Goal: Task Accomplishment & Management: Use online tool/utility

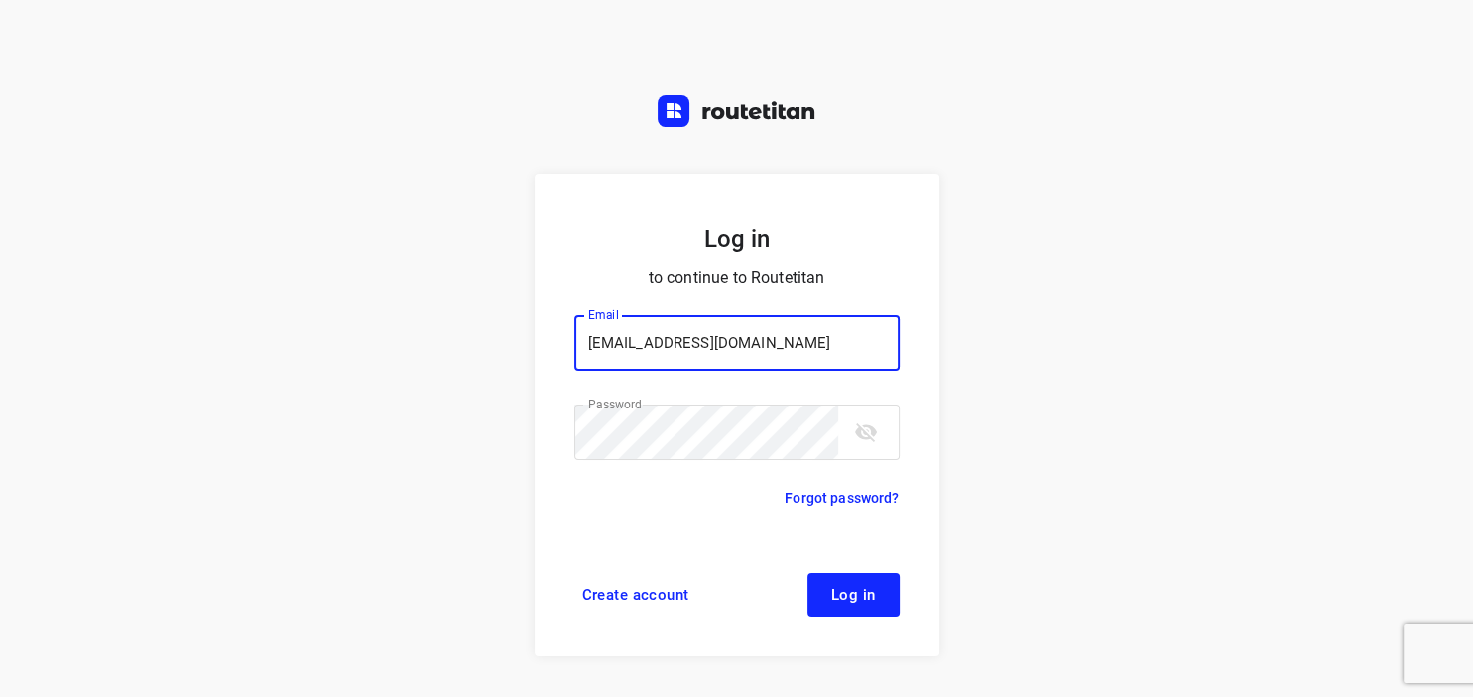
type input "max@onlineplasticsgroup.com"
click at [827, 585] on button "Log in" at bounding box center [853, 595] width 92 height 44
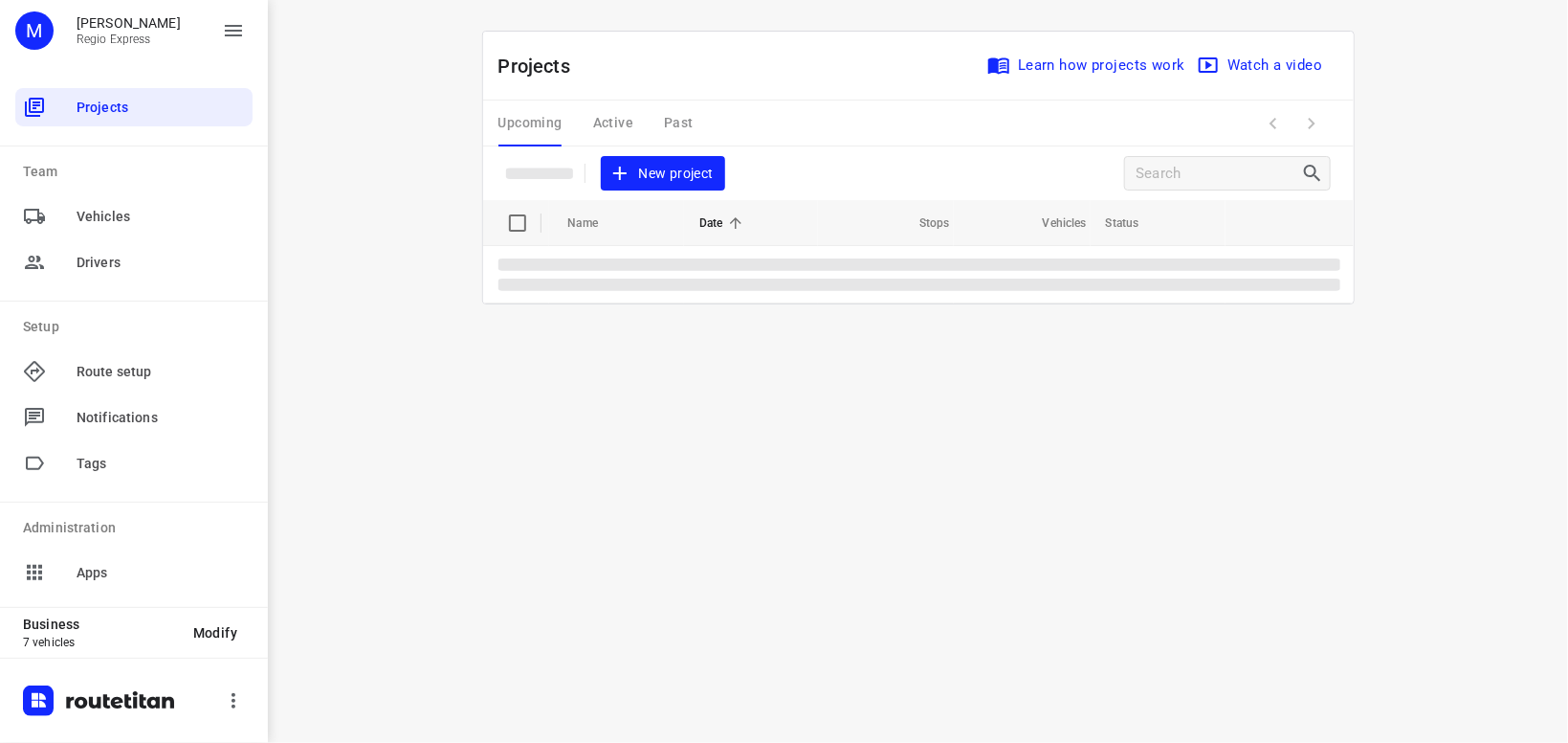
click at [624, 126] on div "Upcoming Active Past" at bounding box center [611, 124] width 226 height 46
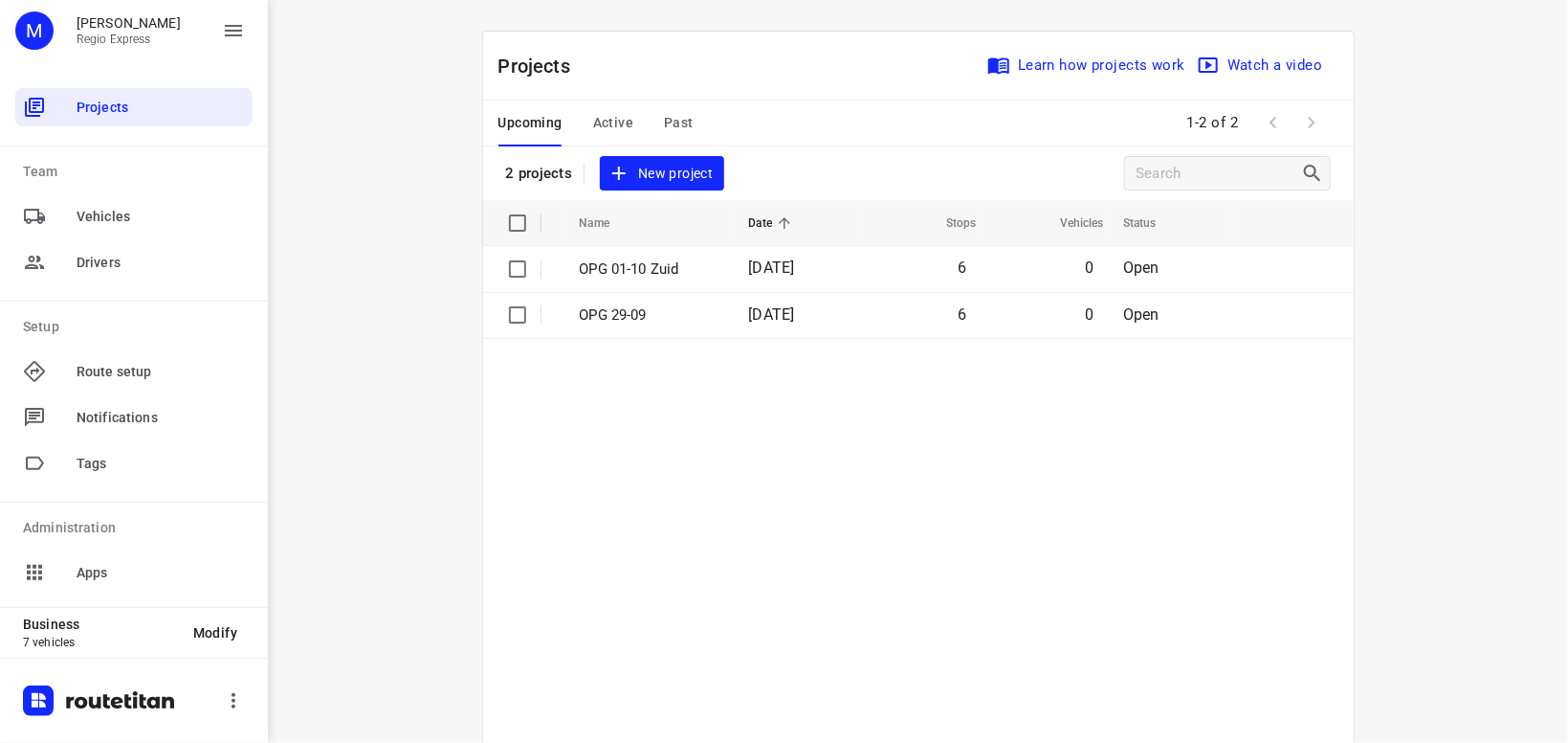
click at [627, 126] on span "Active" at bounding box center [613, 123] width 41 height 24
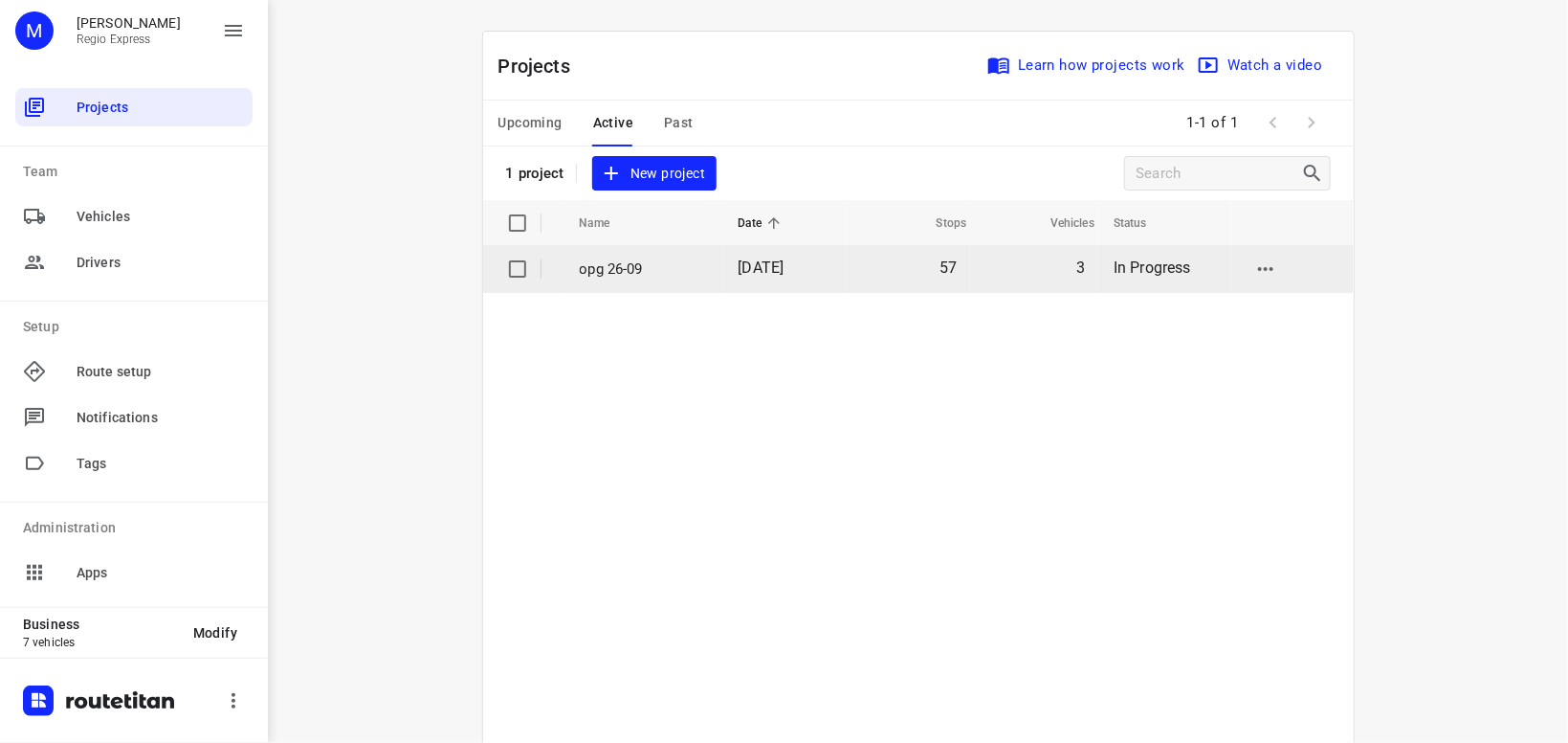
click at [622, 266] on p "opg 26-09" at bounding box center [644, 269] width 130 height 22
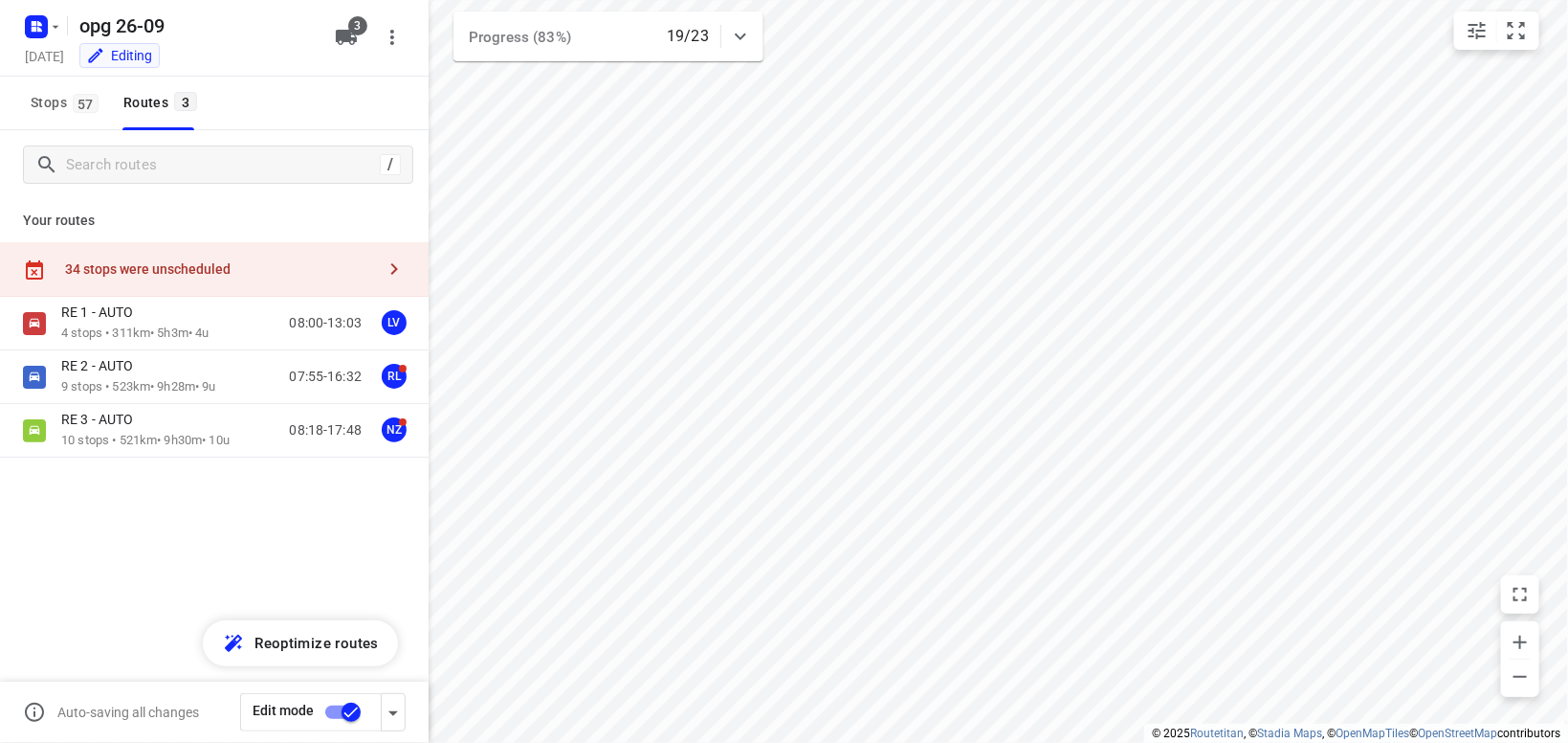
type input "distance"
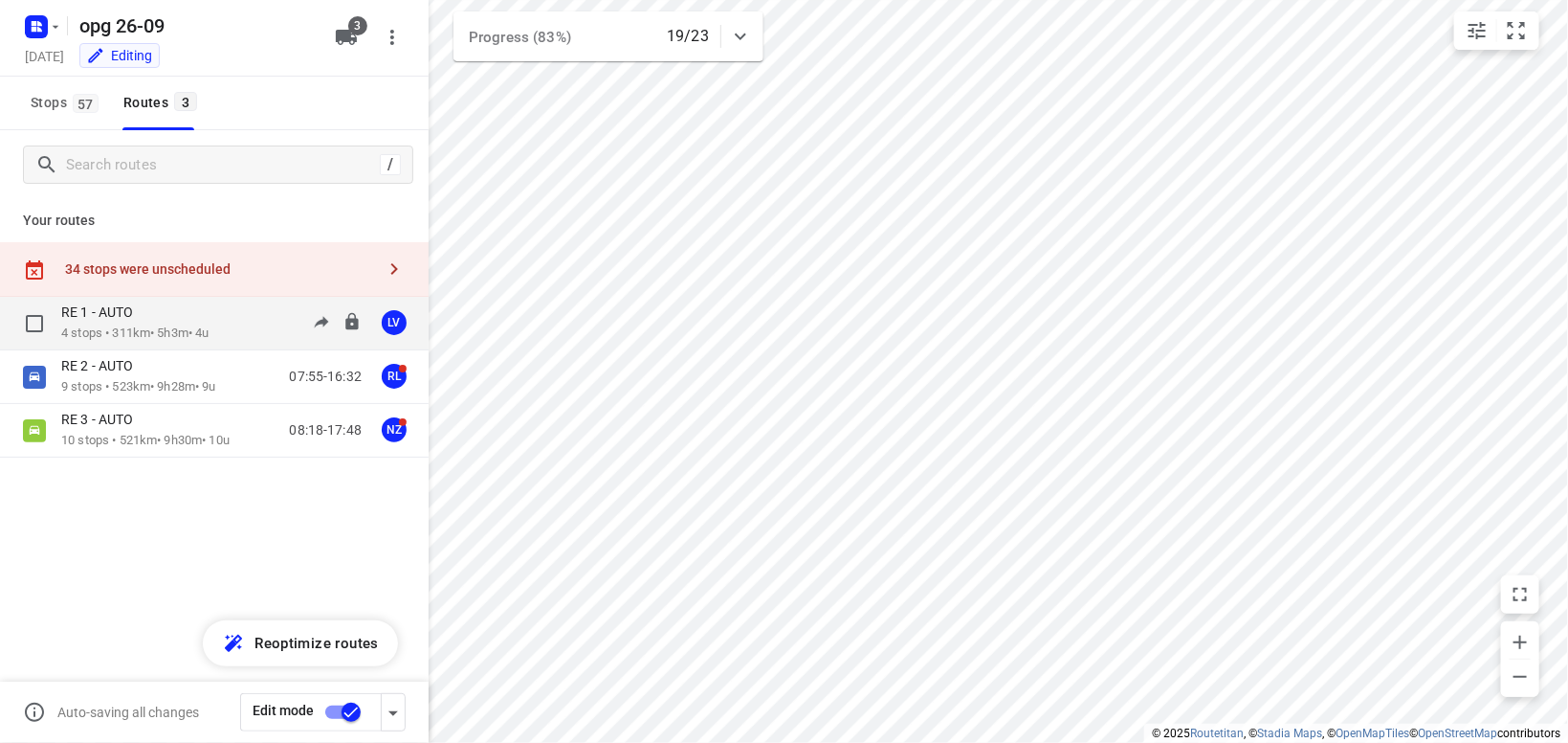
click at [127, 340] on p "4 stops • 311km • 5h3m • 4u" at bounding box center [135, 333] width 149 height 18
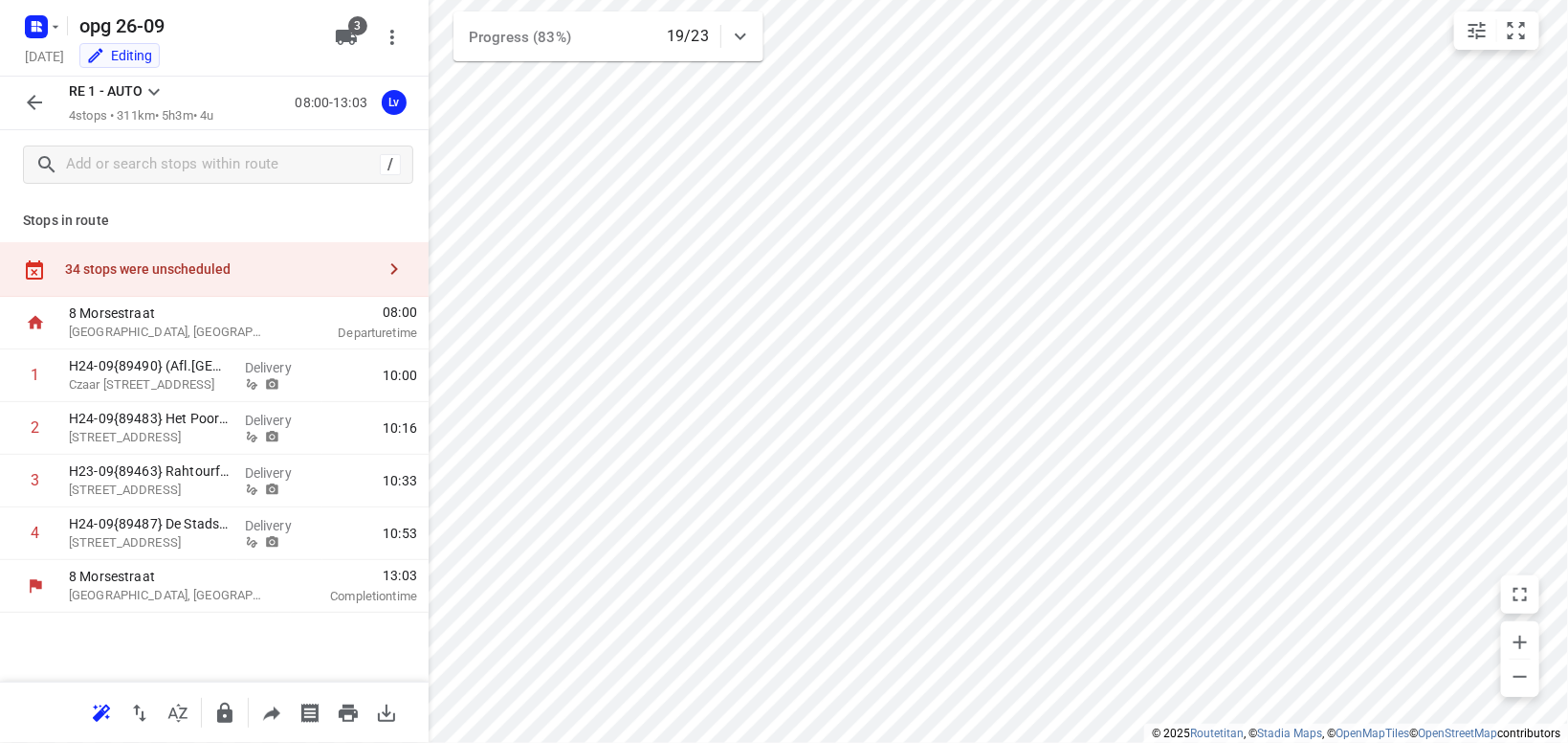
click at [150, 83] on icon at bounding box center [154, 92] width 23 height 23
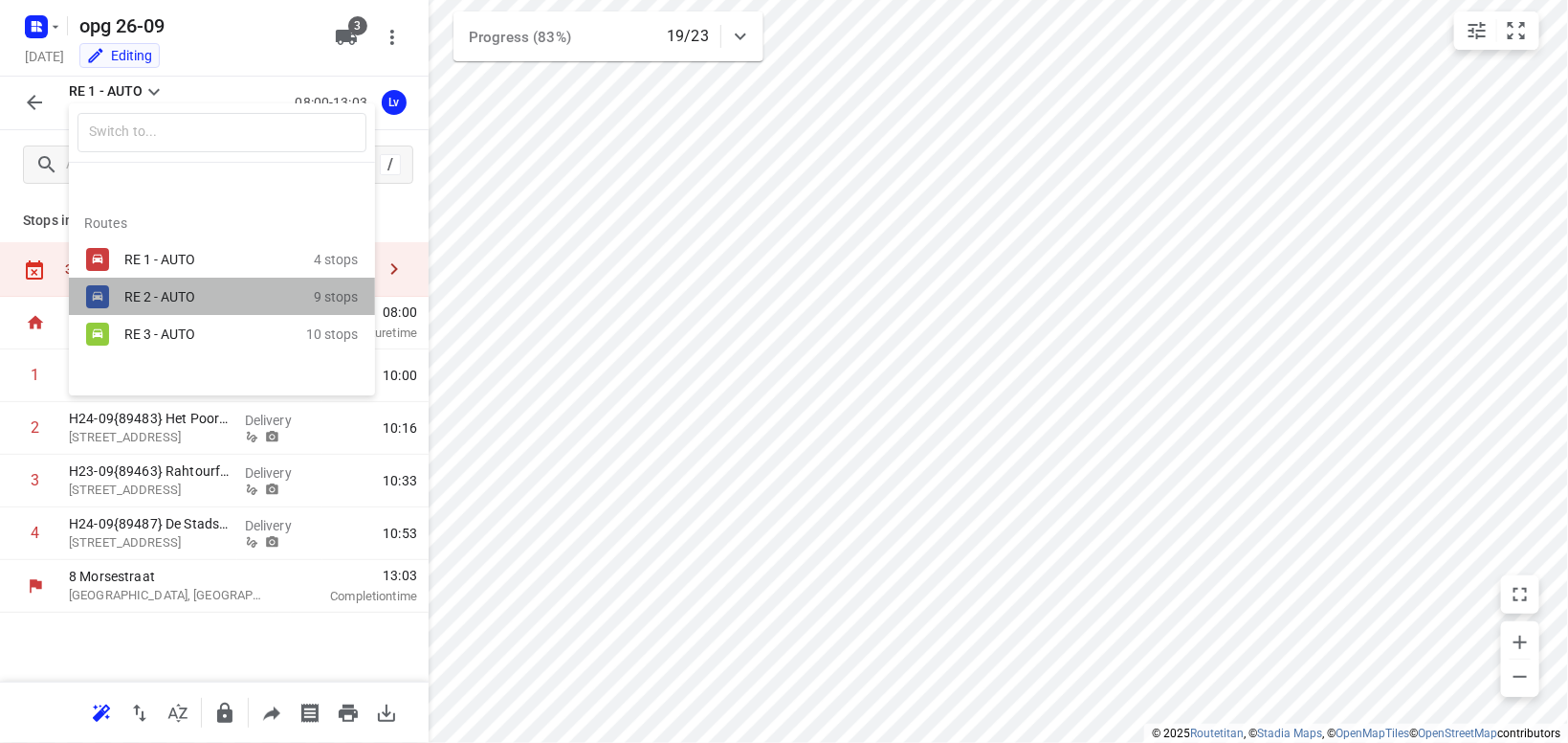
click at [165, 300] on div "RE 2 - AUTO" at bounding box center [205, 297] width 163 height 15
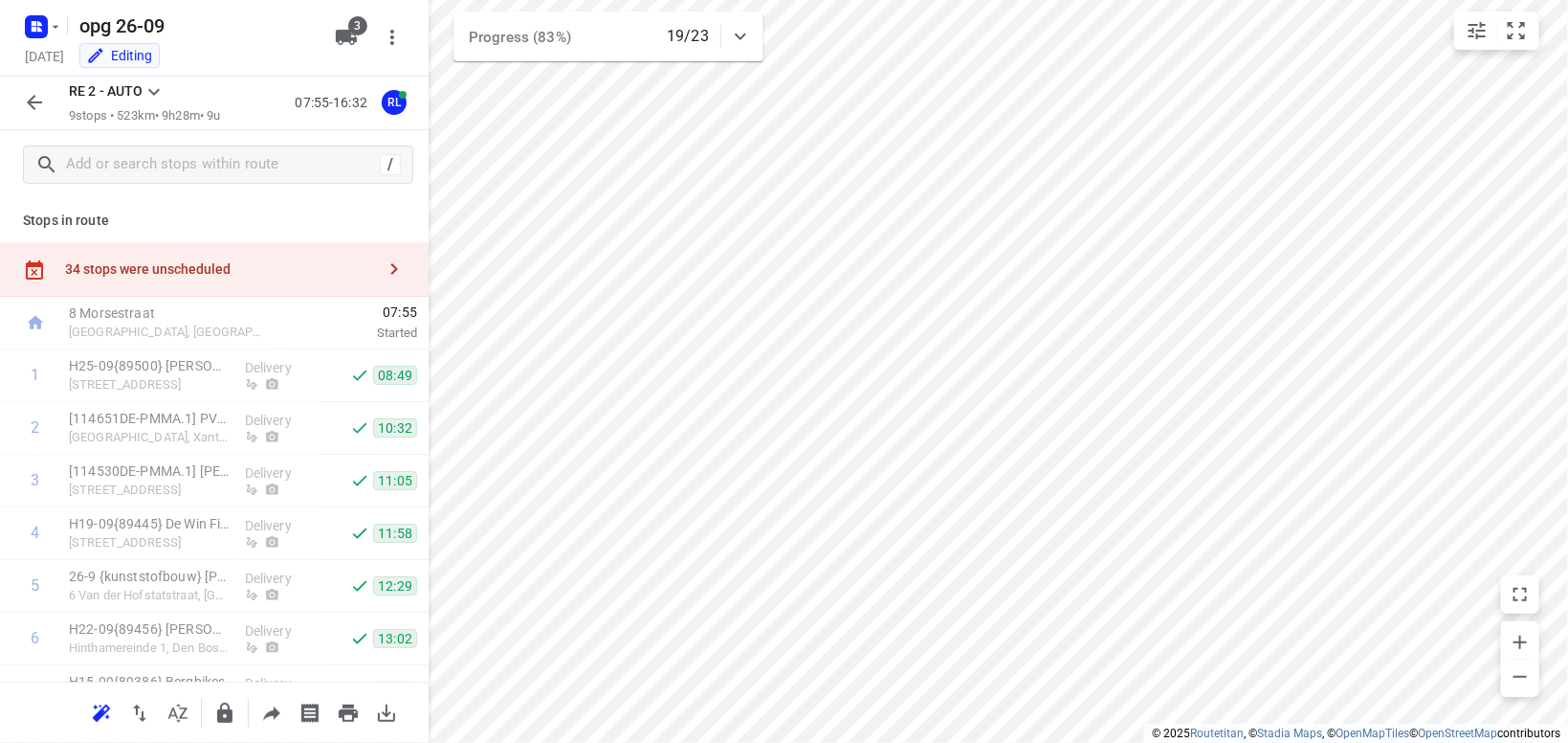
click at [157, 83] on icon at bounding box center [154, 92] width 23 height 23
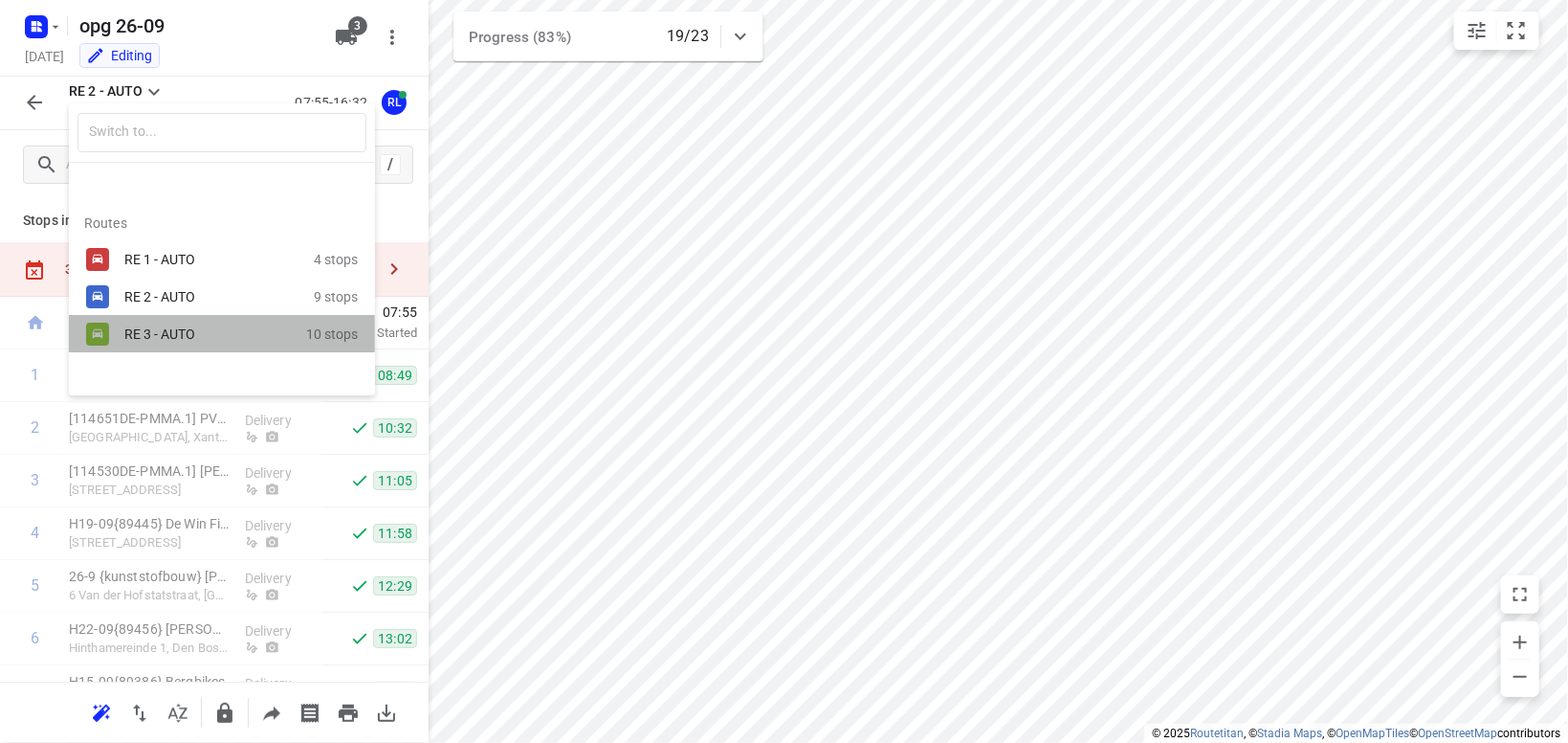
click at [167, 332] on div "RE 3 - AUTO" at bounding box center [205, 334] width 163 height 15
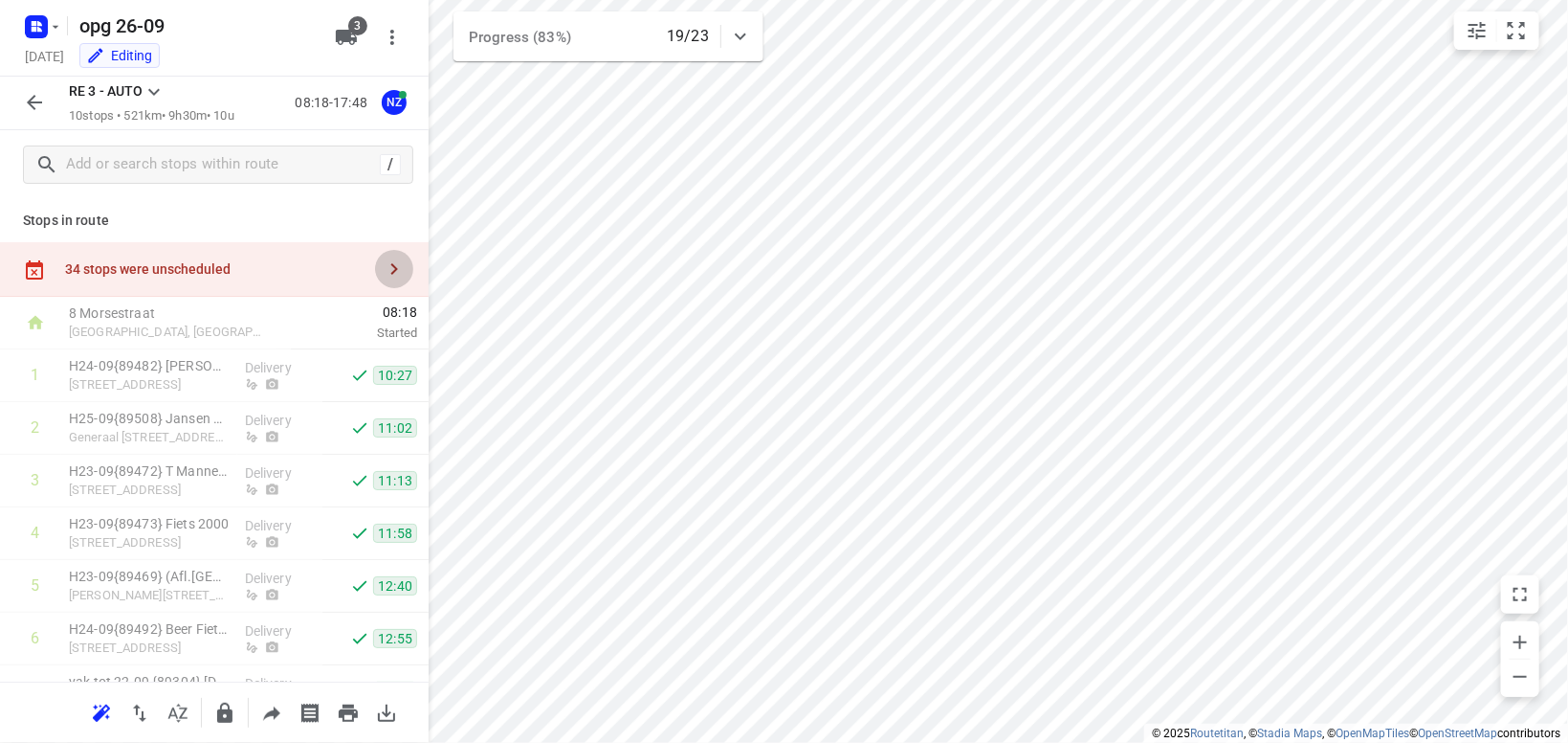
click at [397, 258] on button "button" at bounding box center [394, 269] width 39 height 39
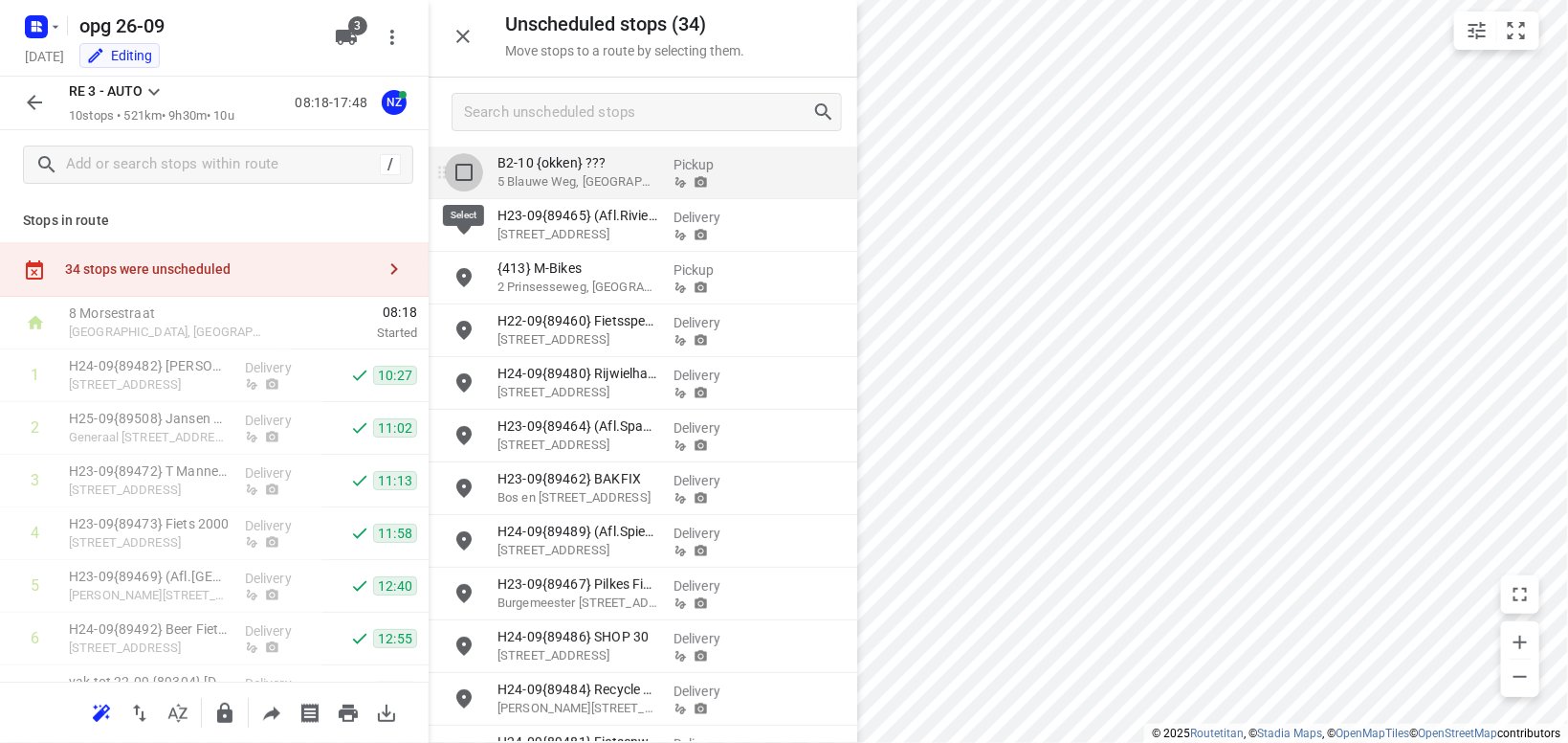
click at [464, 175] on input "grid" at bounding box center [464, 173] width 39 height 39
checkbox input "true"
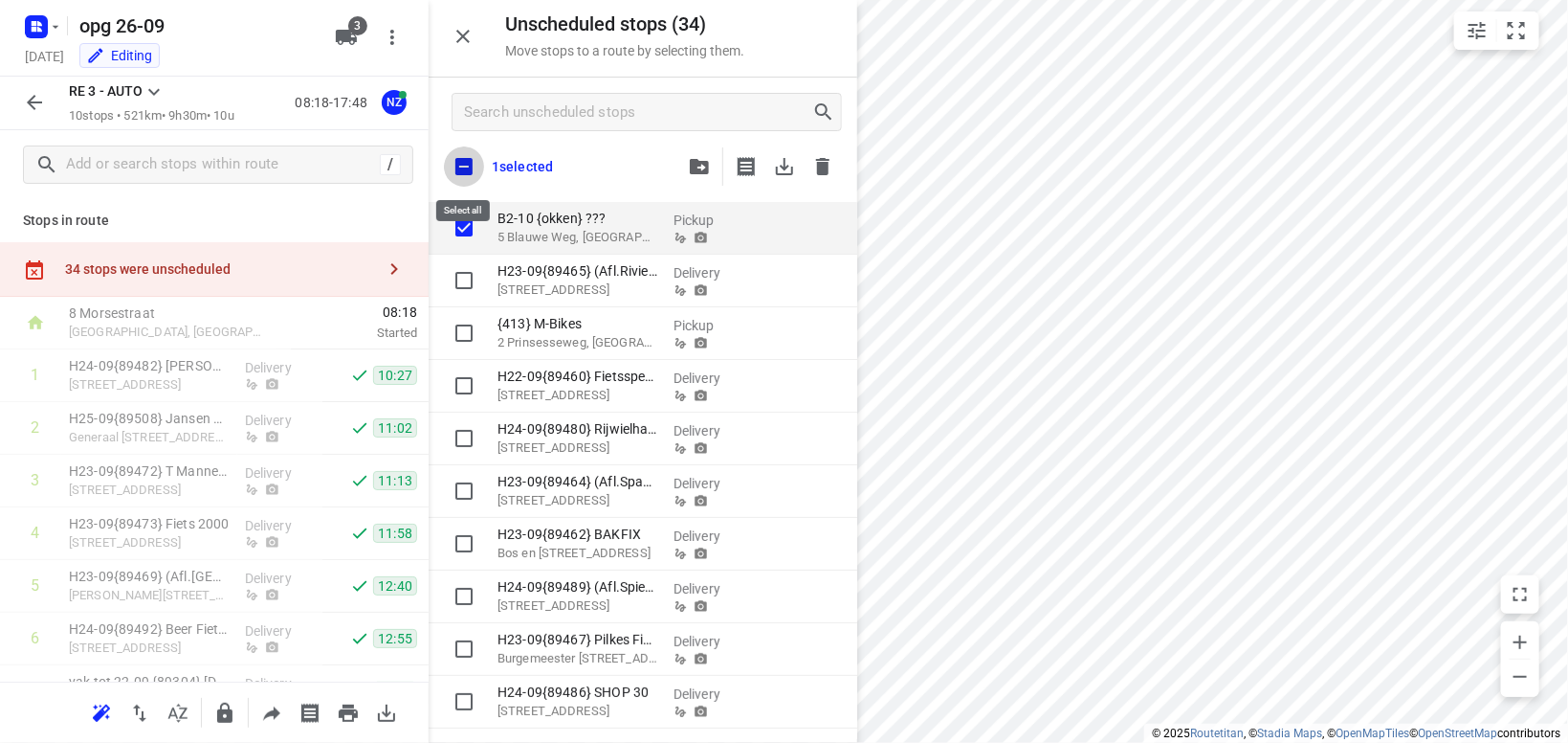
drag, startPoint x: 463, startPoint y: 173, endPoint x: 473, endPoint y: 158, distance: 18.0
click at [471, 159] on input "checkbox" at bounding box center [464, 167] width 41 height 41
checkbox input "true"
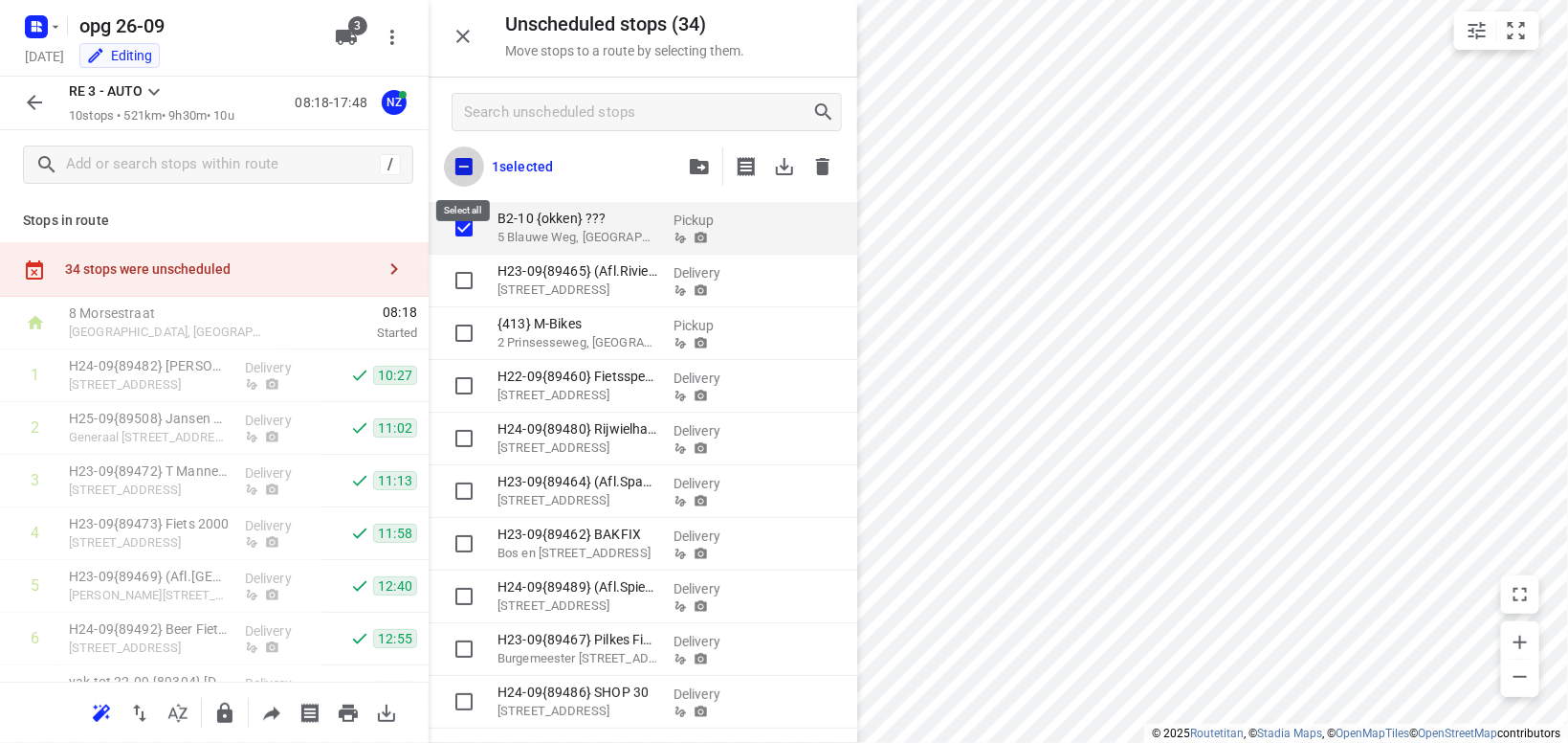
checkbox input "true"
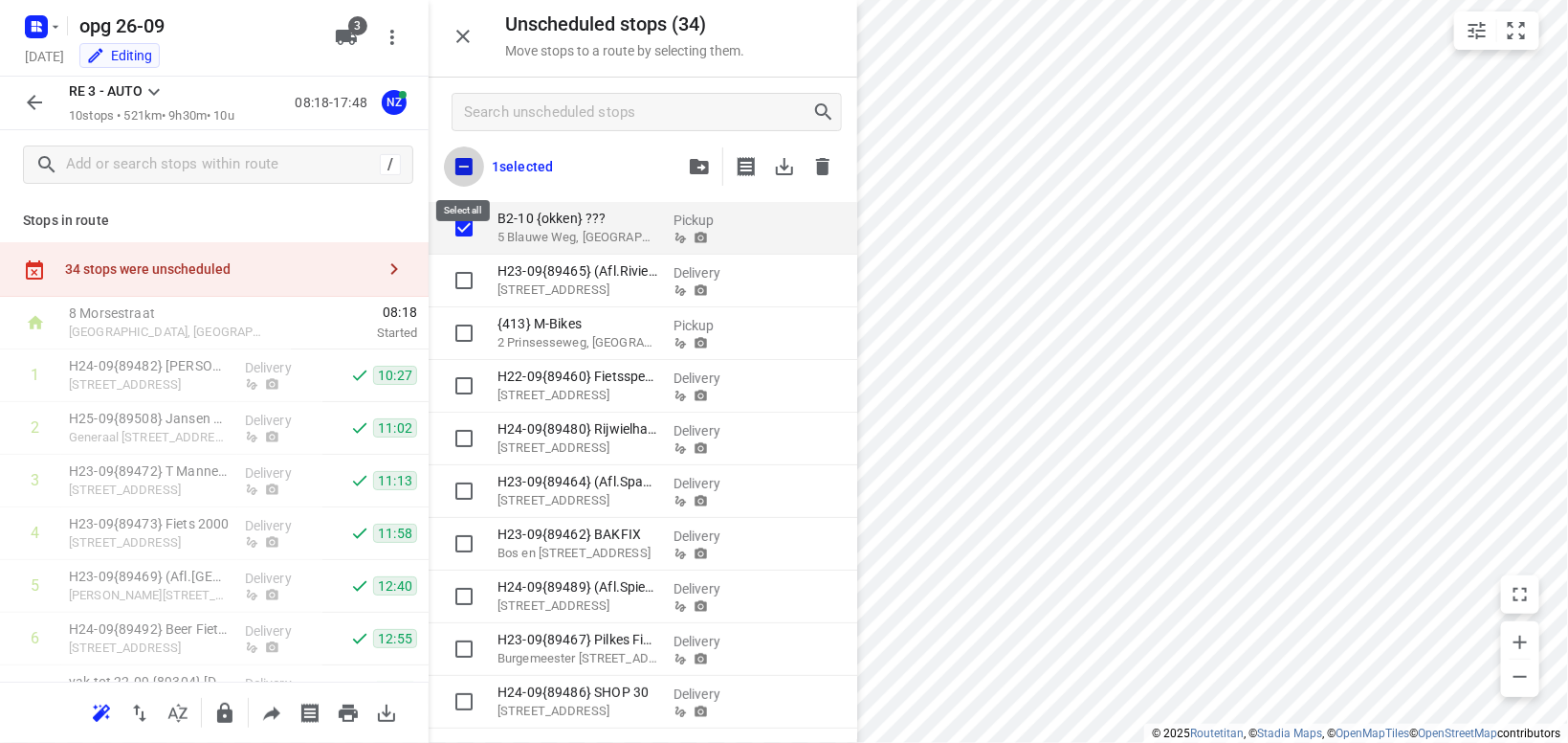
checkbox input "true"
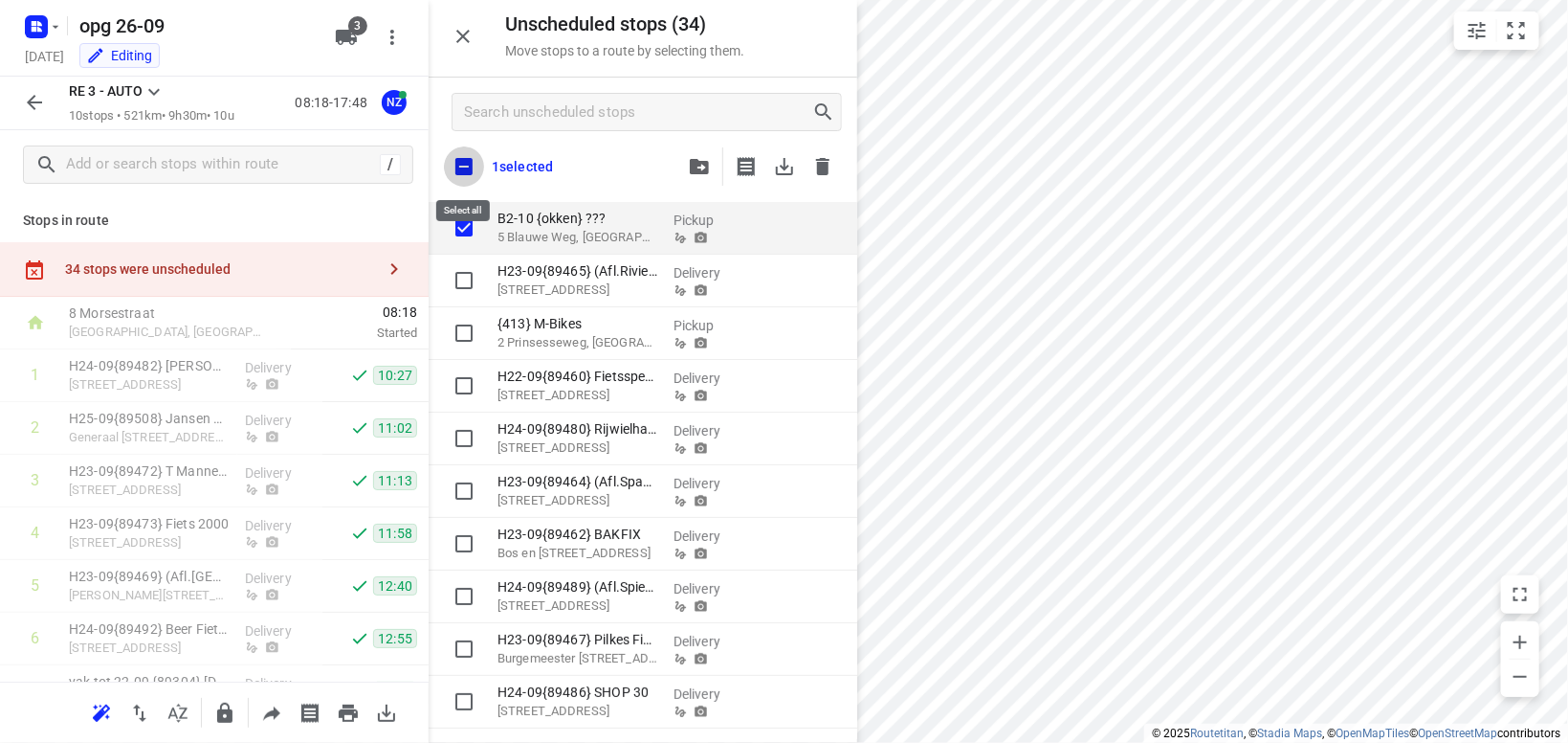
checkbox input "true"
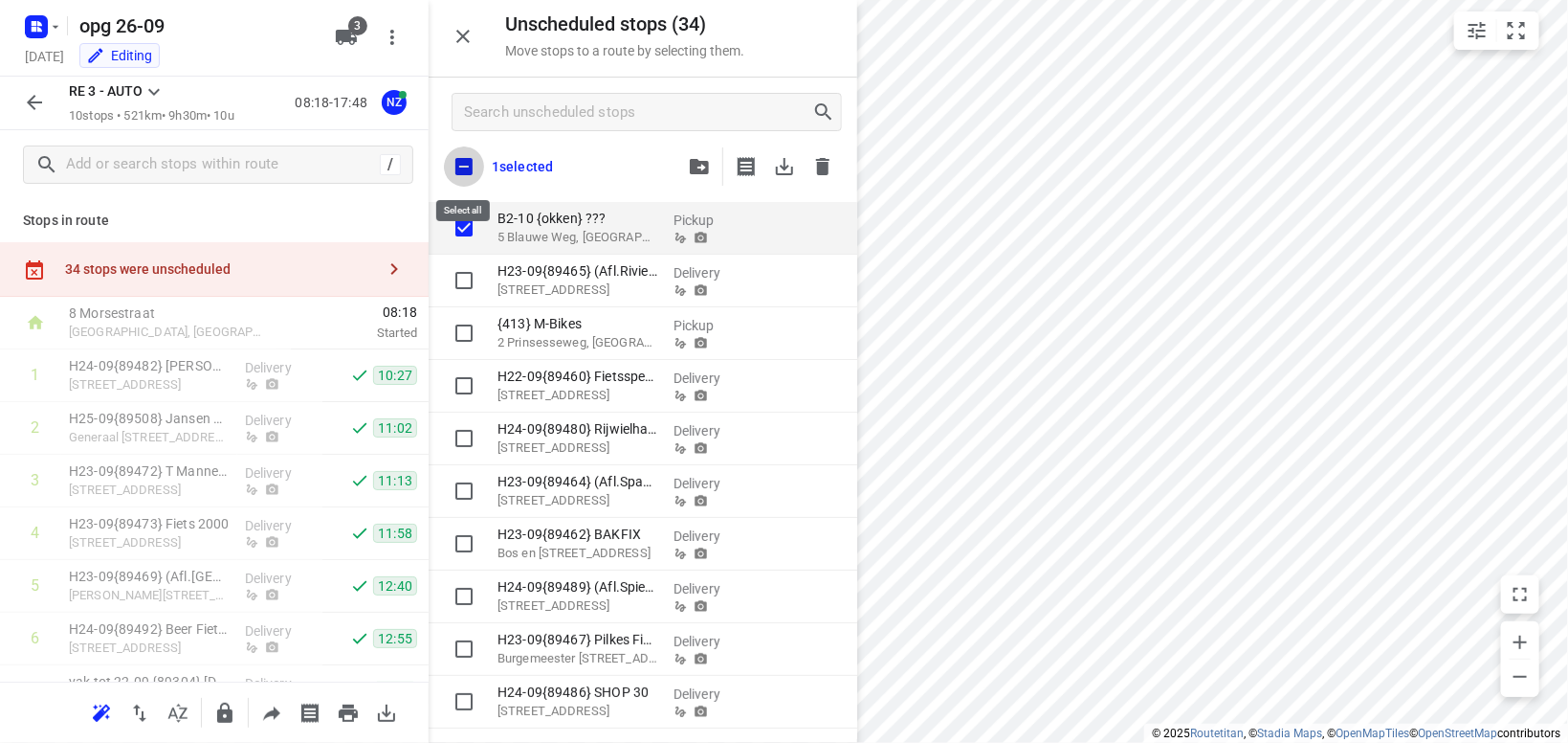
checkbox input "true"
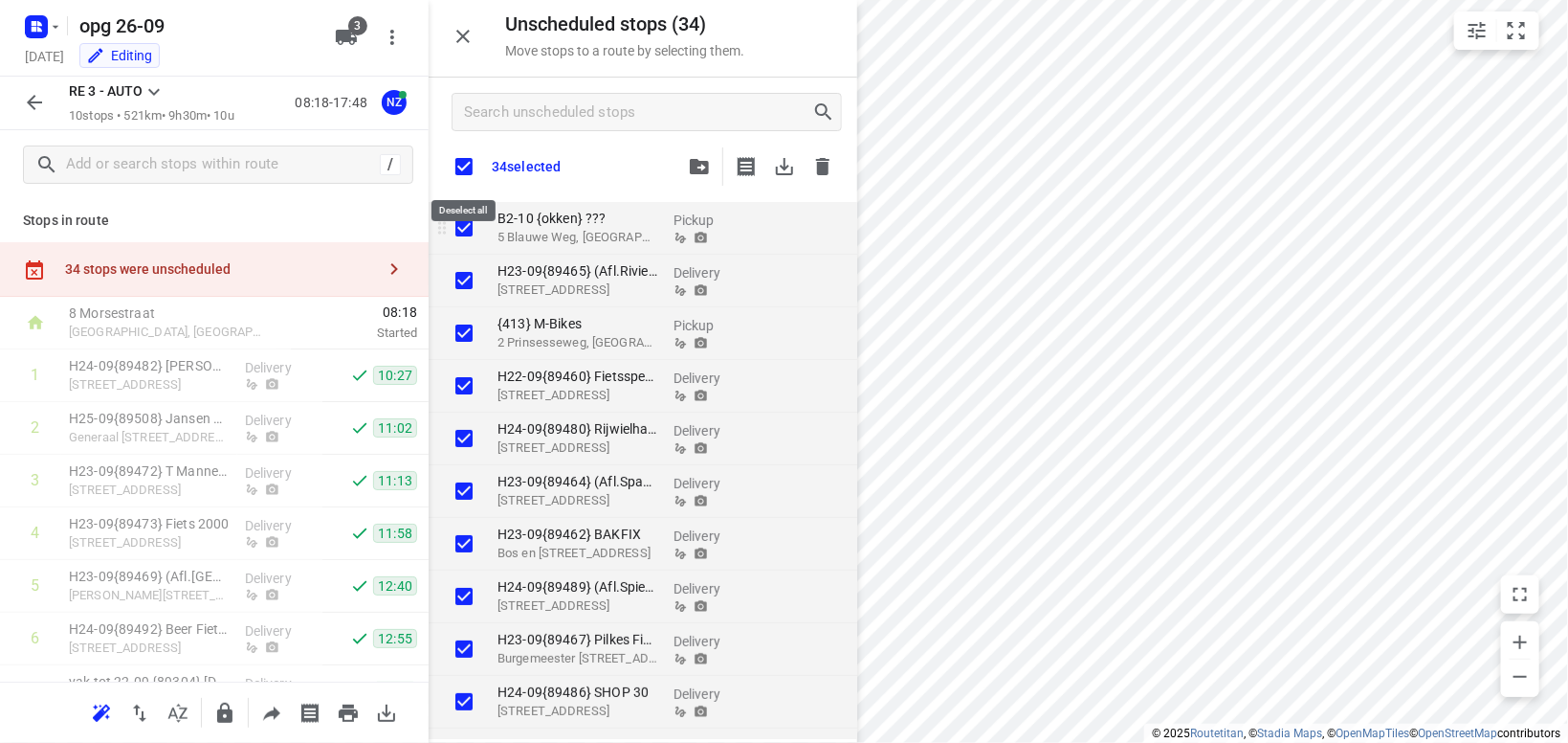
checkbox input "true"
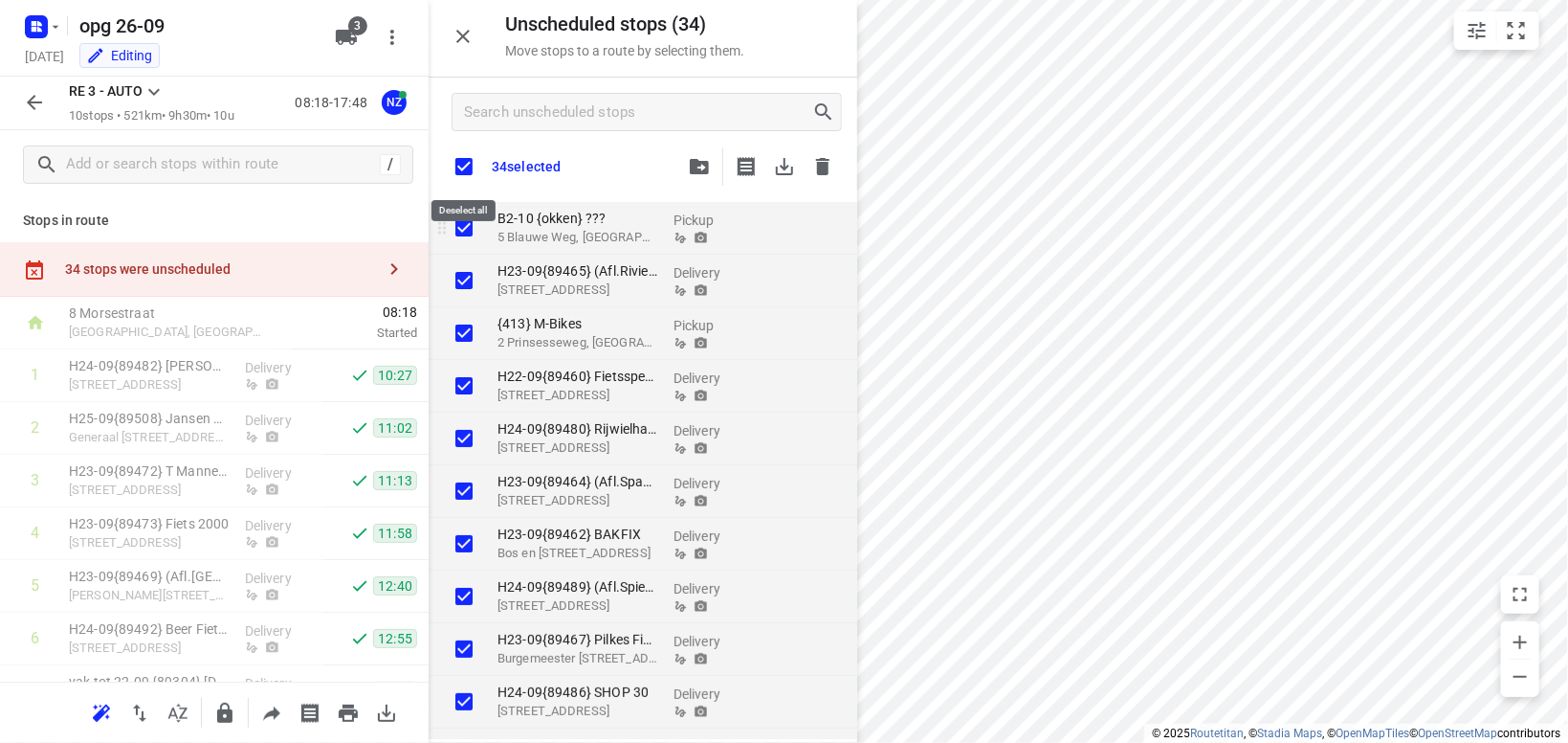
checkbox input "true"
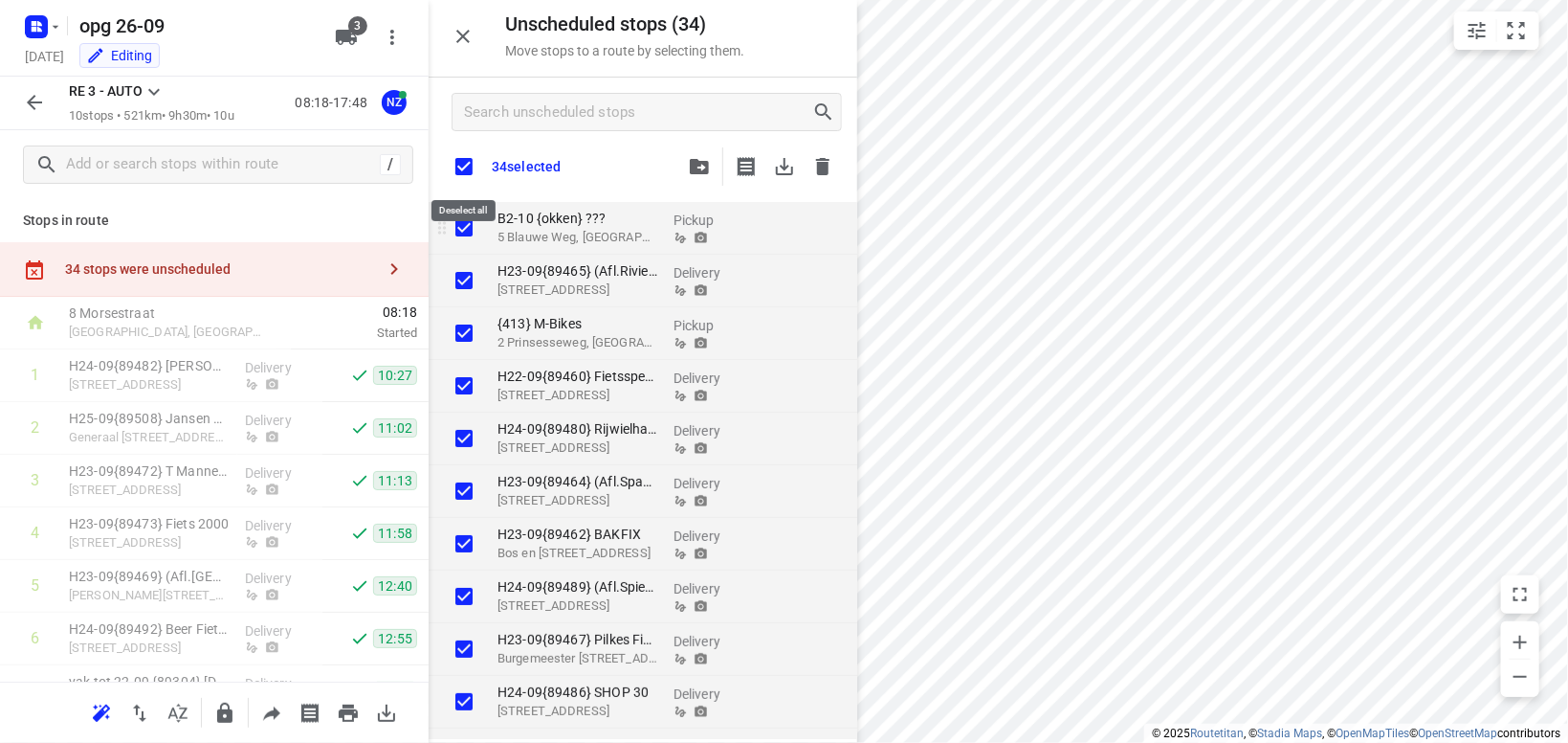
checkbox input "true"
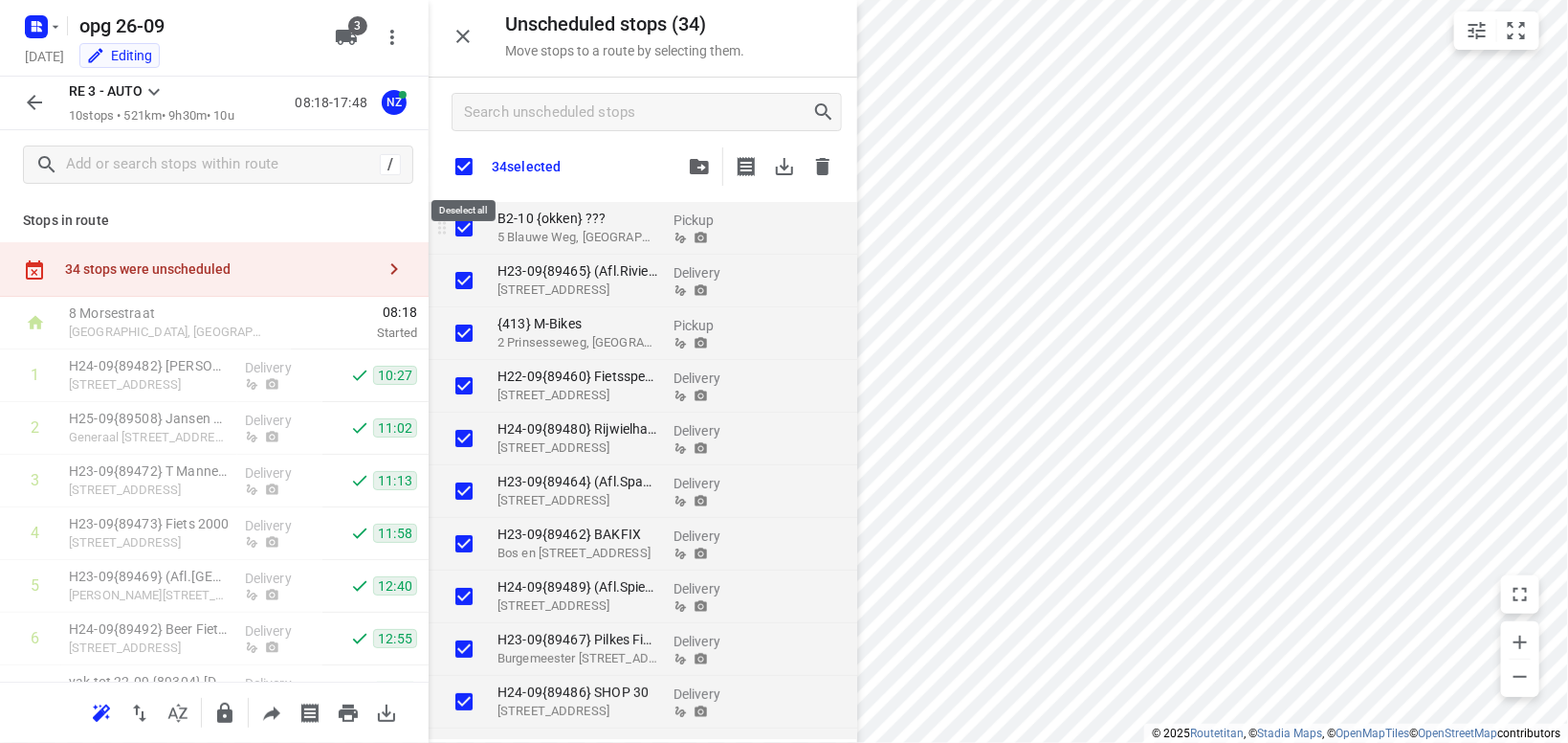
checkbox input "true"
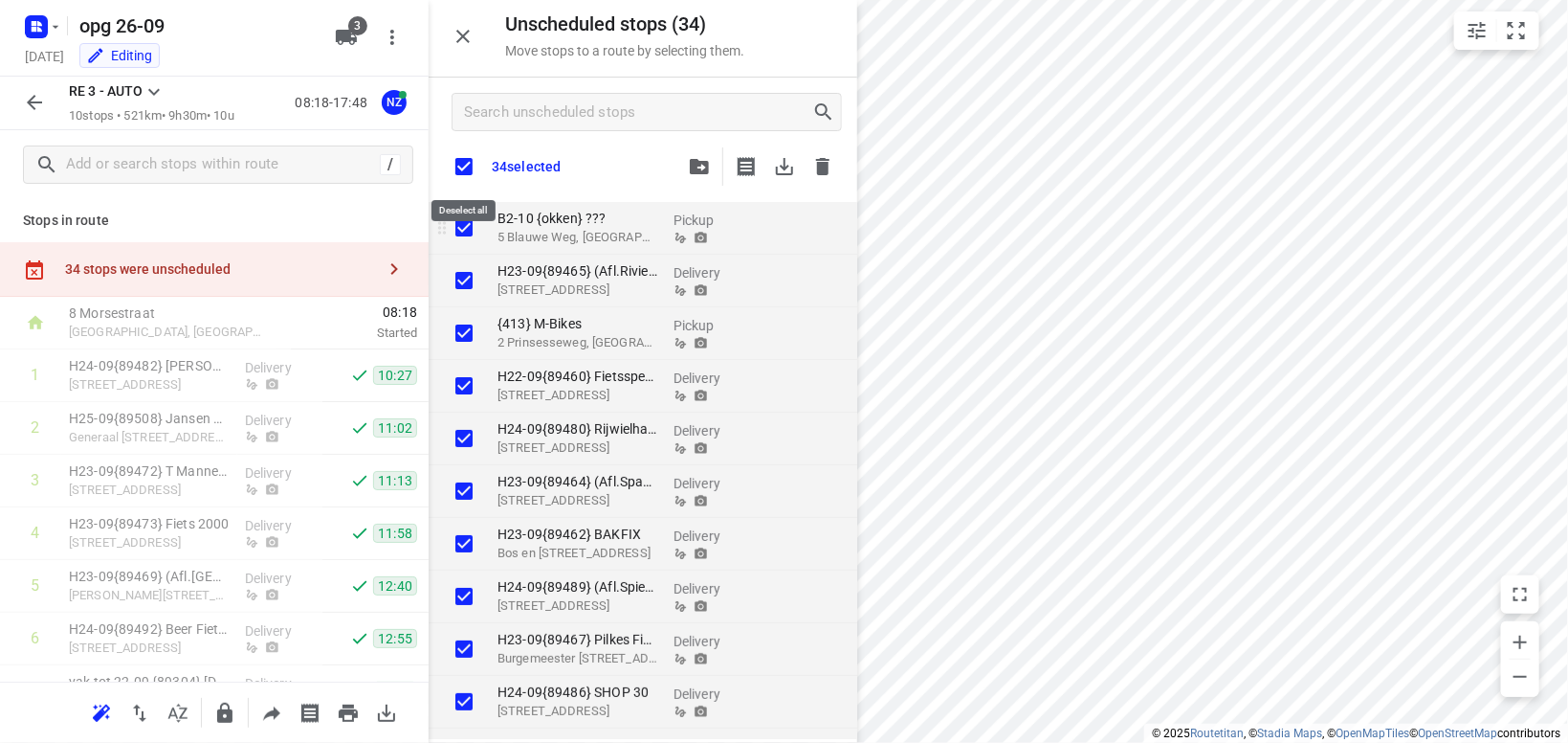
checkbox input "true"
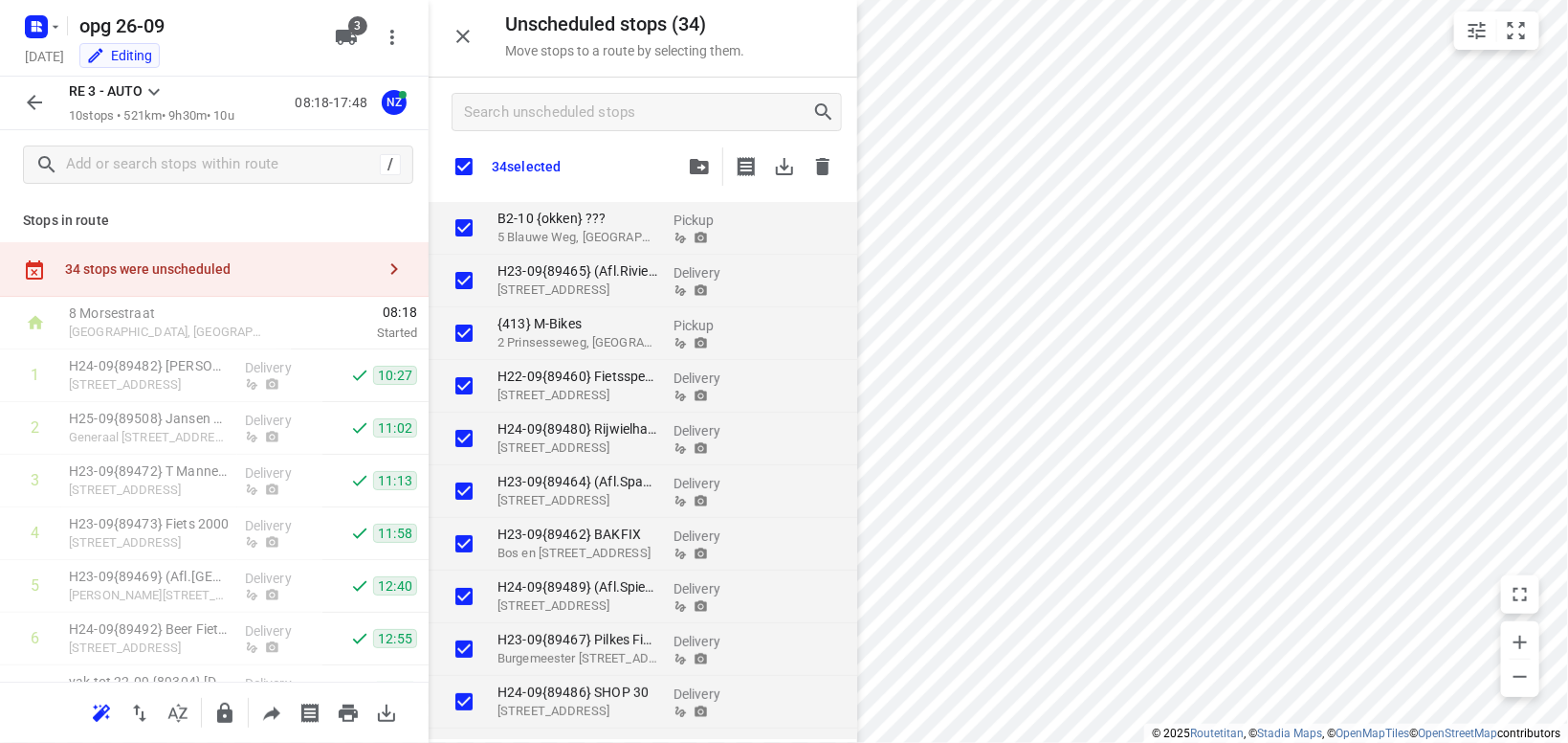
checkbox input "true"
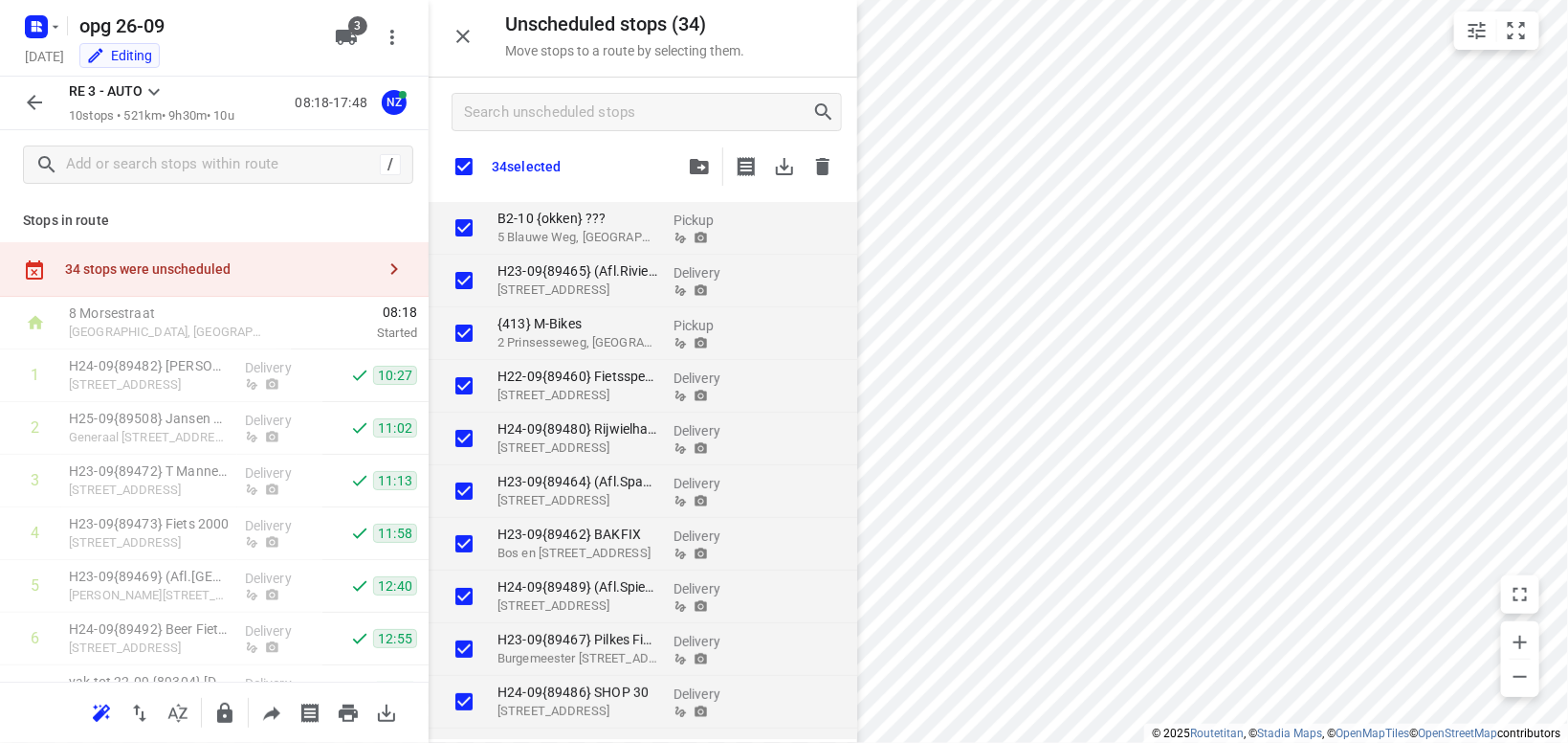
checkbox input "true"
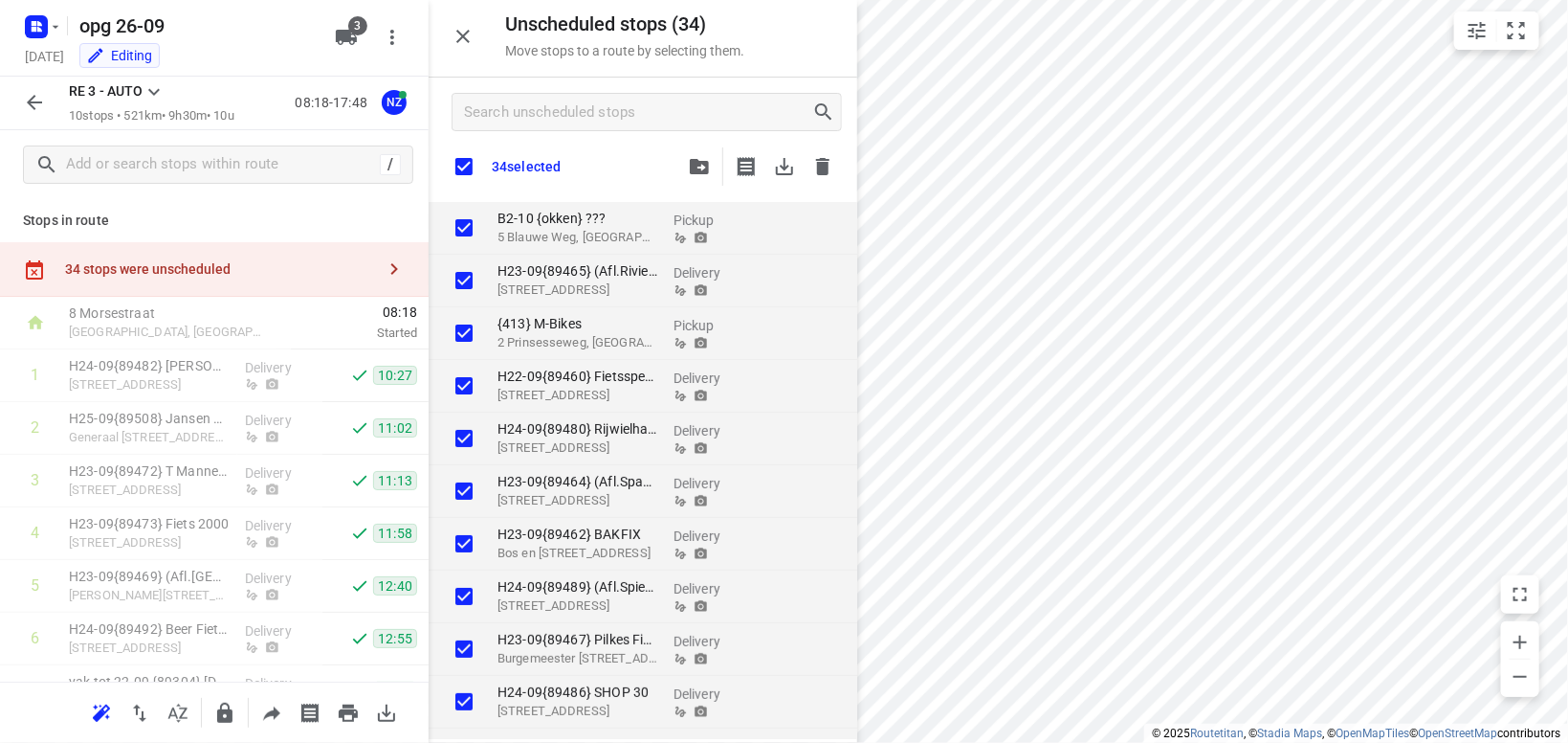
checkbox input "true"
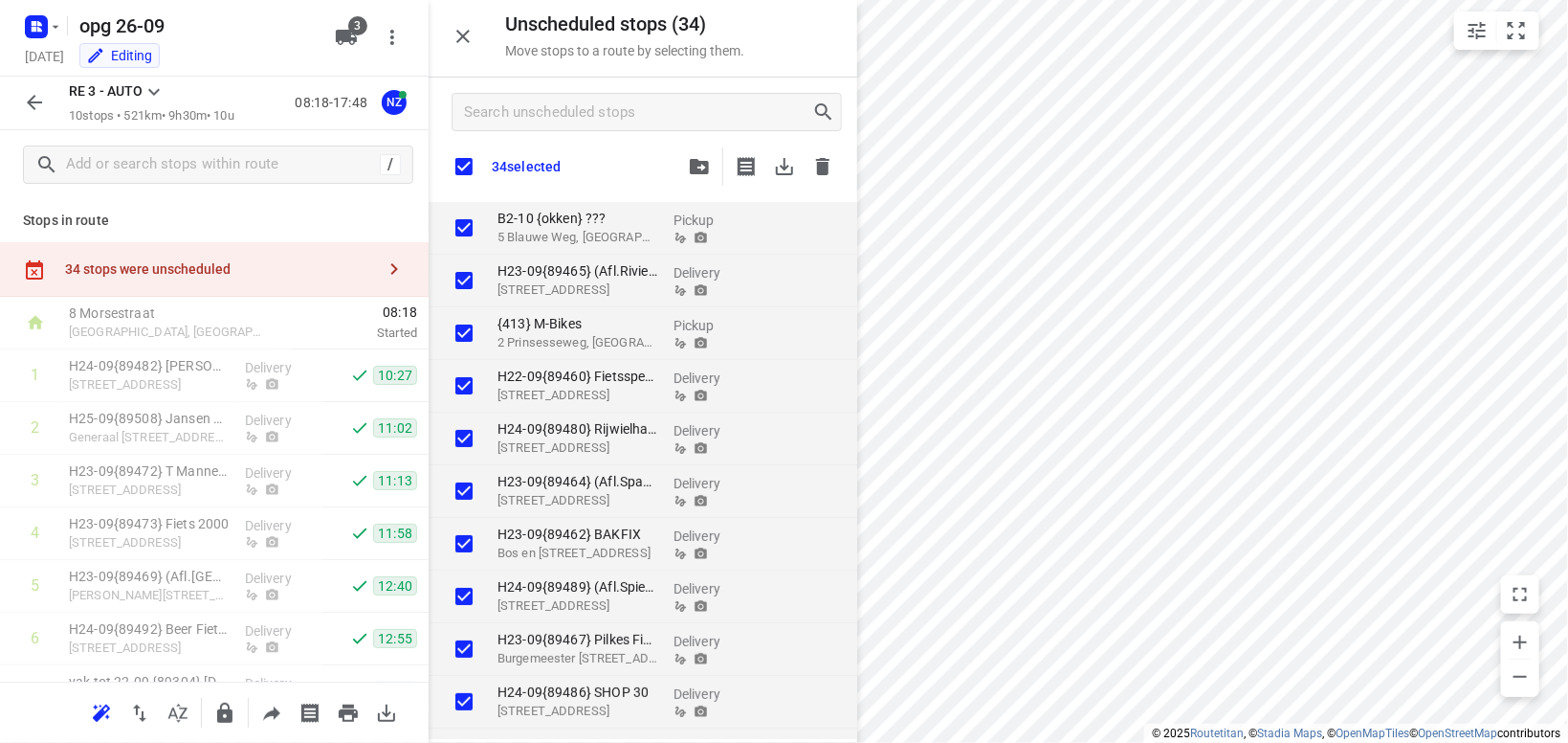
checkbox input "true"
click at [792, 169] on icon "button" at bounding box center [784, 167] width 17 height 17
checkbox input "true"
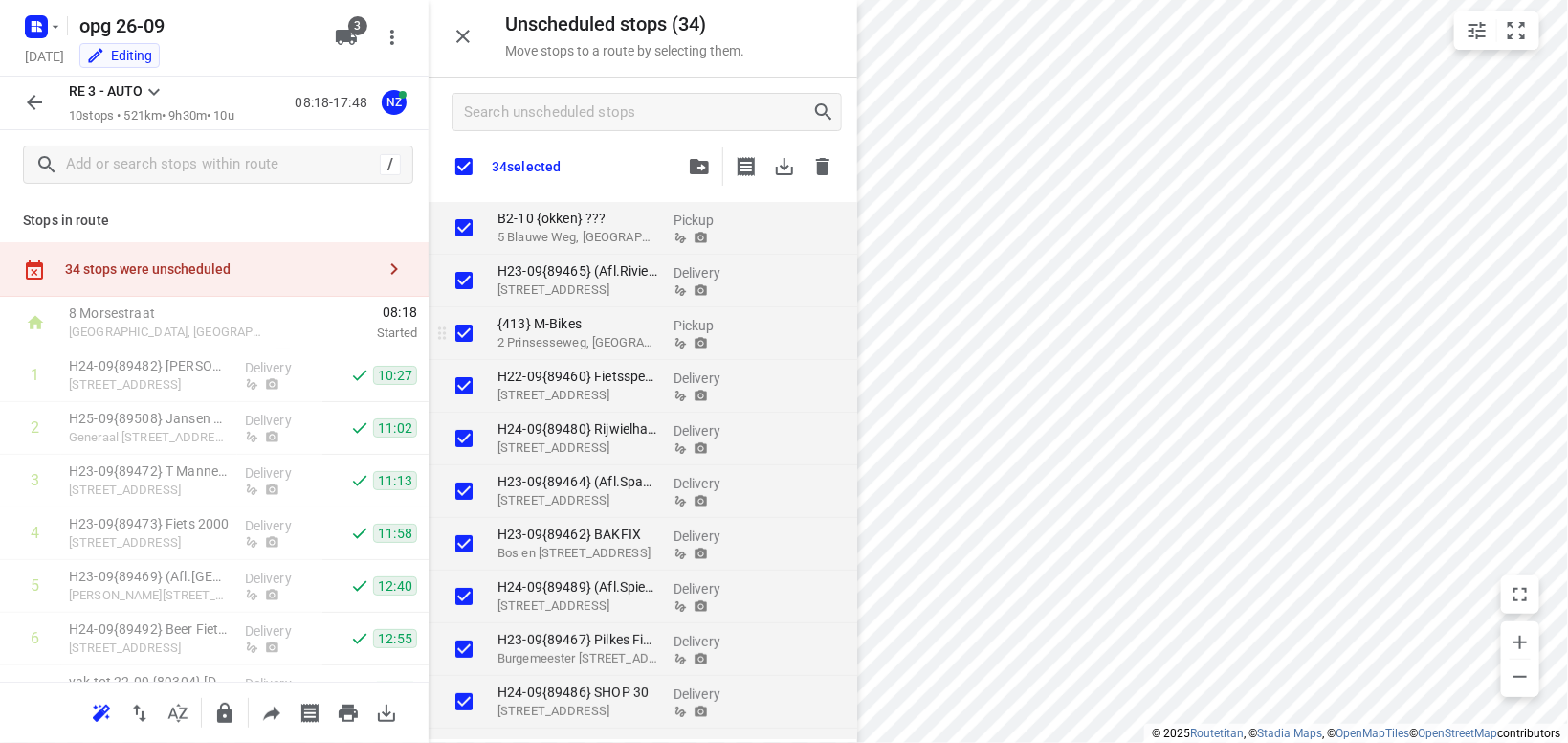
checkbox input "true"
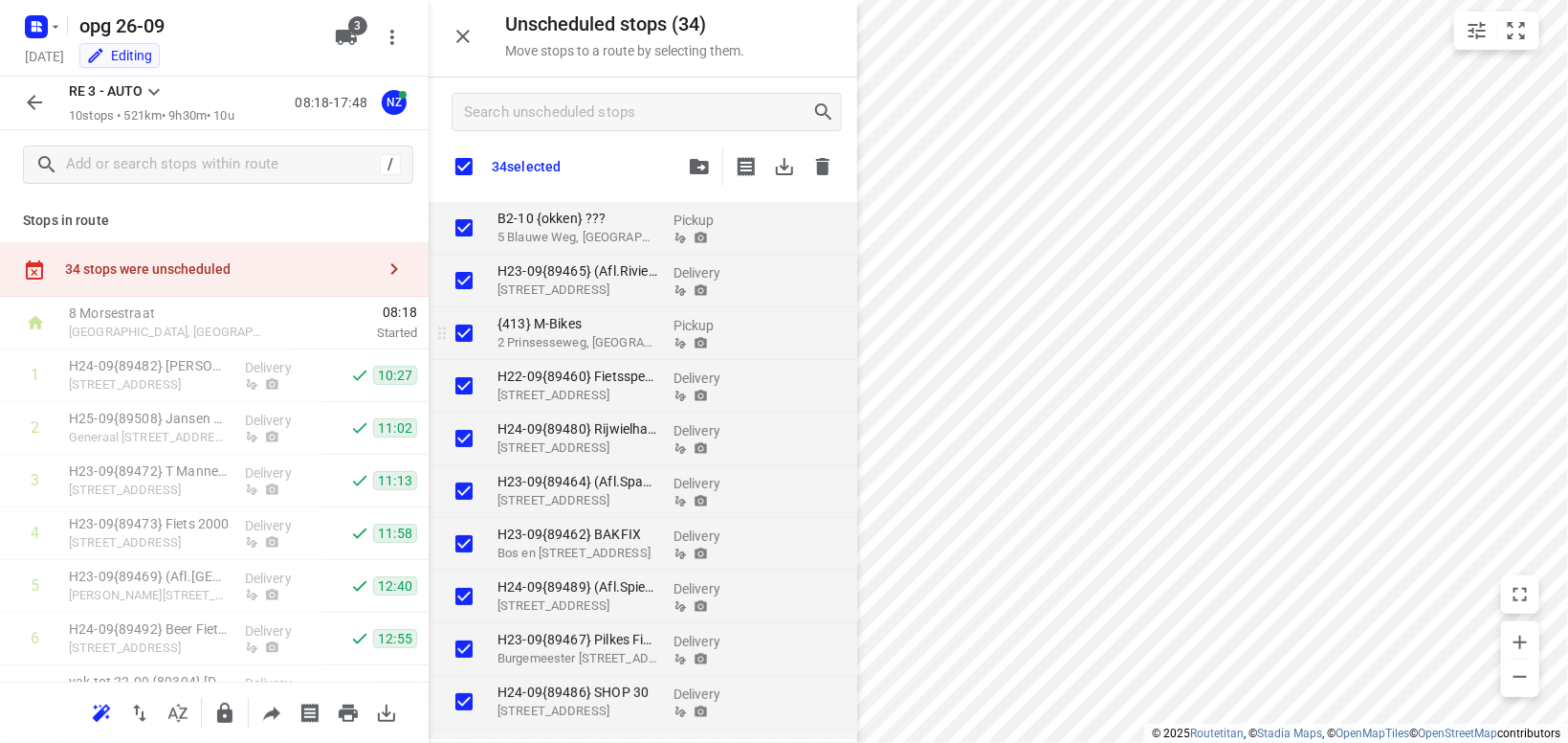
checkbox input "true"
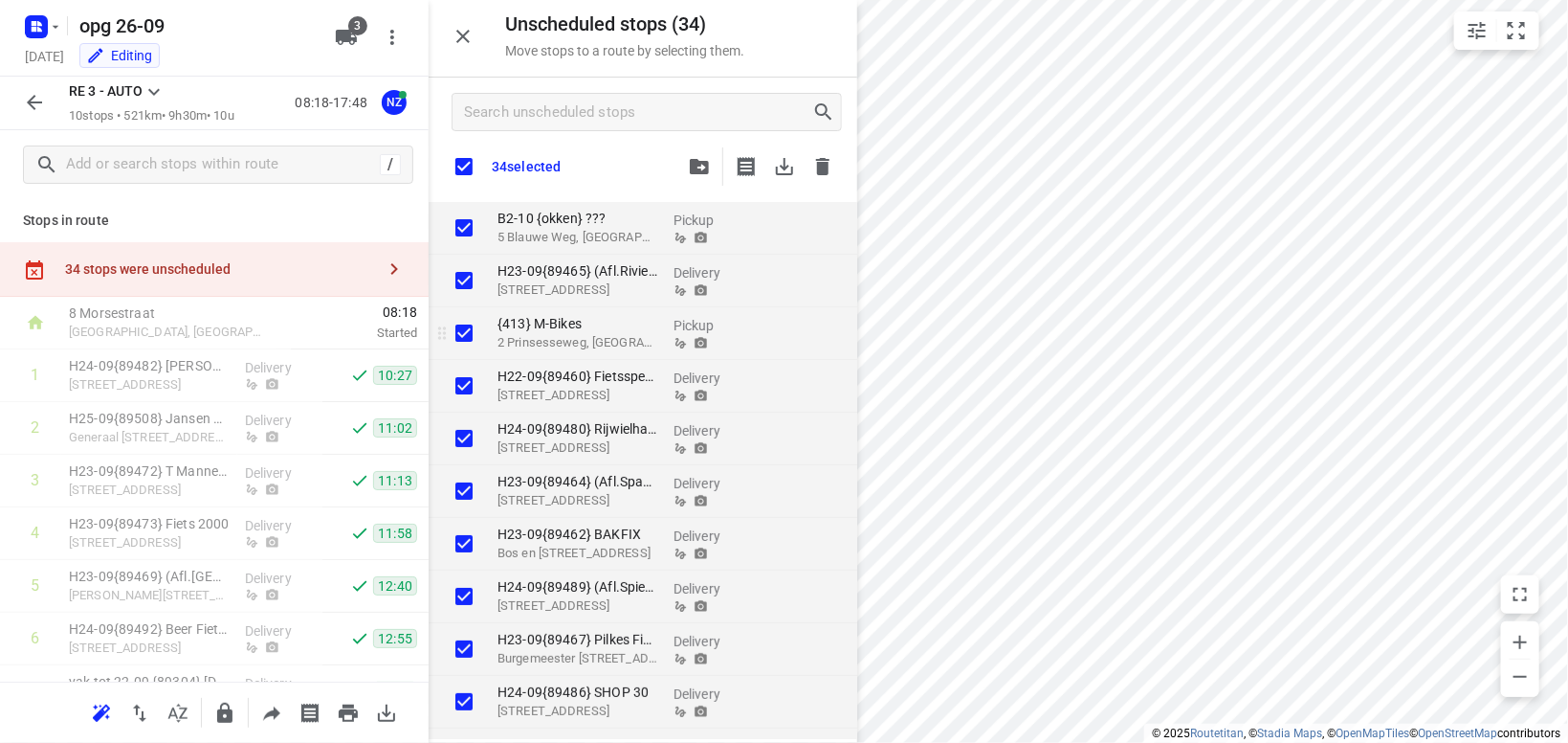
checkbox input "true"
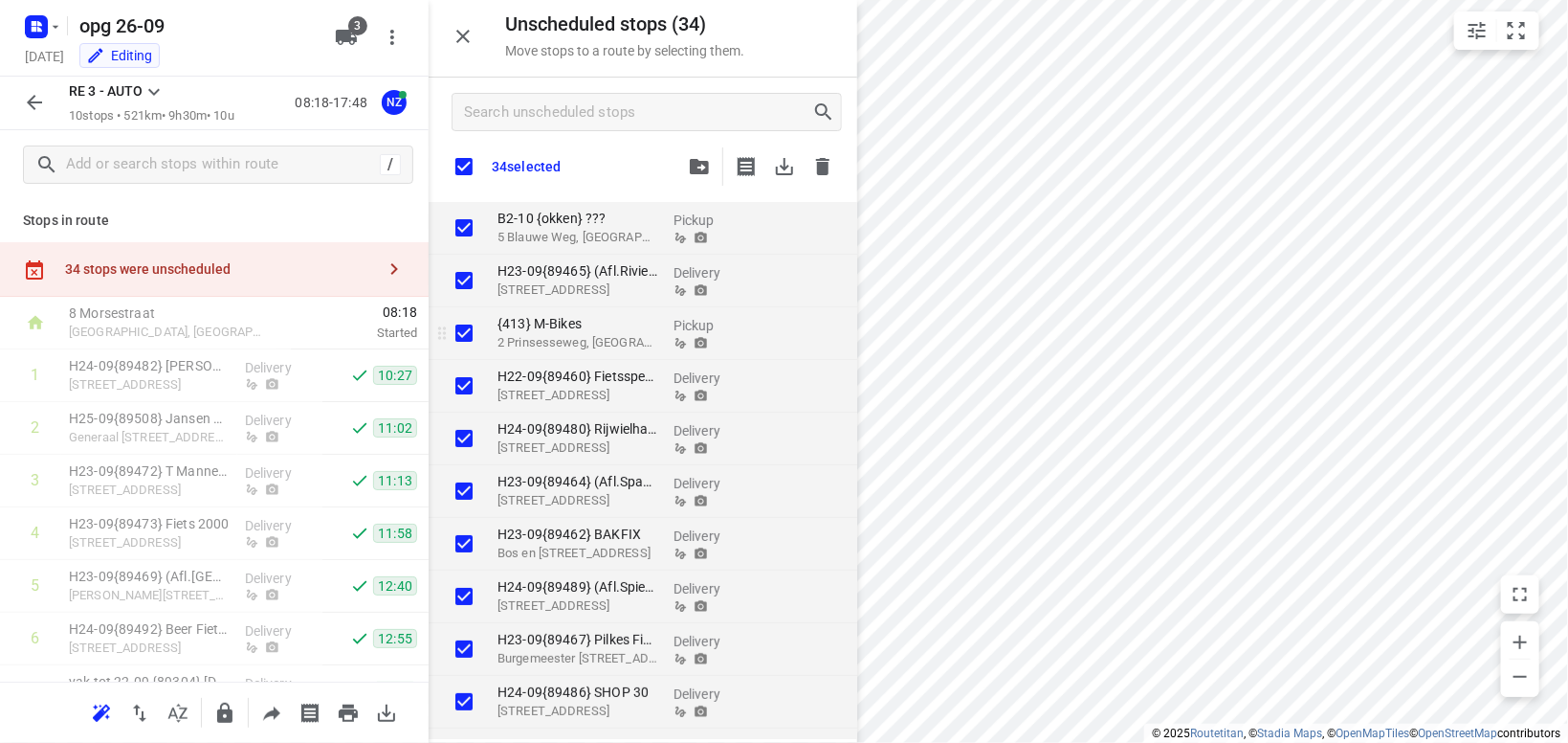
checkbox input "true"
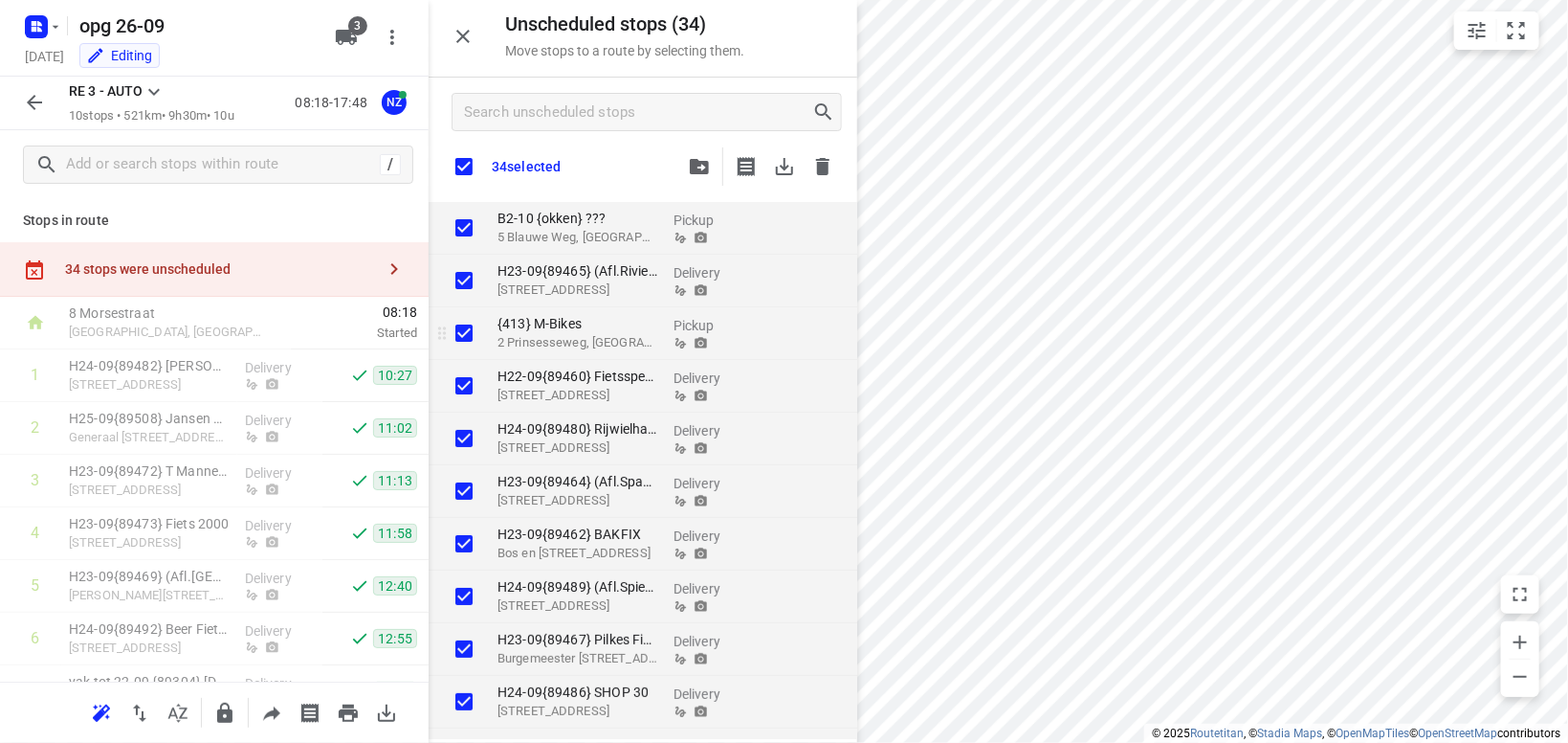
checkbox input "true"
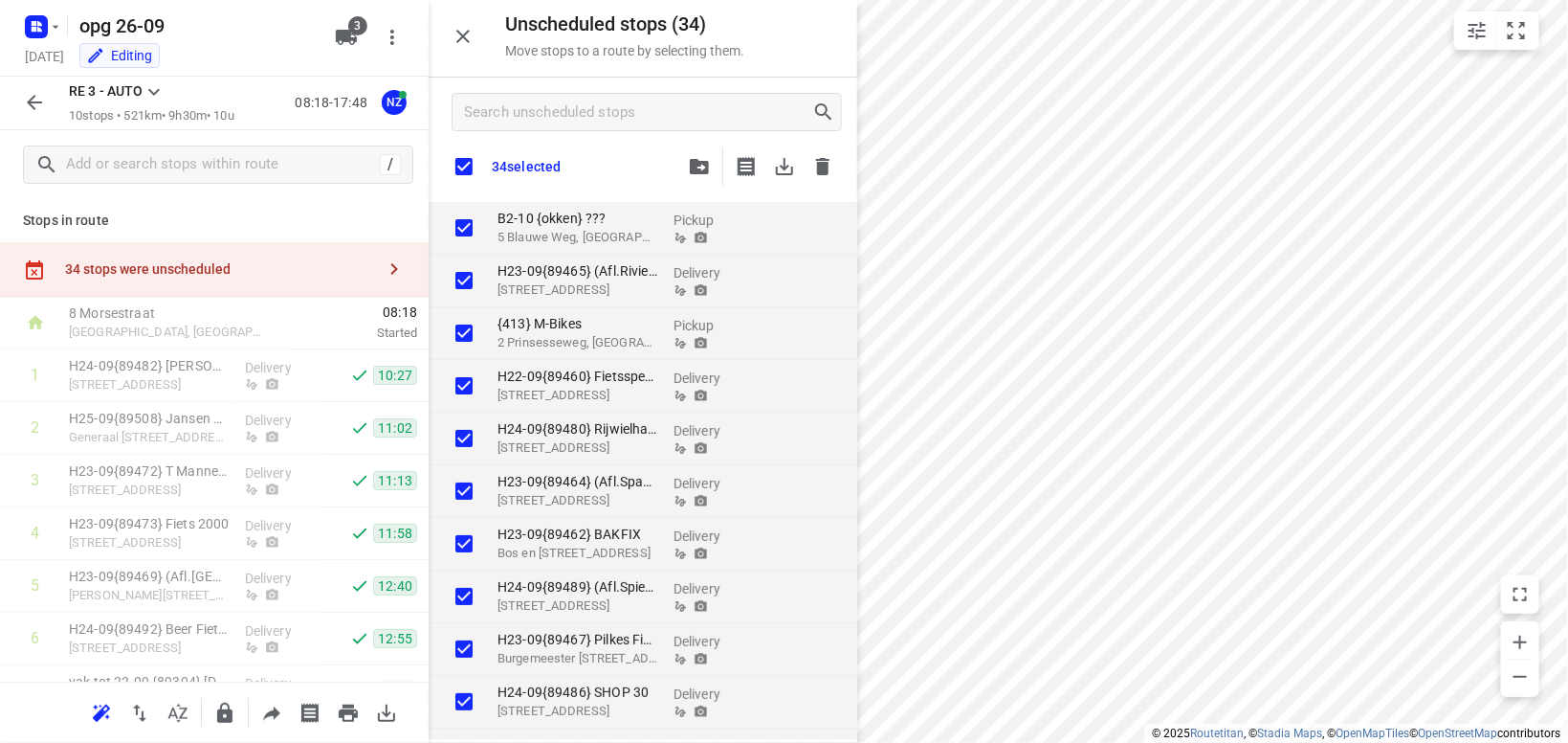
checkbox input "true"
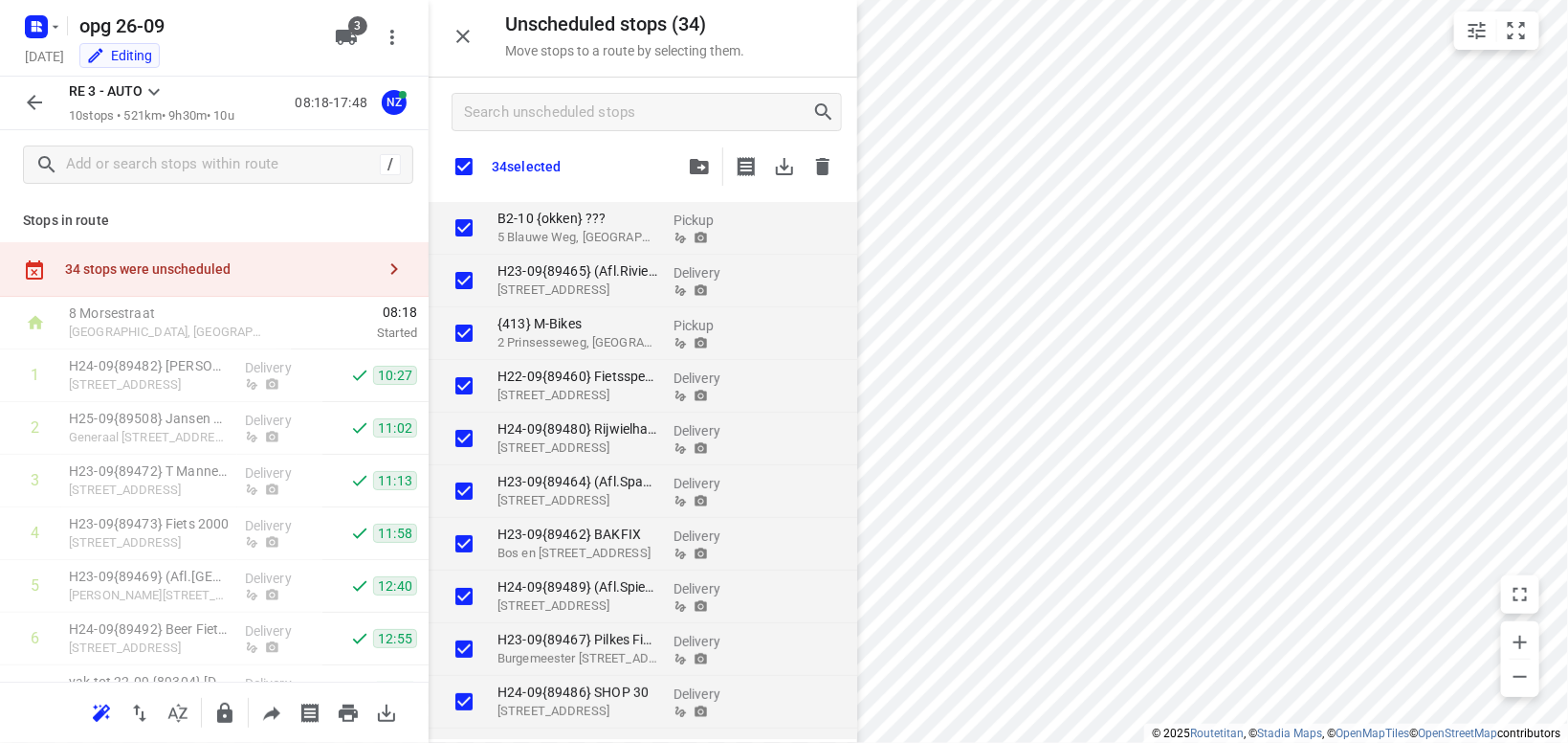
checkbox input "true"
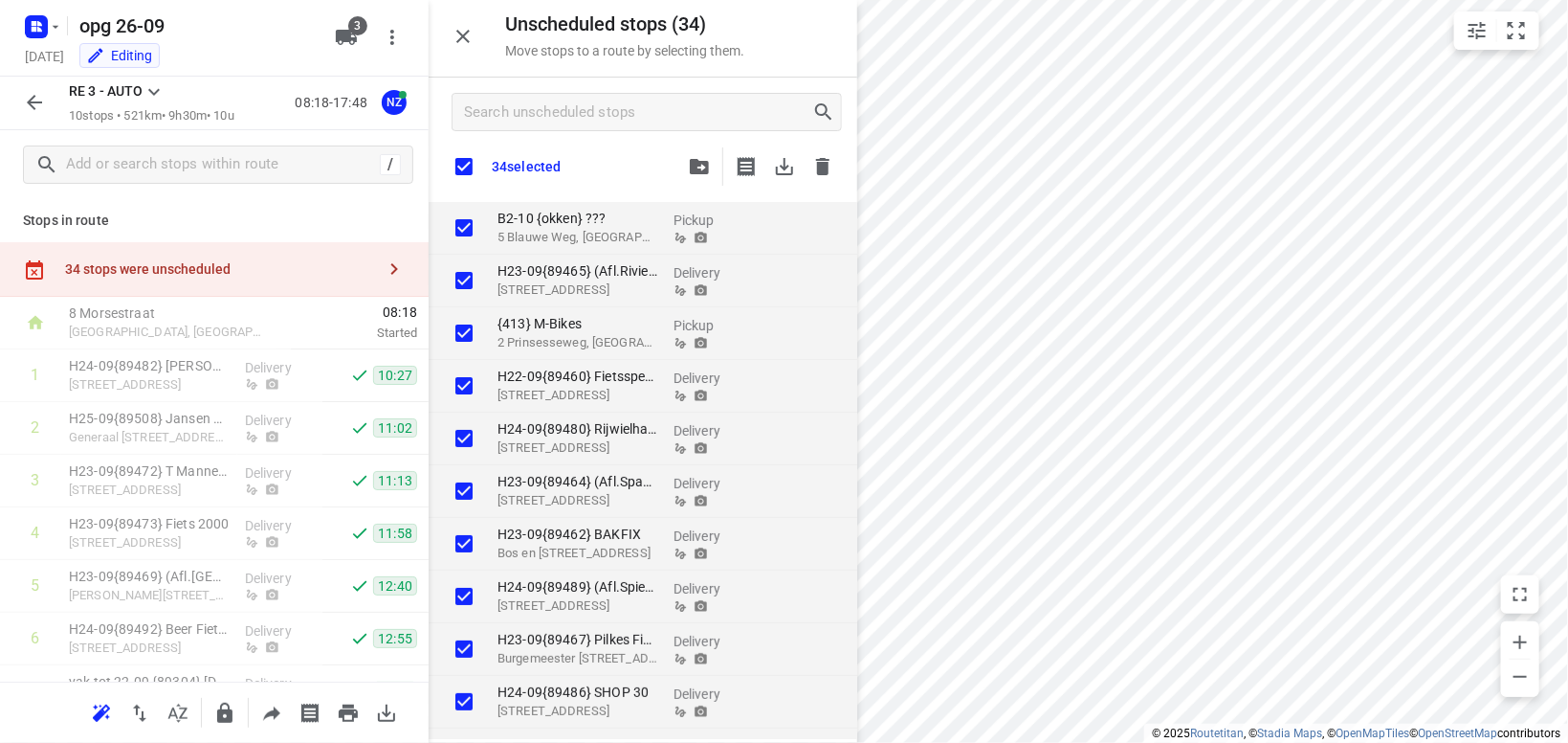
checkbox input "true"
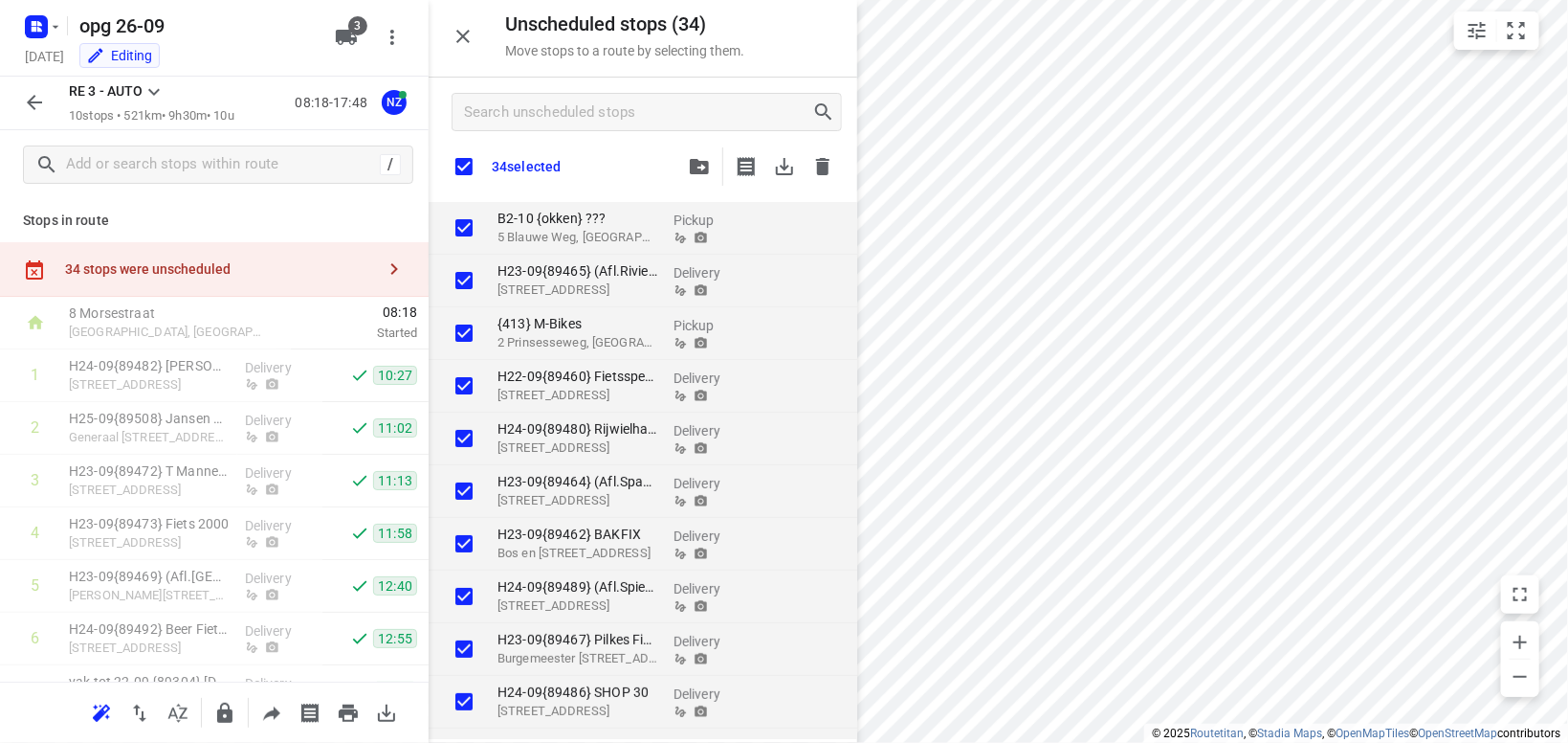
checkbox input "true"
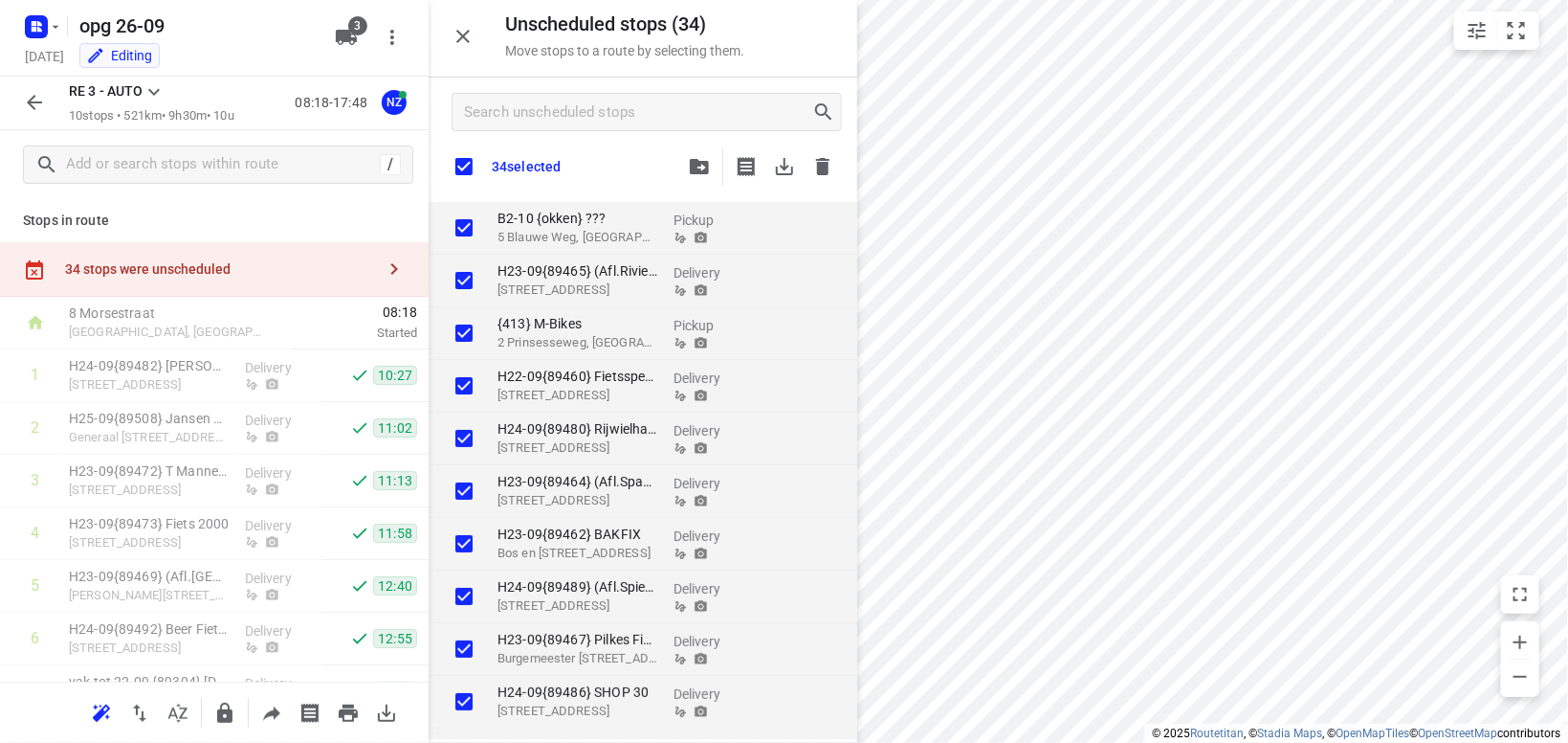
checkbox input "true"
click at [823, 167] on icon "button" at bounding box center [823, 167] width 14 height 17
checkbox input "true"
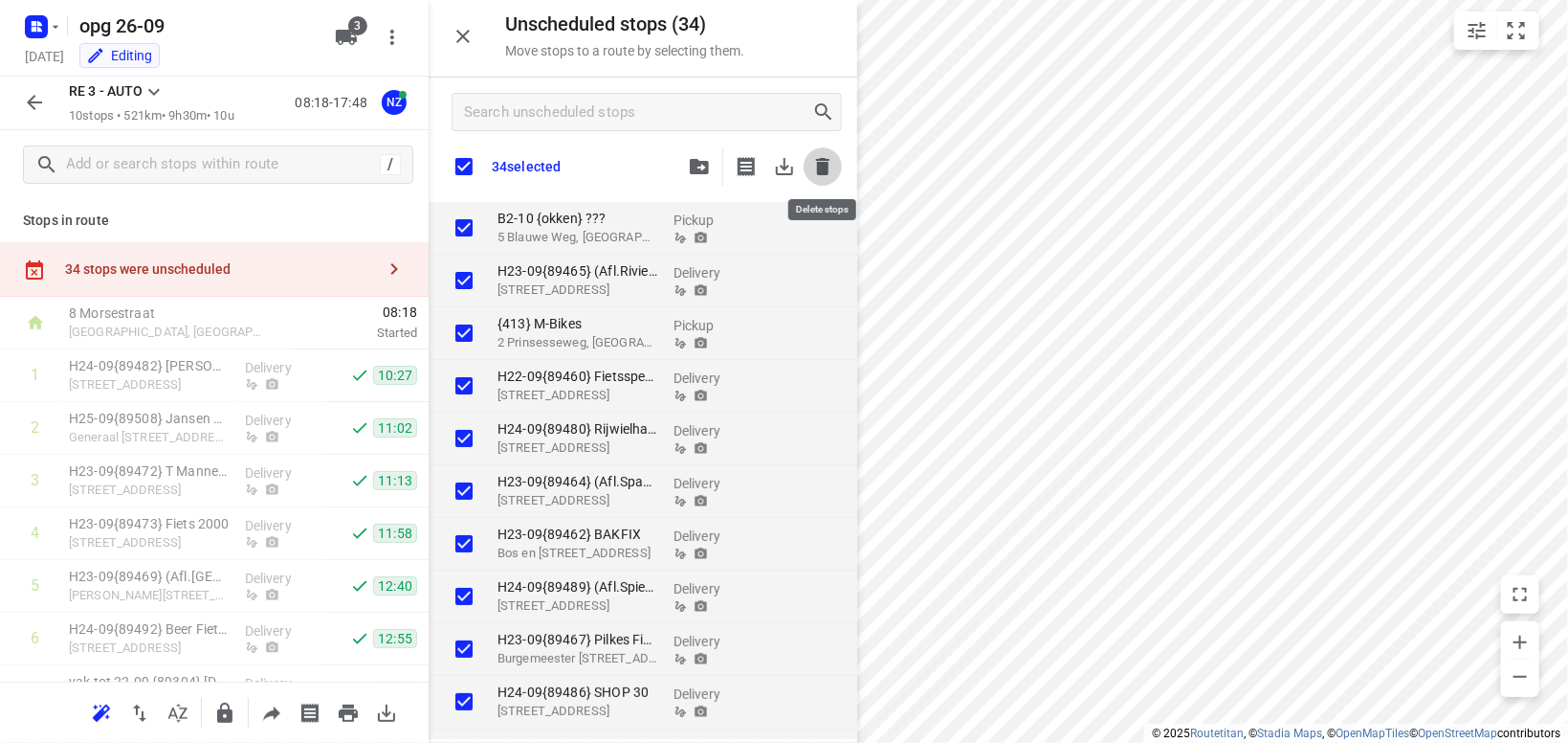
checkbox input "true"
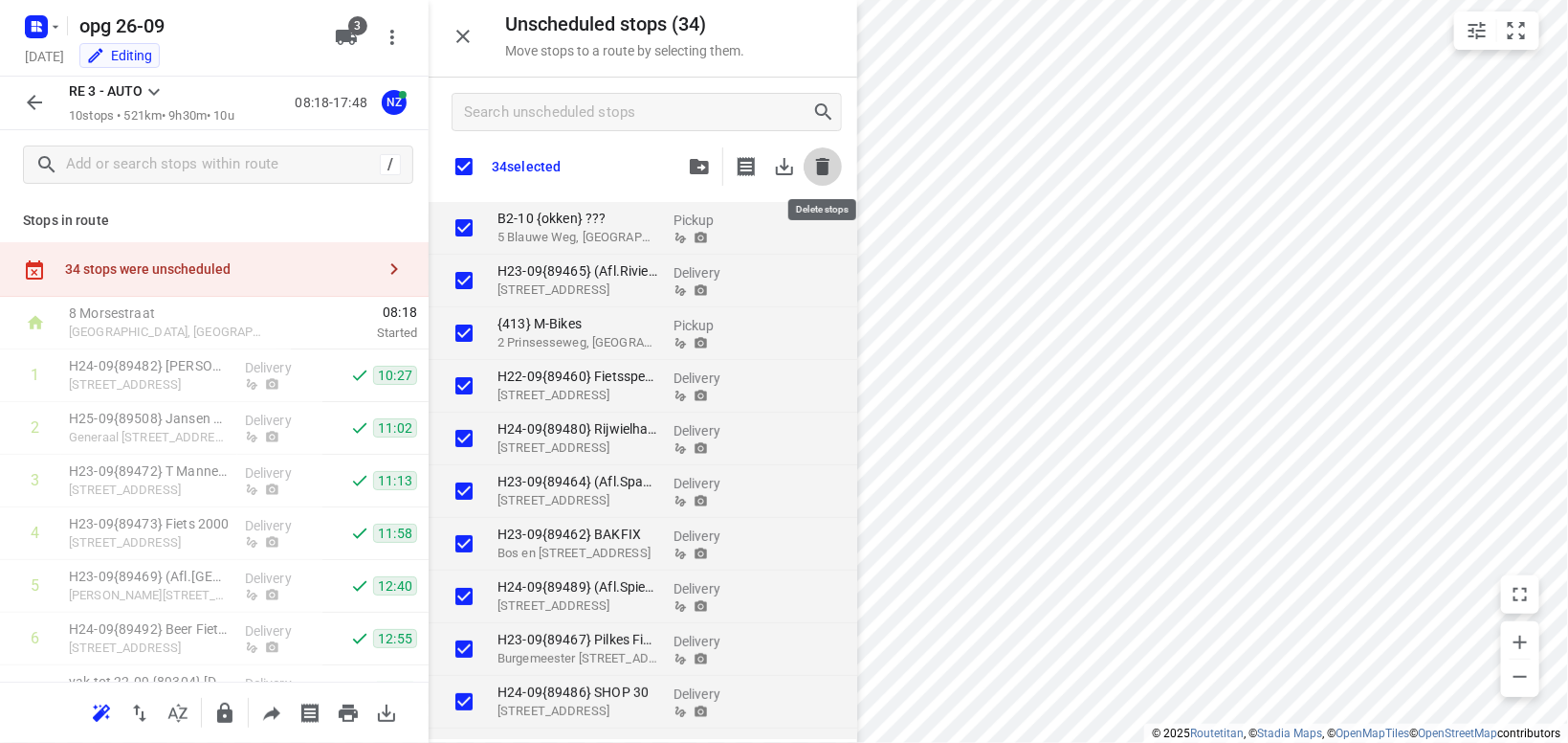
checkbox input "true"
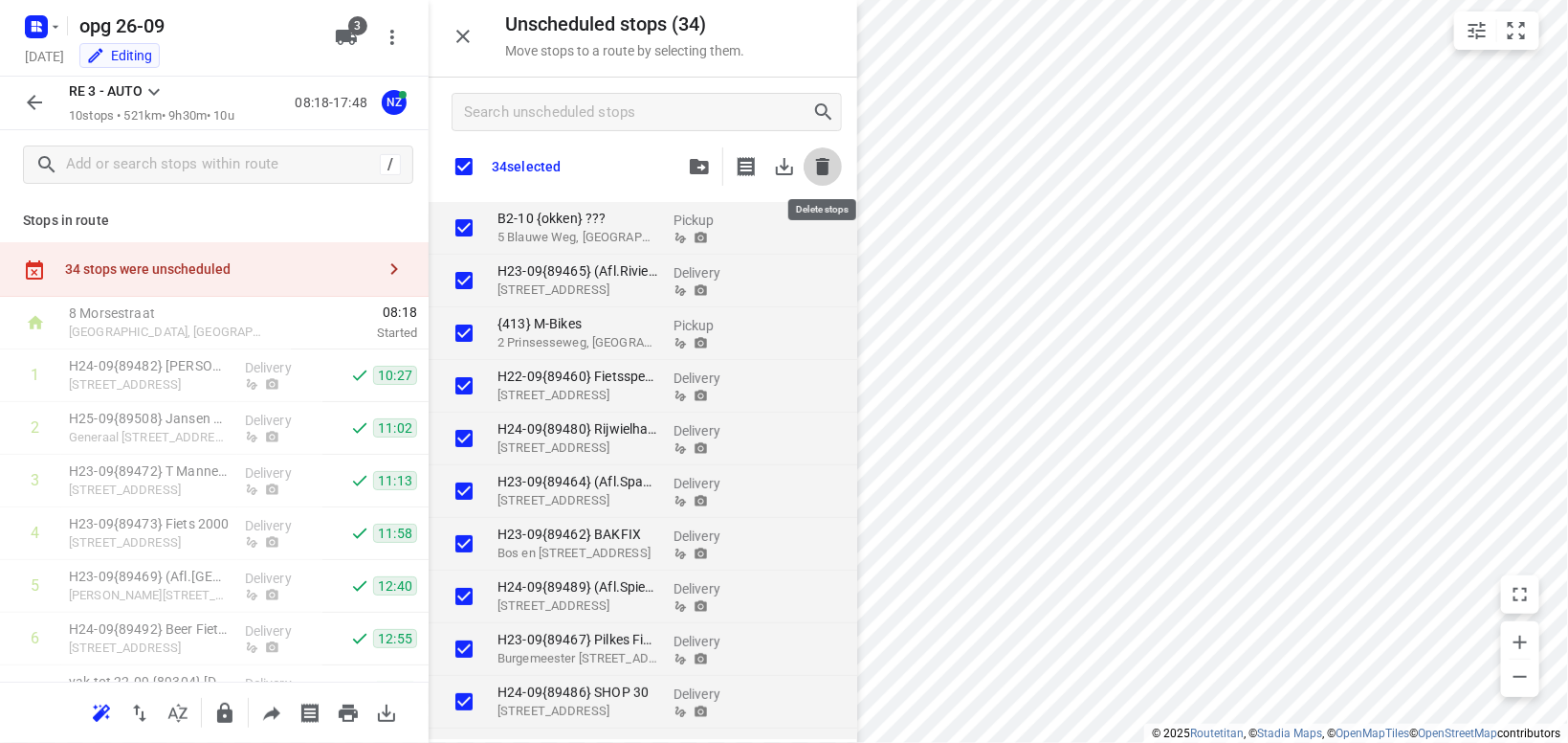
checkbox input "true"
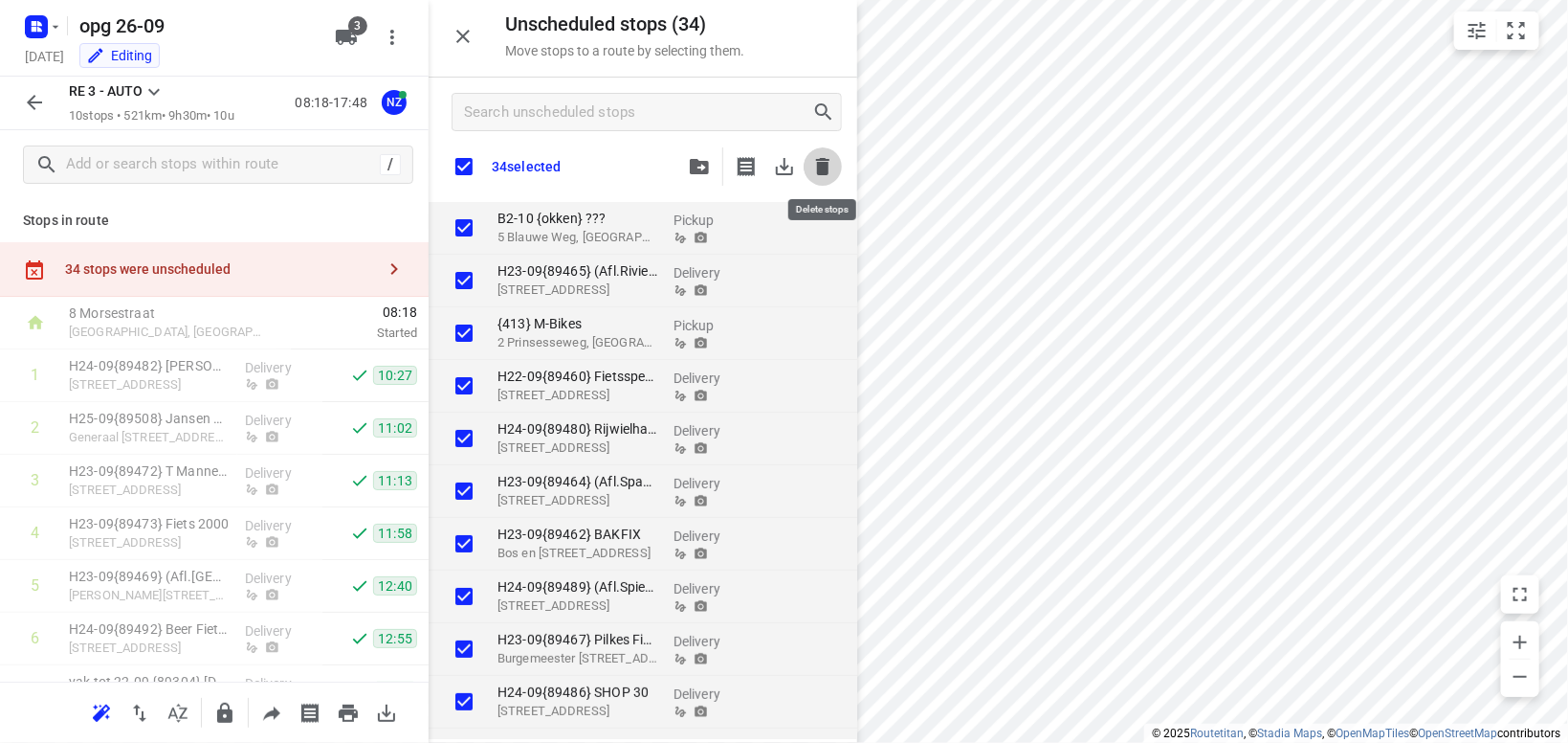
checkbox input "true"
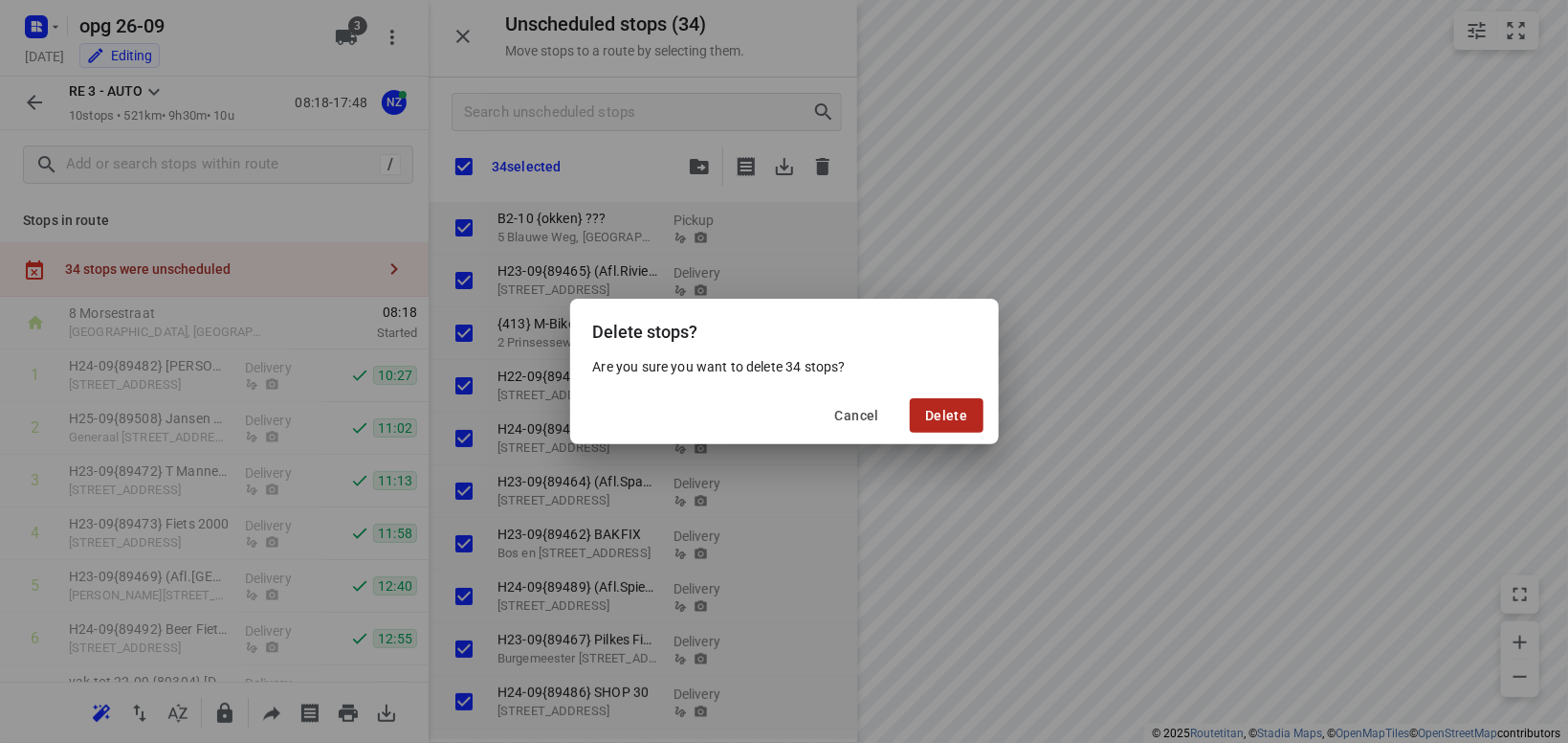
click at [958, 400] on button "Delete" at bounding box center [945, 416] width 72 height 35
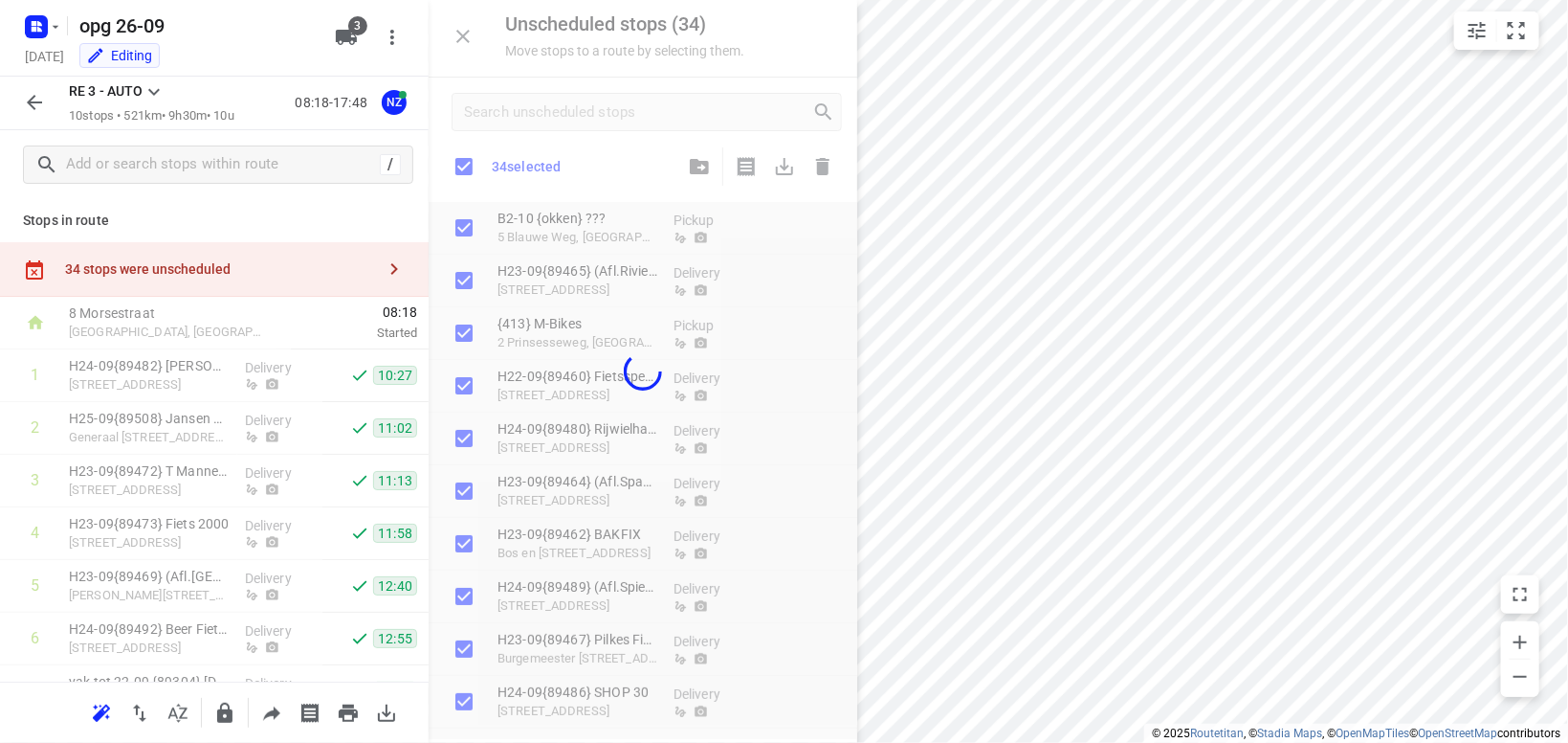
checkbox input "true"
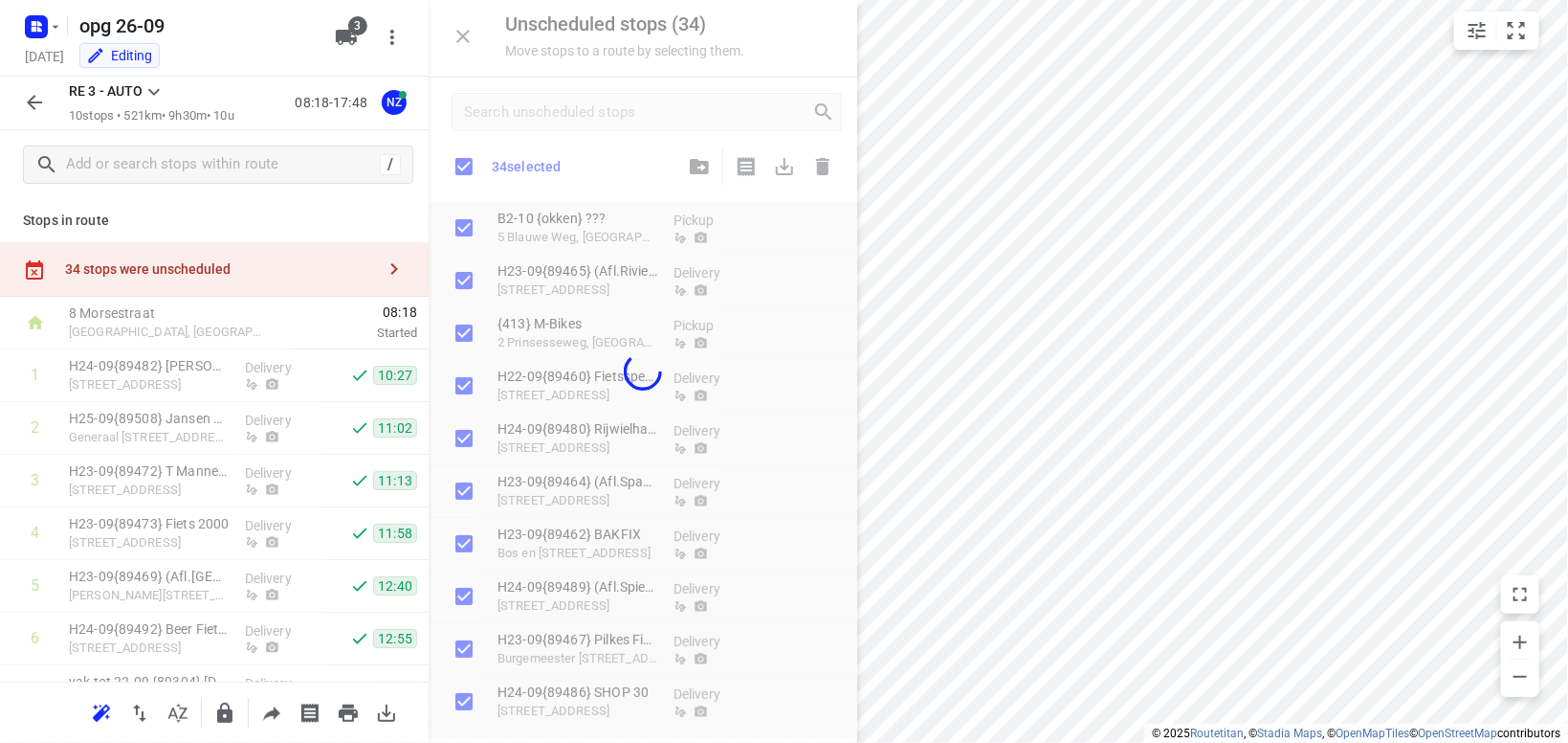
checkbox input "true"
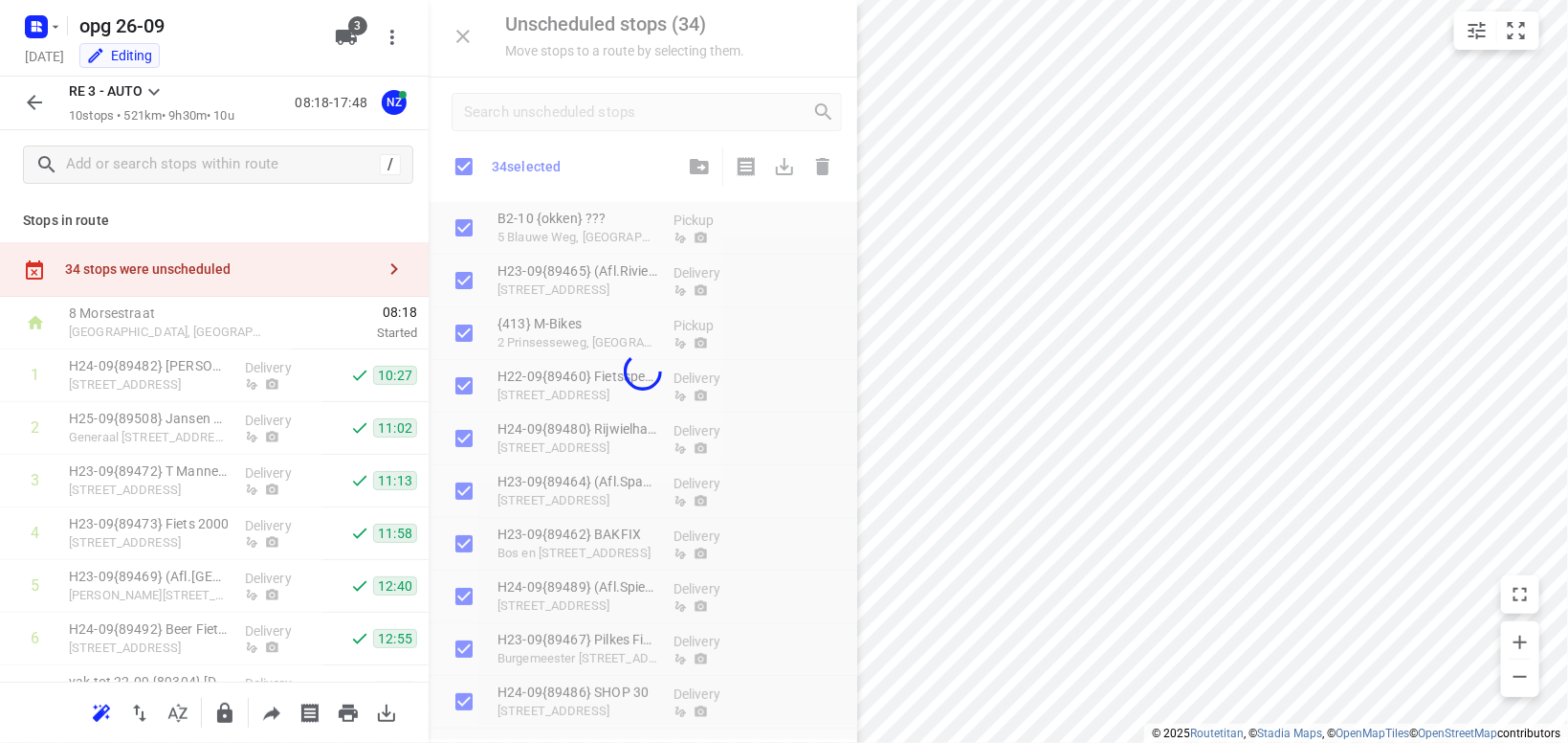
checkbox input "true"
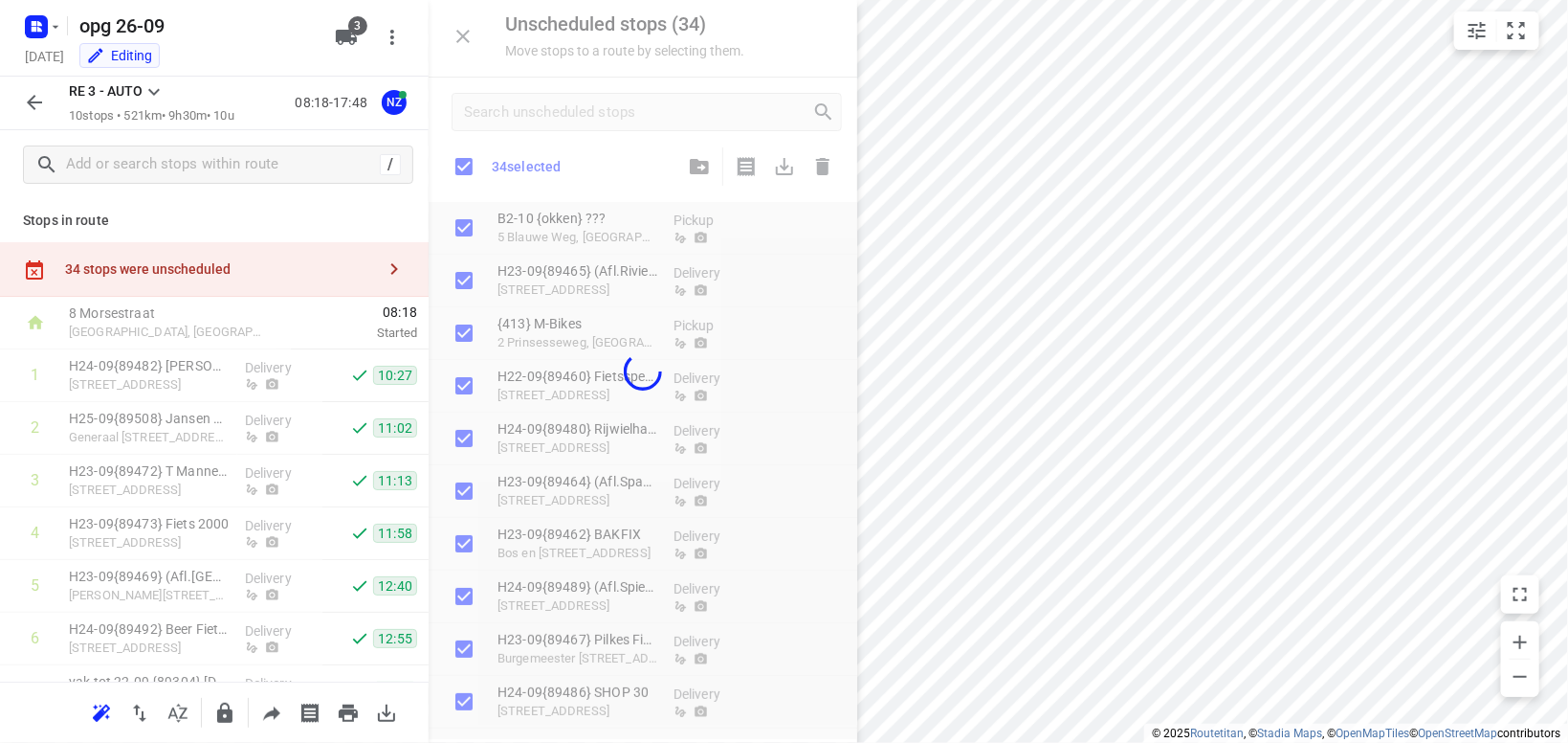
checkbox input "true"
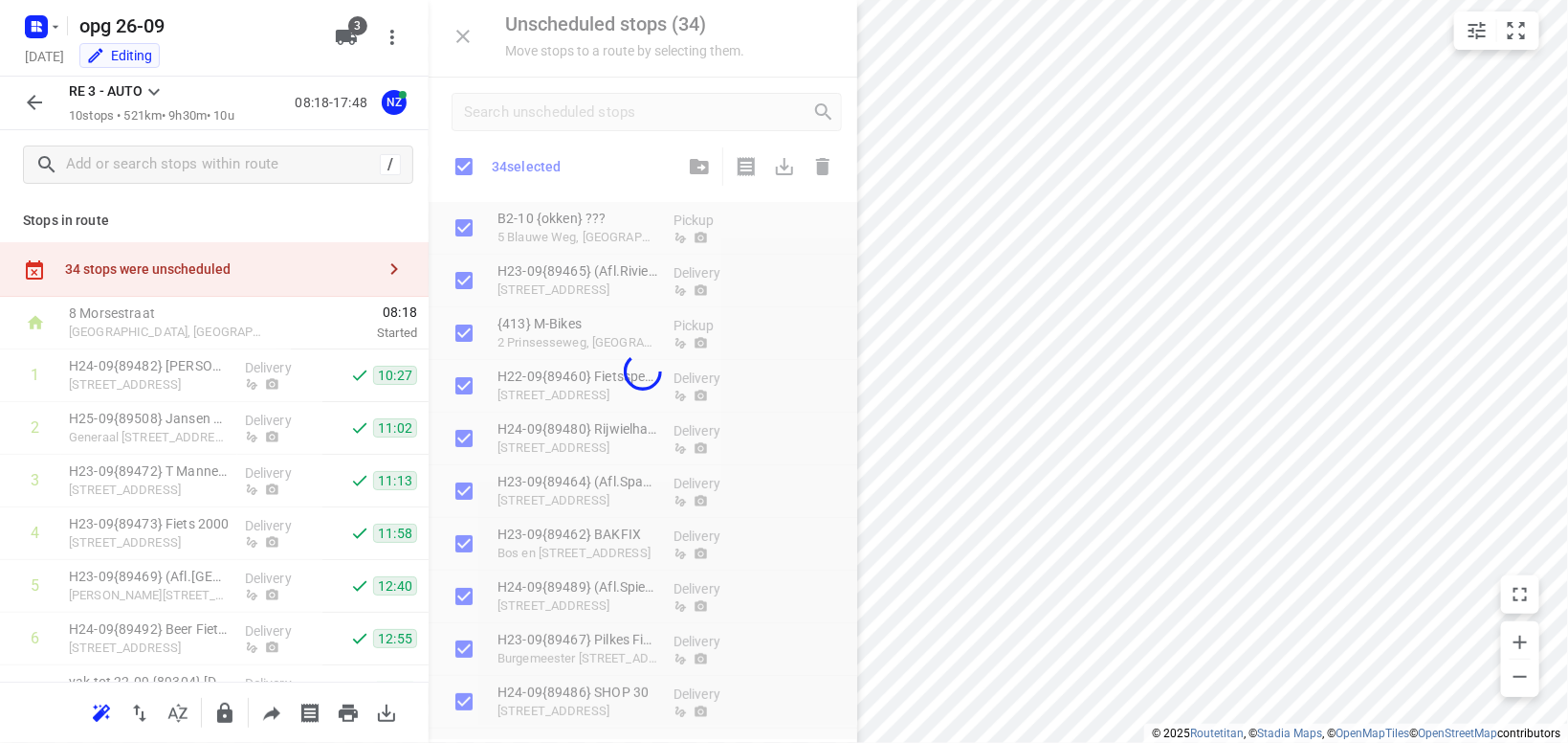
checkbox input "true"
click at [59, 18] on button "button" at bounding box center [41, 27] width 39 height 31
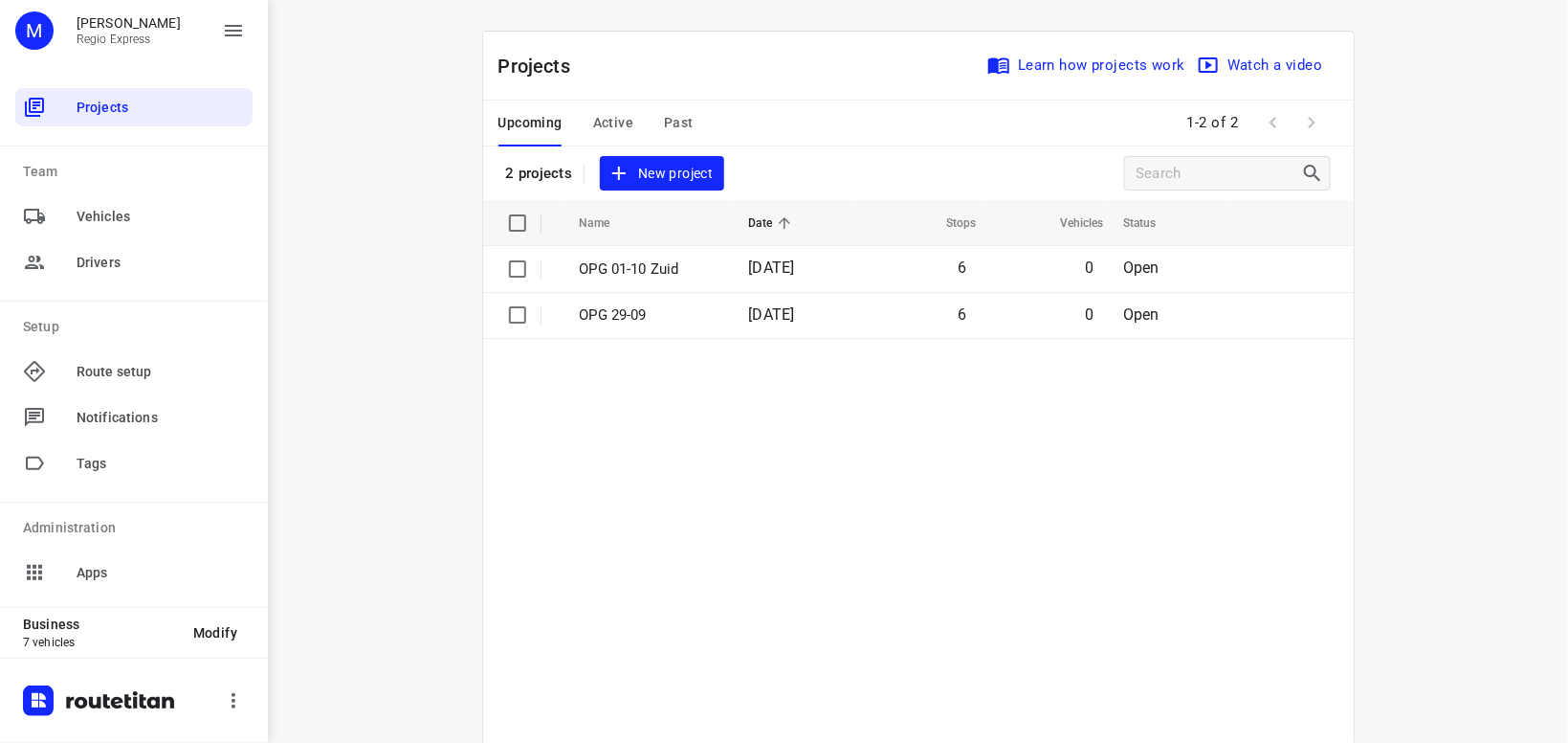
click at [627, 127] on span "Active" at bounding box center [613, 123] width 41 height 24
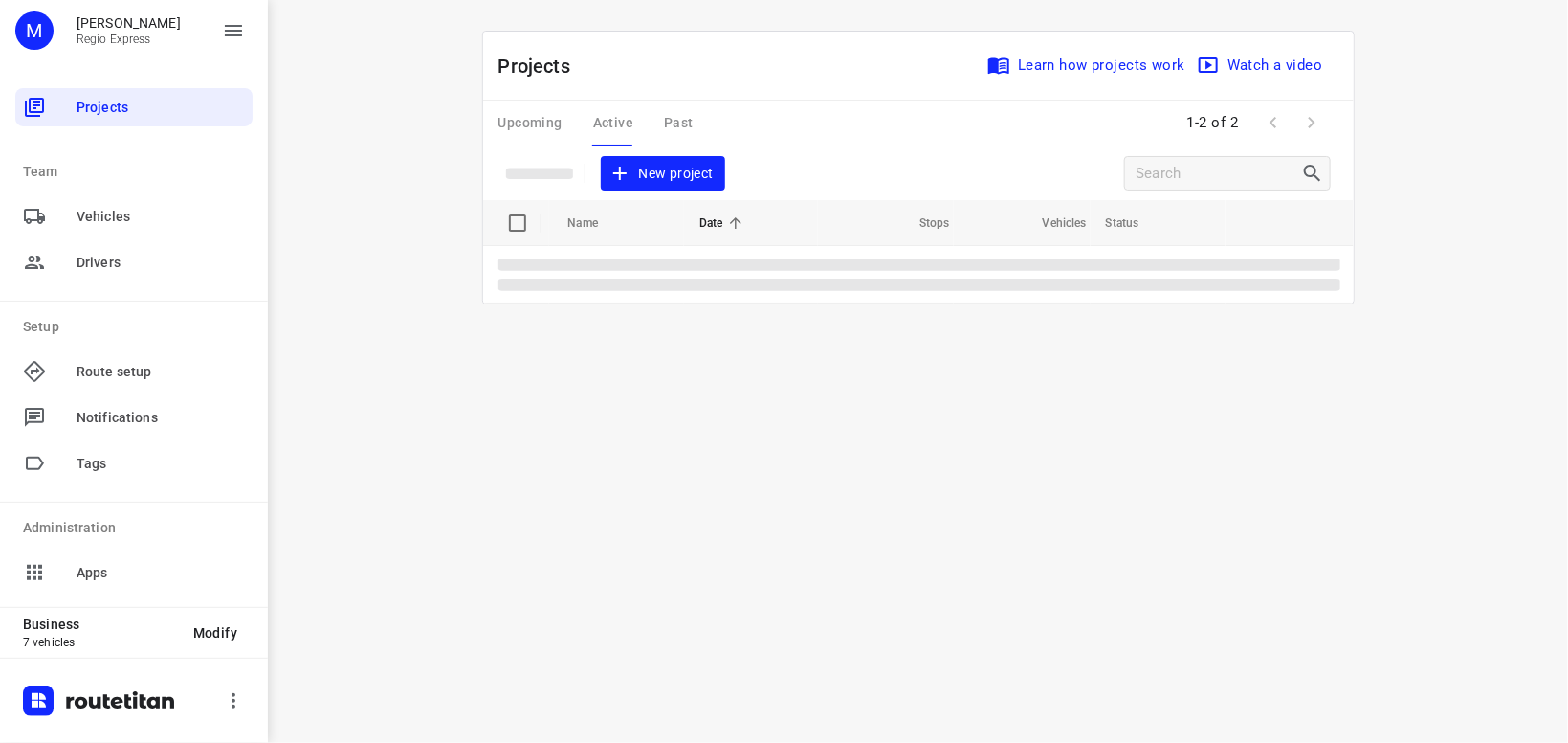
click at [633, 125] on div "Upcoming Active Past" at bounding box center [611, 124] width 226 height 46
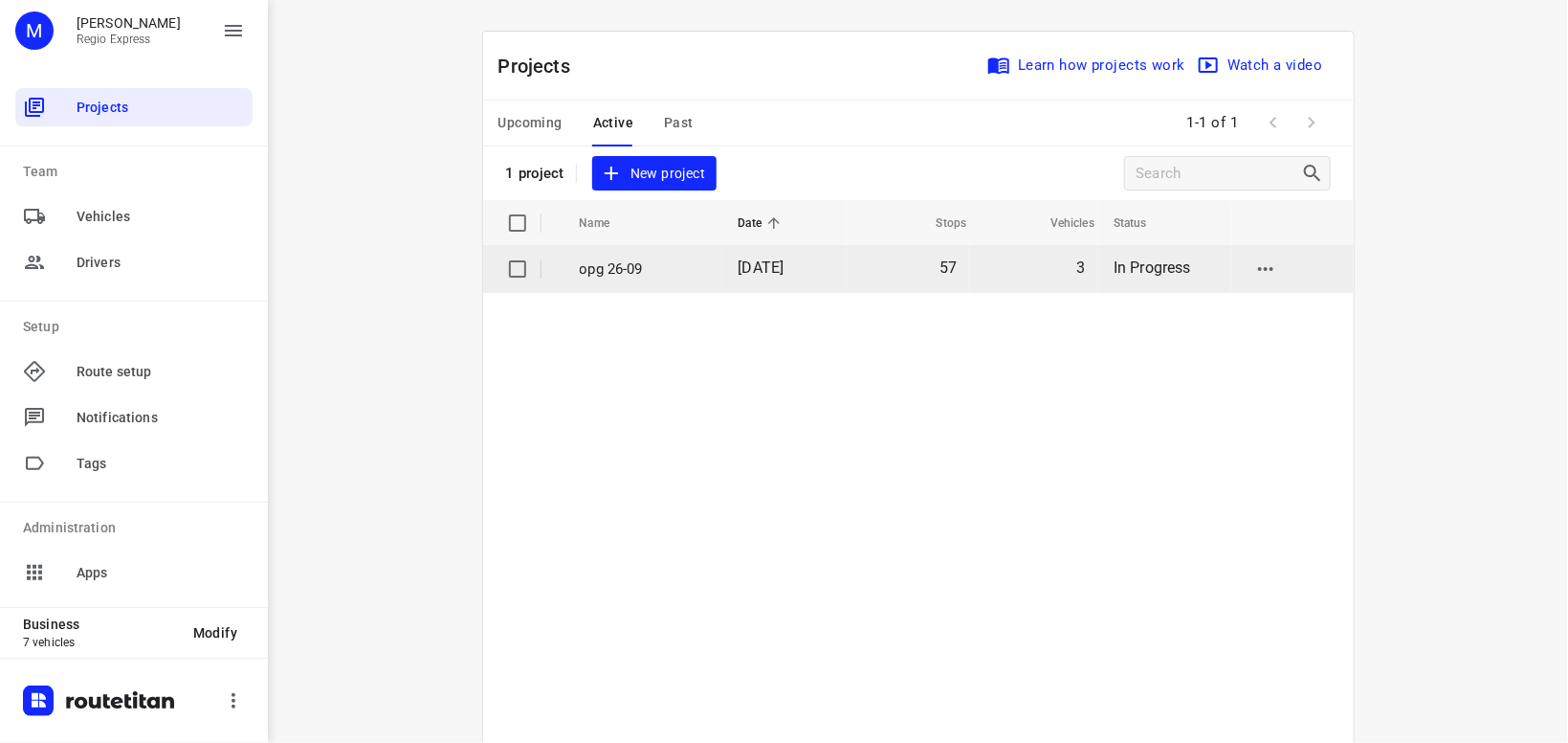
click at [641, 279] on td "opg 26-09" at bounding box center [641, 269] width 163 height 46
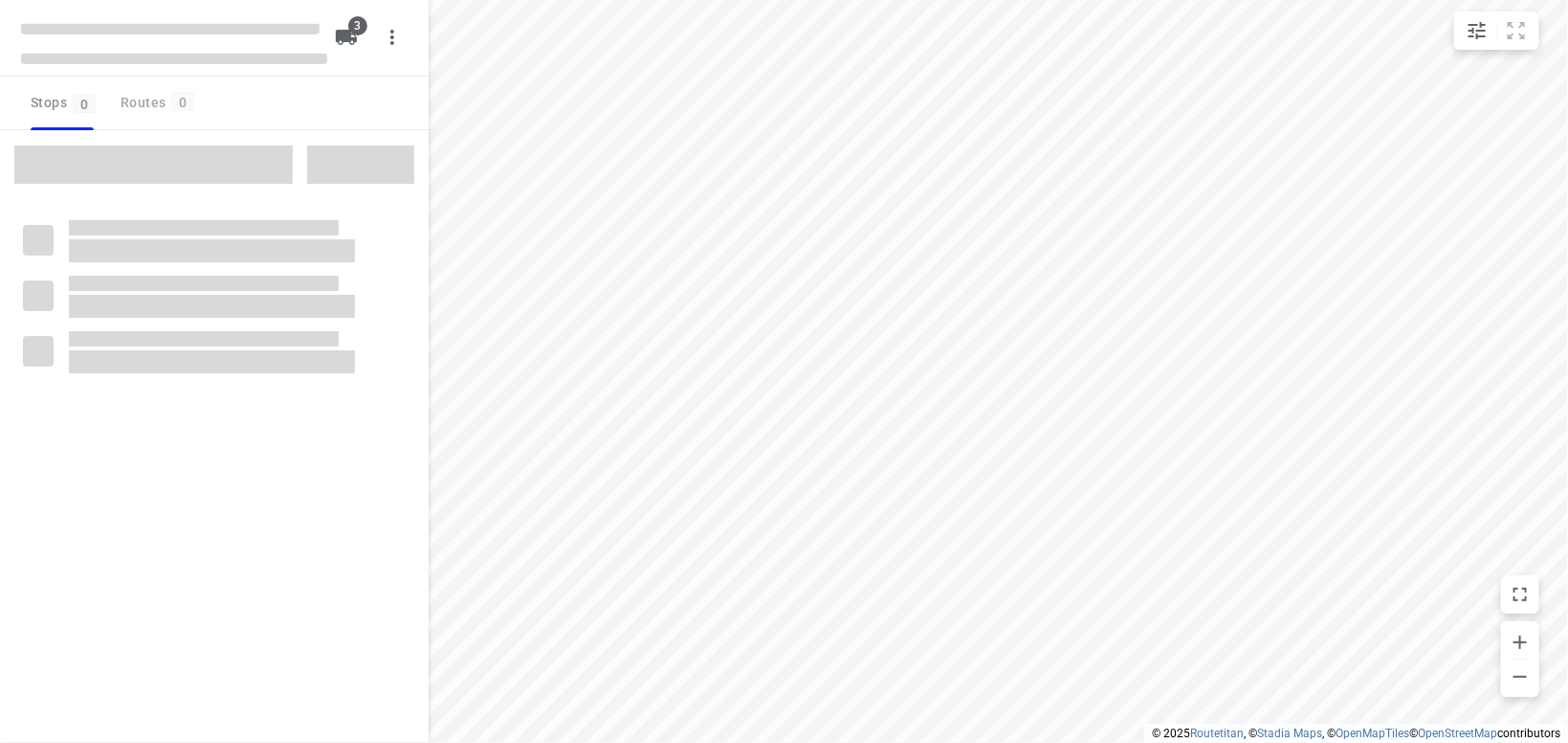
type input "distance"
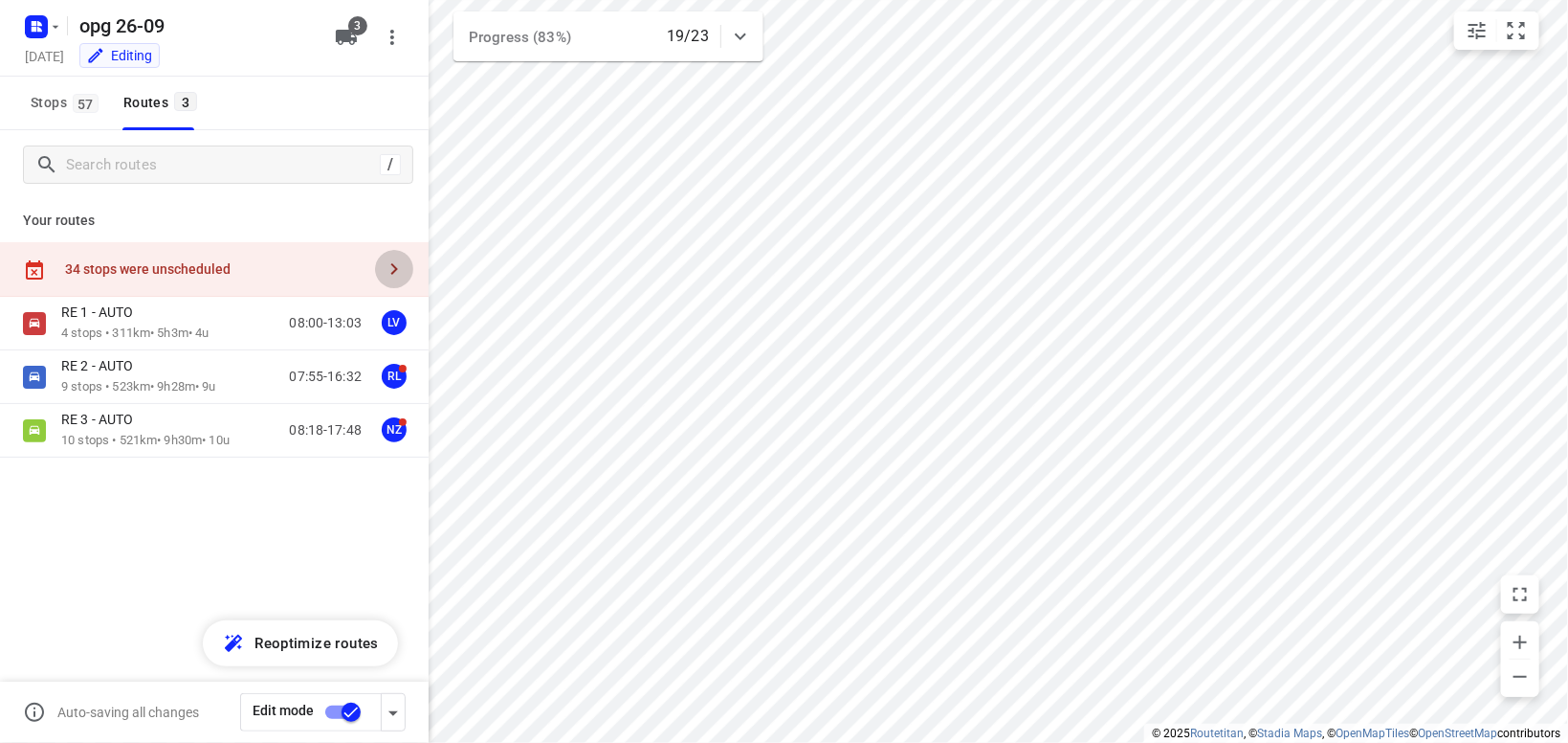
drag, startPoint x: 388, startPoint y: 273, endPoint x: 399, endPoint y: 267, distance: 12.5
click at [394, 272] on icon "button" at bounding box center [394, 269] width 23 height 23
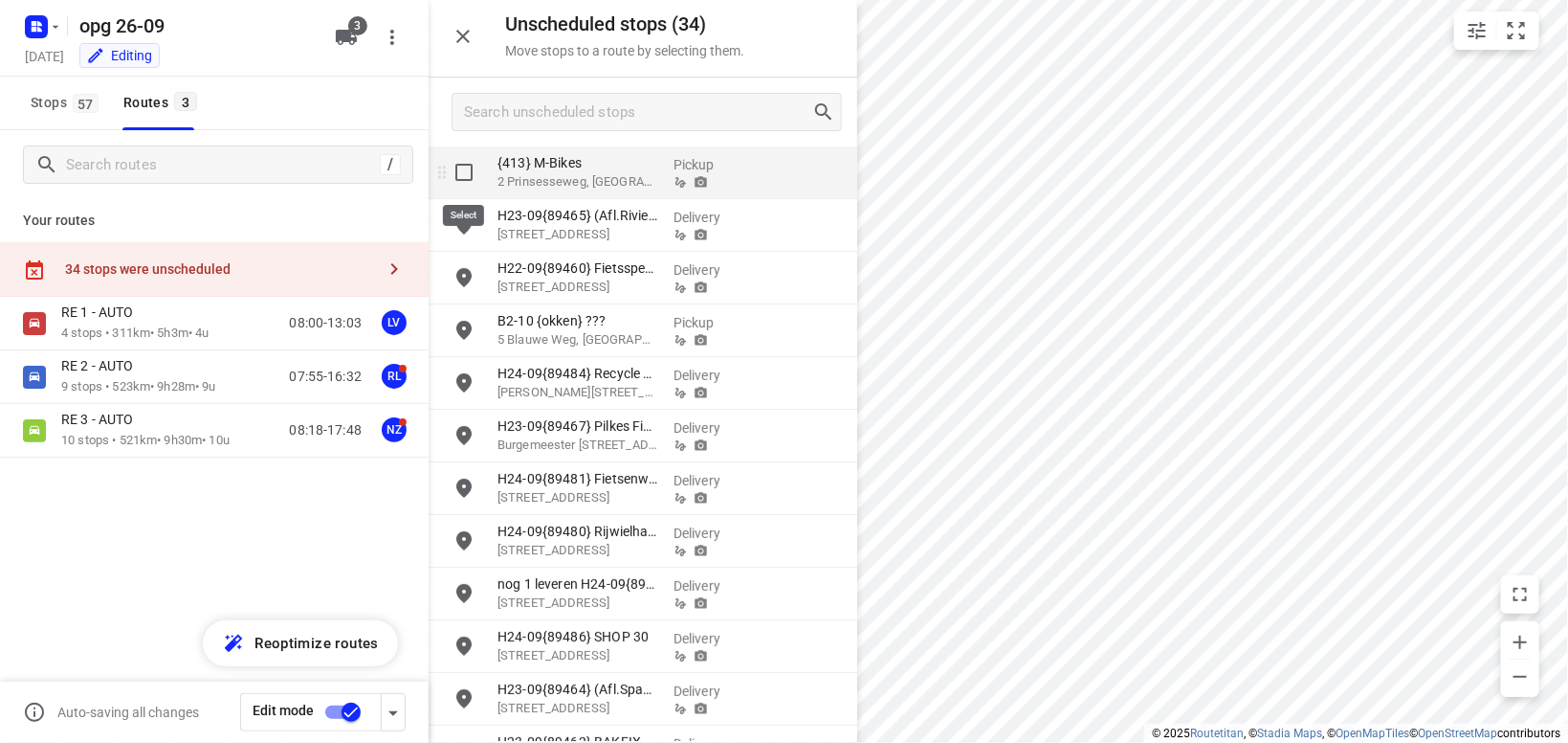
click at [466, 174] on input "grid" at bounding box center [464, 173] width 39 height 39
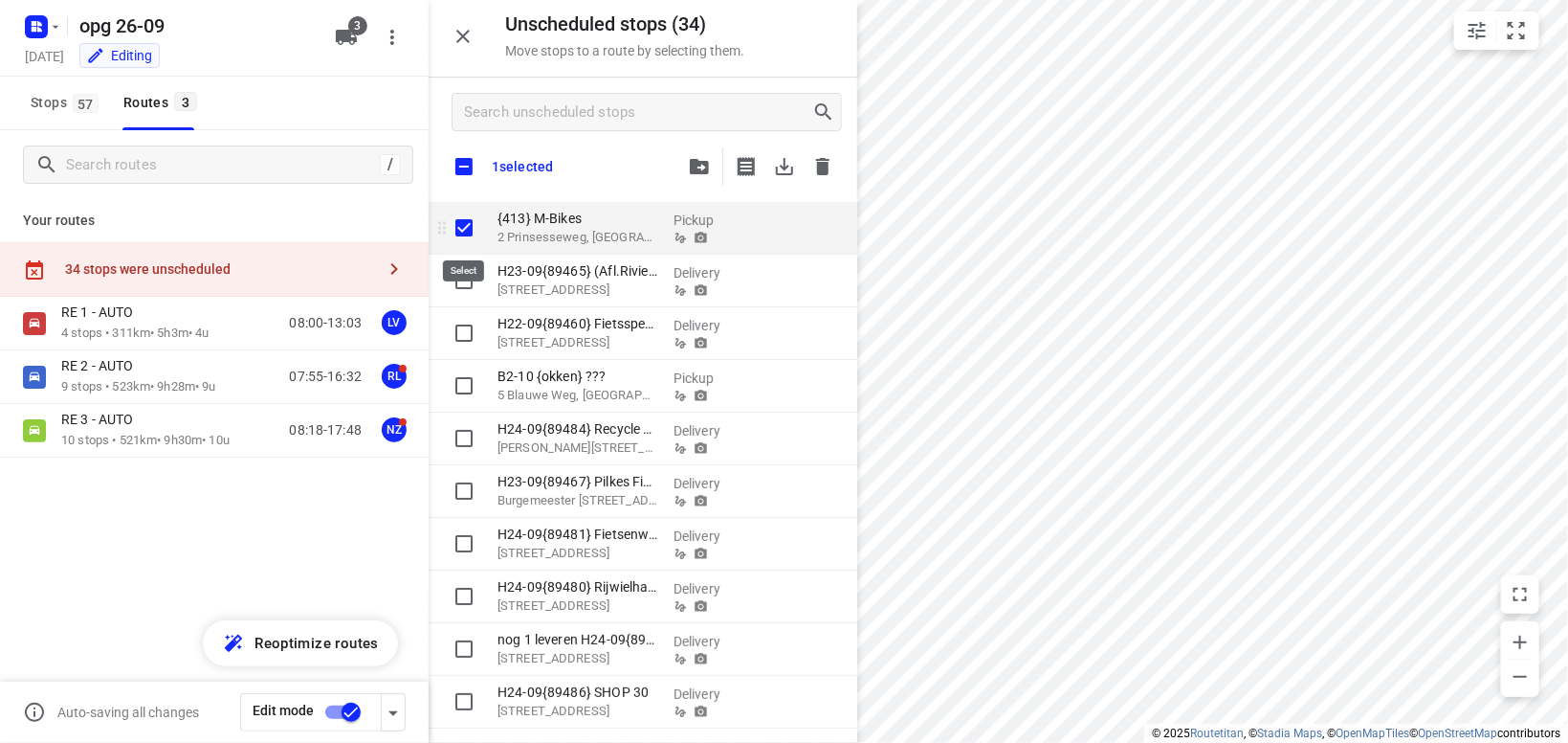
checkbox input "true"
click at [466, 173] on input "checkbox" at bounding box center [464, 167] width 41 height 41
checkbox input "true"
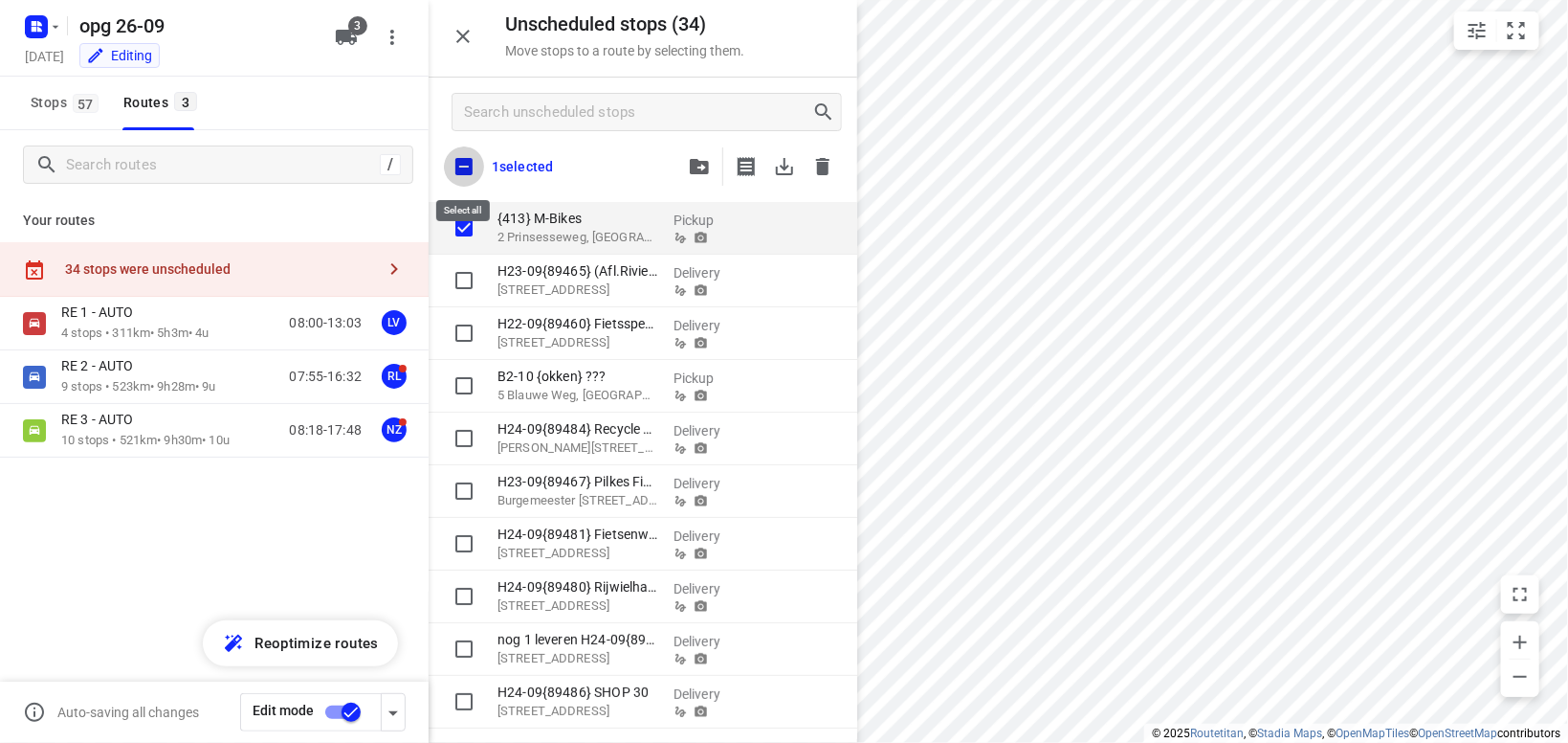
checkbox input "true"
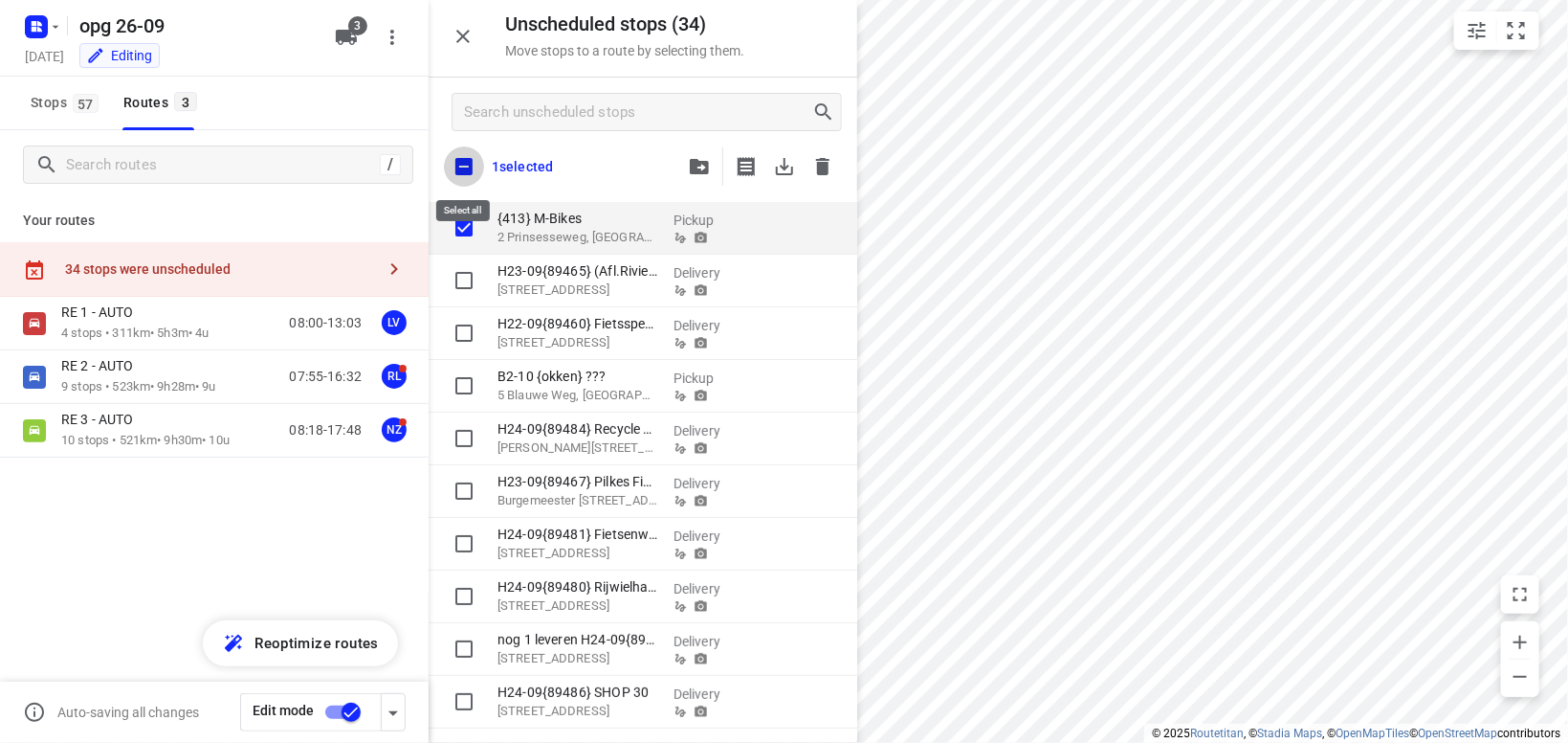
checkbox input "true"
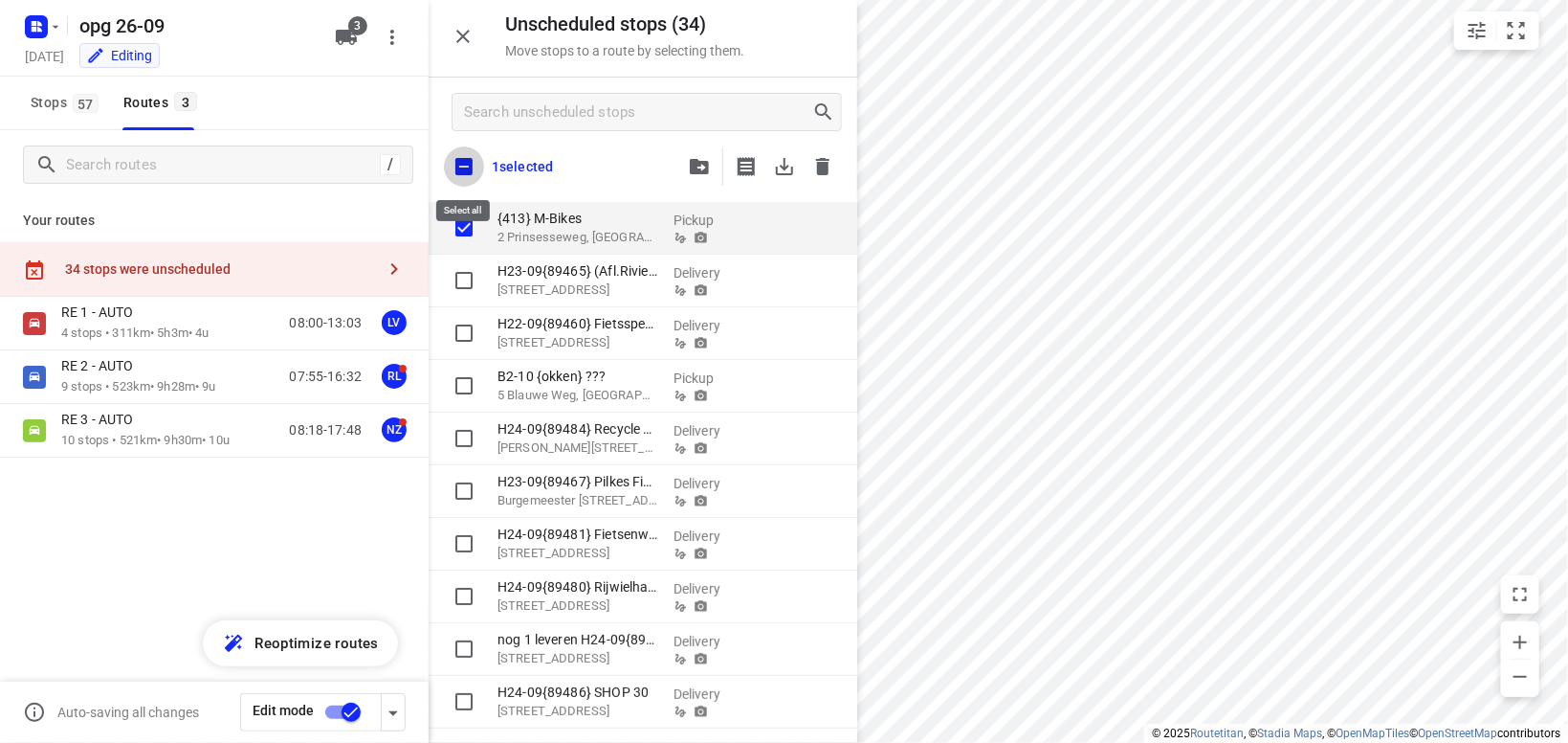
checkbox input "true"
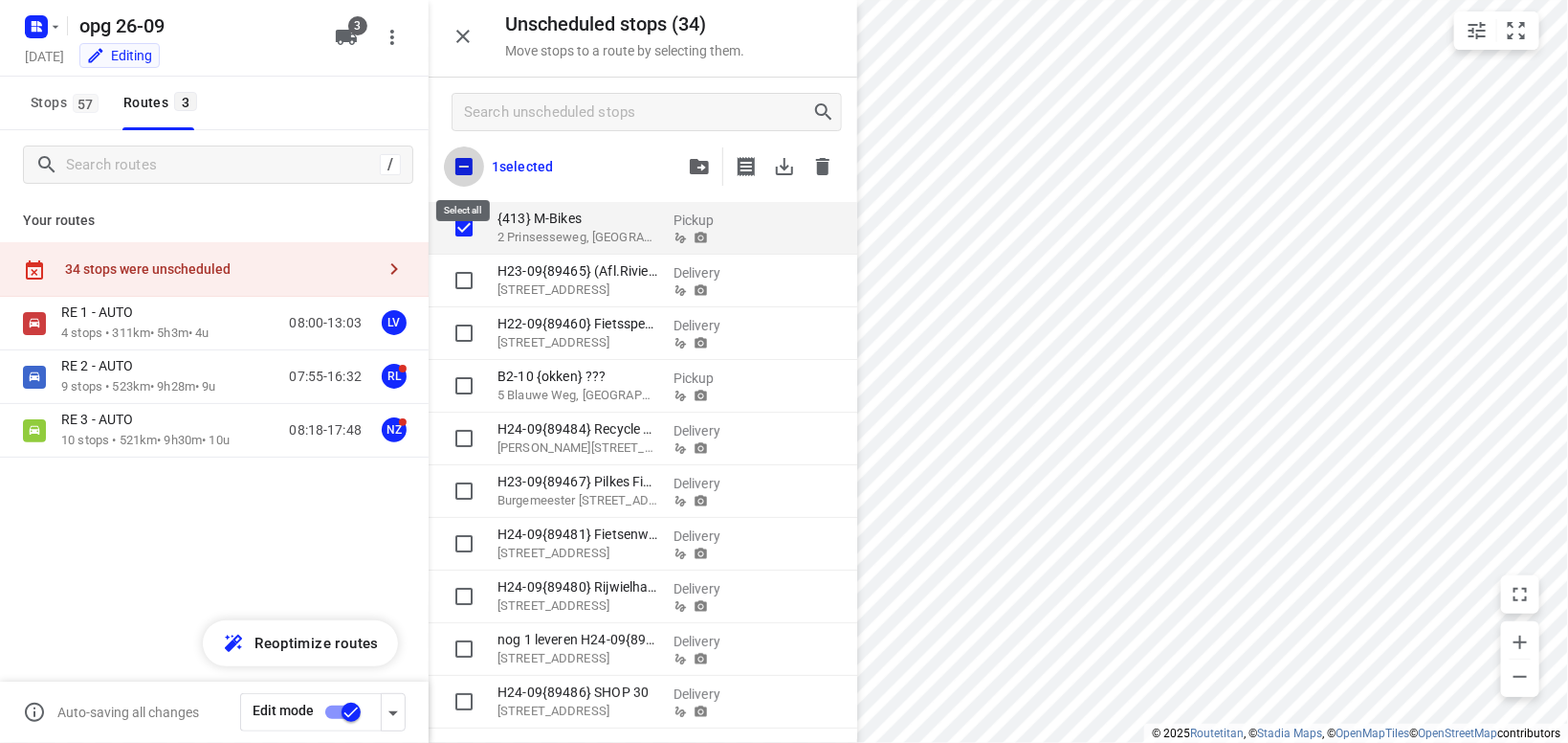
checkbox input "true"
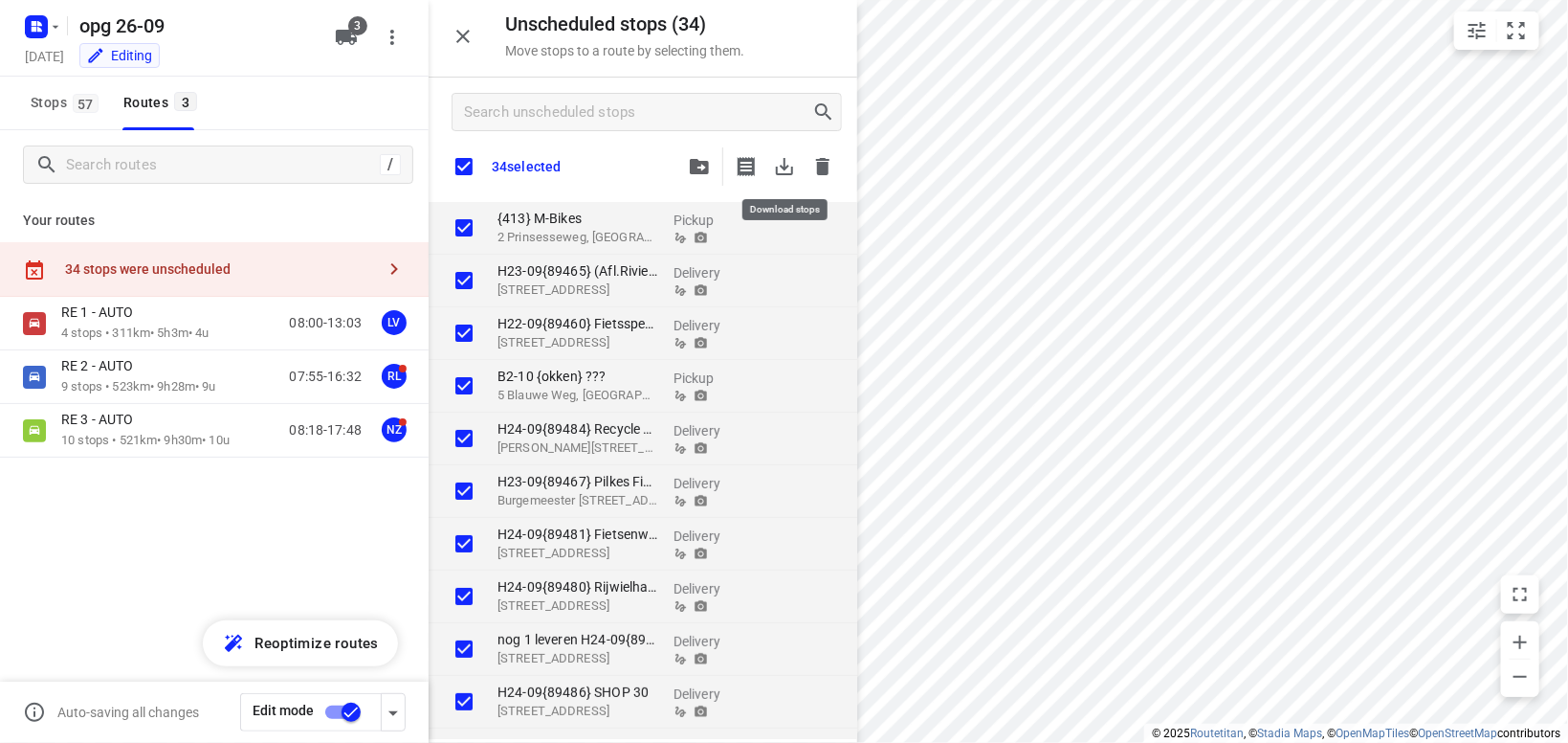
click at [778, 162] on icon "button" at bounding box center [784, 167] width 23 height 23
checkbox input "true"
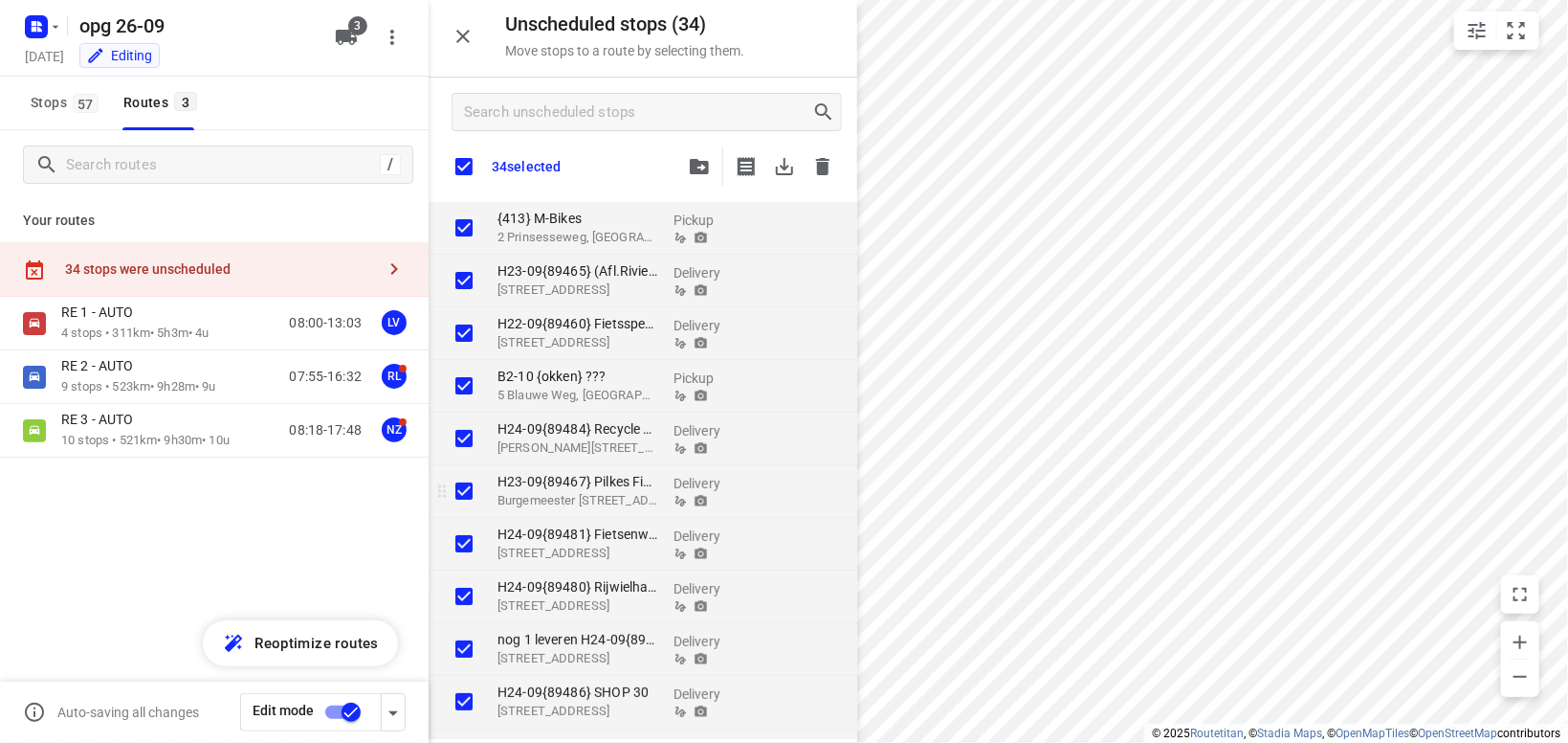
checkbox input "true"
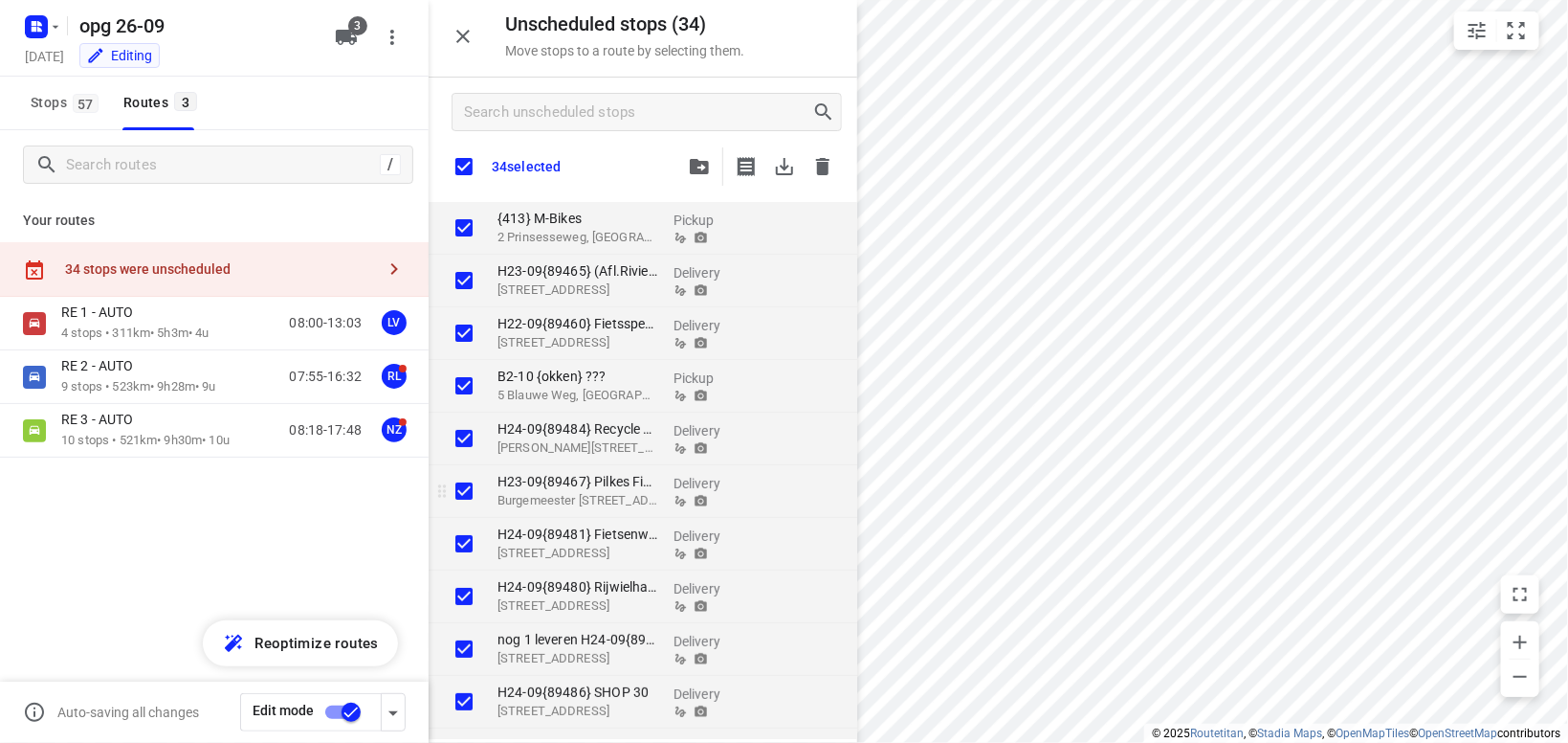
checkbox input "true"
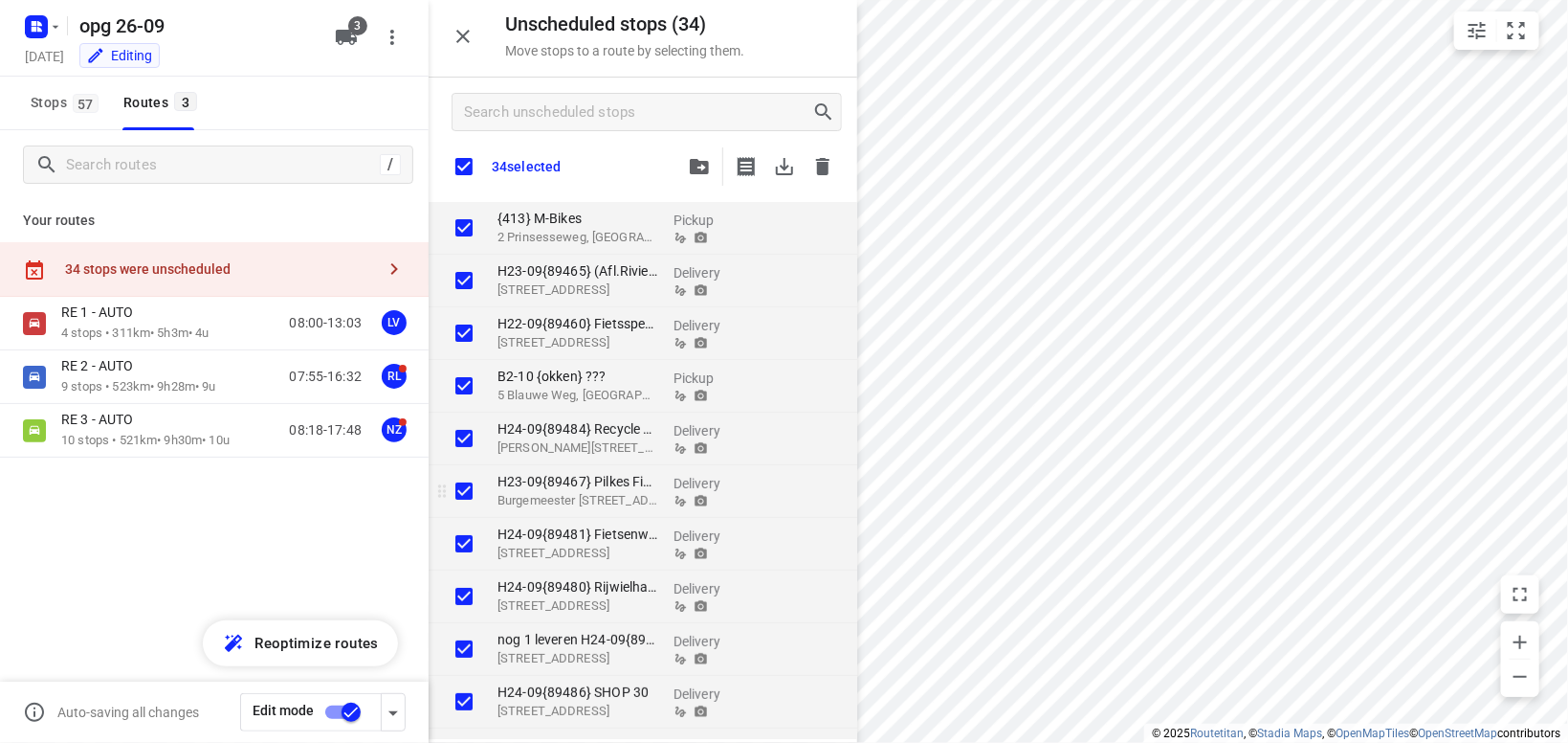
checkbox input "true"
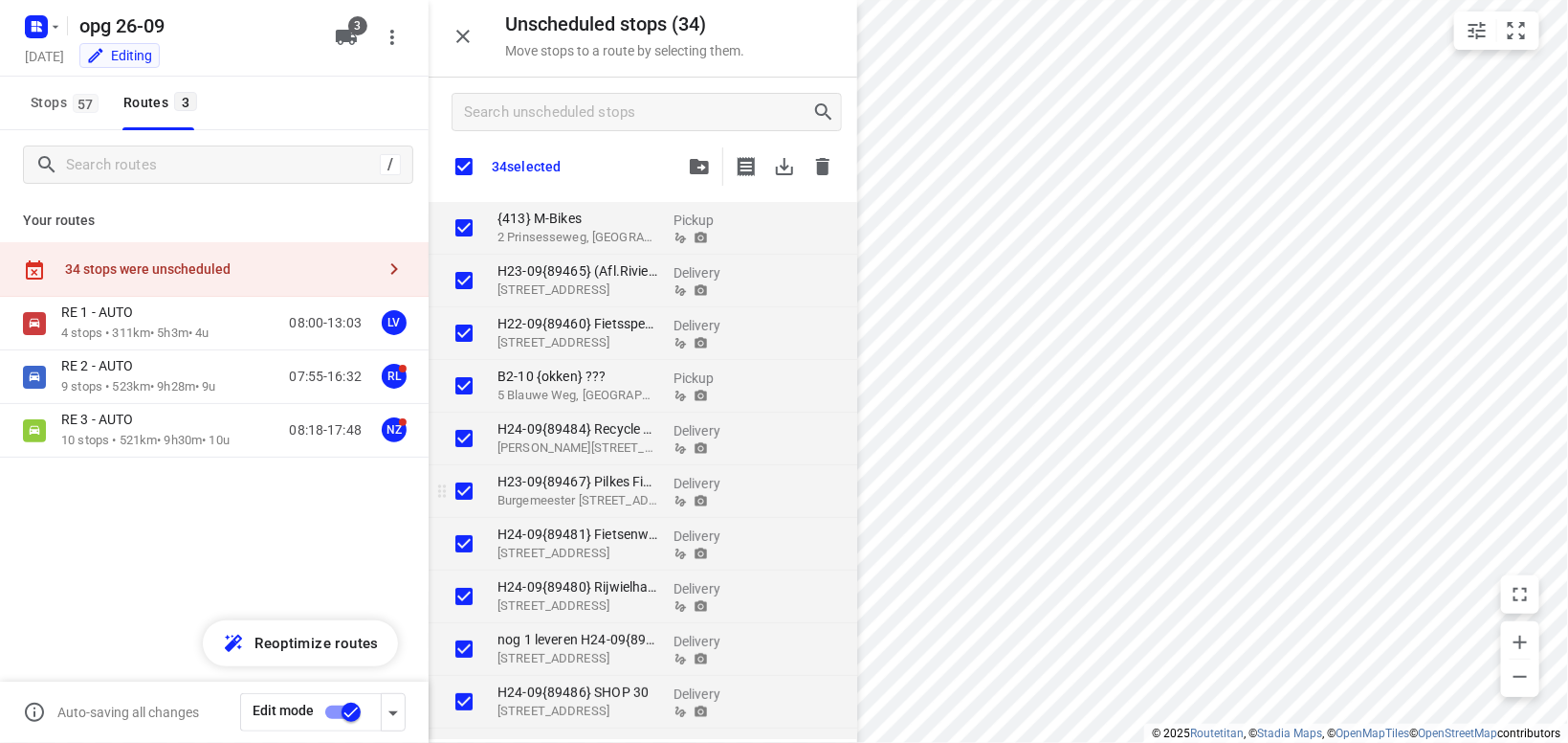
checkbox input "true"
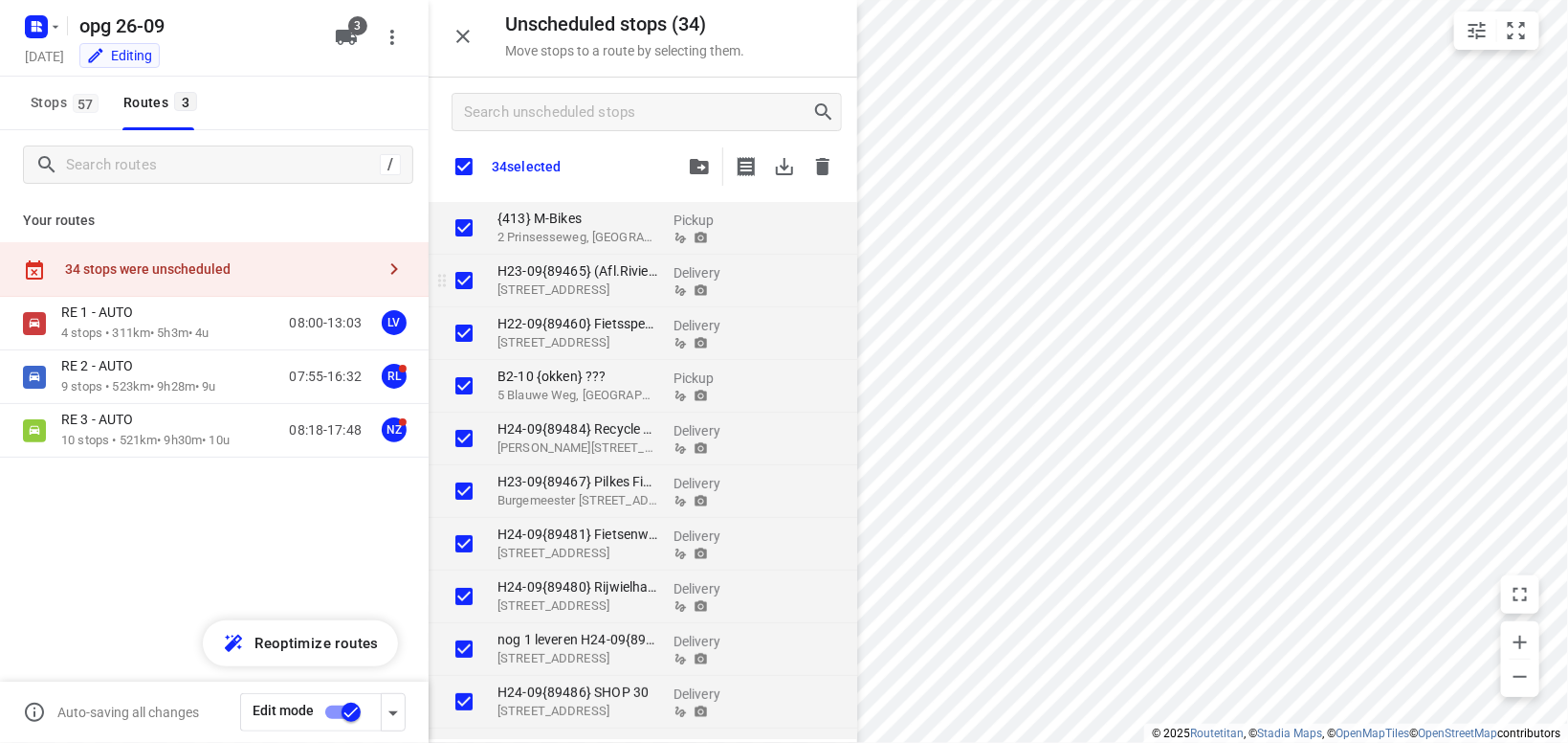
checkbox input "true"
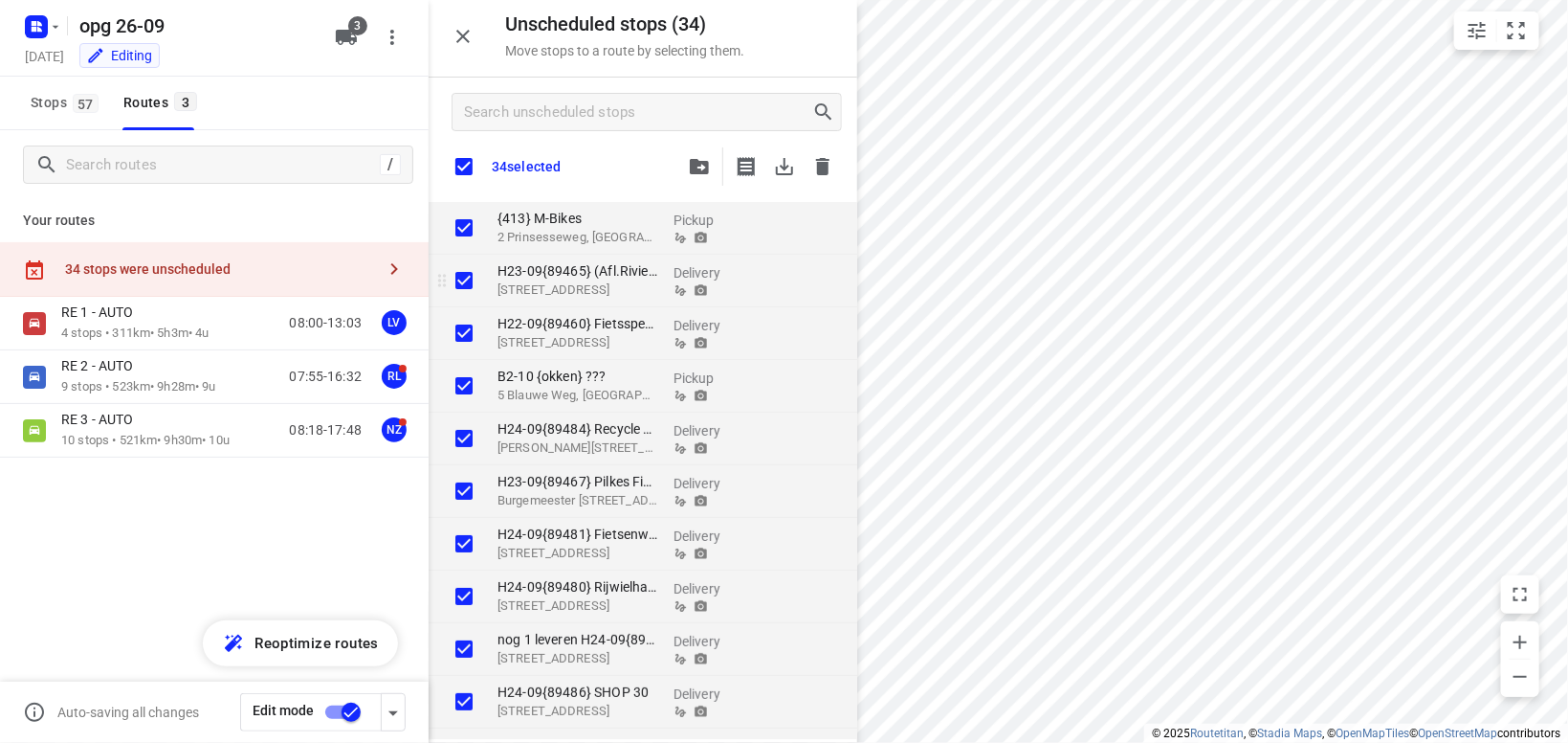
checkbox input "true"
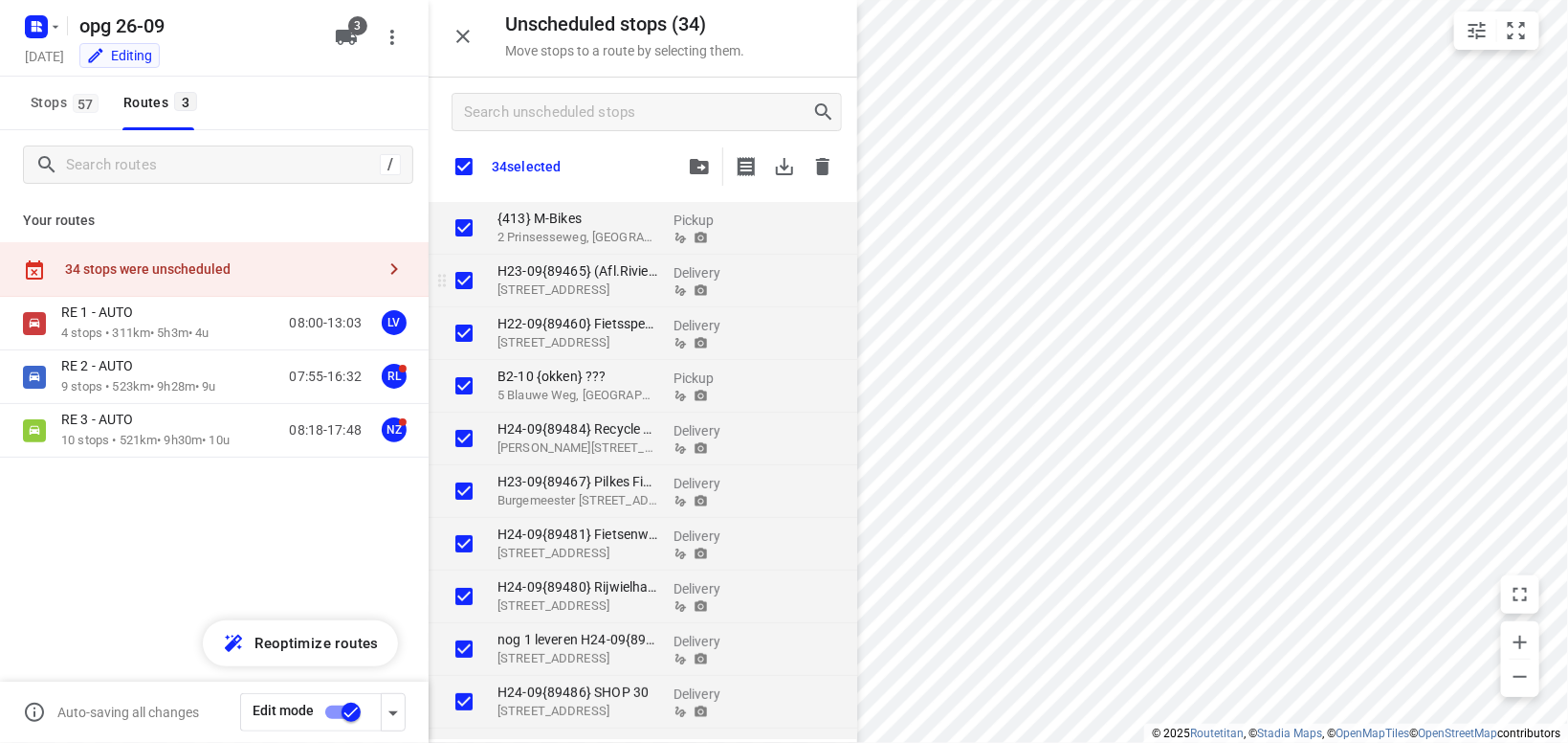
checkbox input "true"
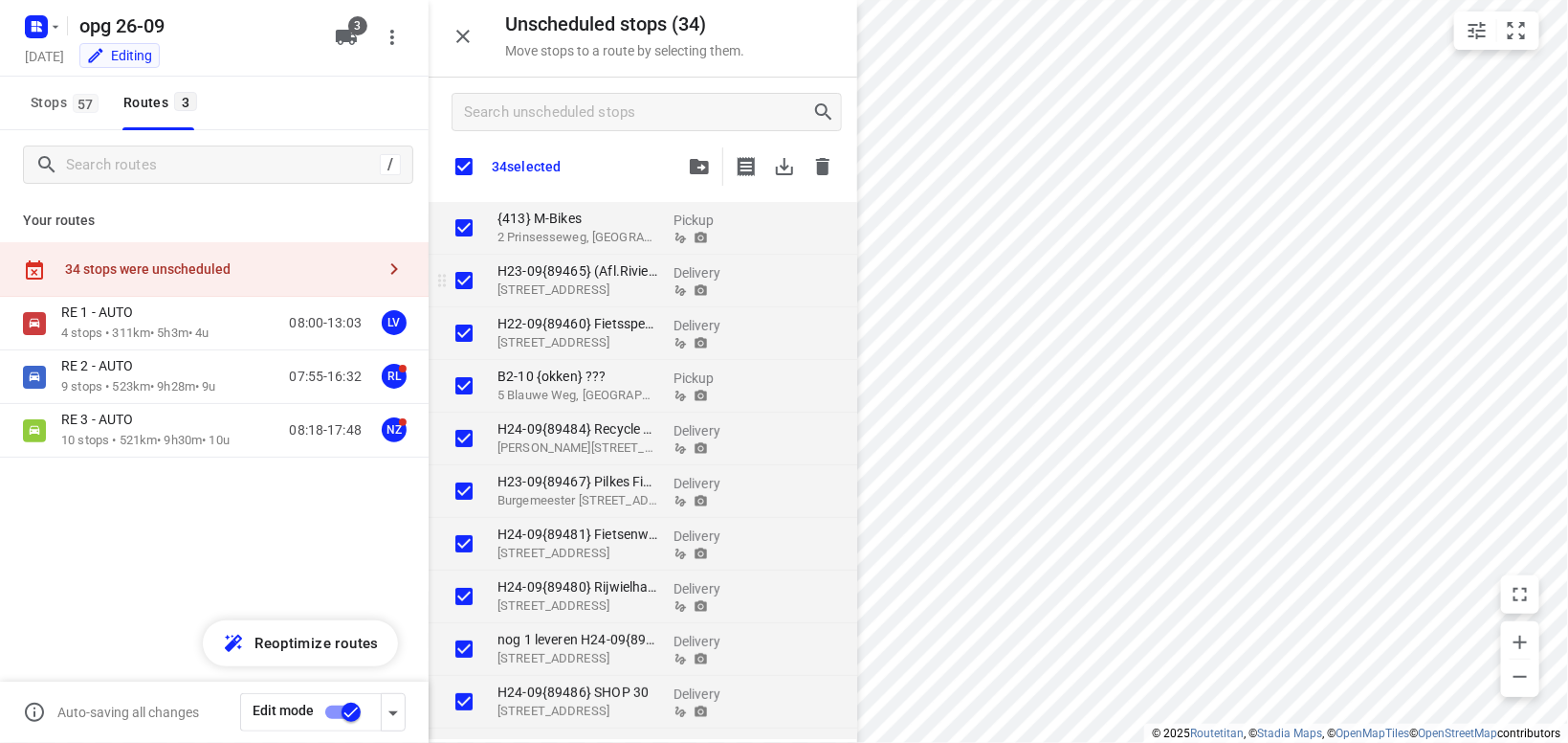
checkbox input "true"
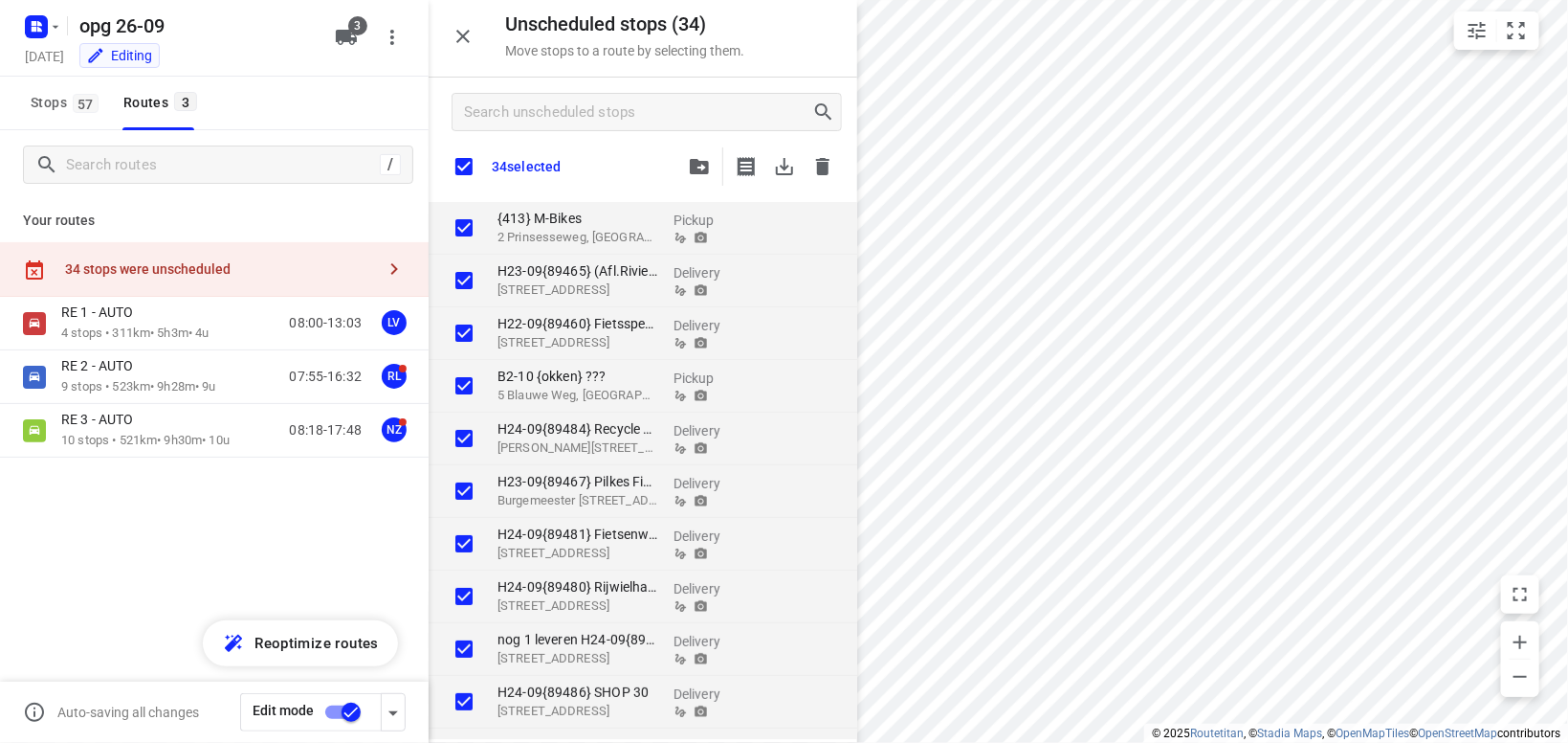
checkbox input "true"
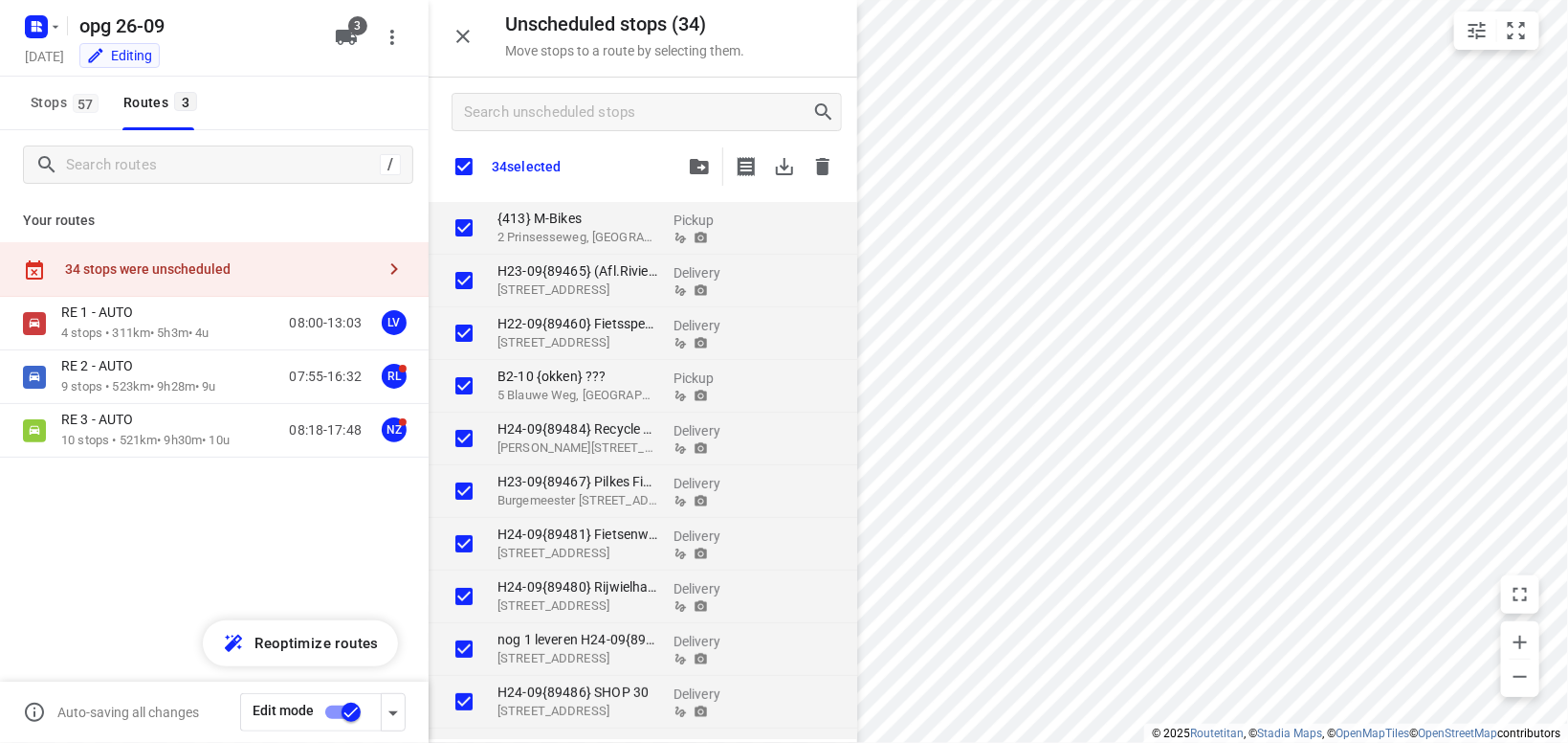
checkbox input "true"
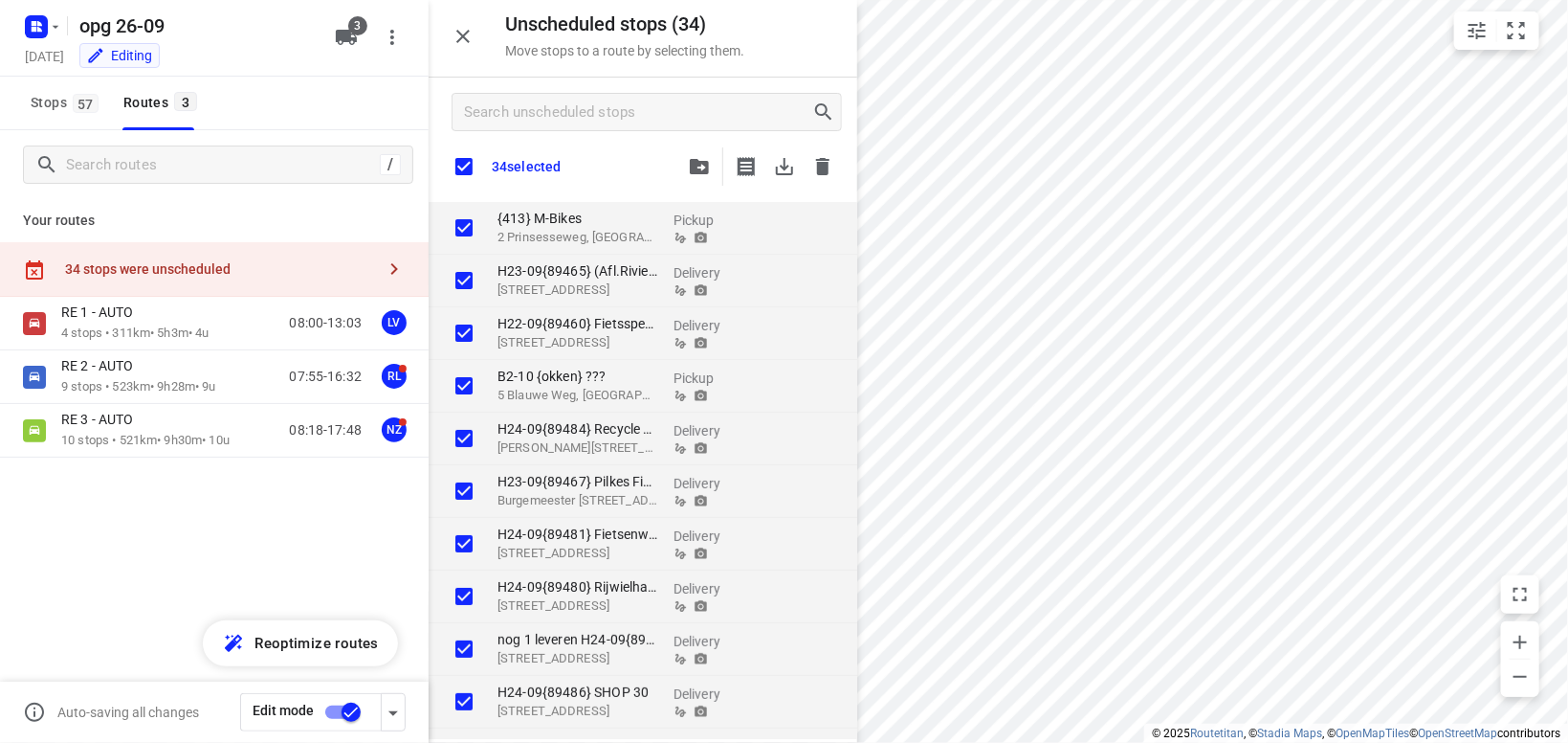
checkbox input "true"
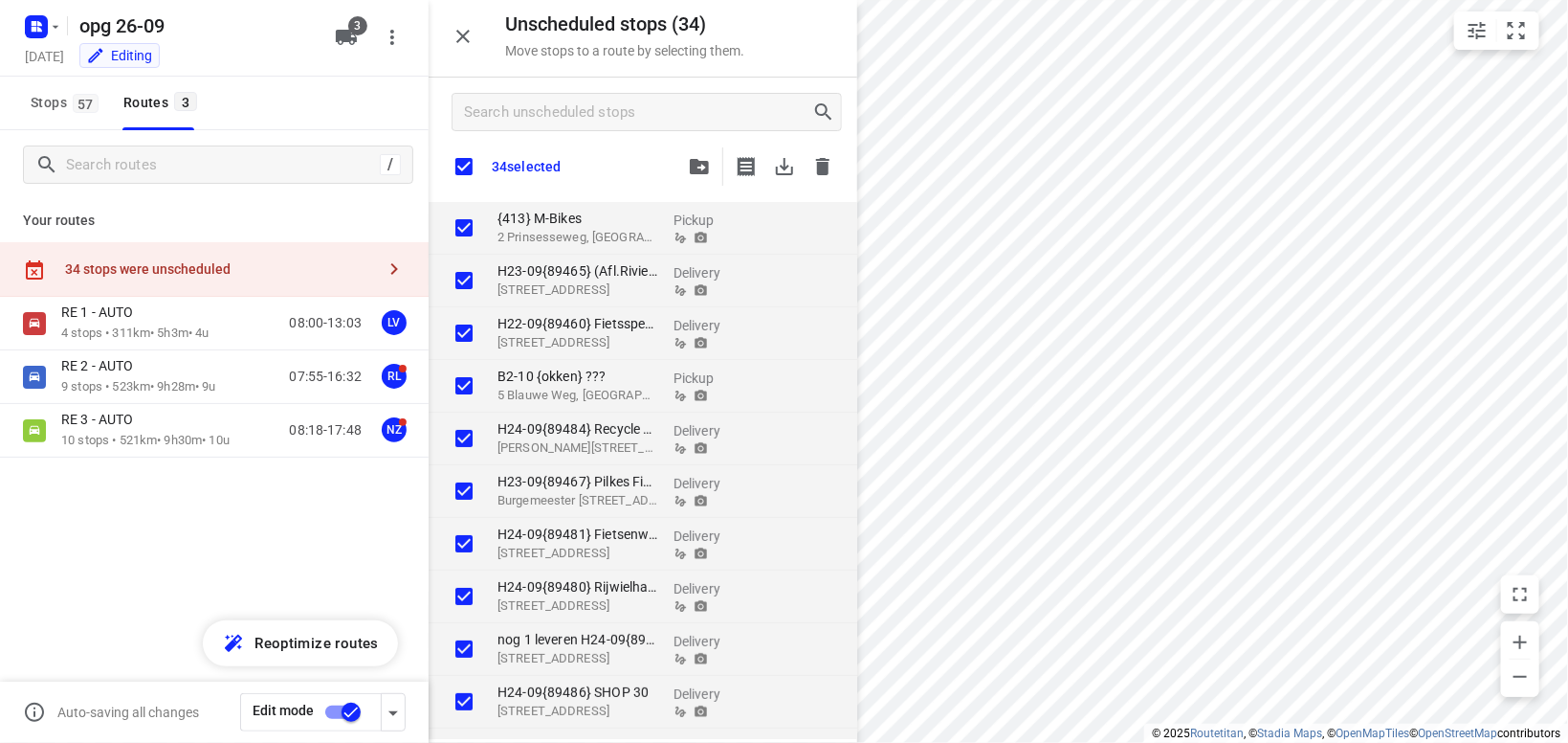
checkbox input "true"
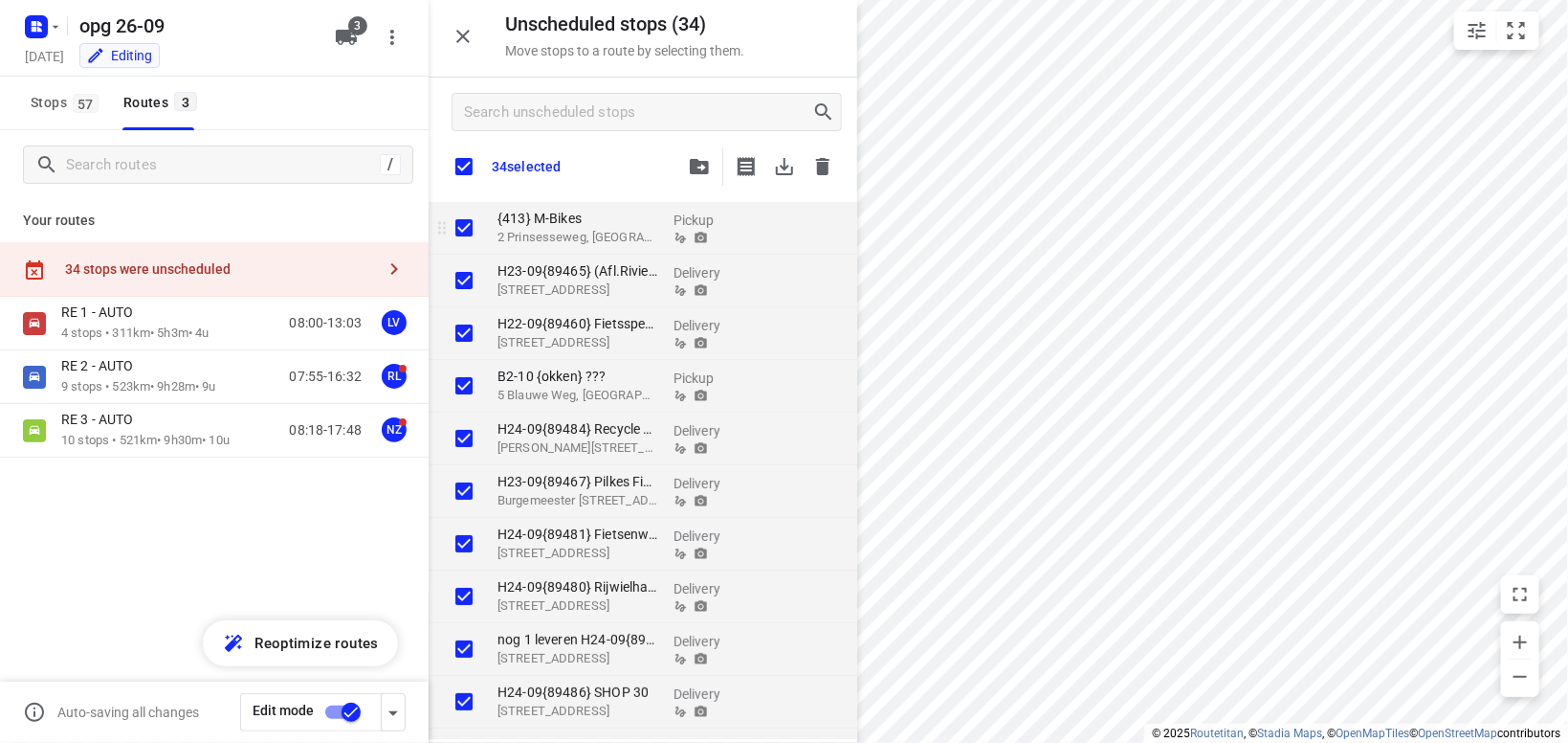
checkbox input "true"
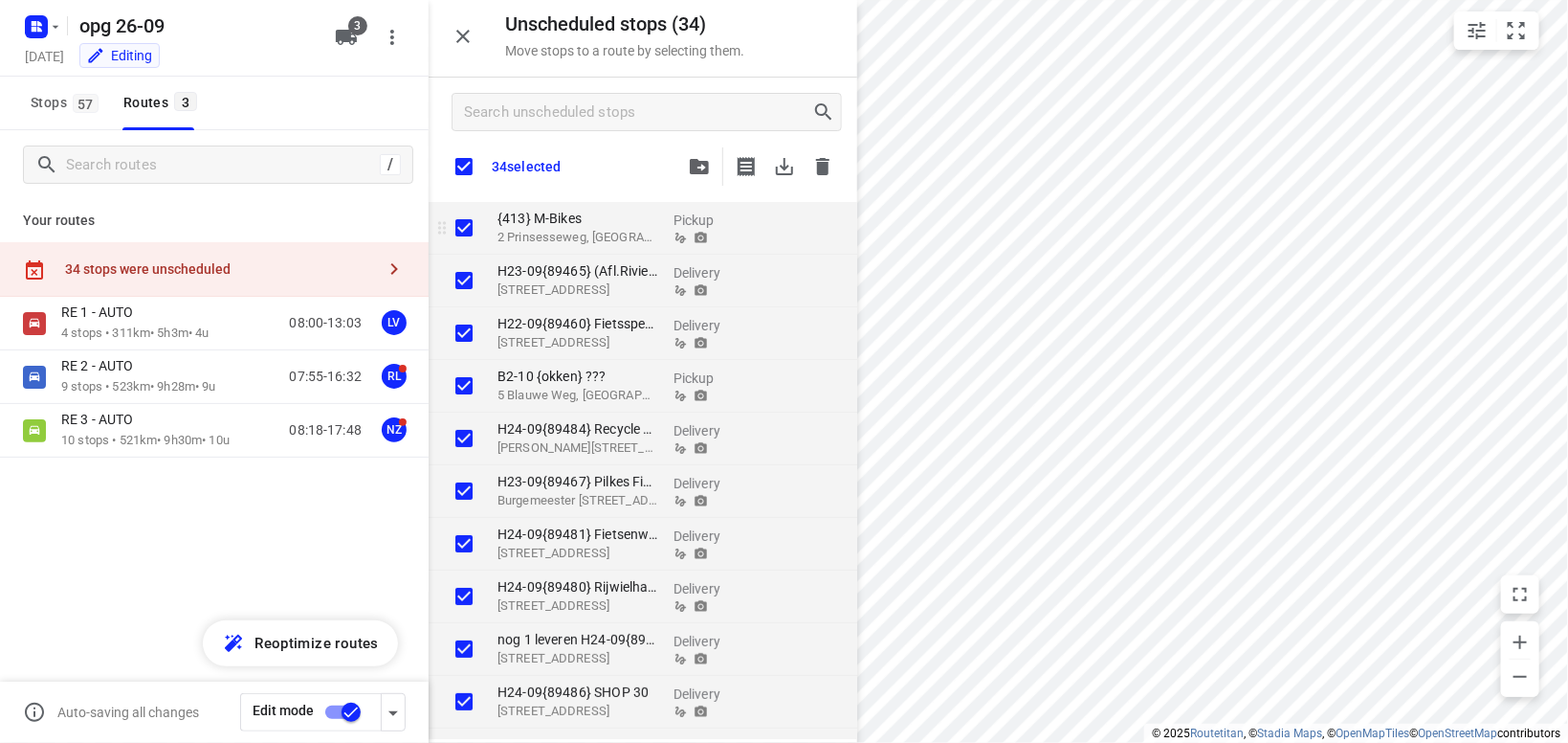
checkbox input "true"
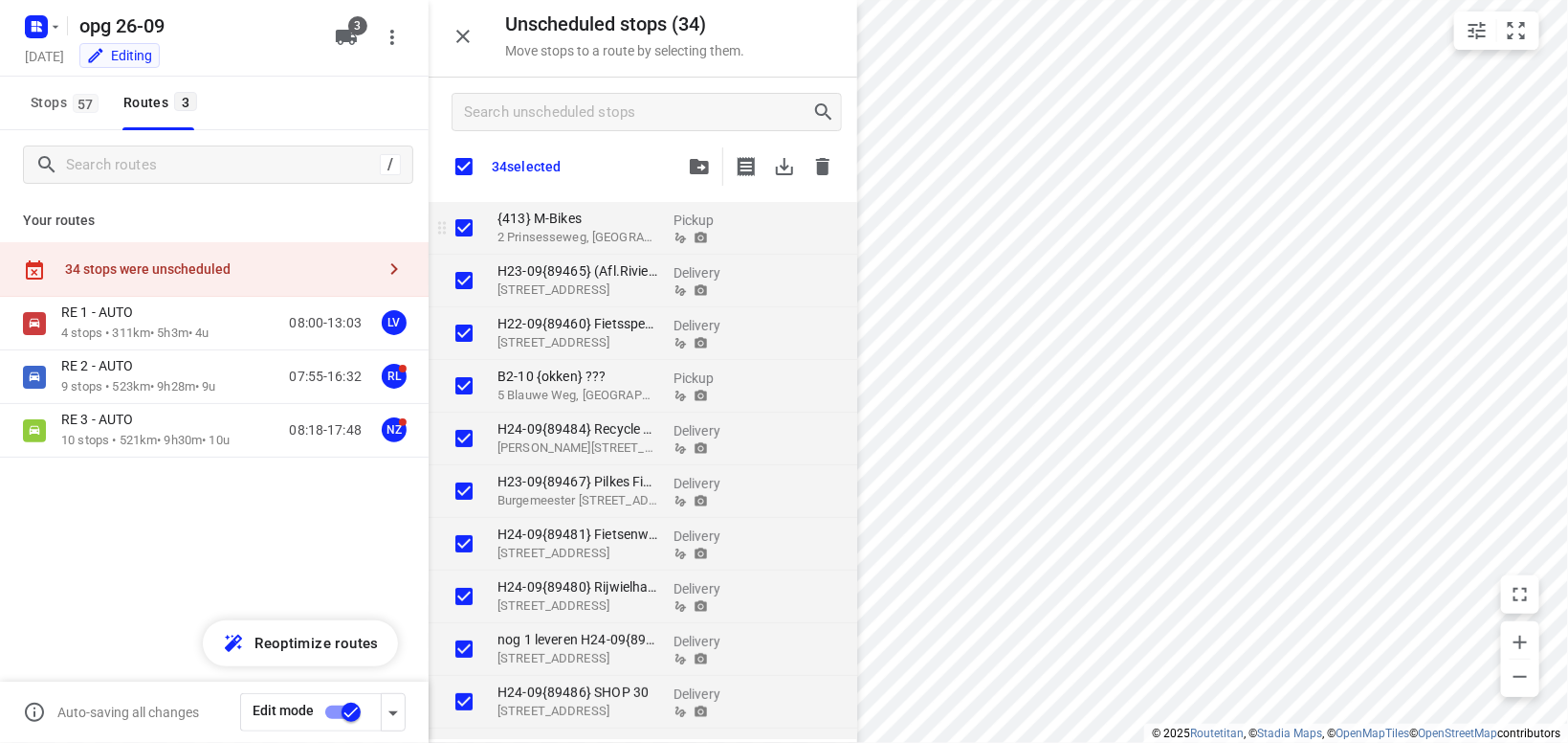
checkbox input "true"
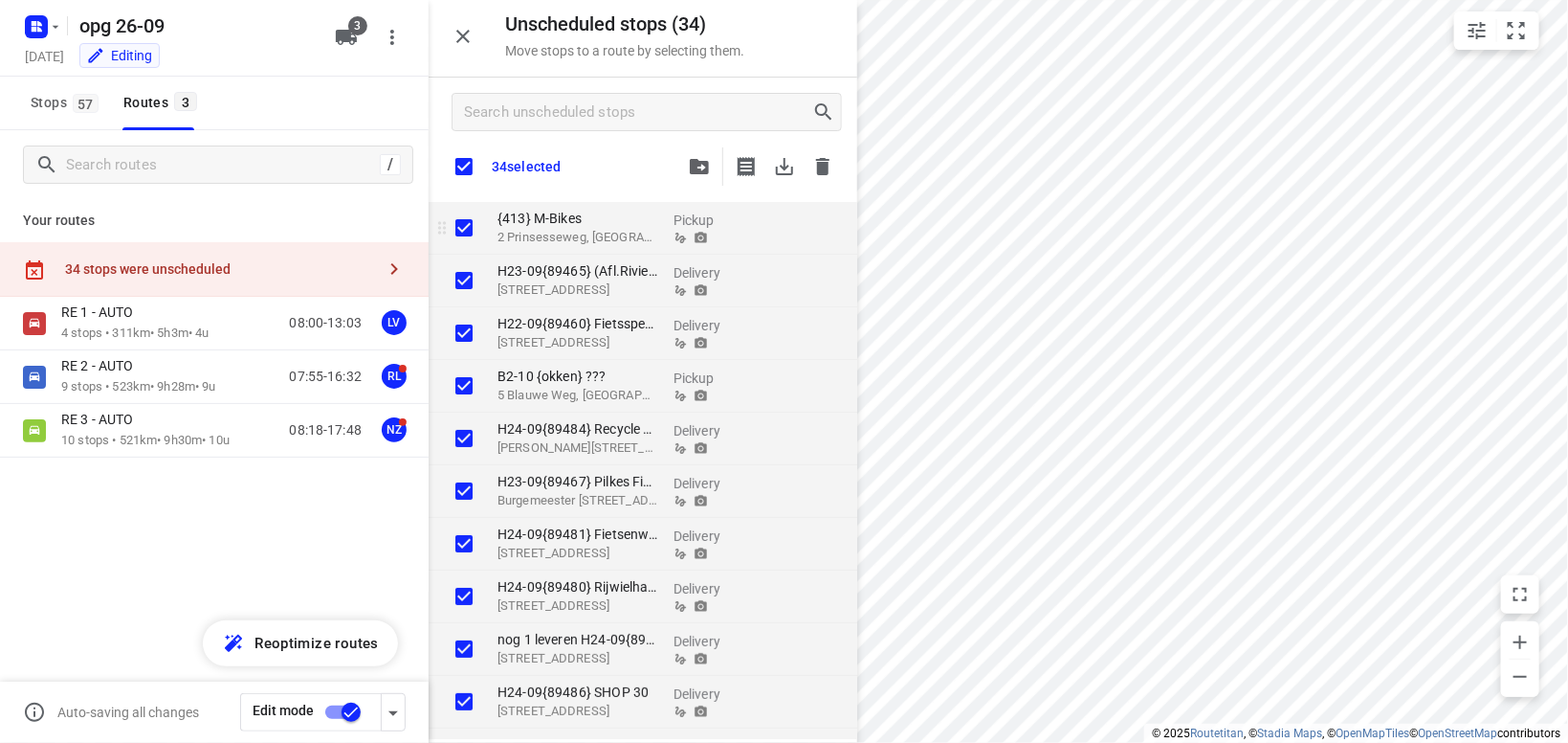
checkbox input "true"
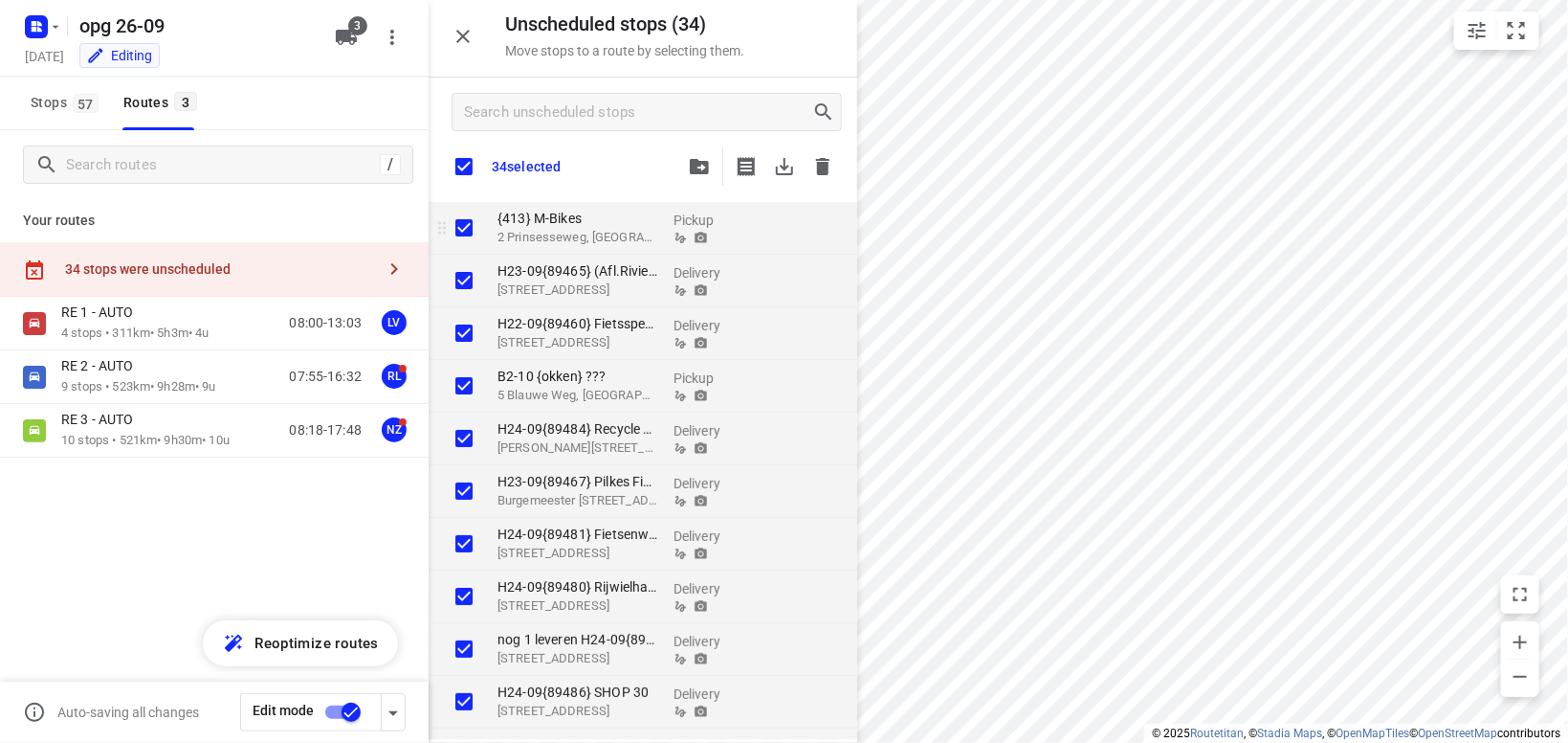
checkbox input "true"
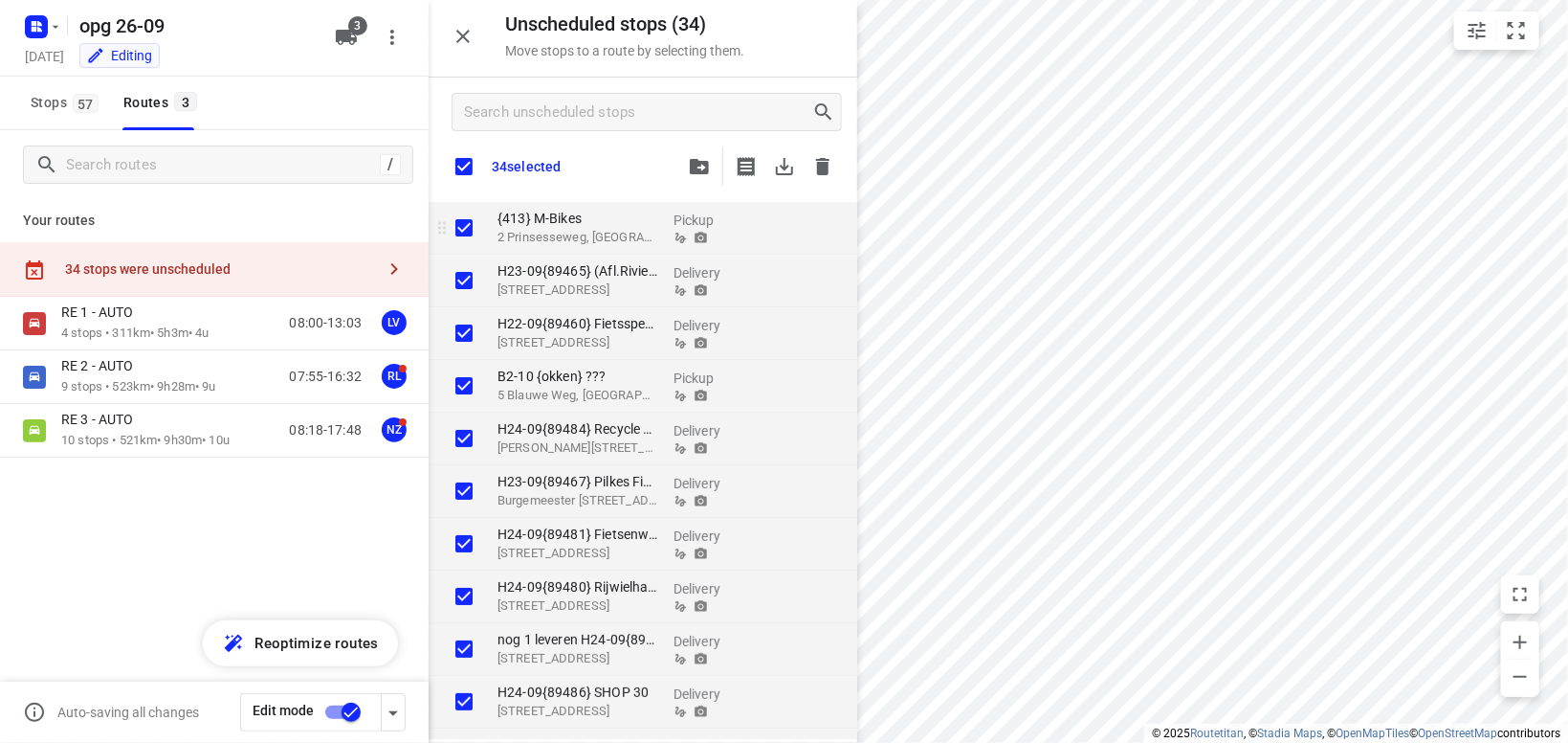
checkbox input "true"
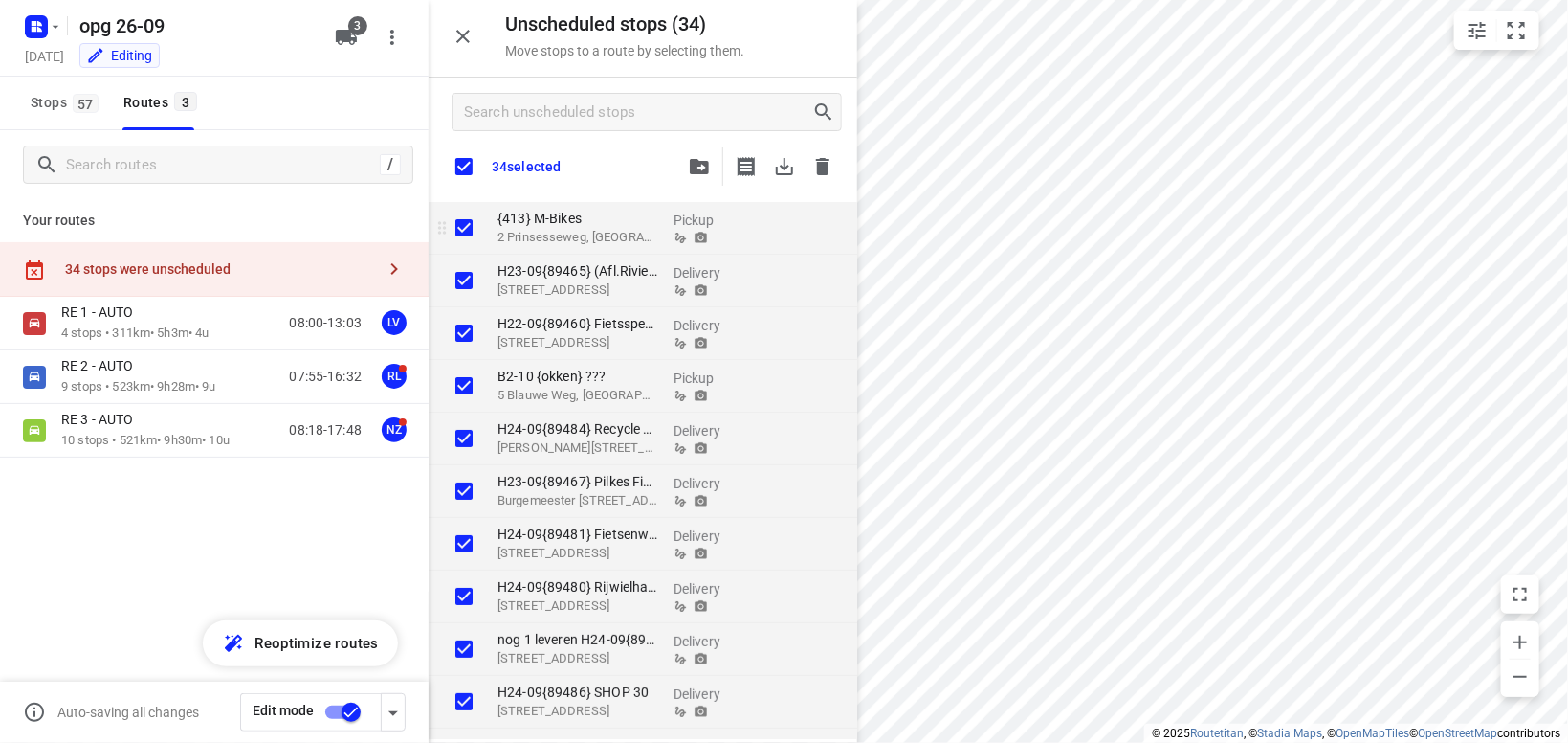
checkbox input "true"
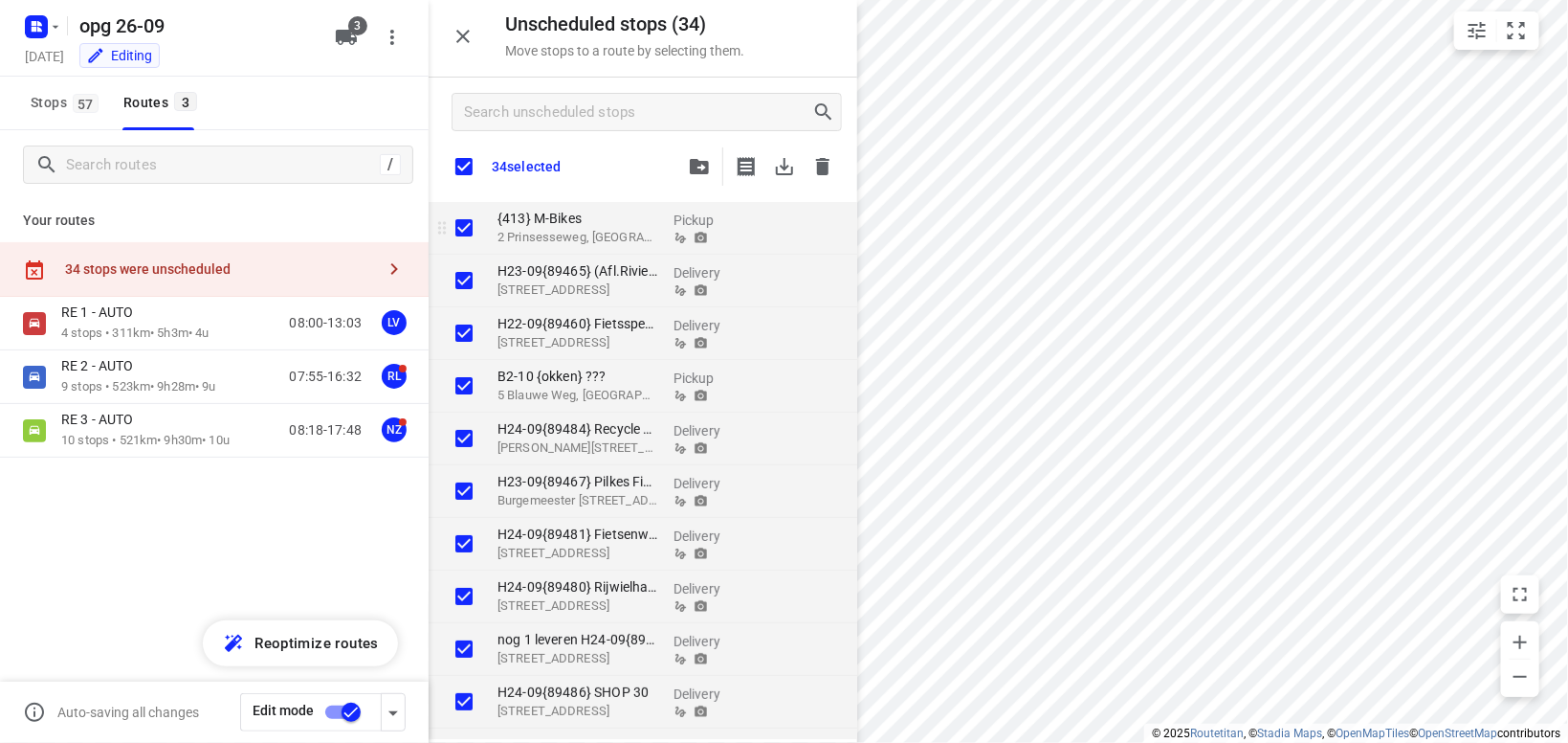
checkbox input "true"
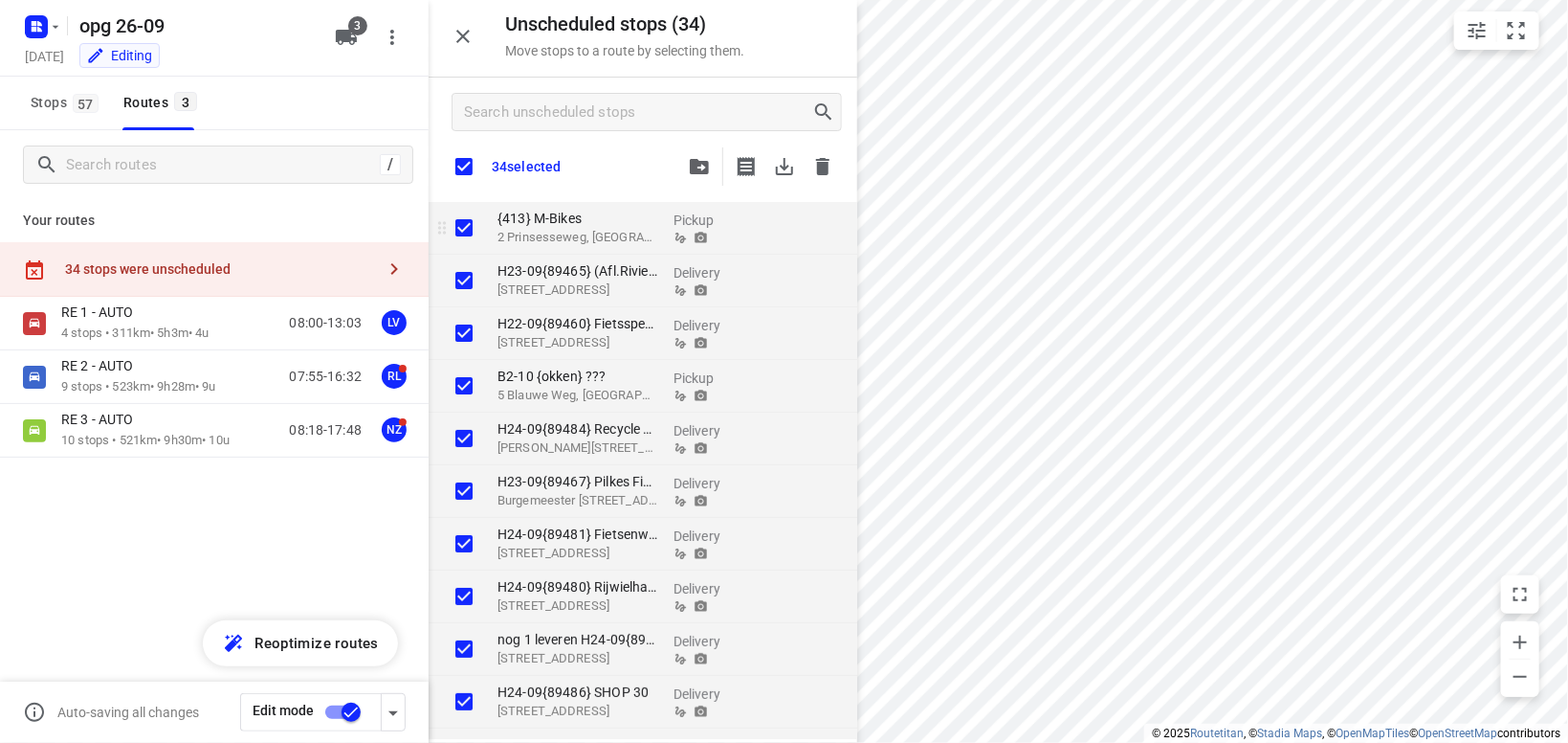
checkbox input "true"
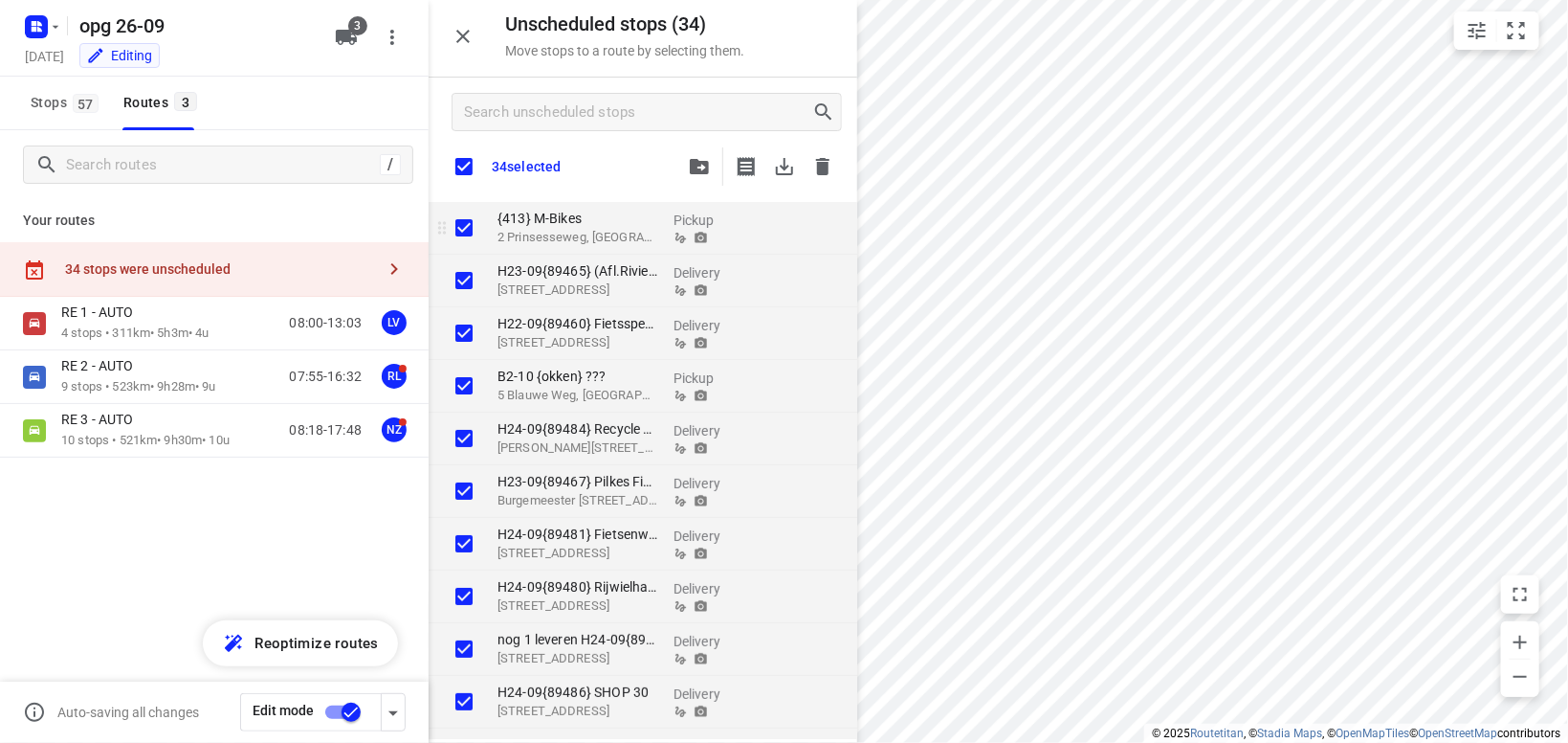
checkbox input "true"
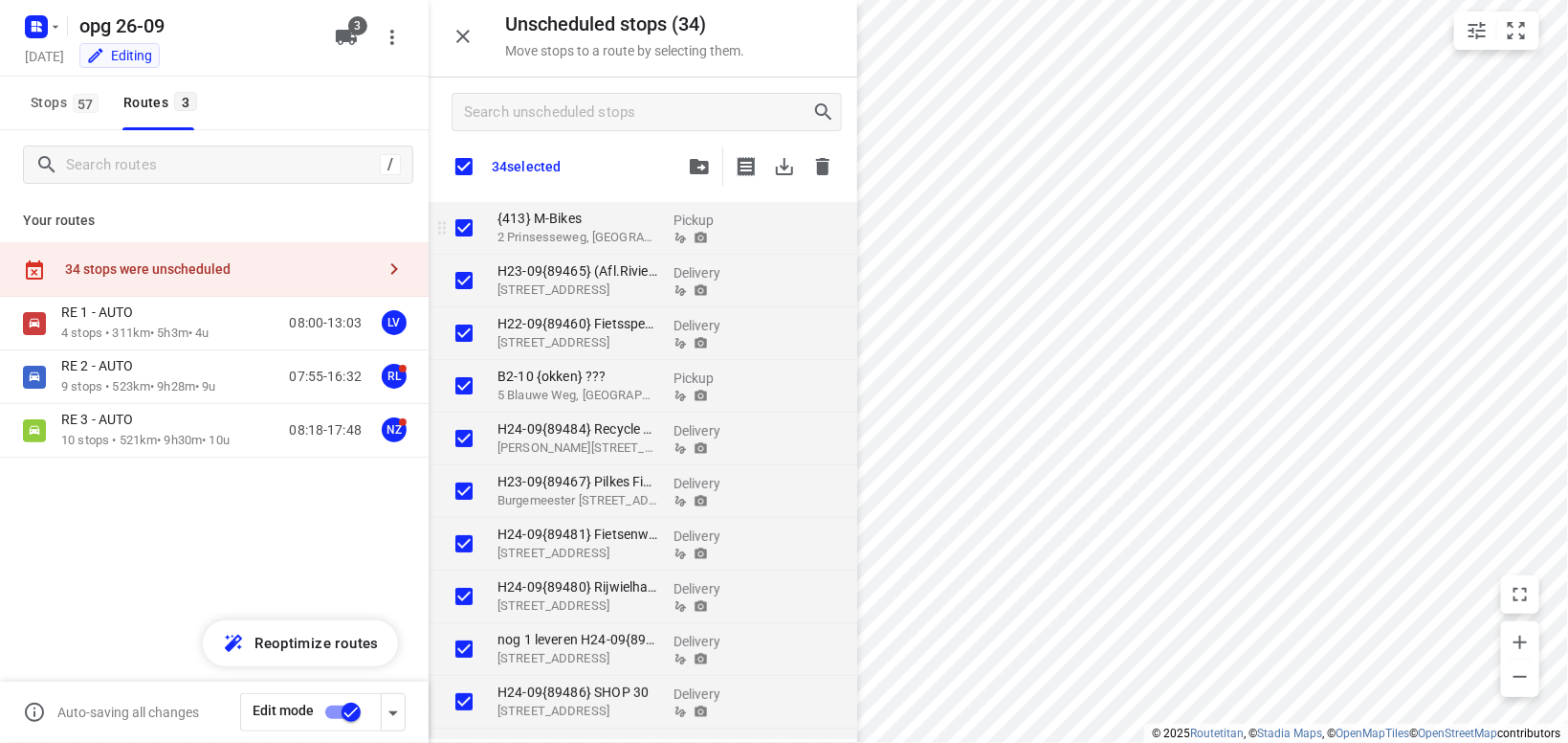
checkbox input "true"
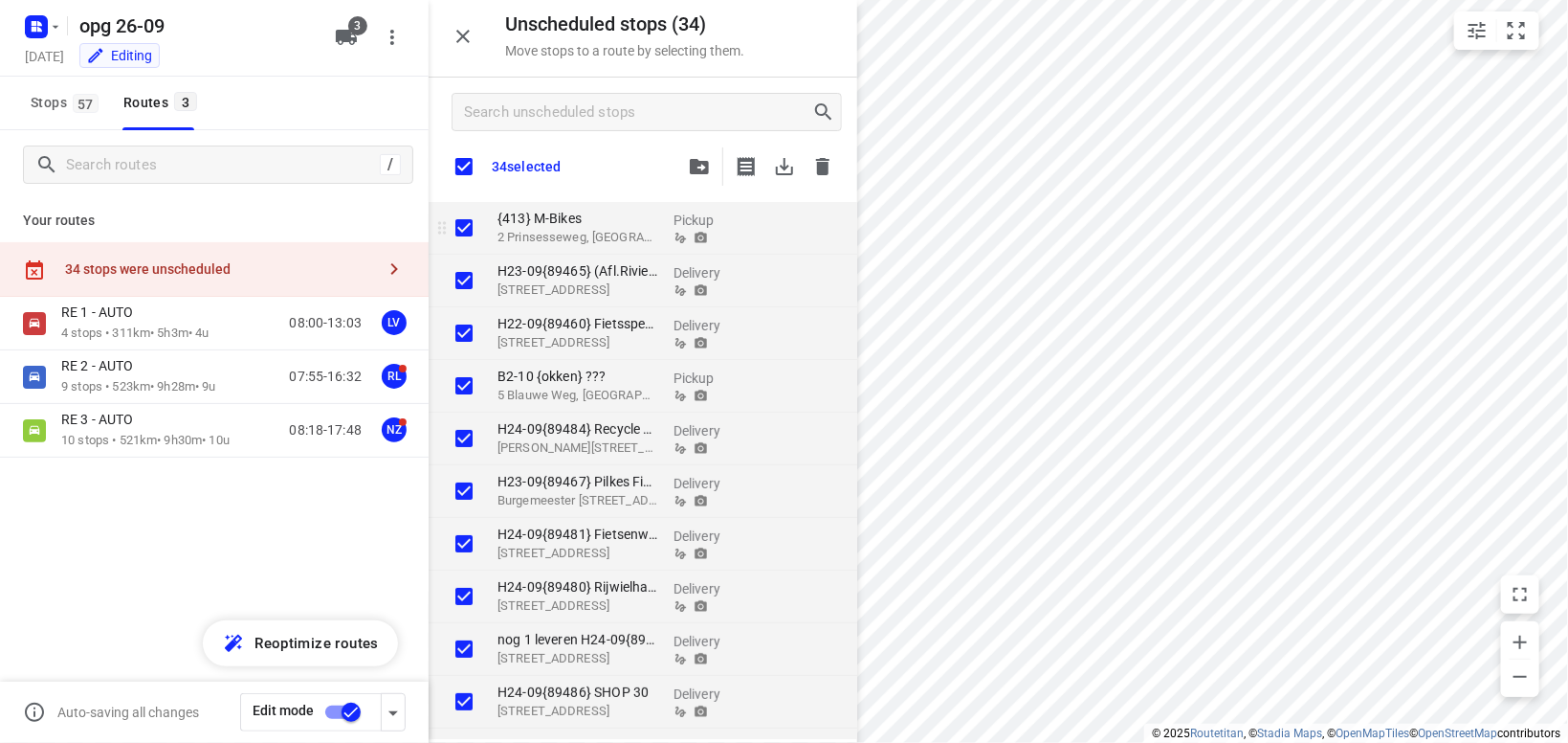
checkbox input "true"
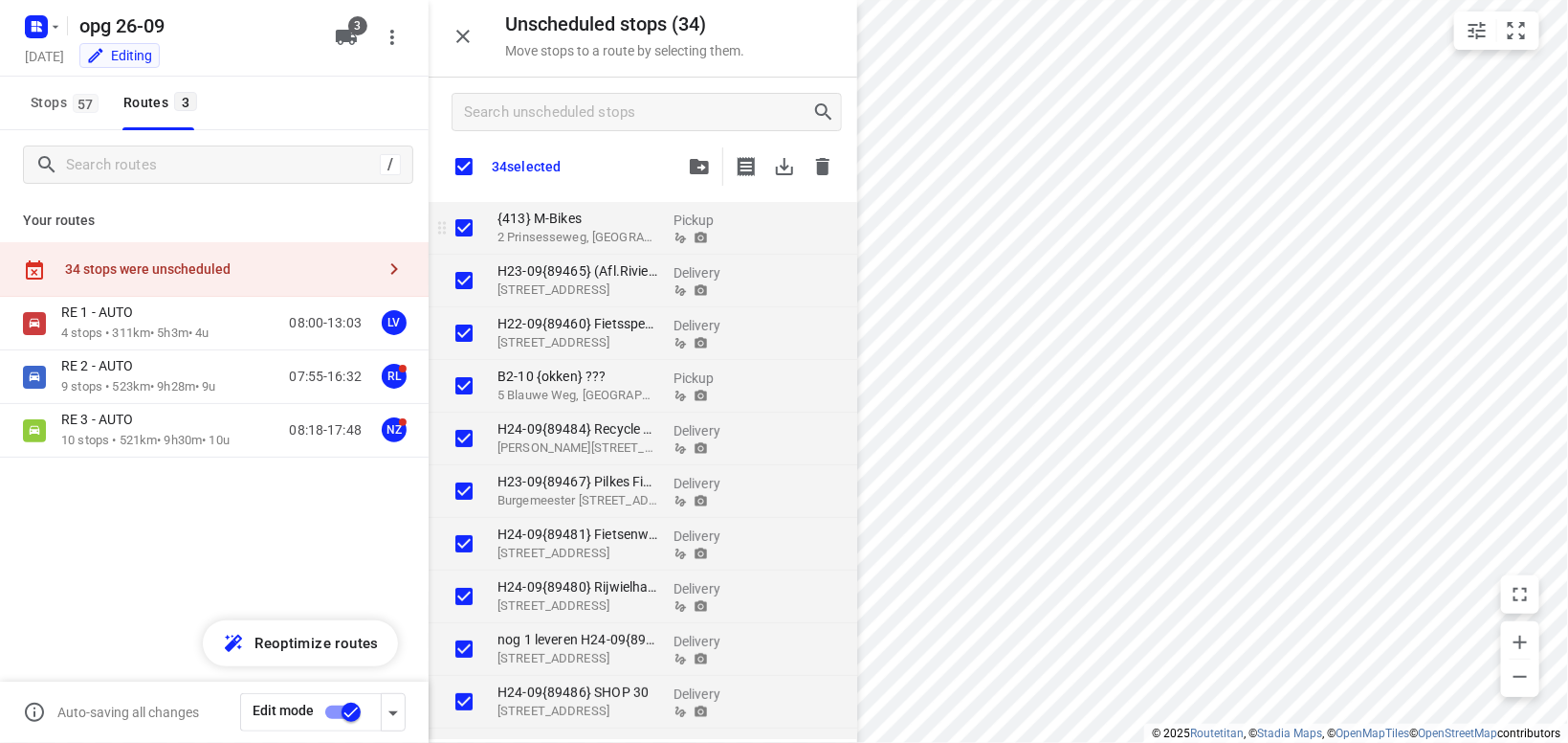
checkbox input "true"
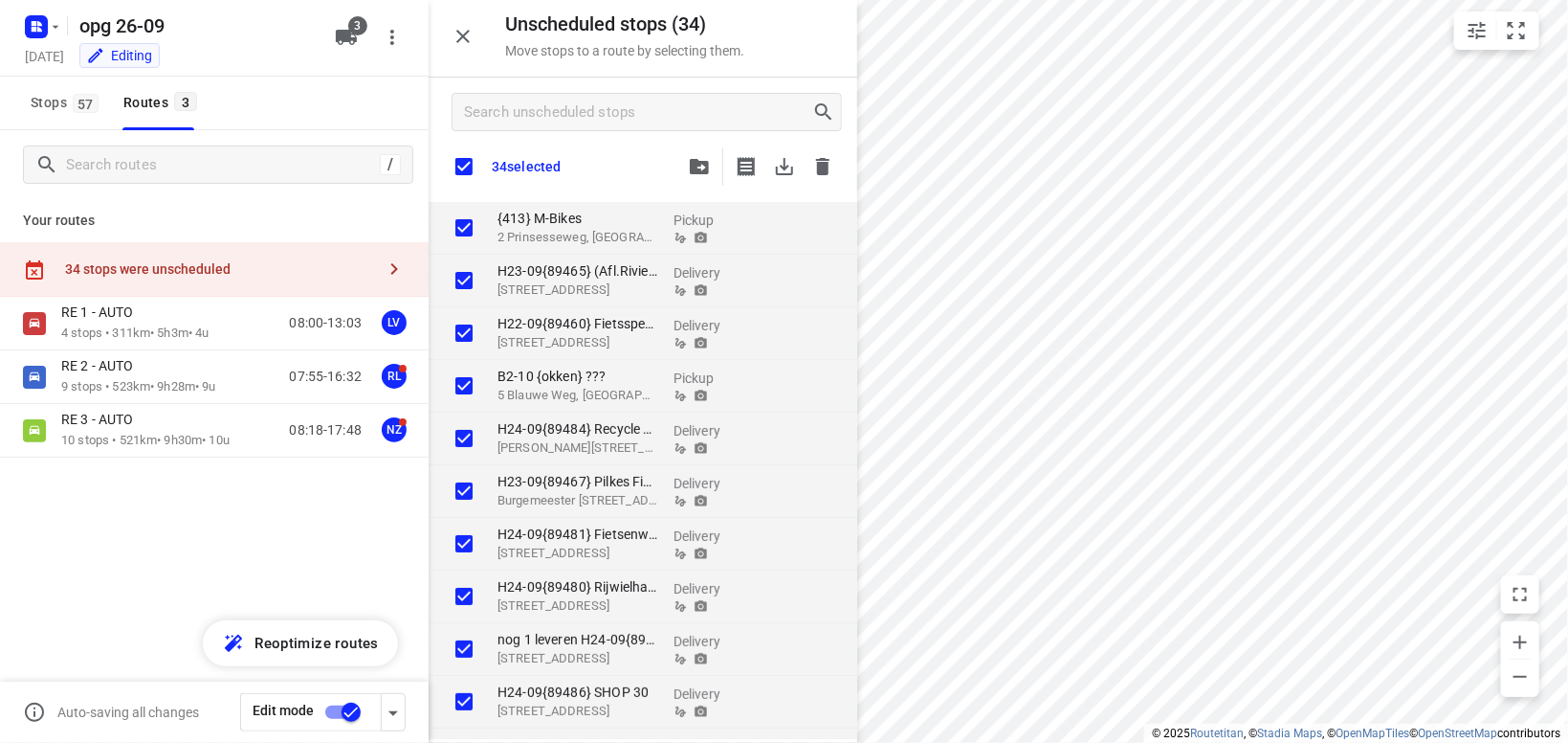
checkbox input "true"
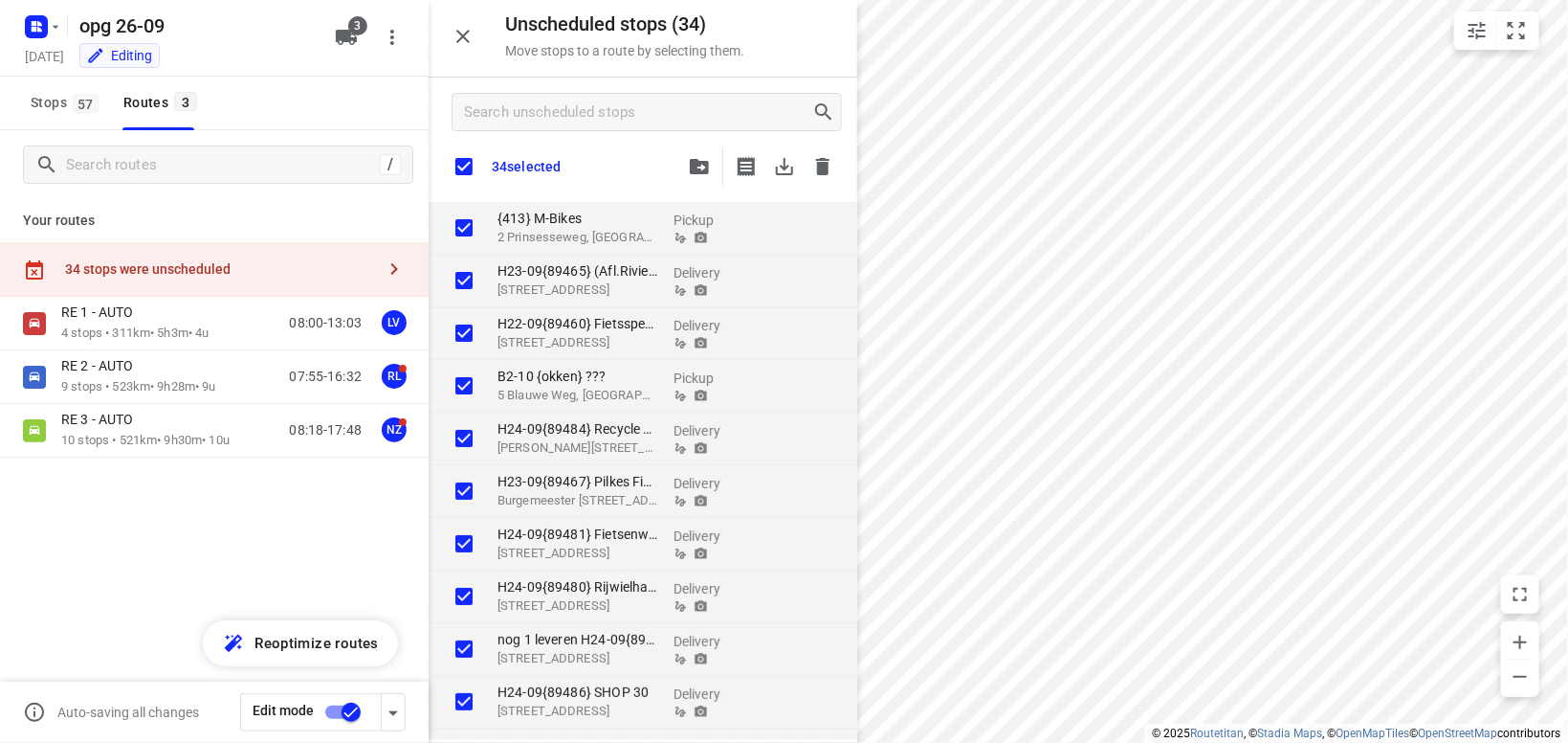
checkbox input "true"
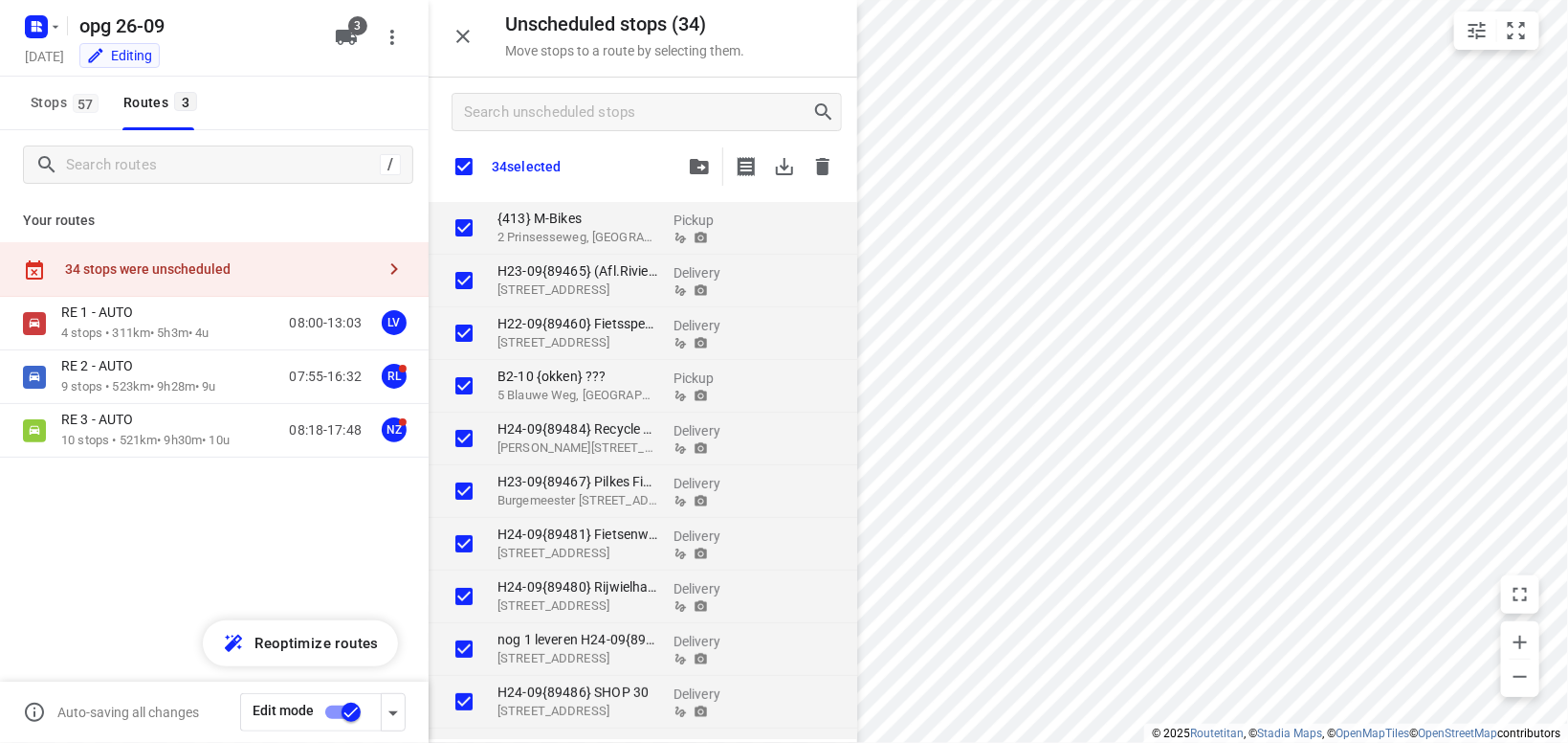
checkbox input "true"
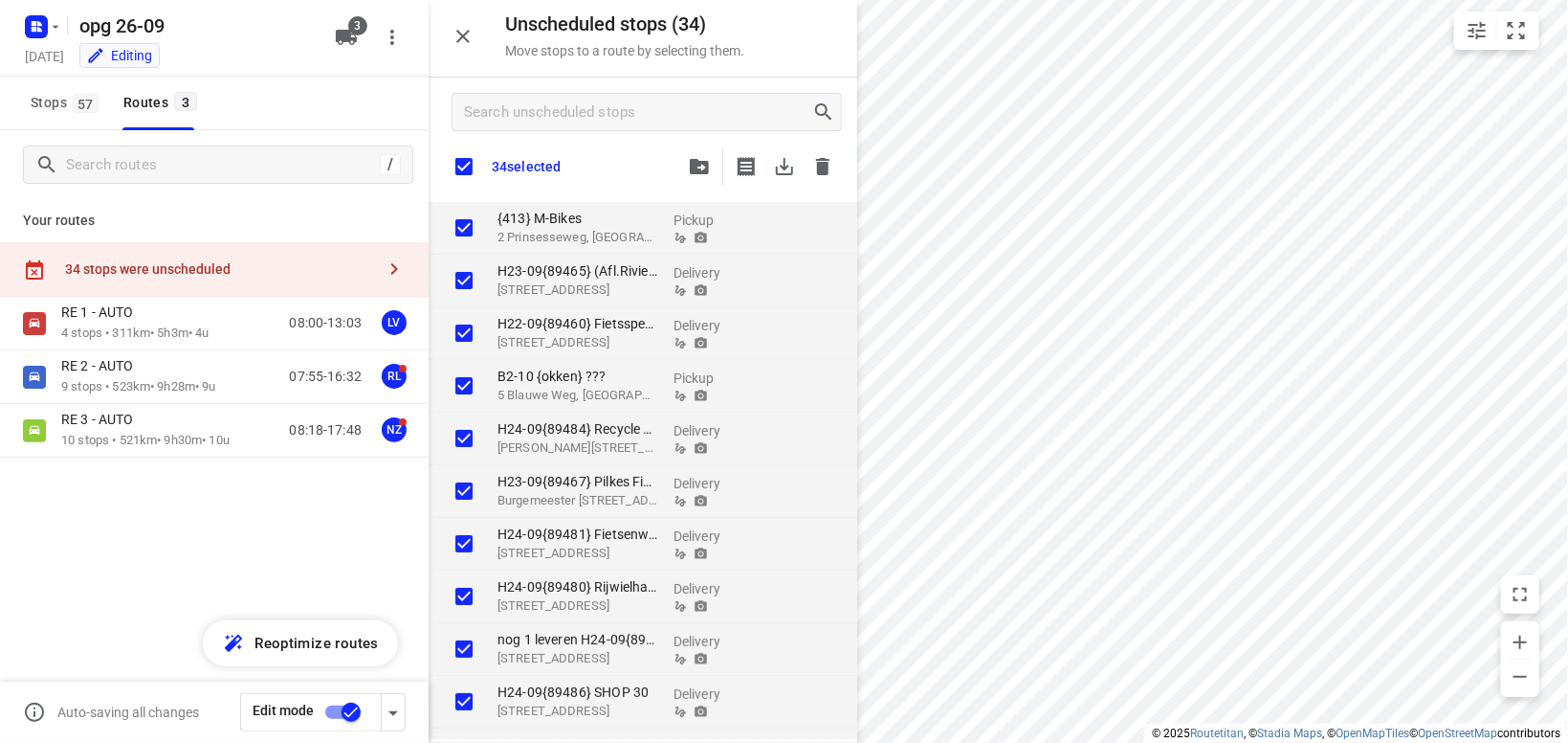
checkbox input "true"
click at [836, 163] on button "button" at bounding box center [823, 167] width 39 height 39
checkbox input "true"
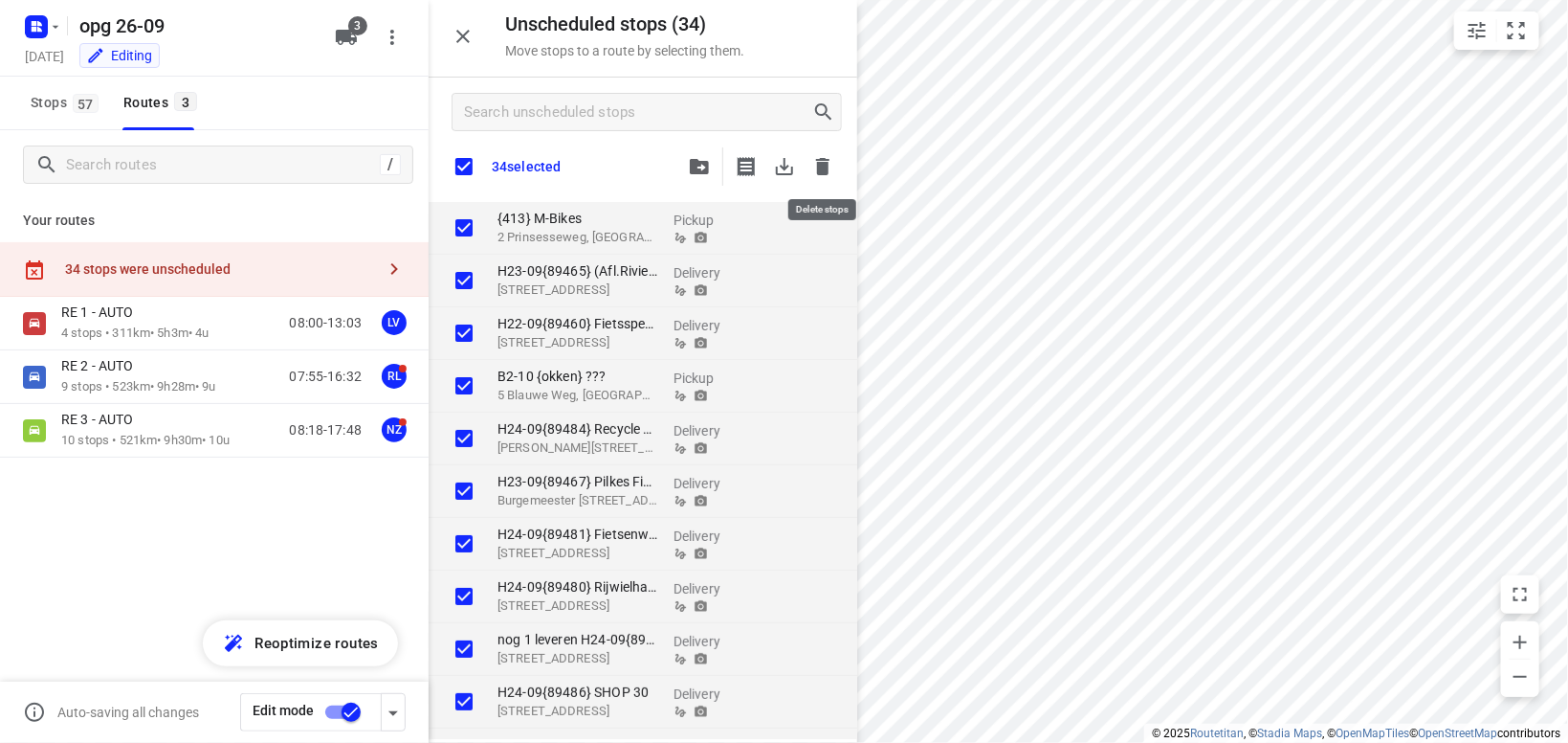
checkbox input "true"
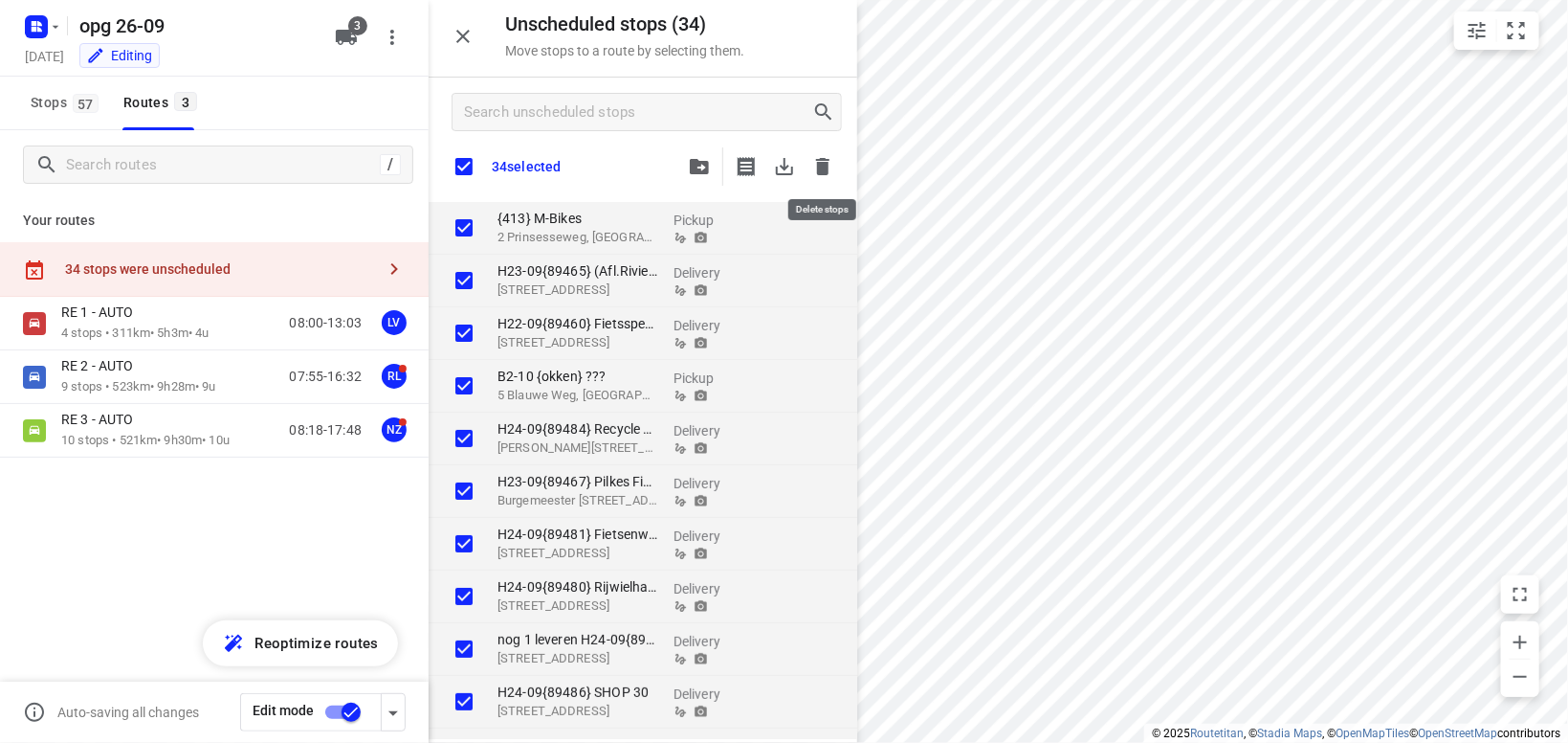
checkbox input "true"
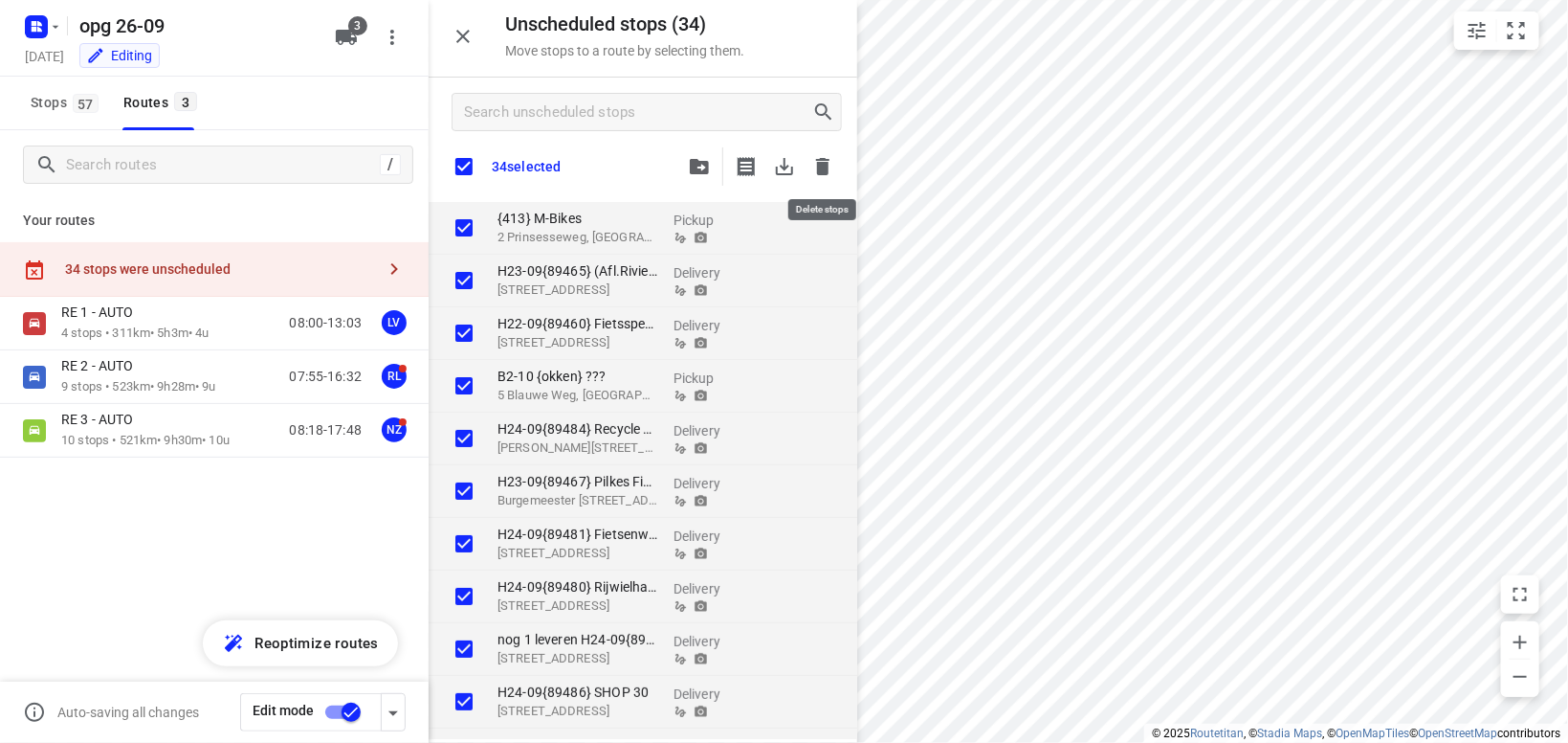
checkbox input "true"
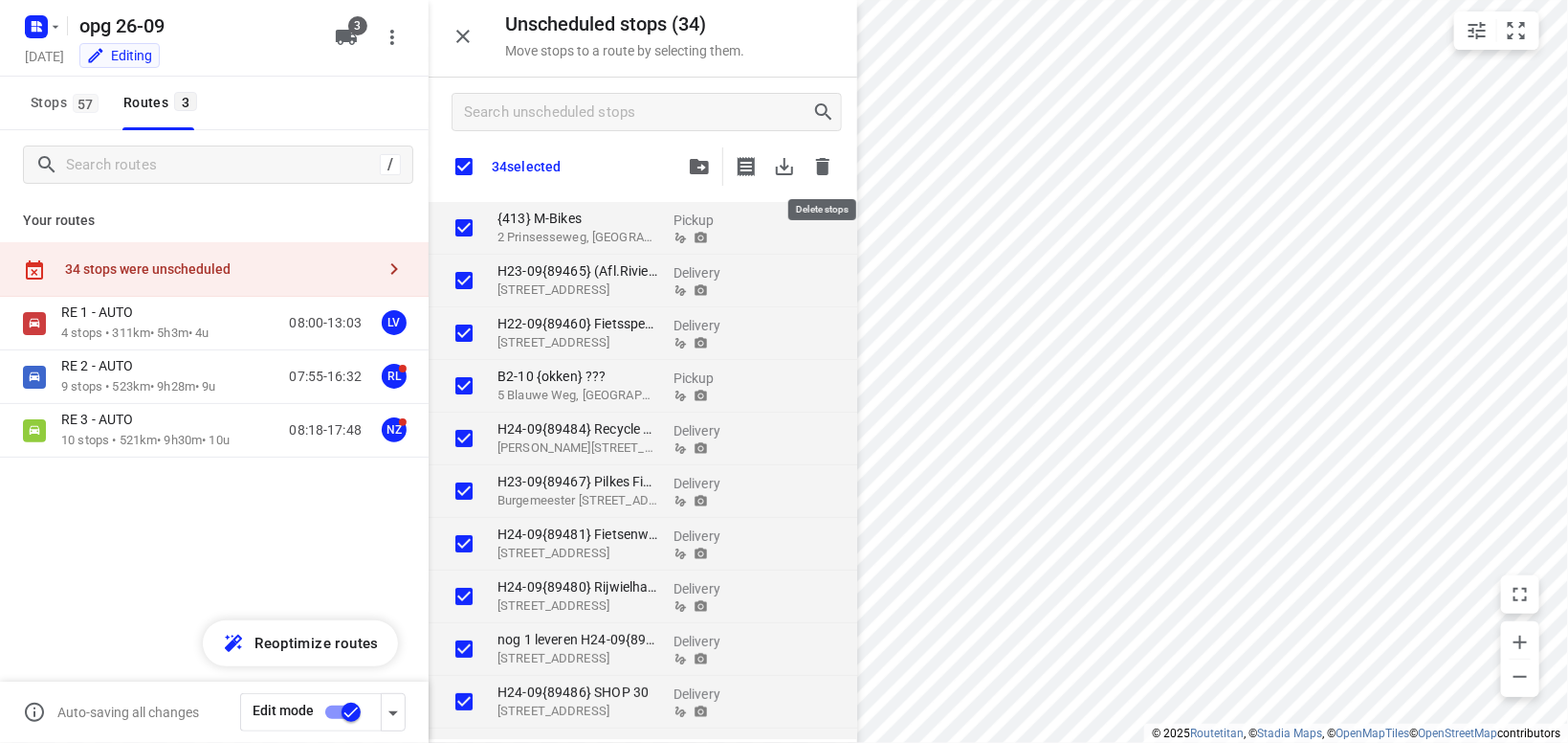
checkbox input "true"
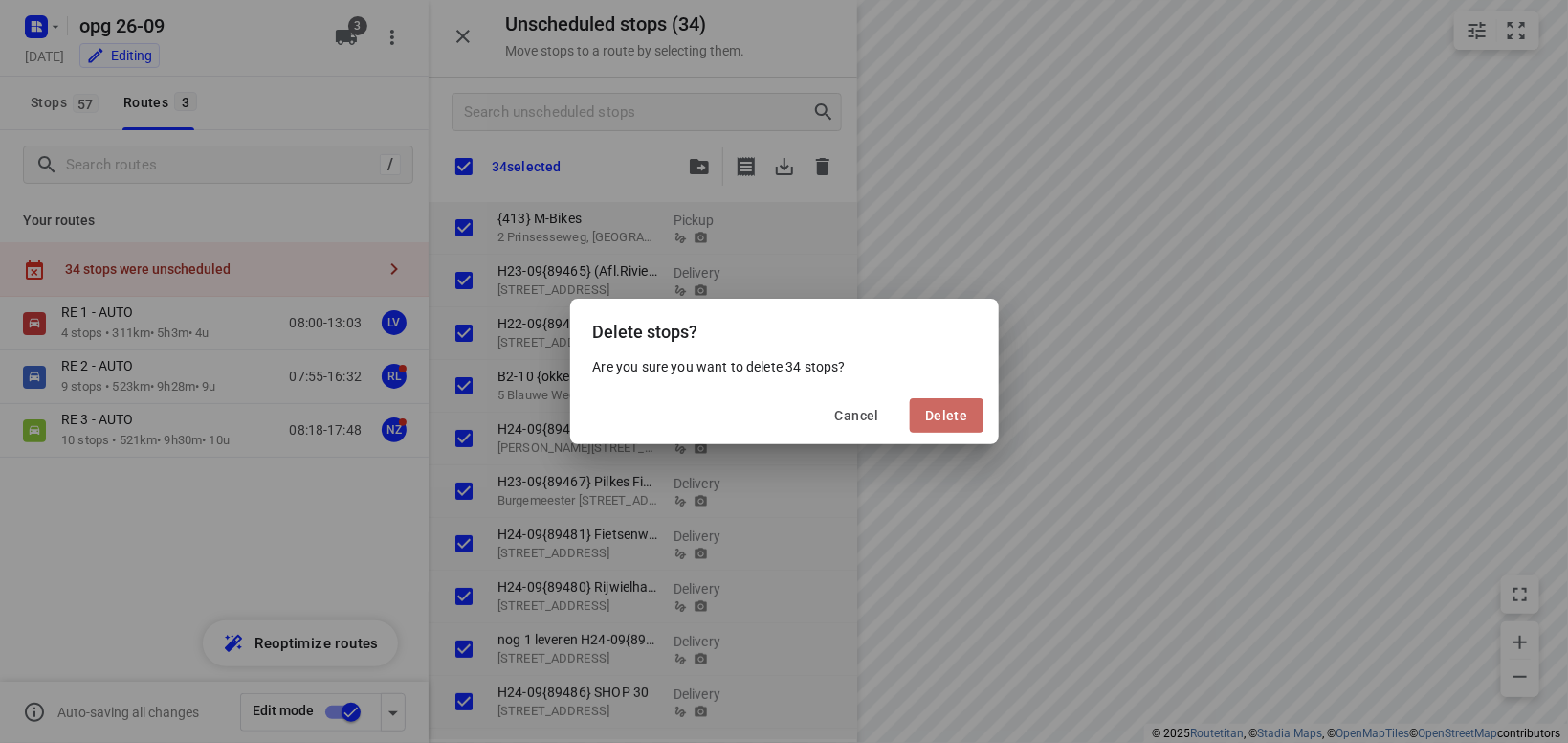
click at [945, 411] on span "Delete" at bounding box center [946, 416] width 42 height 15
checkbox input "true"
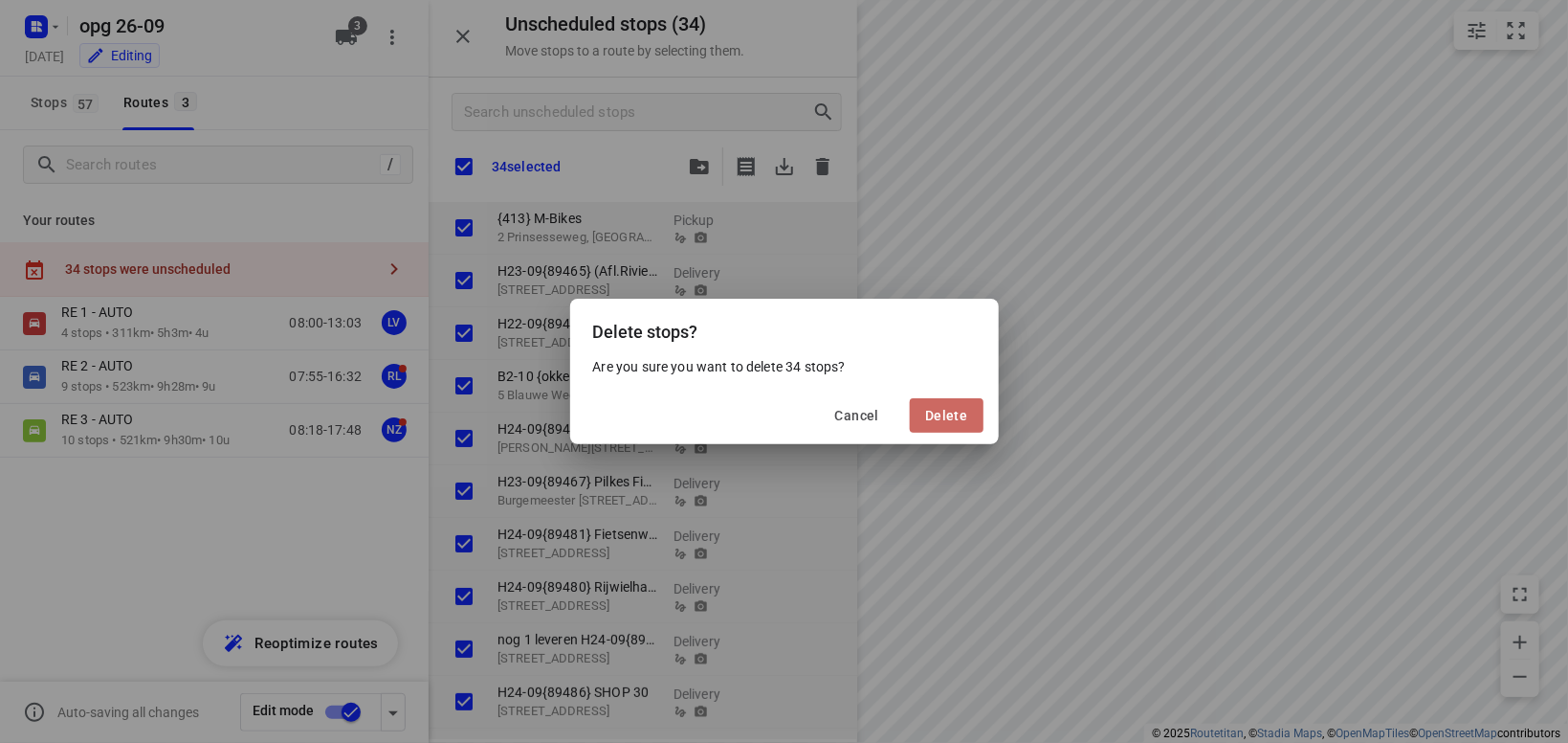
checkbox input "true"
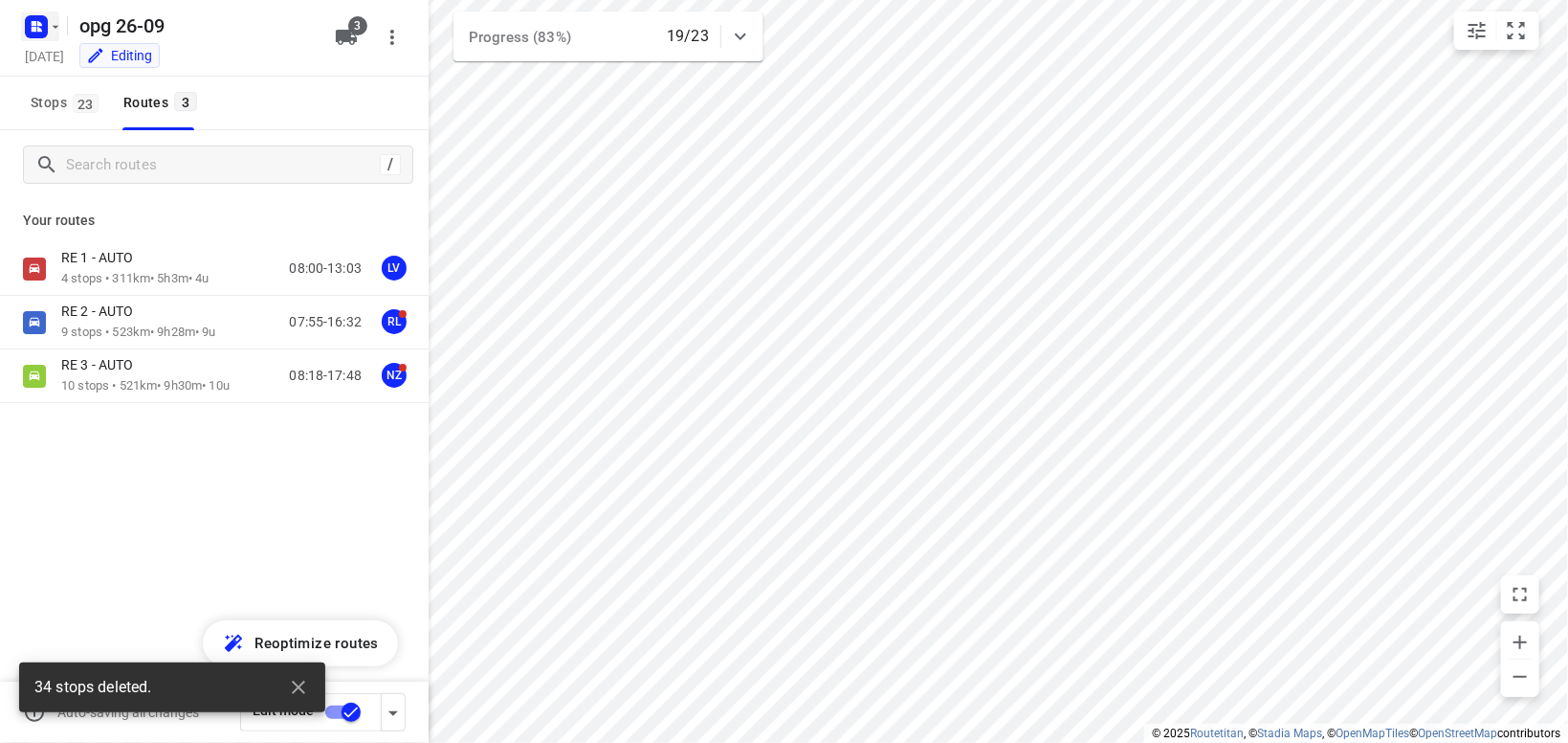
click at [49, 29] on icon "button" at bounding box center [56, 27] width 15 height 15
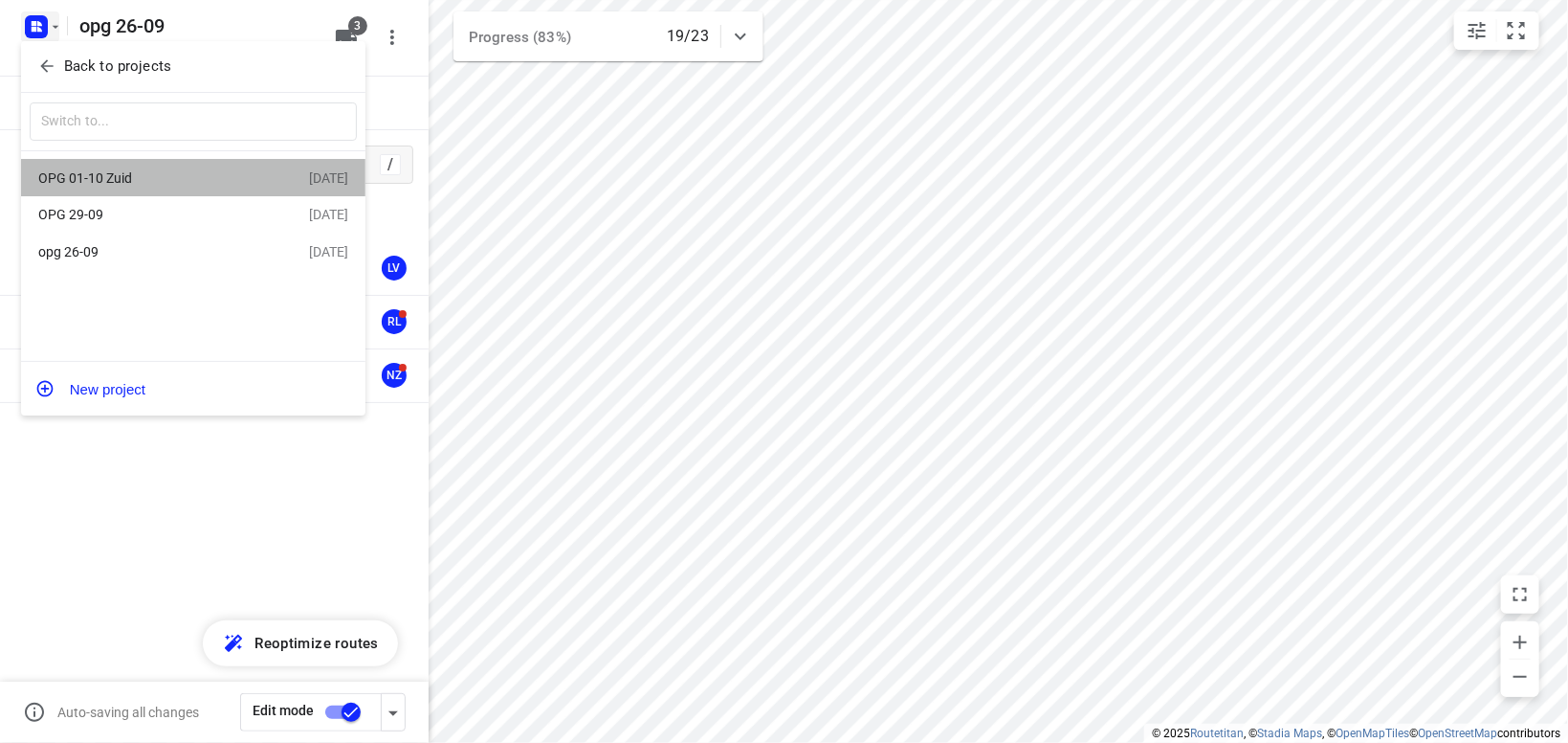
click at [91, 165] on div "OPG 01-10 Zuid 01 Oct 2025" at bounding box center [193, 178] width 344 height 38
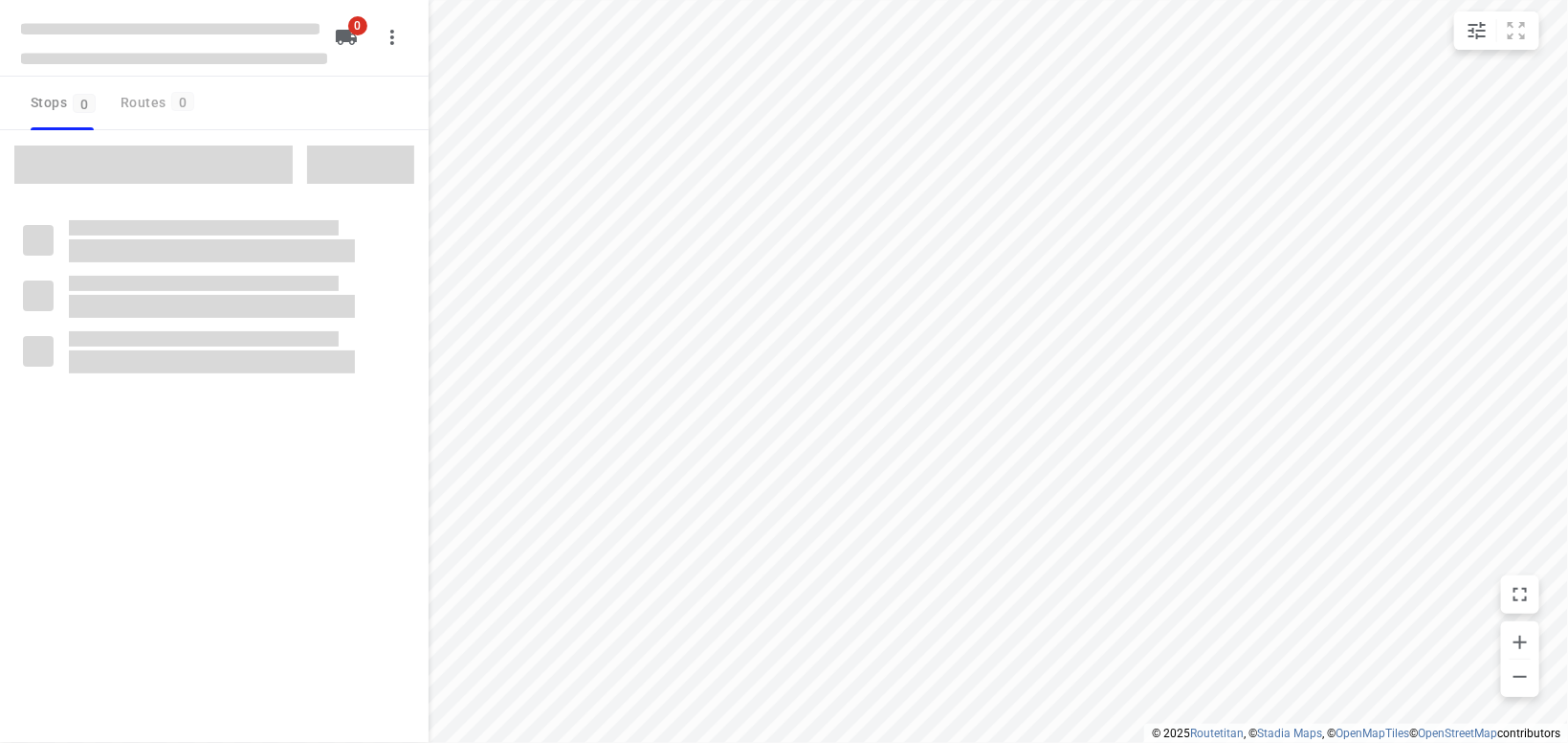
click at [91, 165] on div at bounding box center [214, 502] width 428 height 743
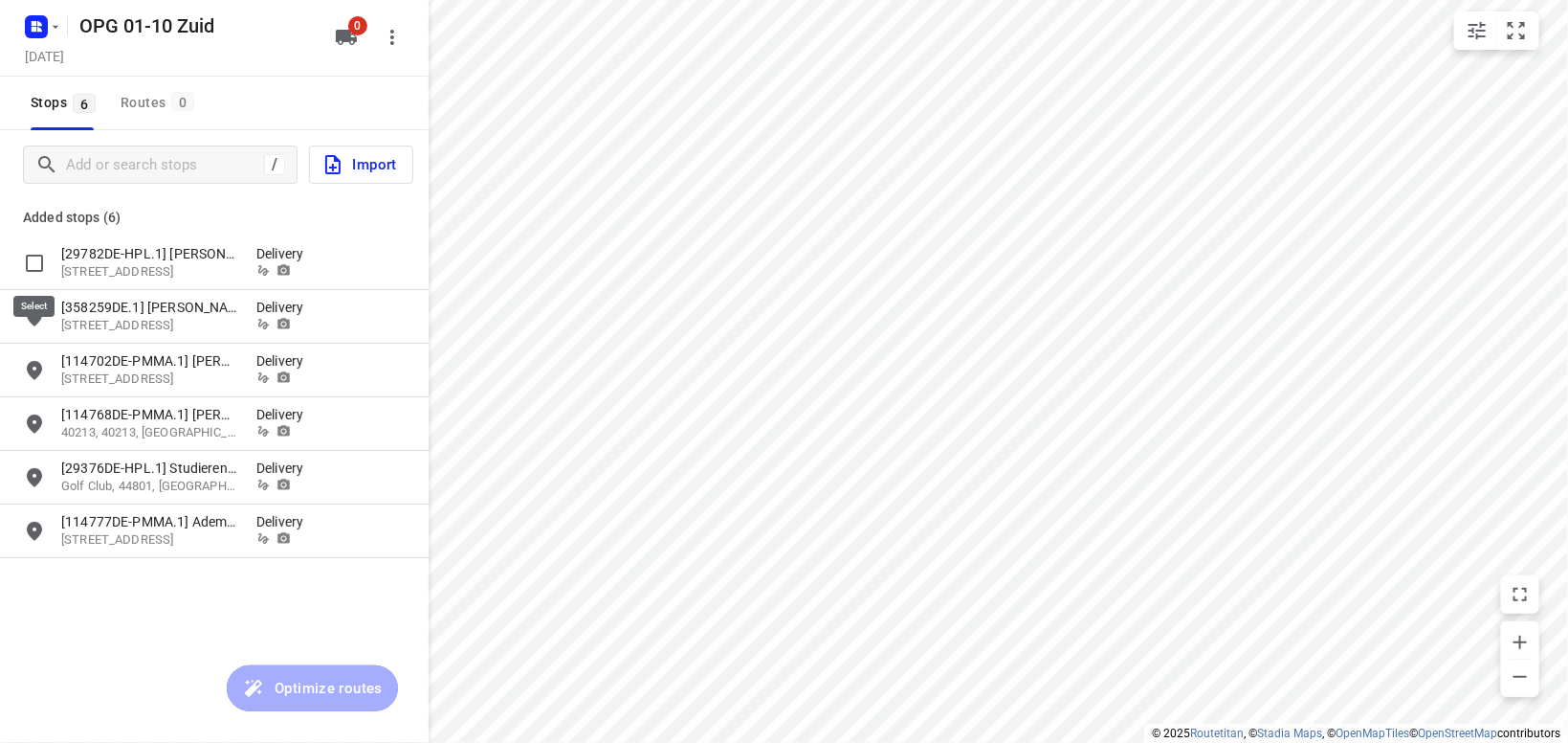
drag, startPoint x: 38, startPoint y: 258, endPoint x: 49, endPoint y: 256, distance: 11.2
click at [41, 258] on input "grid" at bounding box center [35, 263] width 39 height 39
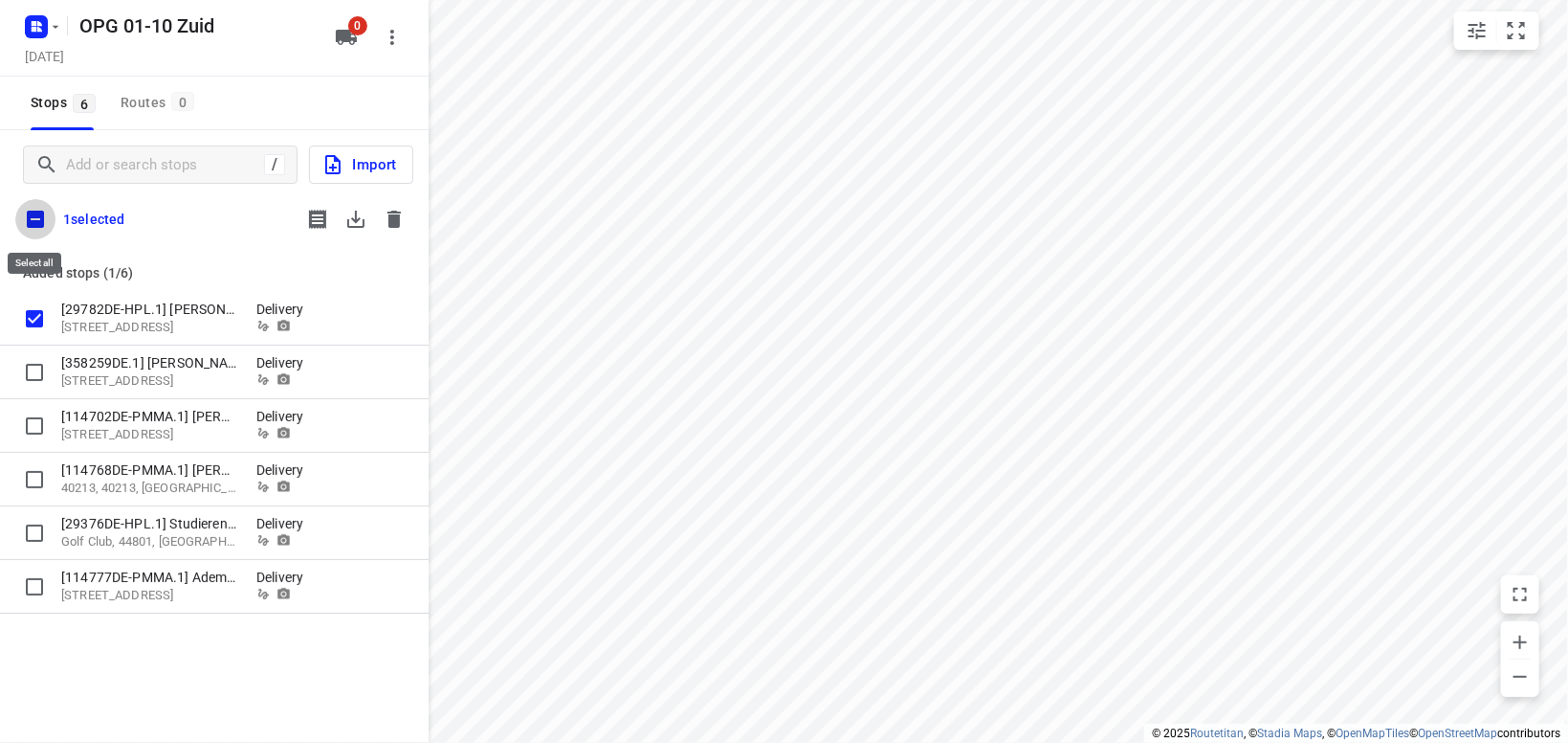
click at [43, 221] on input "checkbox" at bounding box center [36, 219] width 41 height 41
click at [361, 221] on icon "button" at bounding box center [356, 219] width 23 height 23
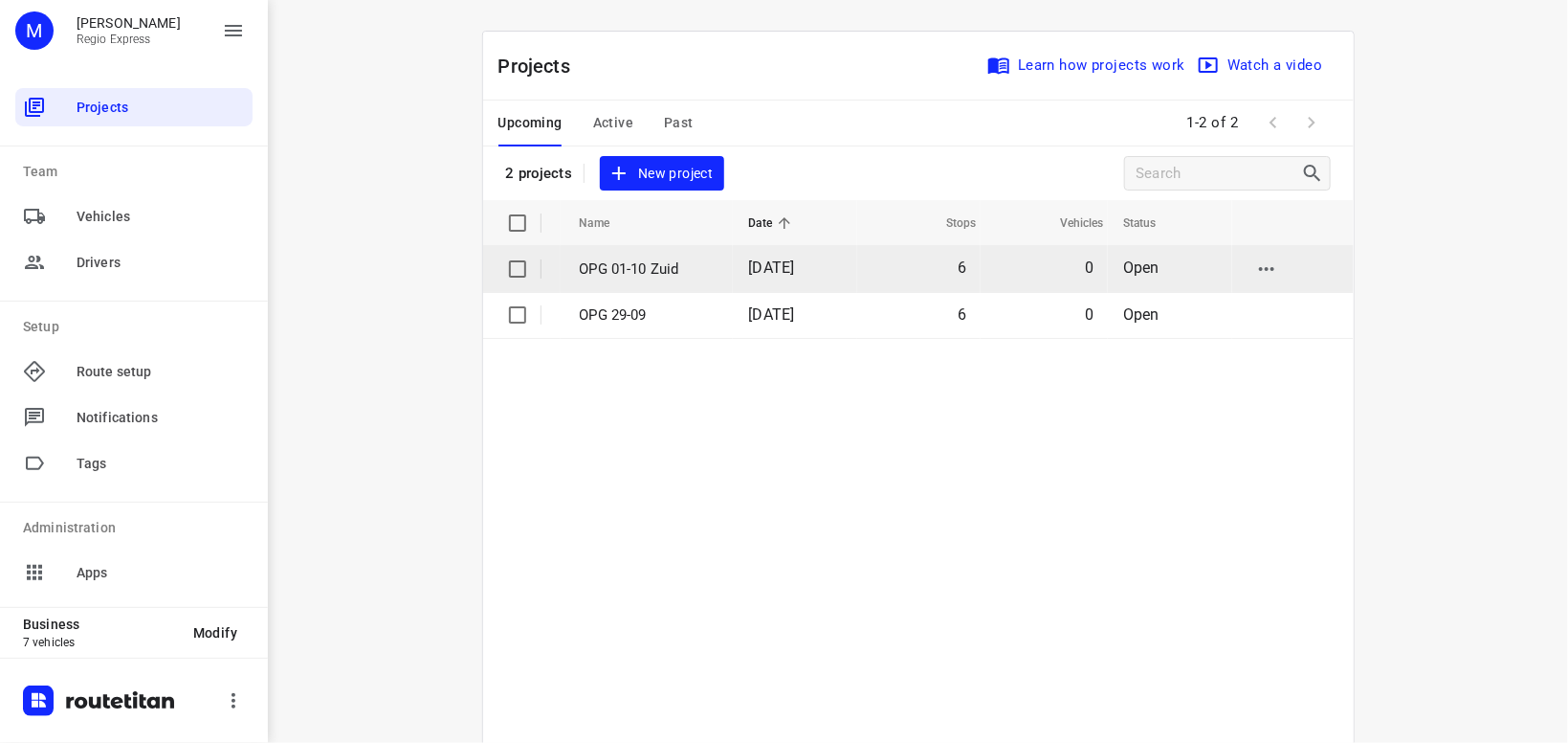
click at [645, 264] on p "OPG 01-10 Zuid" at bounding box center [650, 269] width 141 height 22
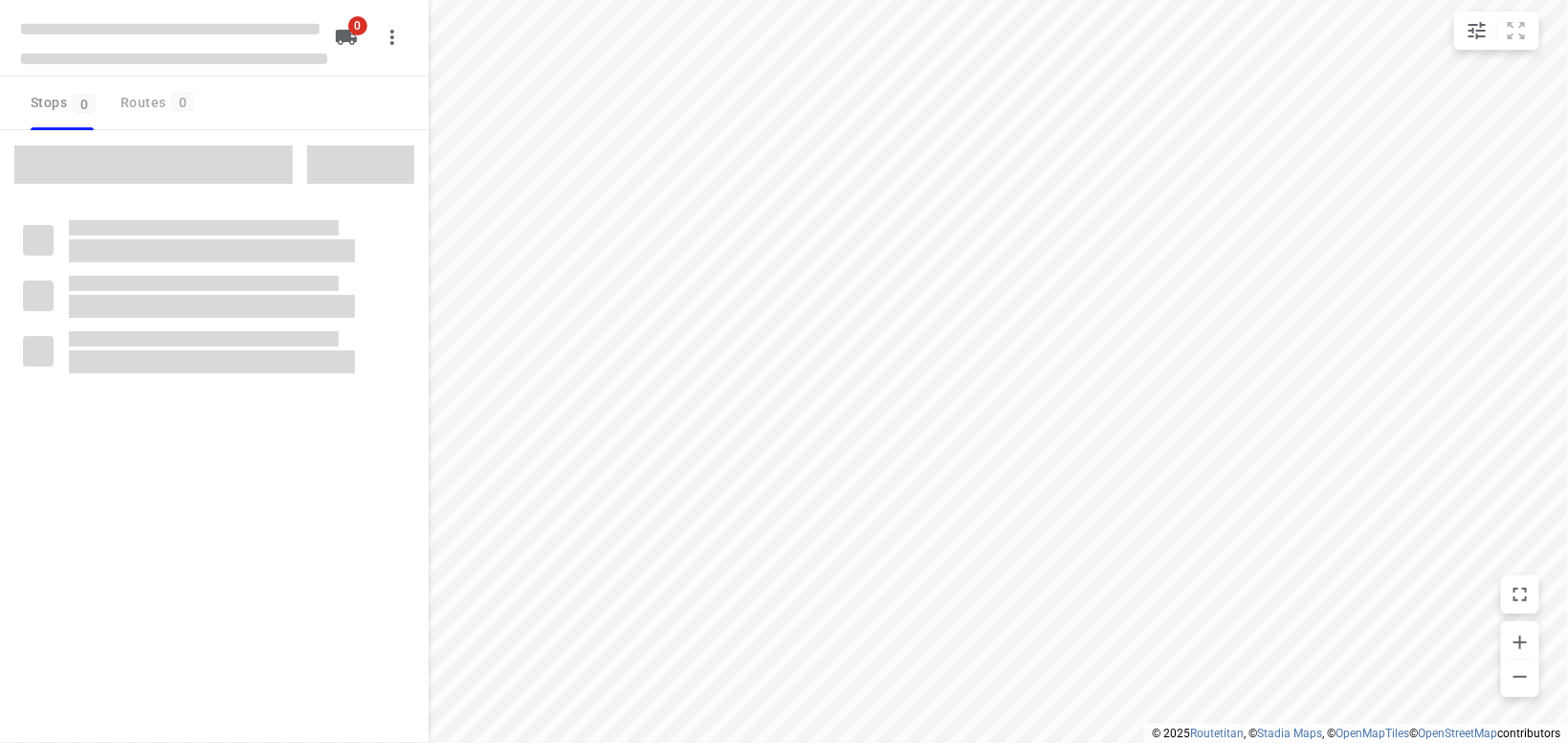
type input "distance"
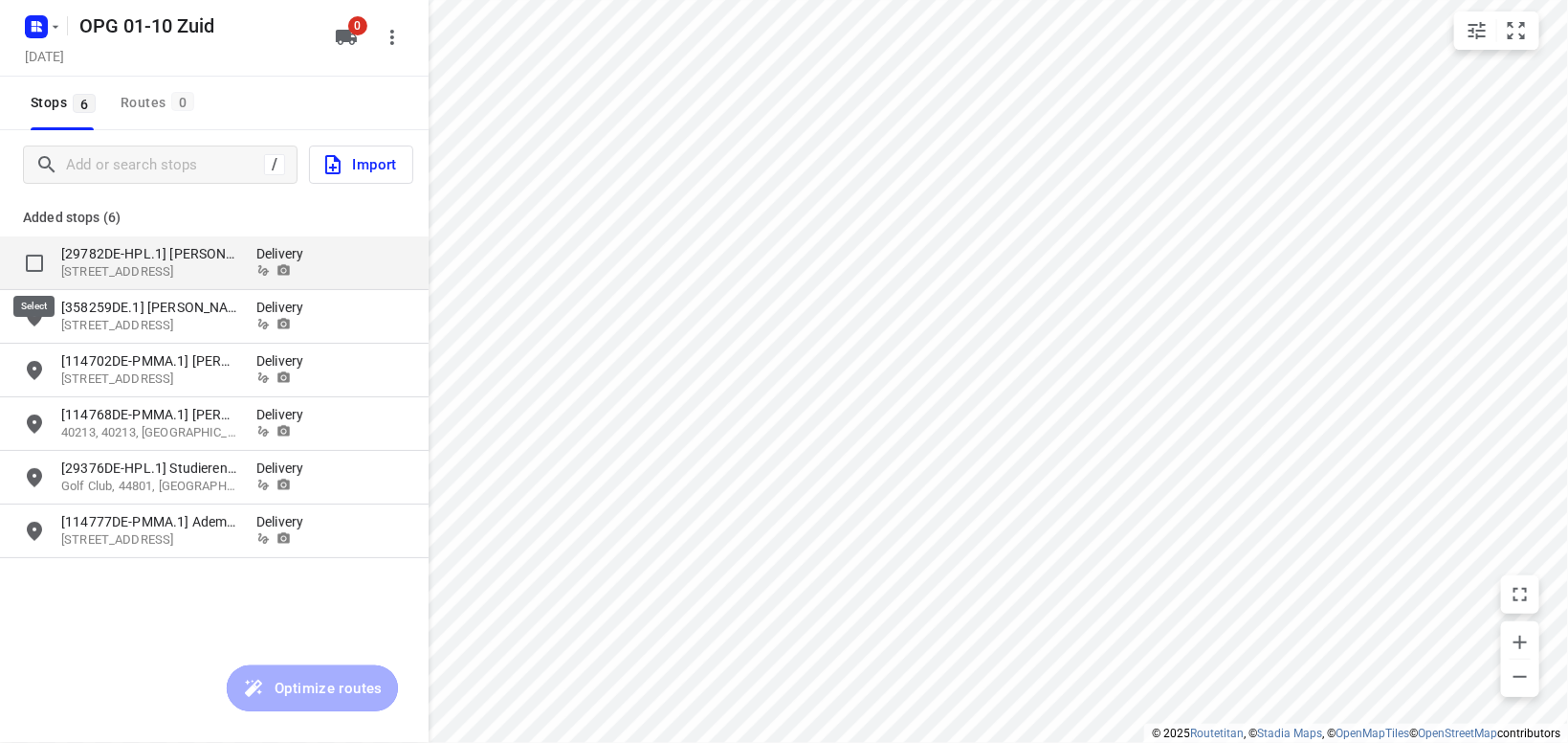
click at [39, 264] on input "grid" at bounding box center [35, 263] width 39 height 39
checkbox input "true"
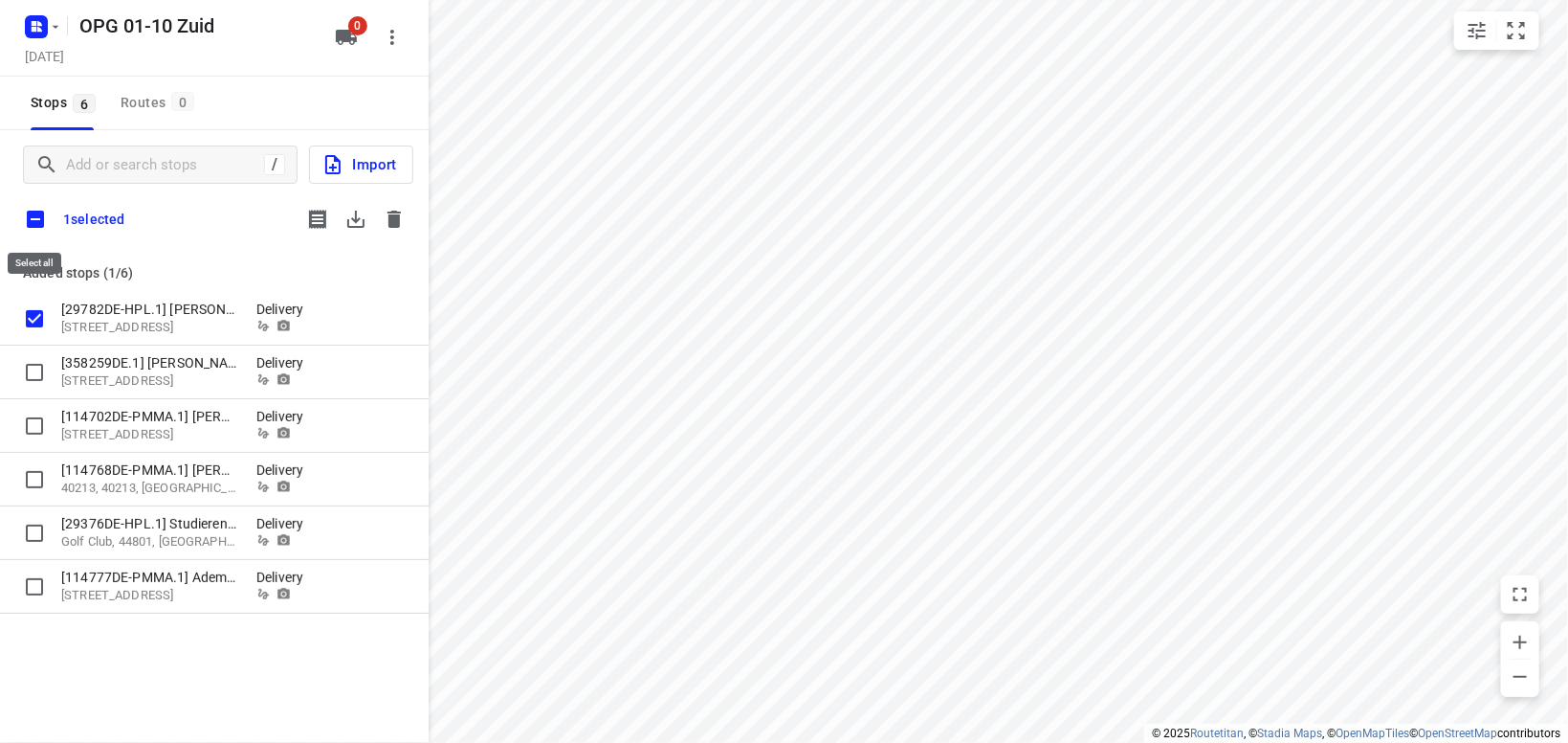
click at [40, 220] on input "checkbox" at bounding box center [36, 219] width 41 height 41
checkbox input "true"
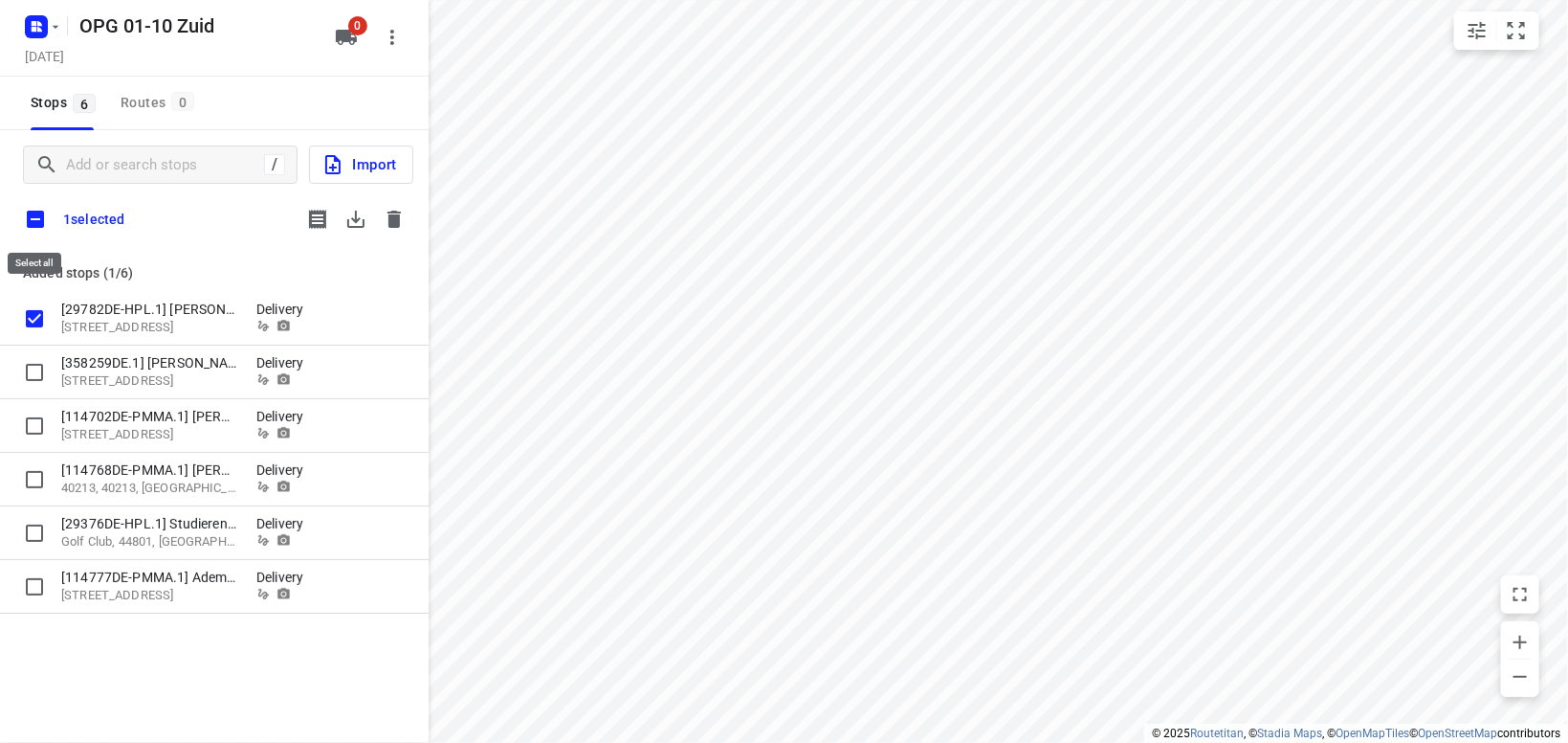
checkbox input "true"
click at [357, 219] on icon "button" at bounding box center [356, 219] width 17 height 17
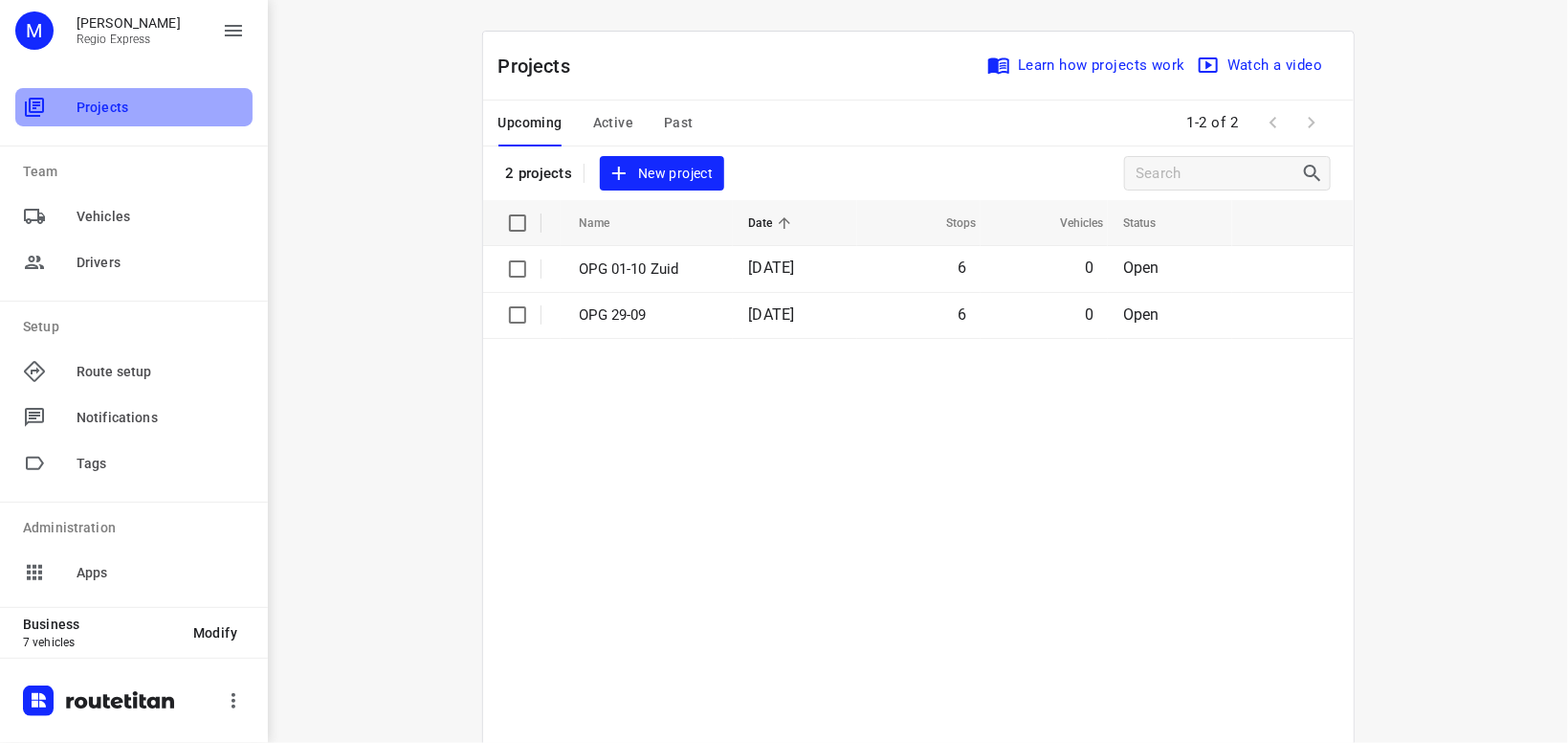
click at [129, 108] on span "Projects" at bounding box center [160, 107] width 169 height 20
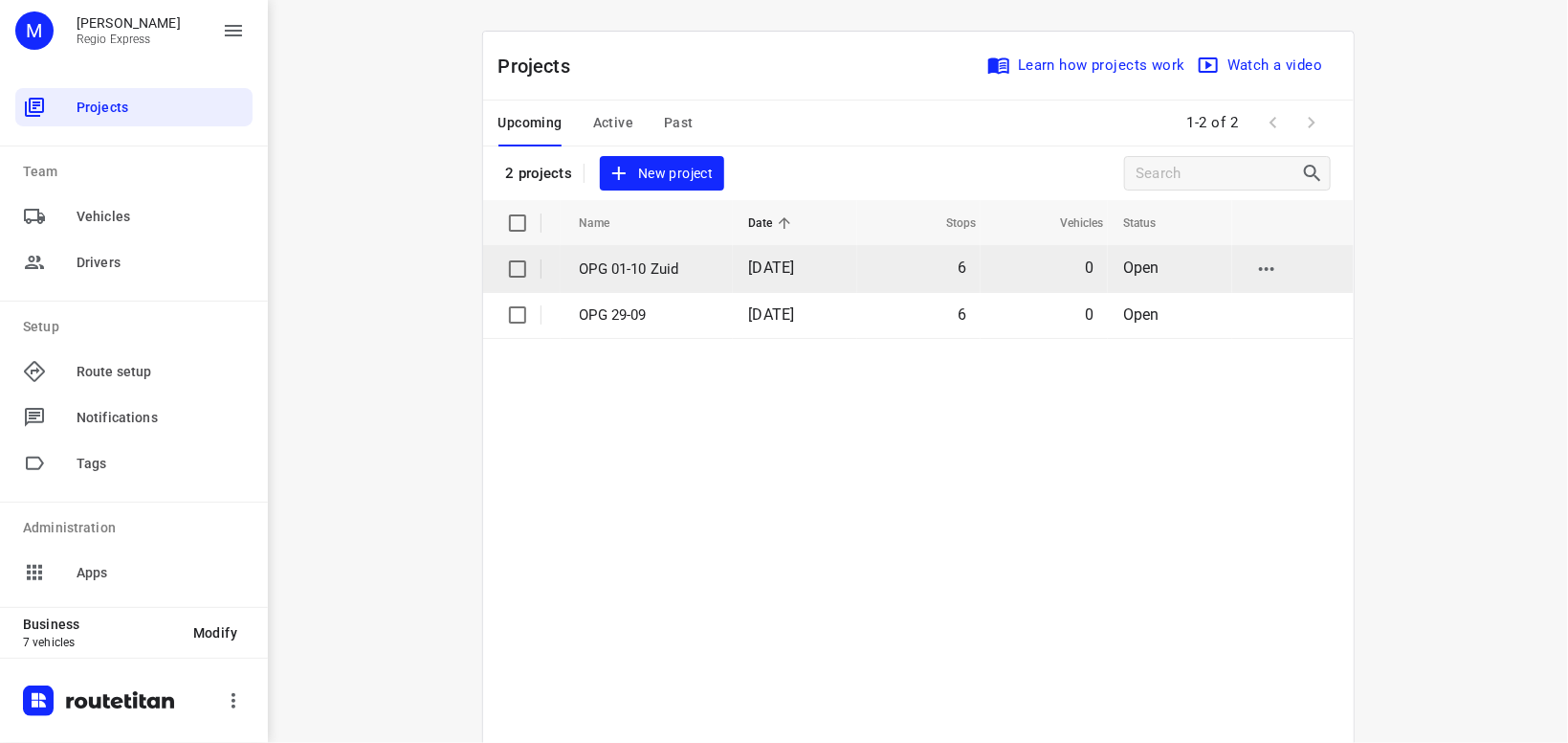
click at [605, 261] on p "OPG 01-10 Zuid" at bounding box center [650, 269] width 141 height 22
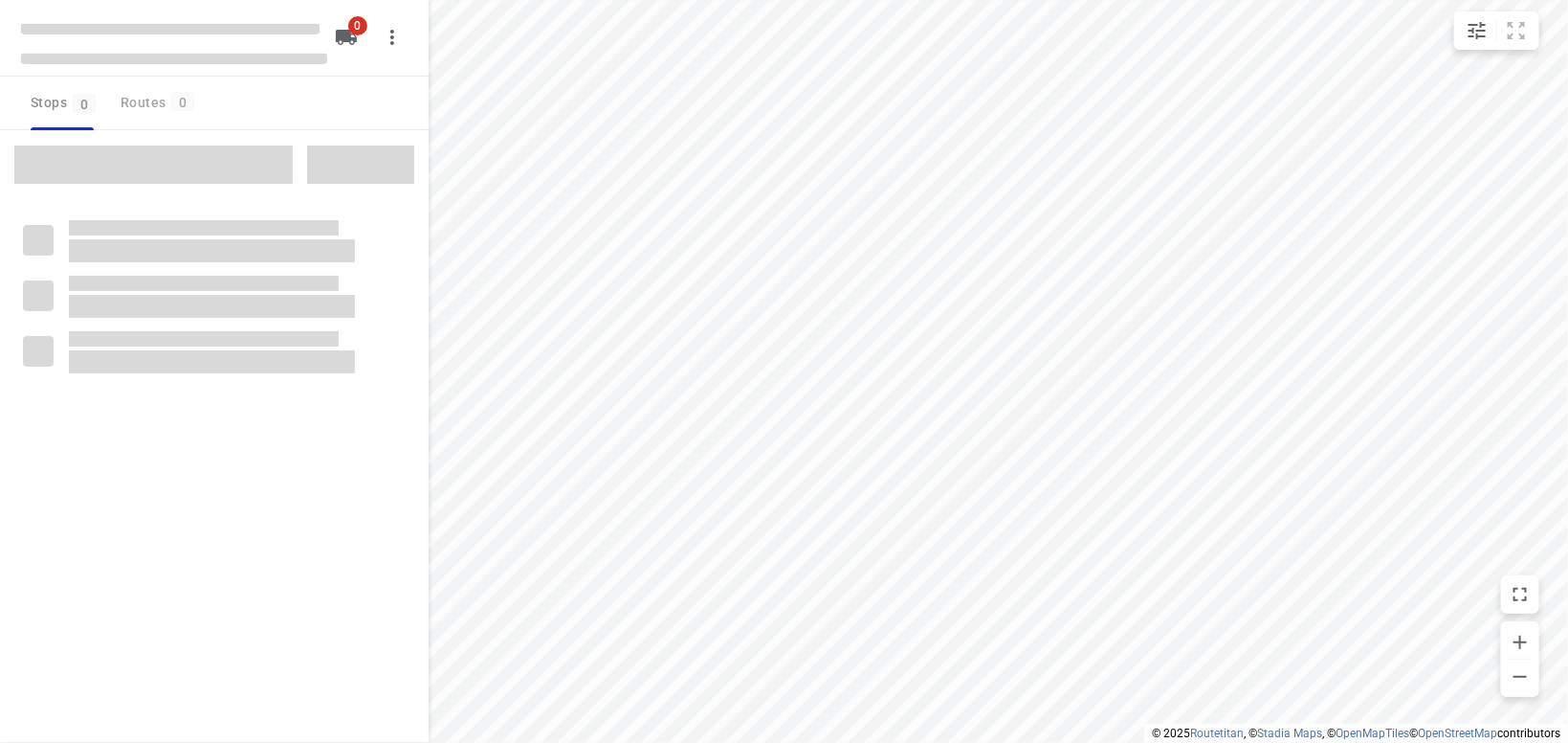
type input "distance"
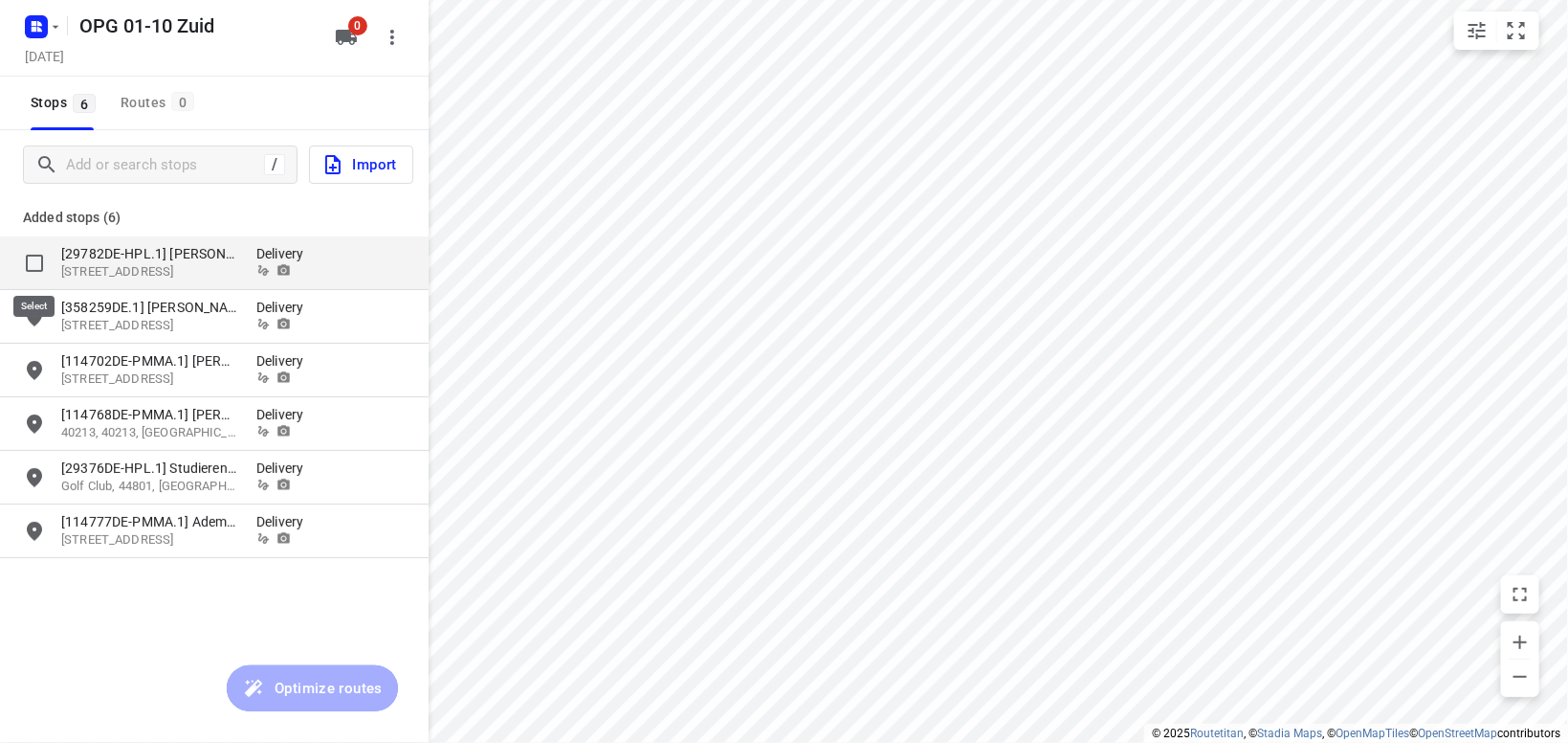
drag, startPoint x: 49, startPoint y: 270, endPoint x: 67, endPoint y: 242, distance: 33.3
click at [58, 261] on div "grid" at bounding box center [42, 262] width 39 height 38
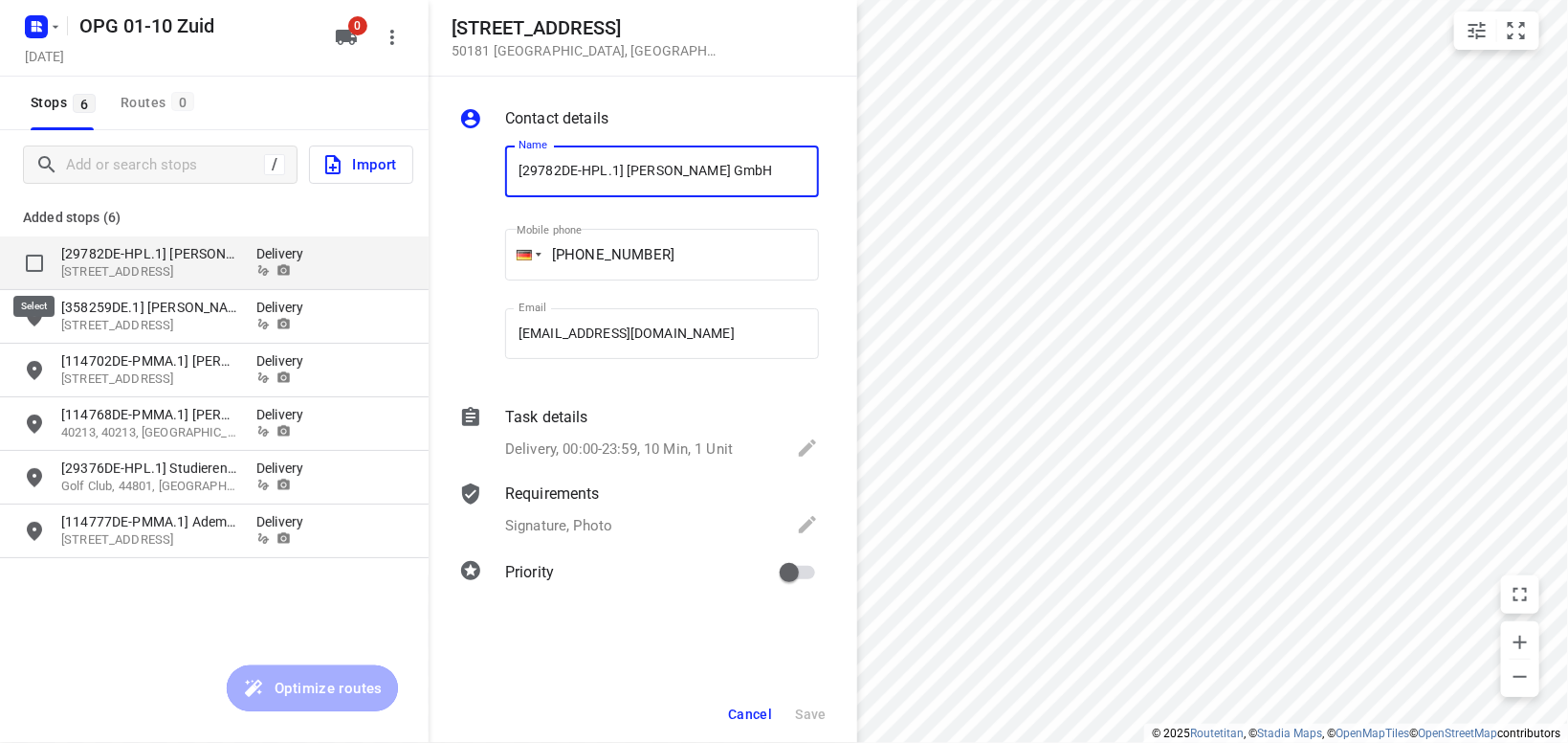
click at [38, 264] on input "grid" at bounding box center [35, 263] width 39 height 39
checkbox input "true"
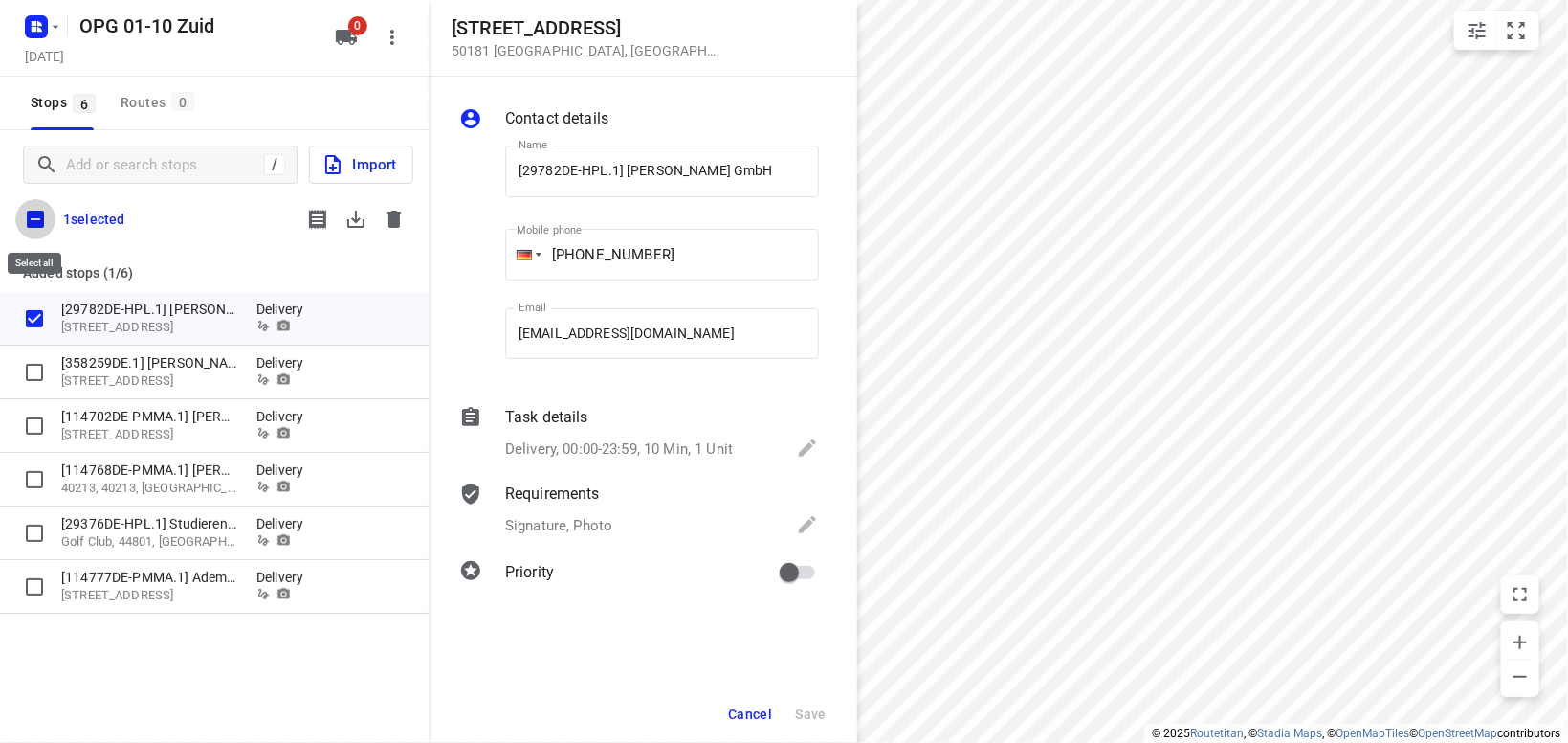
click at [39, 221] on input "checkbox" at bounding box center [36, 219] width 41 height 41
checkbox input "true"
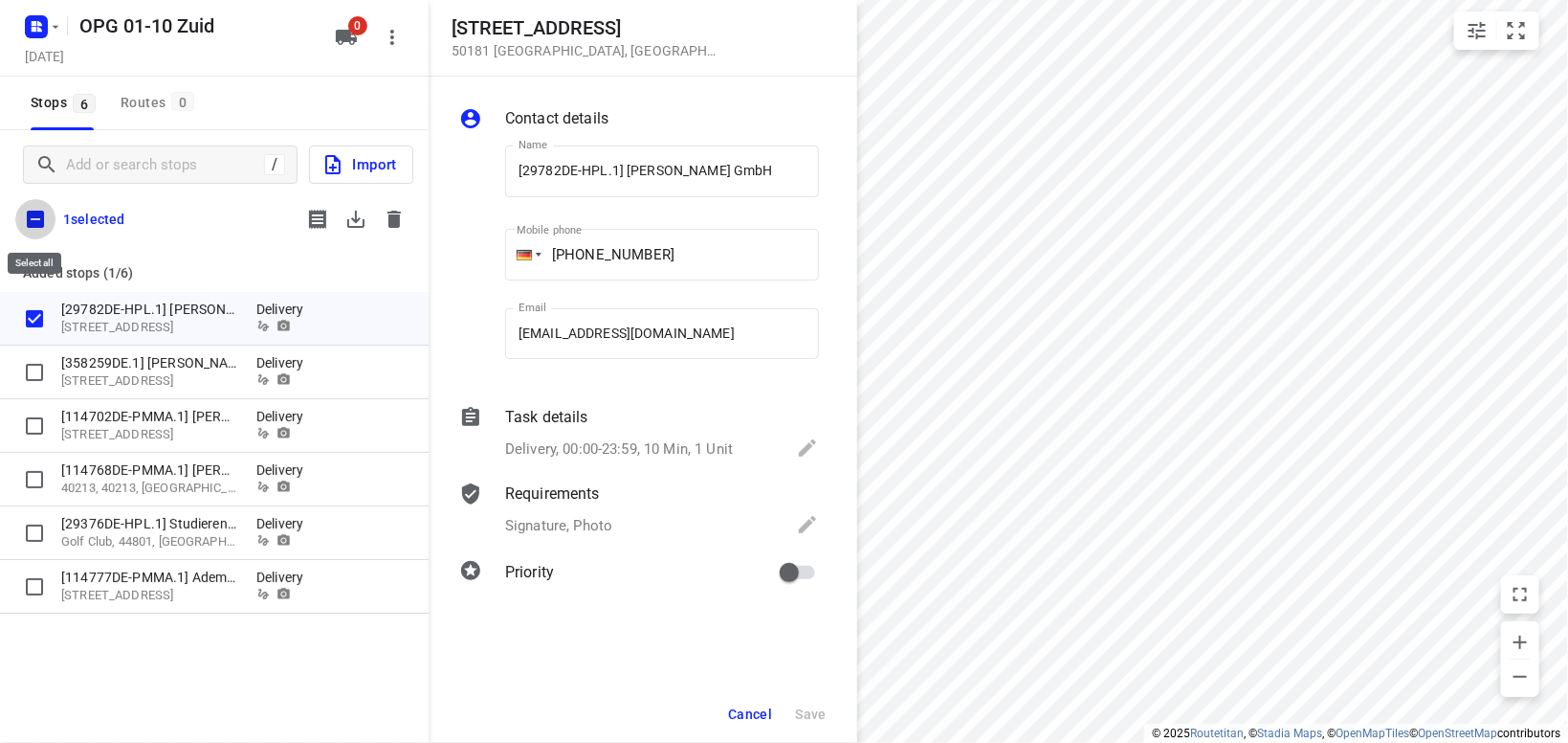
checkbox input "true"
click at [355, 227] on icon "button" at bounding box center [356, 219] width 17 height 17
click at [395, 231] on button "button" at bounding box center [394, 219] width 39 height 39
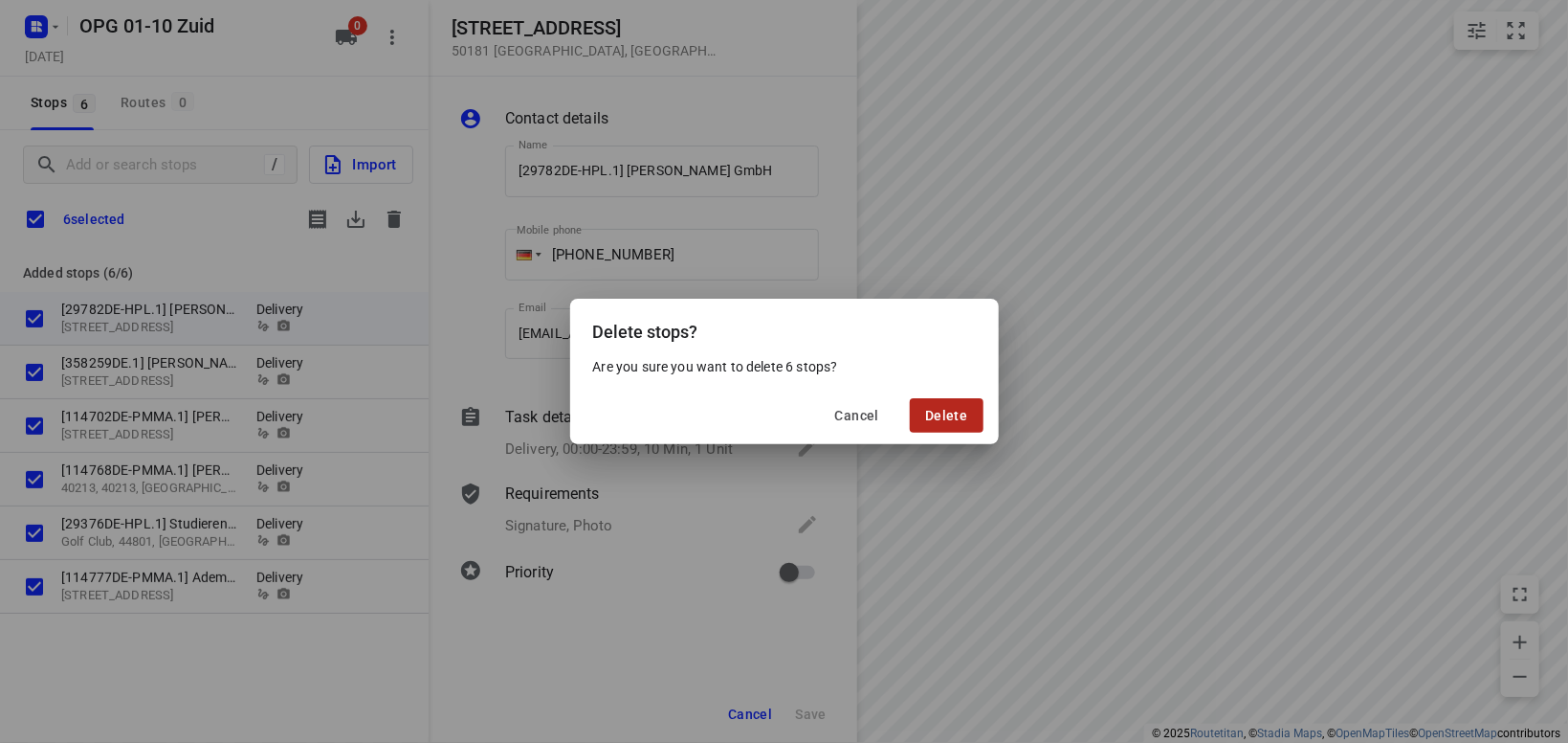
click at [974, 417] on button "Delete" at bounding box center [945, 416] width 72 height 35
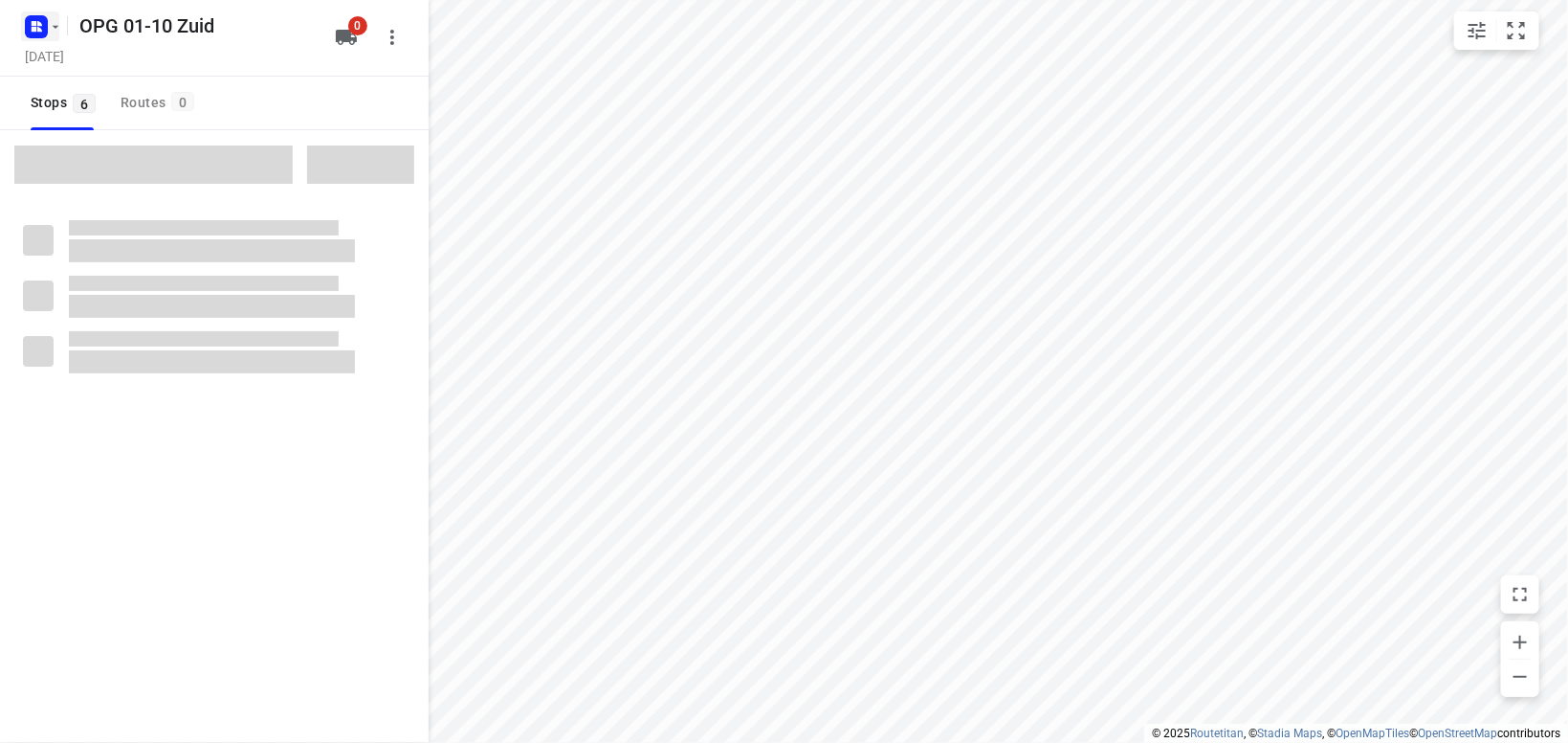
click at [60, 30] on icon "button" at bounding box center [56, 27] width 15 height 15
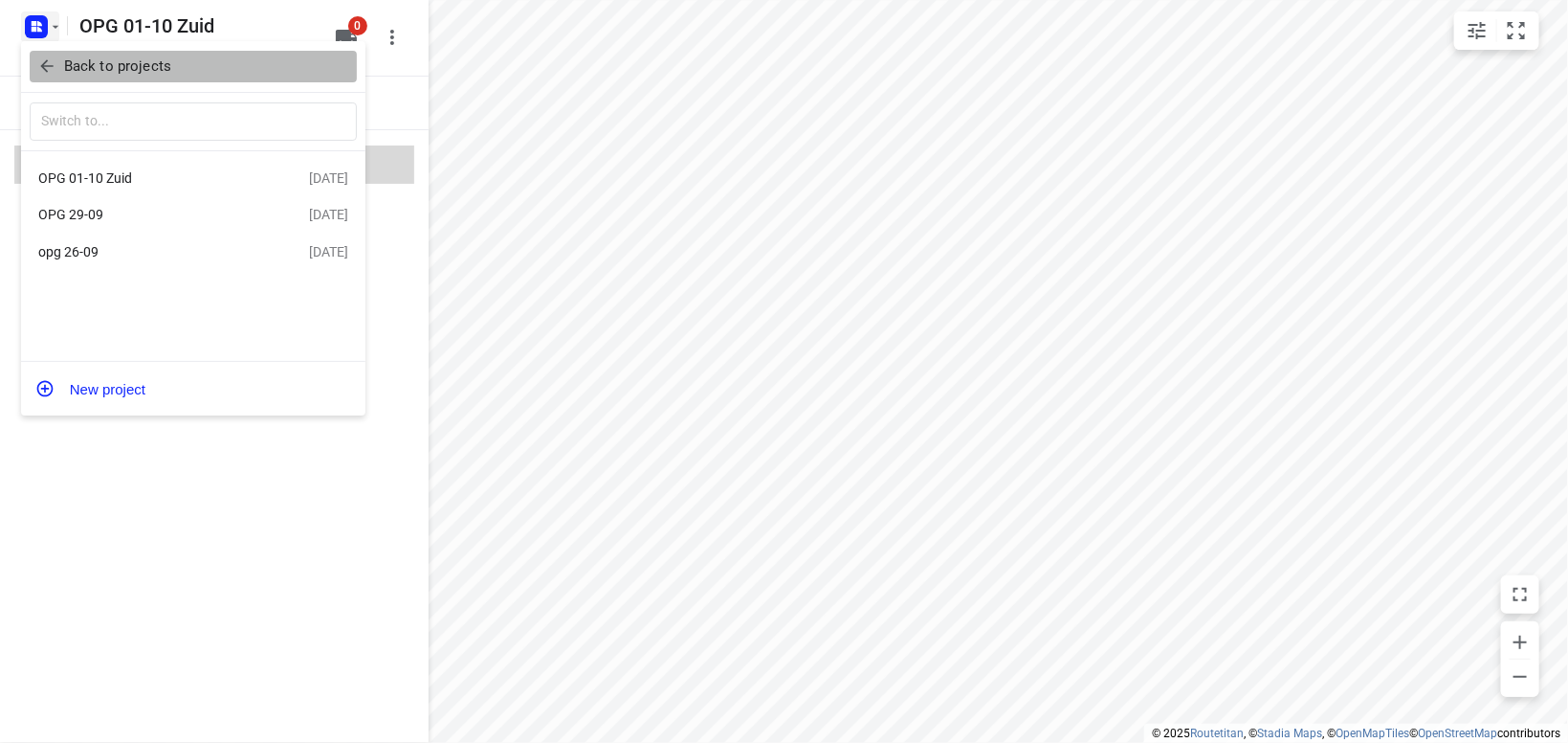
click at [163, 69] on p "Back to projects" at bounding box center [117, 67] width 107 height 22
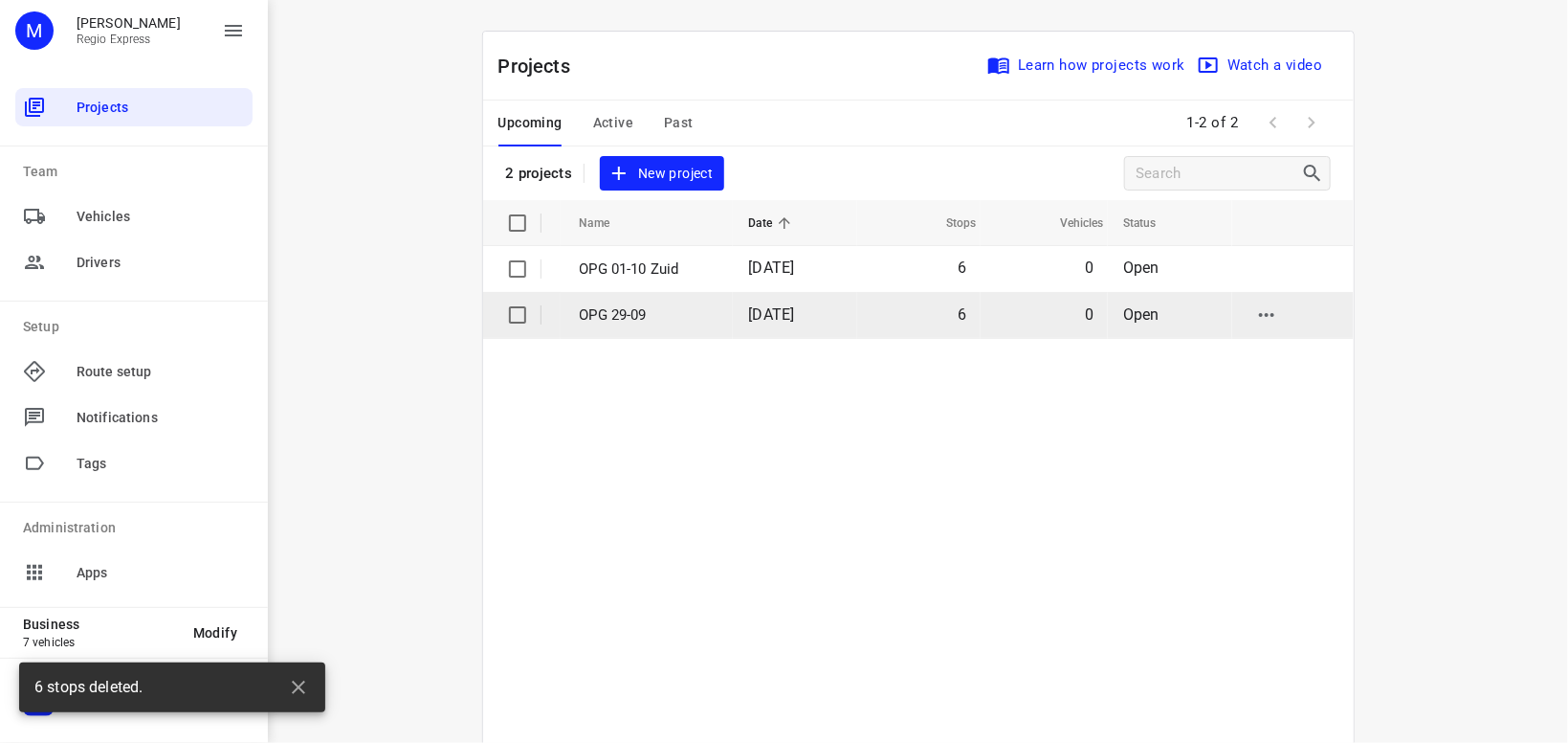
click at [623, 308] on p "OPG 29-09" at bounding box center [650, 315] width 141 height 22
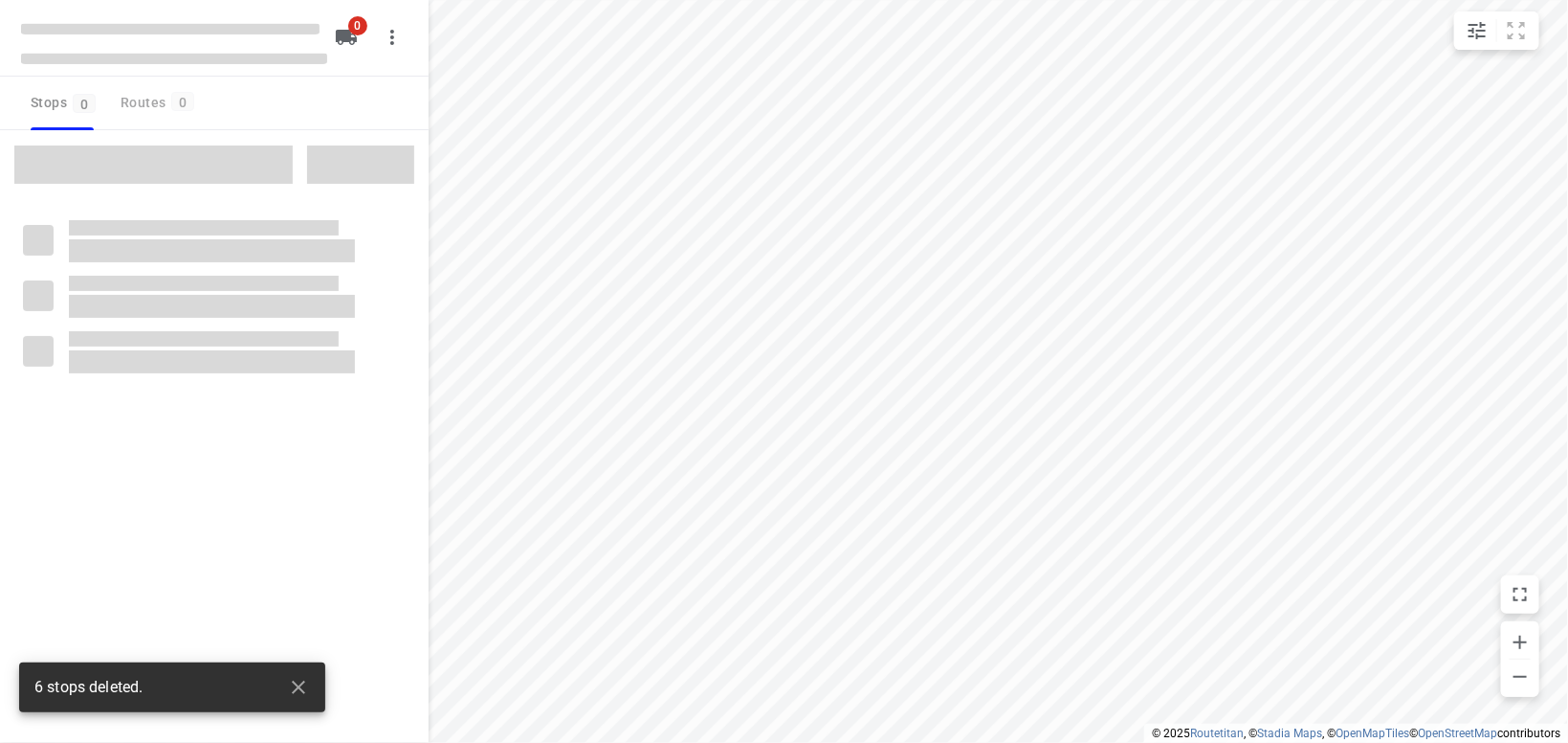
type input "distance"
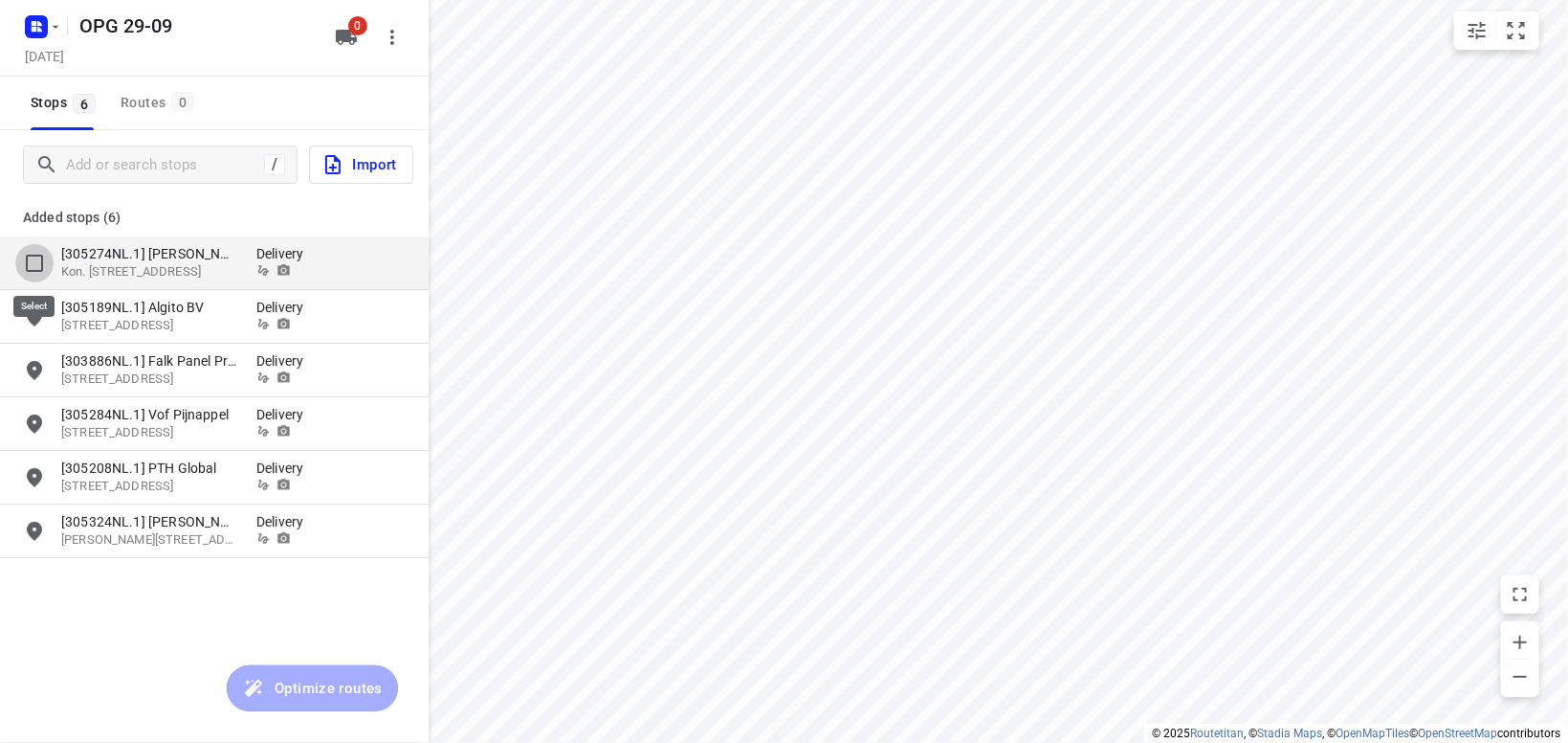
click at [33, 265] on input "grid" at bounding box center [35, 263] width 39 height 39
checkbox input "true"
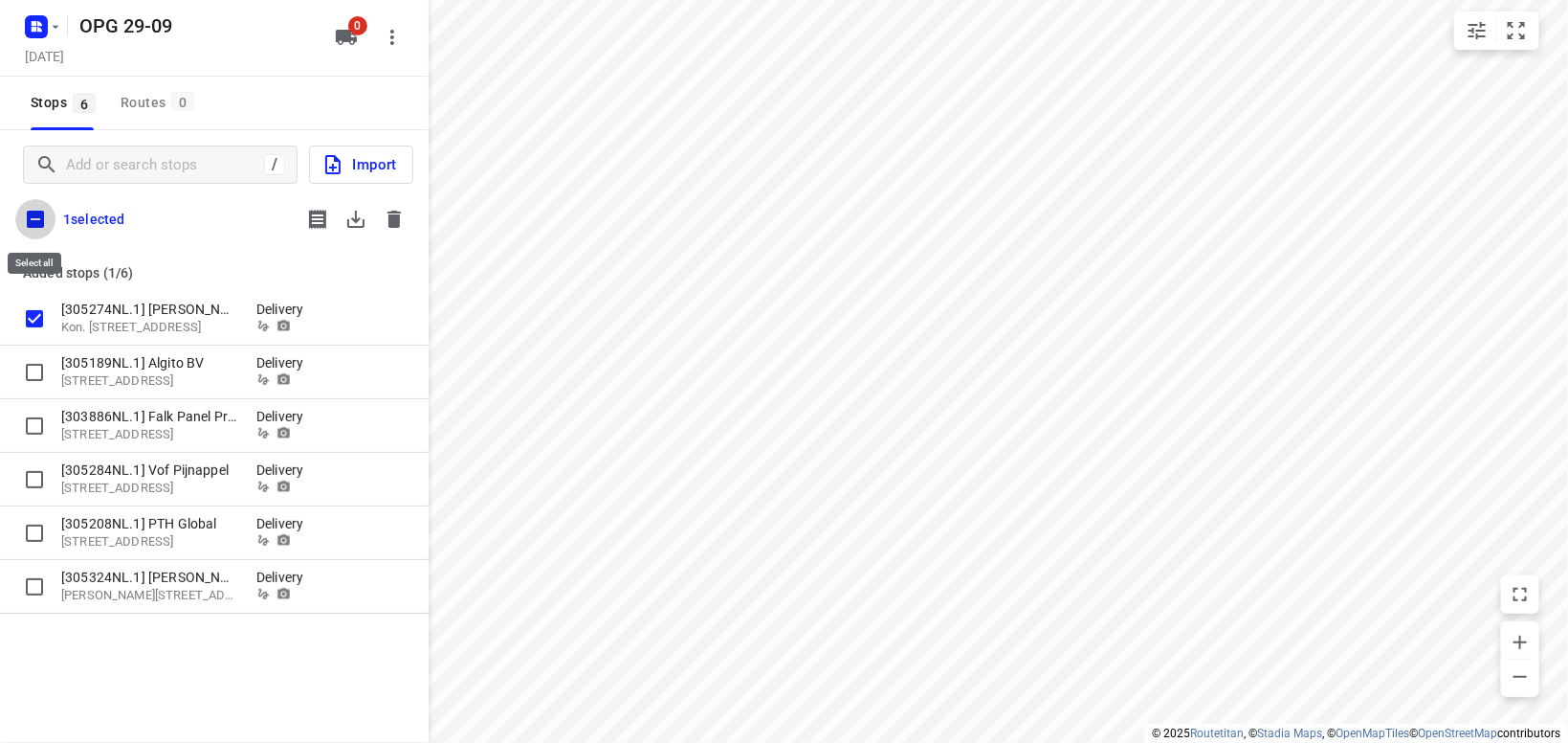
drag, startPoint x: 29, startPoint y: 221, endPoint x: 76, endPoint y: 221, distance: 47.0
click at [29, 221] on input "checkbox" at bounding box center [36, 219] width 41 height 41
checkbox input "true"
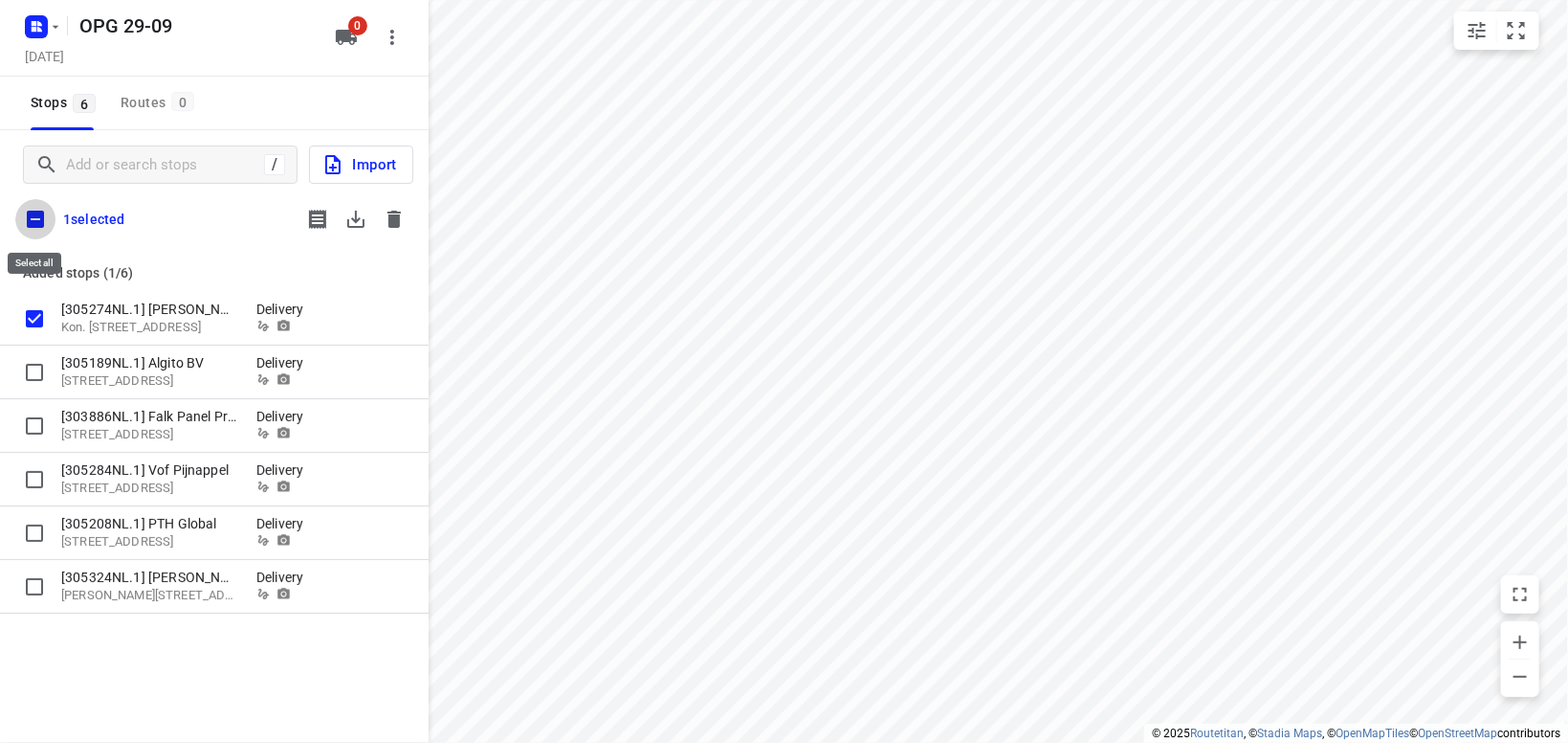
checkbox input "true"
click at [357, 221] on icon "button" at bounding box center [356, 219] width 17 height 17
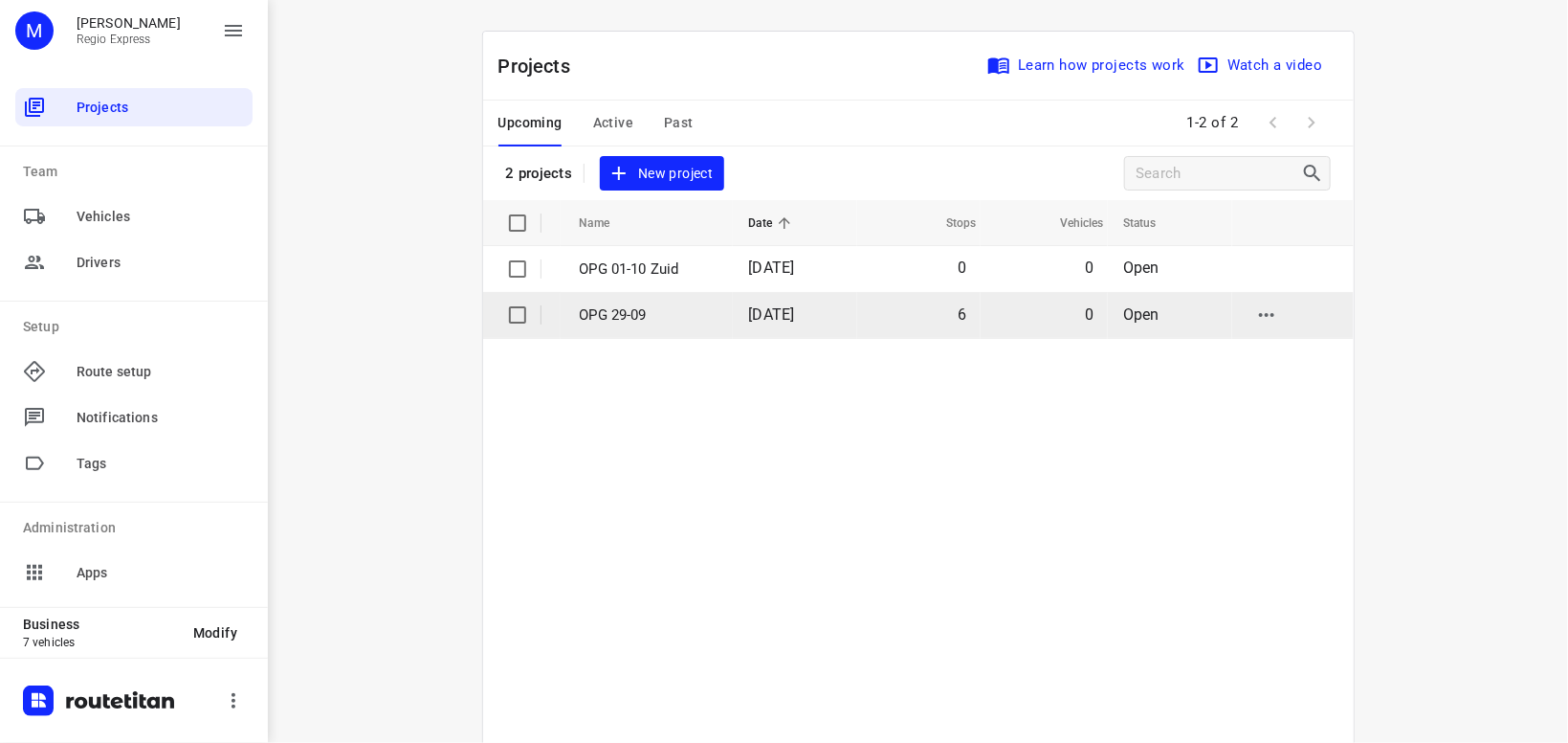
click at [635, 309] on p "OPG 29-09" at bounding box center [650, 315] width 141 height 22
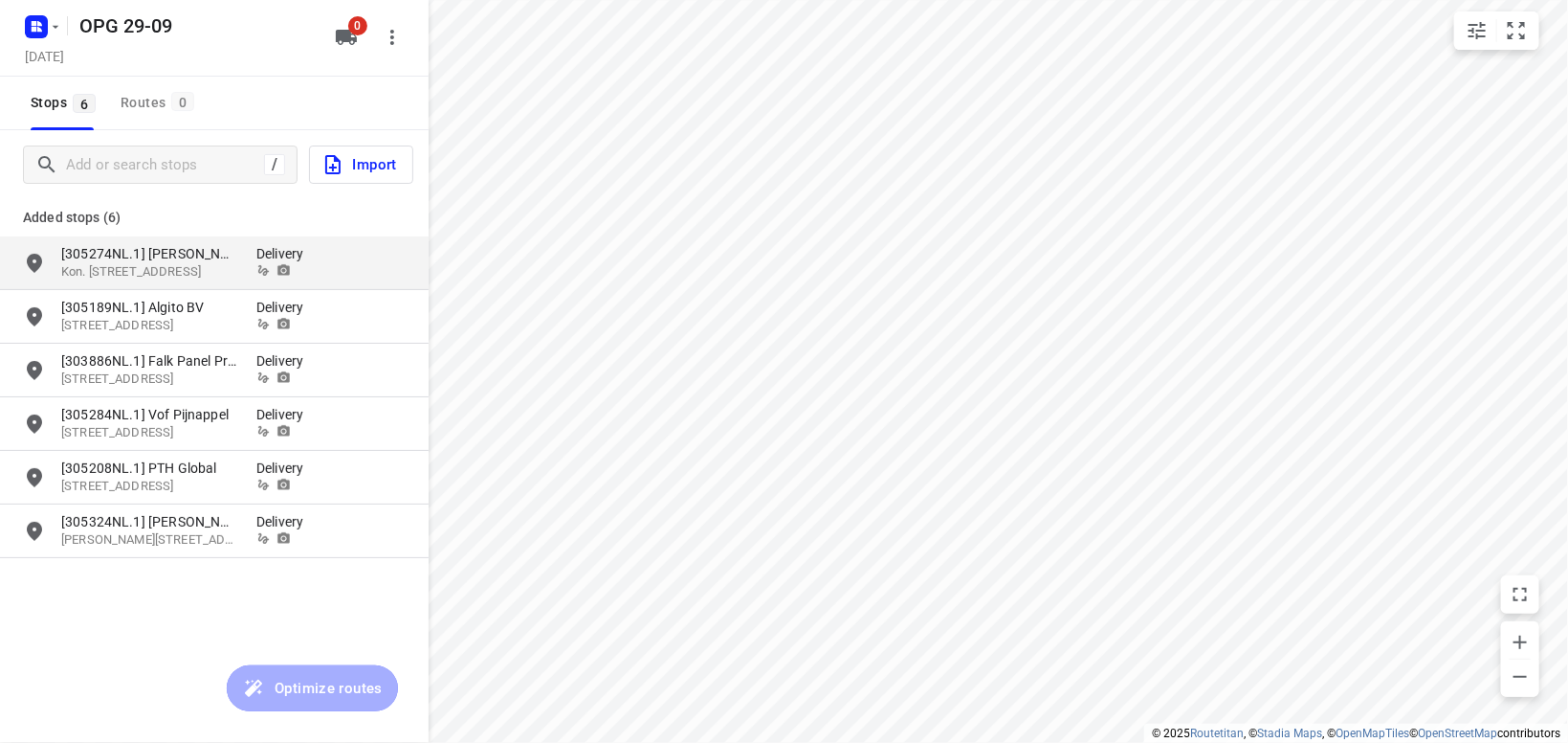
type input "distance"
click at [40, 264] on input "grid" at bounding box center [35, 263] width 39 height 39
checkbox input "true"
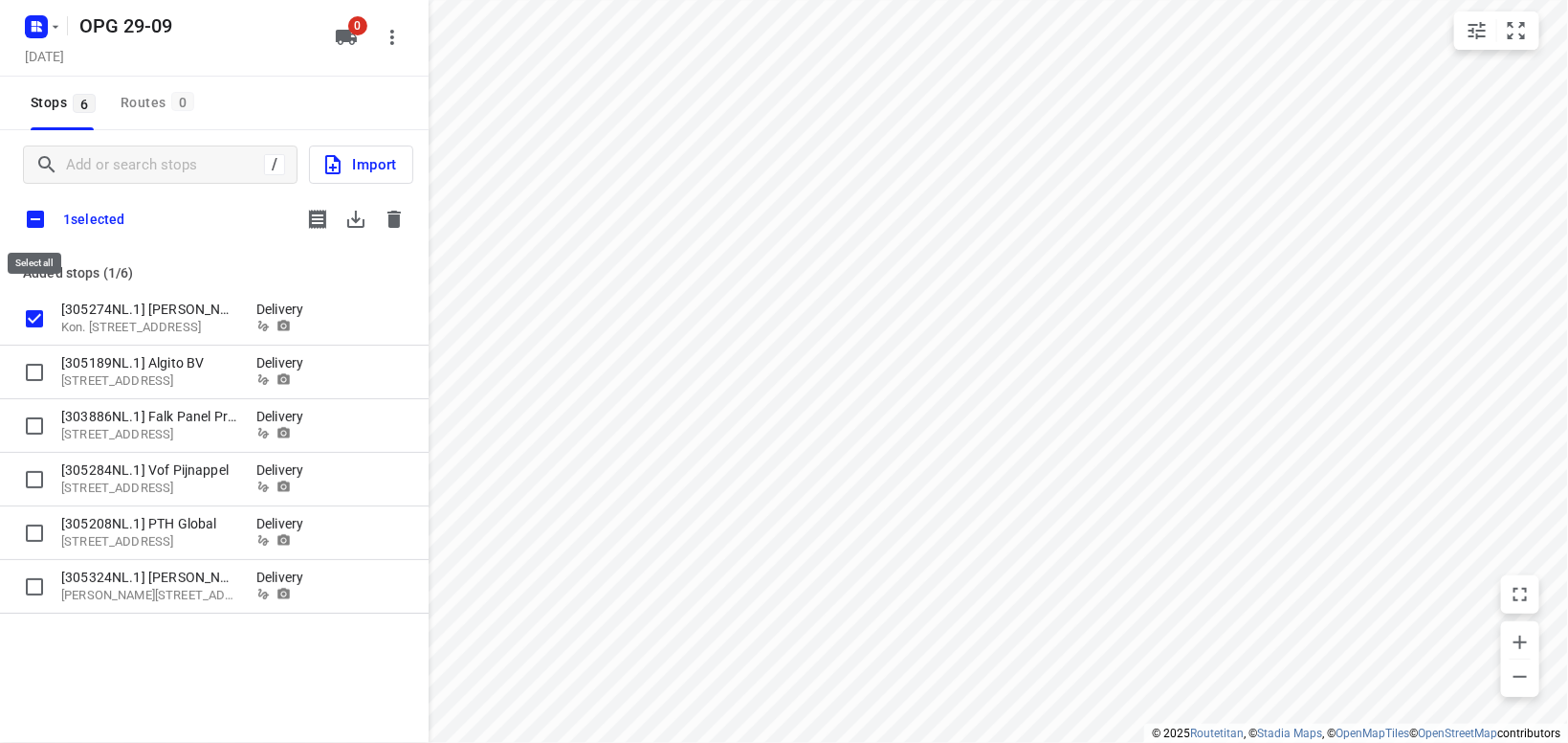
click at [29, 212] on input "checkbox" at bounding box center [36, 219] width 41 height 41
checkbox input "true"
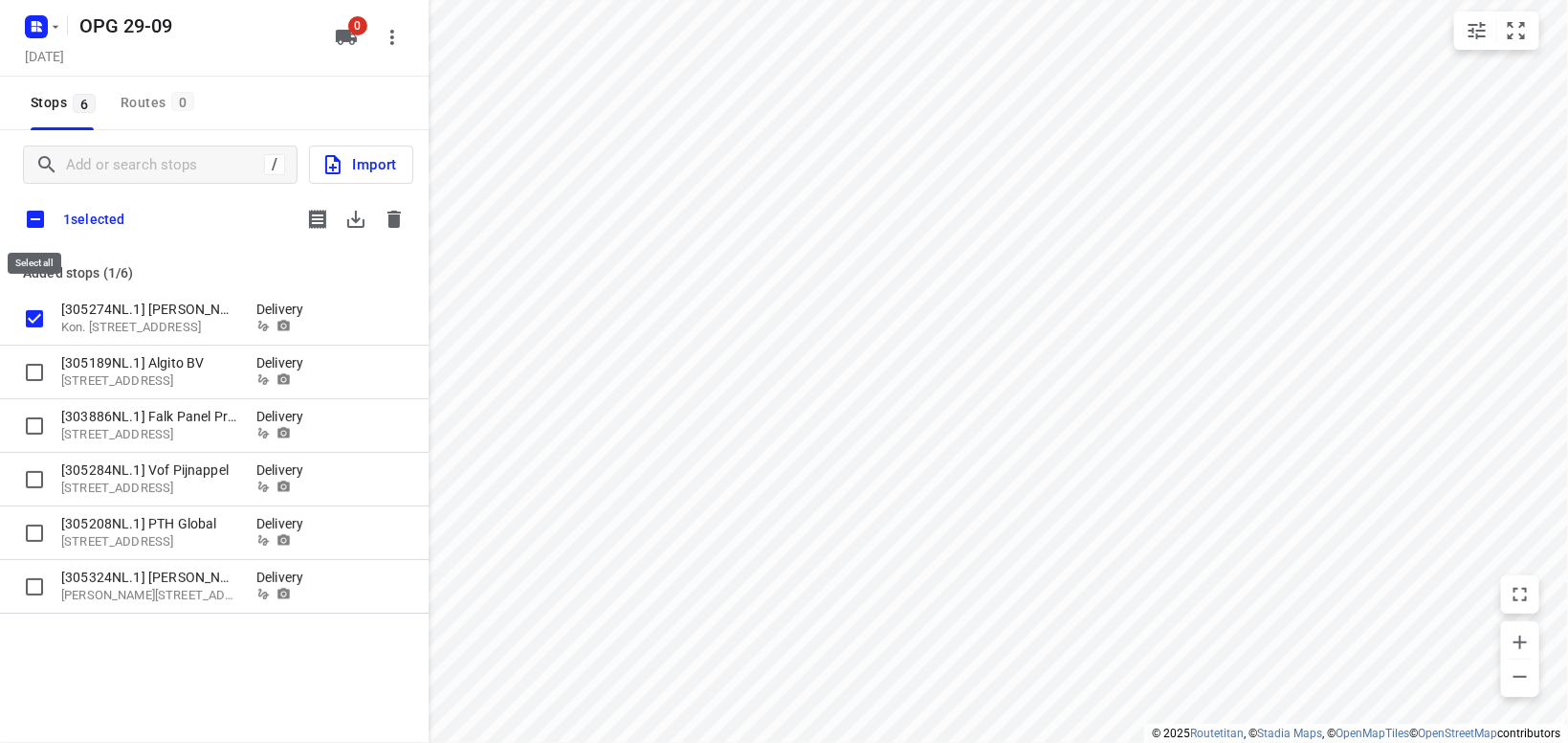
checkbox input "true"
click at [356, 220] on icon "button" at bounding box center [356, 219] width 17 height 17
click at [388, 213] on icon "button" at bounding box center [394, 219] width 23 height 23
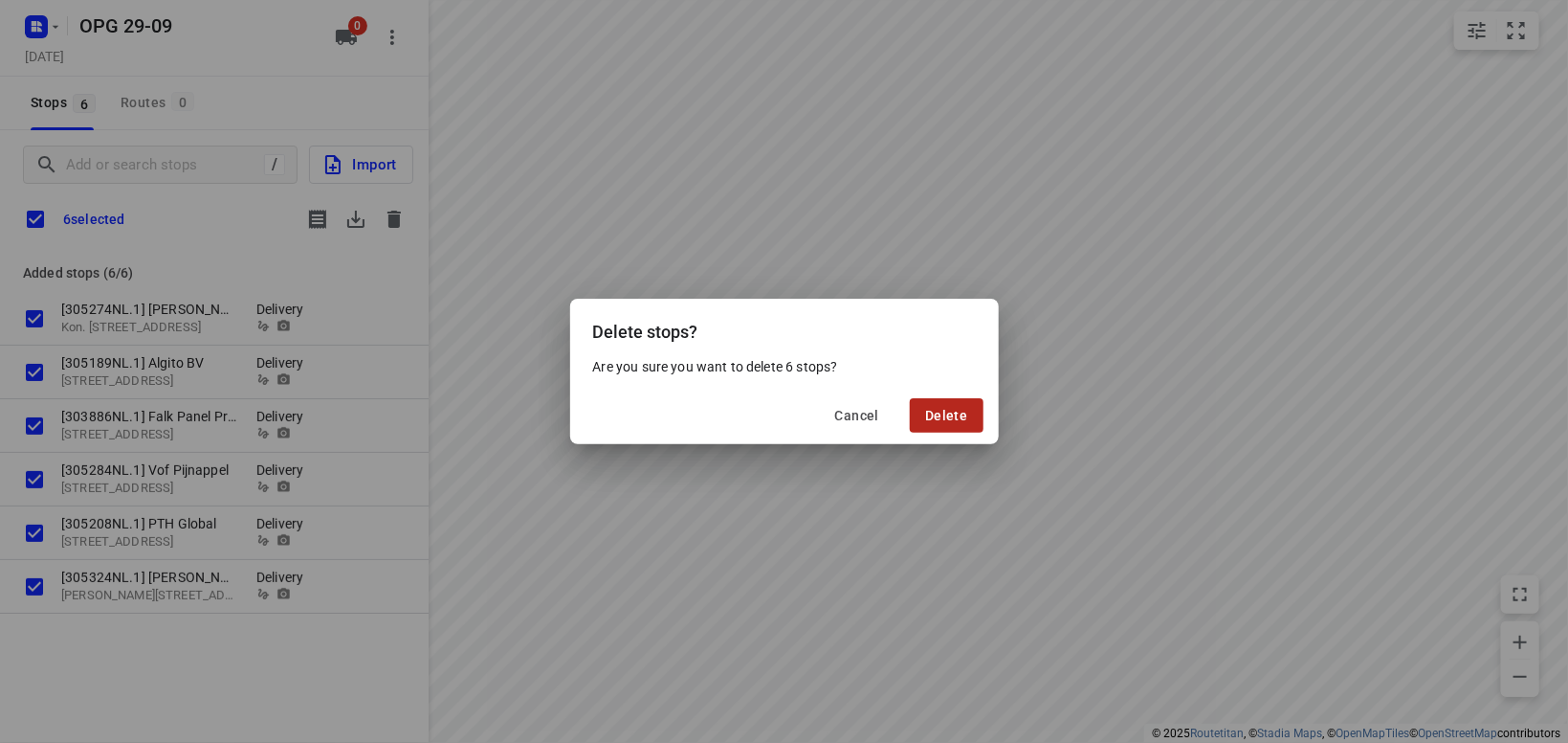
click at [960, 417] on span "Delete" at bounding box center [946, 416] width 42 height 15
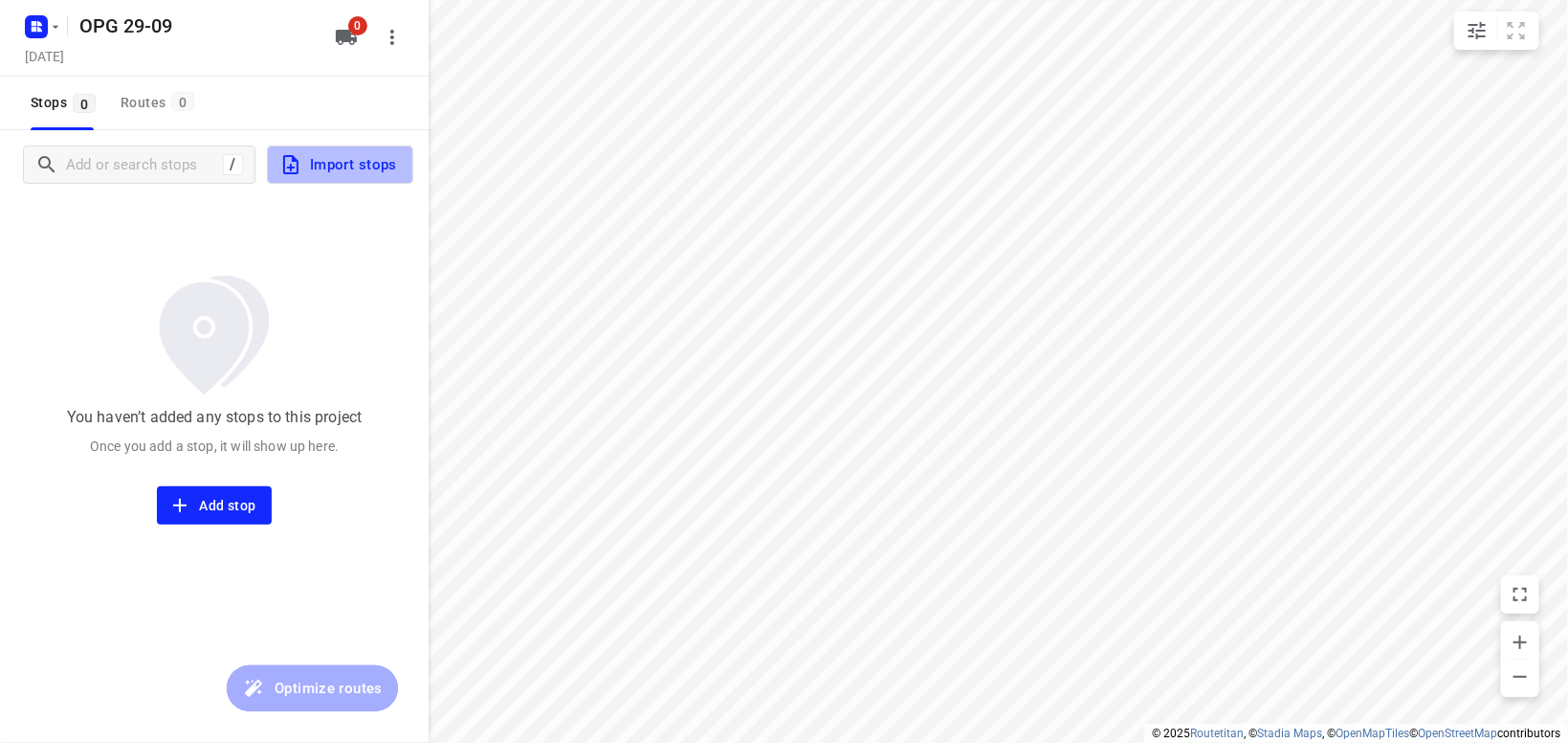
click at [381, 155] on span "Import stops" at bounding box center [338, 165] width 118 height 25
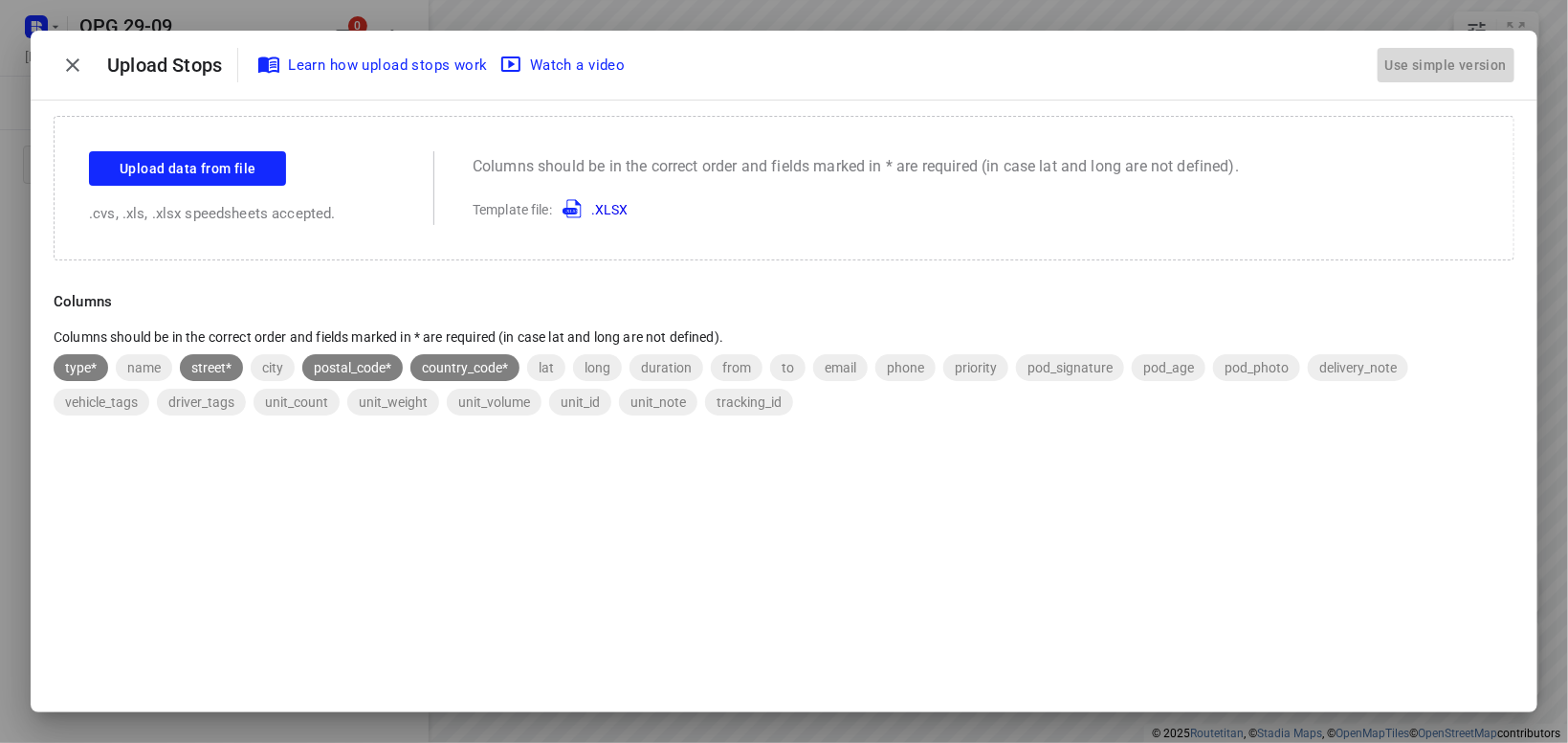
drag, startPoint x: 1428, startPoint y: 66, endPoint x: 1446, endPoint y: 56, distance: 20.6
click at [1438, 61] on div "Use simple version" at bounding box center [1446, 66] width 129 height 32
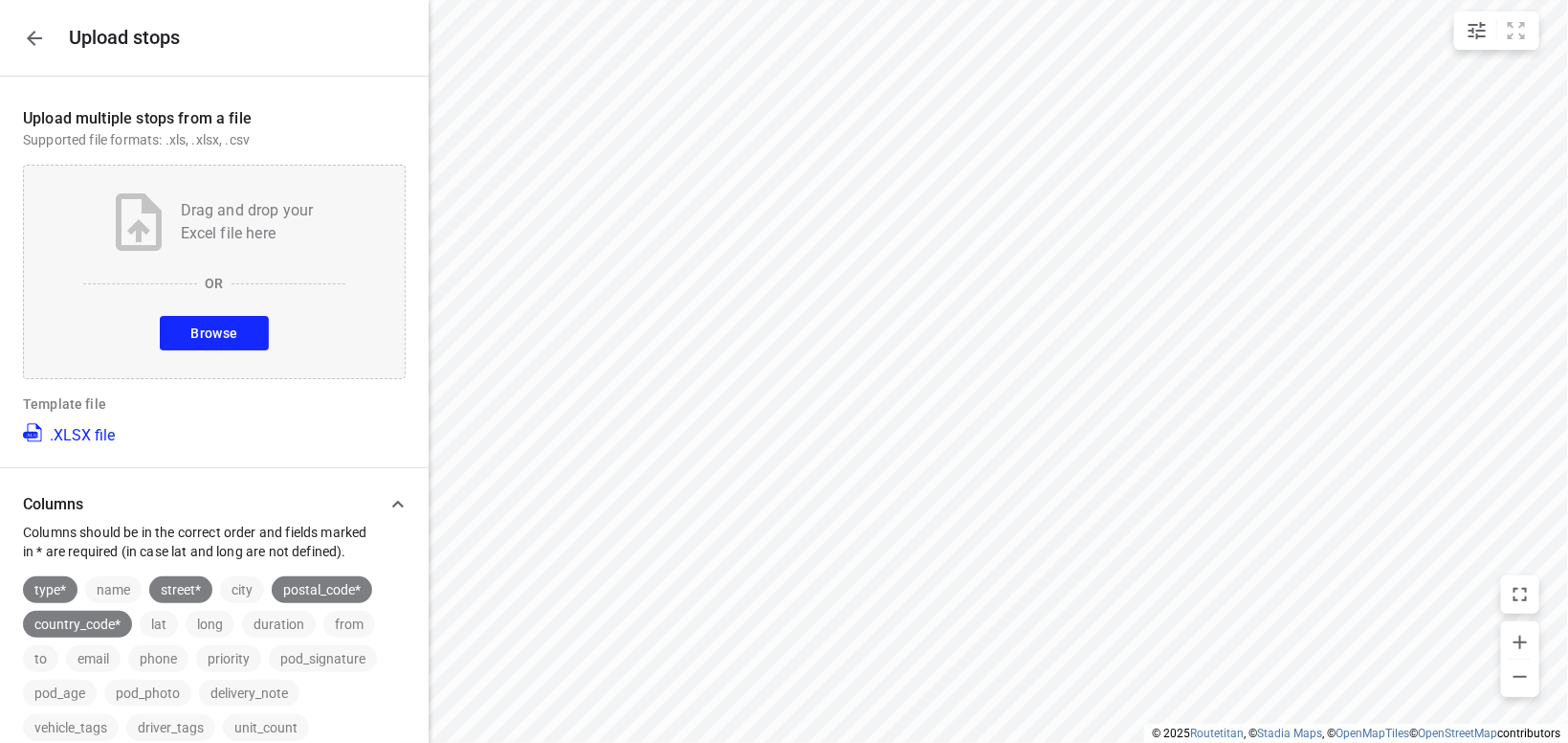
click at [235, 341] on span "Browse" at bounding box center [213, 333] width 47 height 24
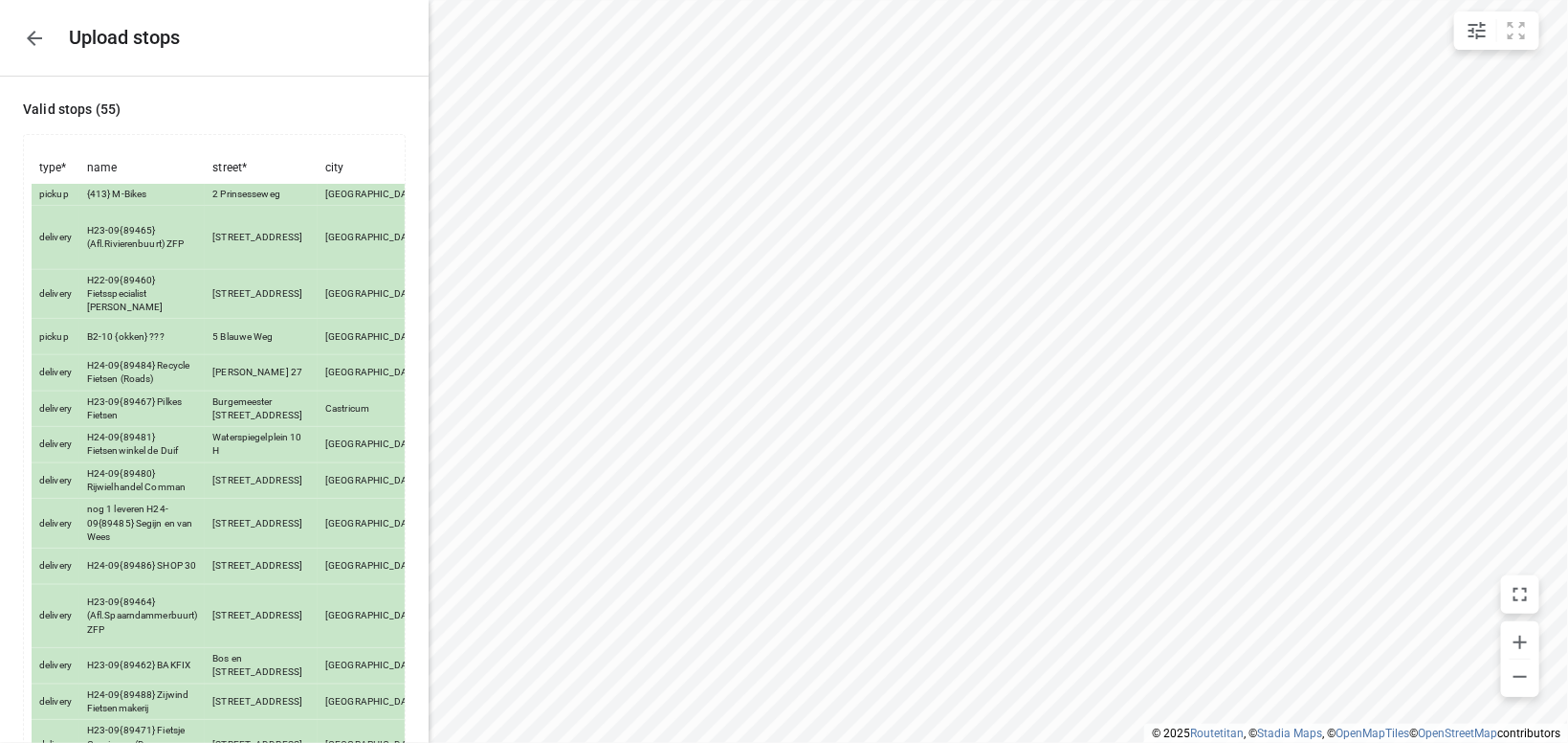
scroll to position [1636, 0]
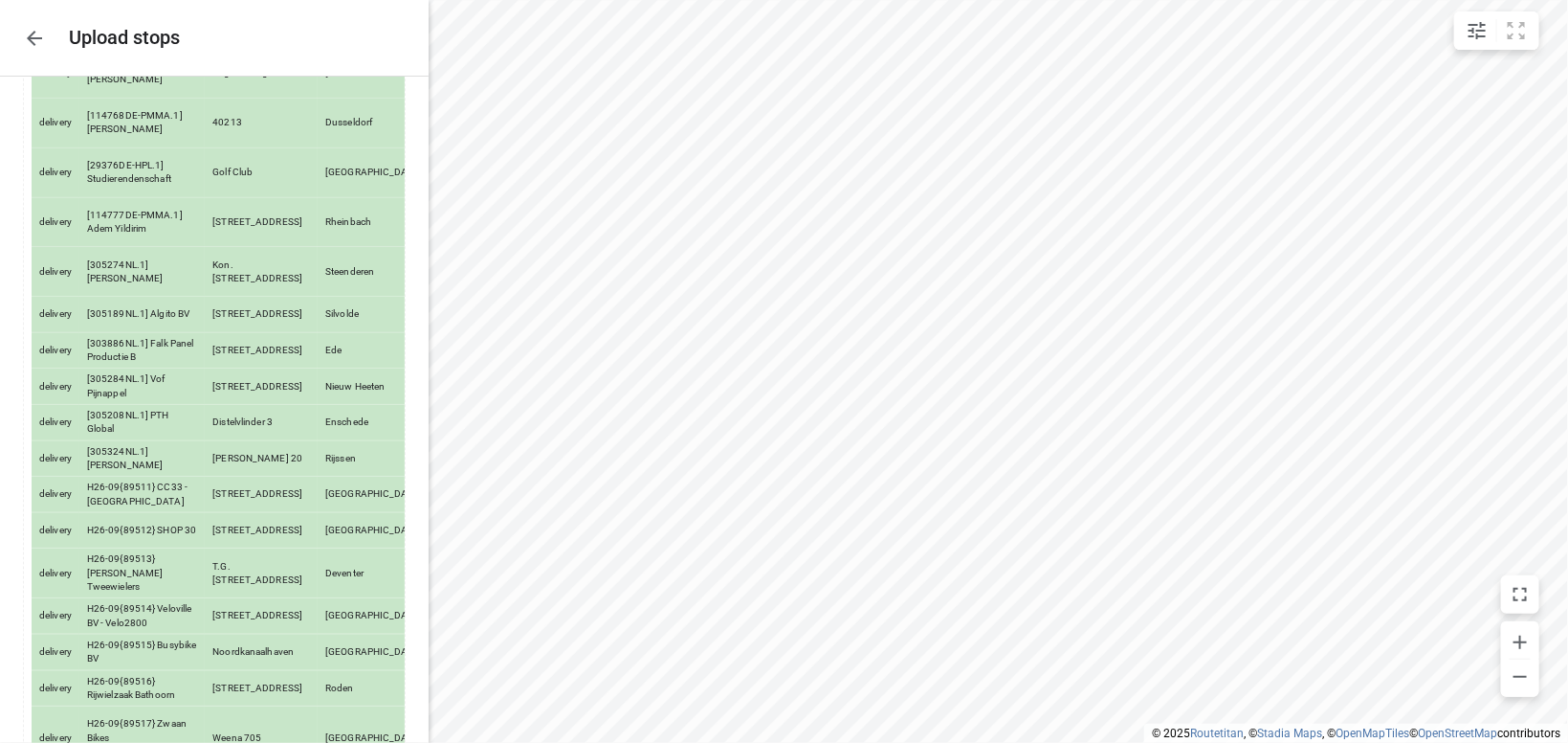
drag, startPoint x: 388, startPoint y: 671, endPoint x: 406, endPoint y: 661, distance: 20.6
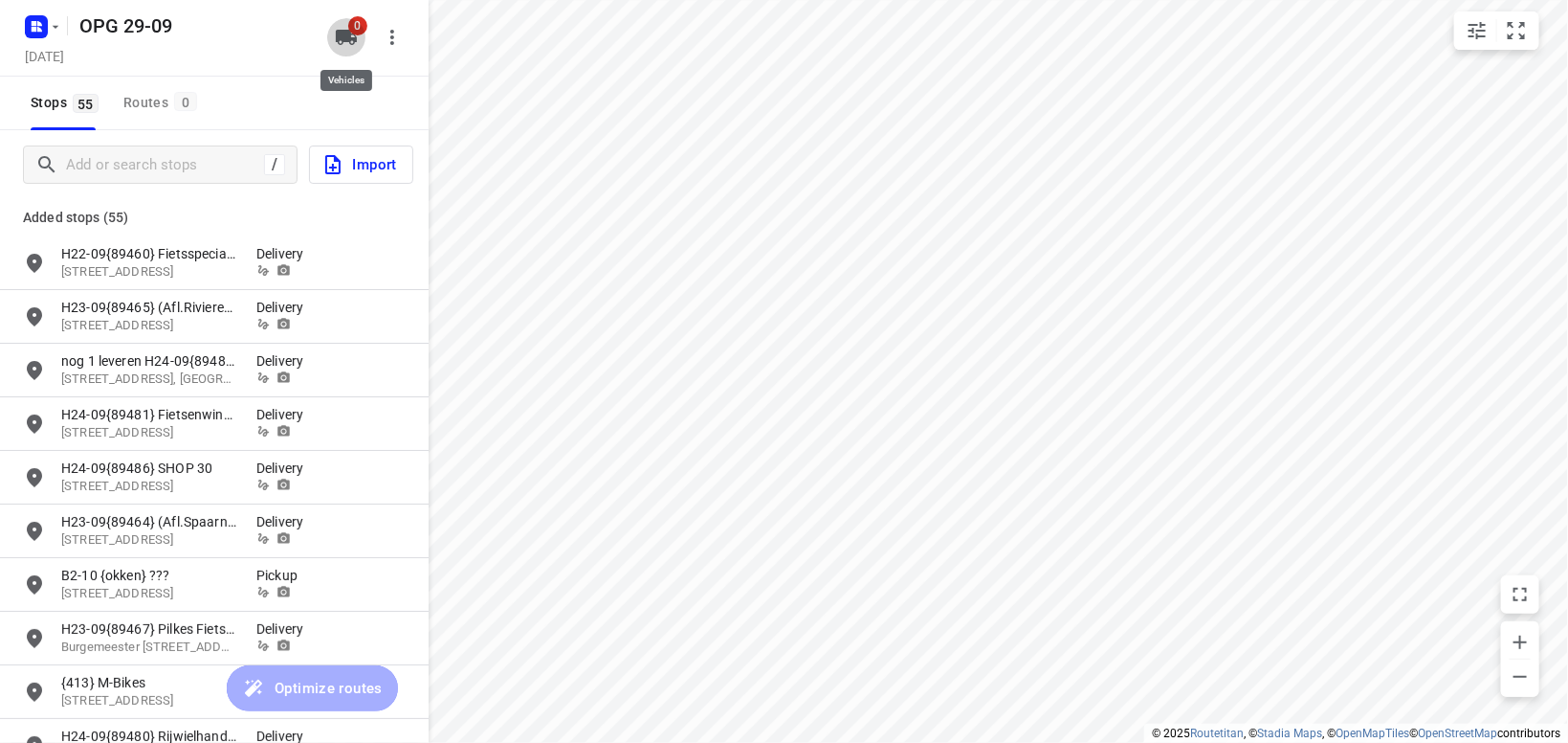
click at [350, 37] on icon "button" at bounding box center [346, 38] width 21 height 15
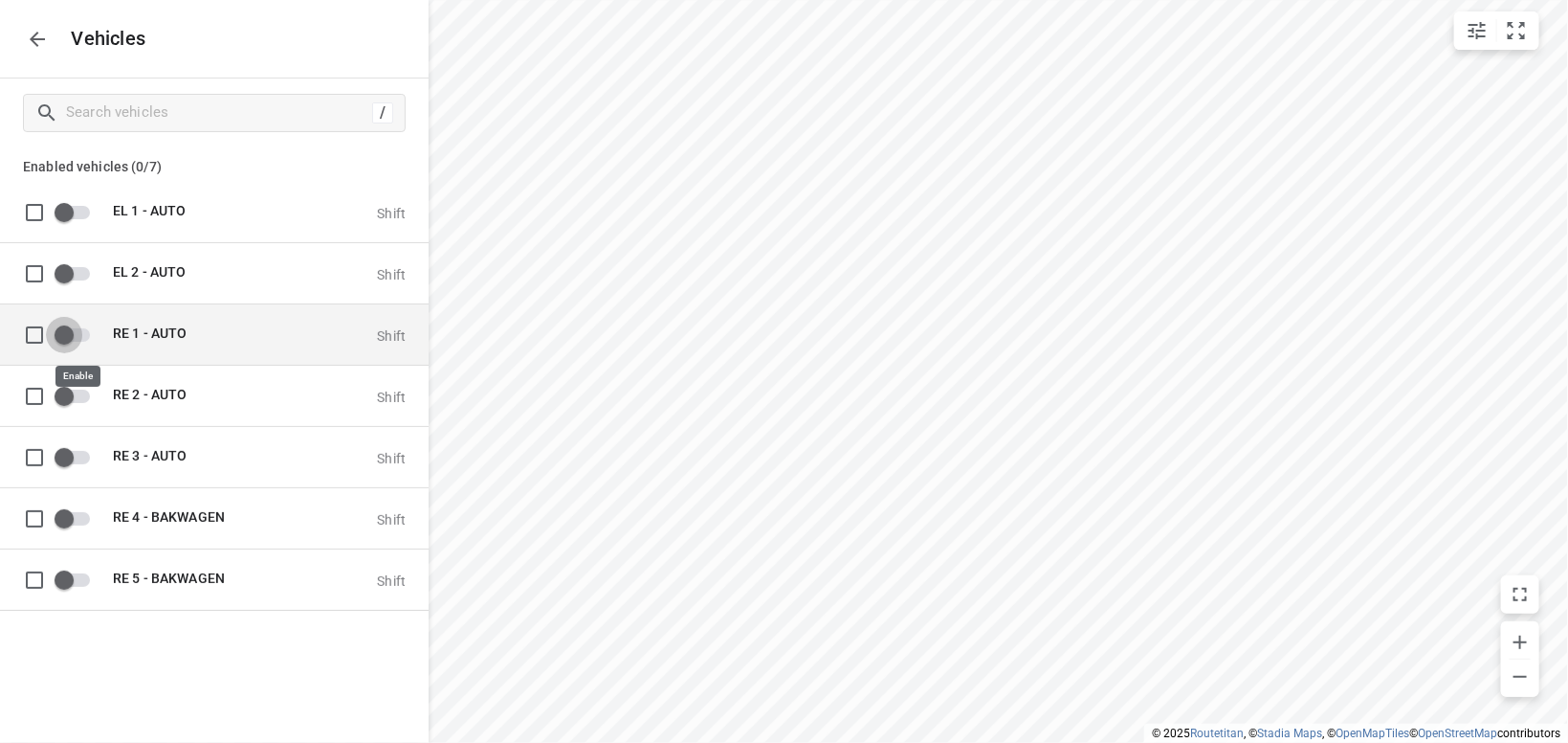
click at [77, 332] on input "grid" at bounding box center [64, 334] width 109 height 37
checkbox input "true"
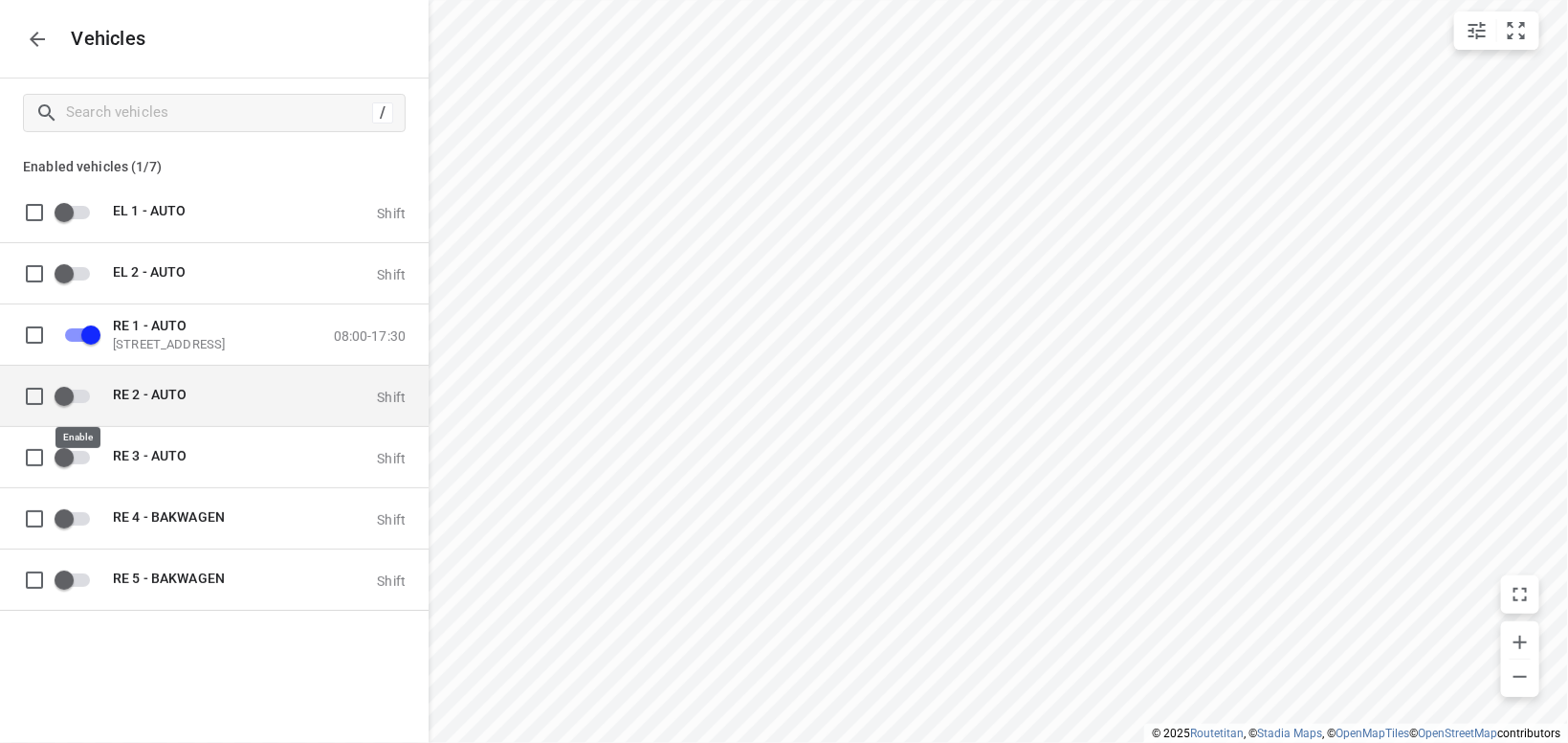
click at [80, 389] on input "grid" at bounding box center [64, 396] width 109 height 37
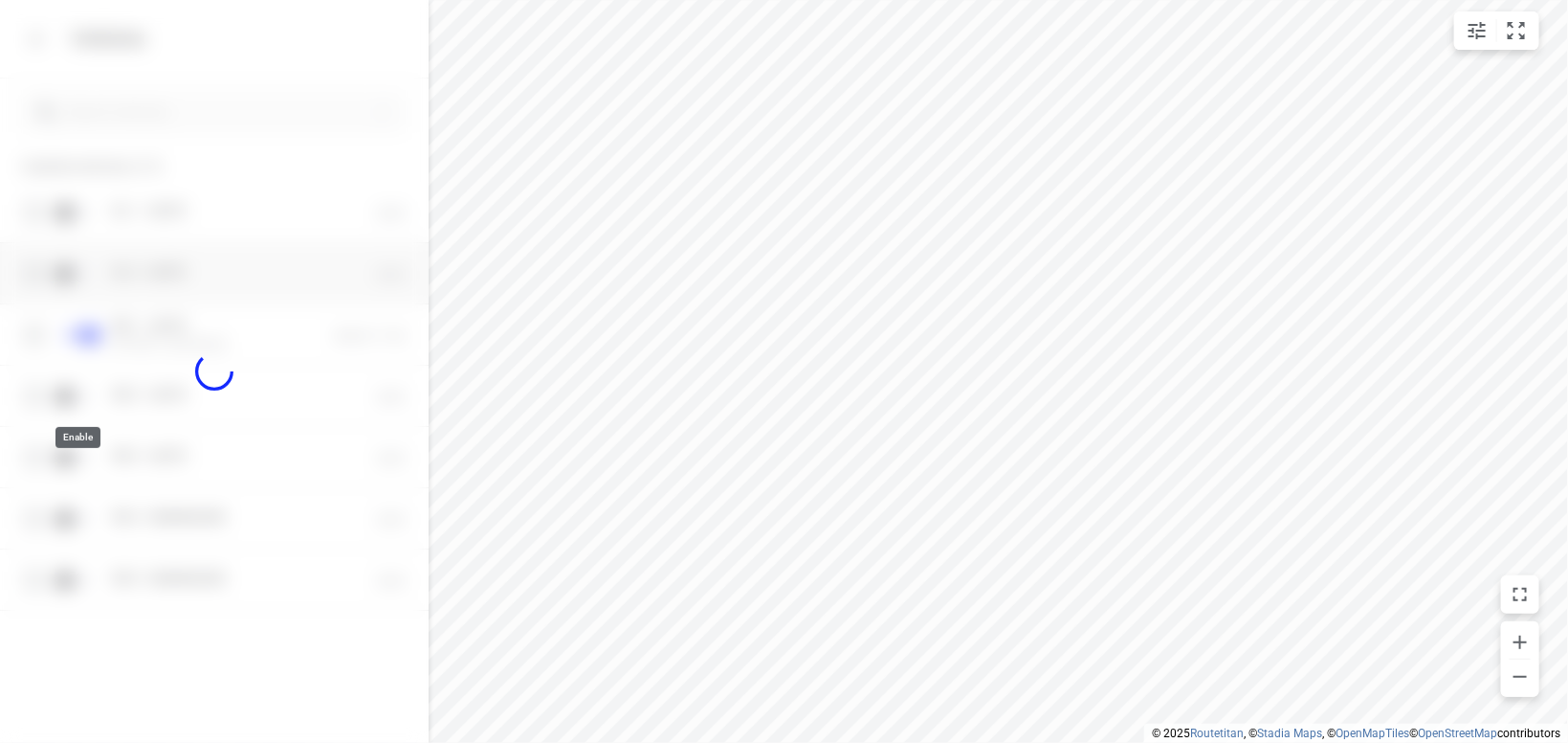
checkbox input "true"
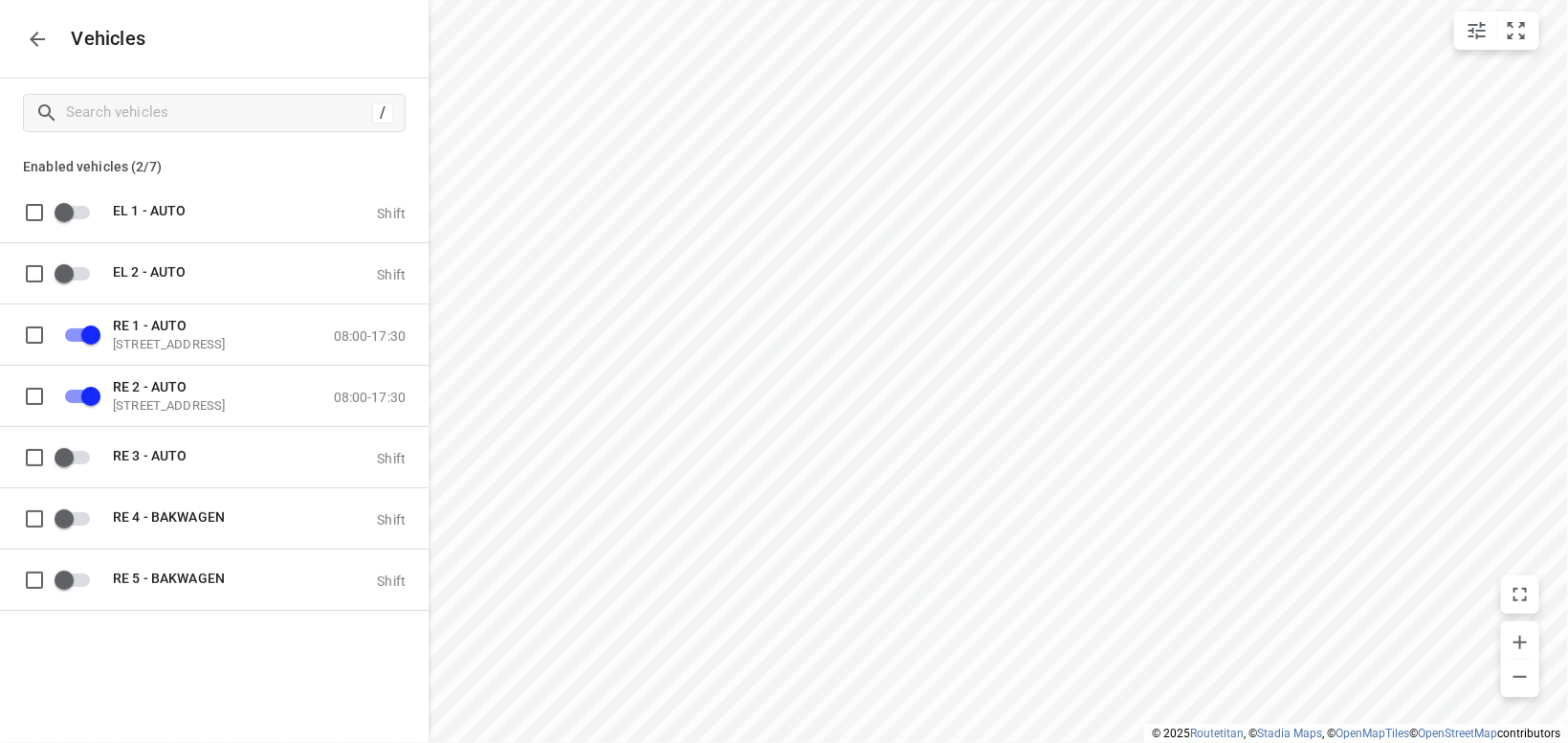
click at [42, 41] on icon "button" at bounding box center [38, 40] width 23 height 23
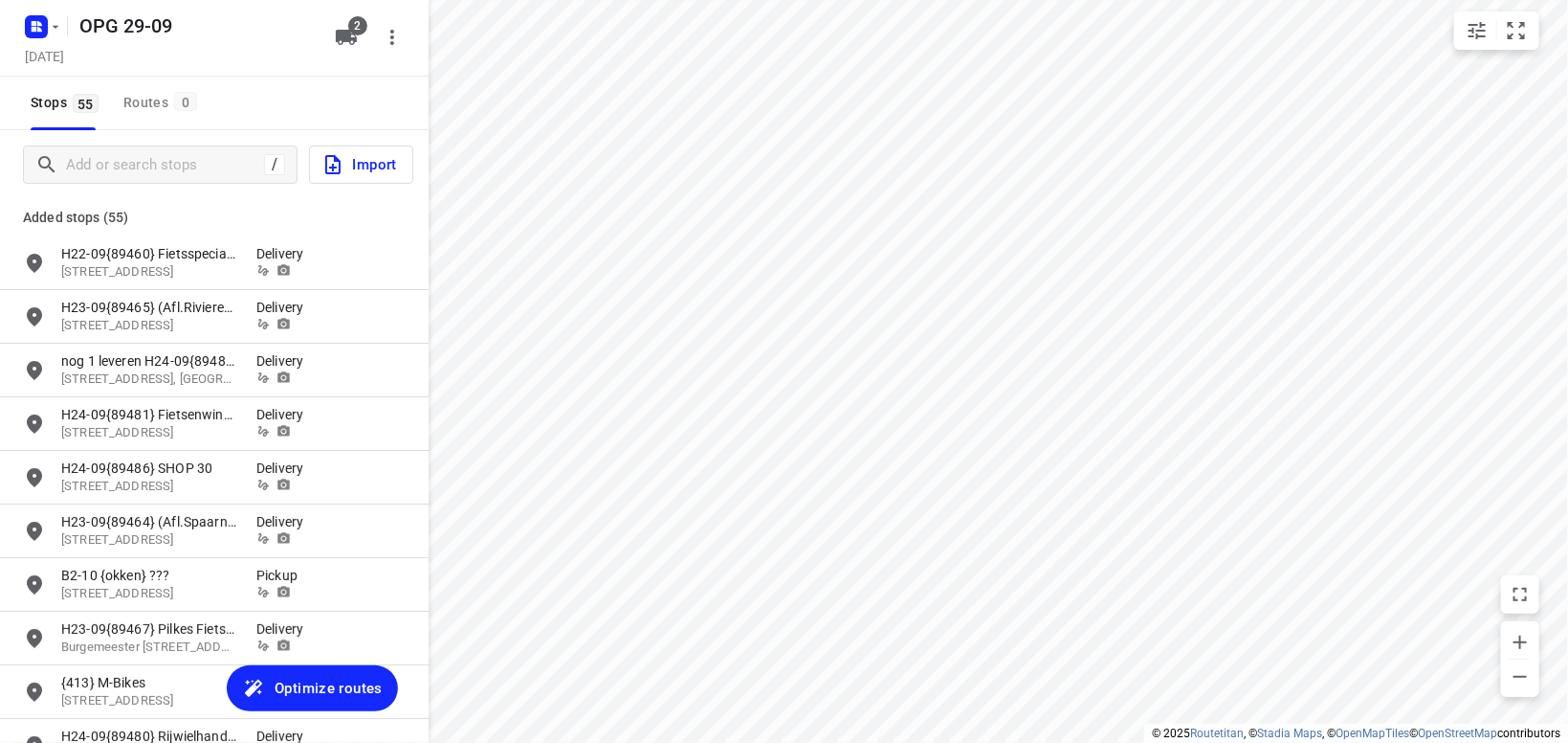
click at [322, 679] on span "Optimize routes" at bounding box center [329, 688] width 108 height 25
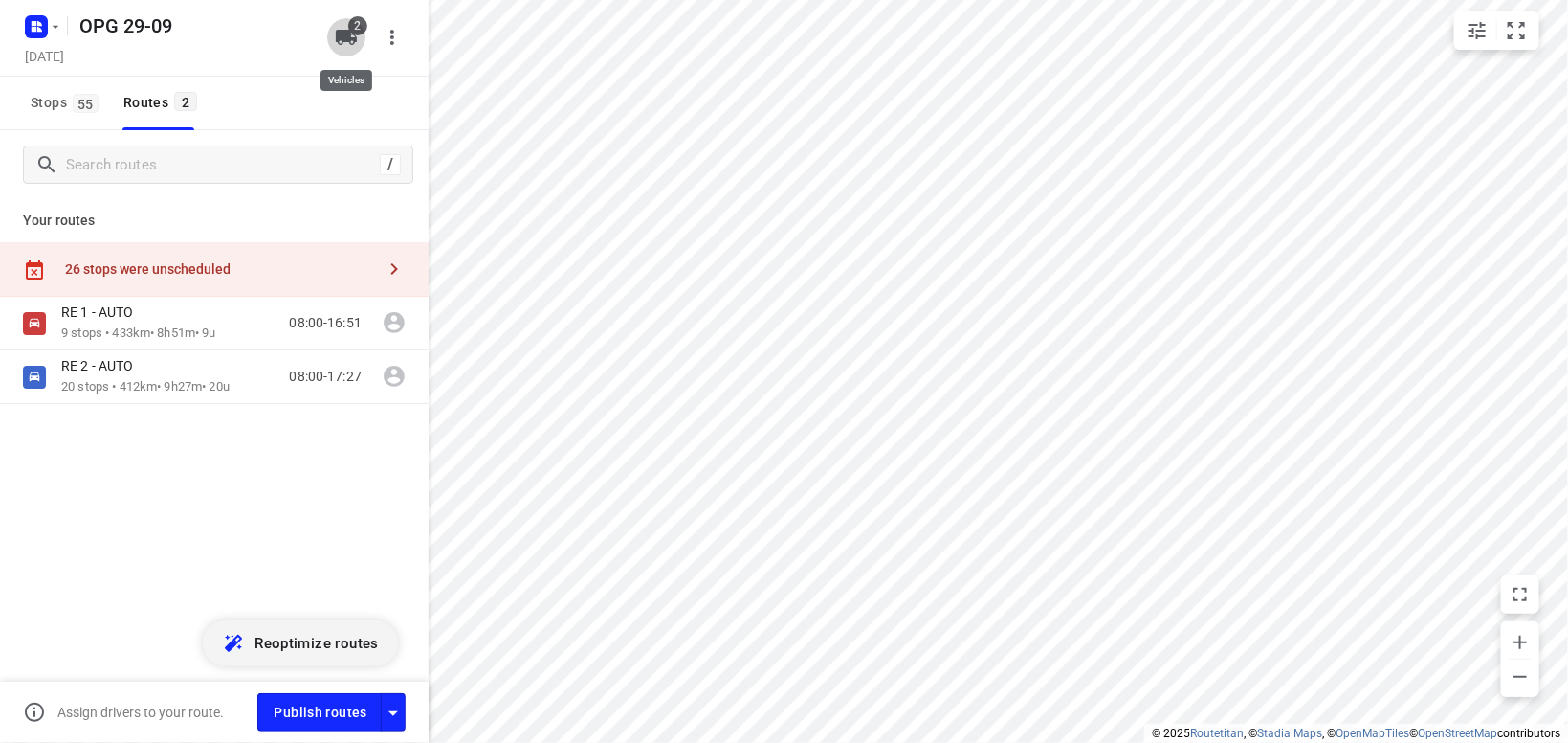
click at [353, 29] on span "2" at bounding box center [346, 38] width 23 height 23
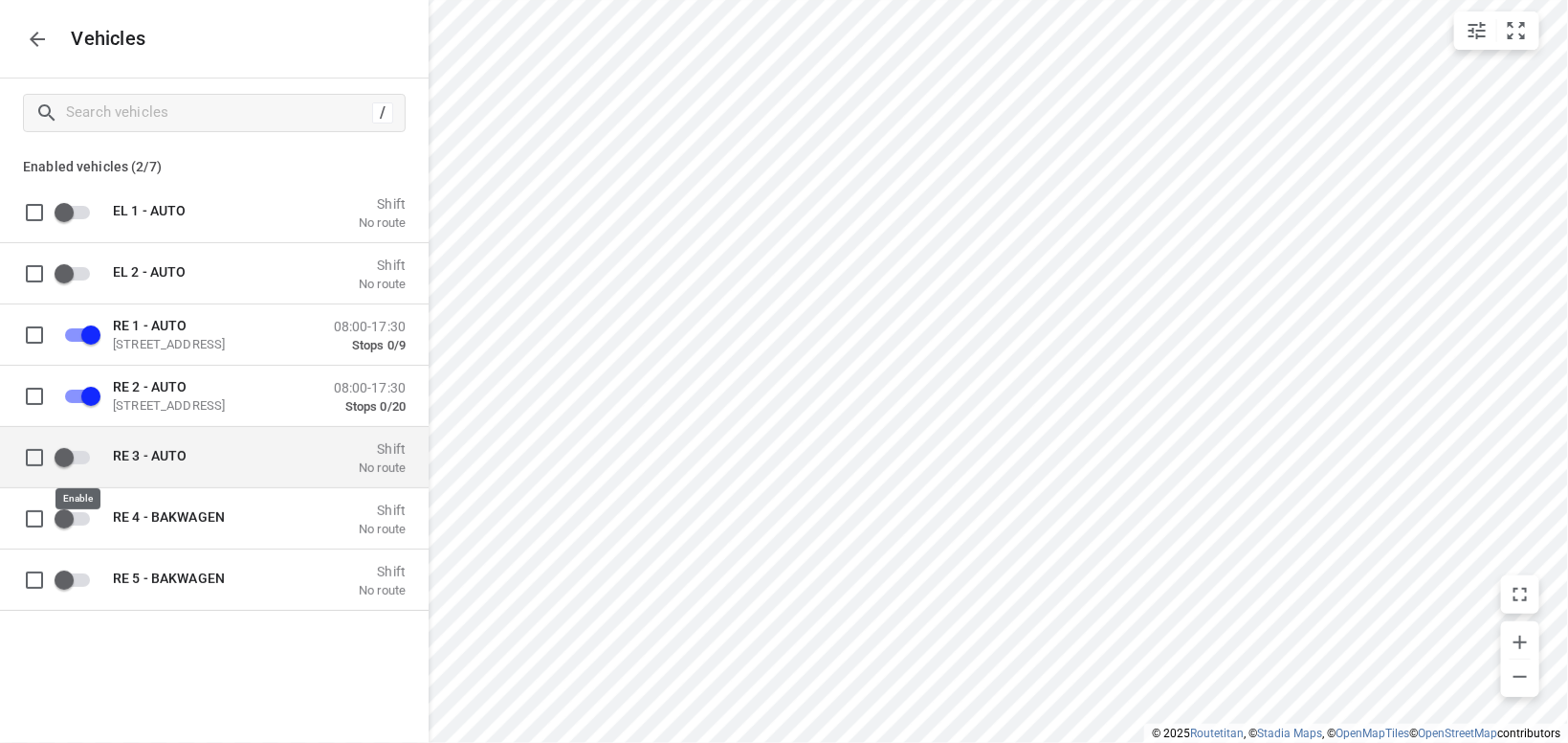
click at [83, 457] on input "grid" at bounding box center [64, 456] width 109 height 37
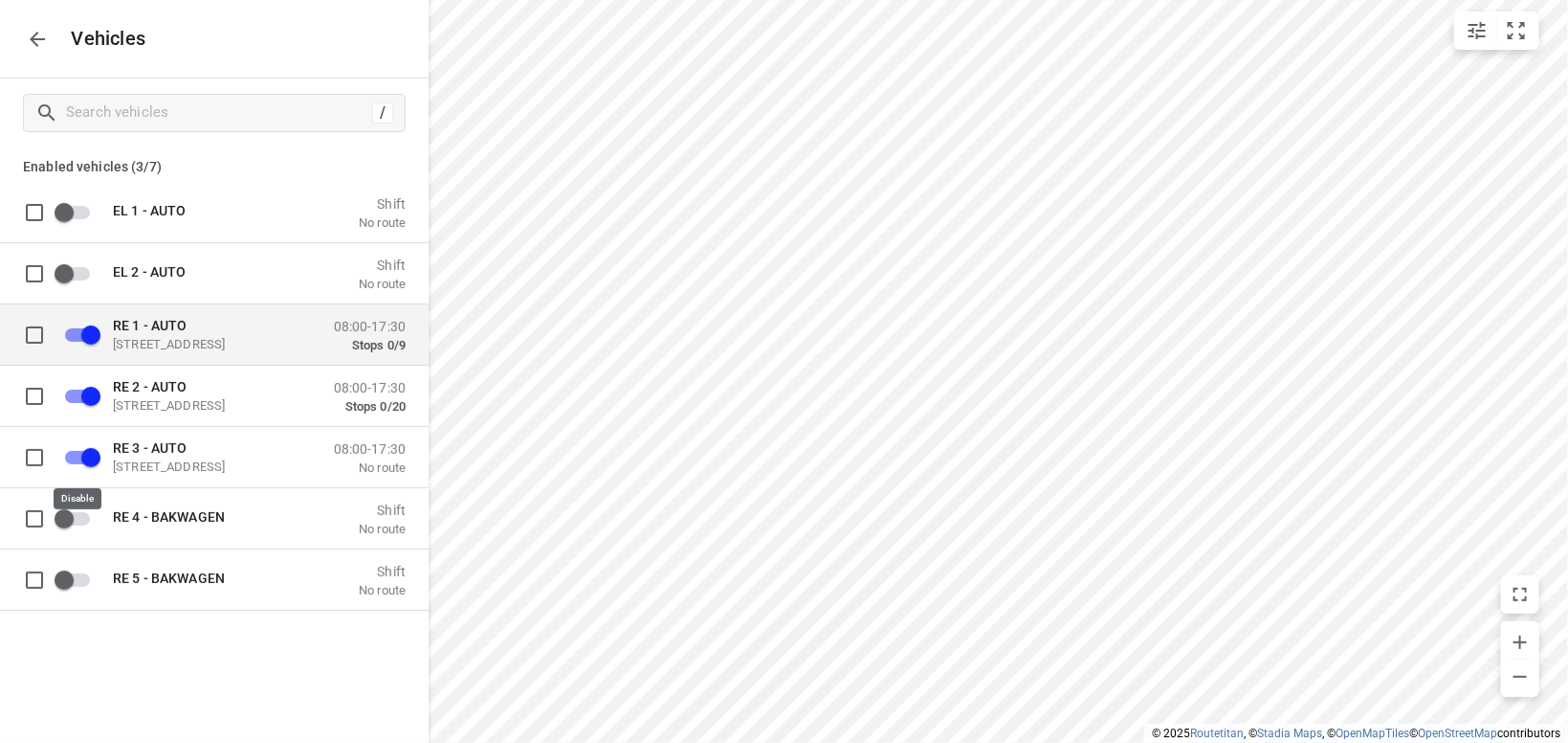
checkbox input "true"
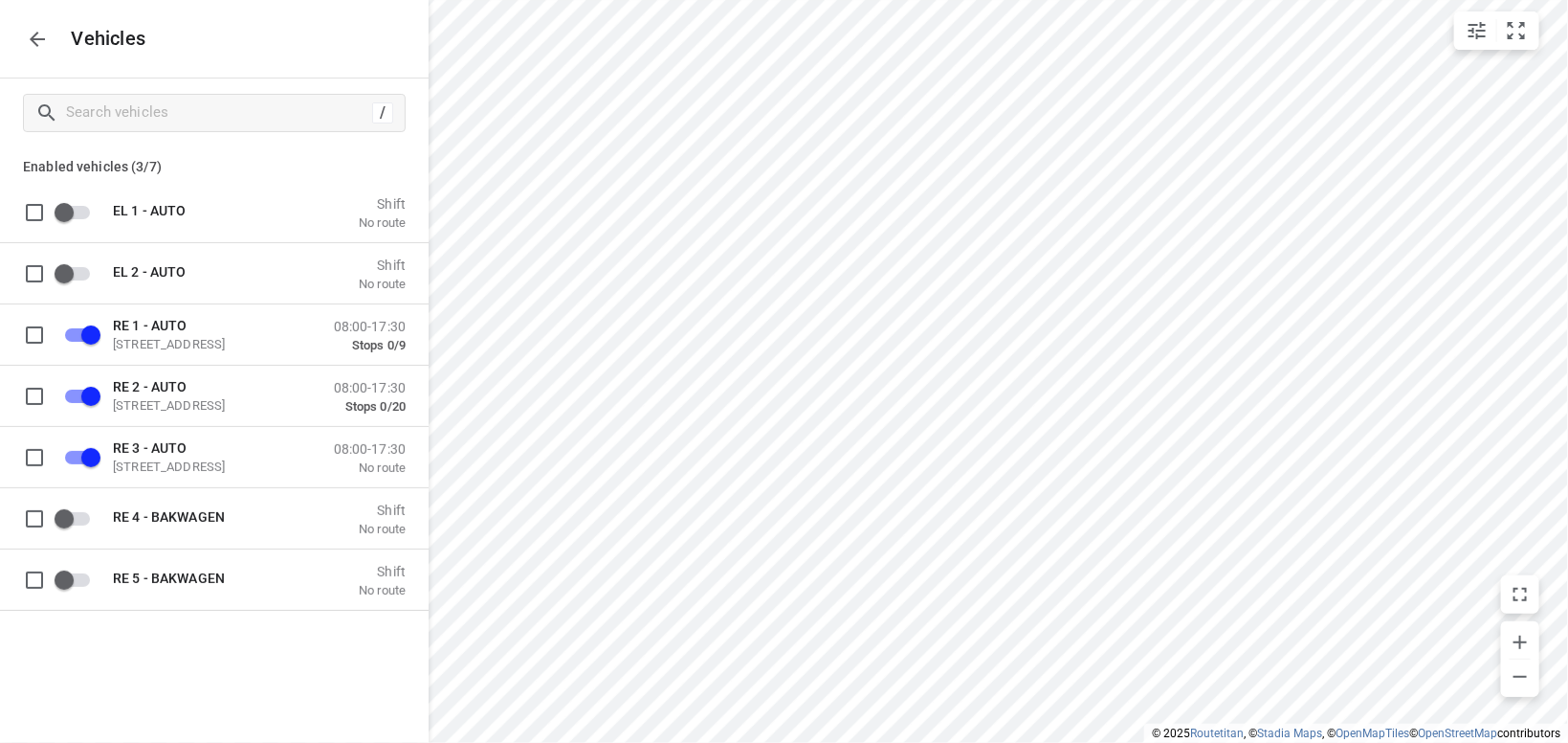
click at [25, 41] on button "button" at bounding box center [38, 40] width 39 height 39
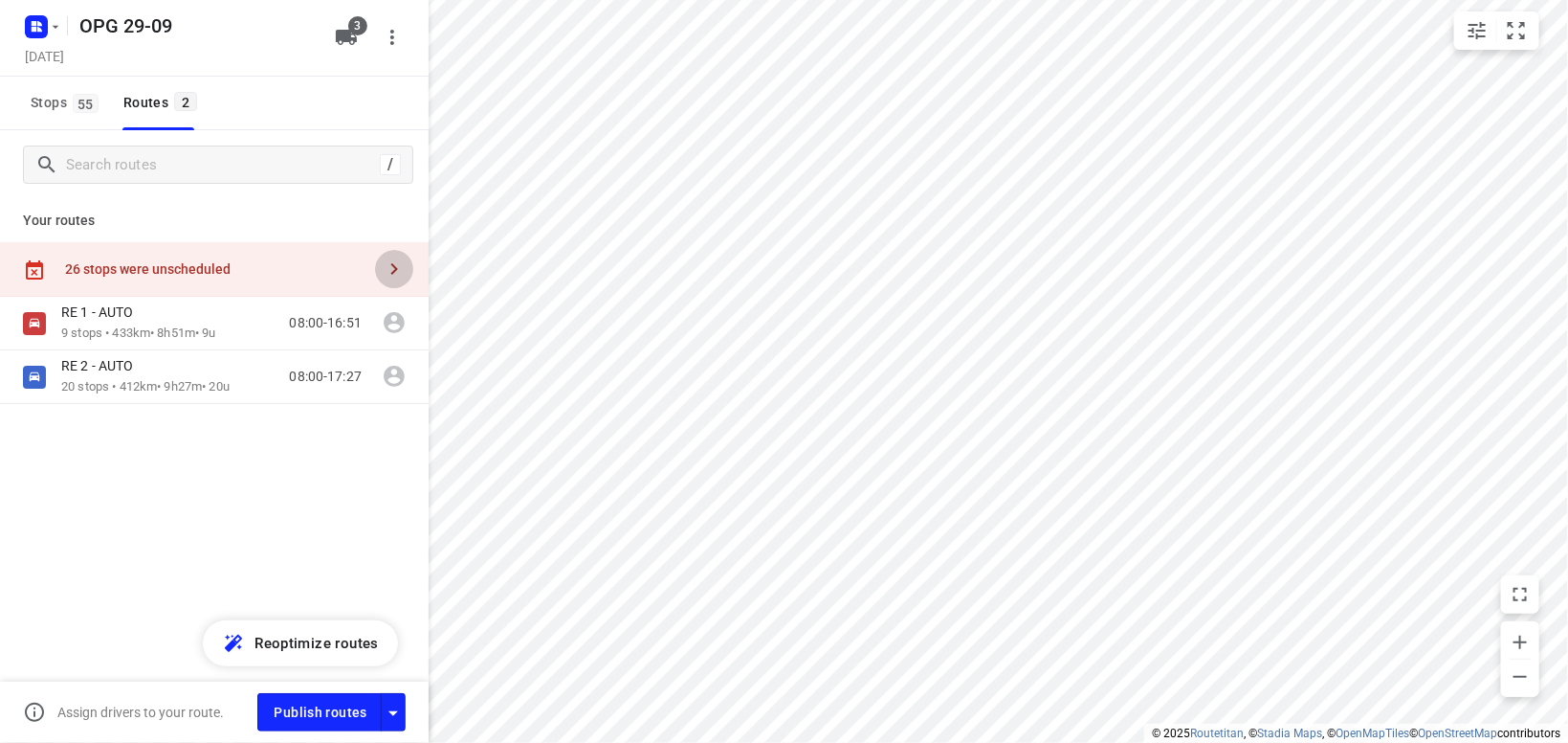
click at [394, 261] on icon "button" at bounding box center [394, 269] width 23 height 23
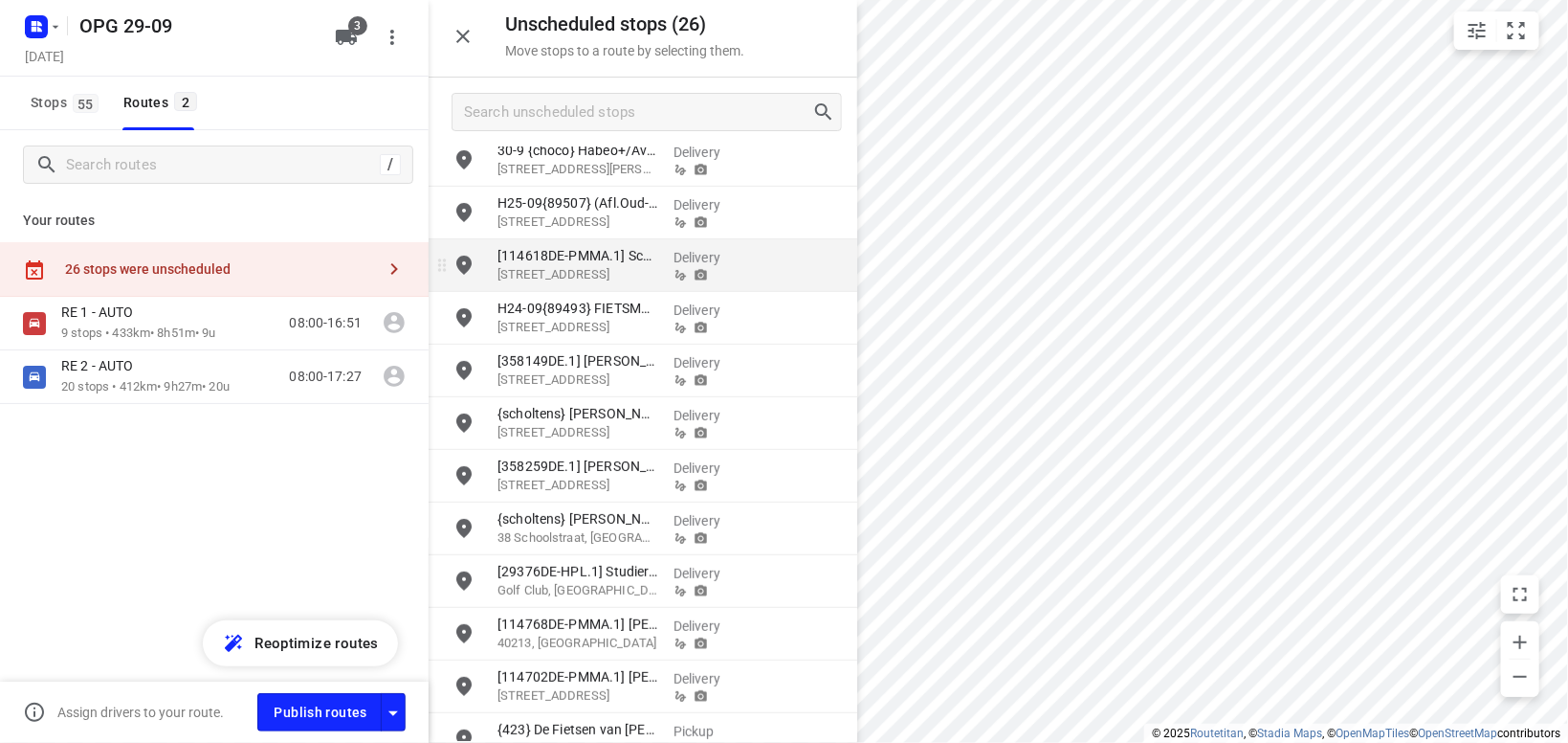
scroll to position [111, 0]
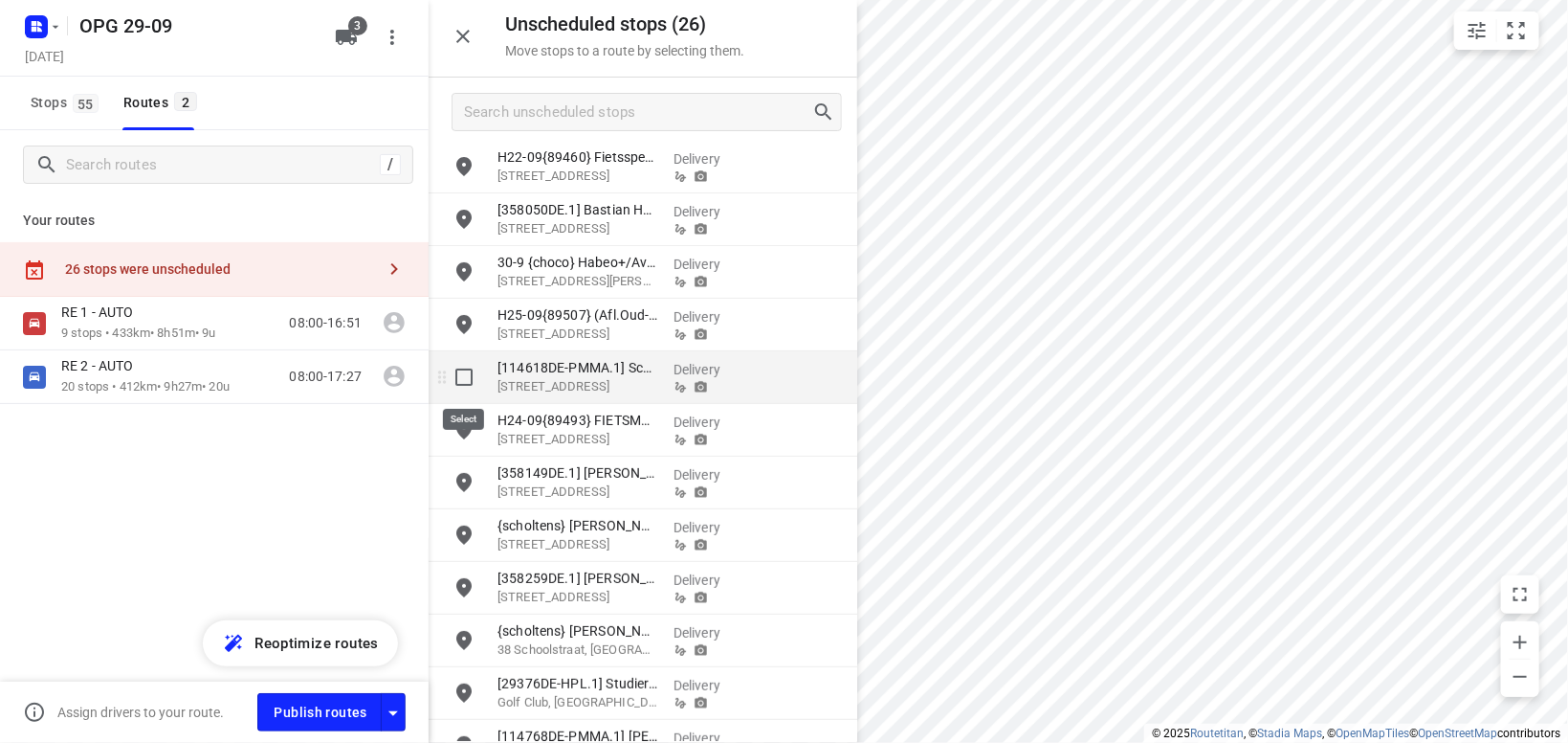
click at [467, 379] on input "grid" at bounding box center [464, 377] width 39 height 39
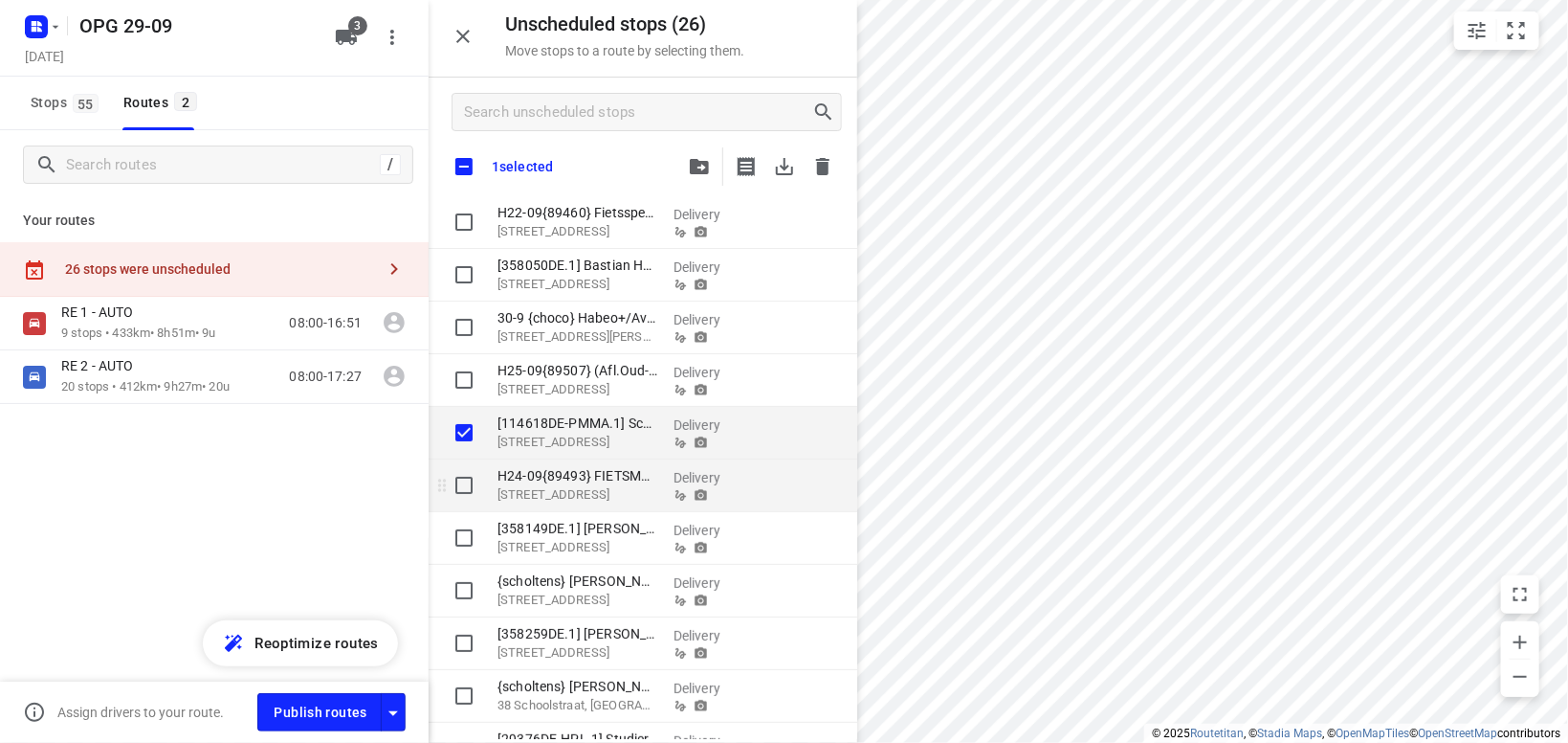
checkbox input "true"
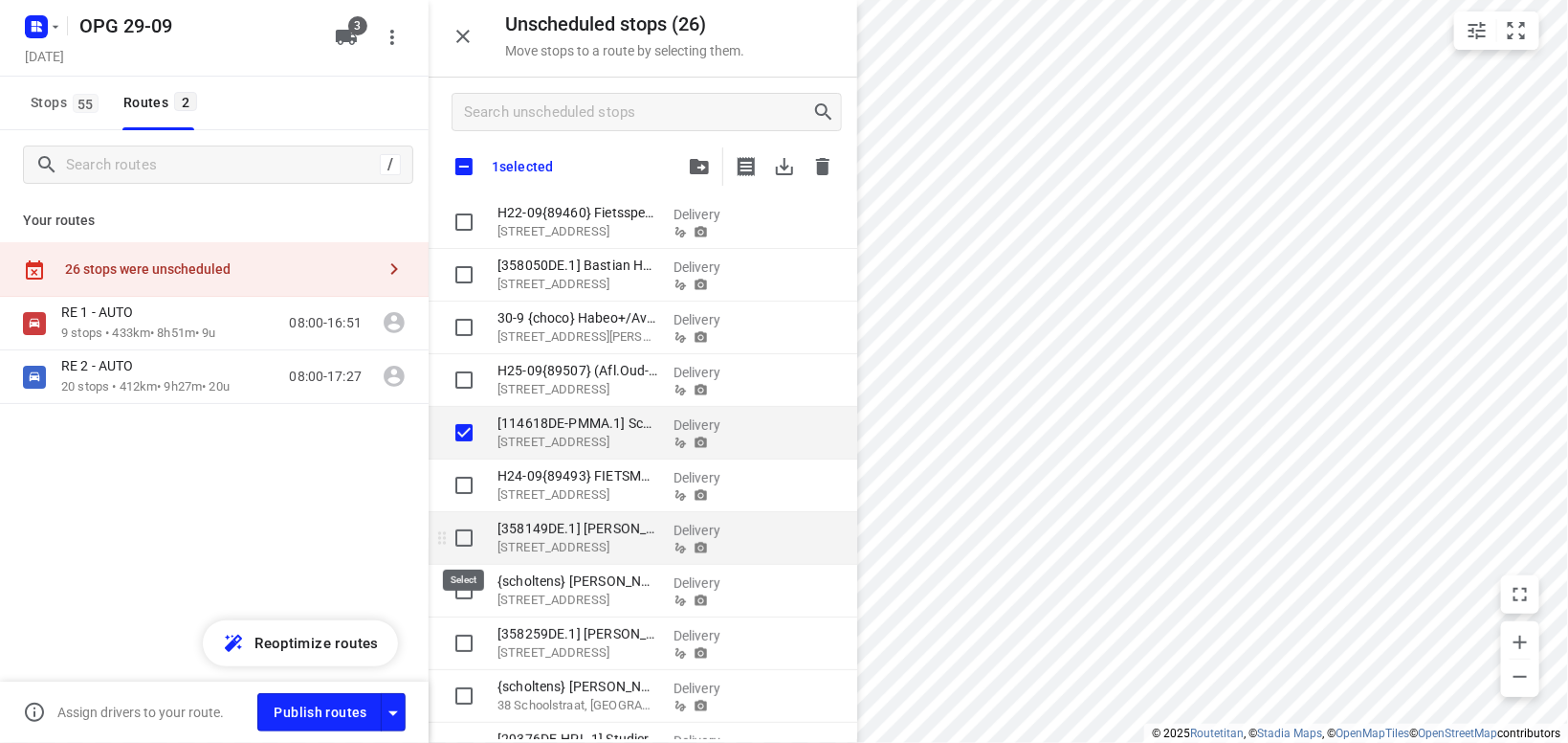
click at [464, 539] on input "grid" at bounding box center [464, 538] width 39 height 39
checkbox input "true"
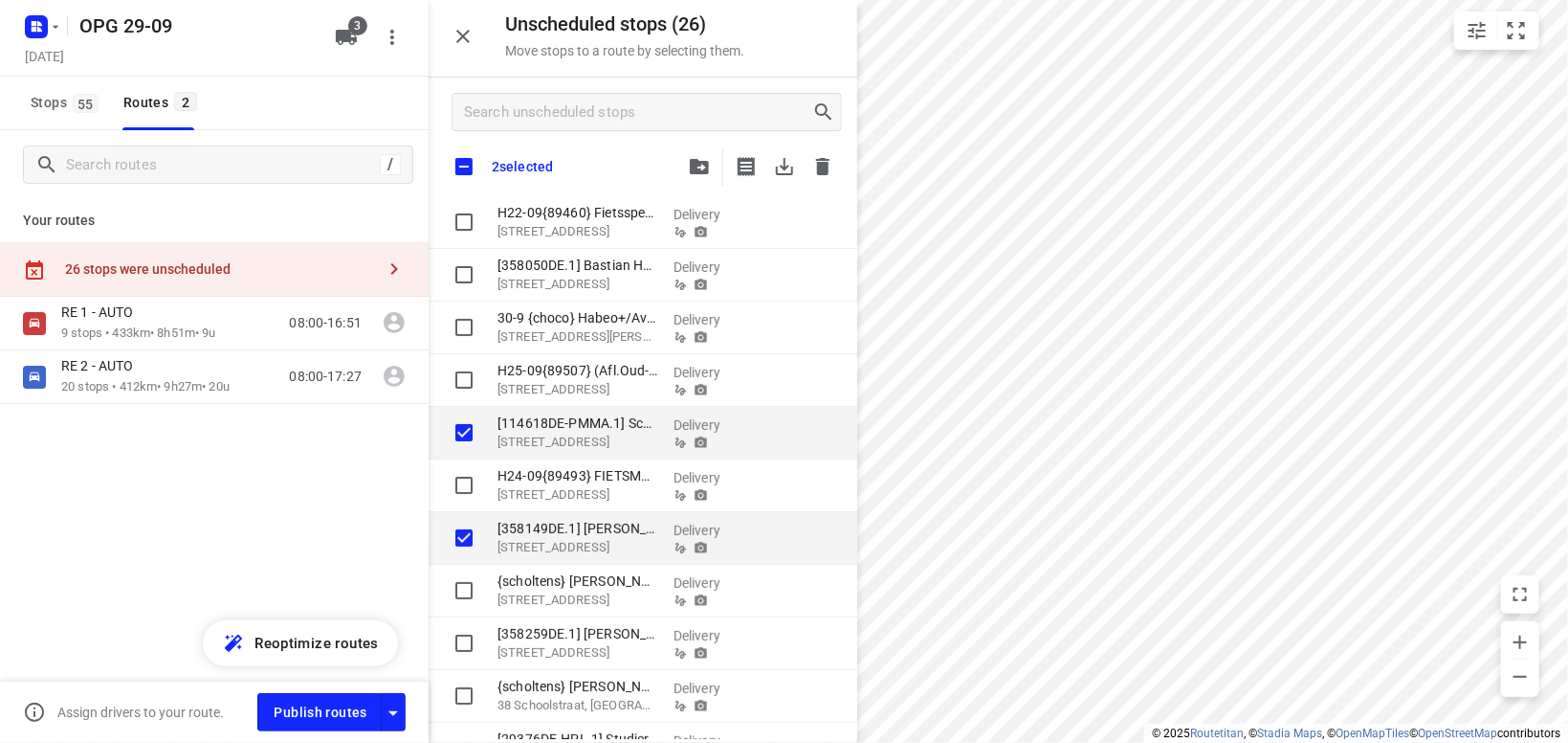
checkbox input "true"
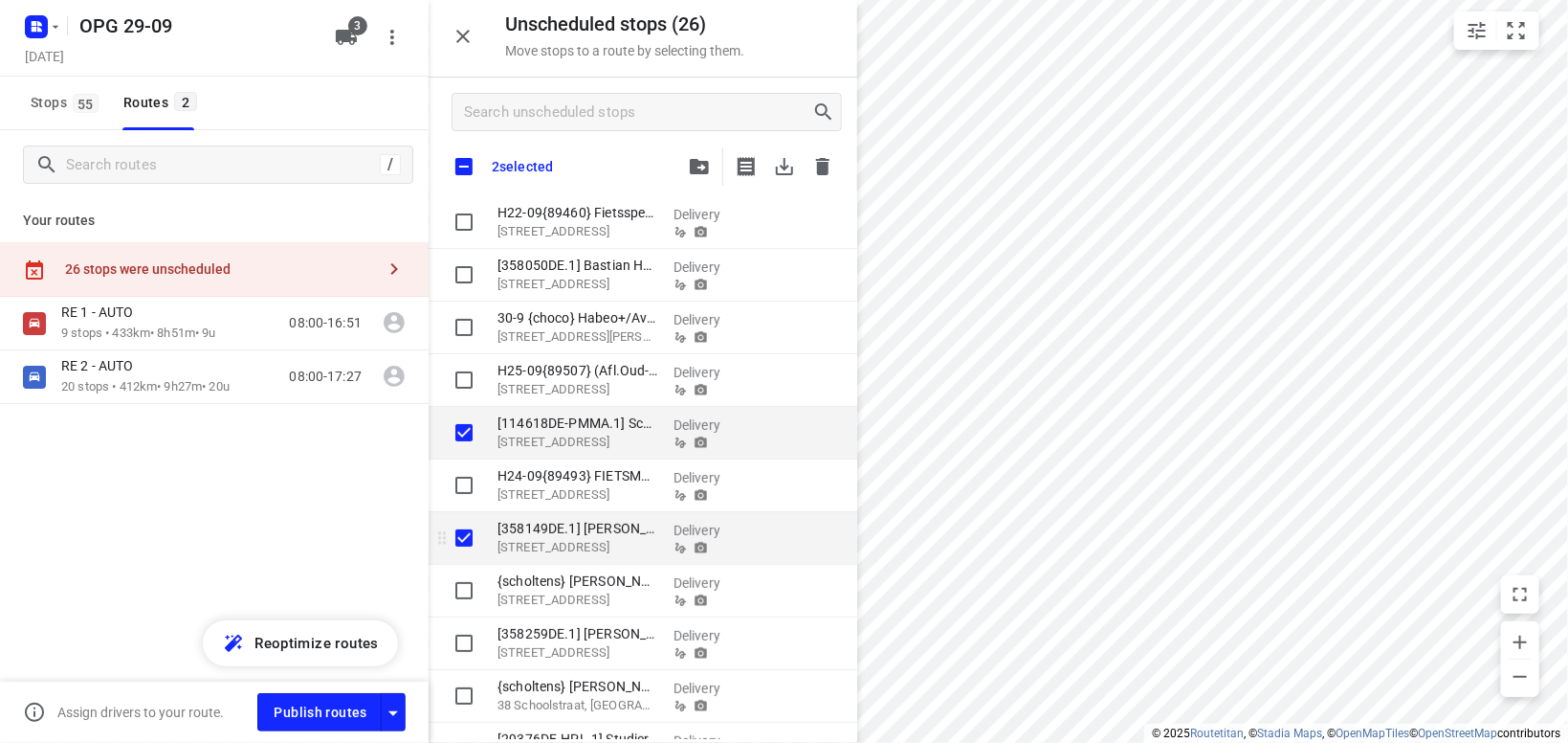
scroll to position [334, 0]
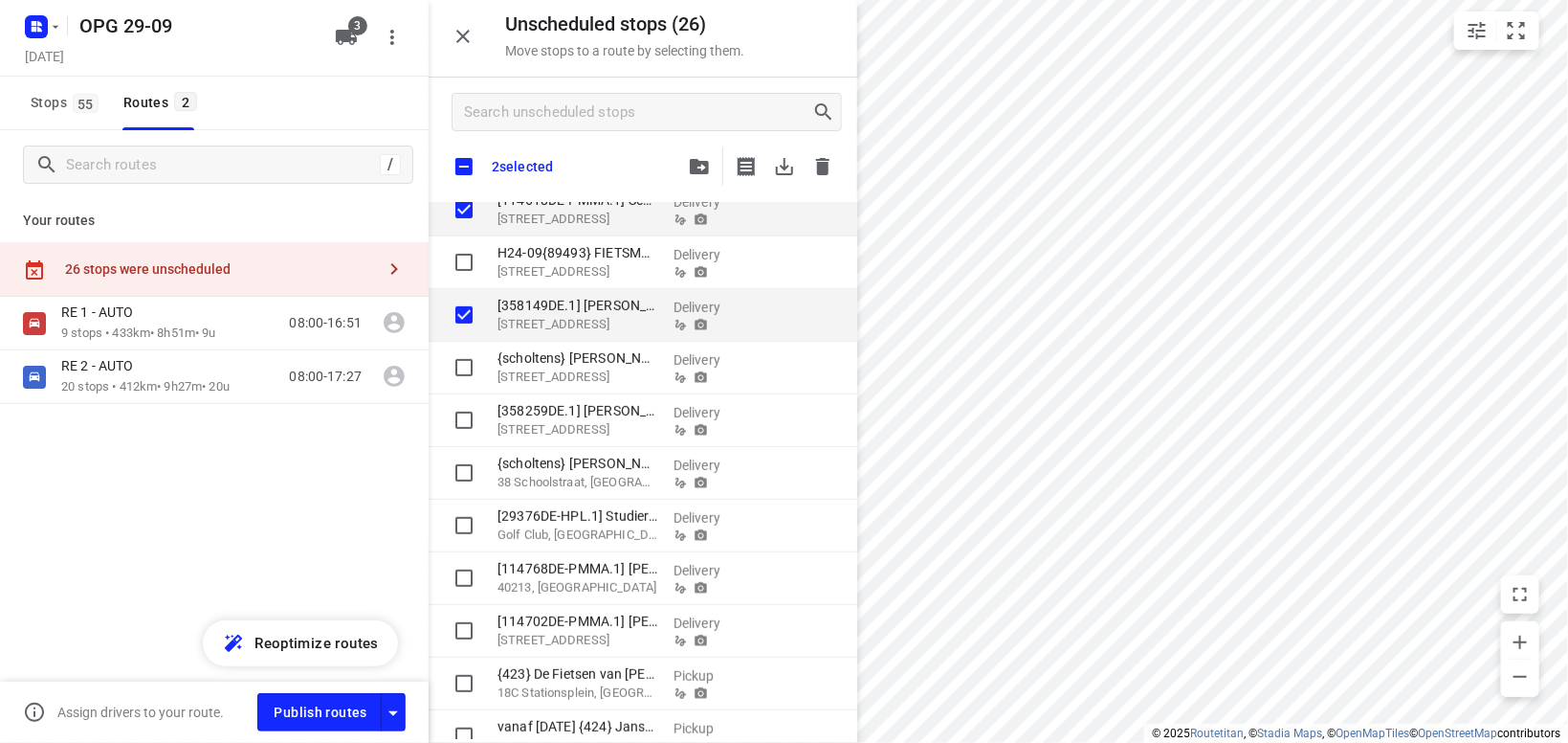
checkbox input "true"
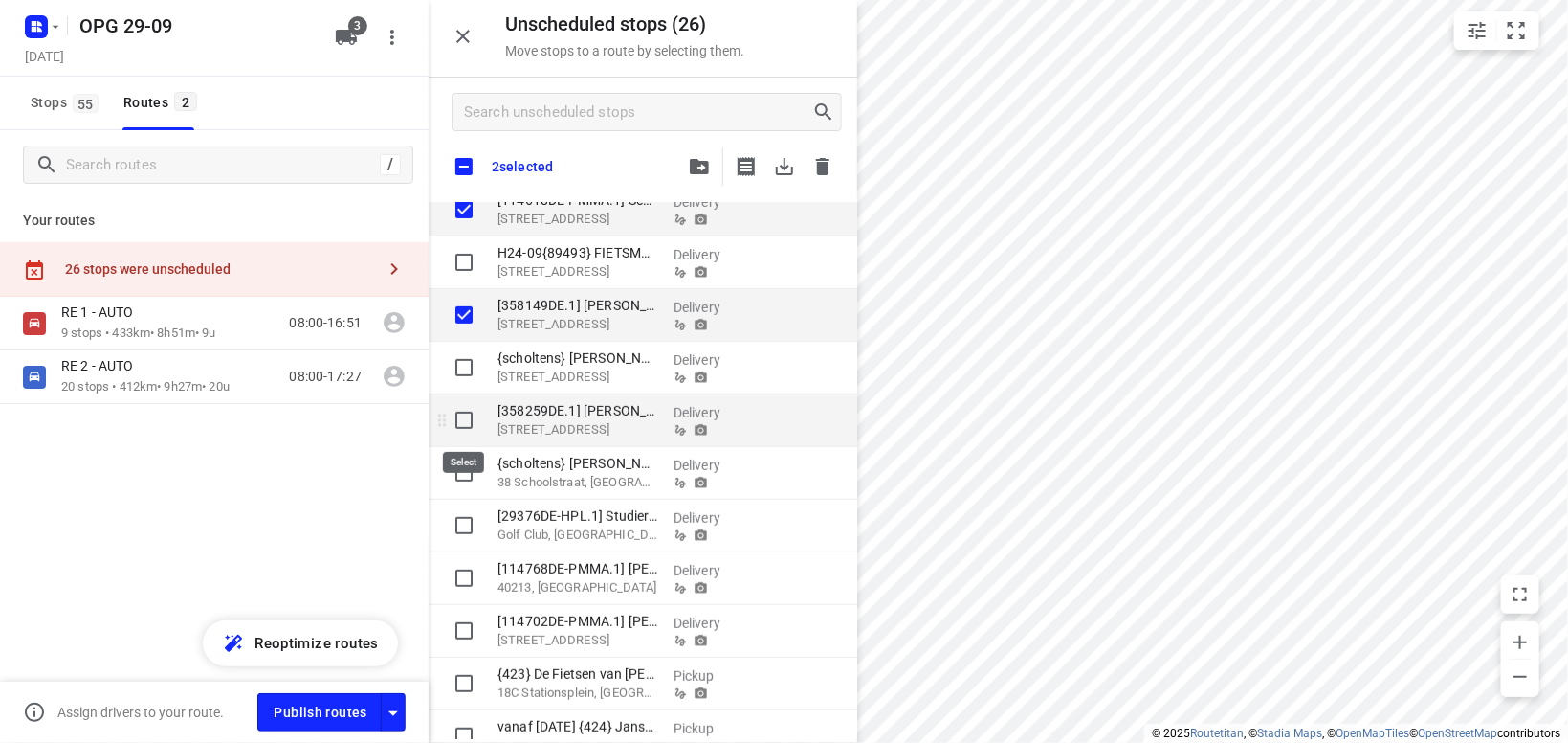
click at [463, 422] on input "grid" at bounding box center [464, 421] width 39 height 39
checkbox input "true"
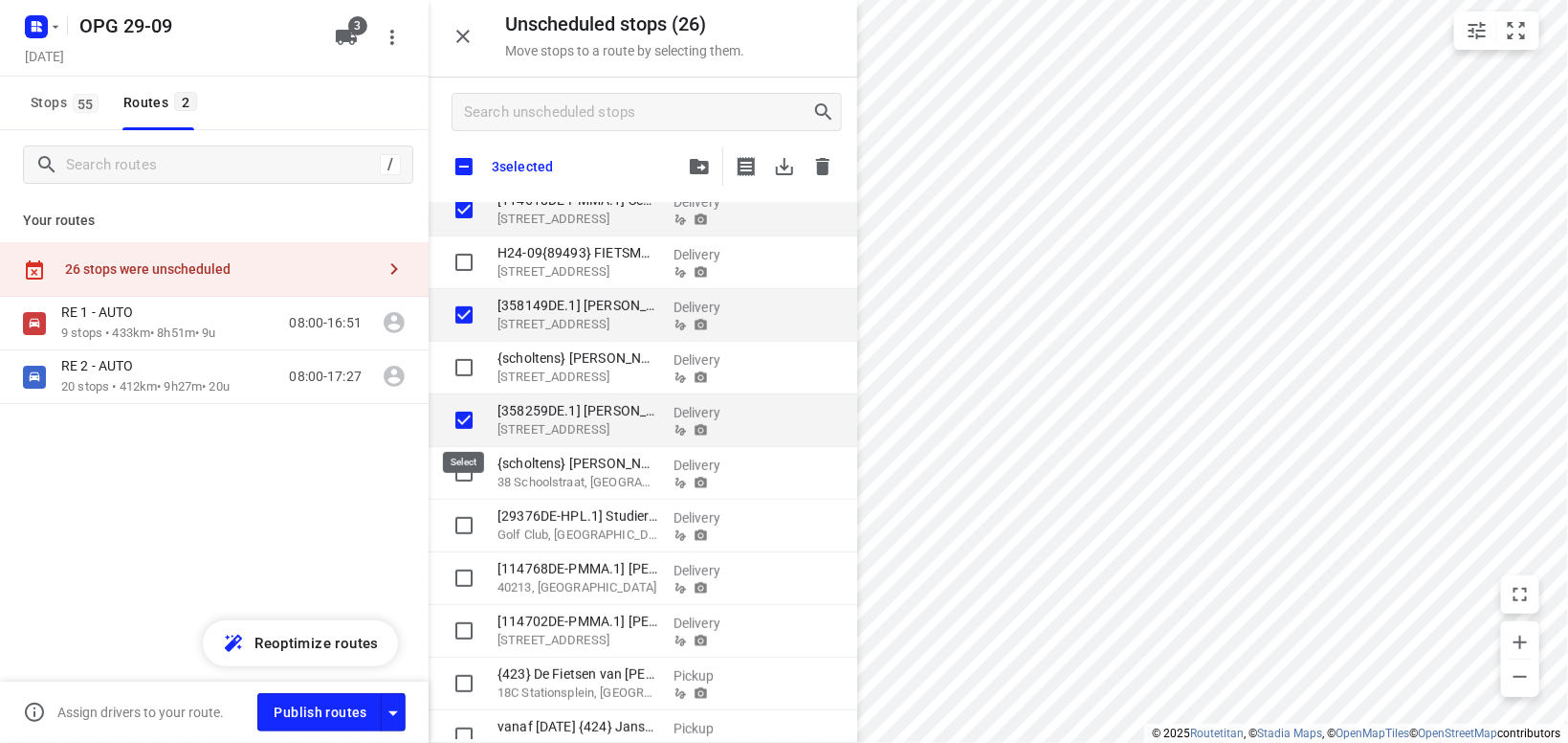
checkbox input "true"
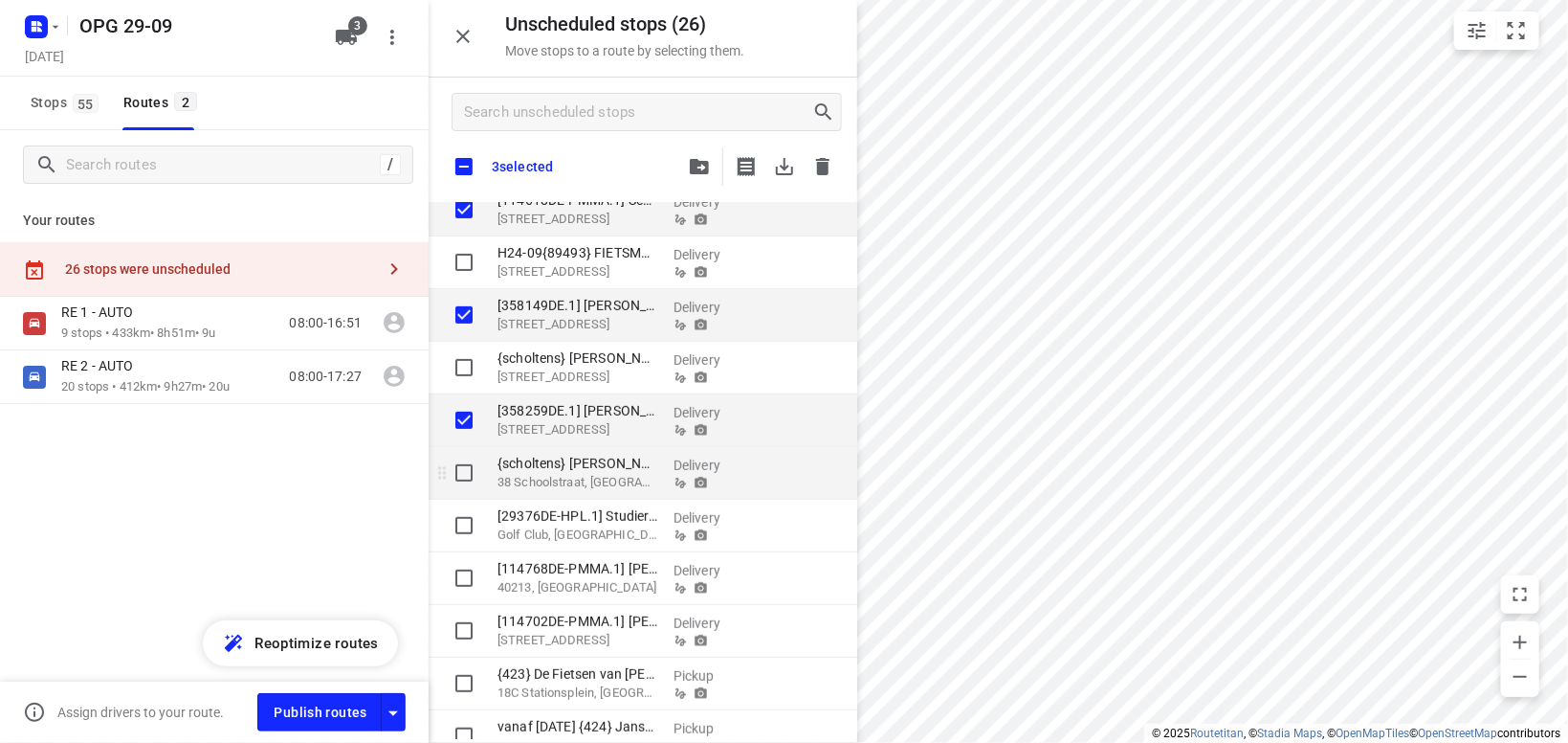
checkbox input "true"
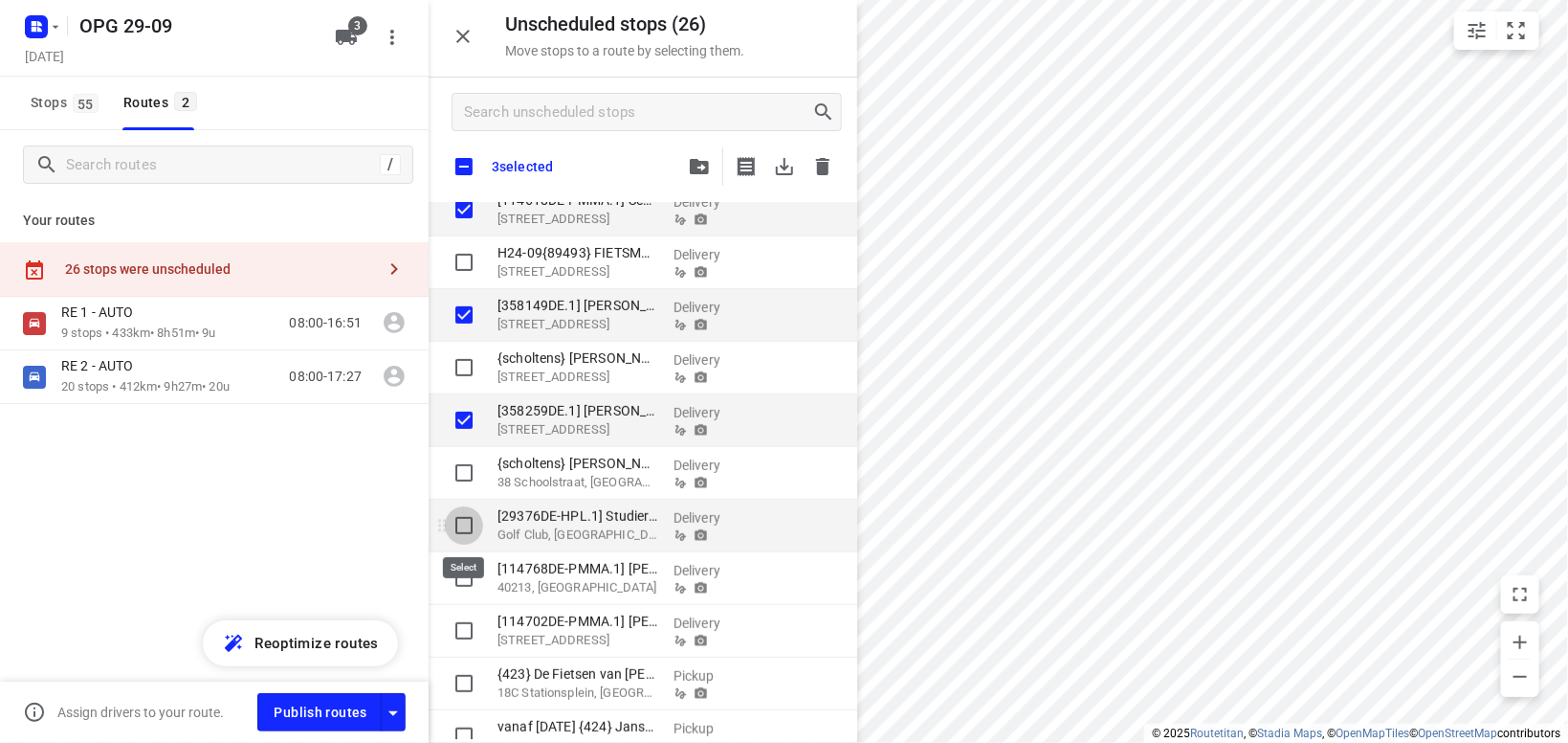
click at [460, 520] on input "grid" at bounding box center [464, 526] width 39 height 39
checkbox input "true"
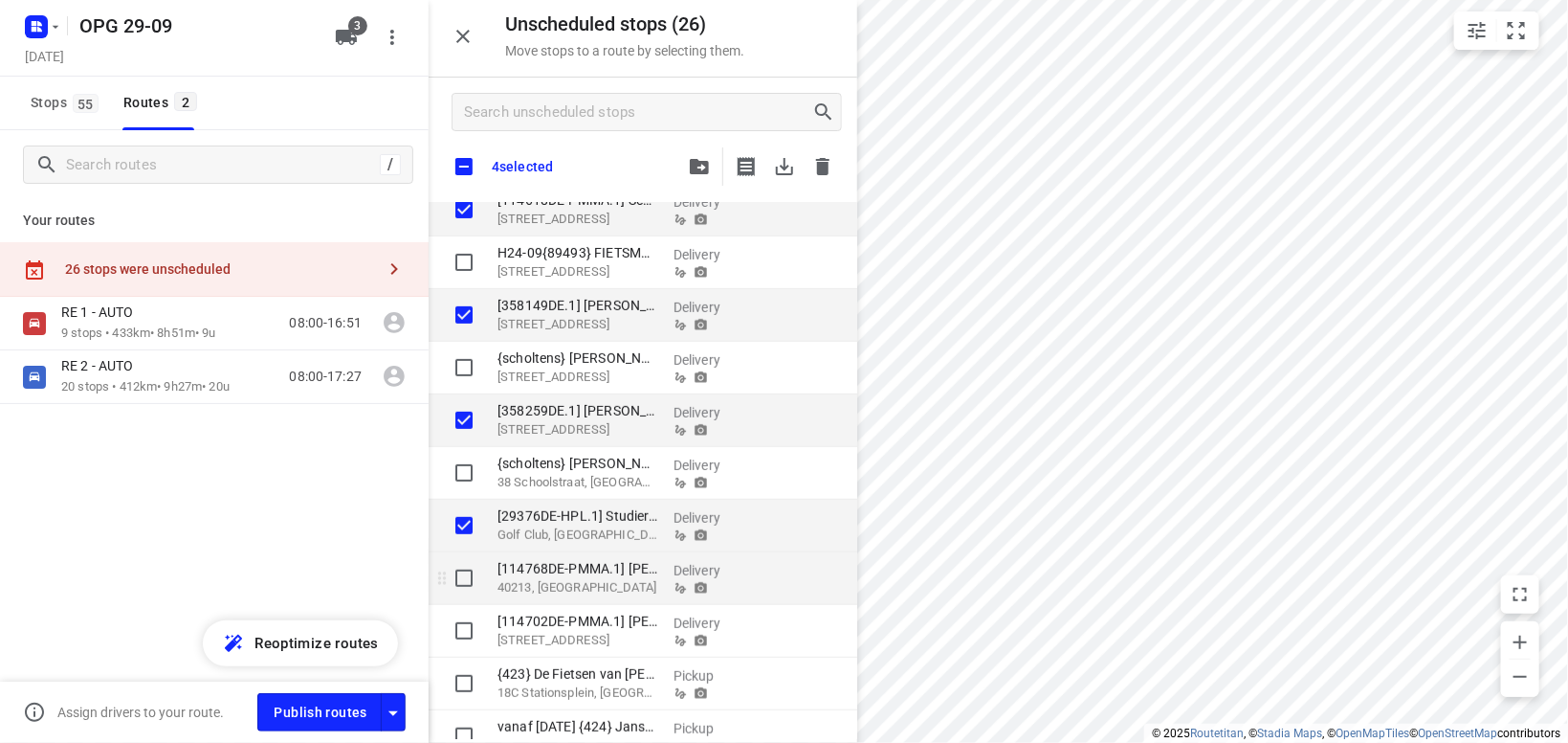
checkbox input "true"
click at [465, 580] on input "grid" at bounding box center [464, 578] width 39 height 39
checkbox input "true"
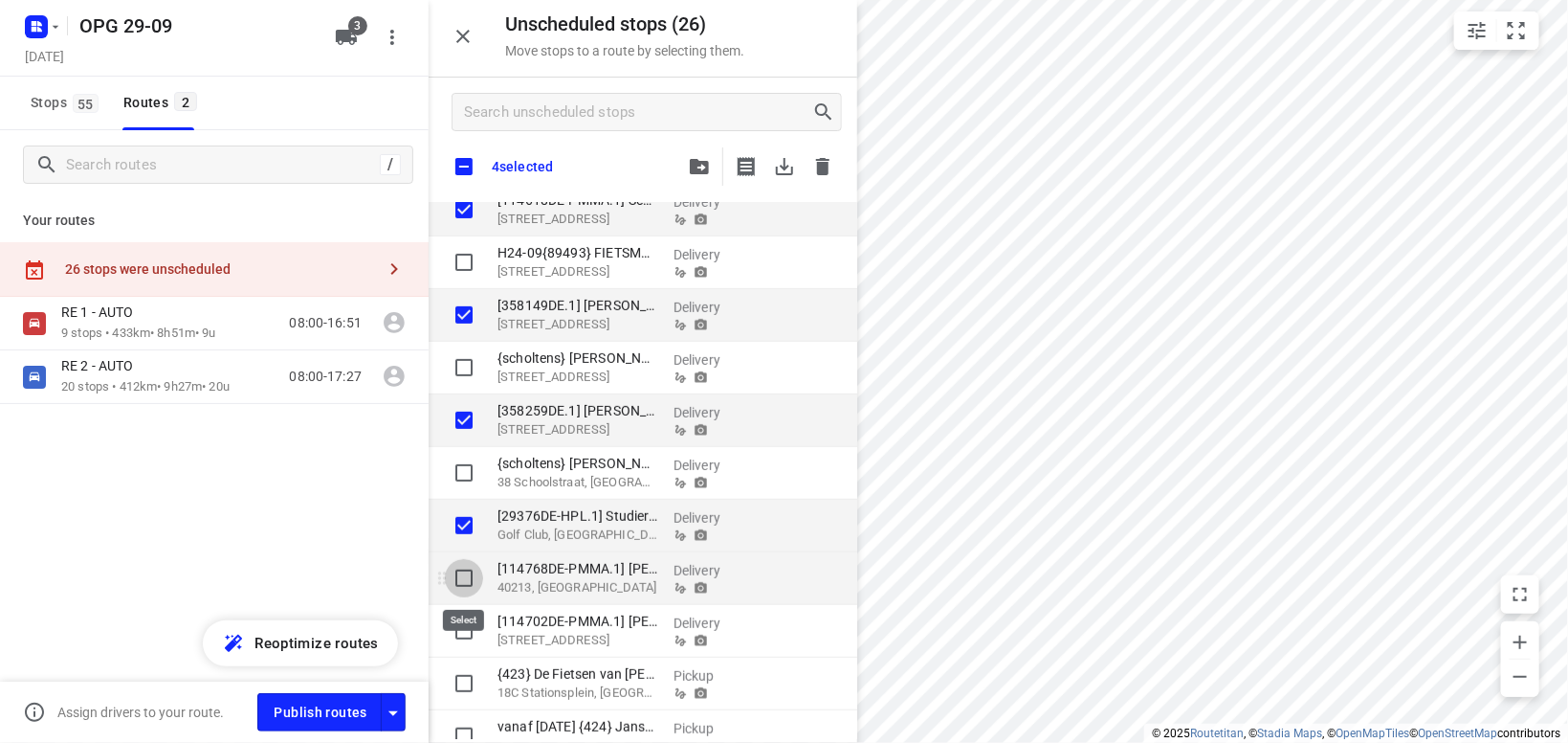
checkbox input "true"
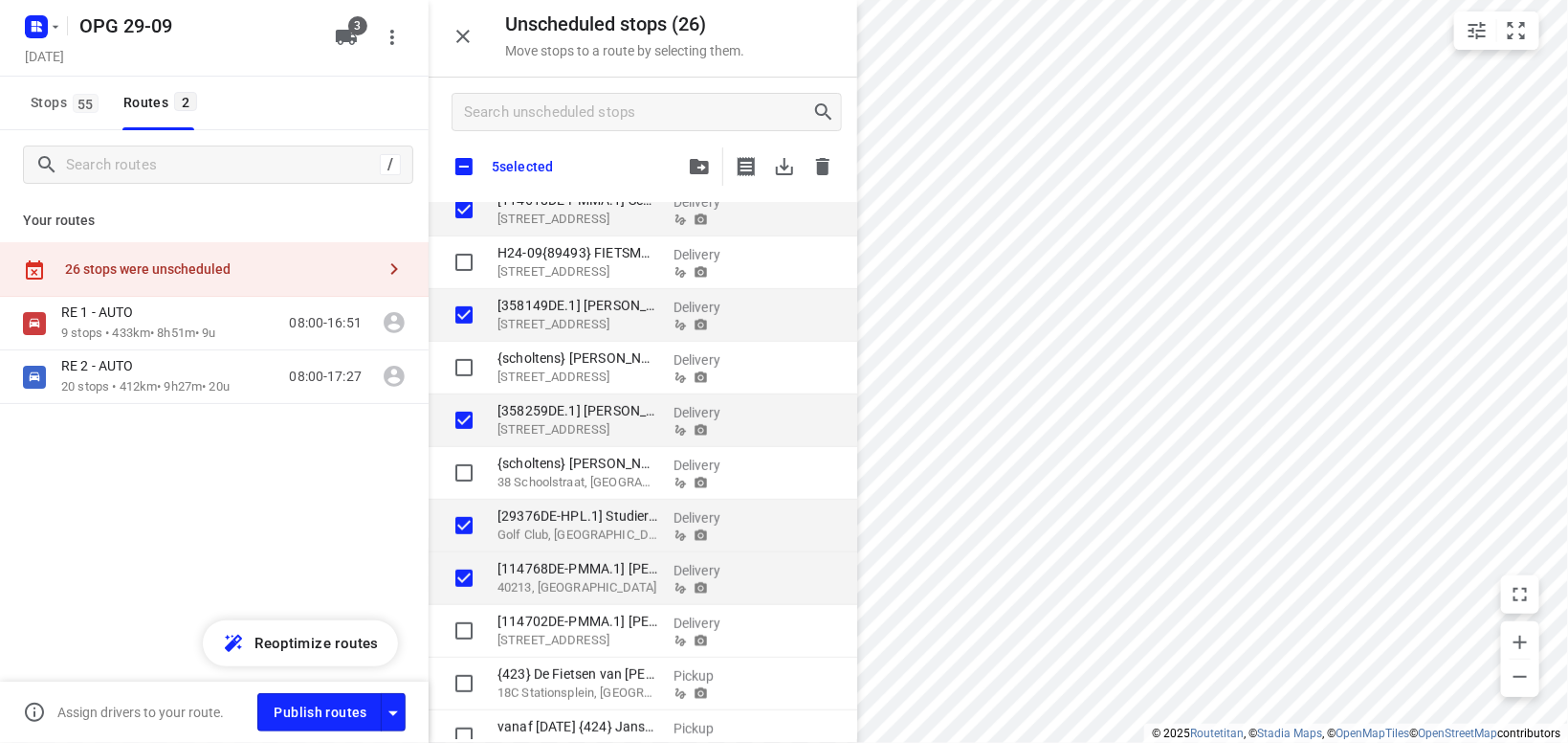
checkbox input "true"
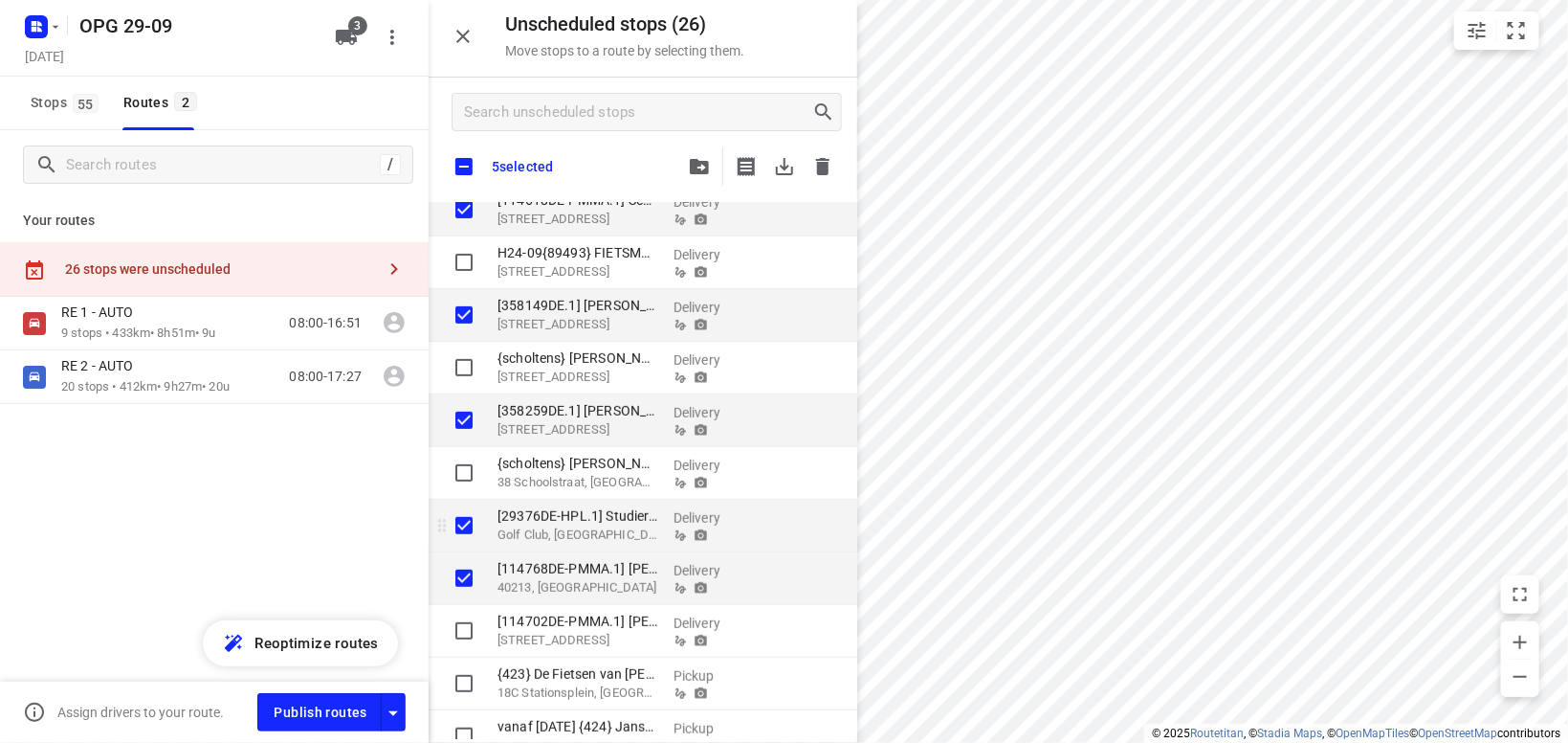
checkbox input "true"
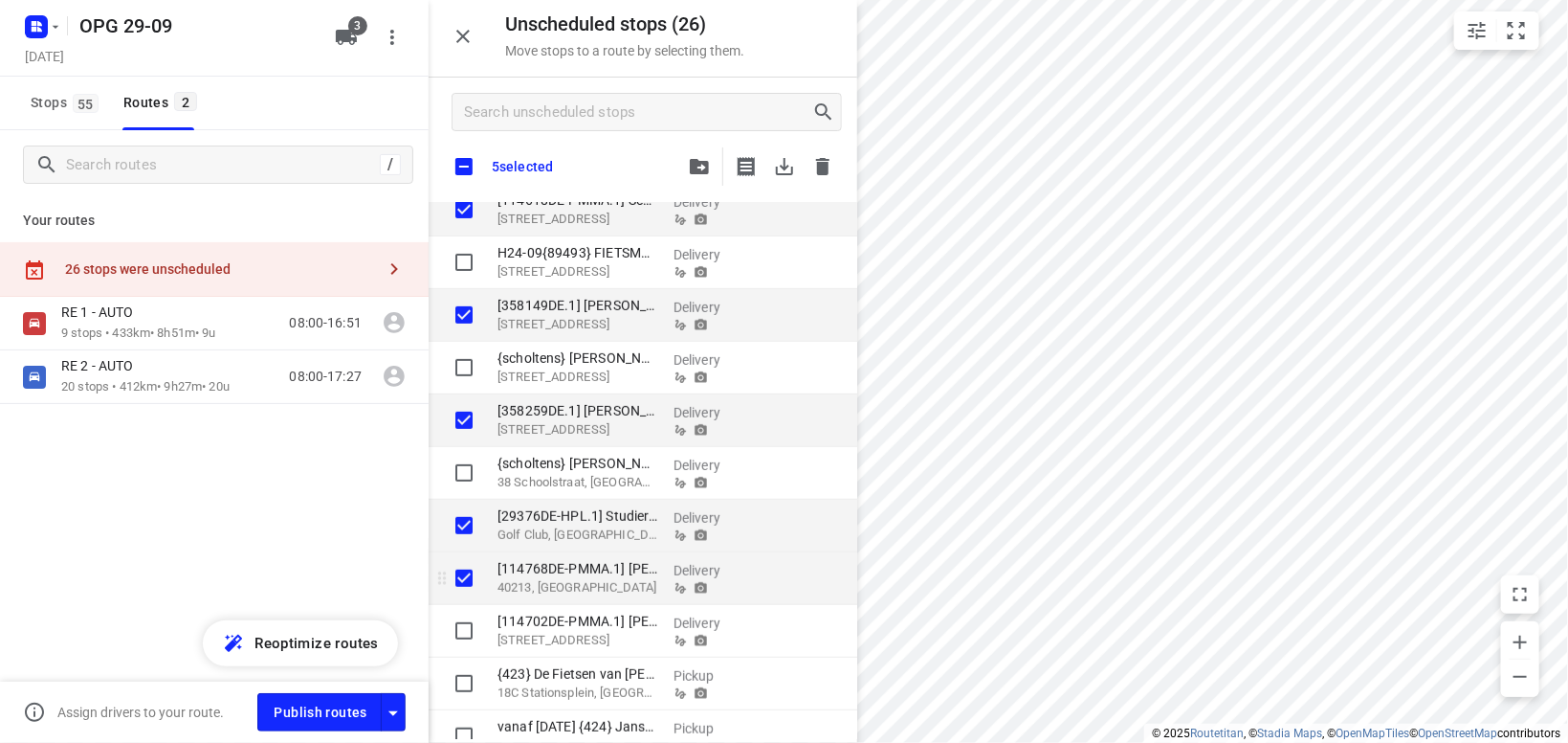
checkbox input "true"
click at [468, 632] on input "grid" at bounding box center [464, 631] width 39 height 39
checkbox input "true"
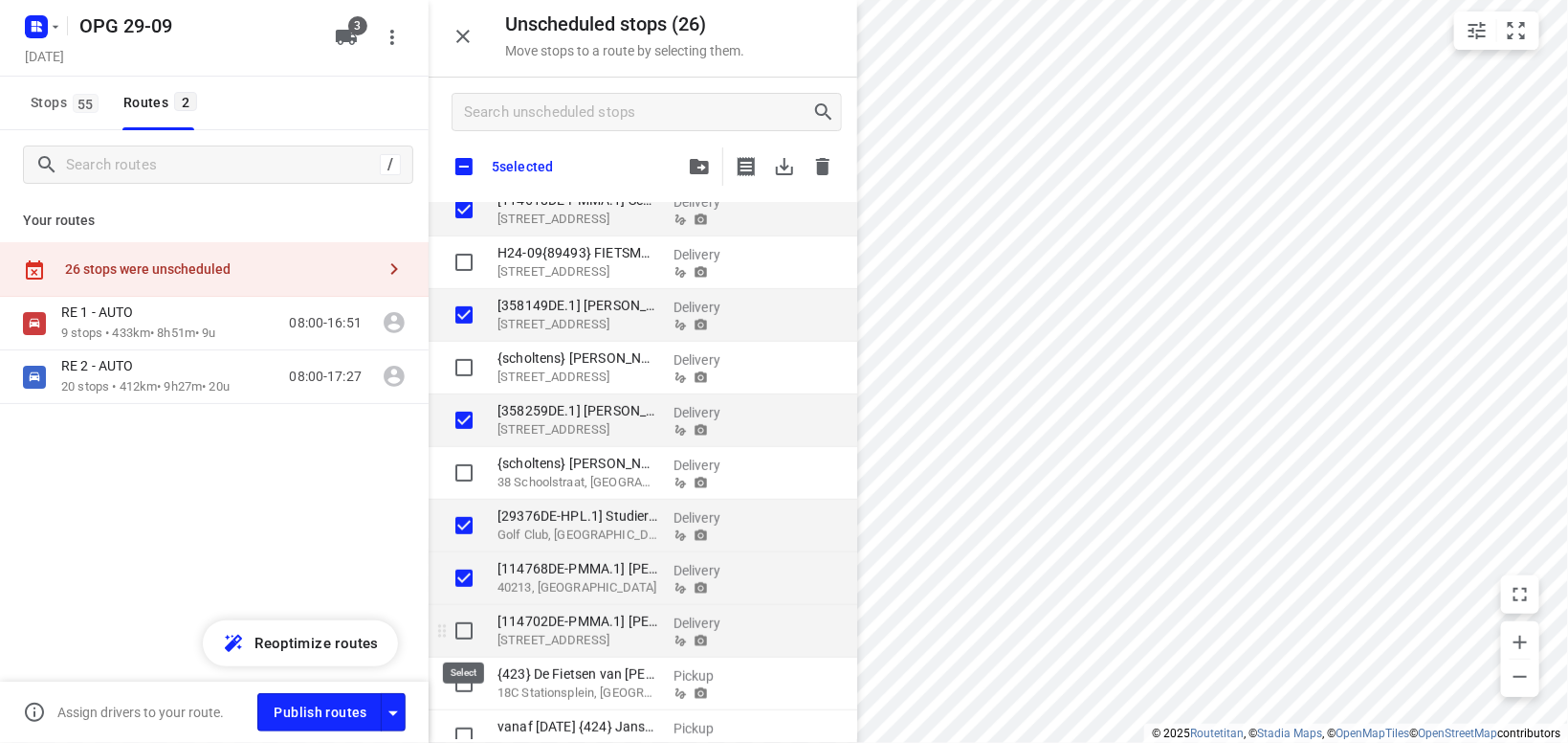
checkbox input "true"
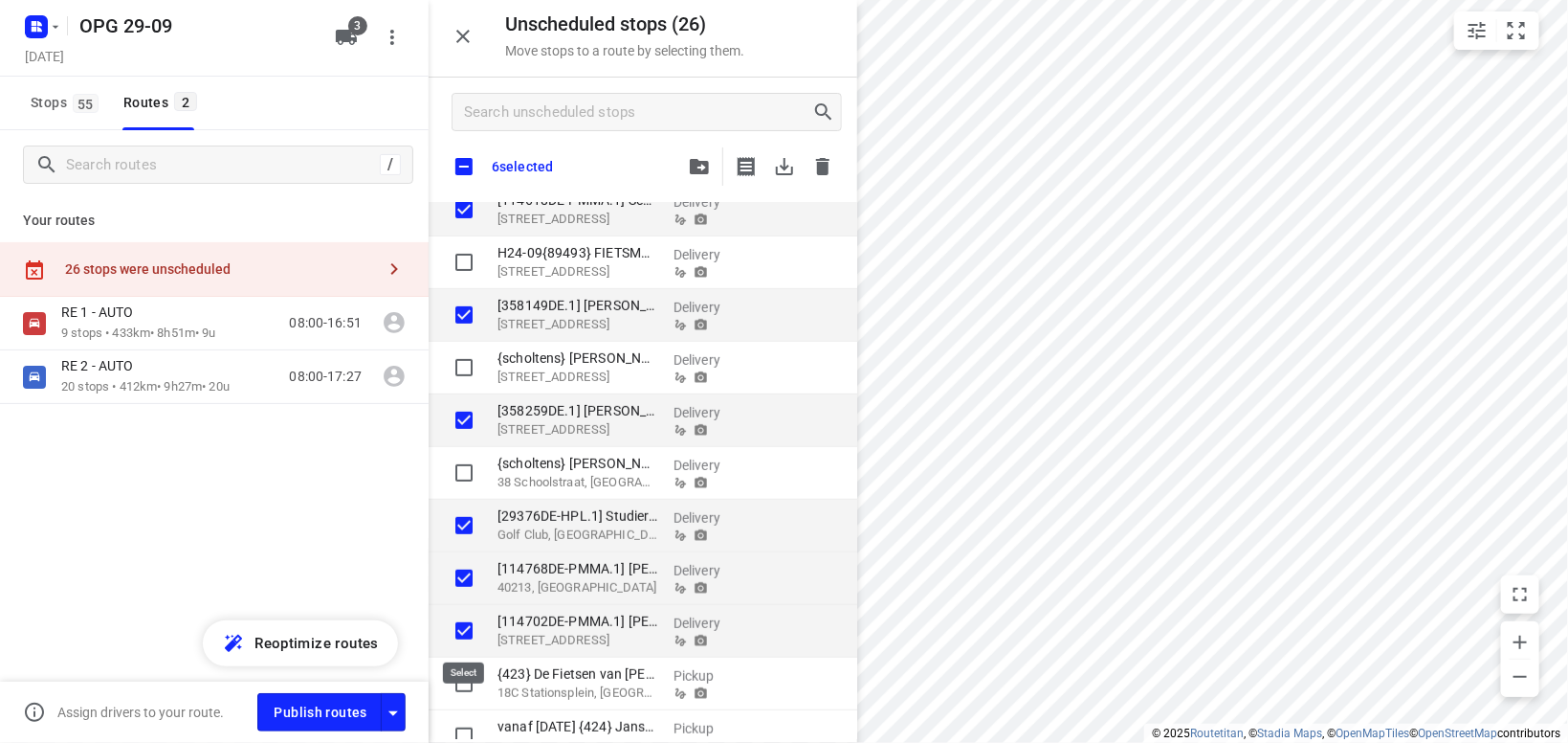
checkbox input "true"
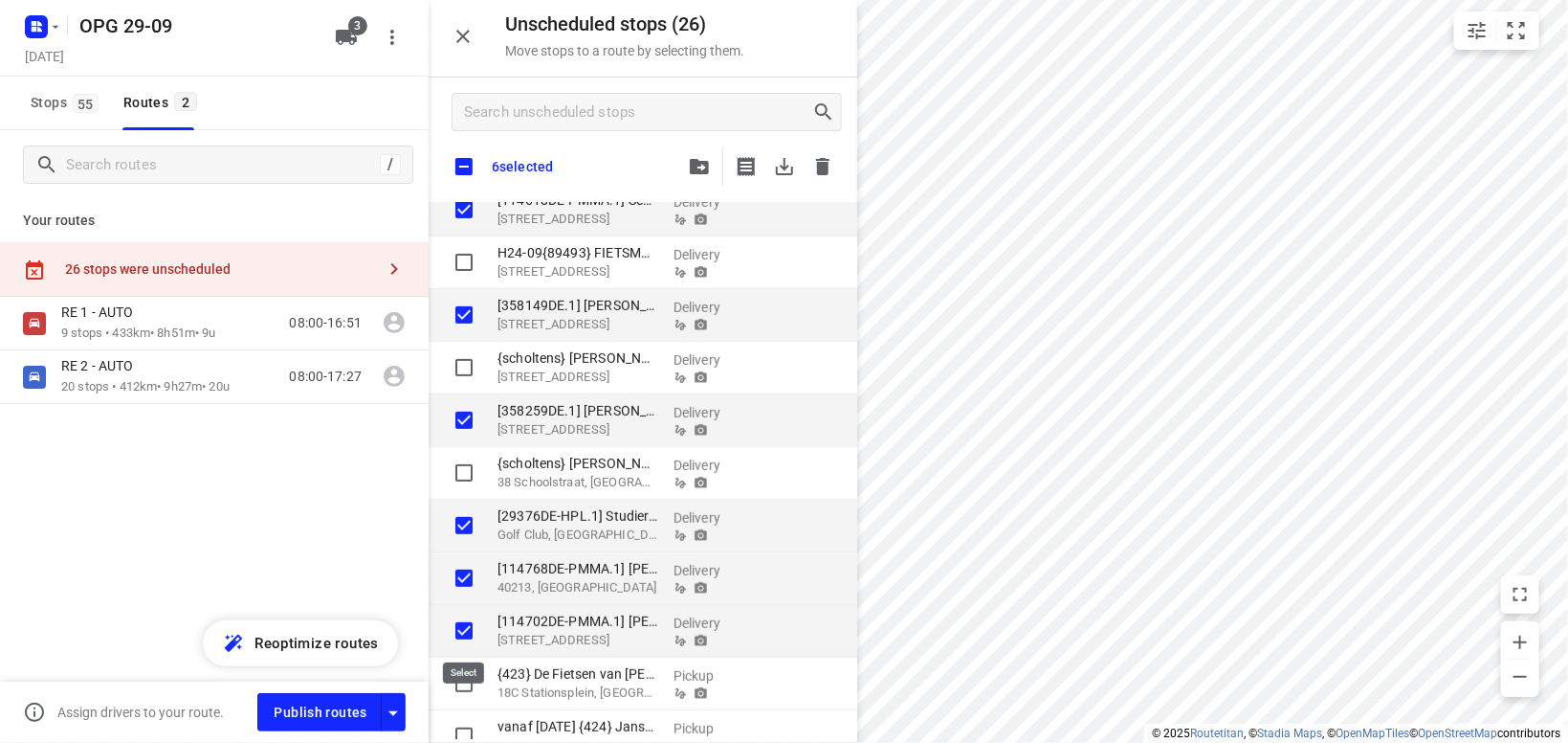
checkbox input "true"
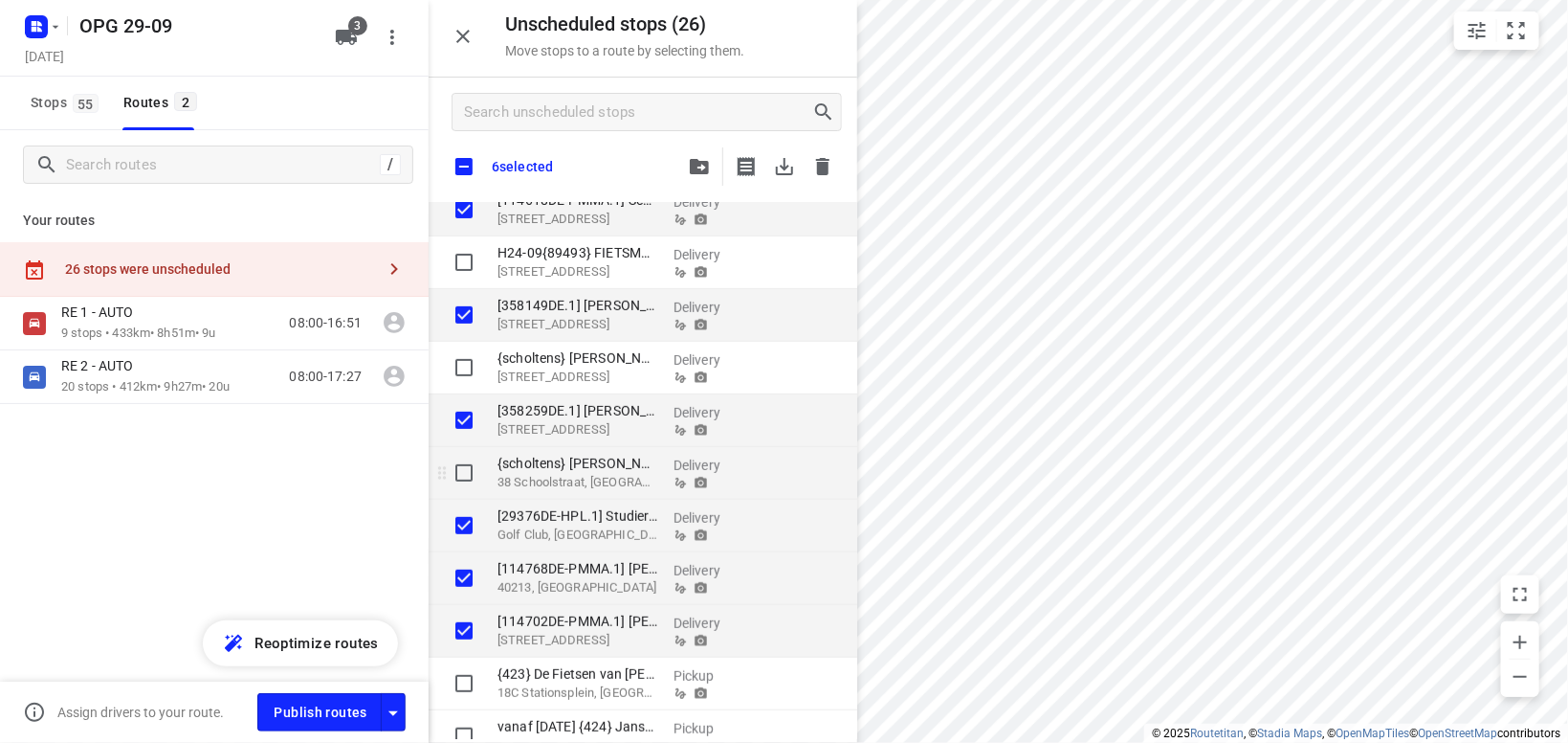
checkbox input "true"
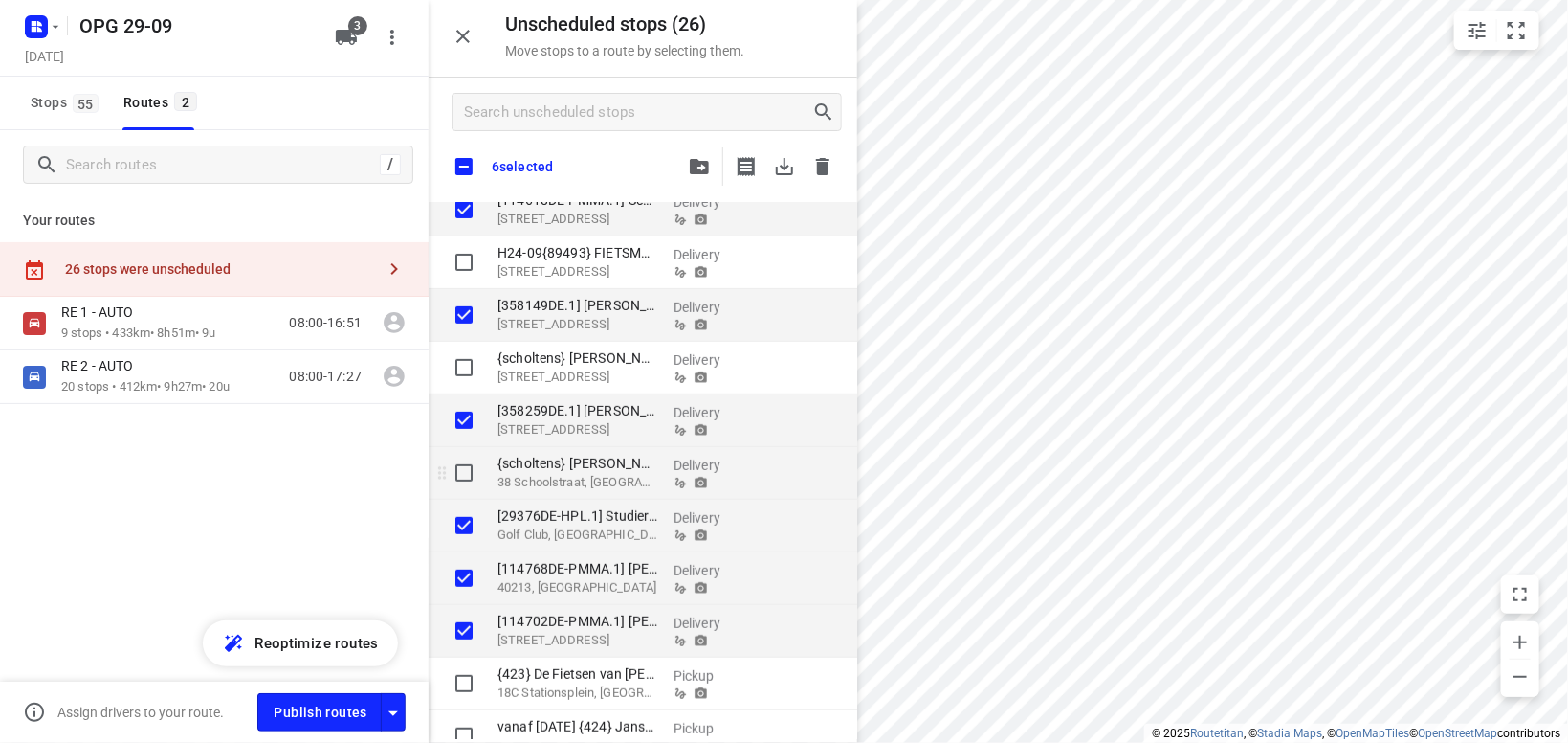
checkbox input "true"
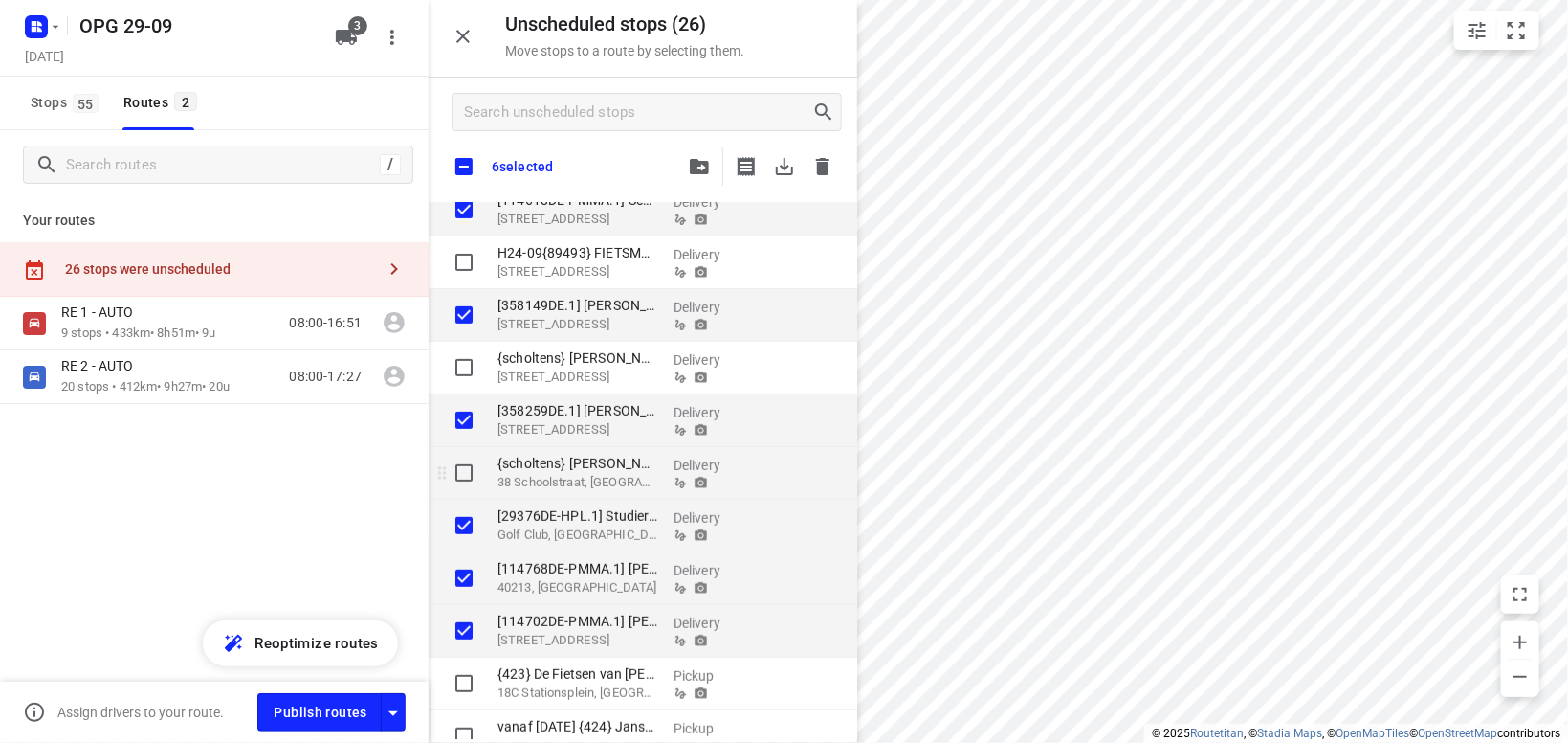
checkbox input "true"
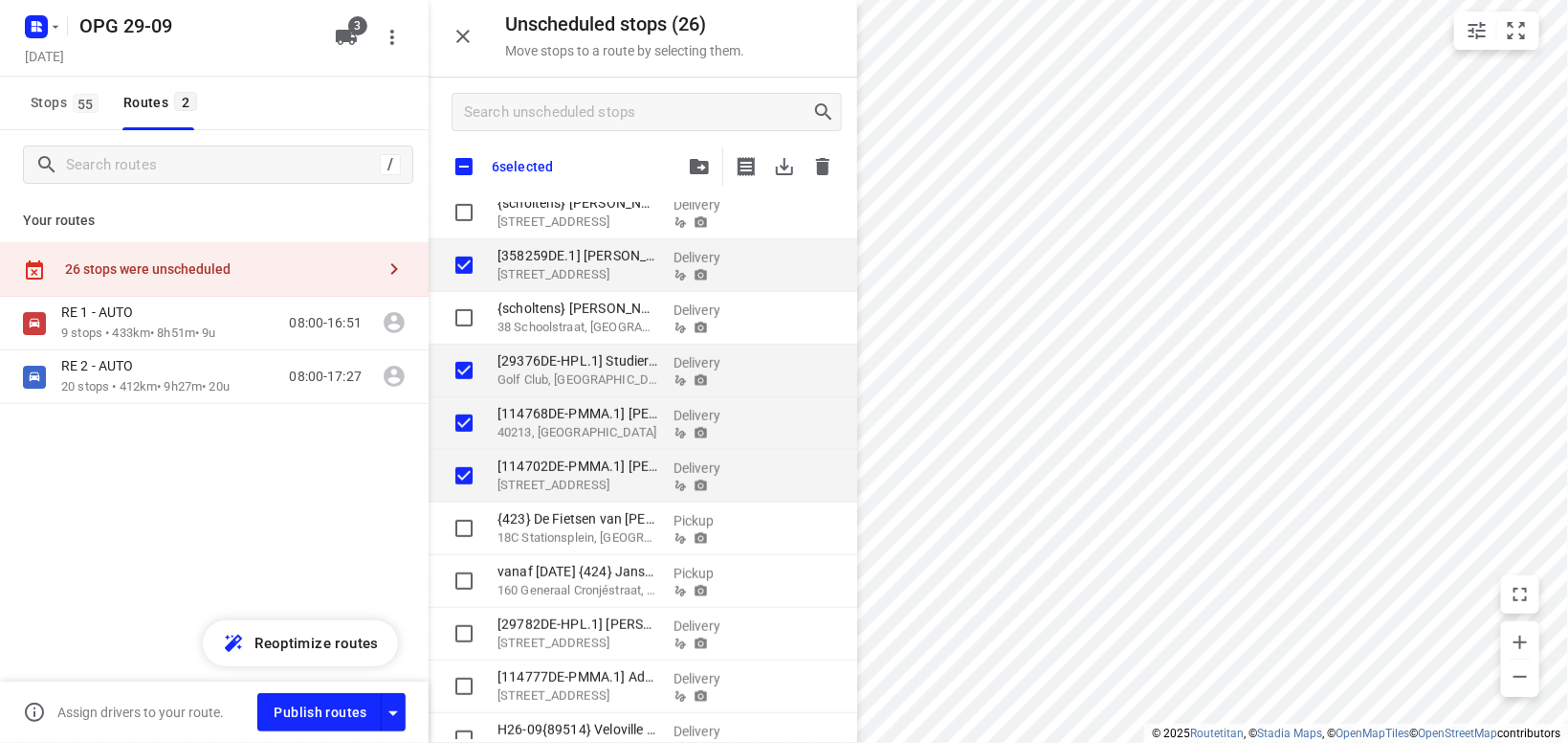
scroll to position [558, 0]
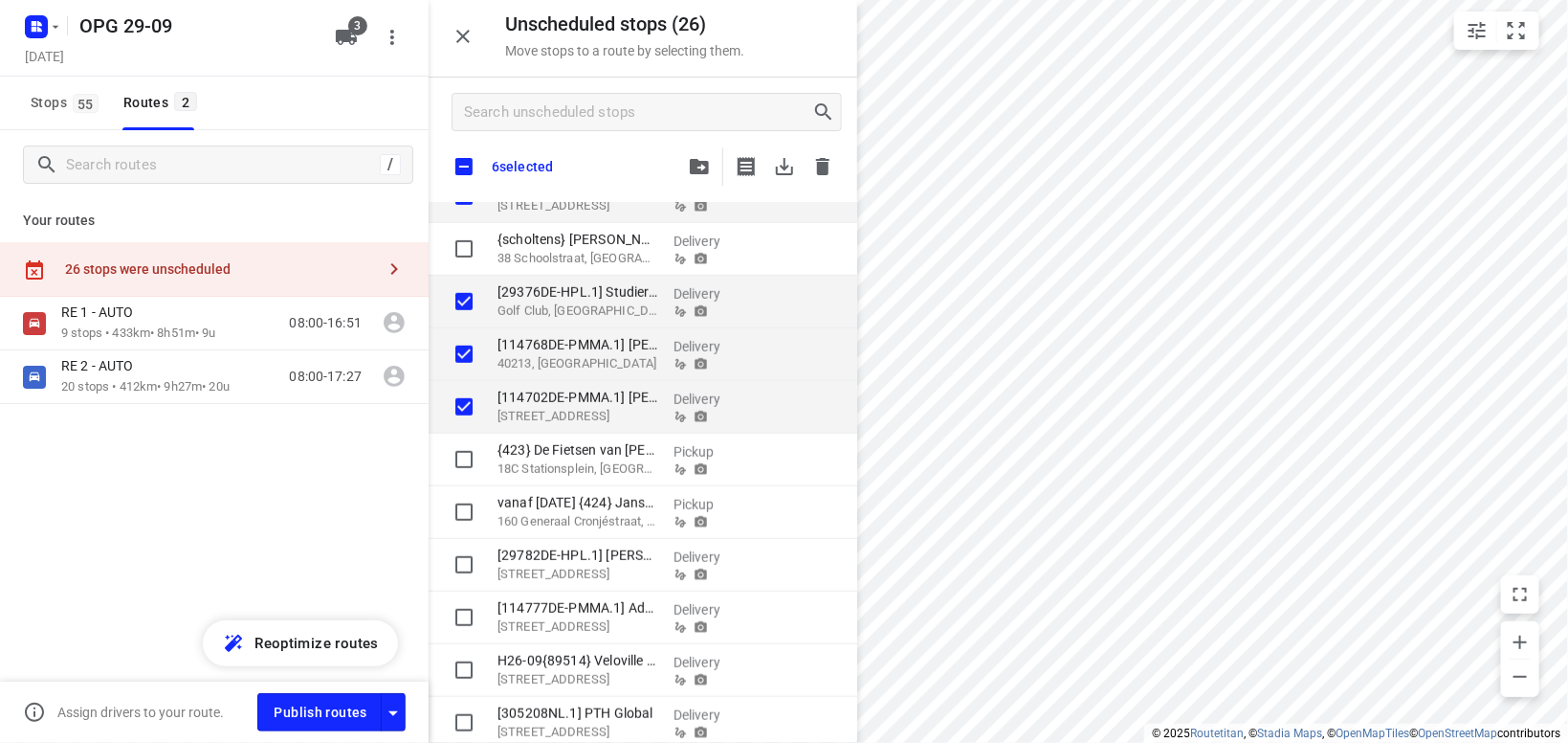
checkbox input "true"
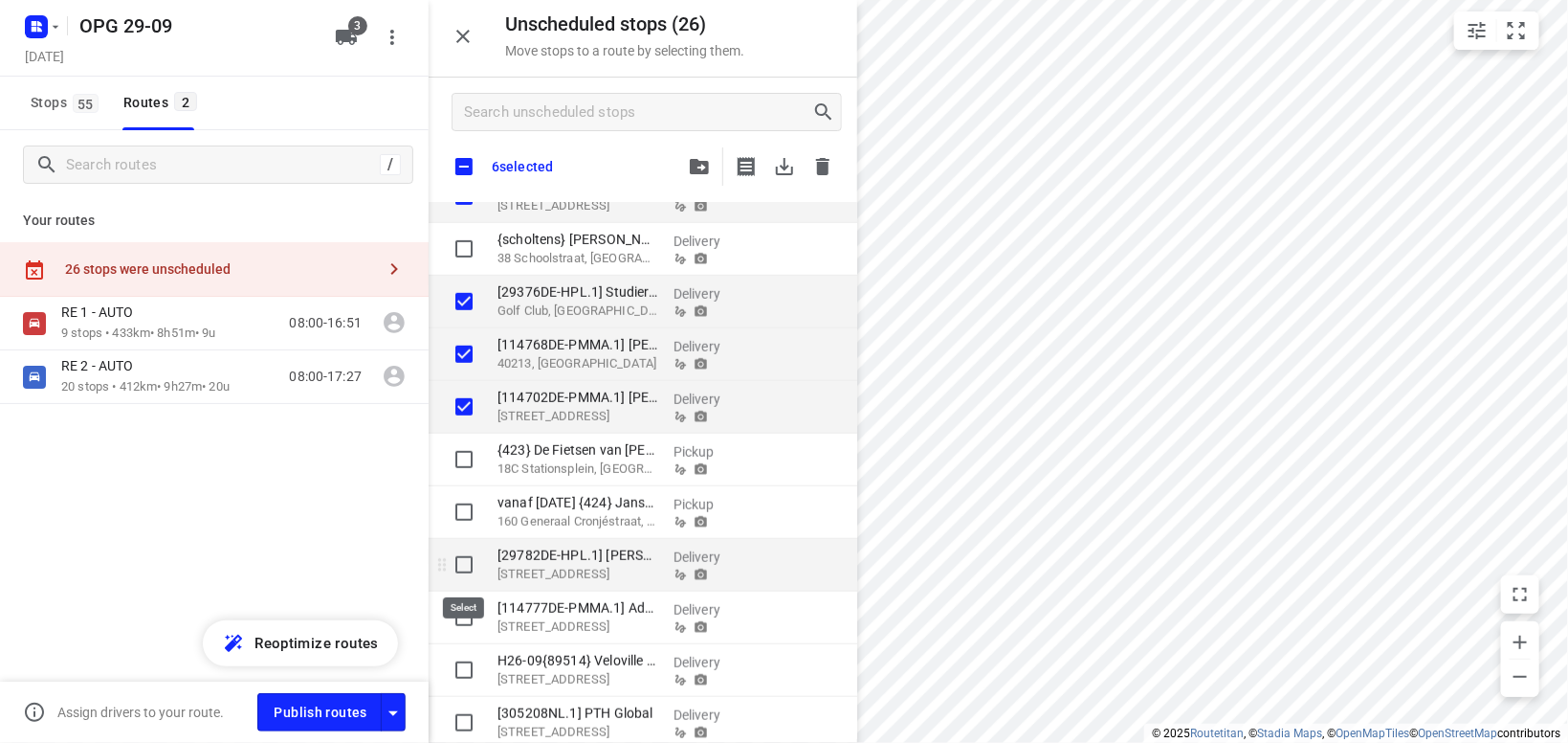
click at [468, 567] on input "grid" at bounding box center [464, 564] width 39 height 39
checkbox input "true"
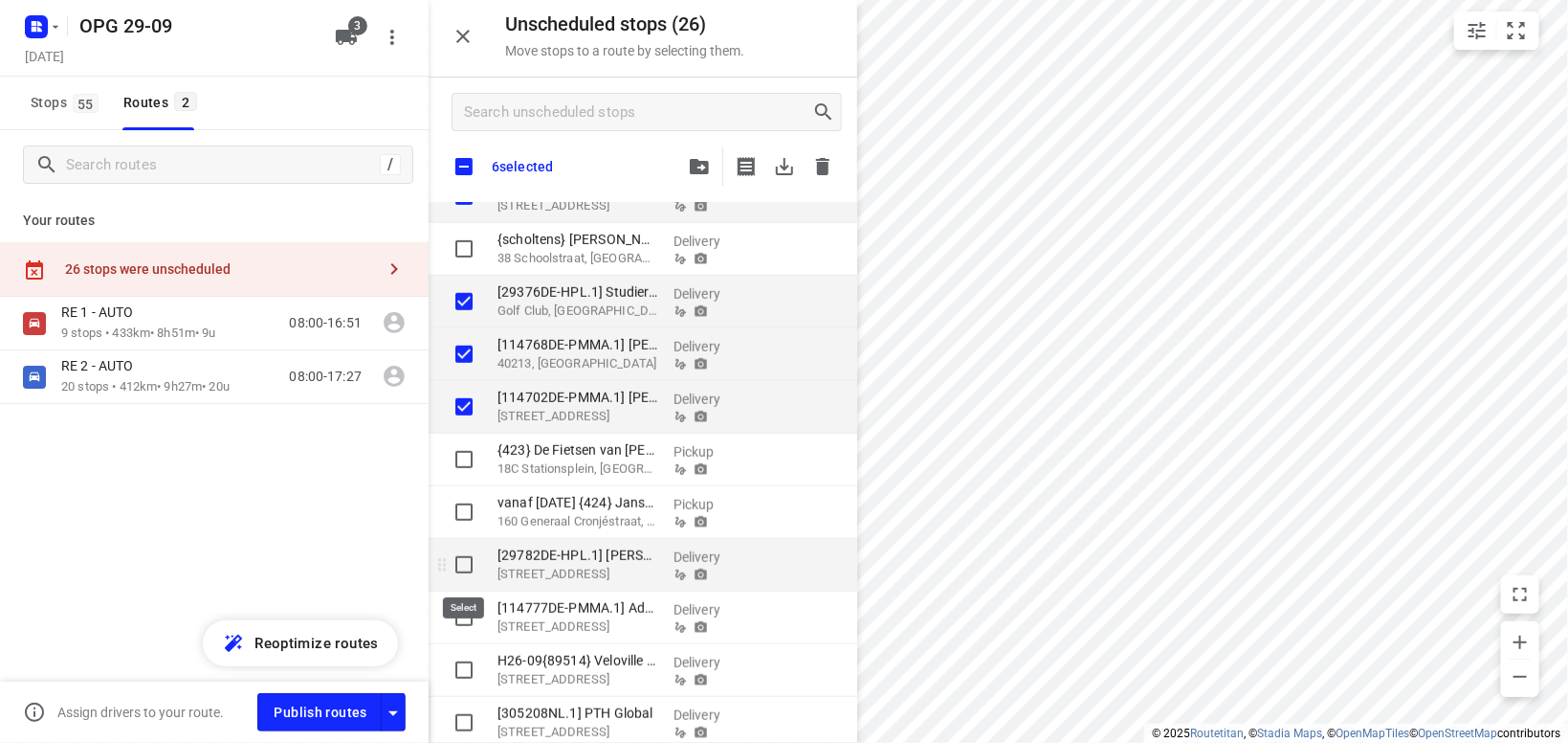
checkbox input "true"
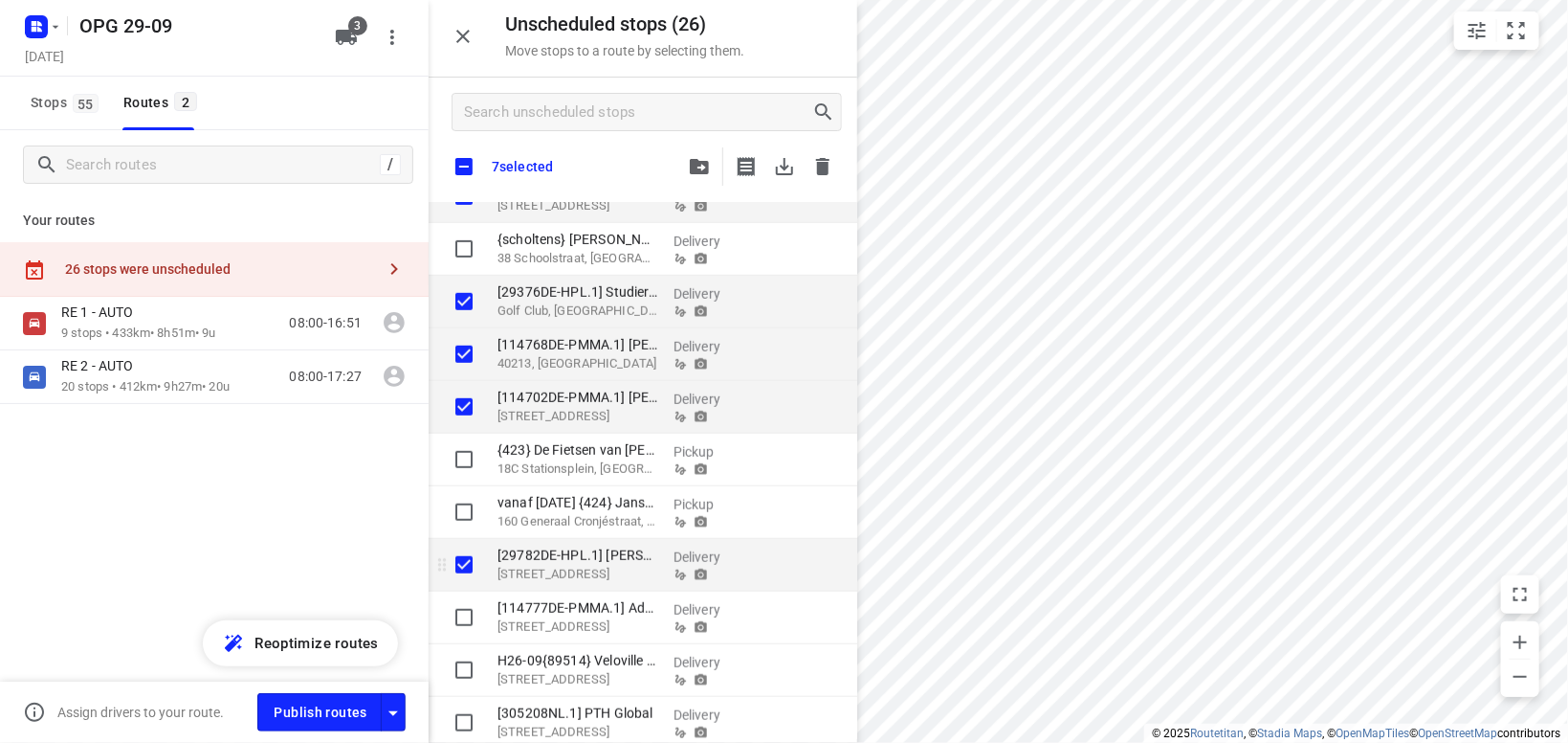
checkbox input "true"
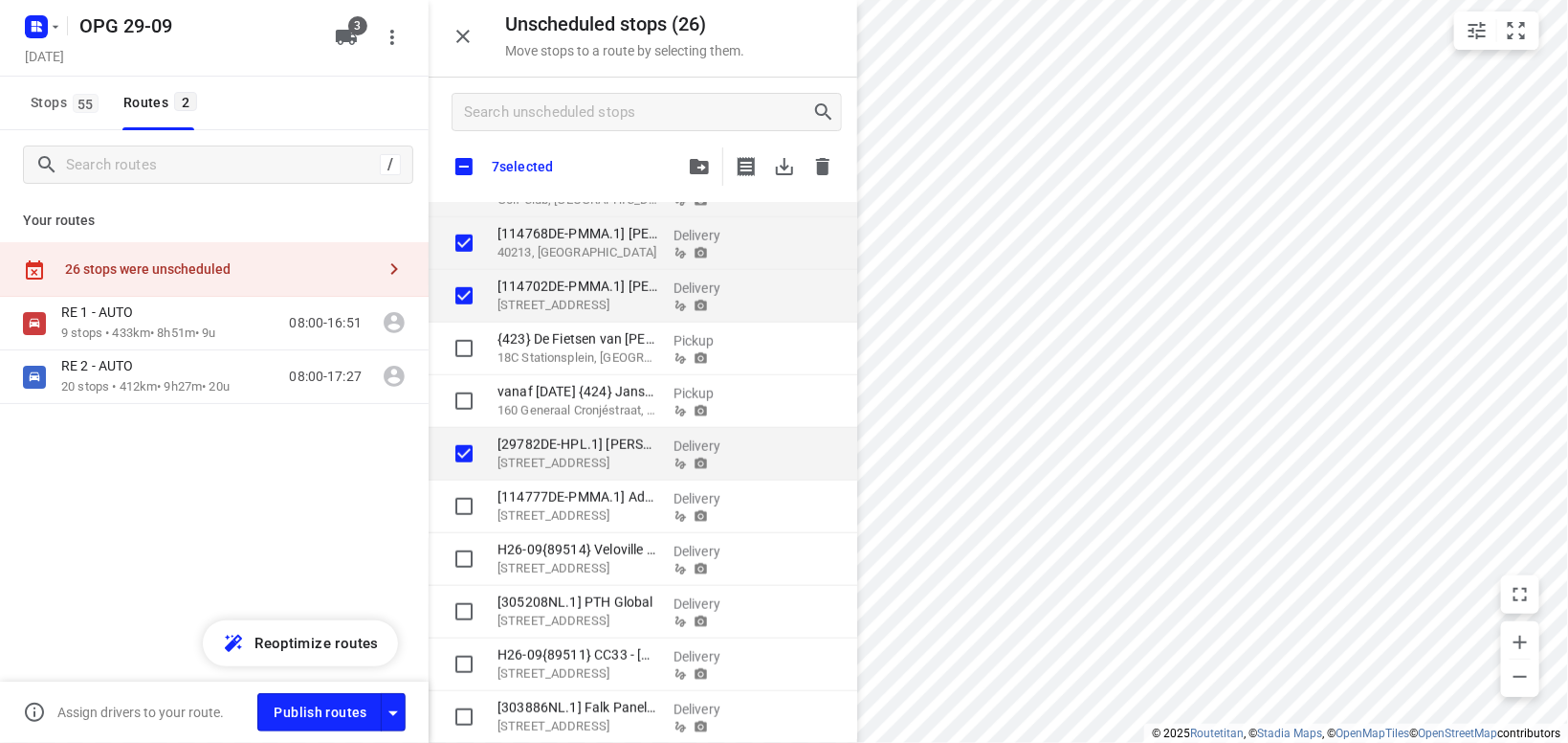
checkbox input "true"
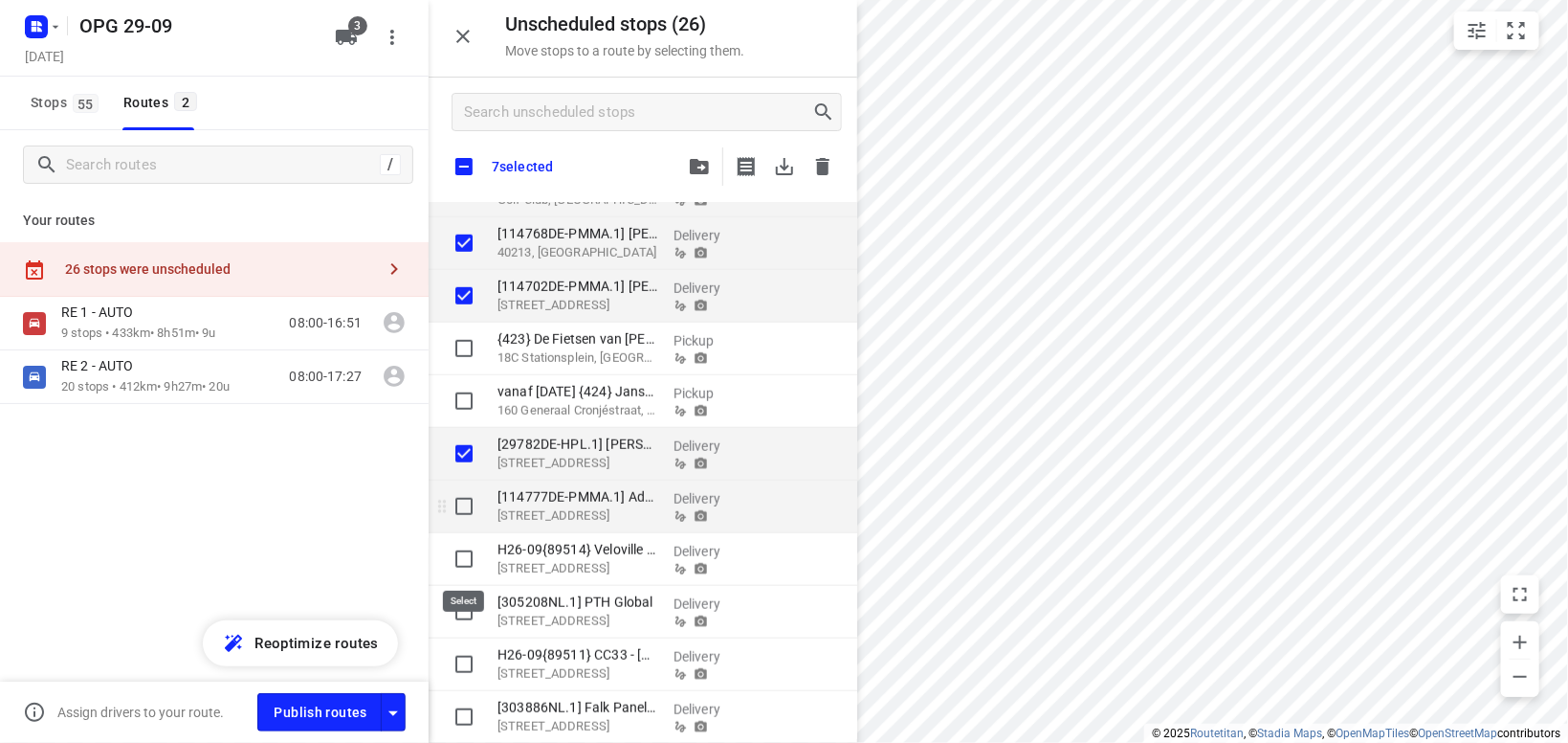
checkbox input "true"
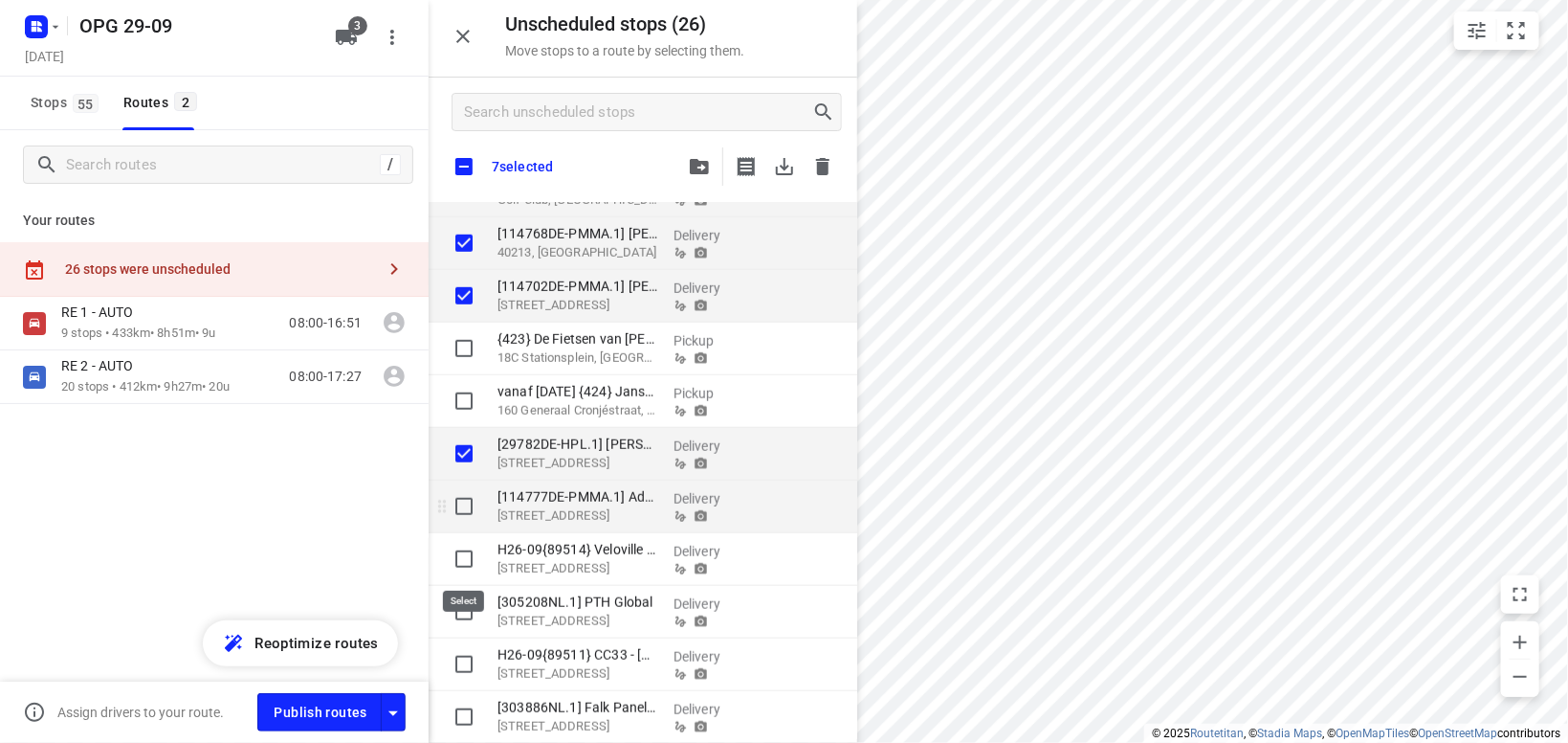
checkbox input "true"
click at [464, 509] on input "grid" at bounding box center [464, 507] width 39 height 39
checkbox input "true"
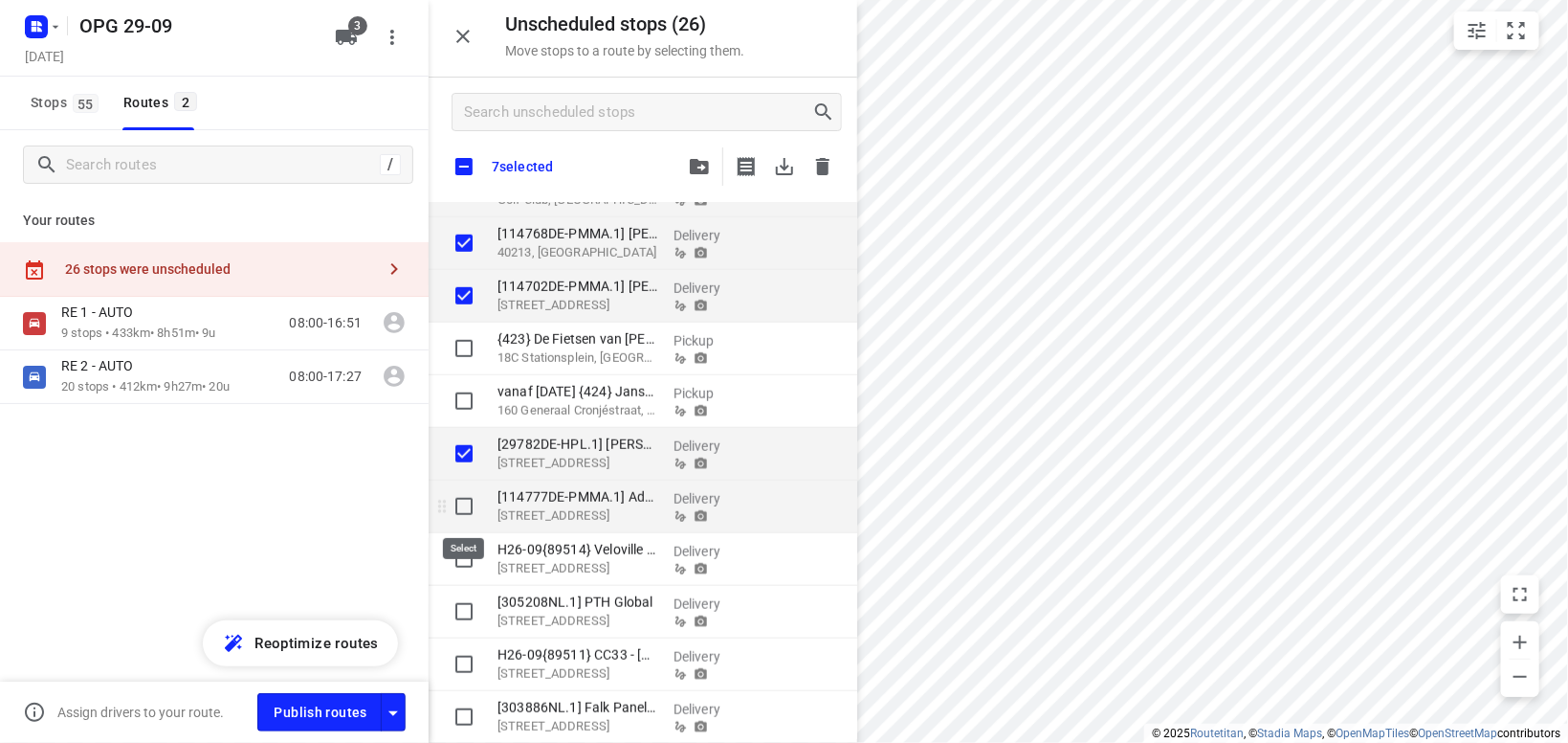
checkbox input "true"
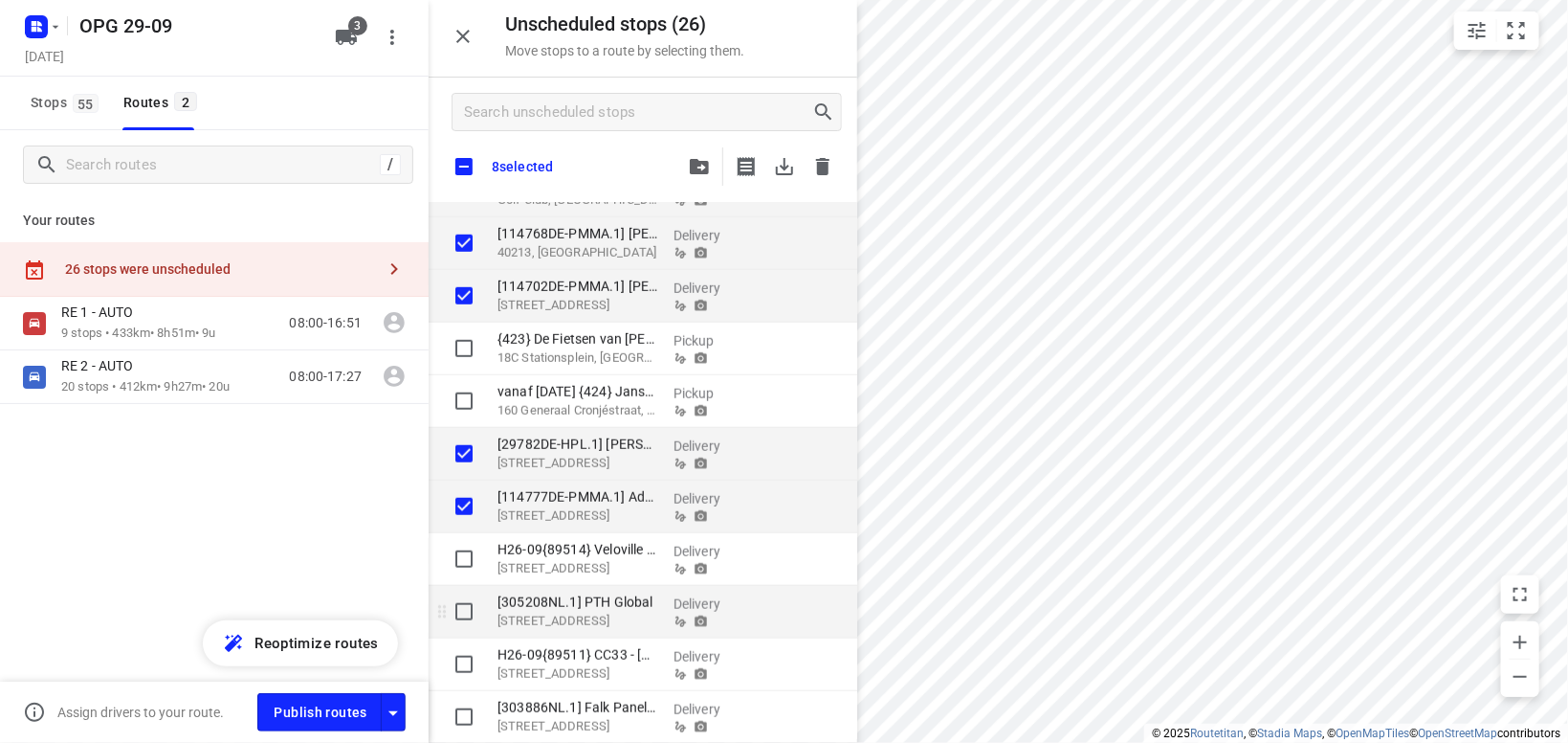
checkbox input "true"
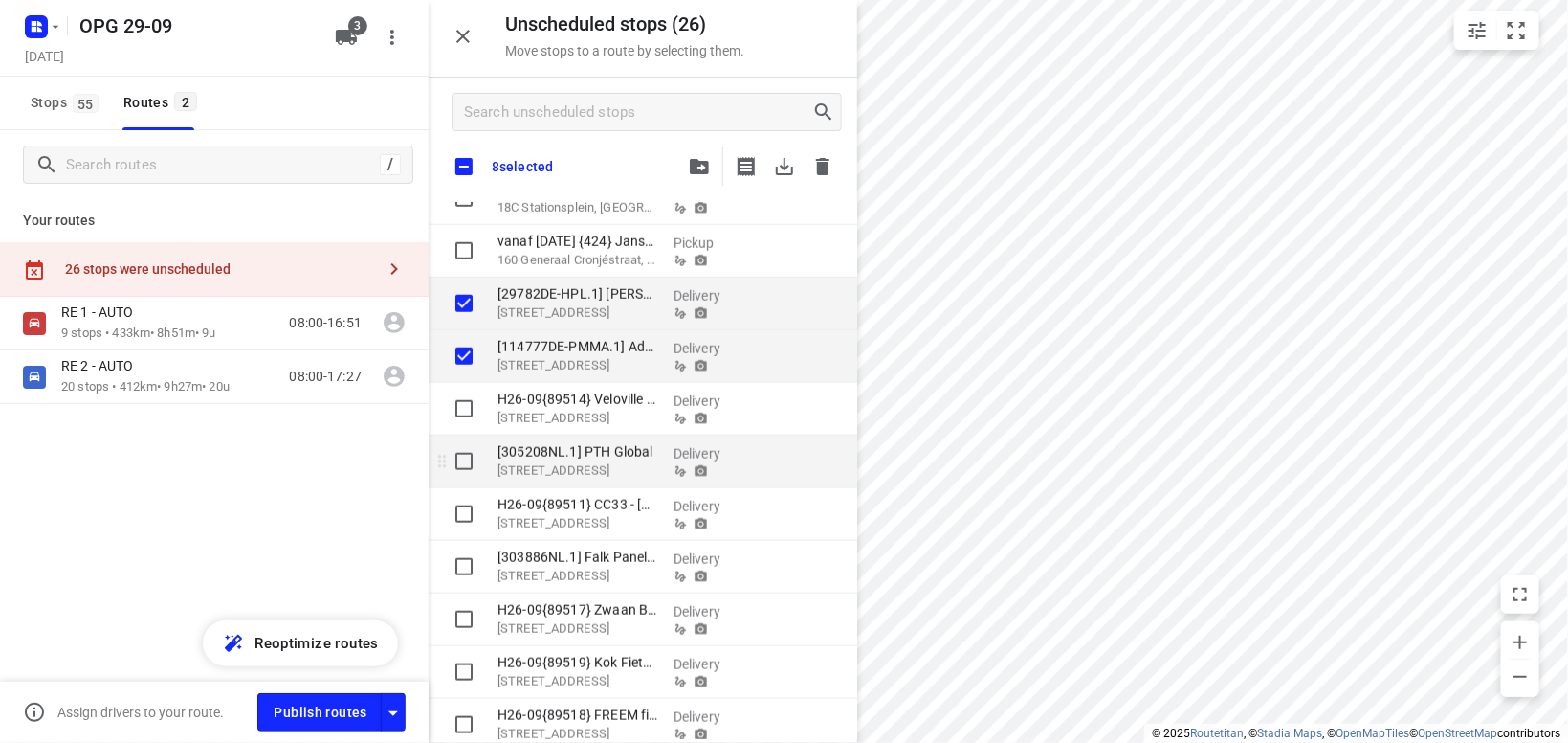
scroll to position [834, 0]
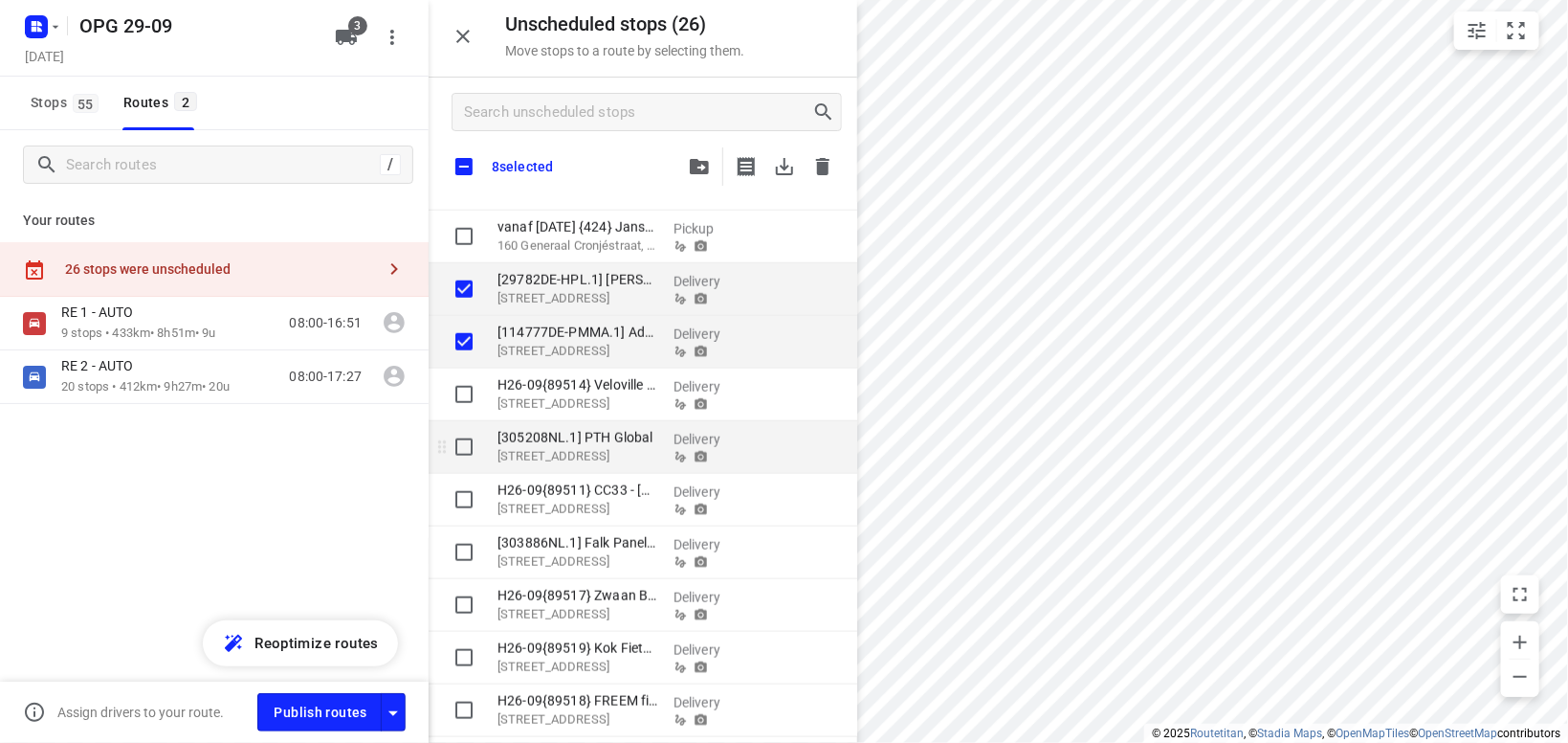
checkbox input "true"
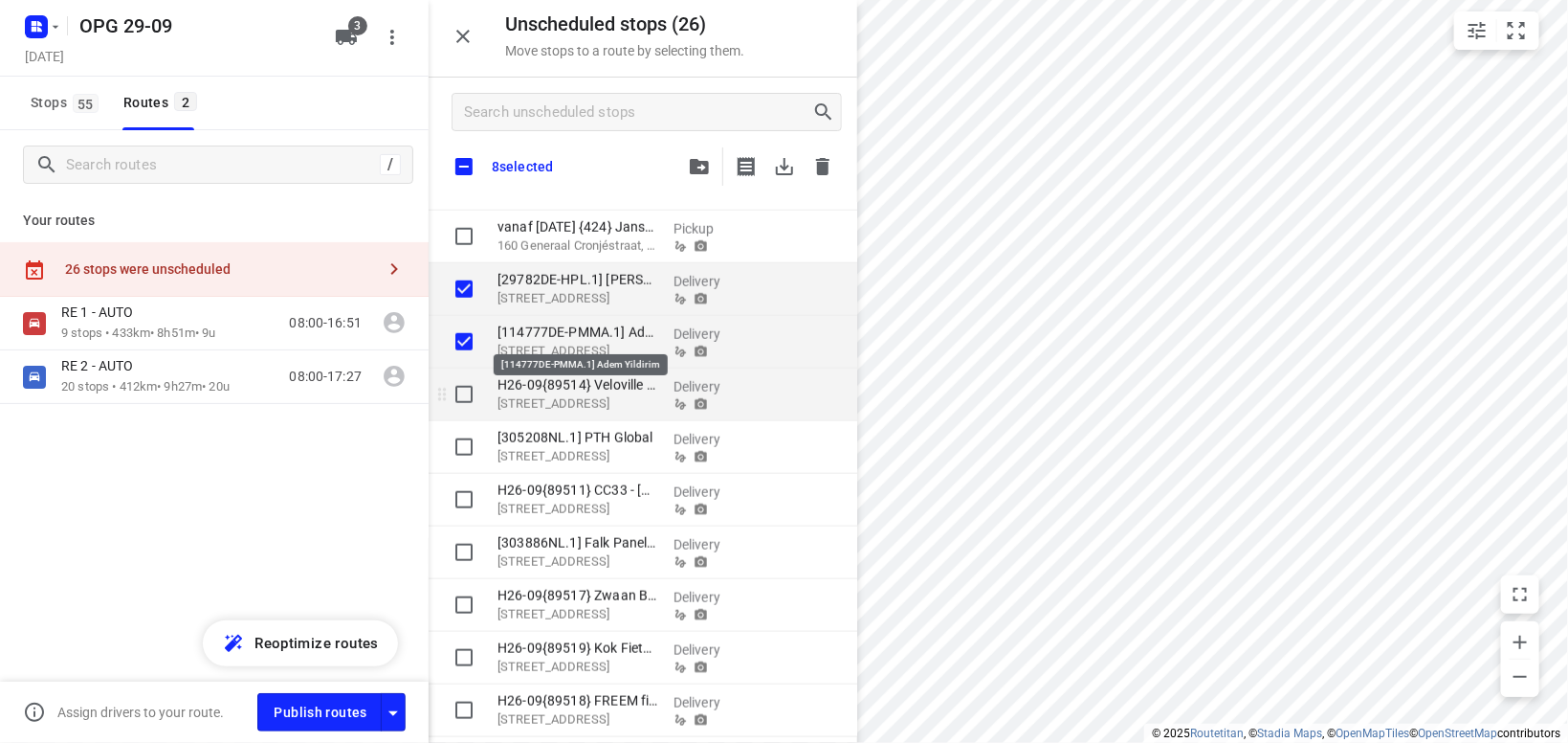
checkbox input "true"
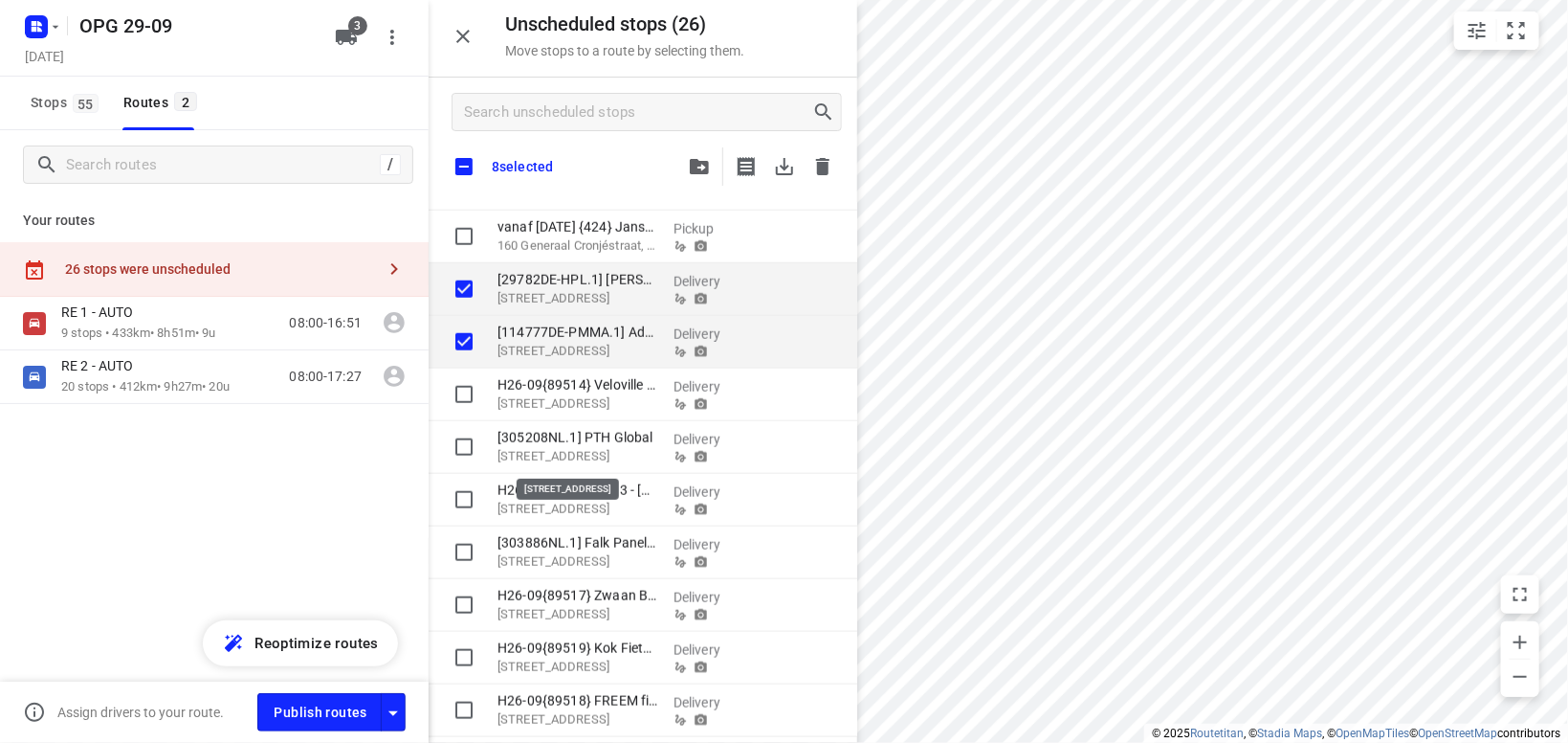
checkbox input "true"
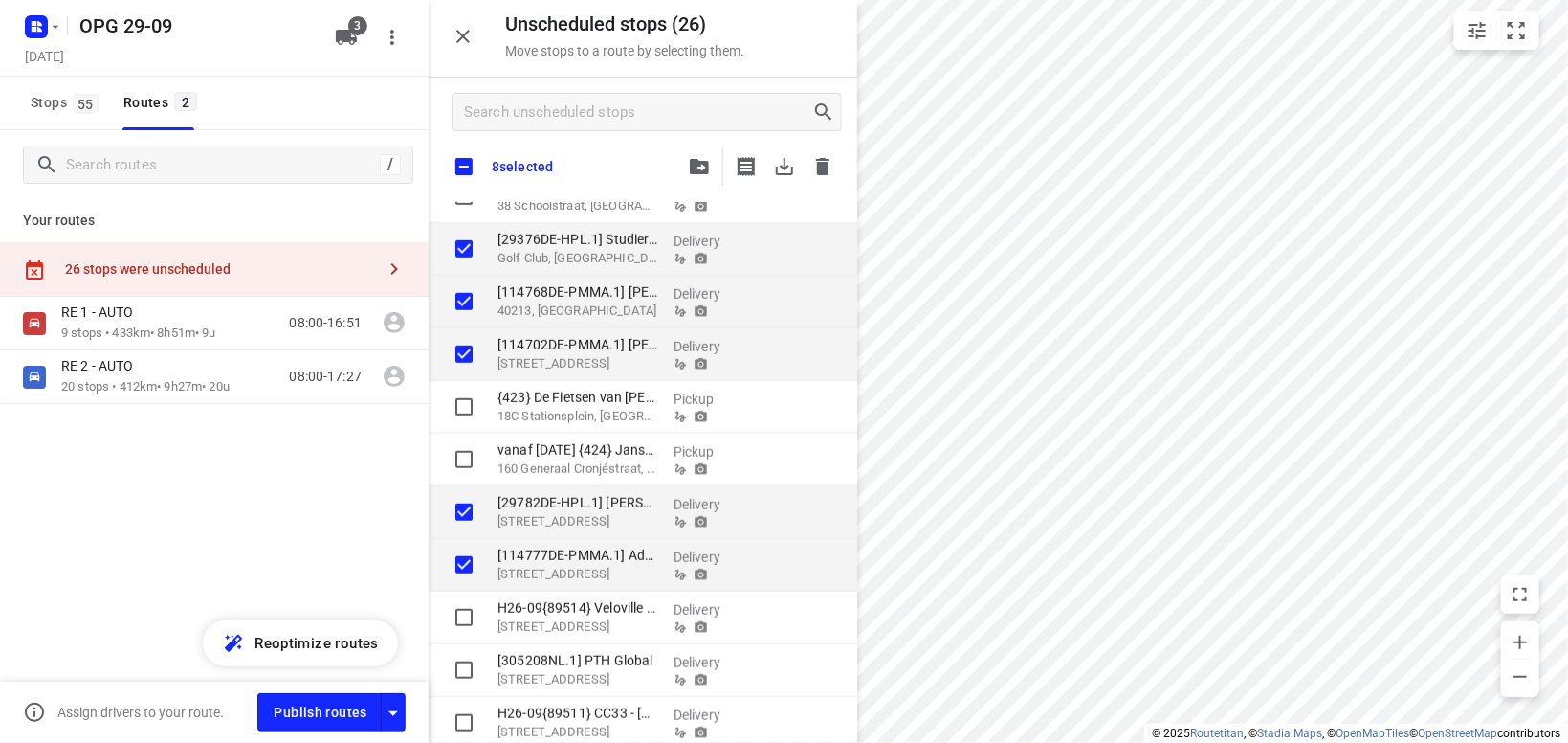
checkbox input "true"
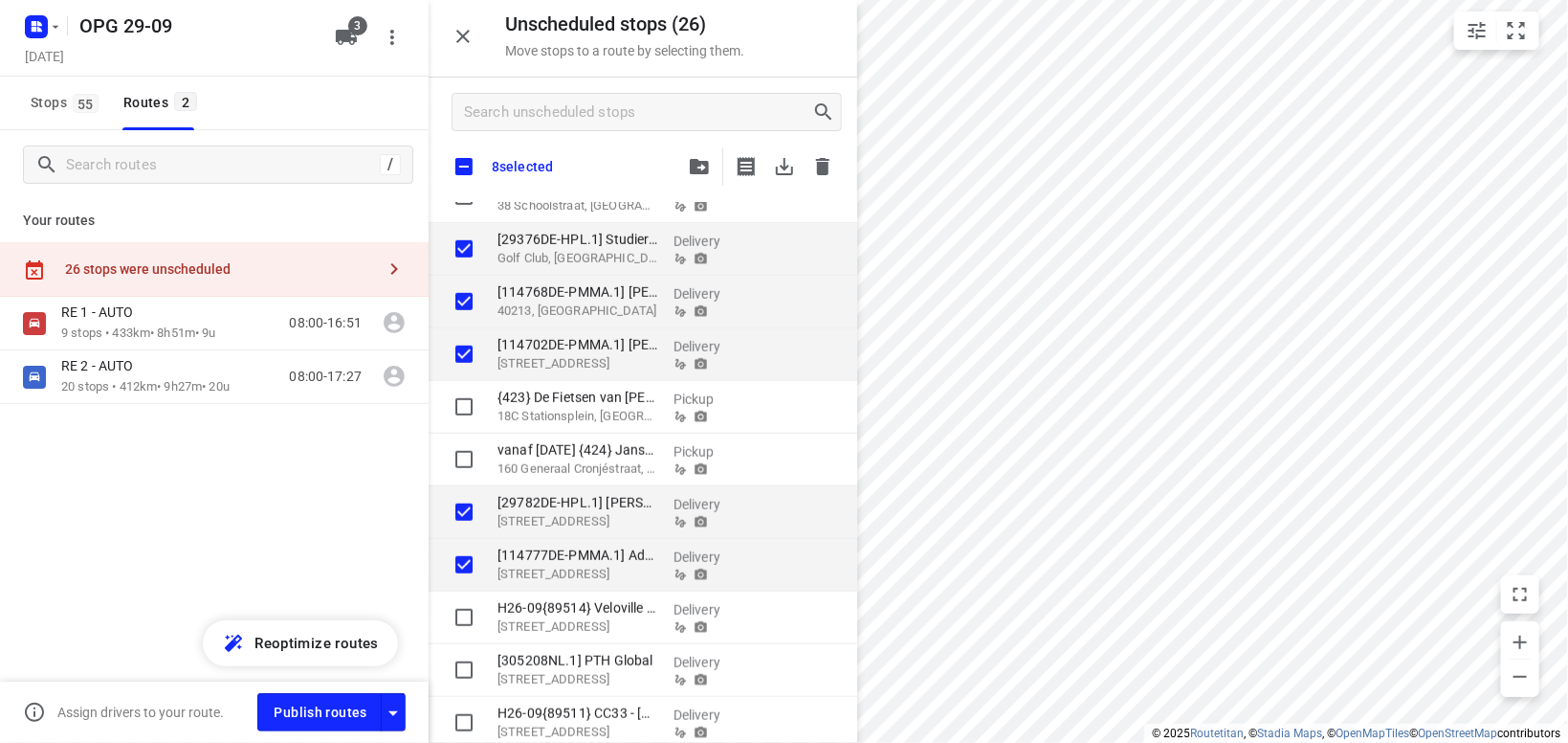
checkbox input "true"
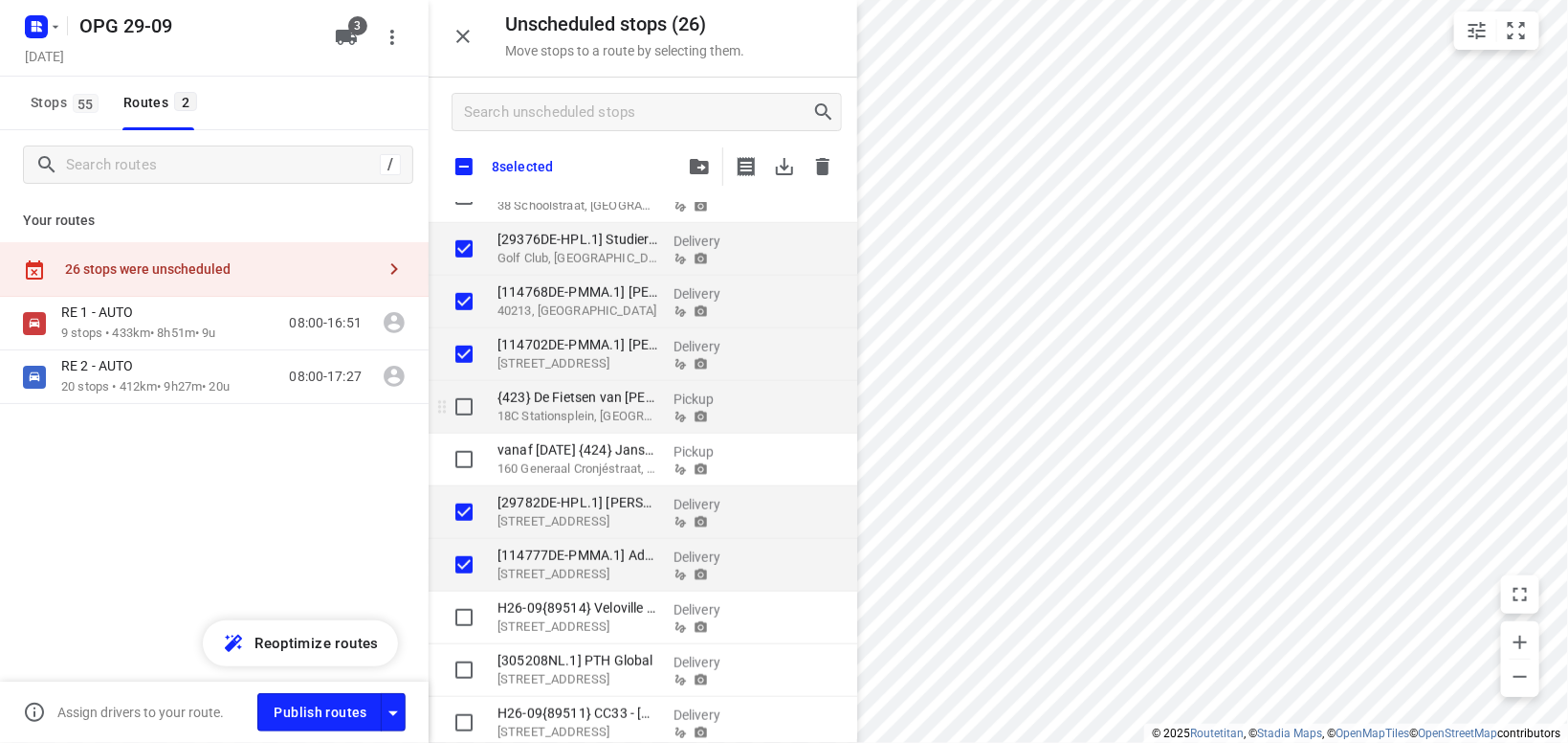
checkbox input "true"
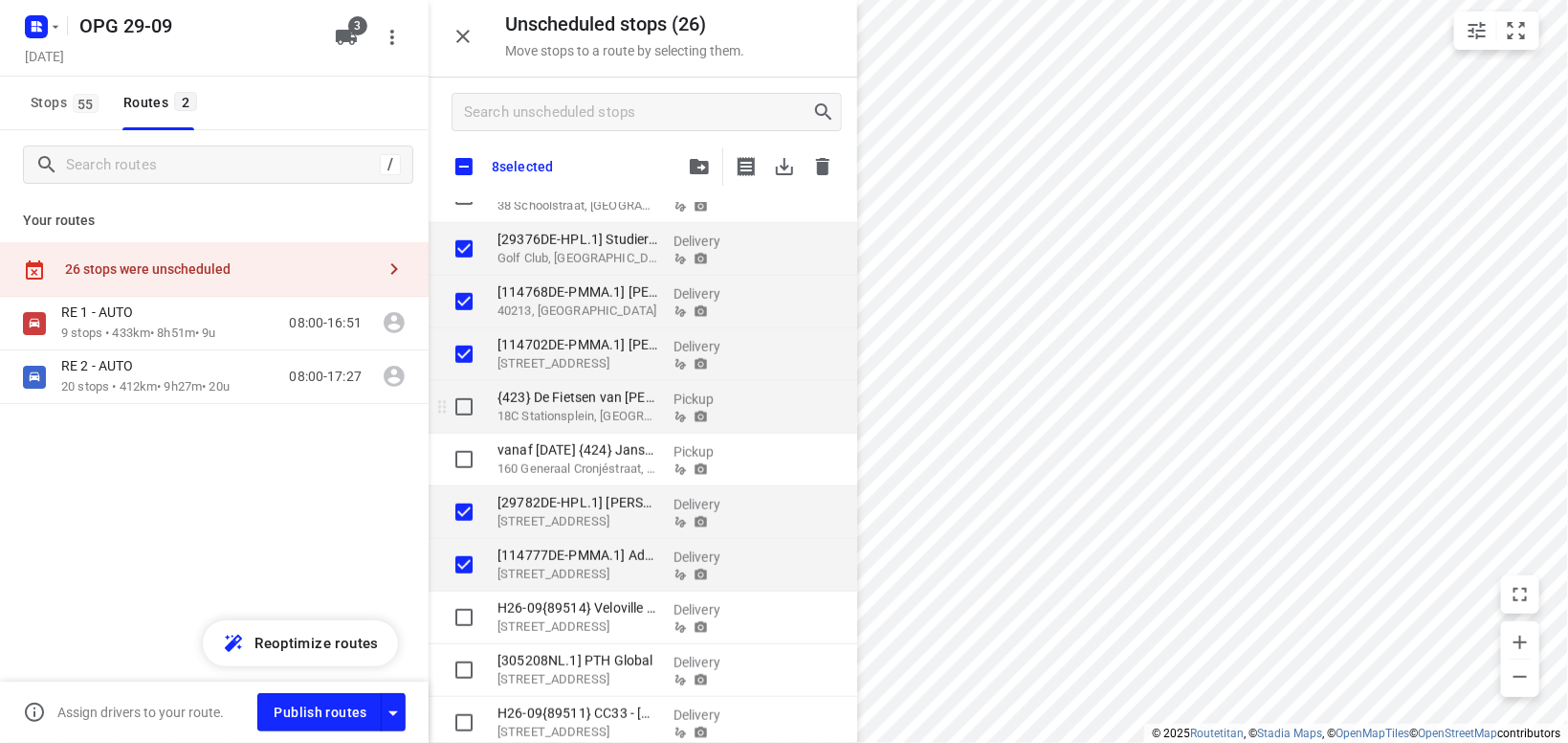
checkbox input "true"
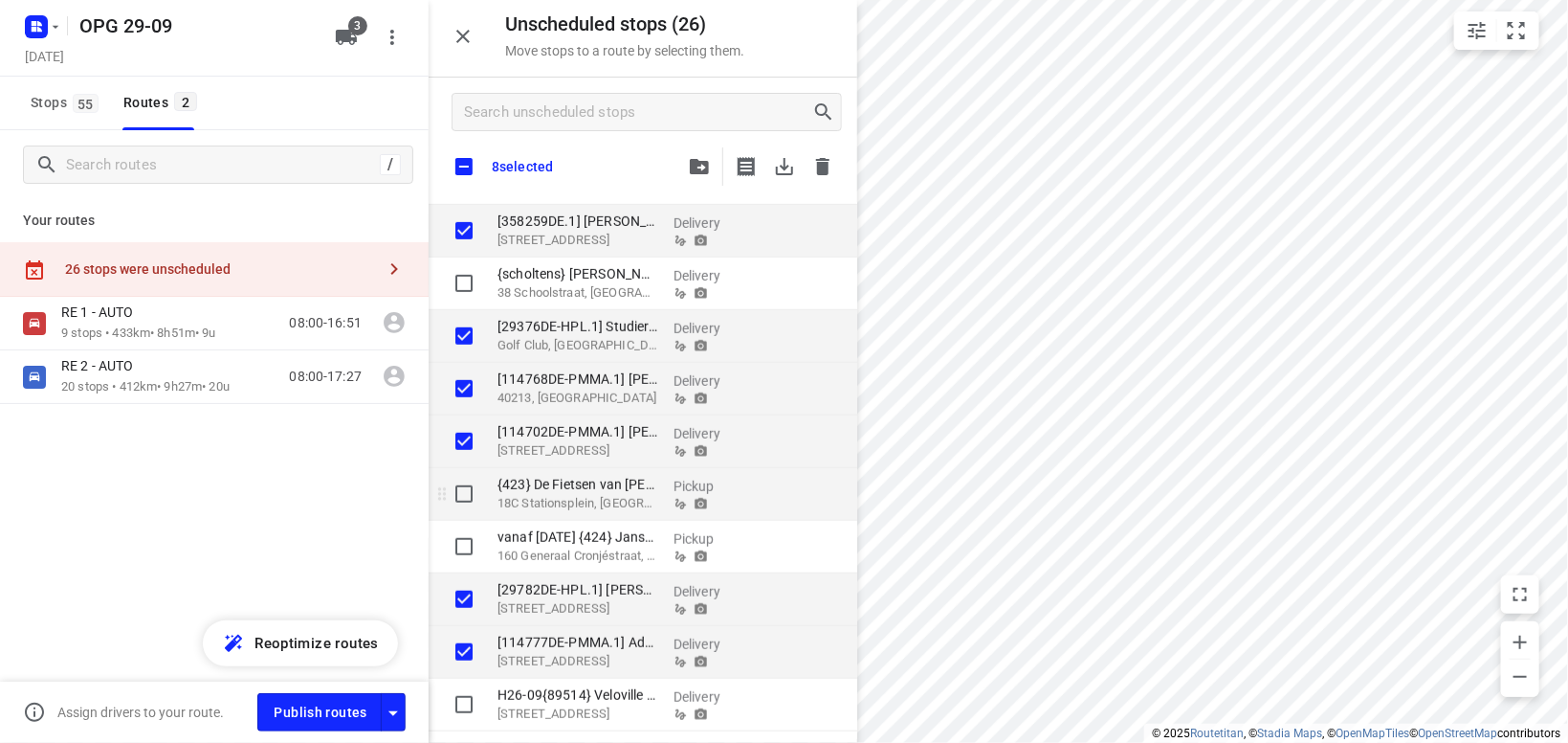
scroll to position [388, 0]
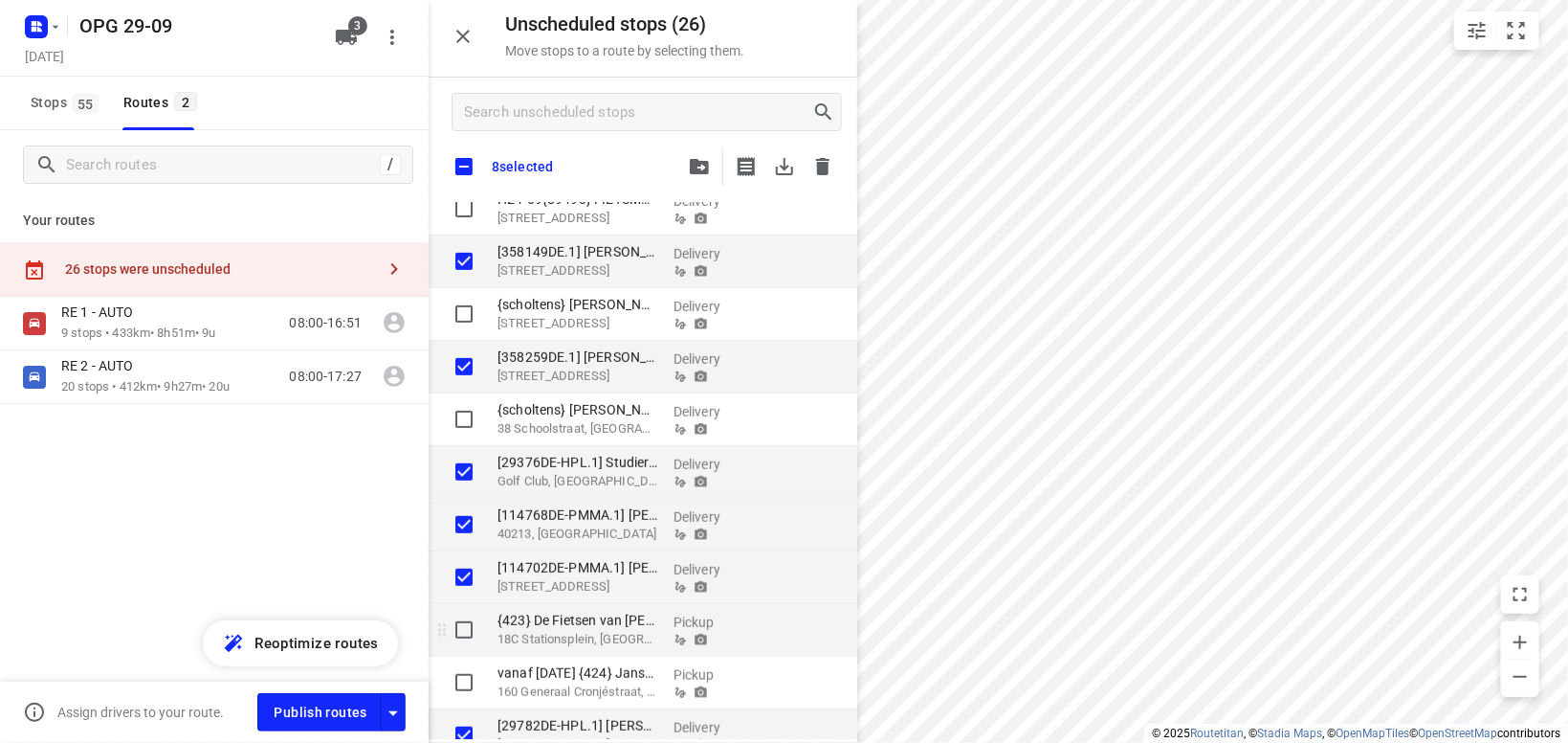
checkbox input "true"
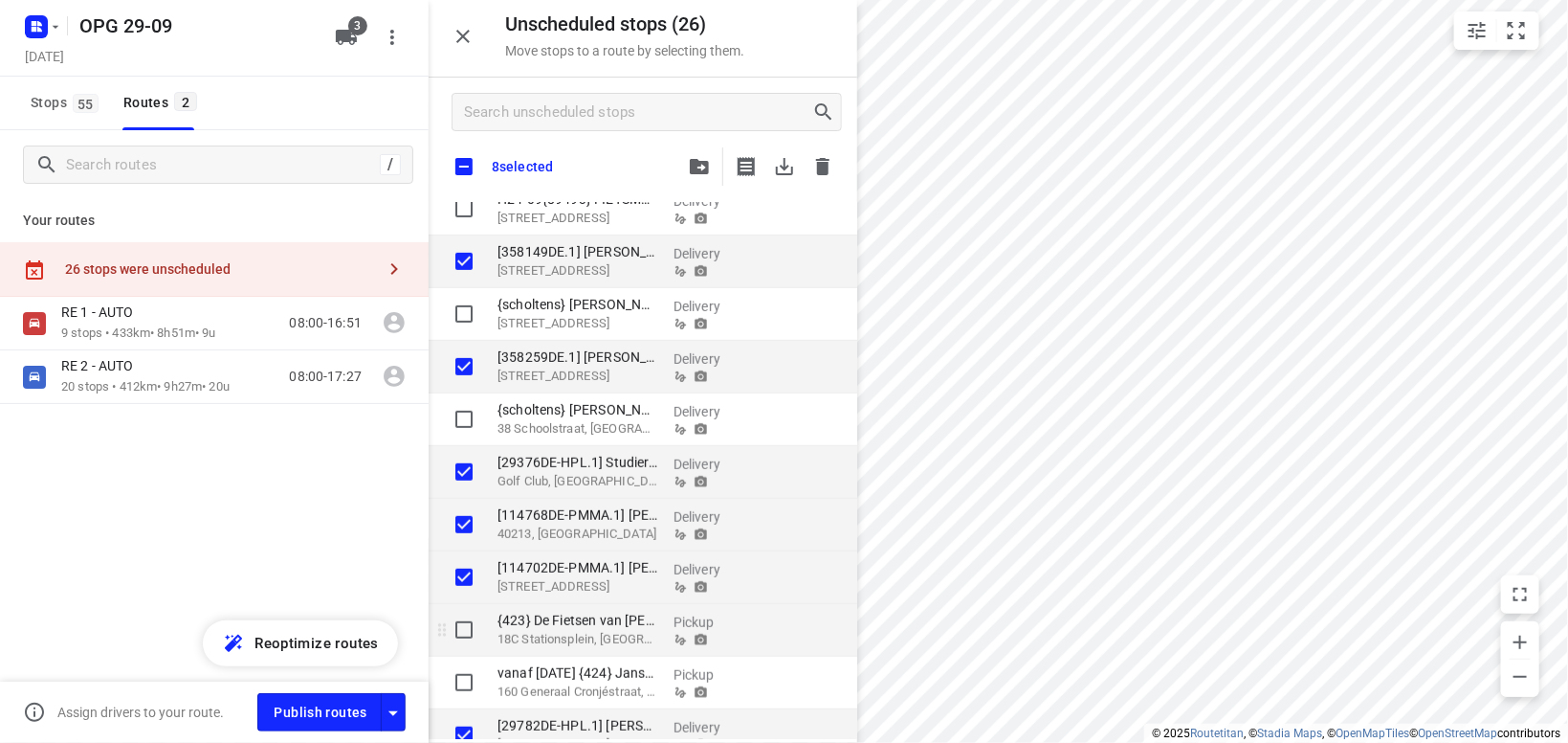
checkbox input "true"
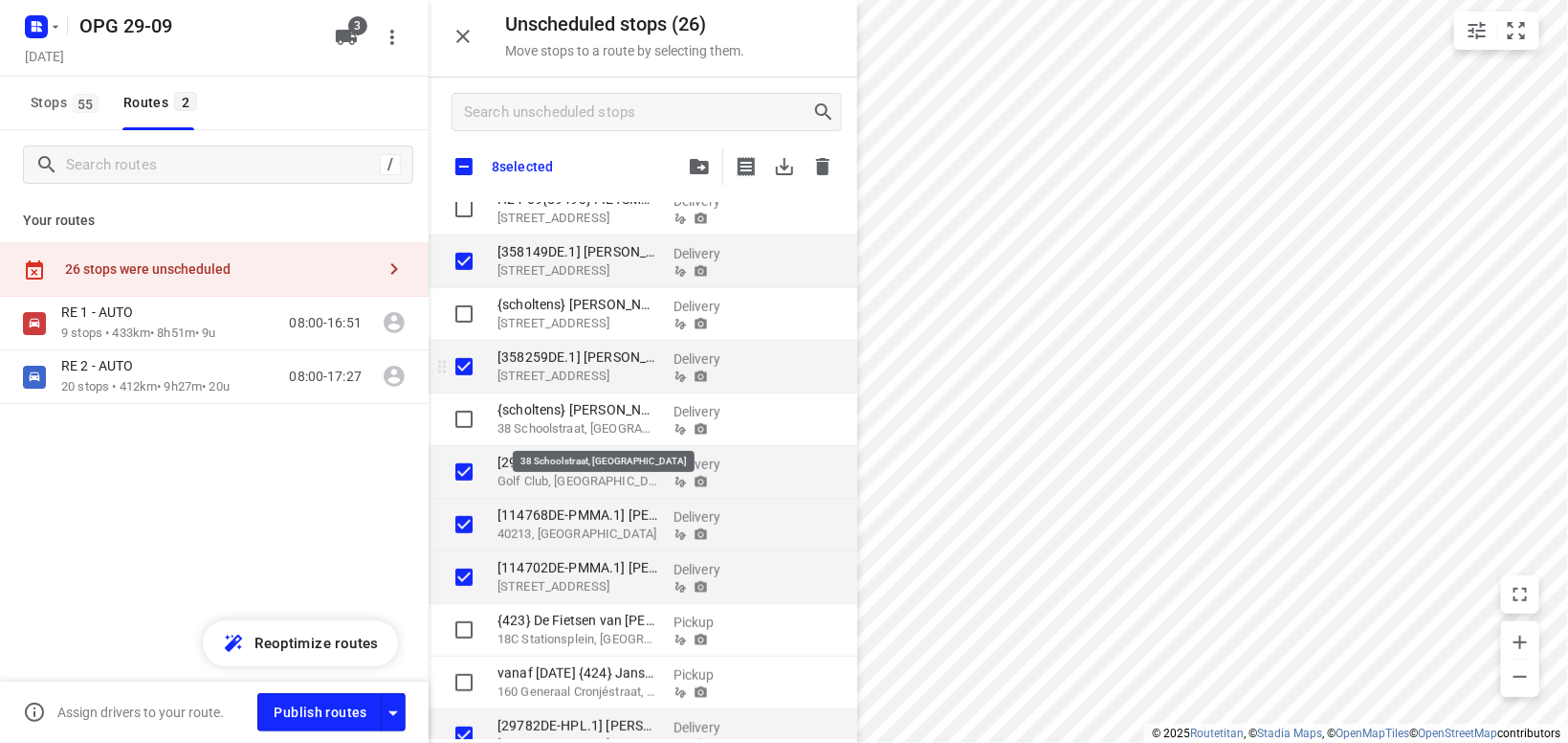
checkbox input "true"
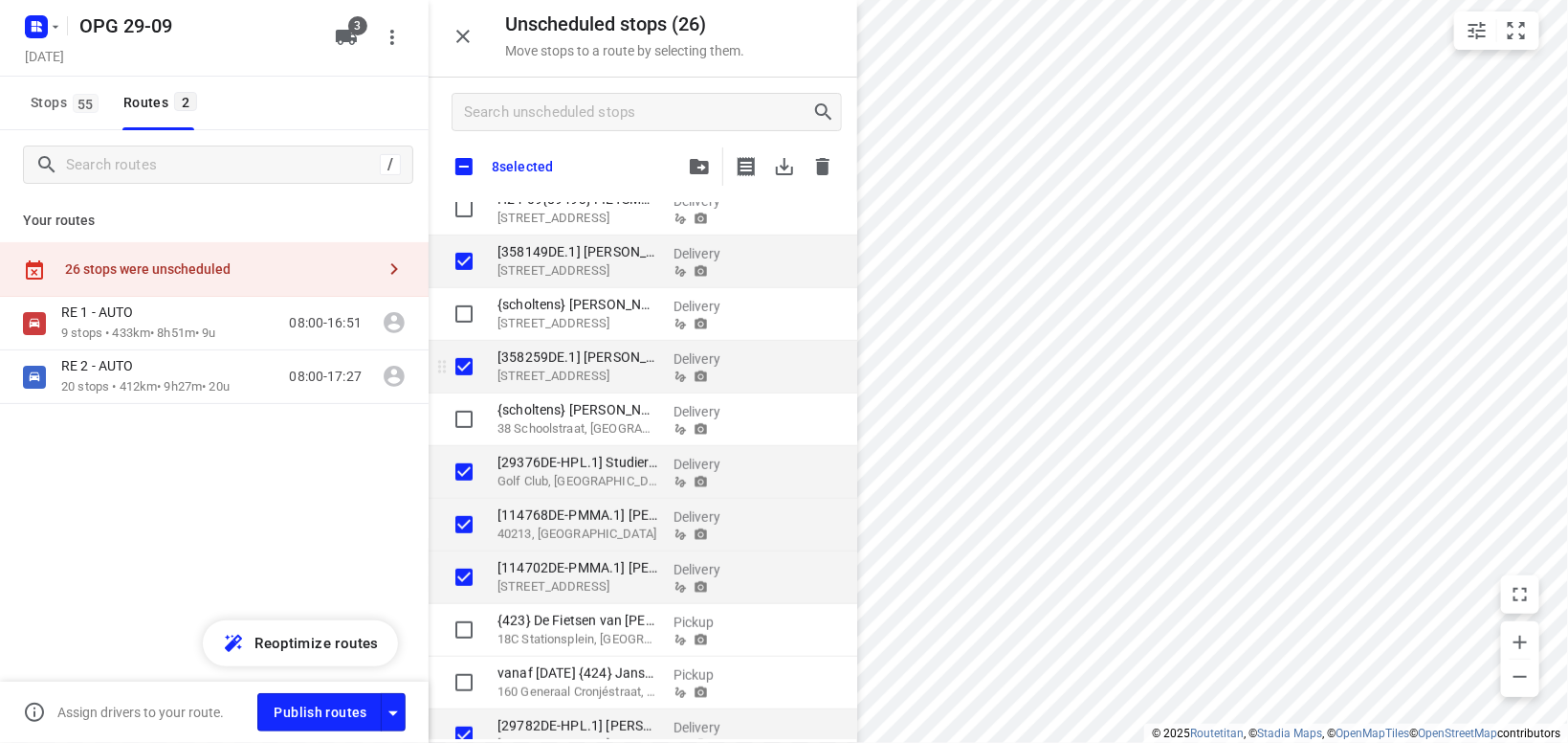
checkbox input "true"
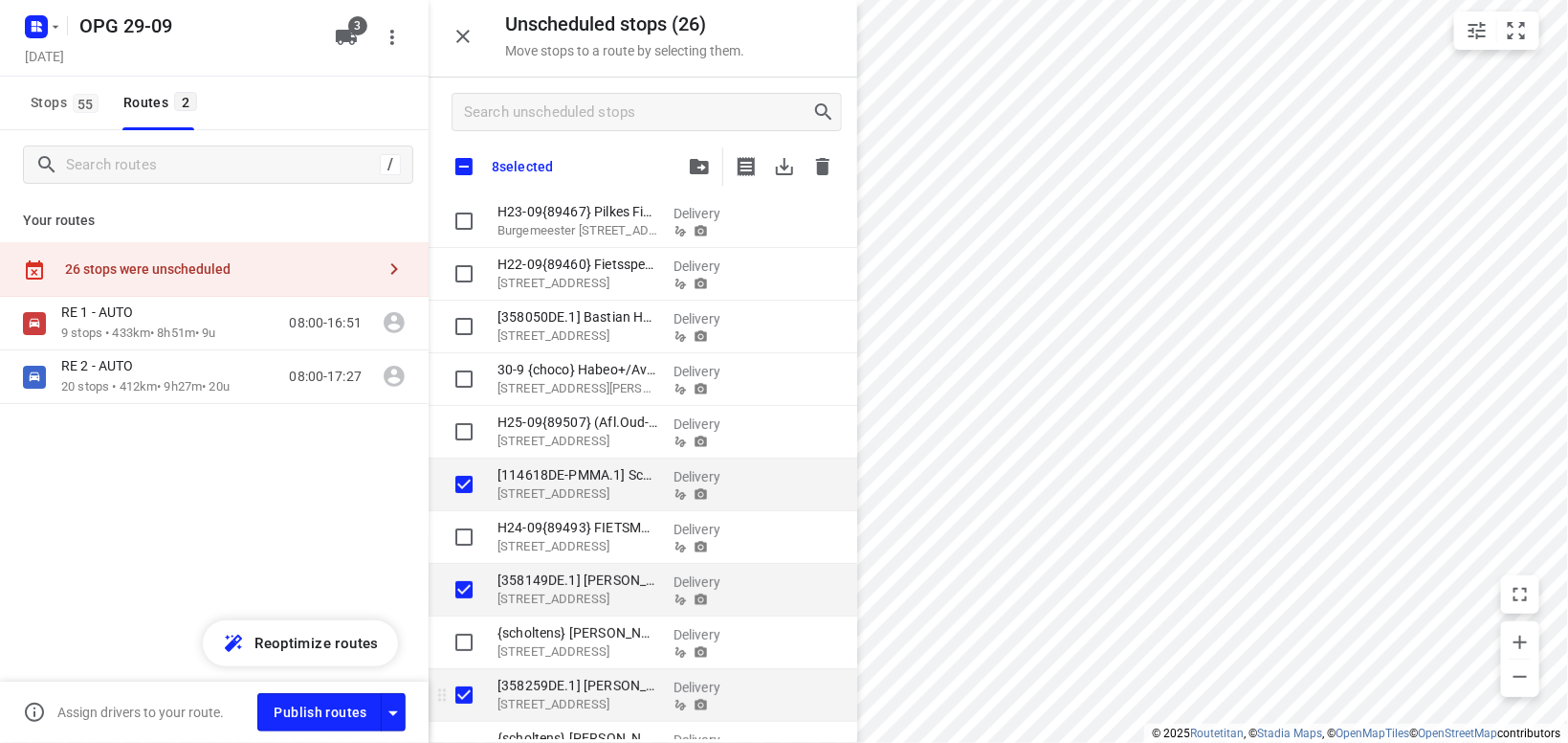
scroll to position [53, 0]
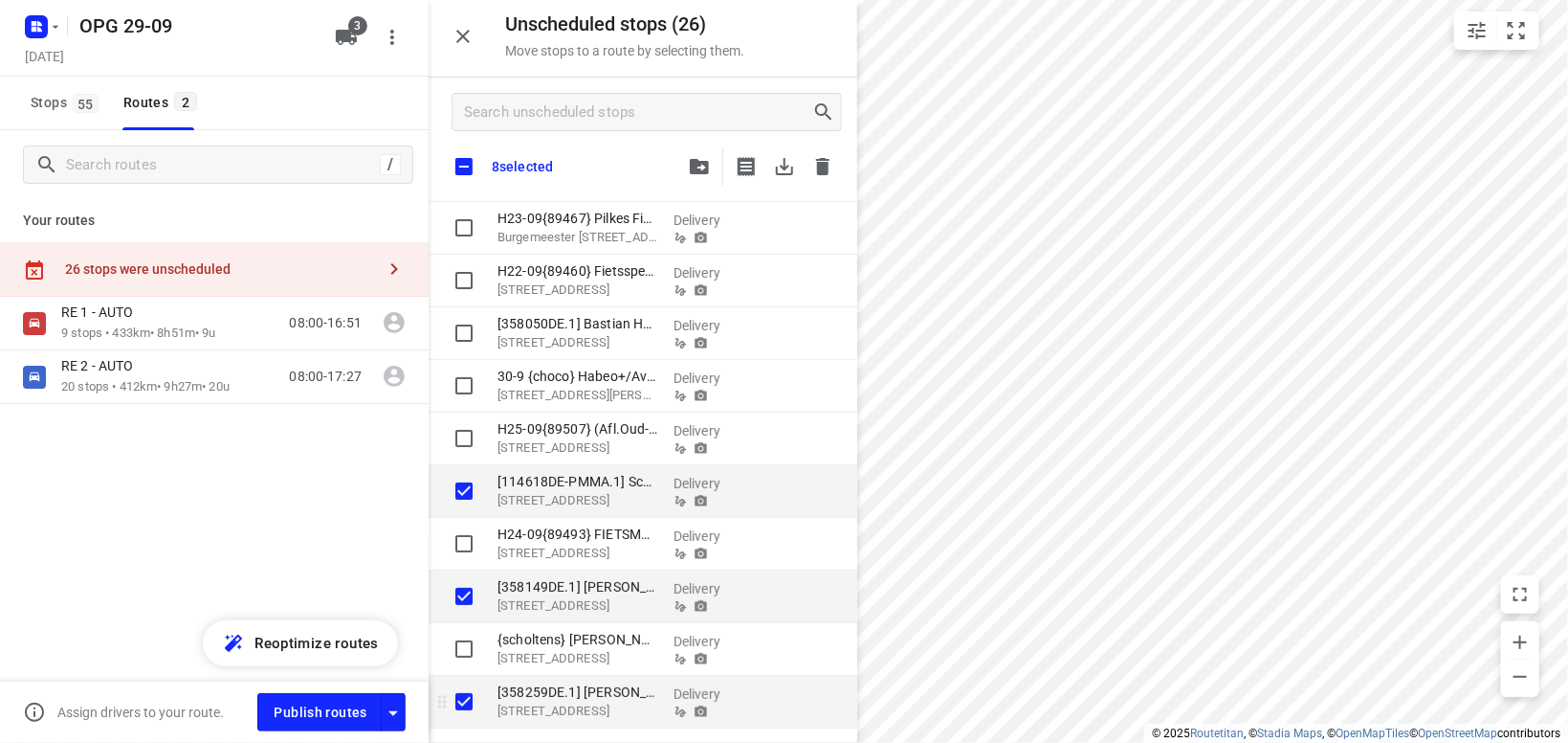
checkbox input "true"
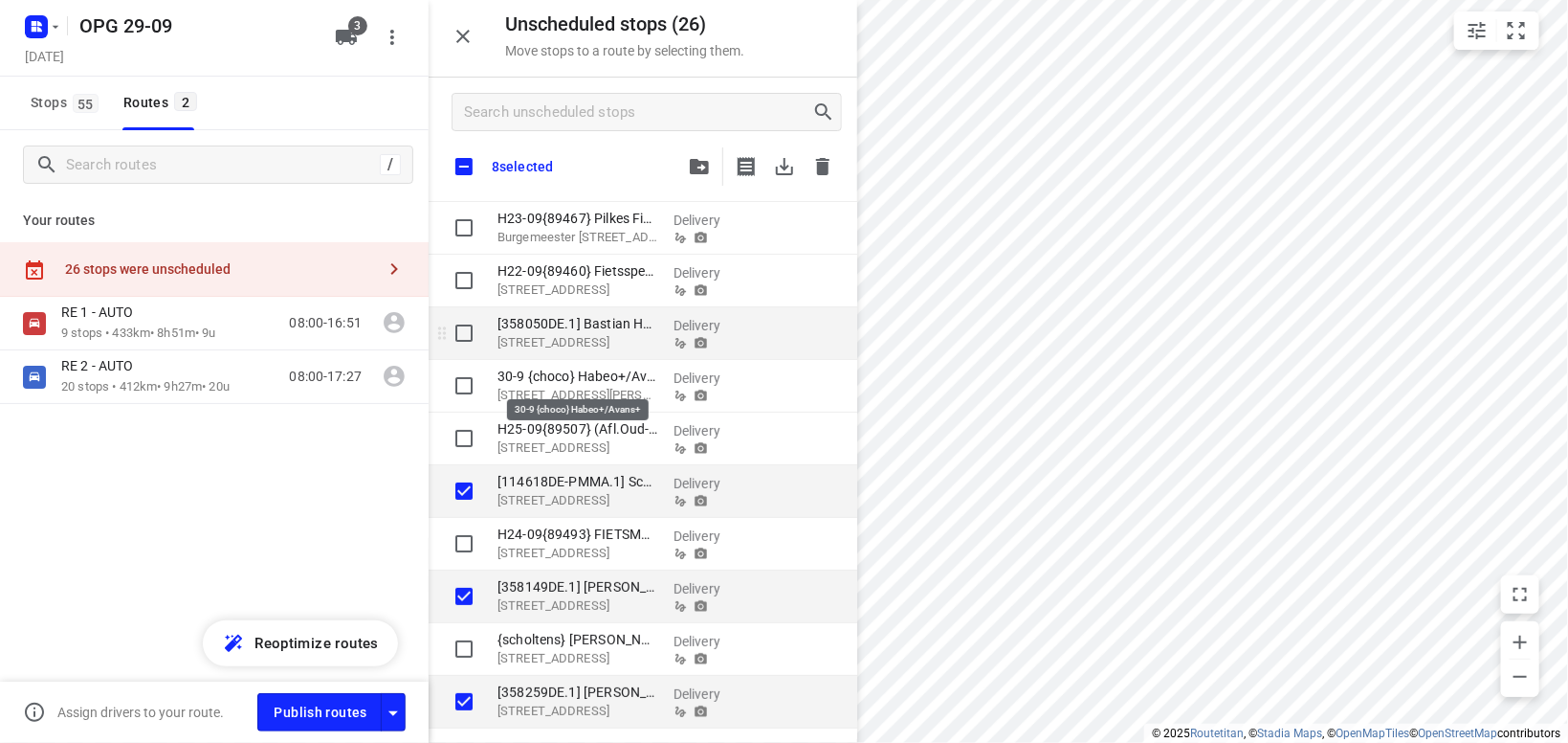
checkbox input "true"
click at [461, 336] on input "grid" at bounding box center [464, 333] width 39 height 39
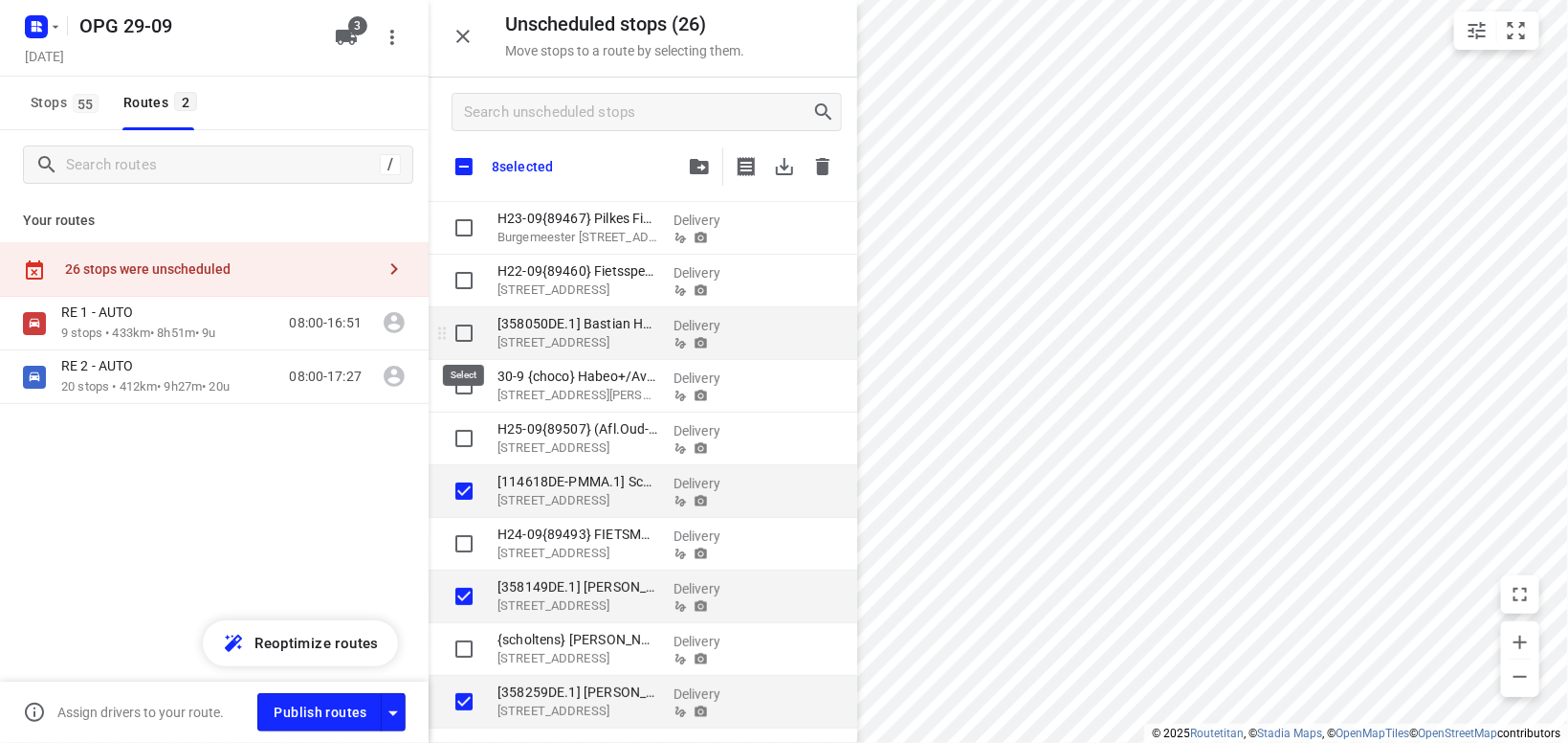
checkbox input "true"
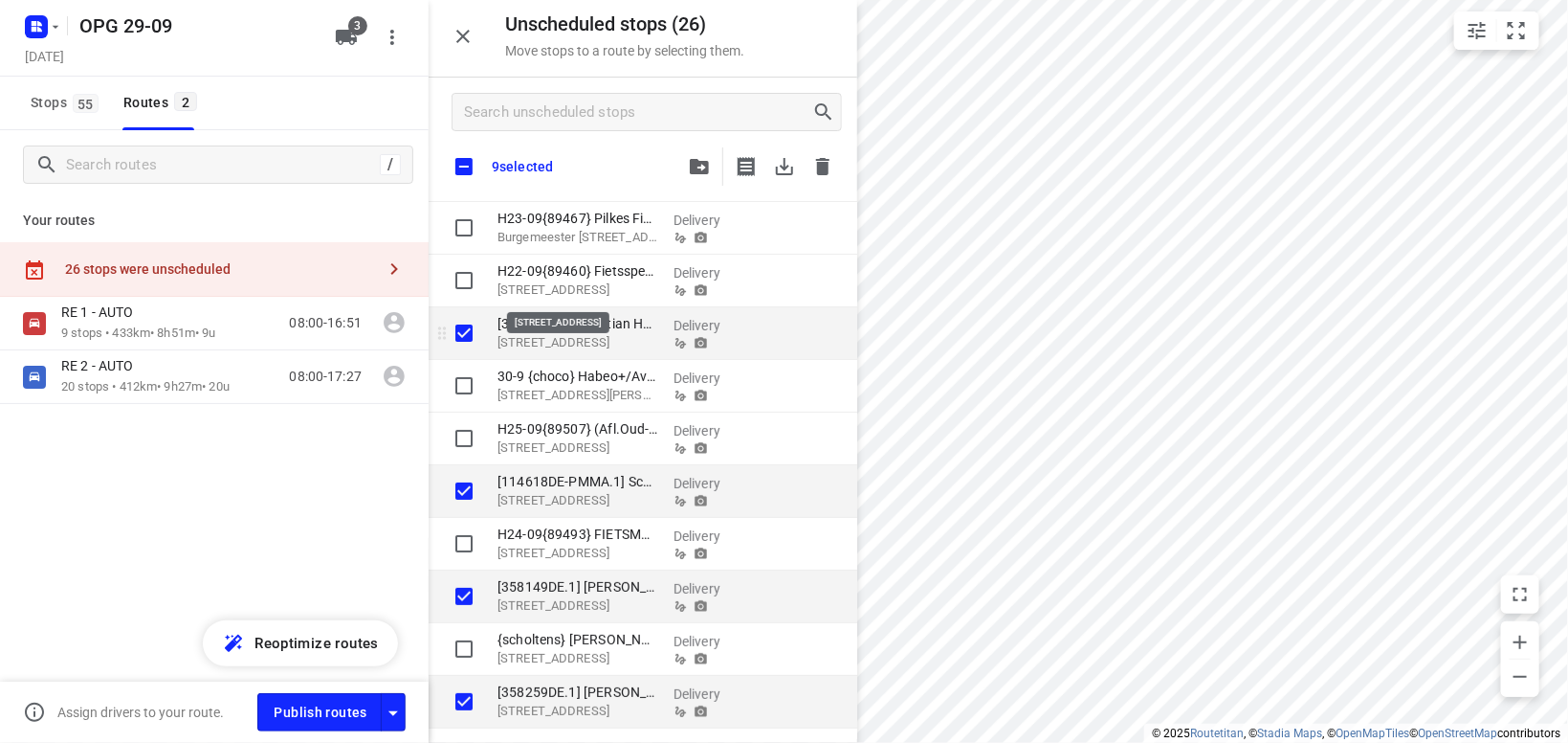
checkbox input "true"
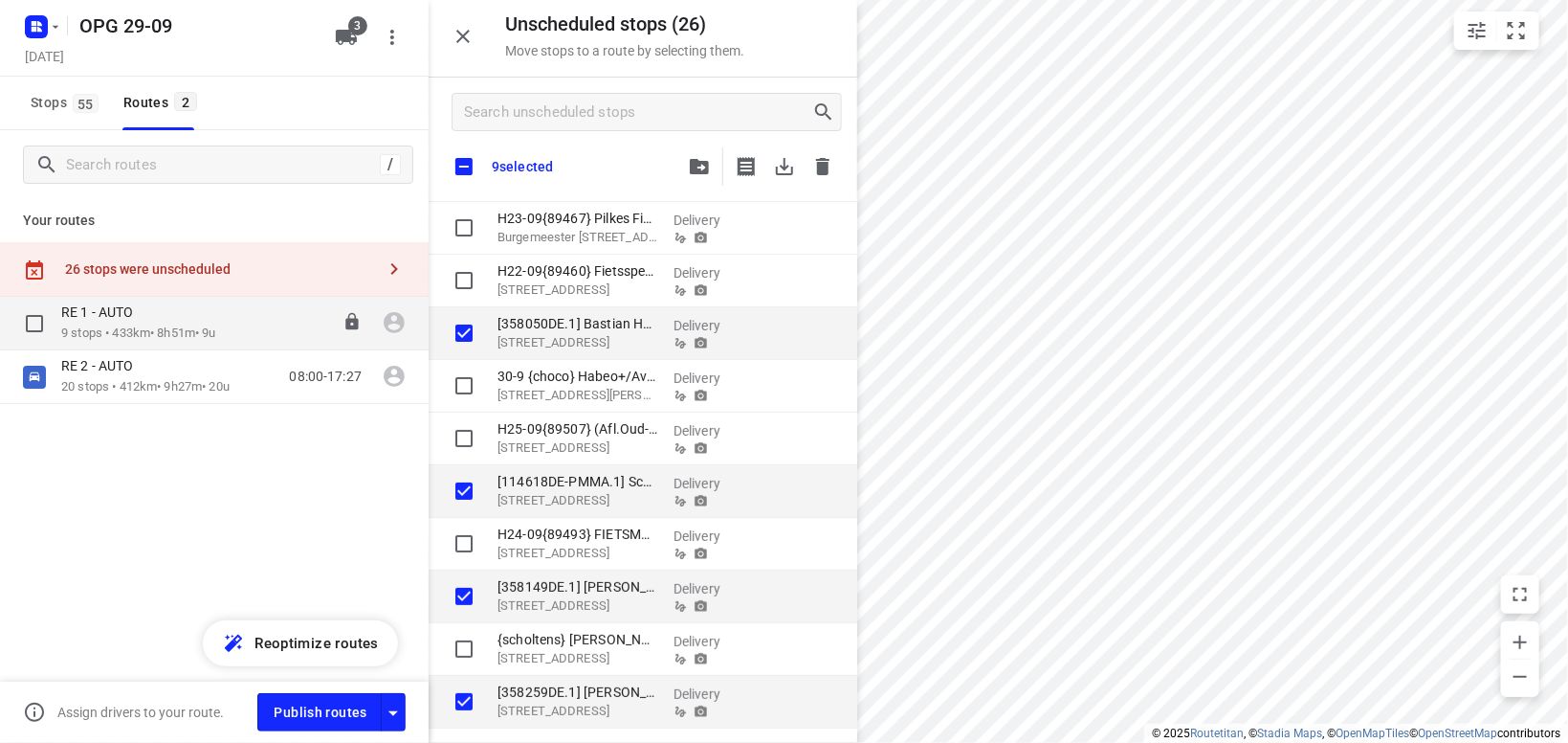
checkbox input "true"
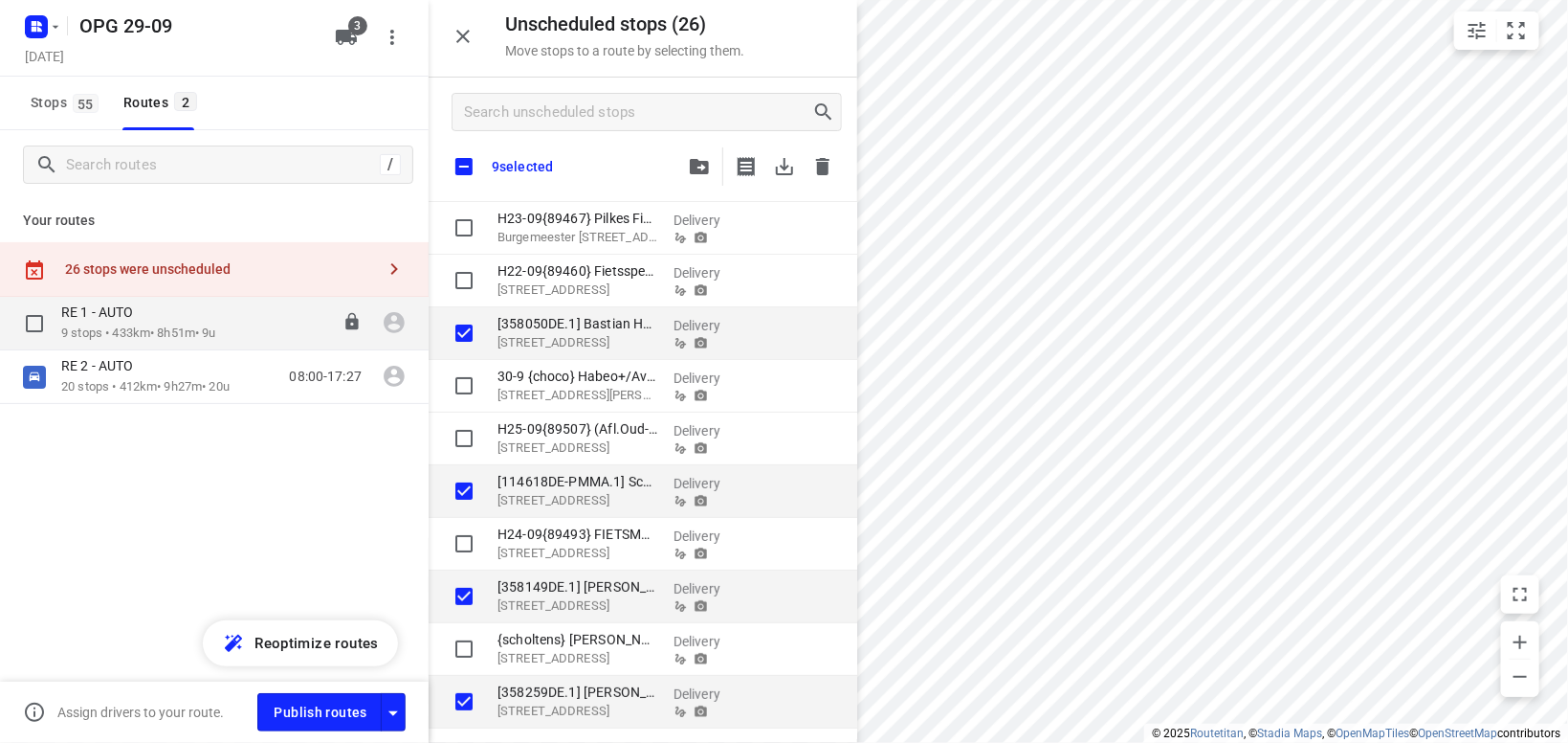
checkbox input "true"
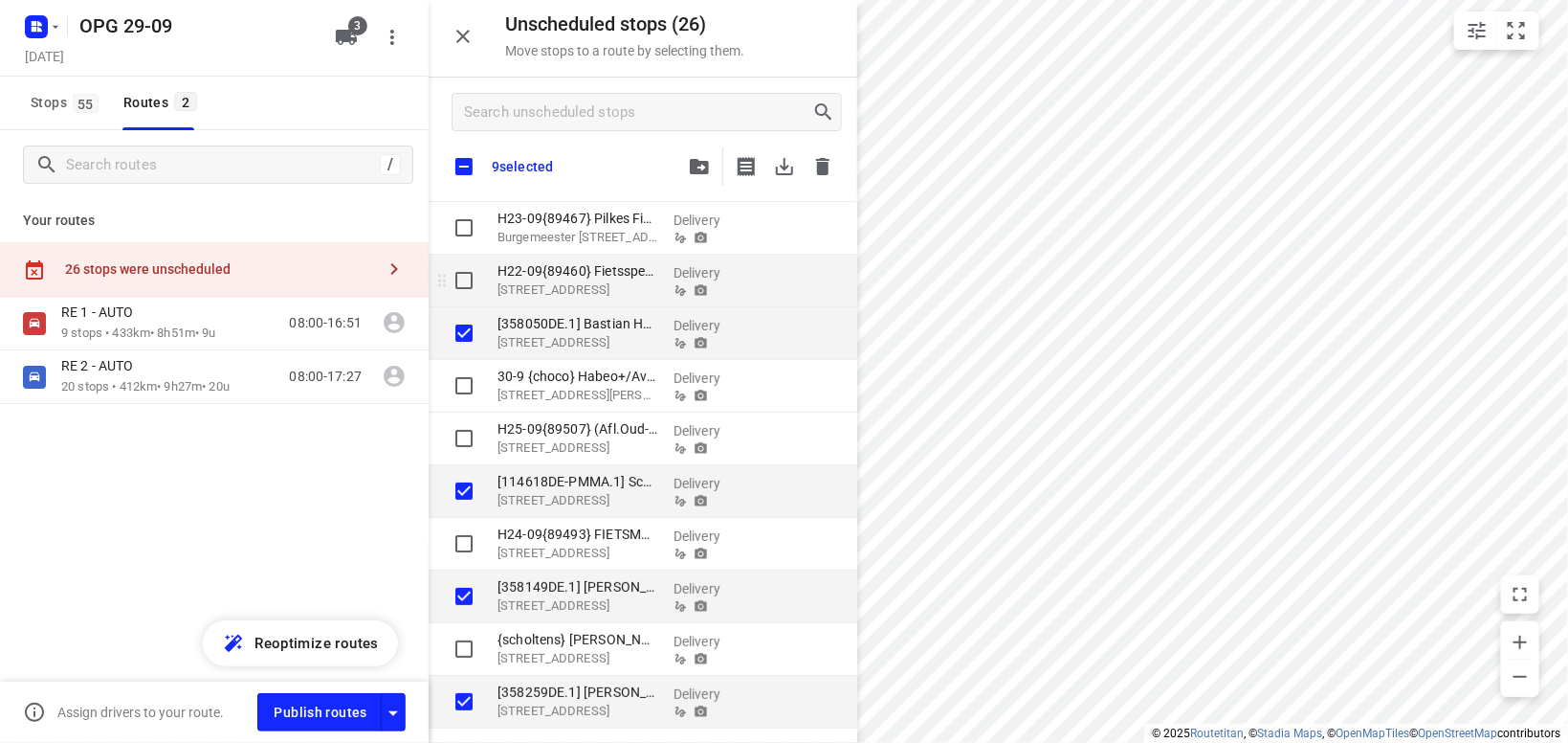
checkbox input "true"
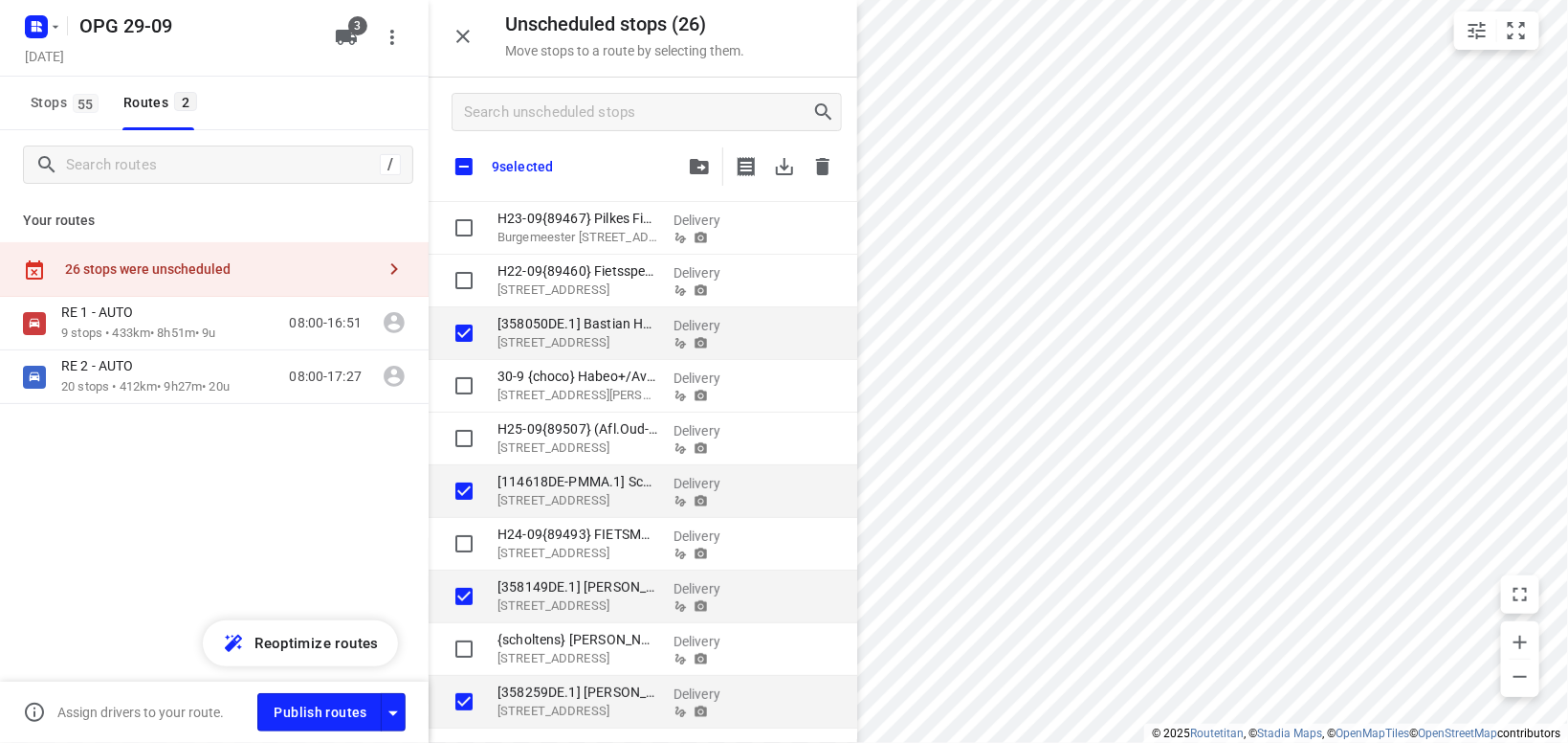
checkbox input "true"
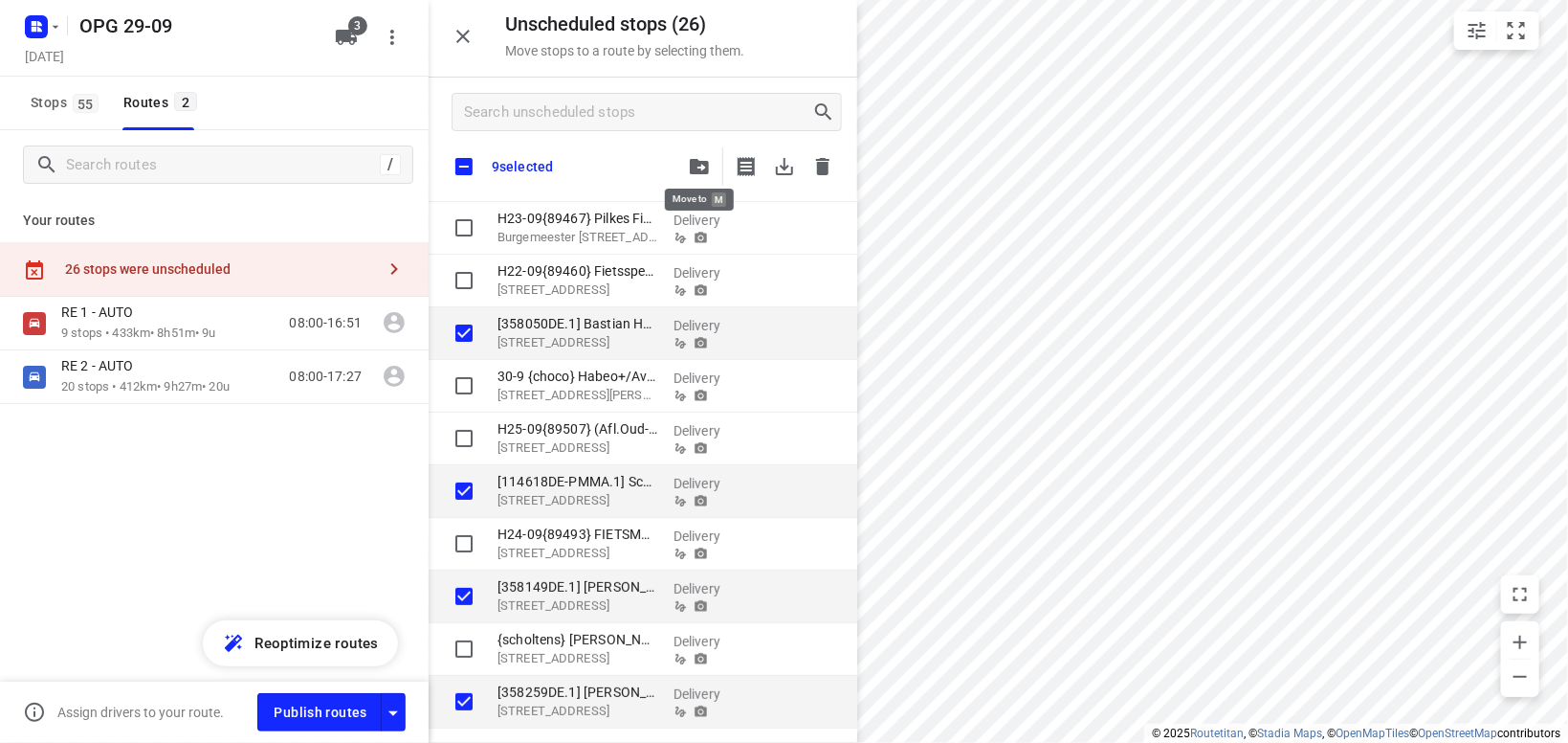
click at [703, 163] on icon "button" at bounding box center [699, 167] width 19 height 15
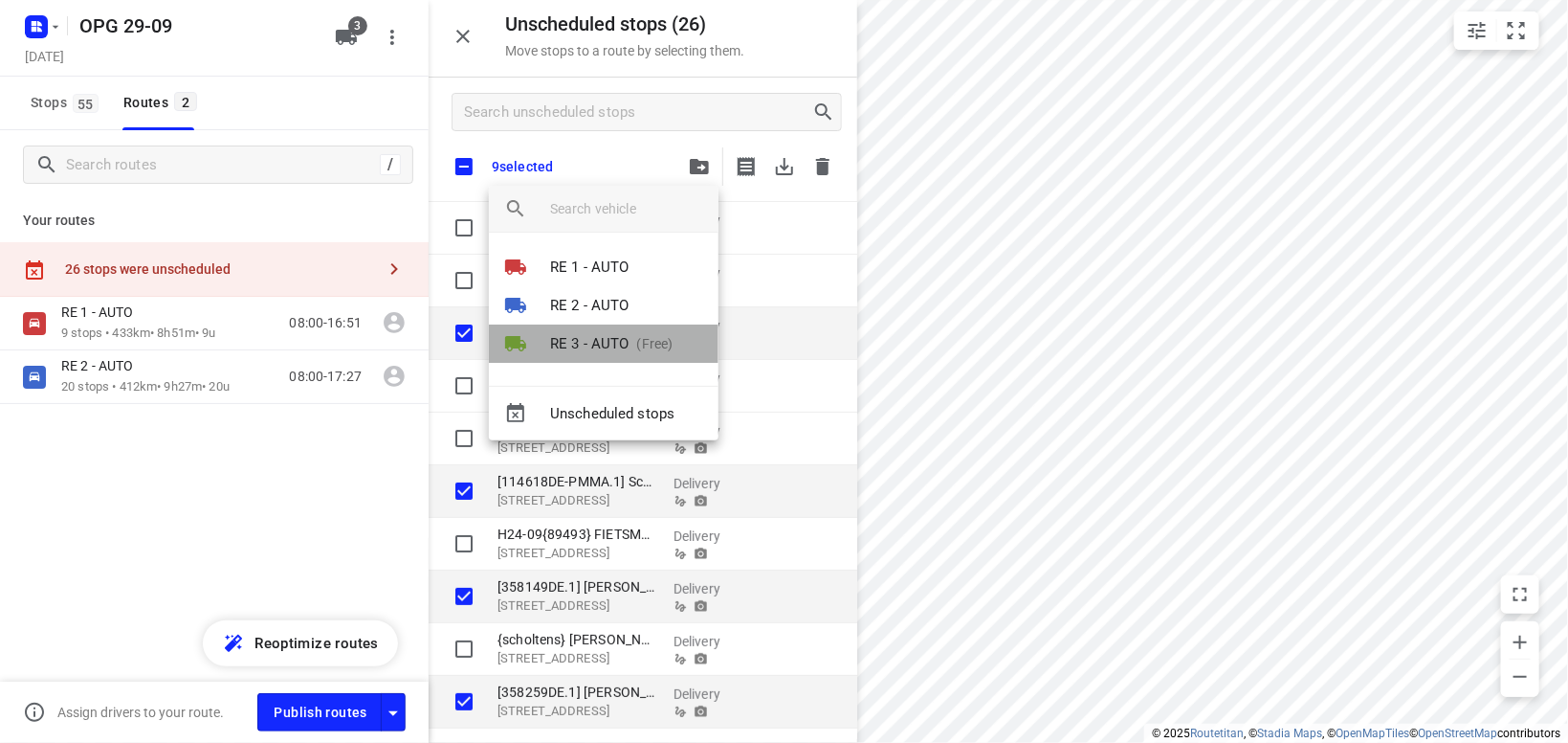
click at [584, 330] on li "RE 3 - AUTO (Free)" at bounding box center [604, 344] width 230 height 39
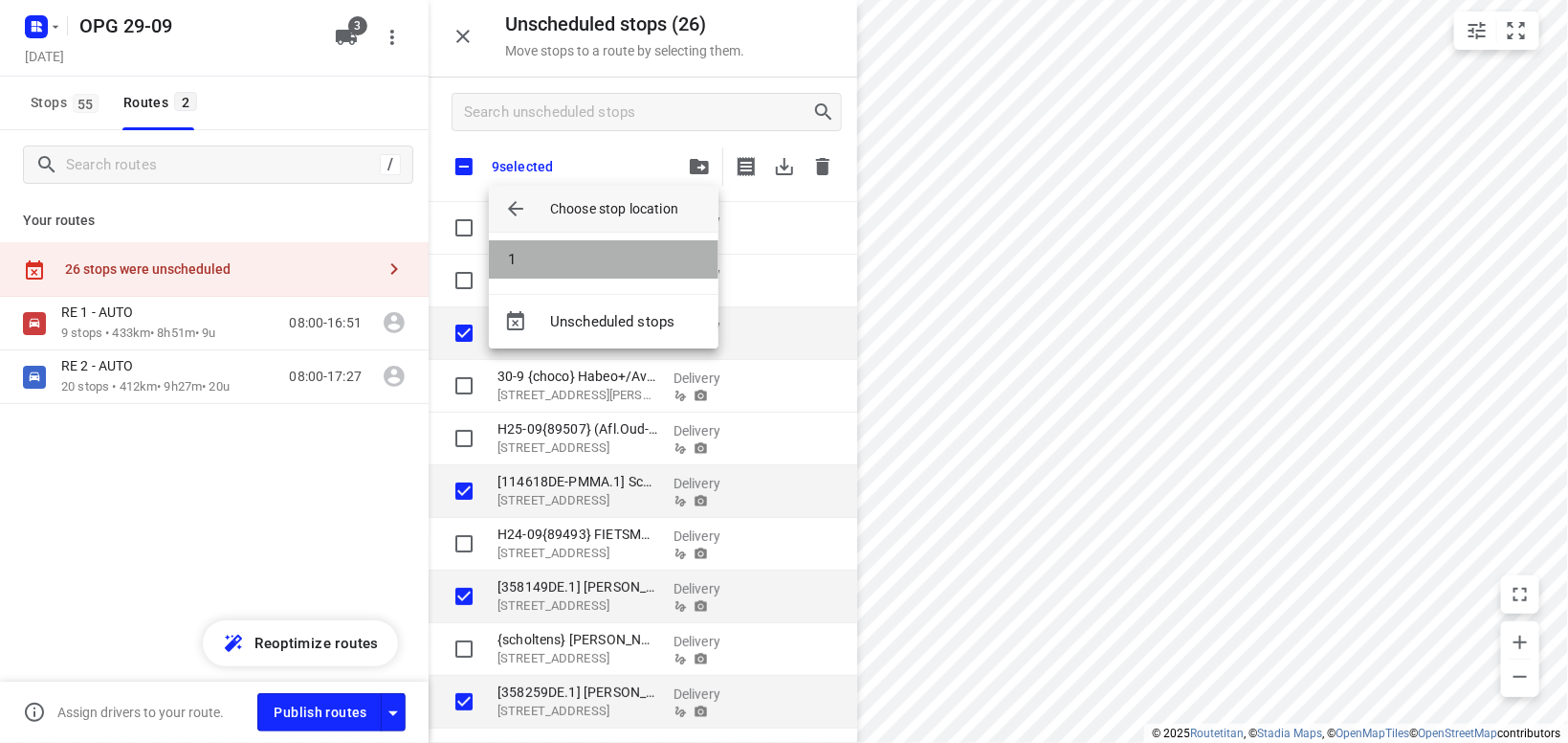
click at [586, 255] on li "1" at bounding box center [604, 260] width 230 height 39
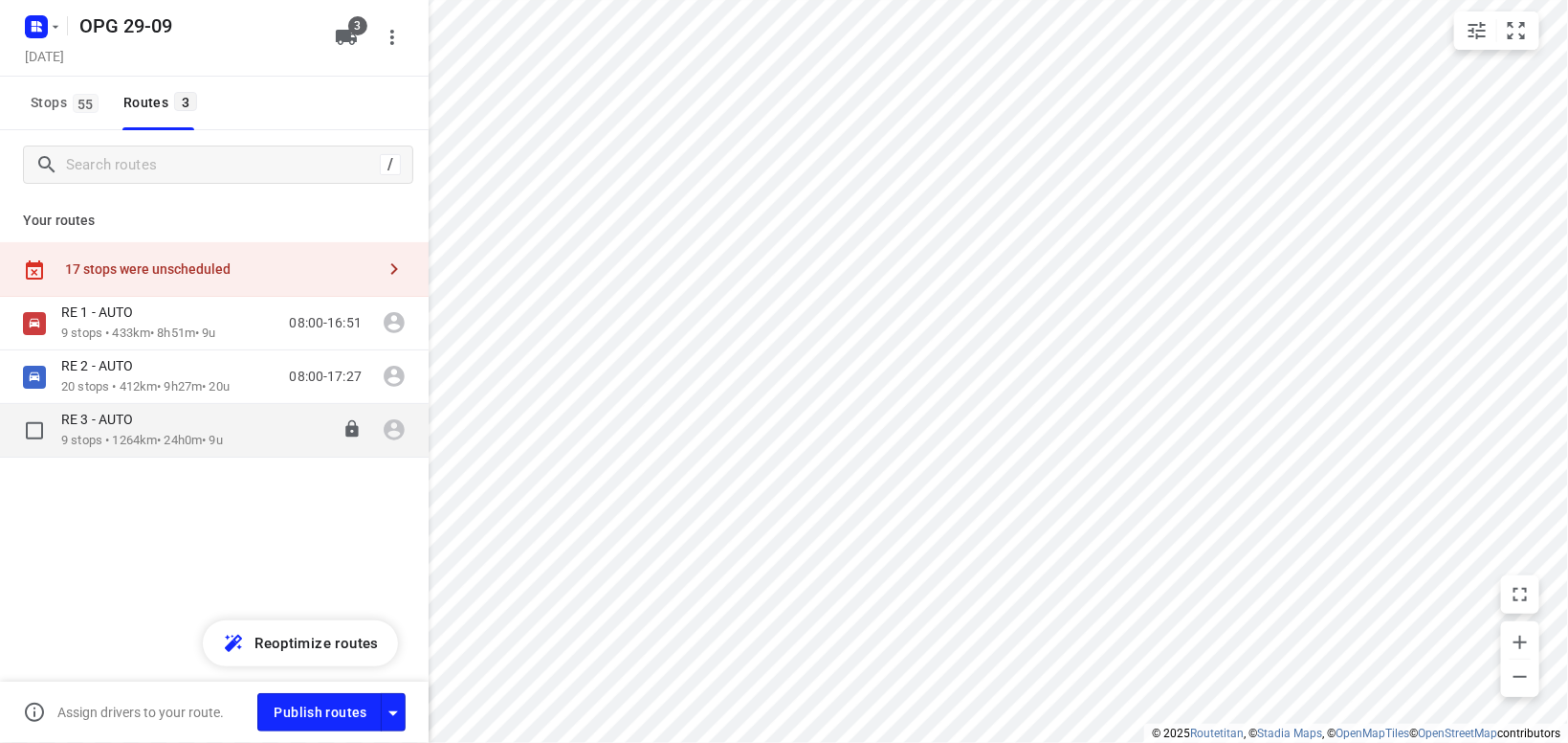
click at [136, 431] on p "9 stops • 1264km • 24h0m • 9u" at bounding box center [142, 440] width 162 height 18
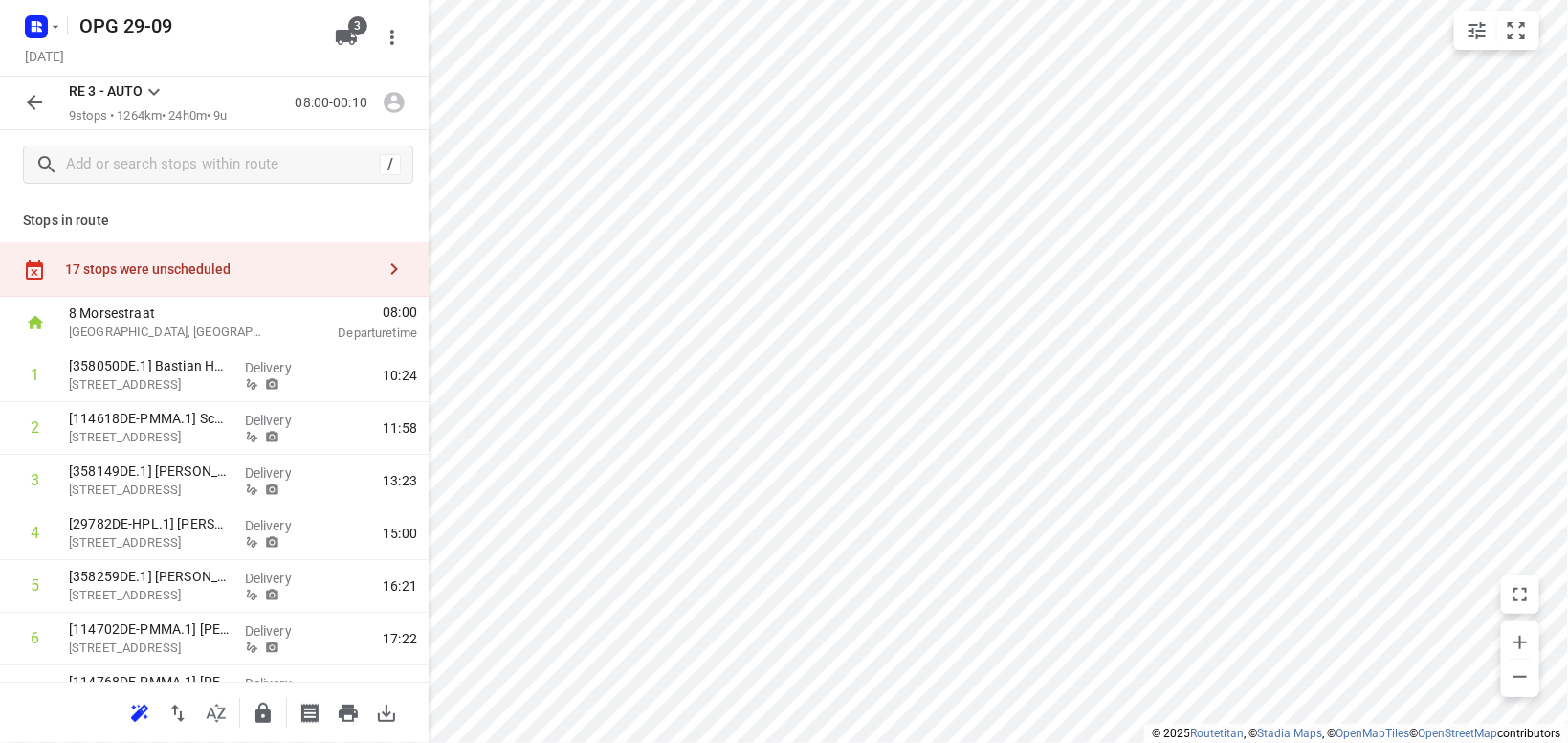
scroll to position [193, 0]
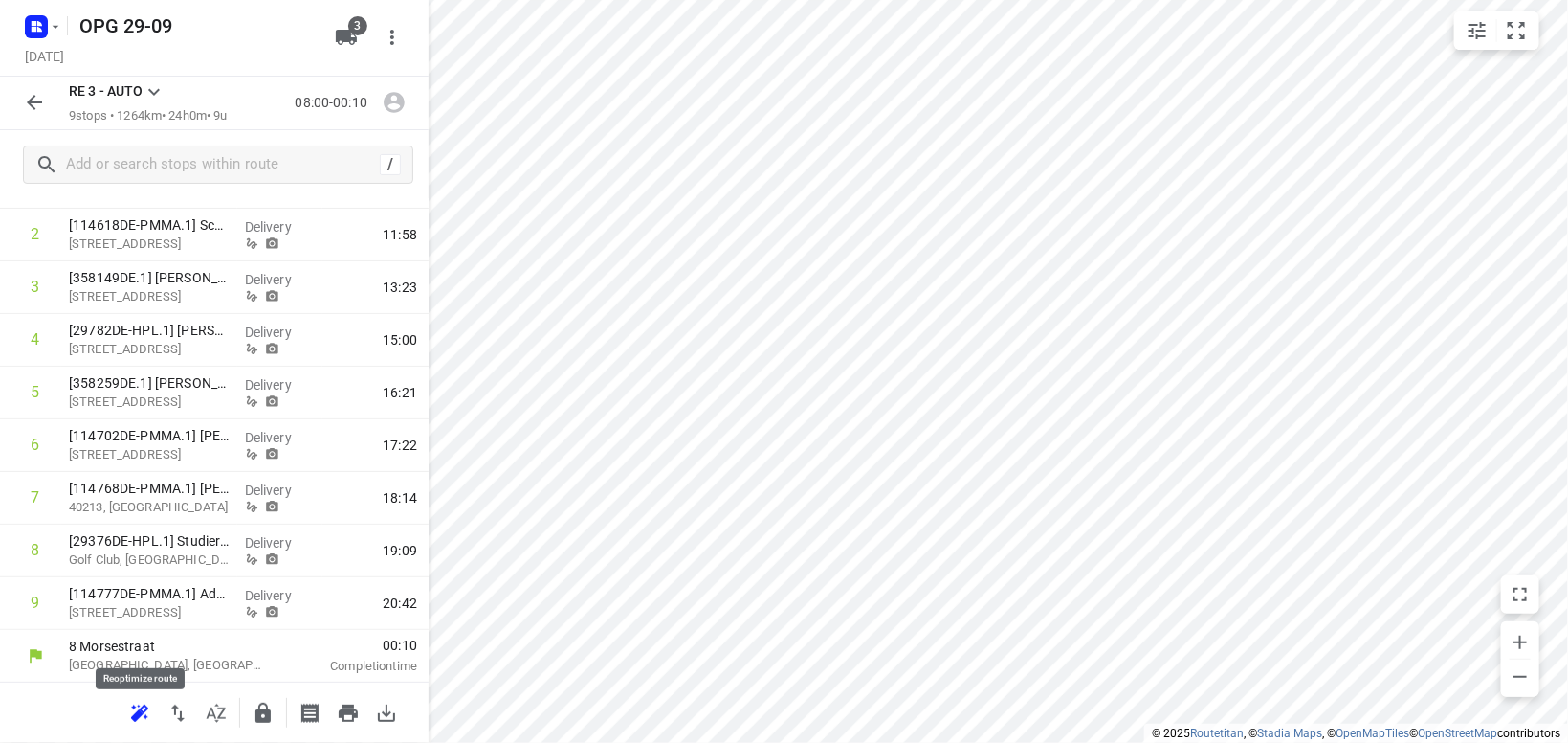
click at [140, 704] on icon "button" at bounding box center [140, 713] width 23 height 23
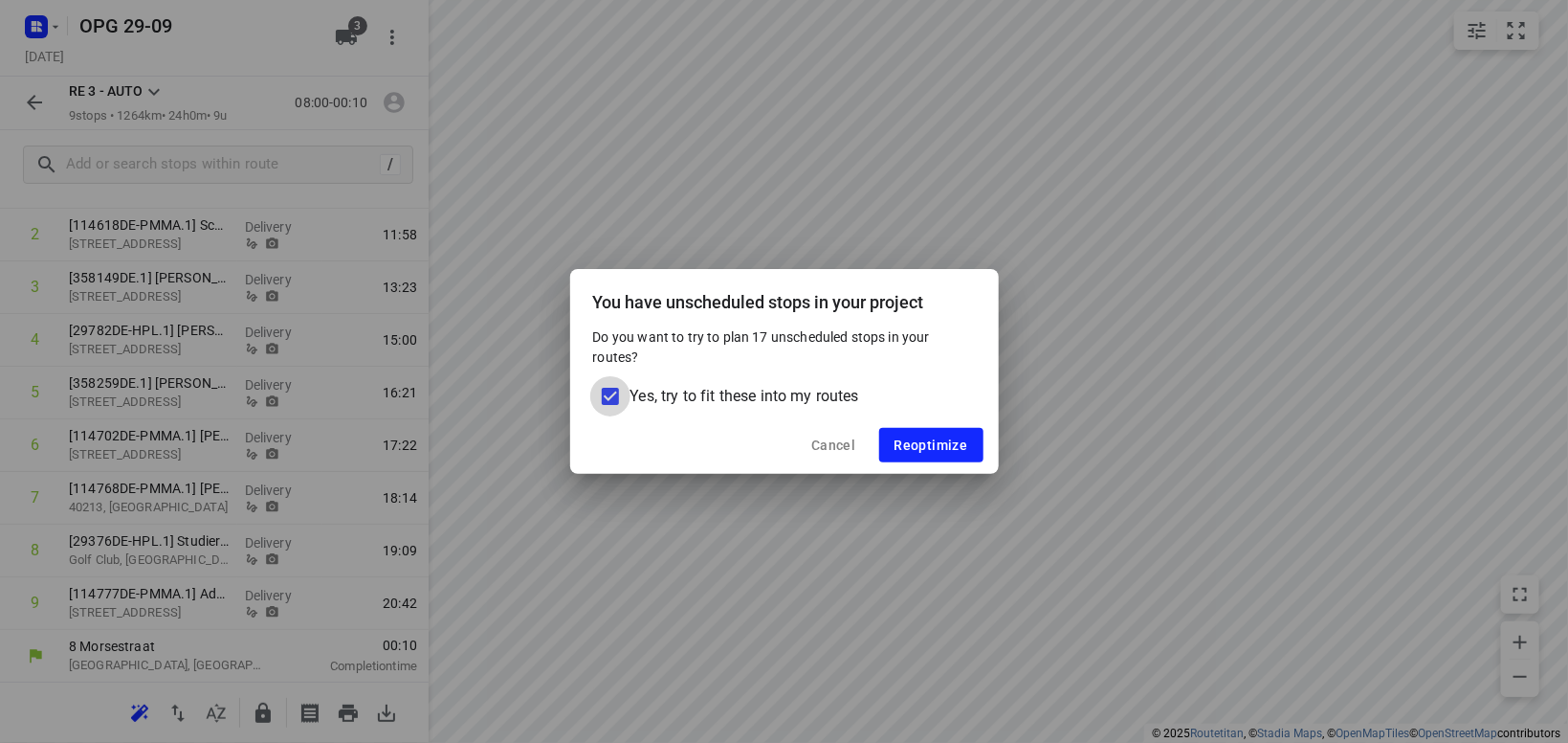
click at [608, 388] on input "Yes, try to fit these into my routes" at bounding box center [610, 397] width 41 height 41
checkbox input "false"
click at [964, 445] on span "Reoptimize" at bounding box center [931, 445] width 73 height 15
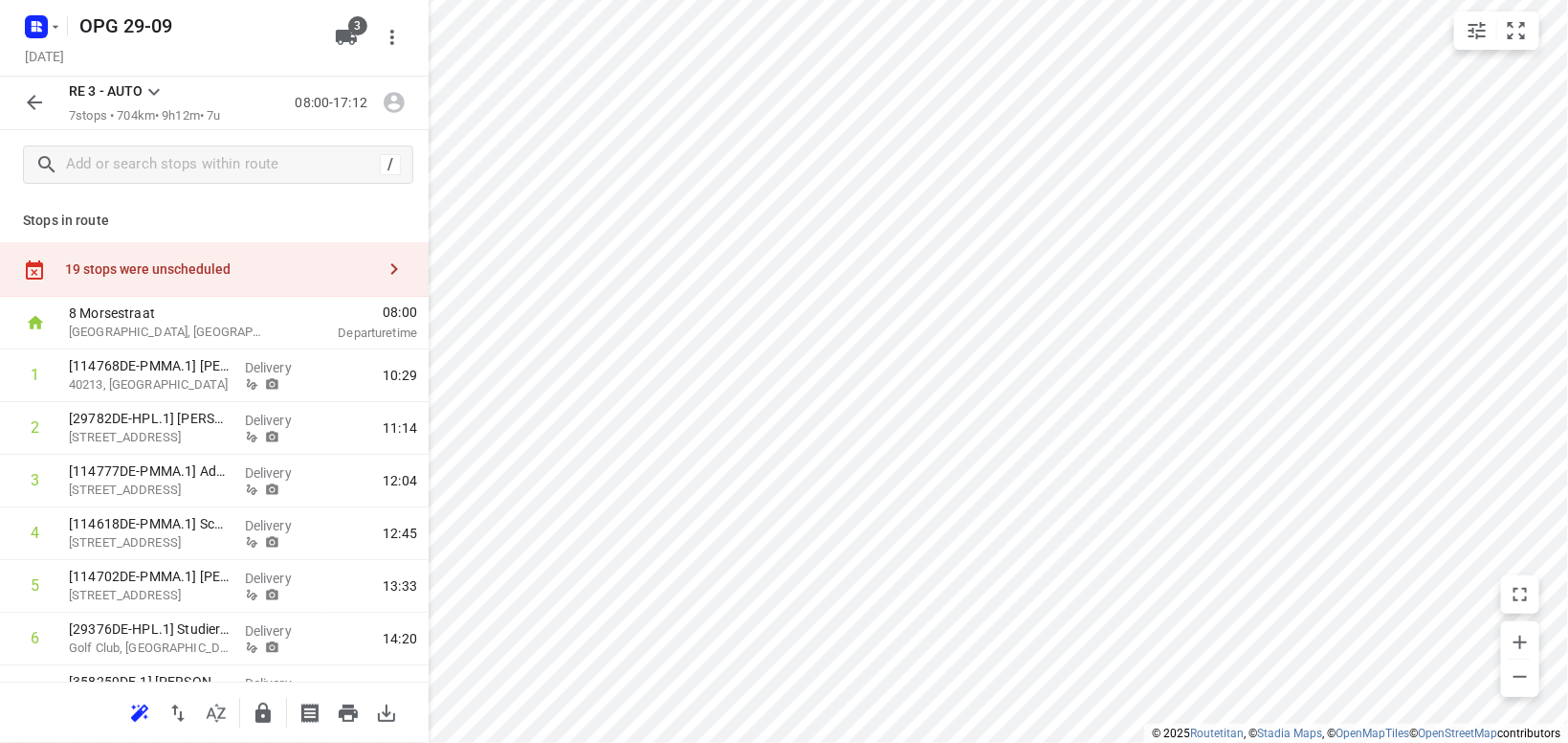
scroll to position [0, 0]
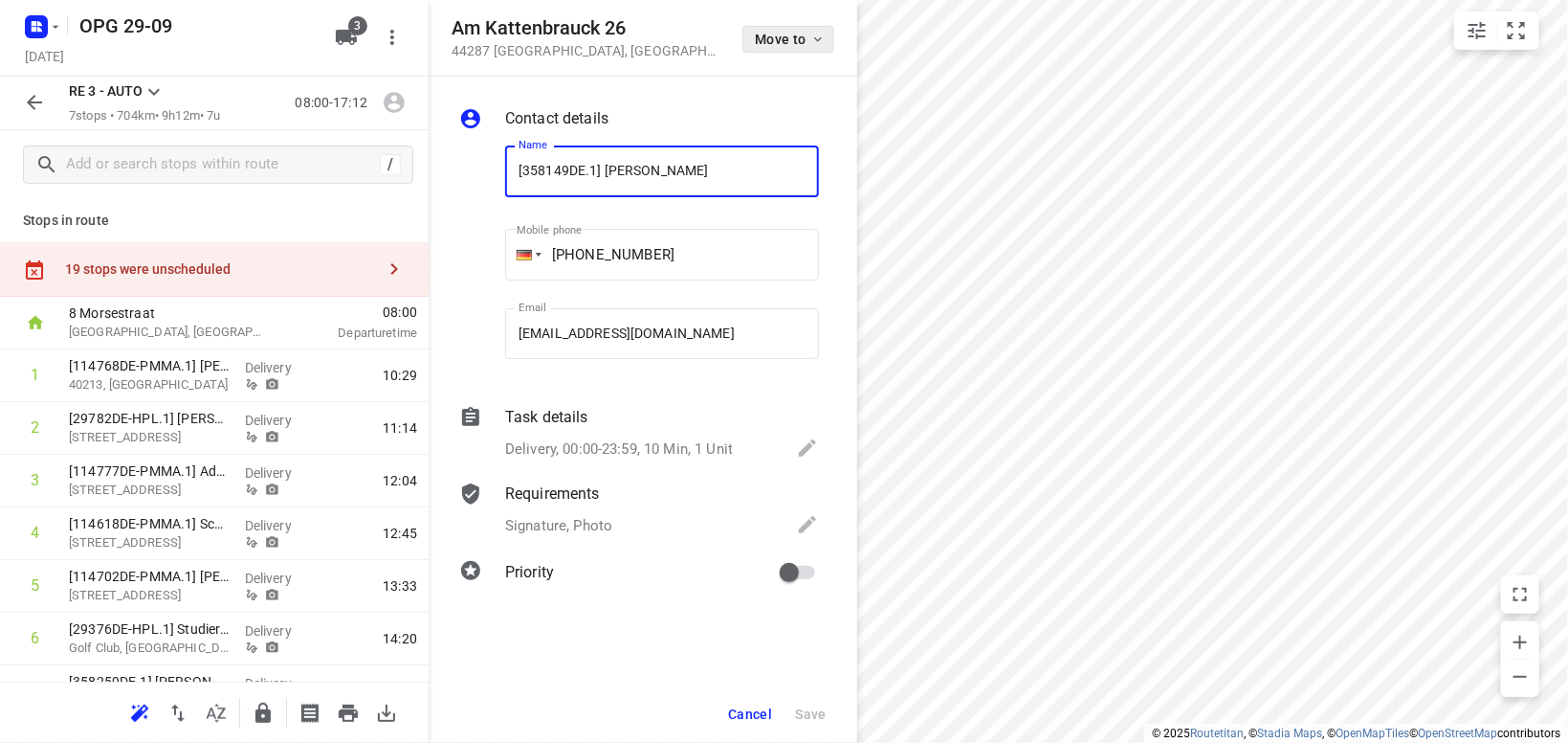
click at [817, 46] on icon "button" at bounding box center [818, 40] width 15 height 15
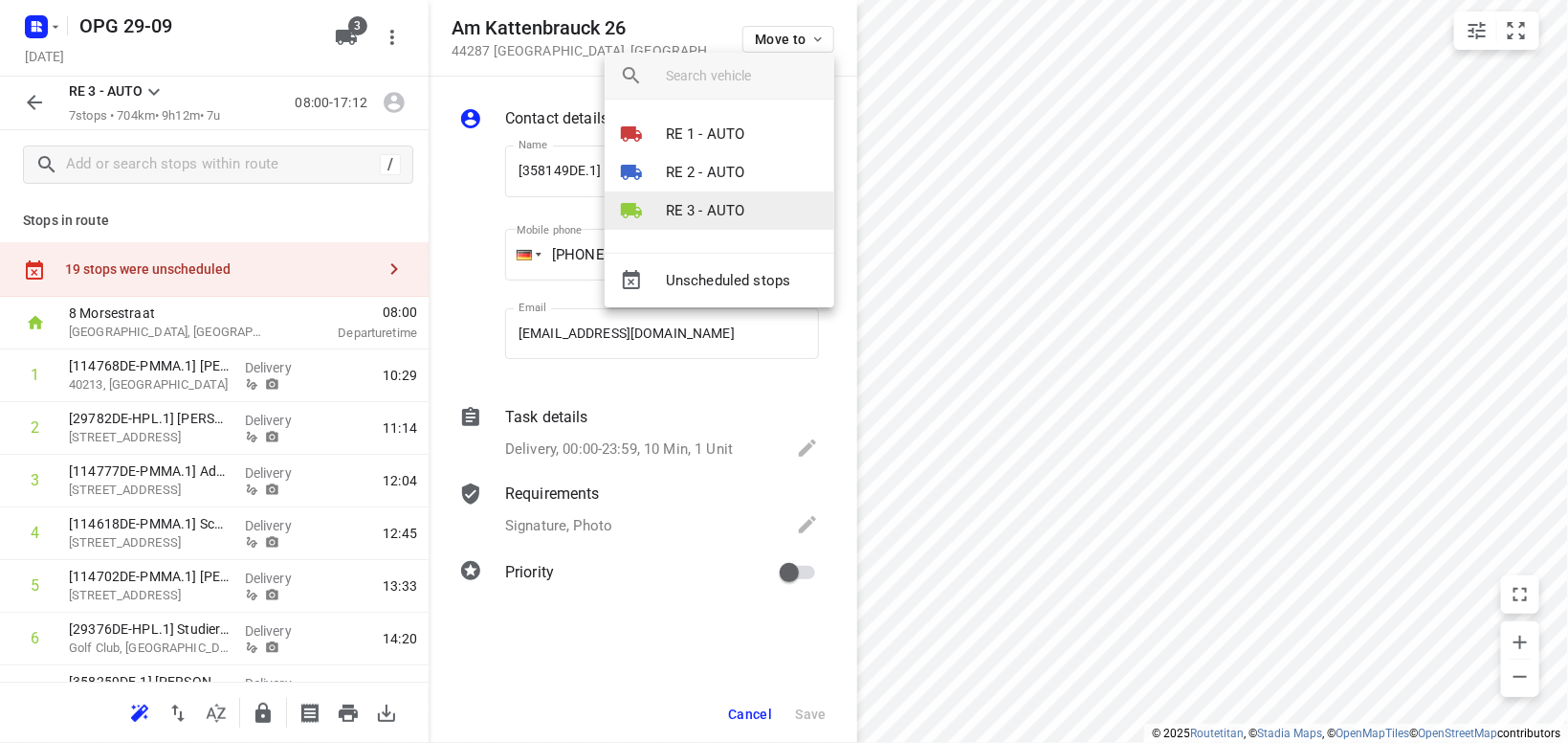
click at [735, 205] on p "RE 3 - AUTO" at bounding box center [705, 210] width 79 height 22
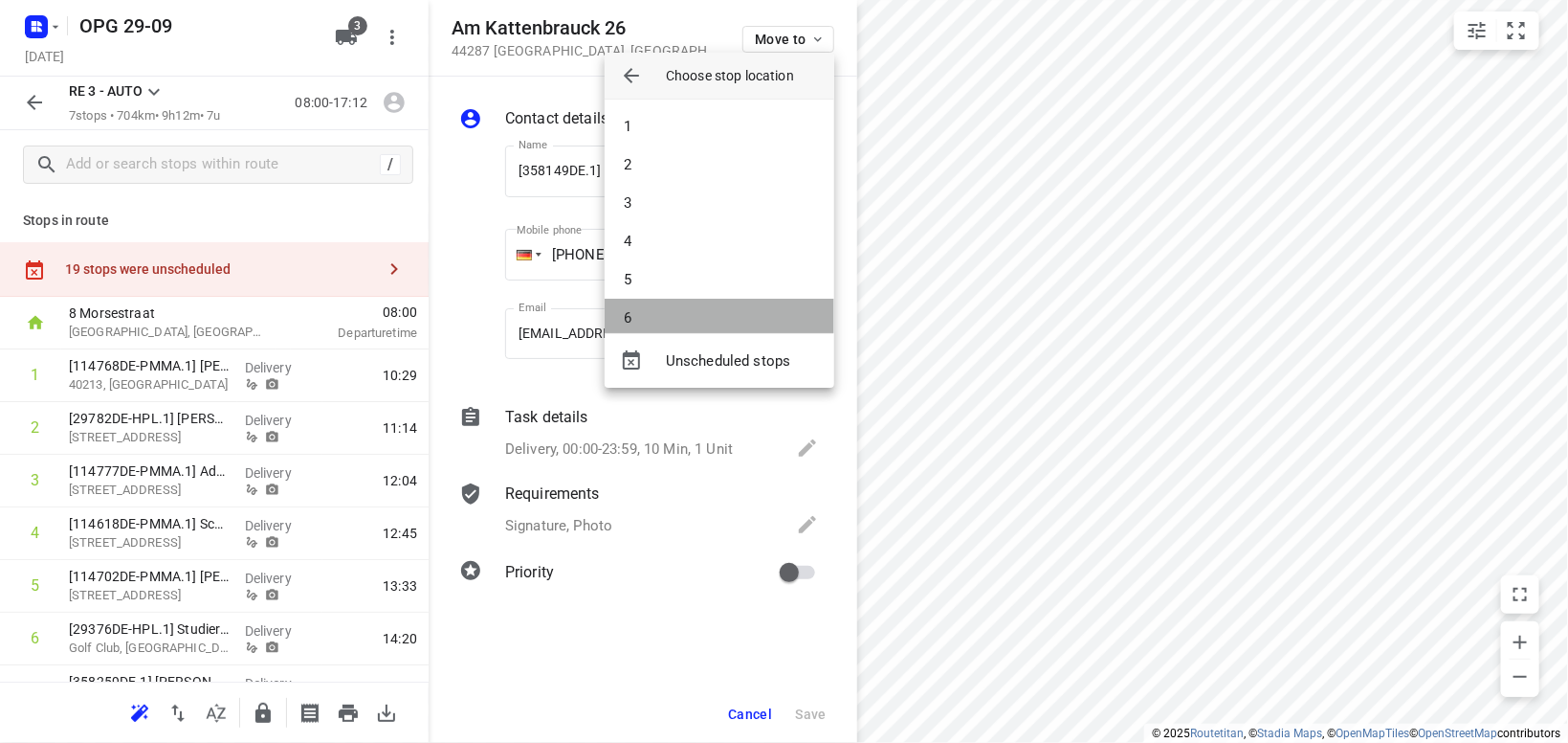
click at [736, 311] on li "6" at bounding box center [719, 317] width 230 height 39
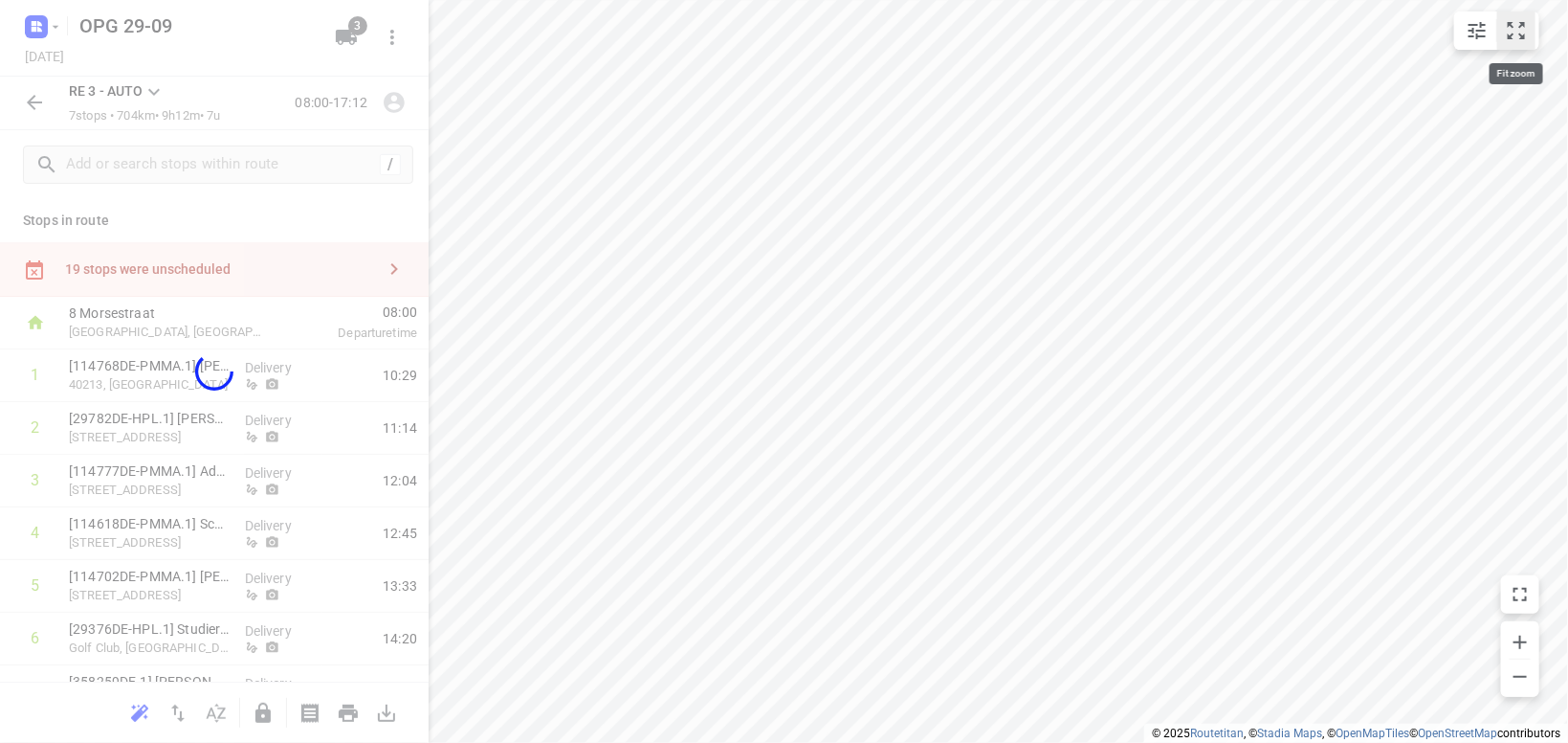
click at [1511, 32] on icon "small contained button group" at bounding box center [1516, 31] width 23 height 23
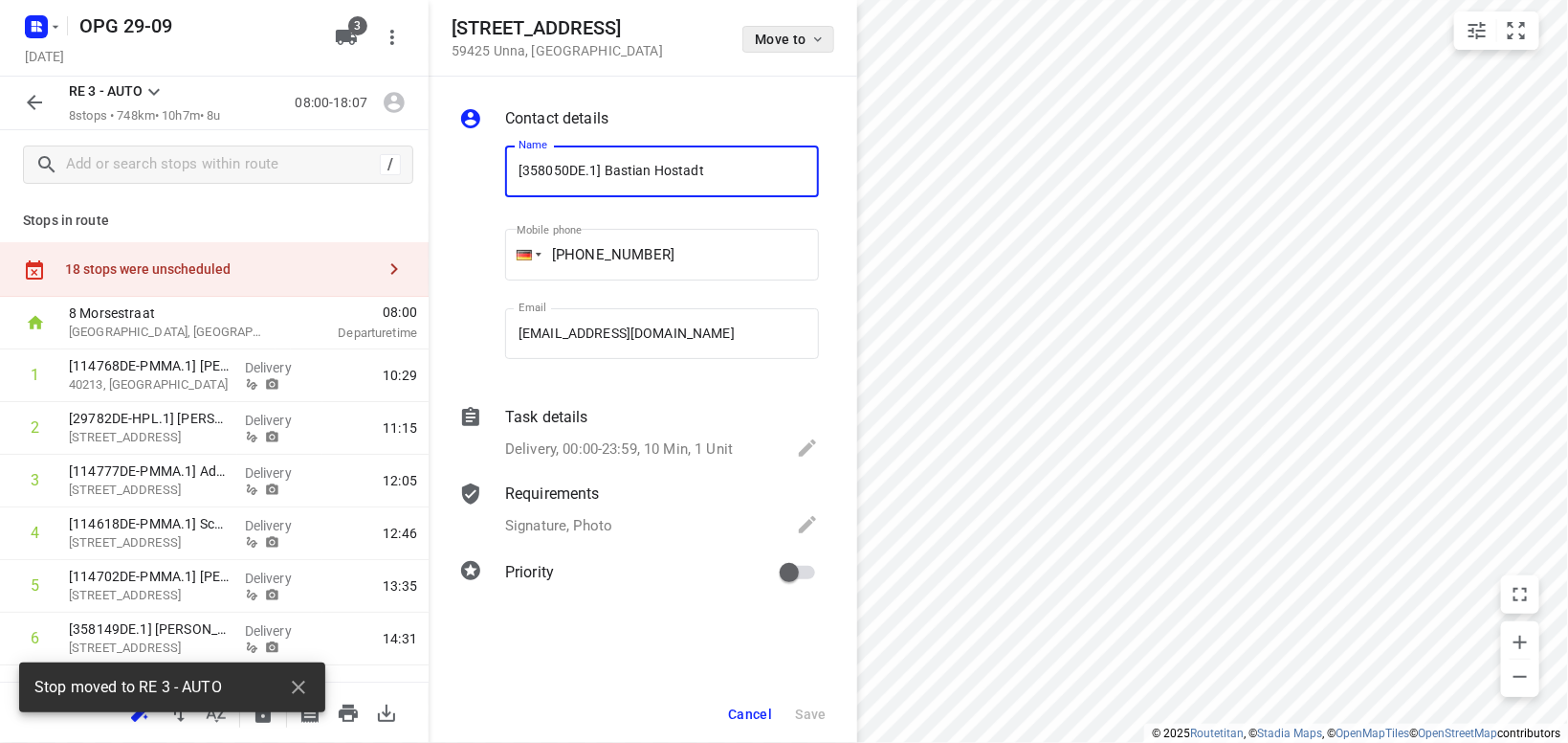
click at [820, 34] on icon "button" at bounding box center [818, 40] width 15 height 15
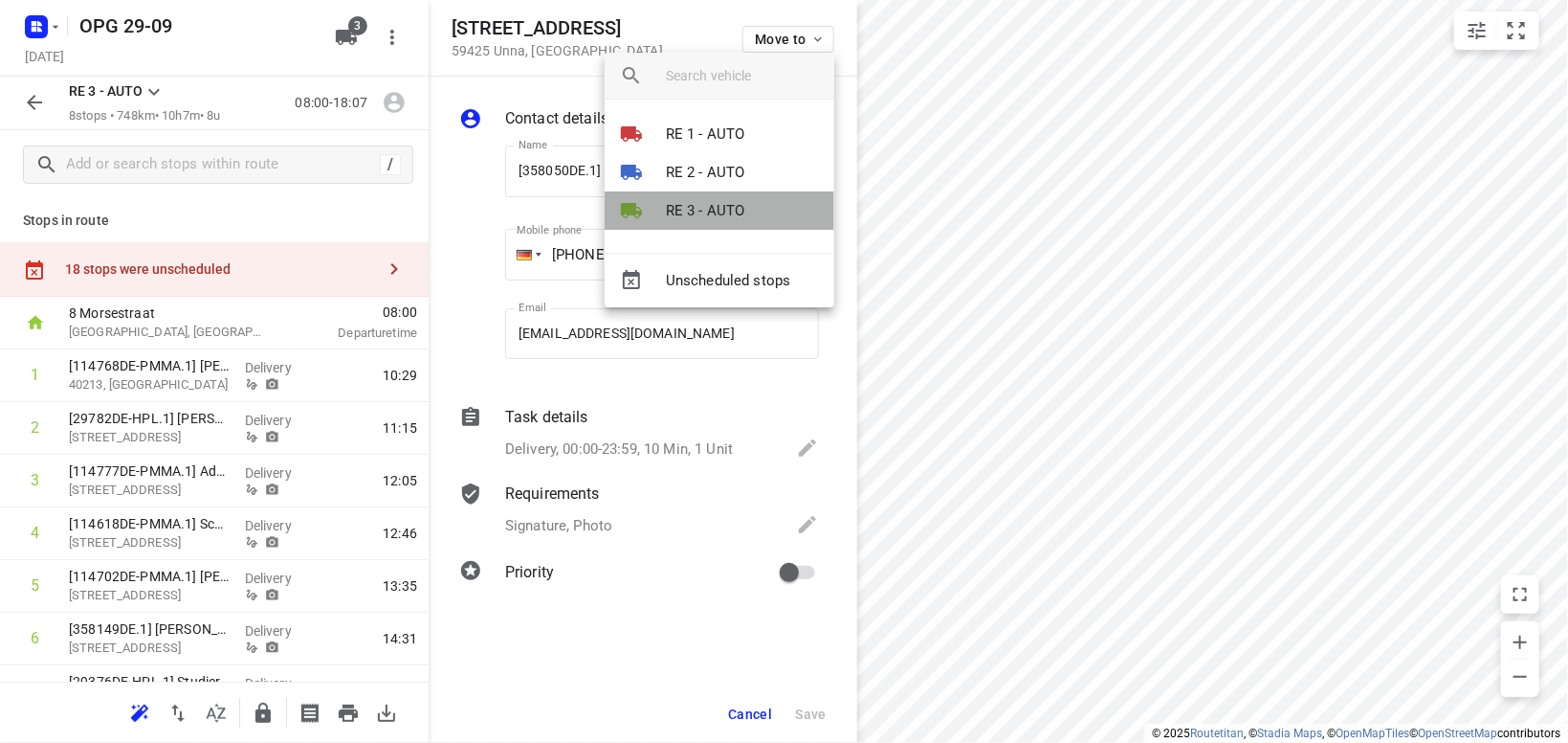
click at [754, 211] on li "RE 3 - AUTO" at bounding box center [719, 210] width 230 height 39
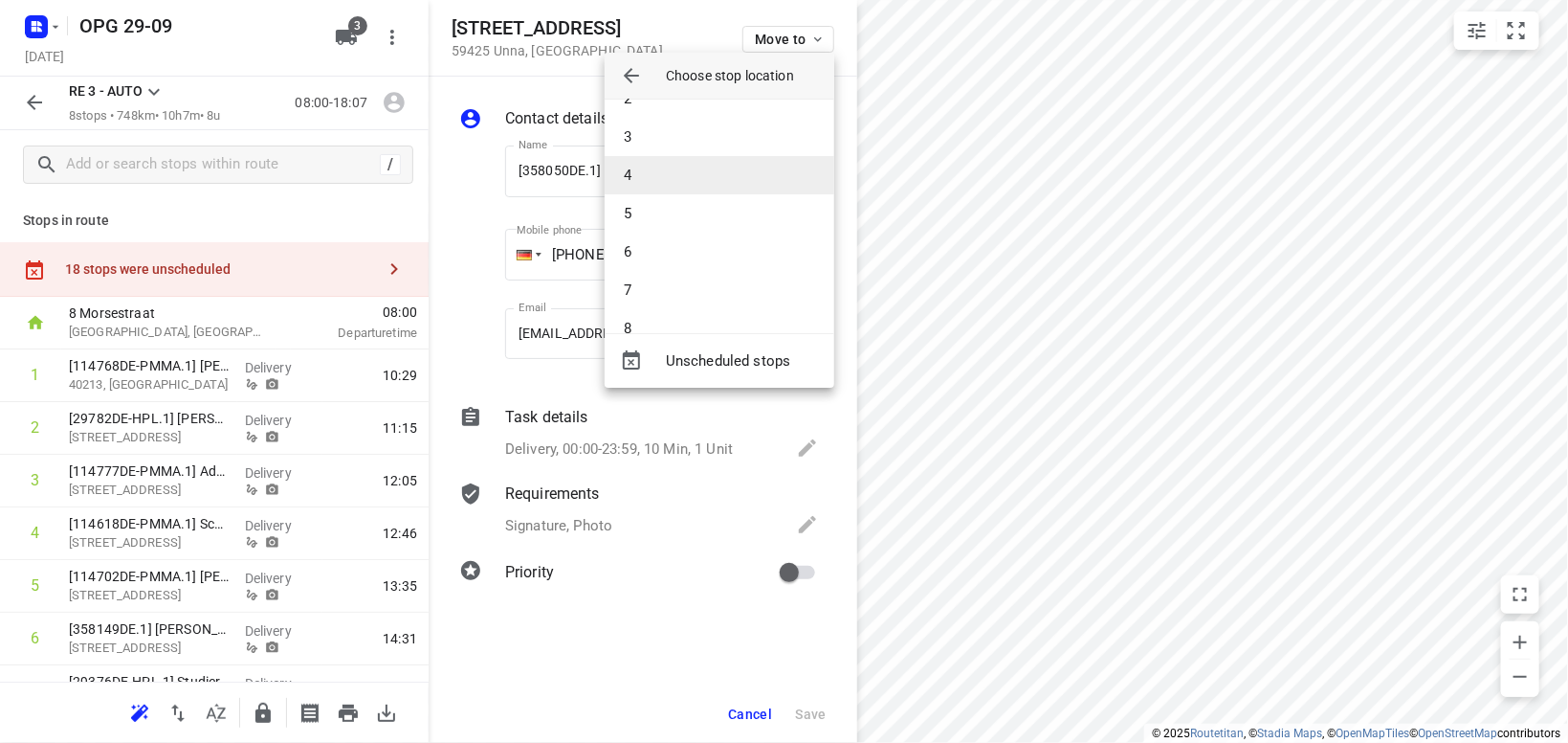
scroll to position [95, 0]
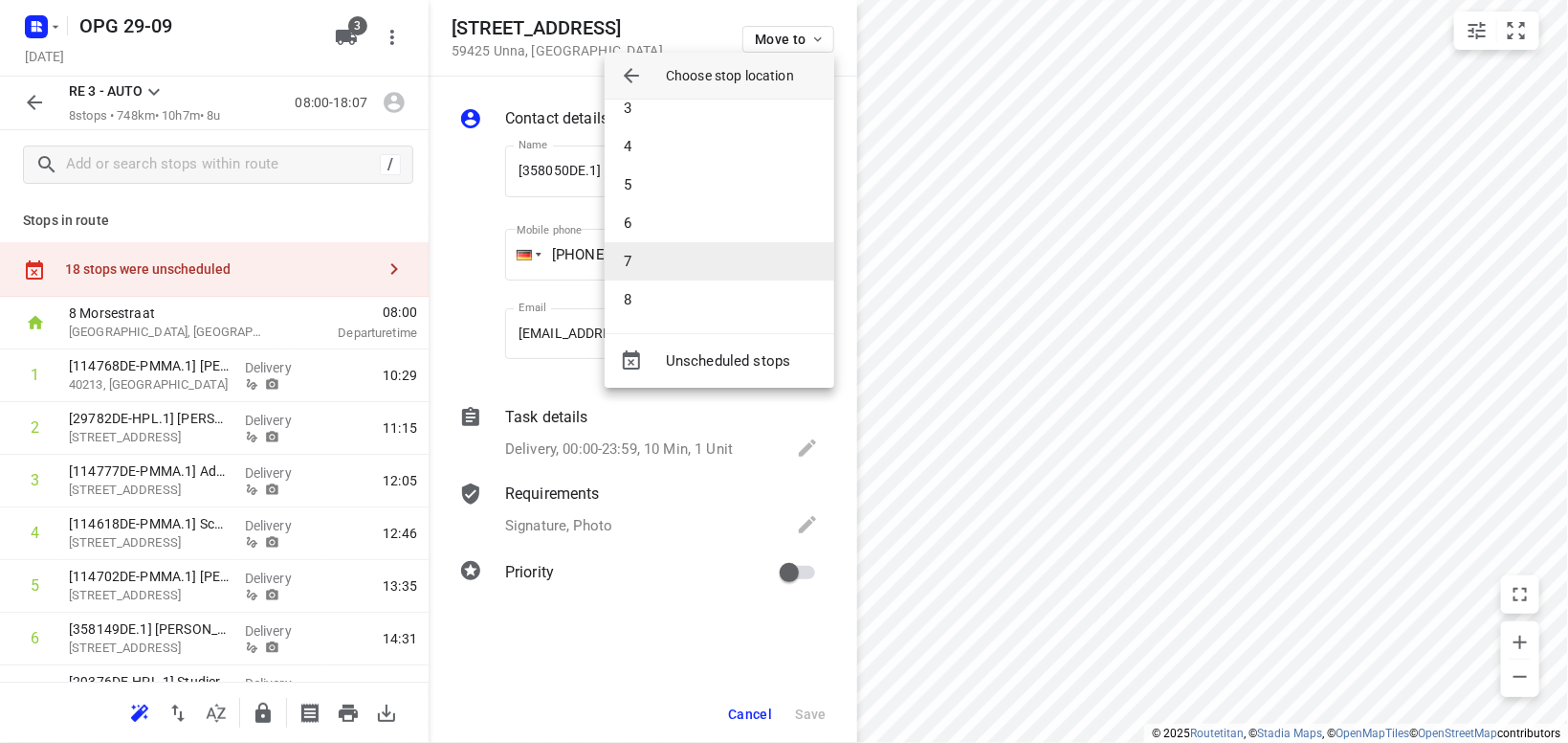
click at [734, 263] on li "7" at bounding box center [719, 261] width 230 height 39
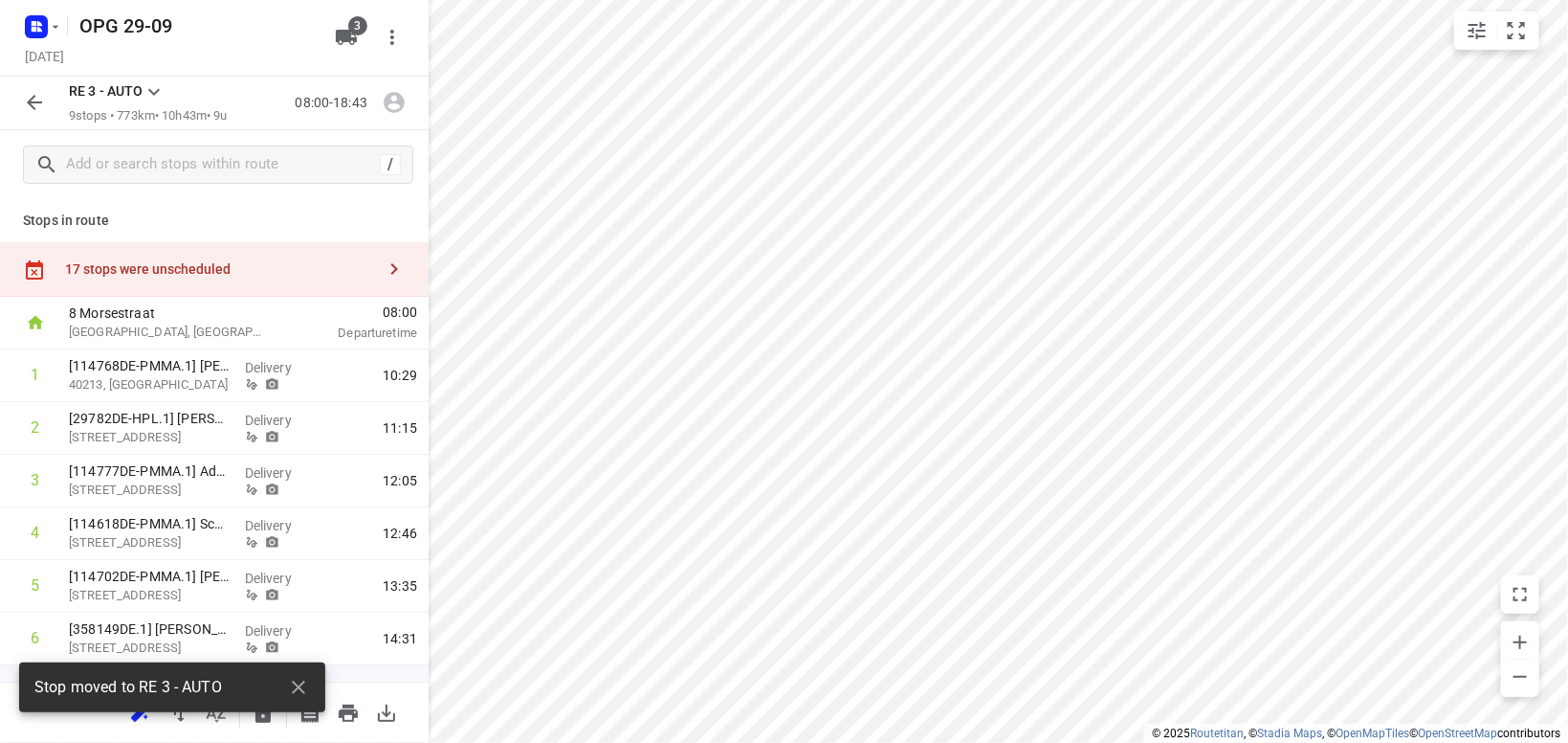
scroll to position [193, 0]
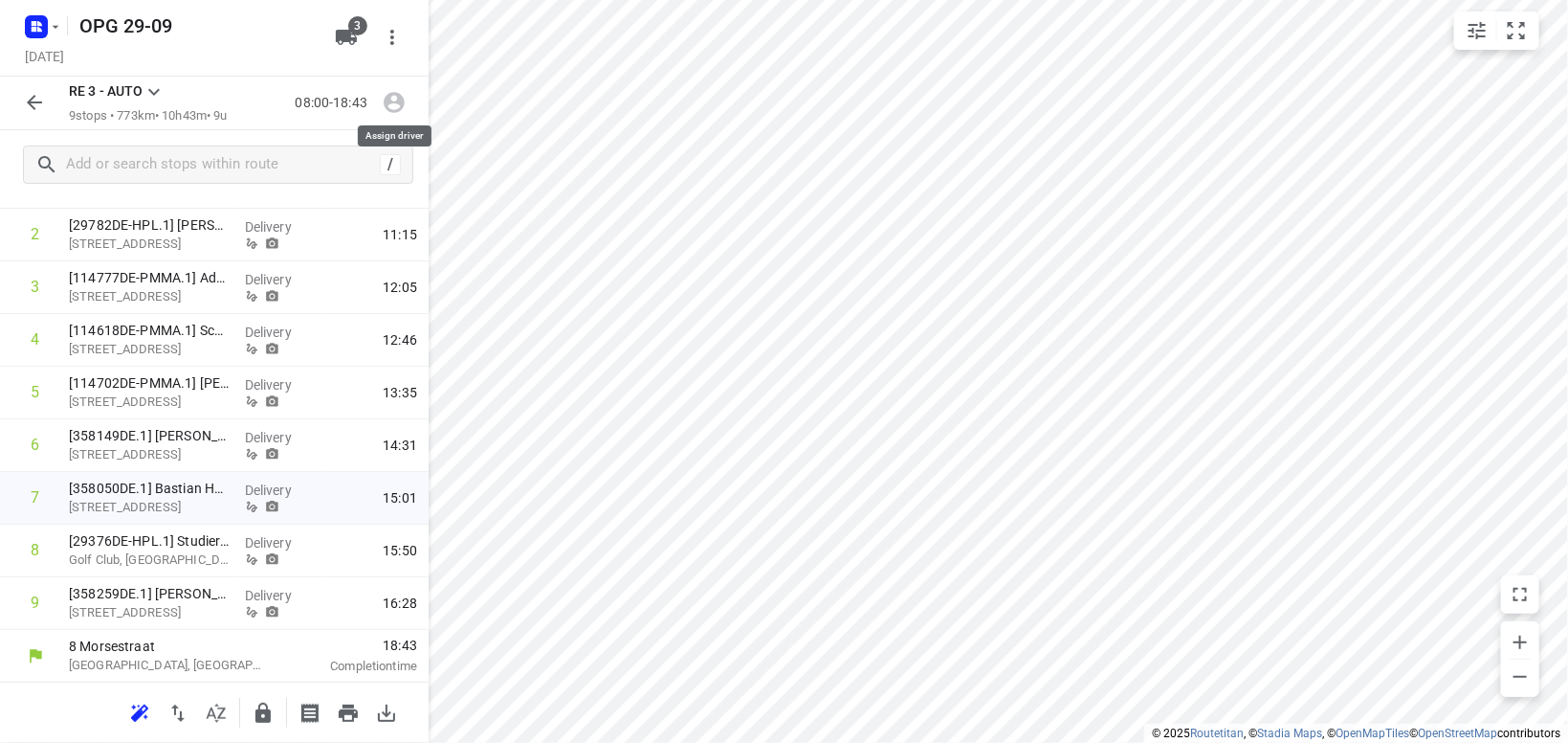
click at [403, 97] on icon "button" at bounding box center [394, 103] width 21 height 21
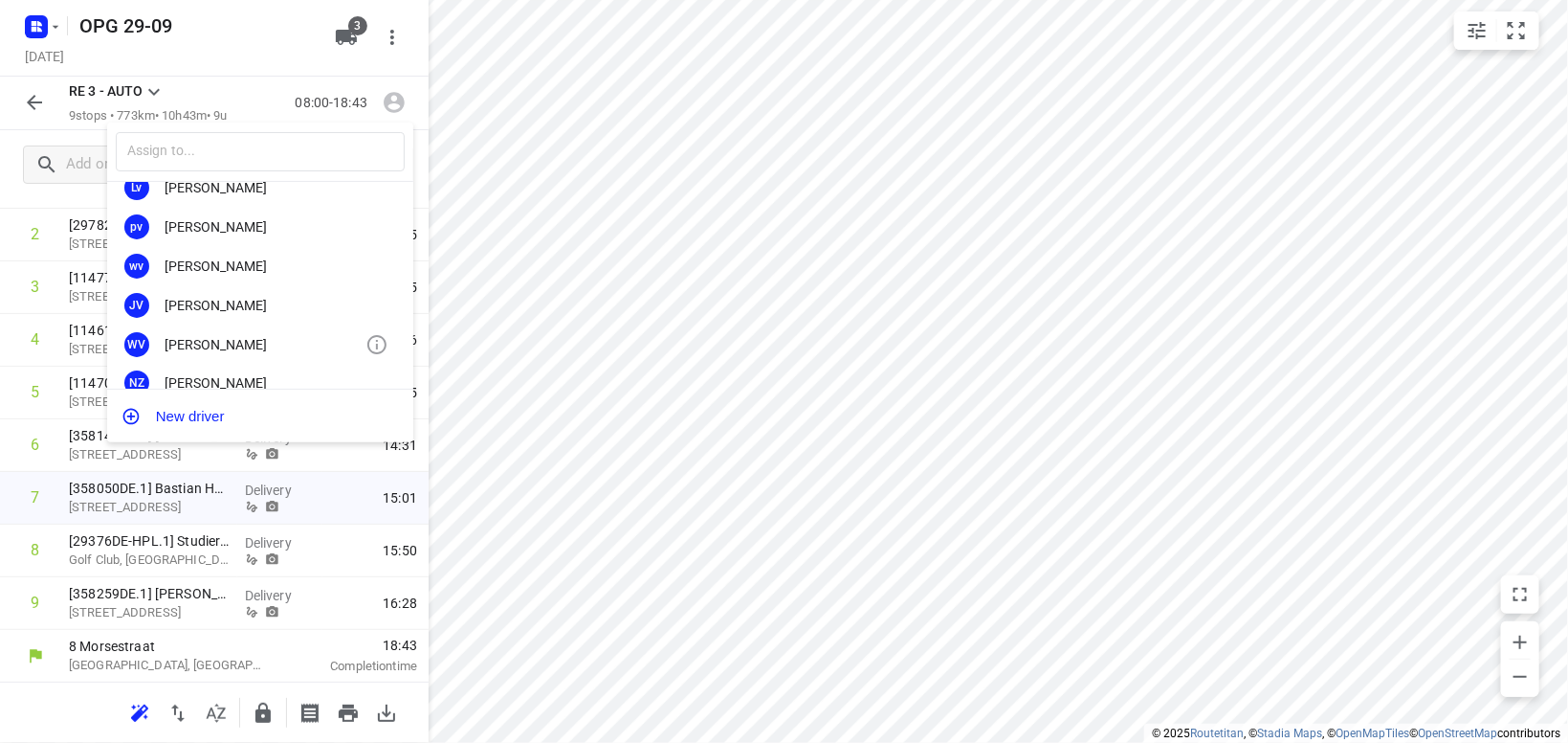
scroll to position [355, 0]
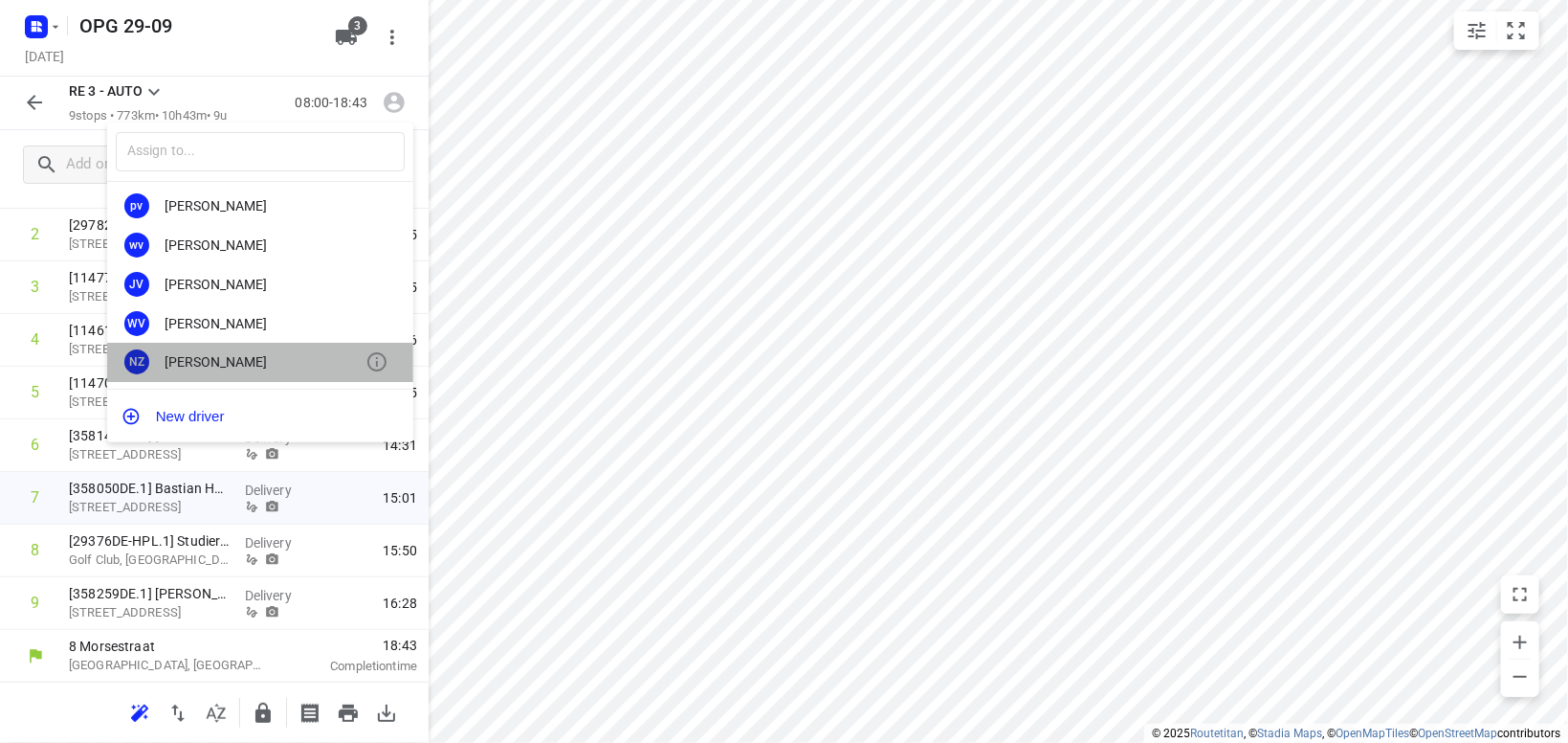
click at [215, 364] on div "[PERSON_NAME]" at bounding box center [265, 362] width 201 height 15
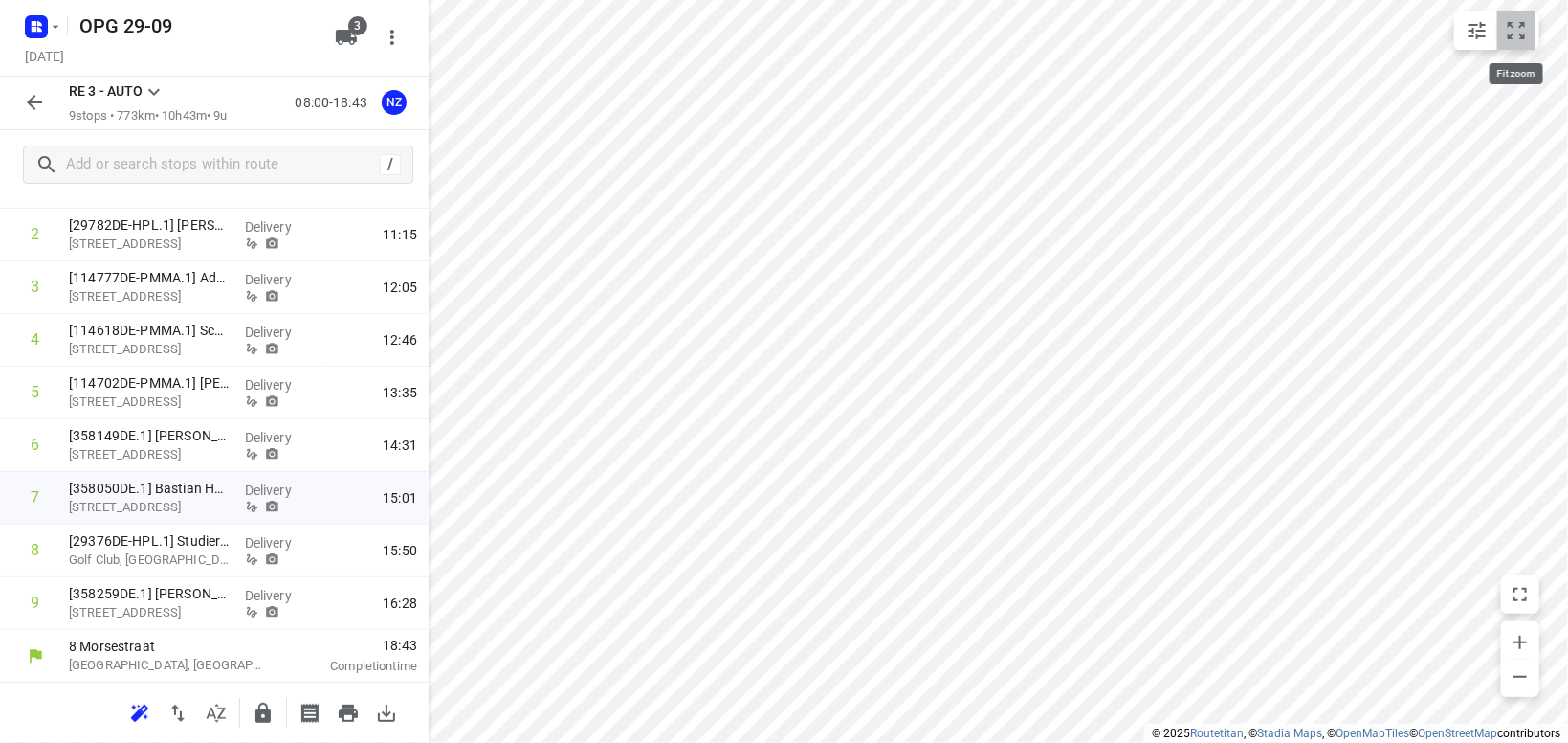
click at [1513, 43] on button "small contained button group" at bounding box center [1516, 31] width 39 height 39
click at [163, 87] on icon at bounding box center [154, 92] width 23 height 23
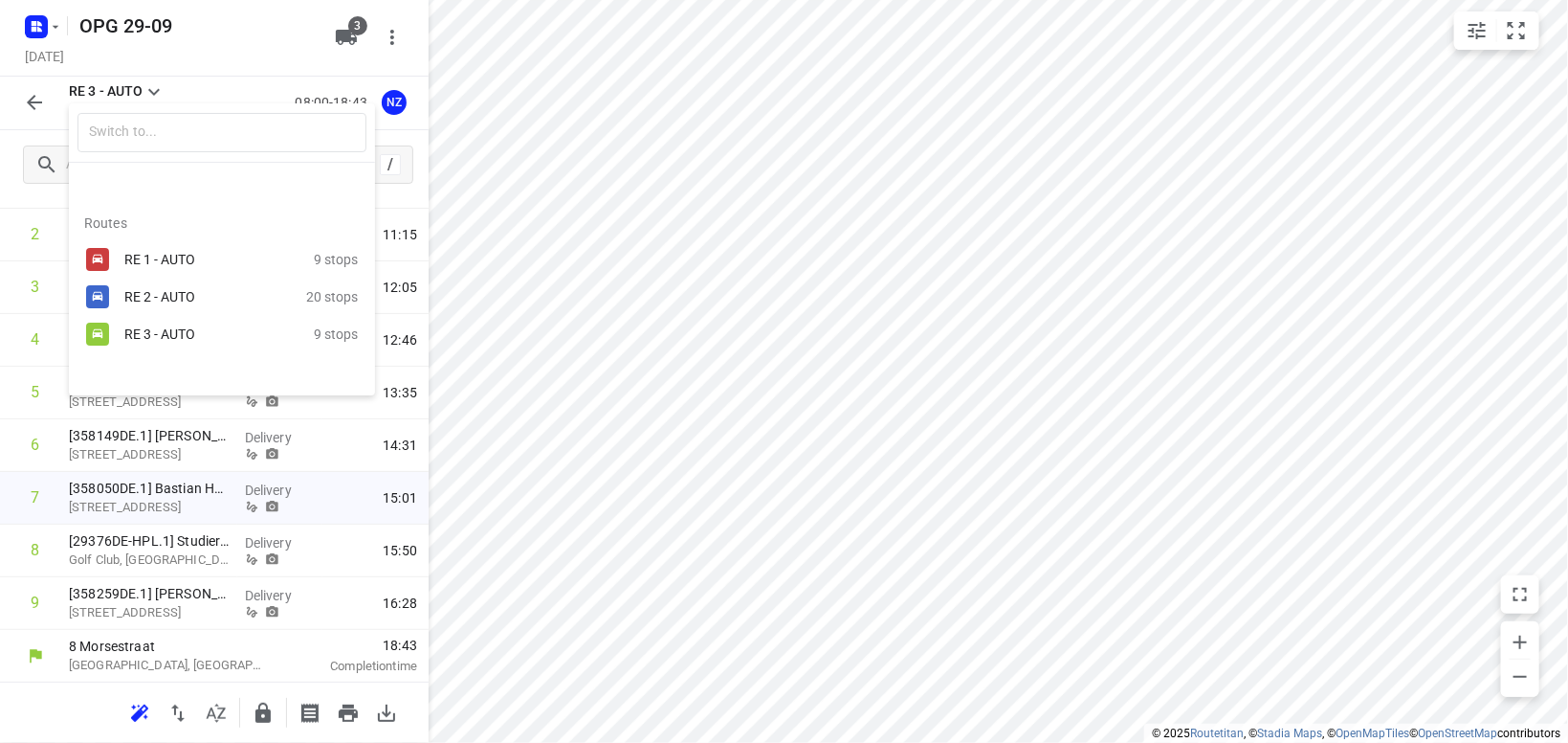
click at [157, 246] on div "RE 1 - AUTO 9 stops" at bounding box center [221, 260] width 306 height 38
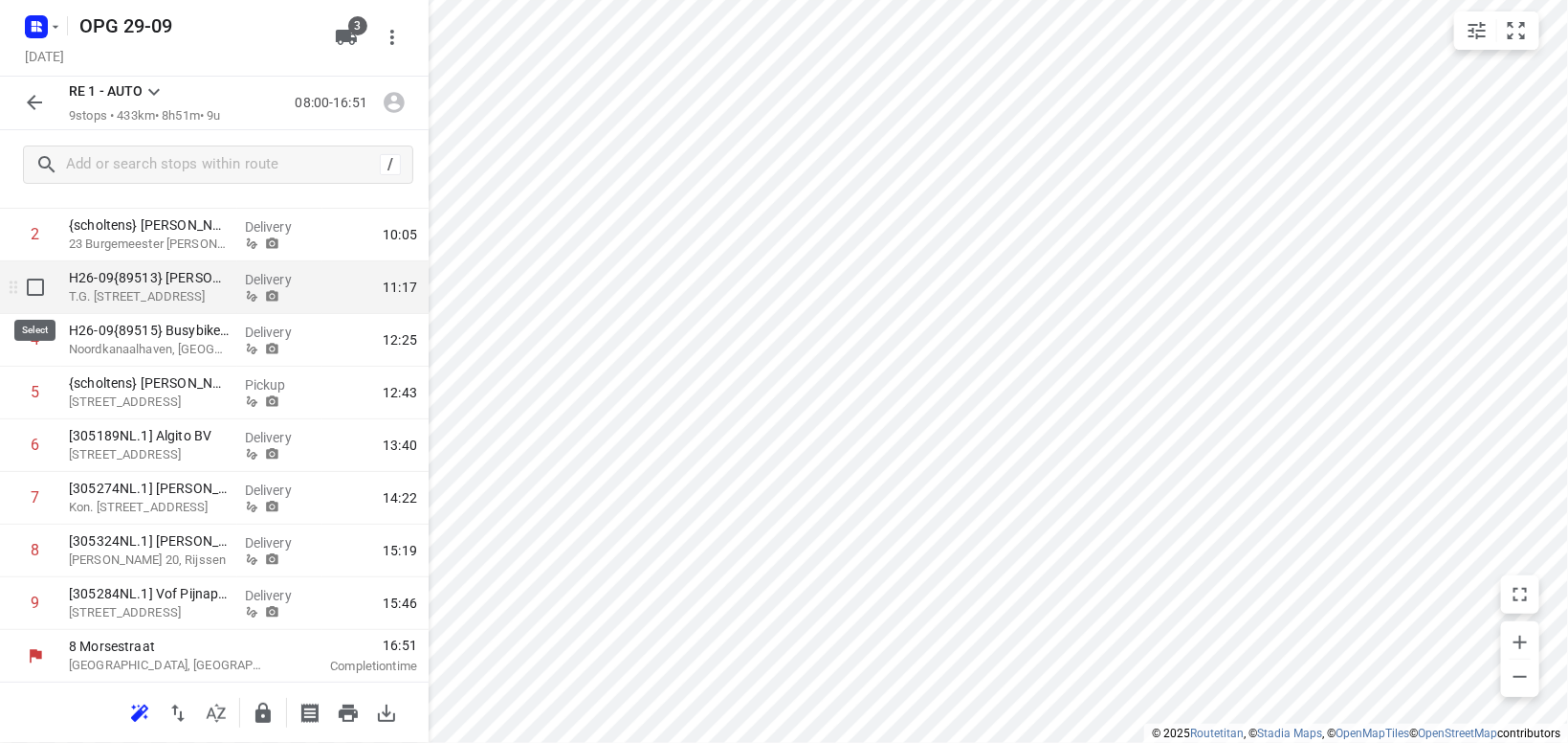
click at [39, 289] on input "checkbox" at bounding box center [36, 288] width 39 height 39
checkbox input "true"
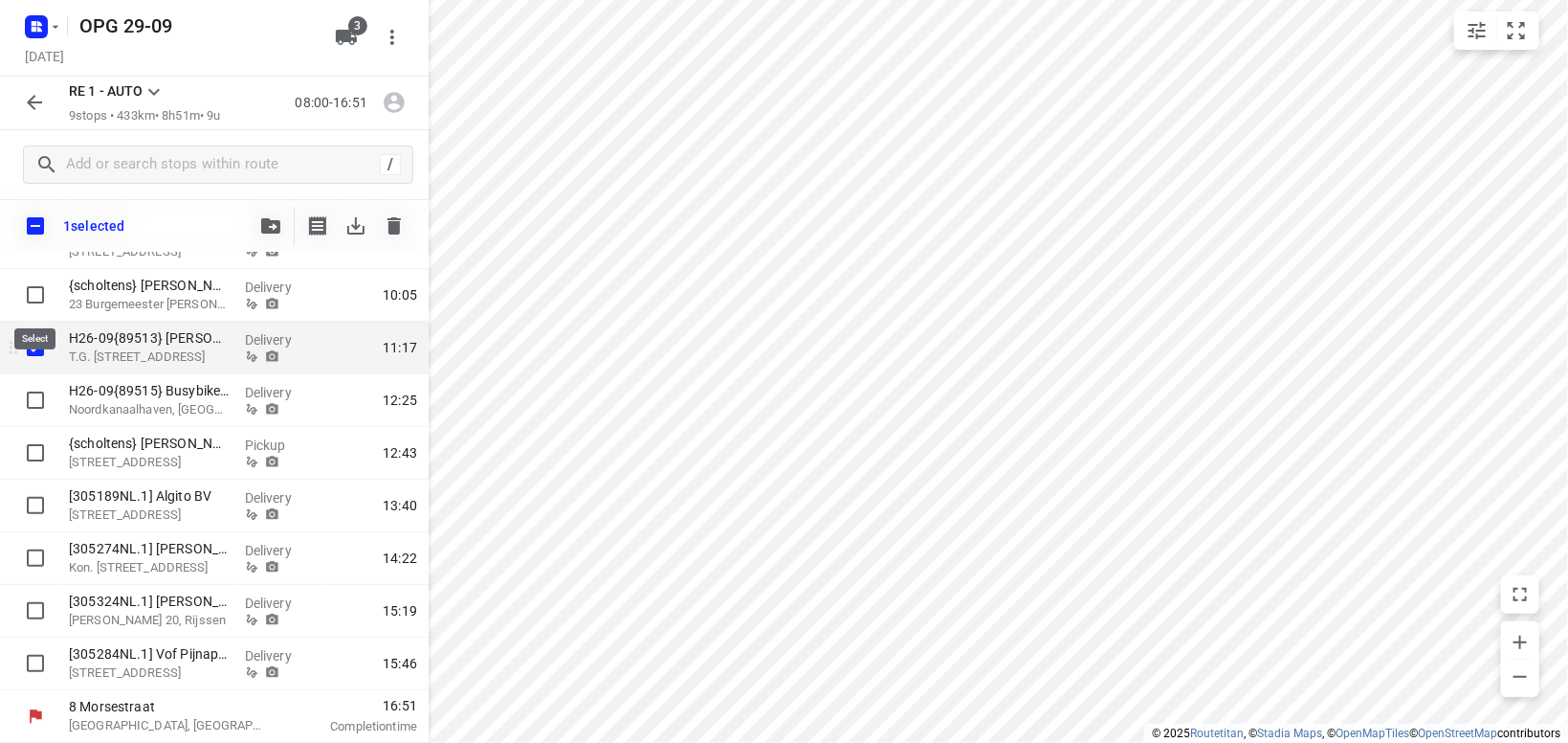
scroll to position [185, 0]
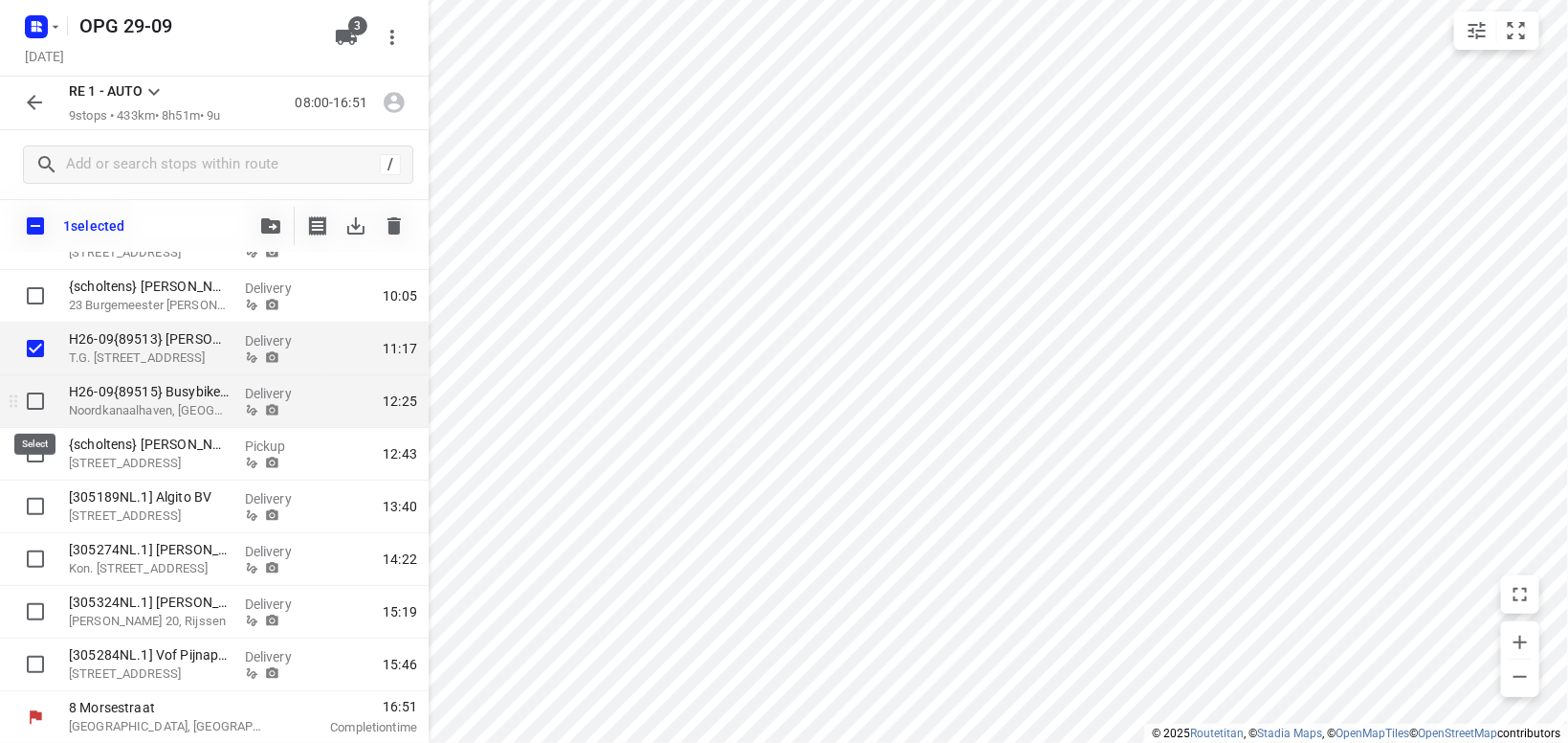
click at [43, 409] on input "checkbox" at bounding box center [36, 401] width 39 height 39
checkbox input "true"
click at [275, 229] on icon "button" at bounding box center [271, 226] width 19 height 15
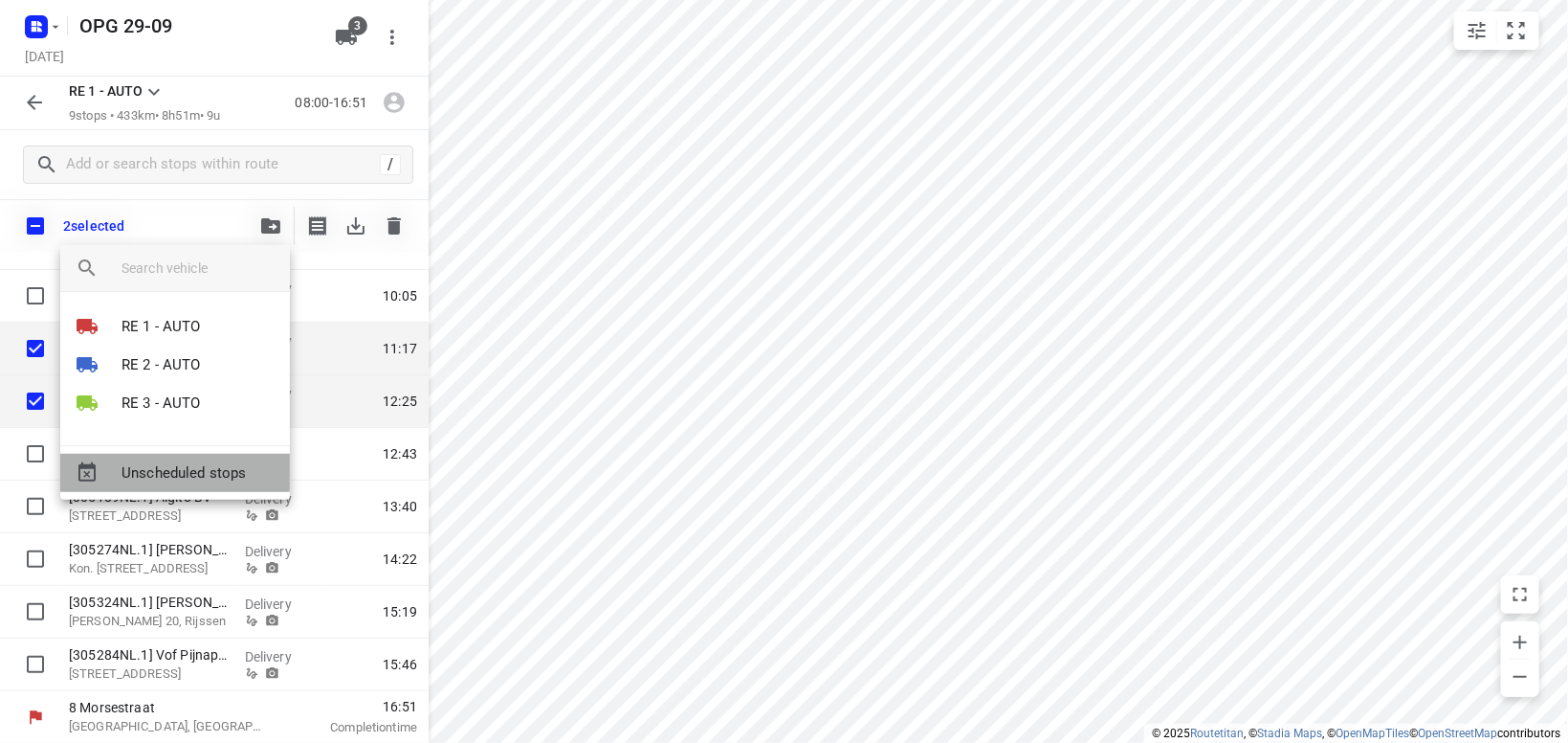
click at [156, 478] on span "Unscheduled stops" at bounding box center [198, 473] width 153 height 22
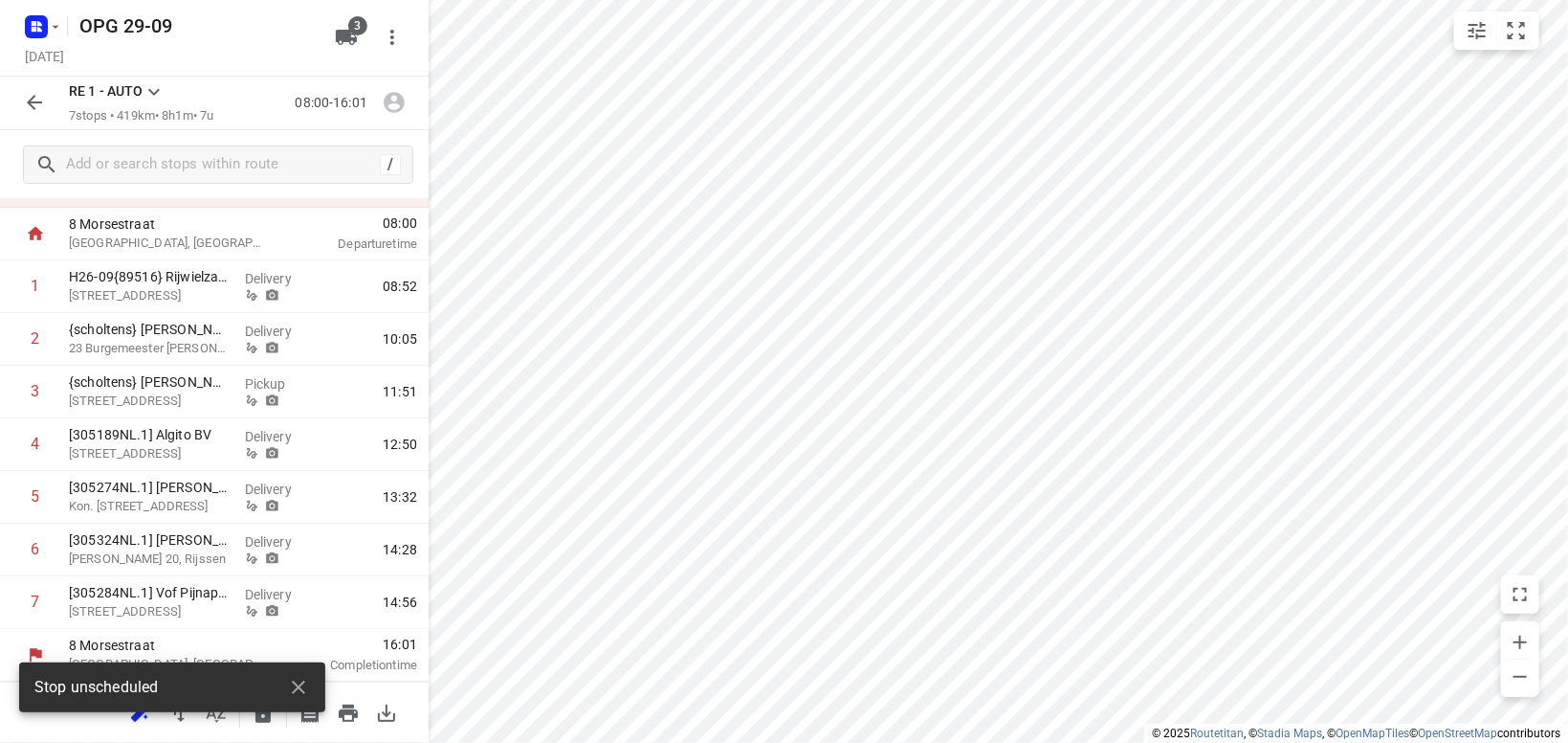
scroll to position [88, 0]
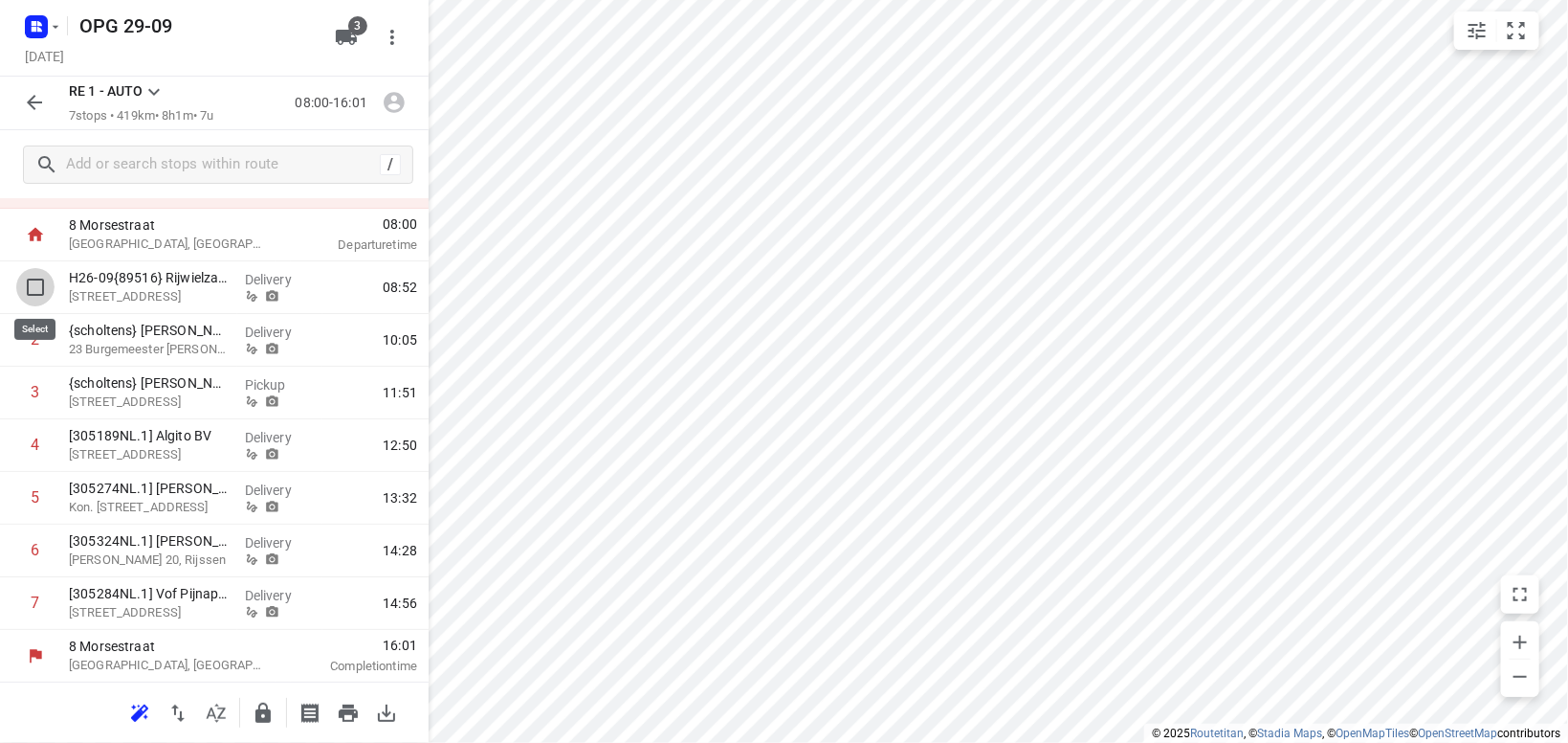
drag, startPoint x: 40, startPoint y: 287, endPoint x: 72, endPoint y: 295, distance: 33.0
click at [40, 287] on input "checkbox" at bounding box center [36, 288] width 39 height 39
checkbox input "true"
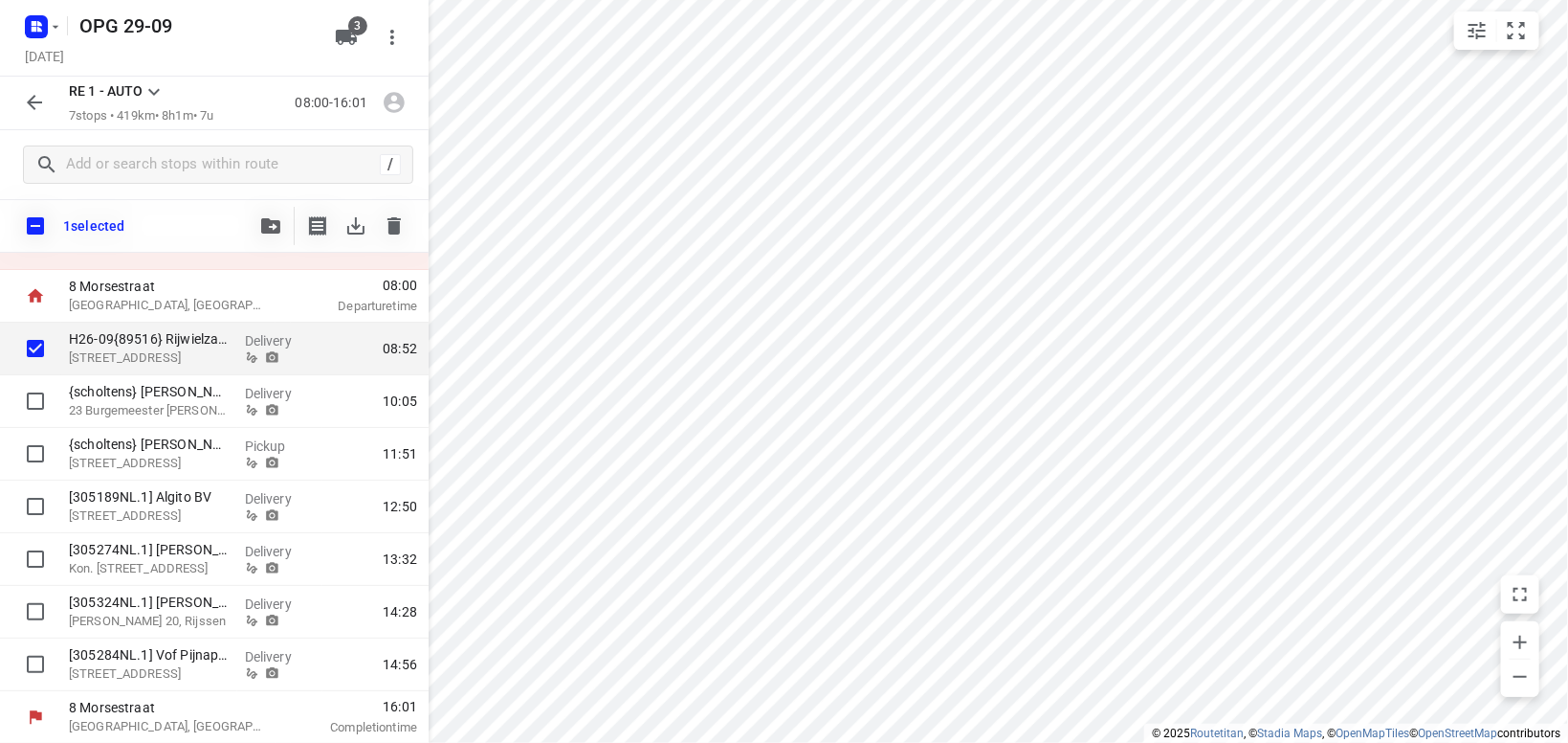
click at [278, 223] on icon "button" at bounding box center [271, 226] width 19 height 15
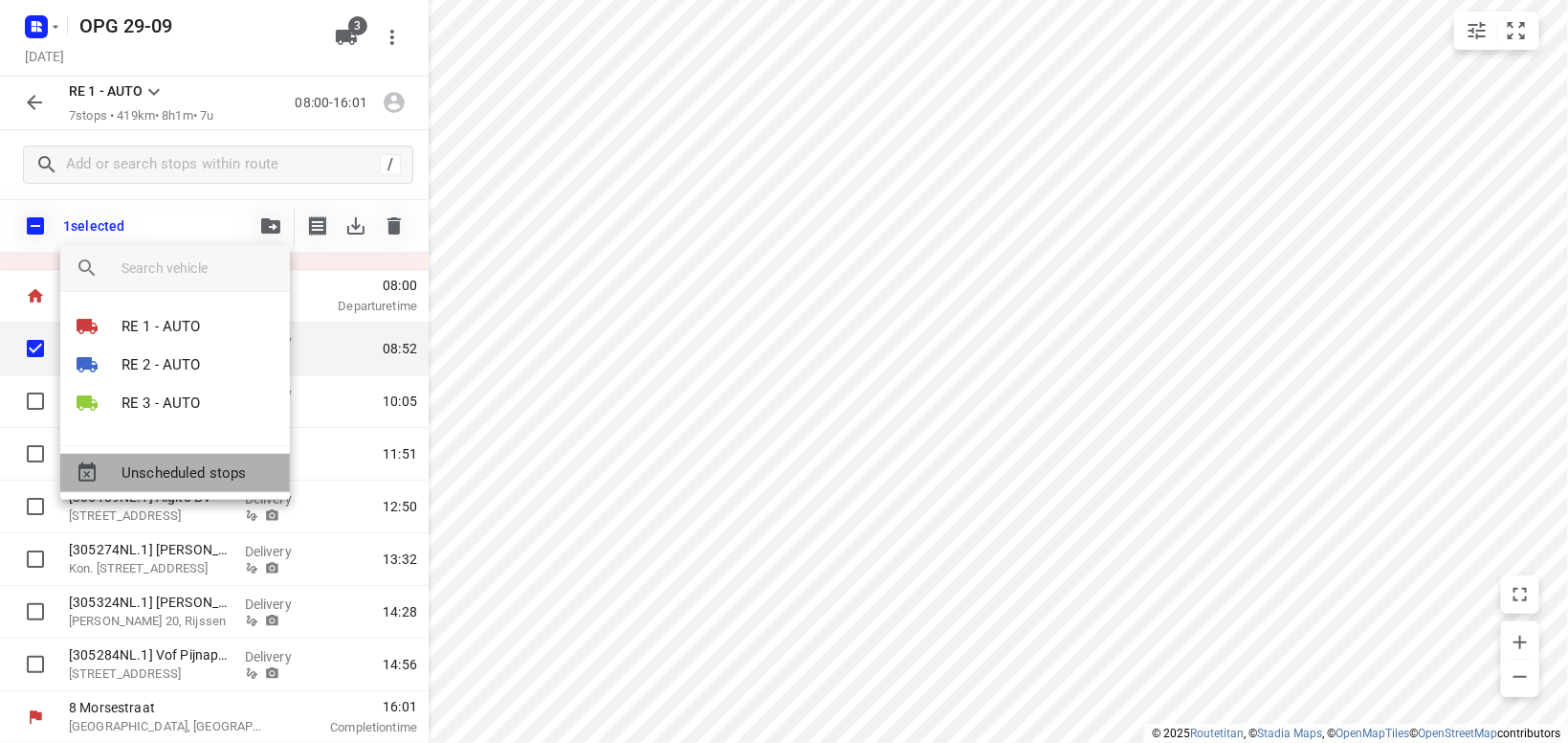
click at [237, 468] on span "Unscheduled stops" at bounding box center [198, 473] width 153 height 22
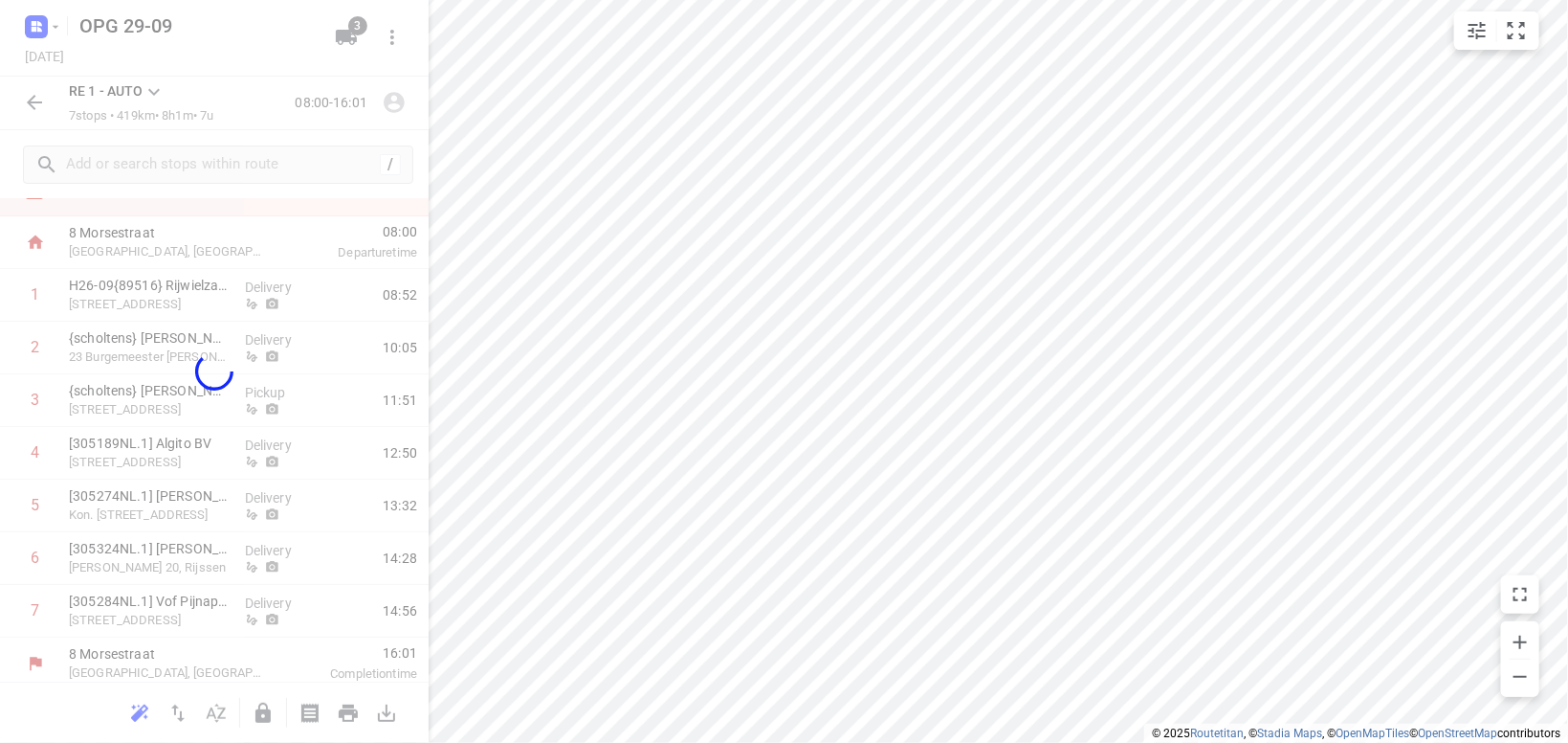
scroll to position [36, 0]
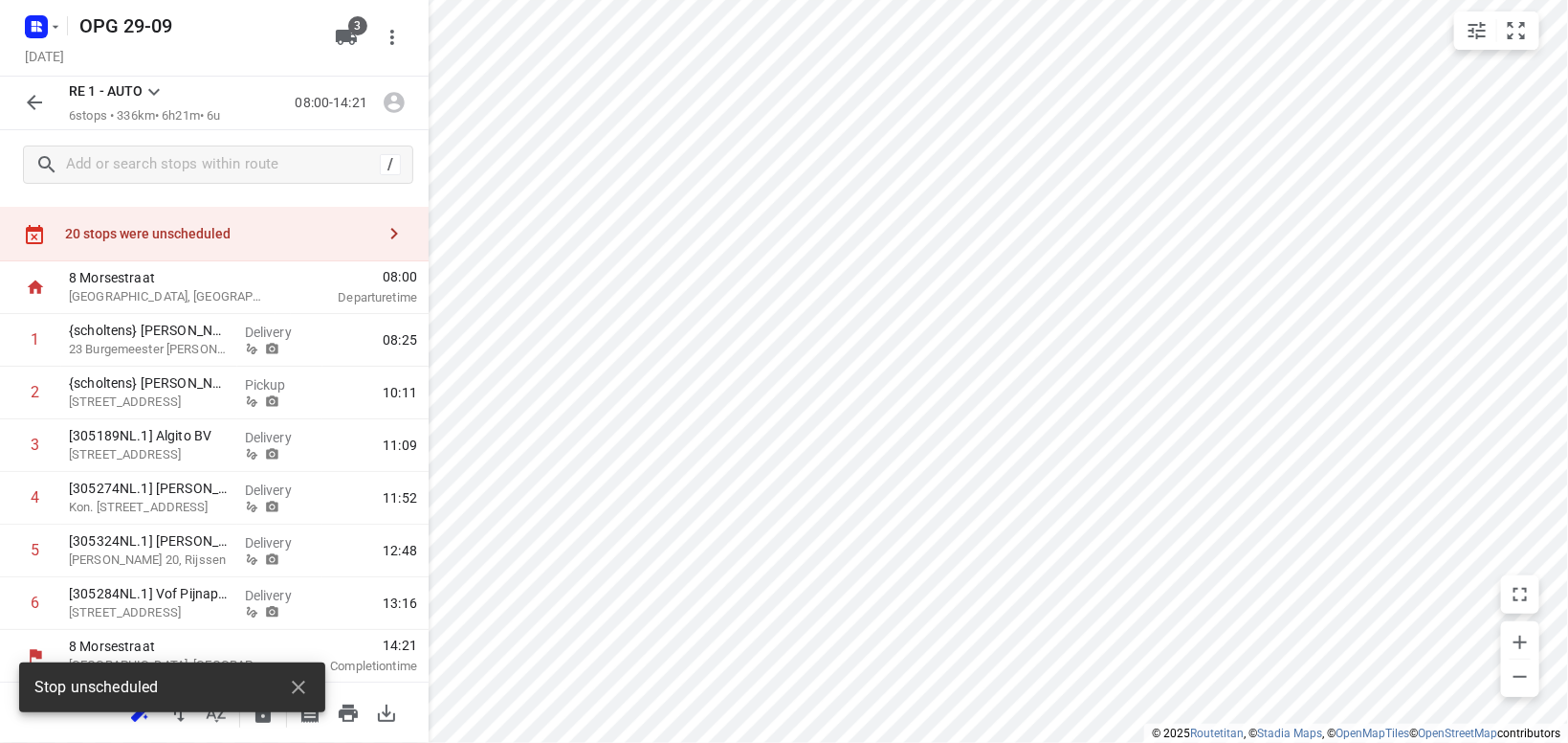
click at [407, 226] on button "button" at bounding box center [394, 234] width 39 height 39
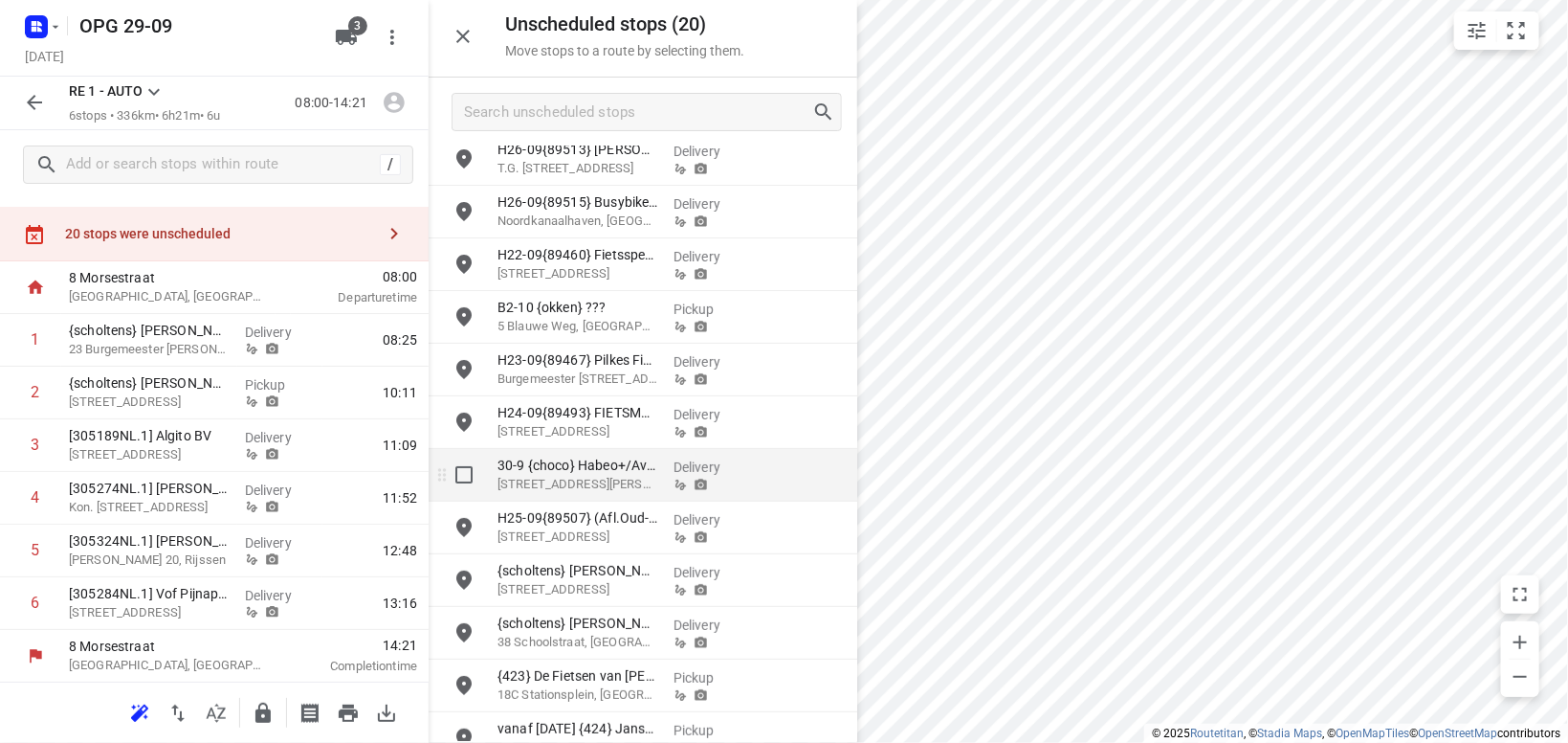
scroll to position [111, 0]
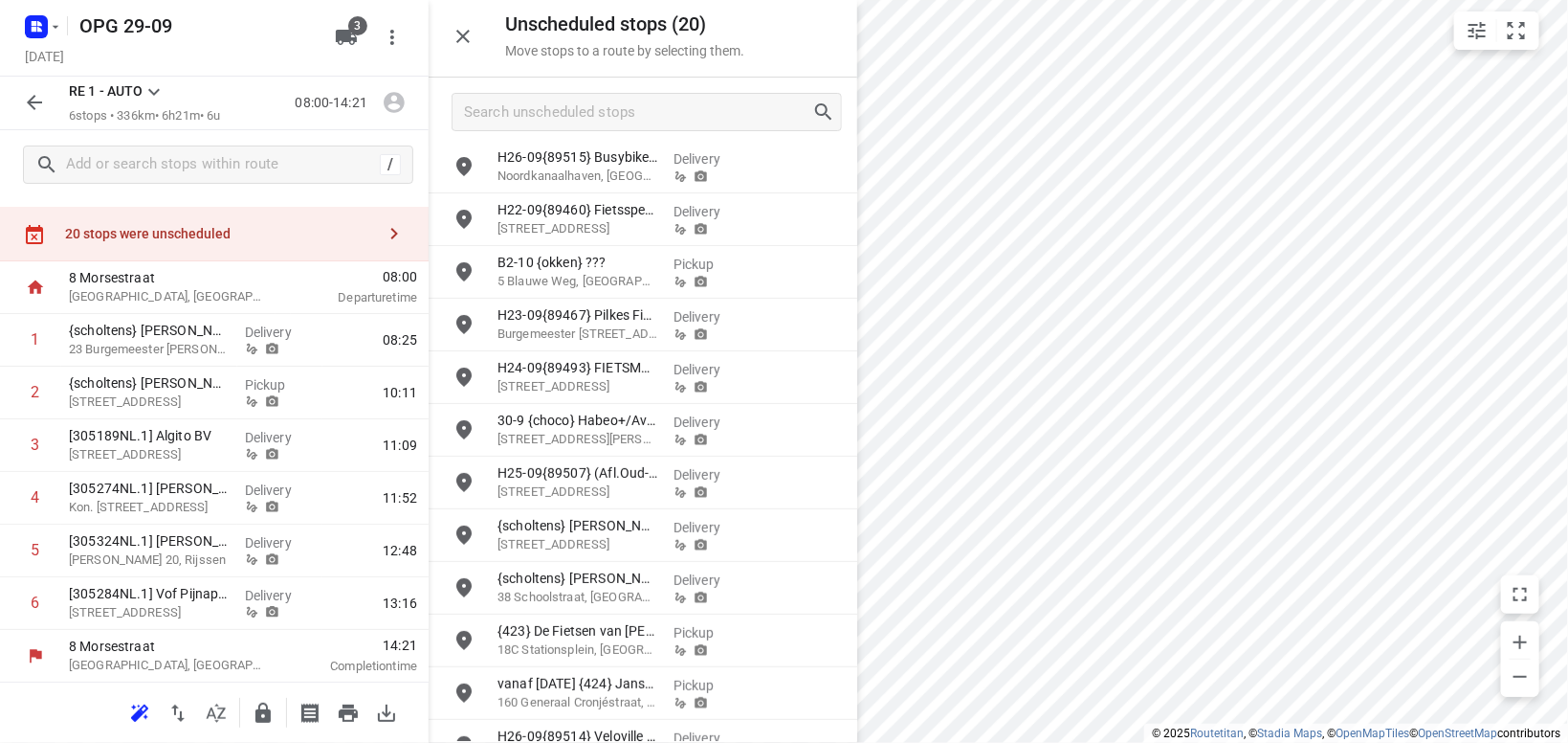
click at [150, 91] on icon at bounding box center [154, 92] width 12 height 7
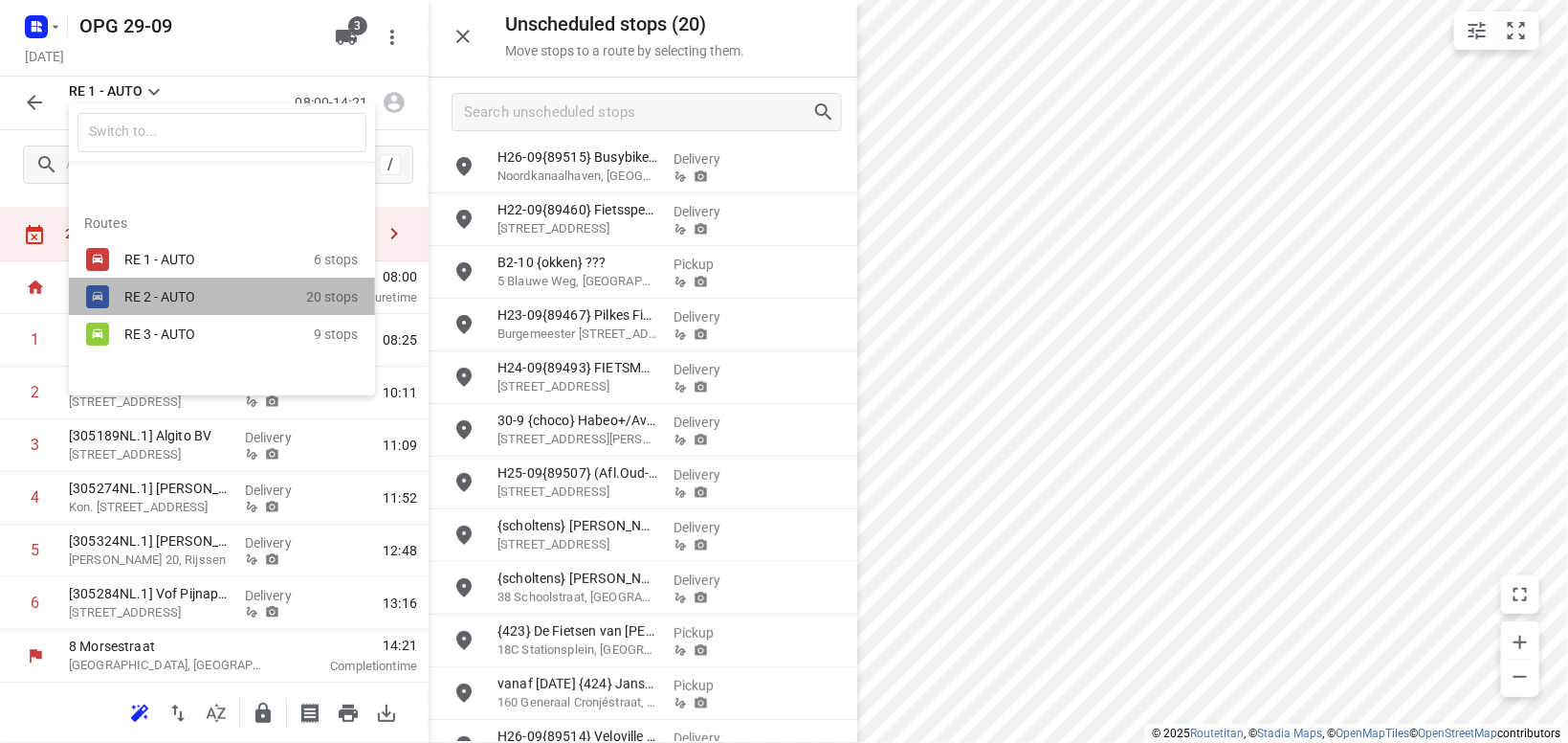
click at [141, 299] on div "RE 2 - AUTO" at bounding box center [205, 297] width 163 height 15
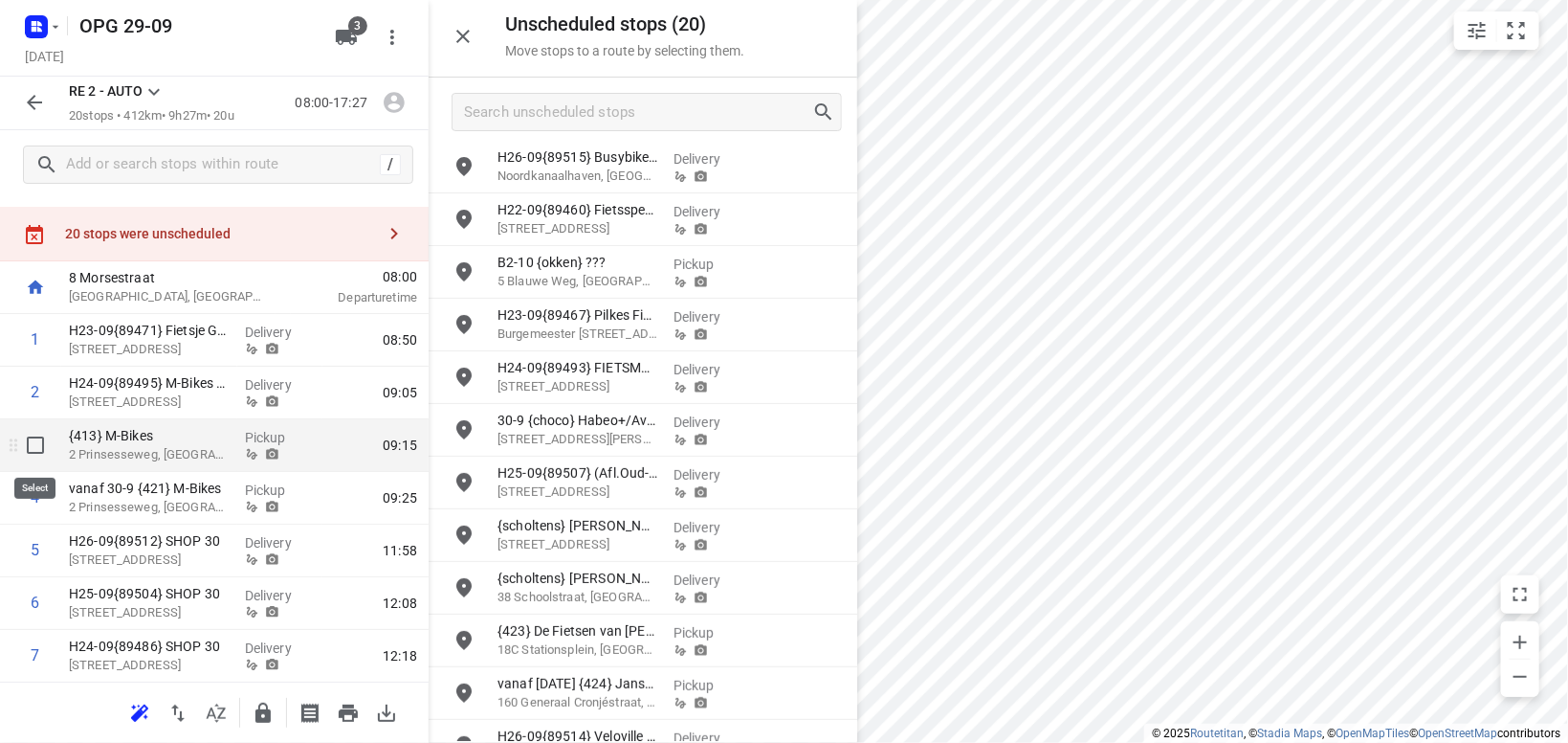
click at [30, 440] on input "checkbox" at bounding box center [36, 445] width 39 height 39
checkbox input "true"
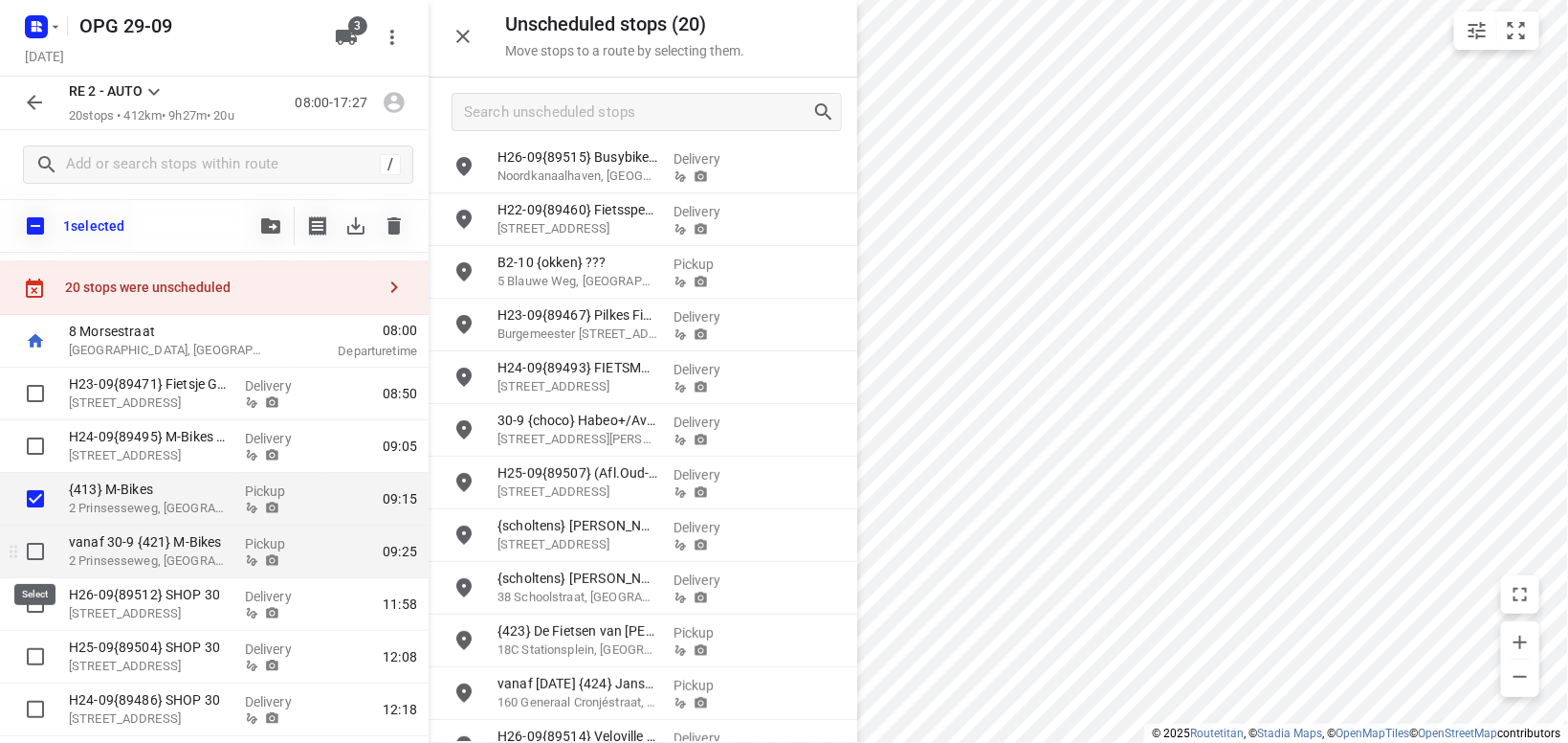
click at [38, 554] on input "checkbox" at bounding box center [36, 551] width 39 height 39
click at [278, 221] on icon "button" at bounding box center [271, 226] width 19 height 15
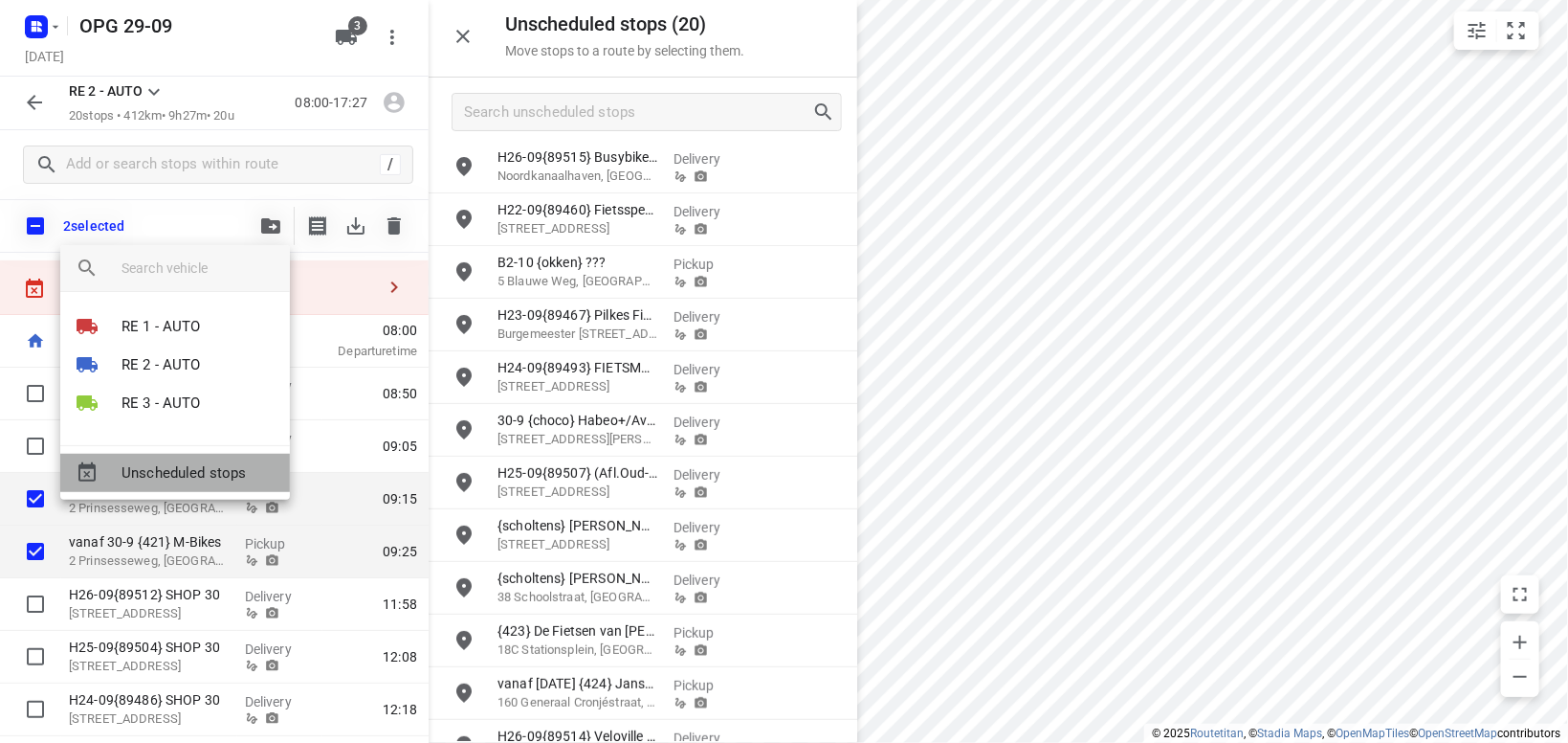
click at [221, 475] on span "Unscheduled stops" at bounding box center [198, 473] width 153 height 22
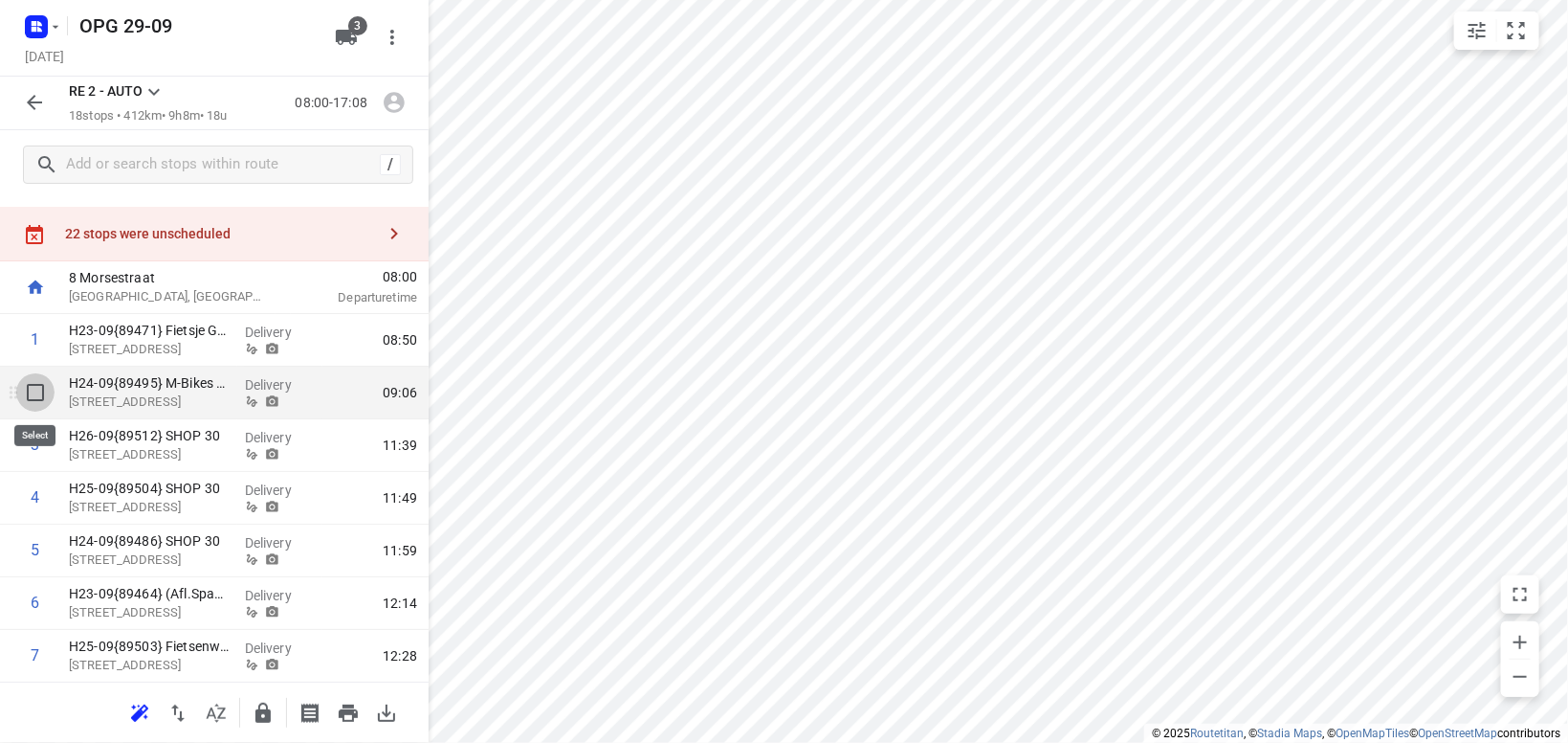
click at [35, 393] on input "checkbox" at bounding box center [36, 393] width 39 height 39
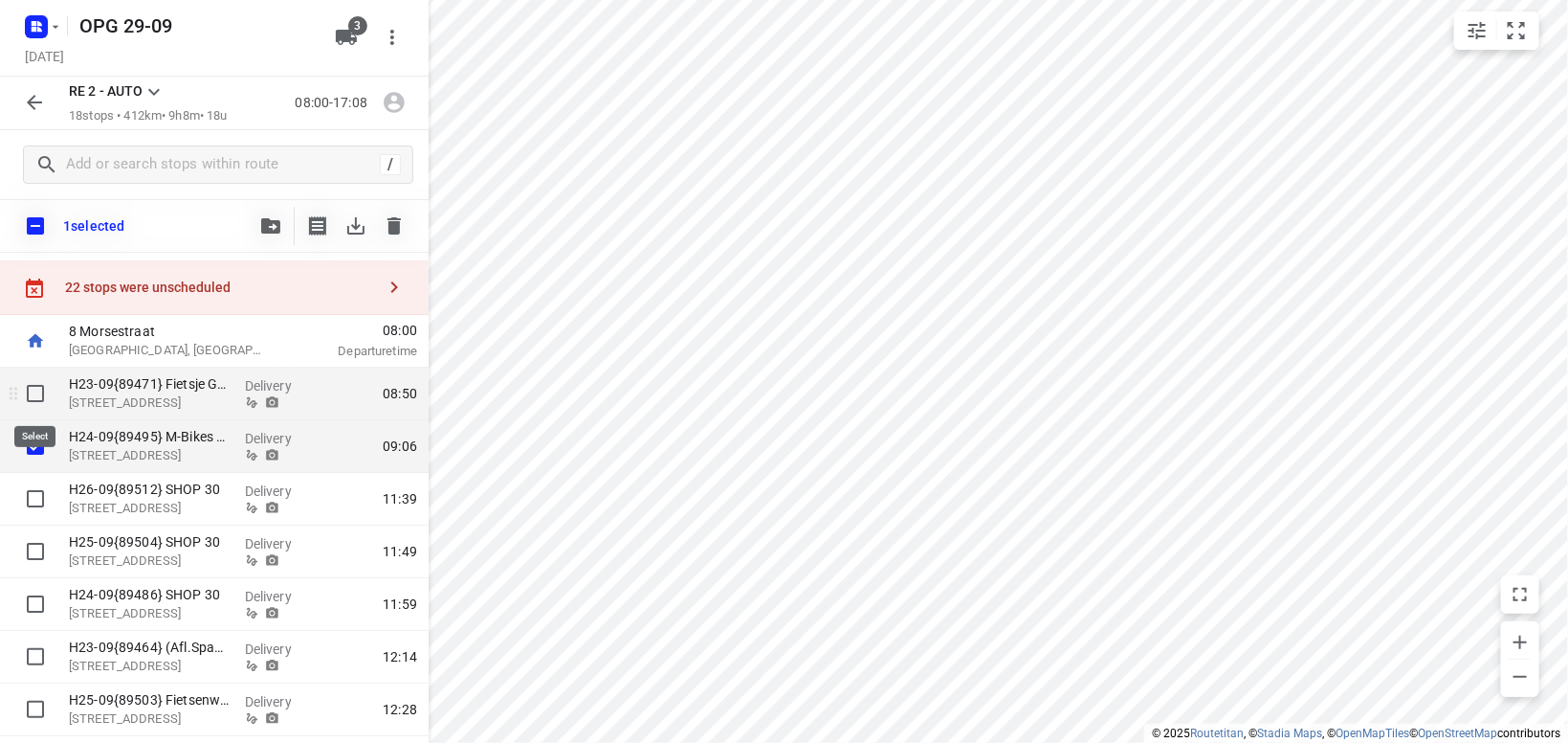
click at [30, 393] on input "checkbox" at bounding box center [36, 394] width 39 height 39
click at [264, 227] on icon "button" at bounding box center [271, 226] width 19 height 15
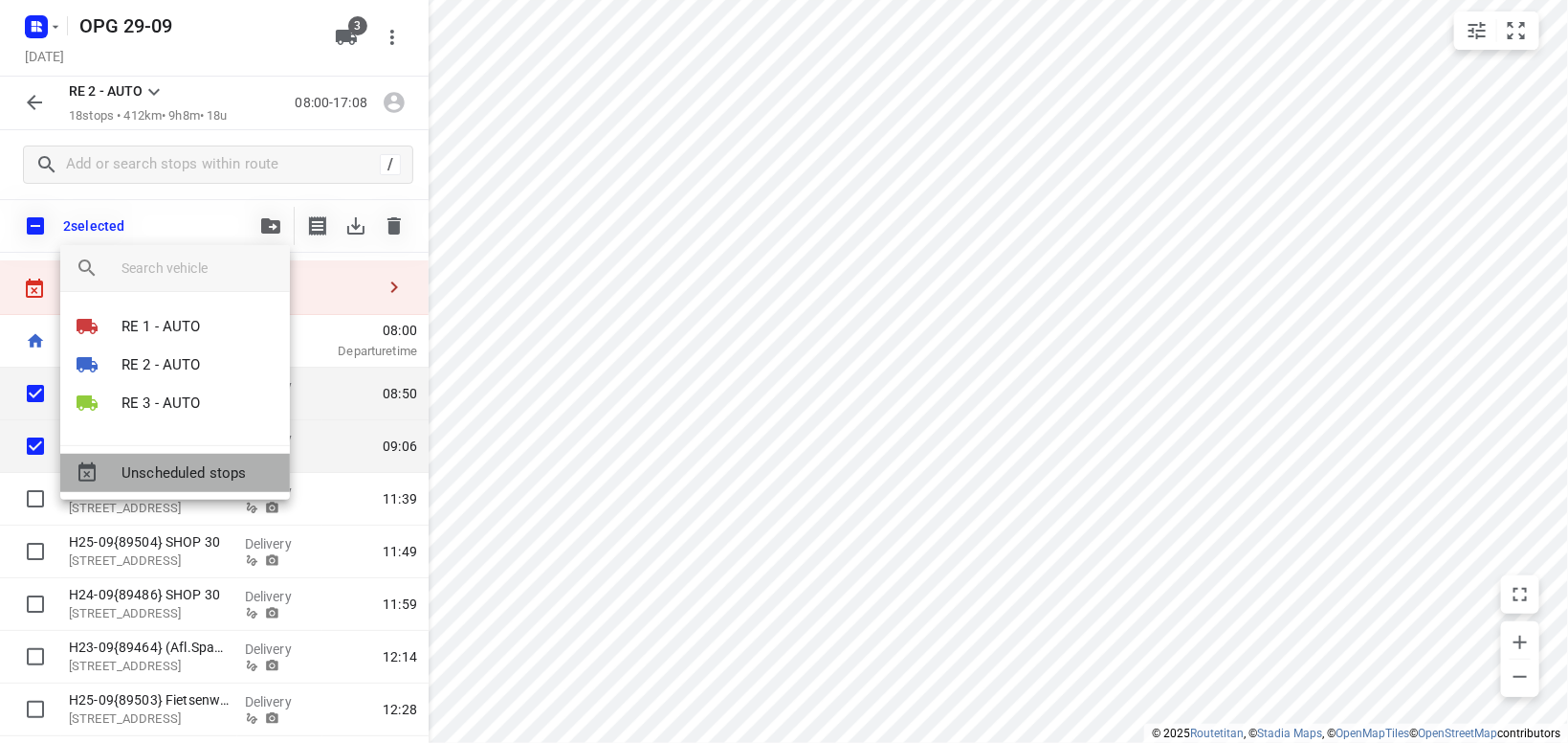
click at [203, 467] on span "Unscheduled stops" at bounding box center [198, 473] width 153 height 22
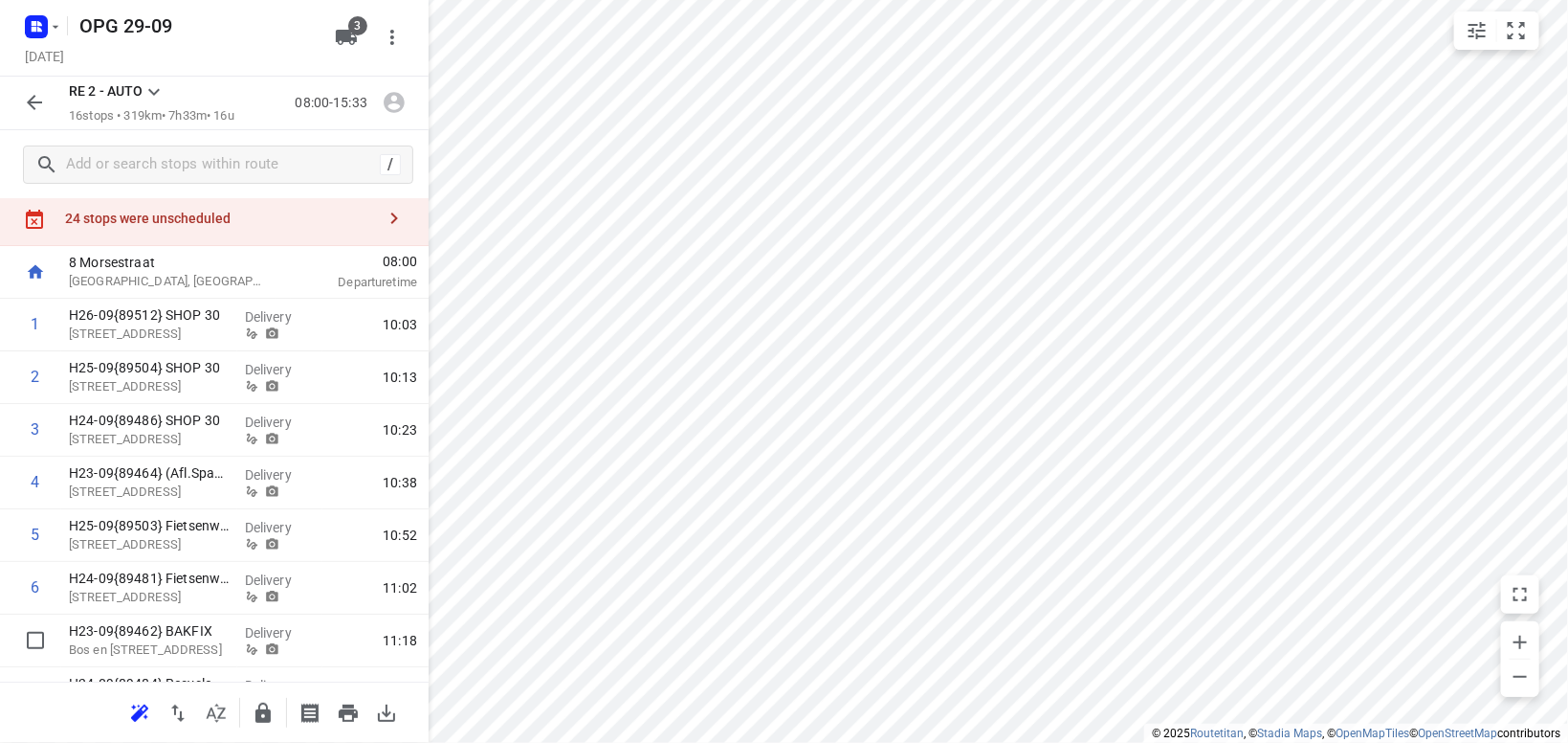
scroll to position [4, 0]
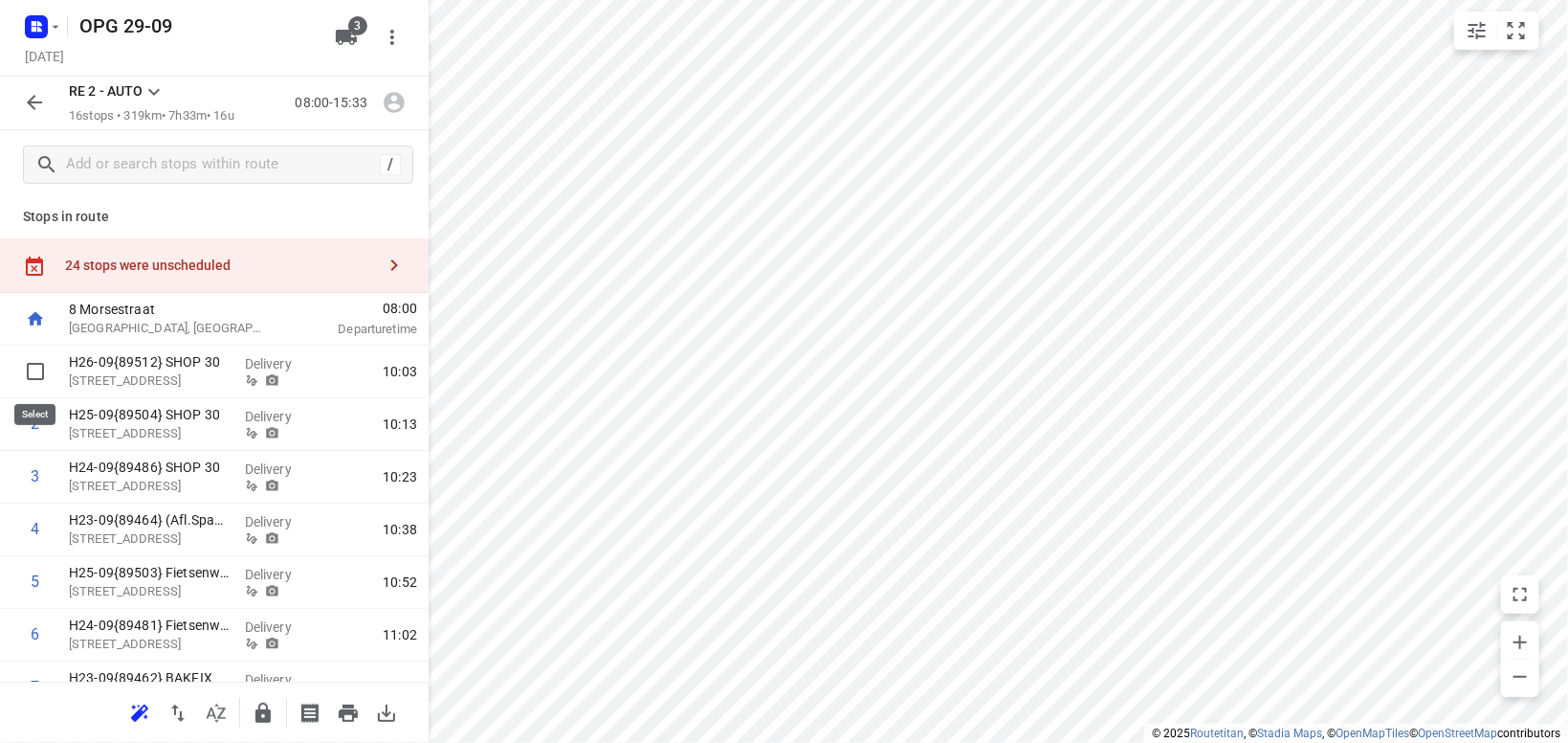
click at [42, 369] on input "checkbox" at bounding box center [36, 372] width 39 height 39
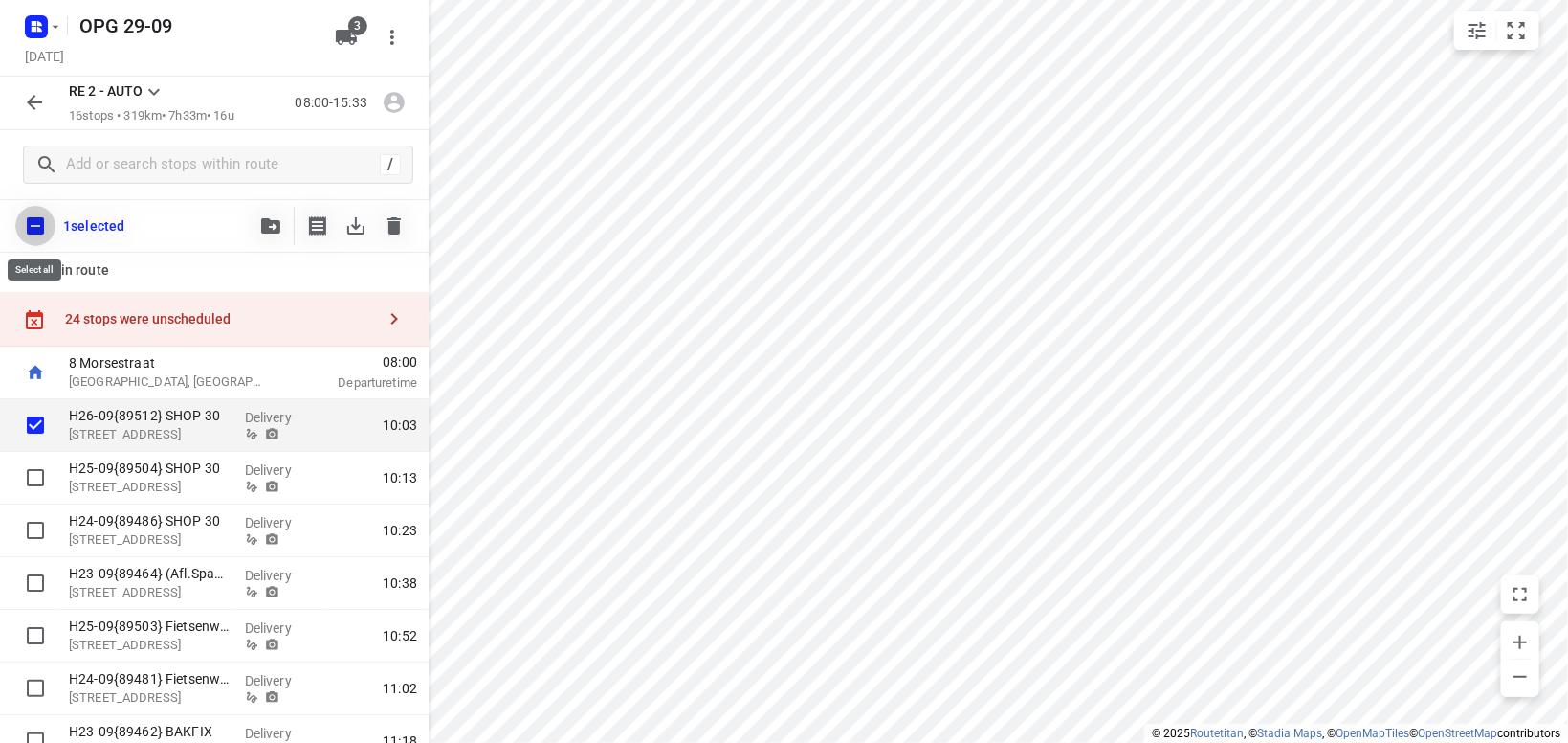
click at [33, 229] on input "checkbox" at bounding box center [36, 226] width 41 height 41
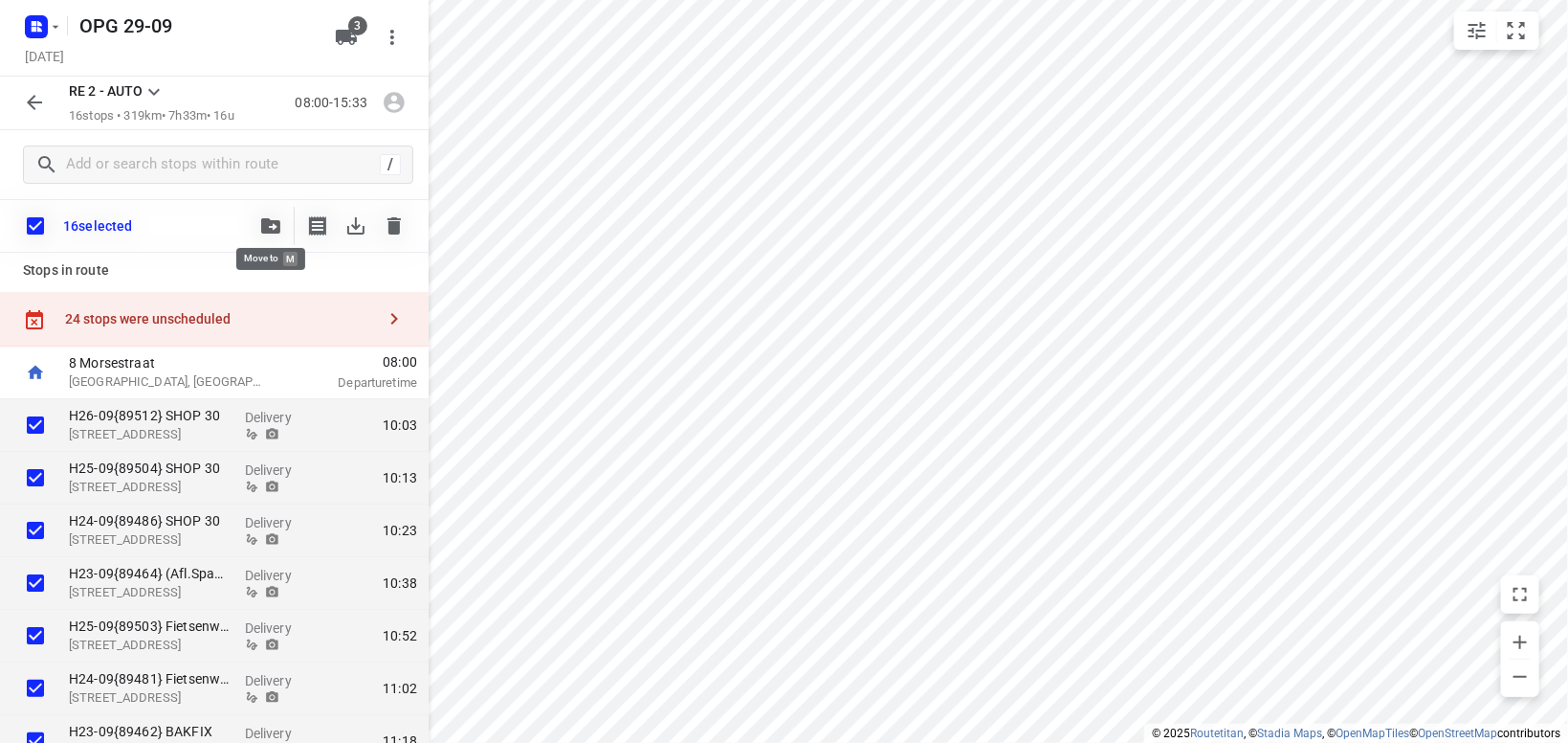
click at [275, 227] on icon "button" at bounding box center [271, 226] width 19 height 15
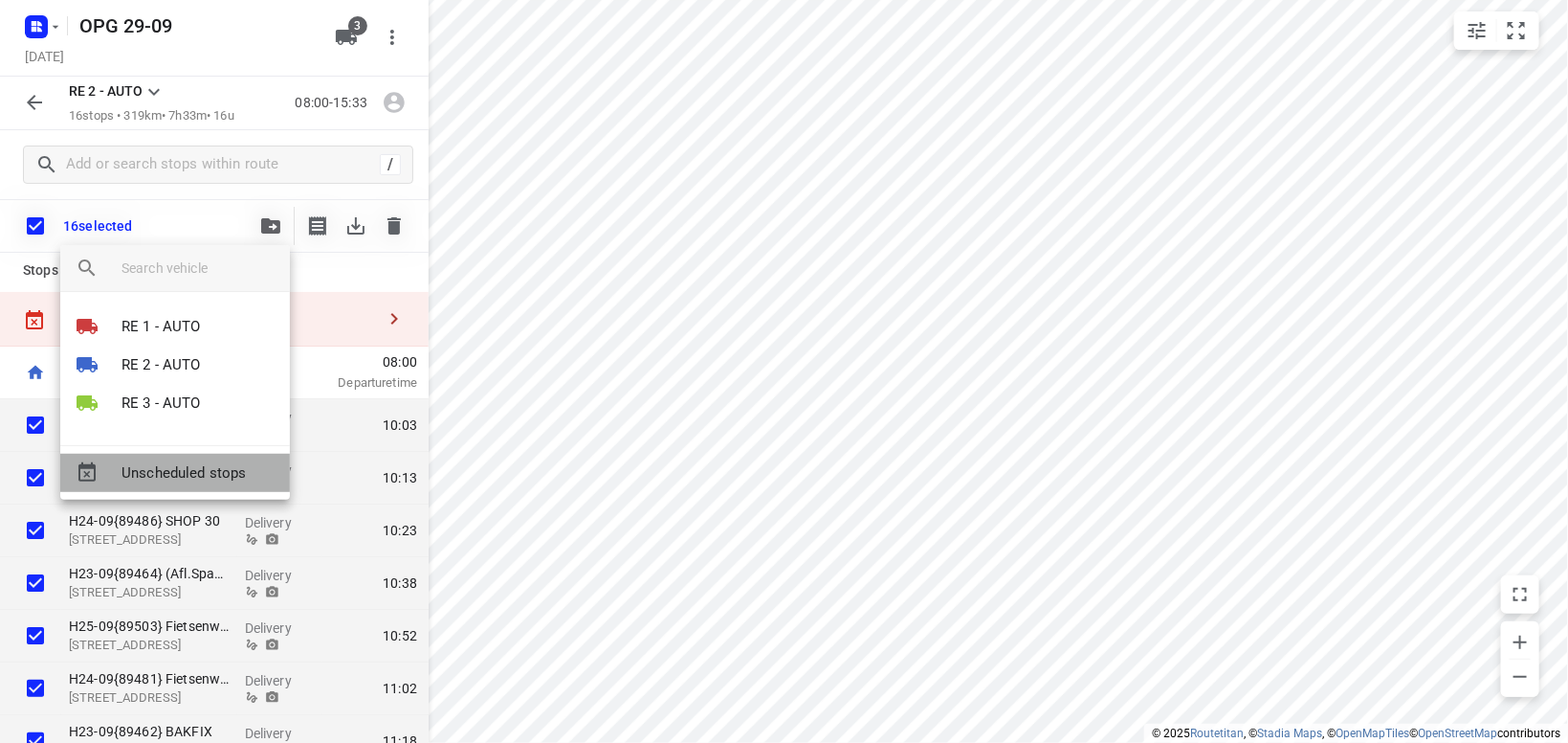
click at [206, 484] on div "Unscheduled stops" at bounding box center [175, 473] width 230 height 39
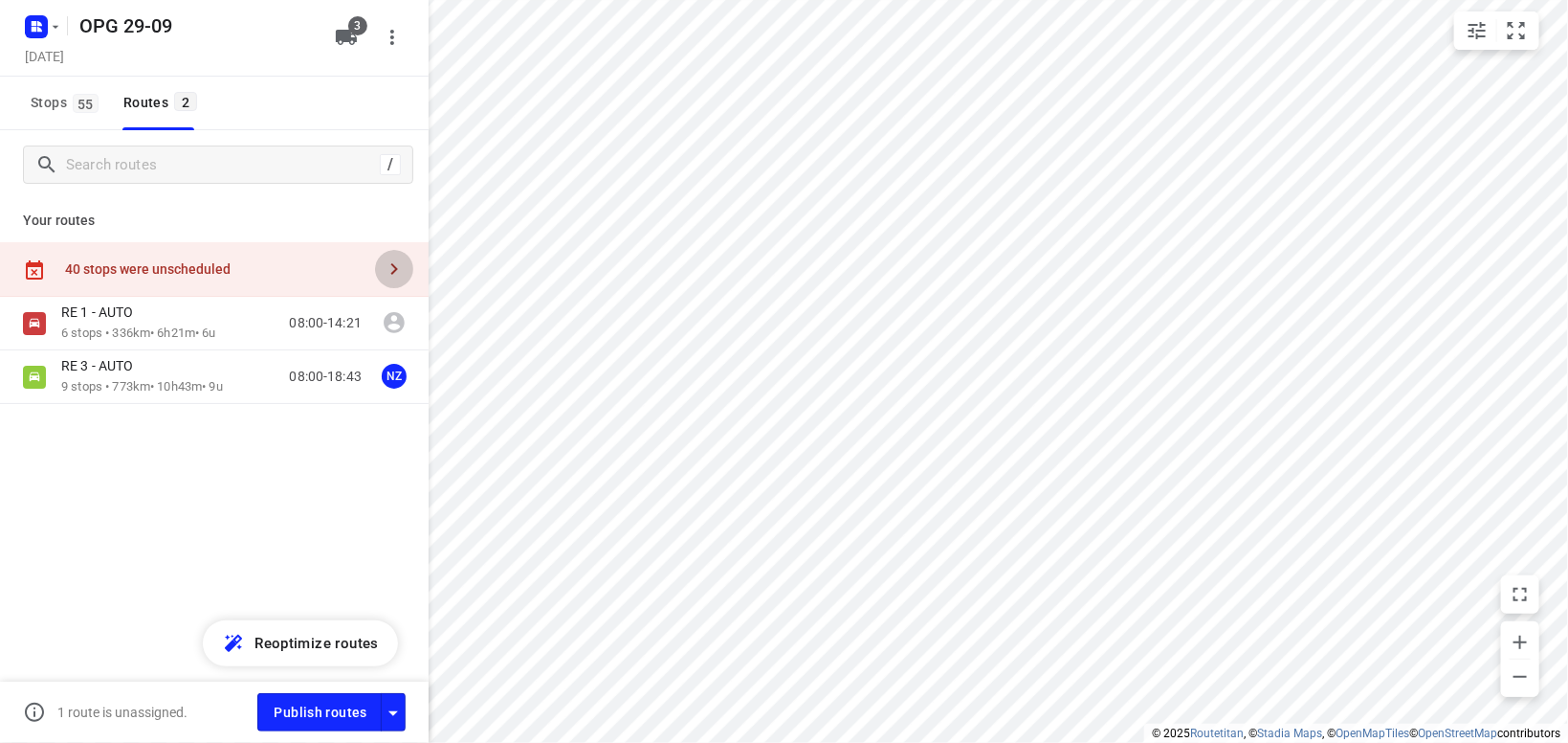
drag, startPoint x: 389, startPoint y: 263, endPoint x: 403, endPoint y: 263, distance: 14.0
click at [392, 263] on icon "button" at bounding box center [394, 269] width 23 height 23
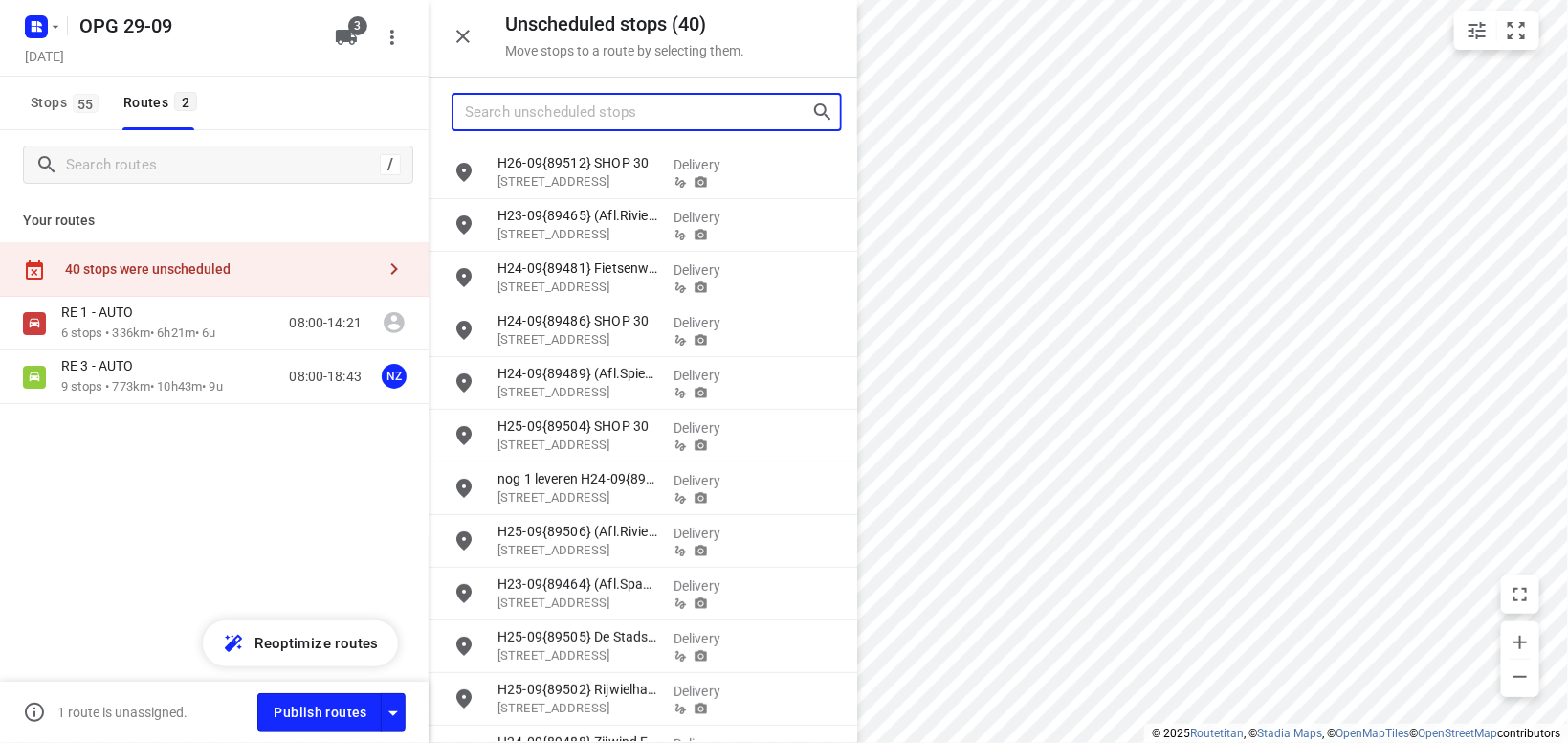
click at [599, 110] on input "Search unscheduled stops" at bounding box center [637, 112] width 346 height 30
click at [585, 103] on input "Search unscheduled stops" at bounding box center [637, 112] width 346 height 30
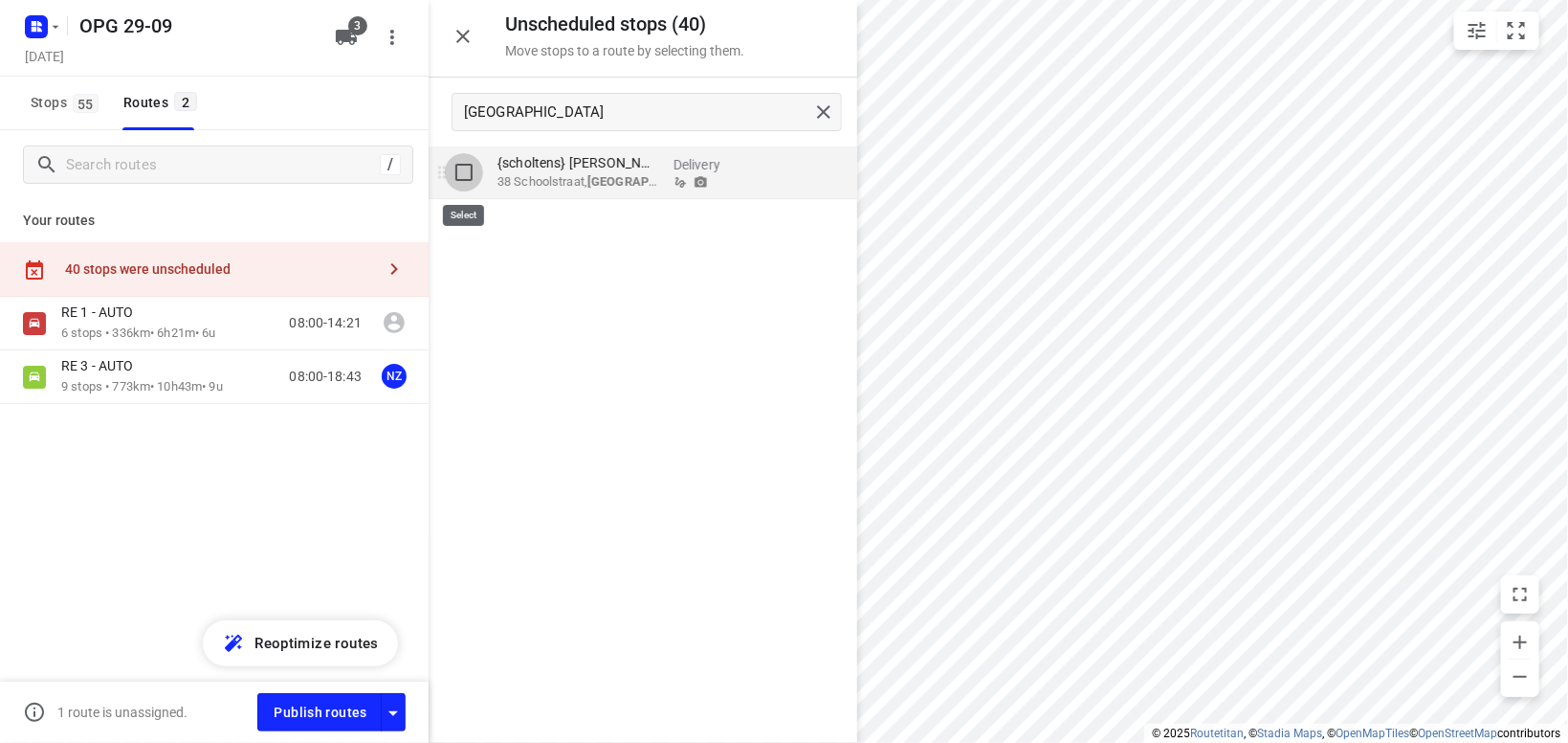
click at [463, 178] on input "grid" at bounding box center [464, 173] width 39 height 39
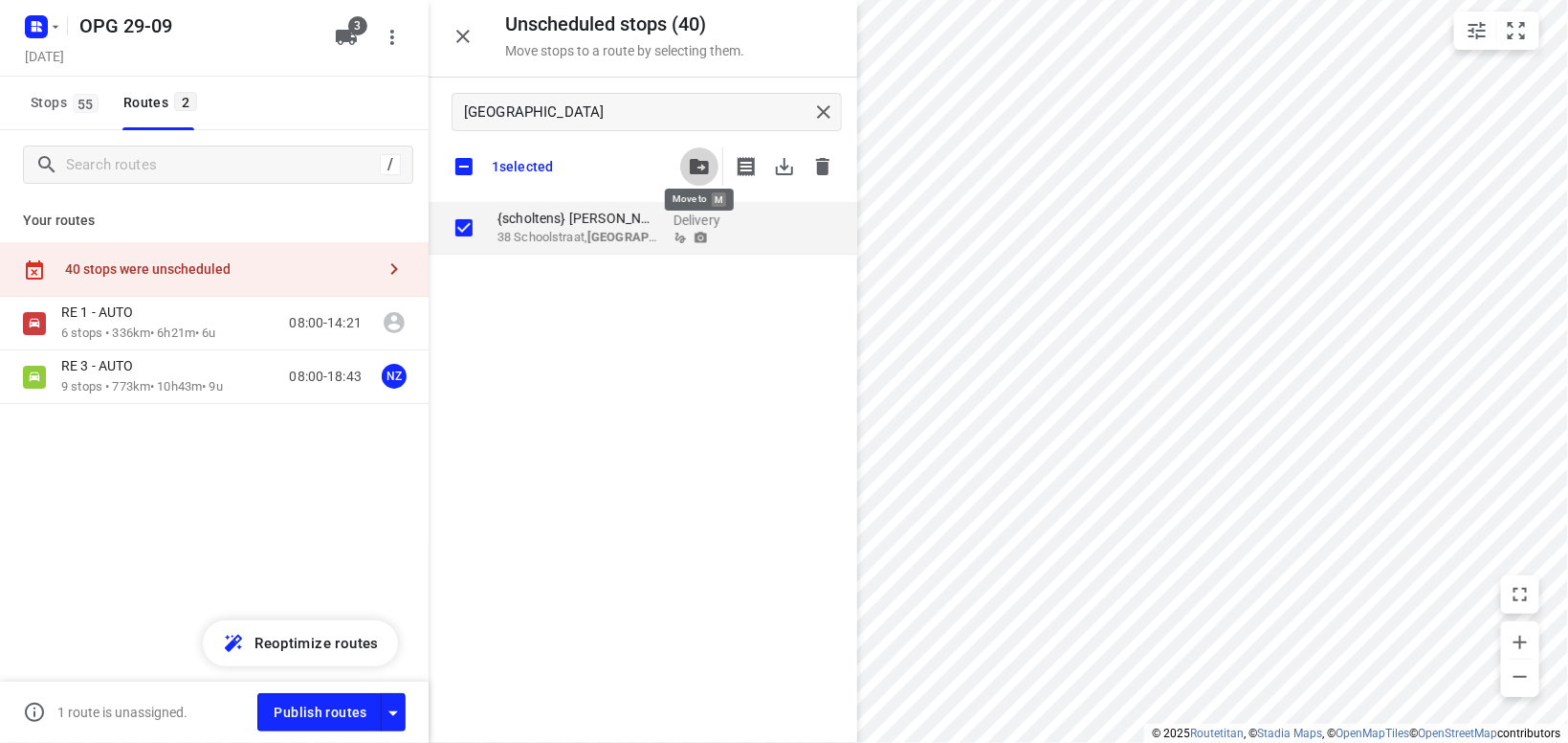
click at [703, 164] on icon "button" at bounding box center [699, 167] width 19 height 15
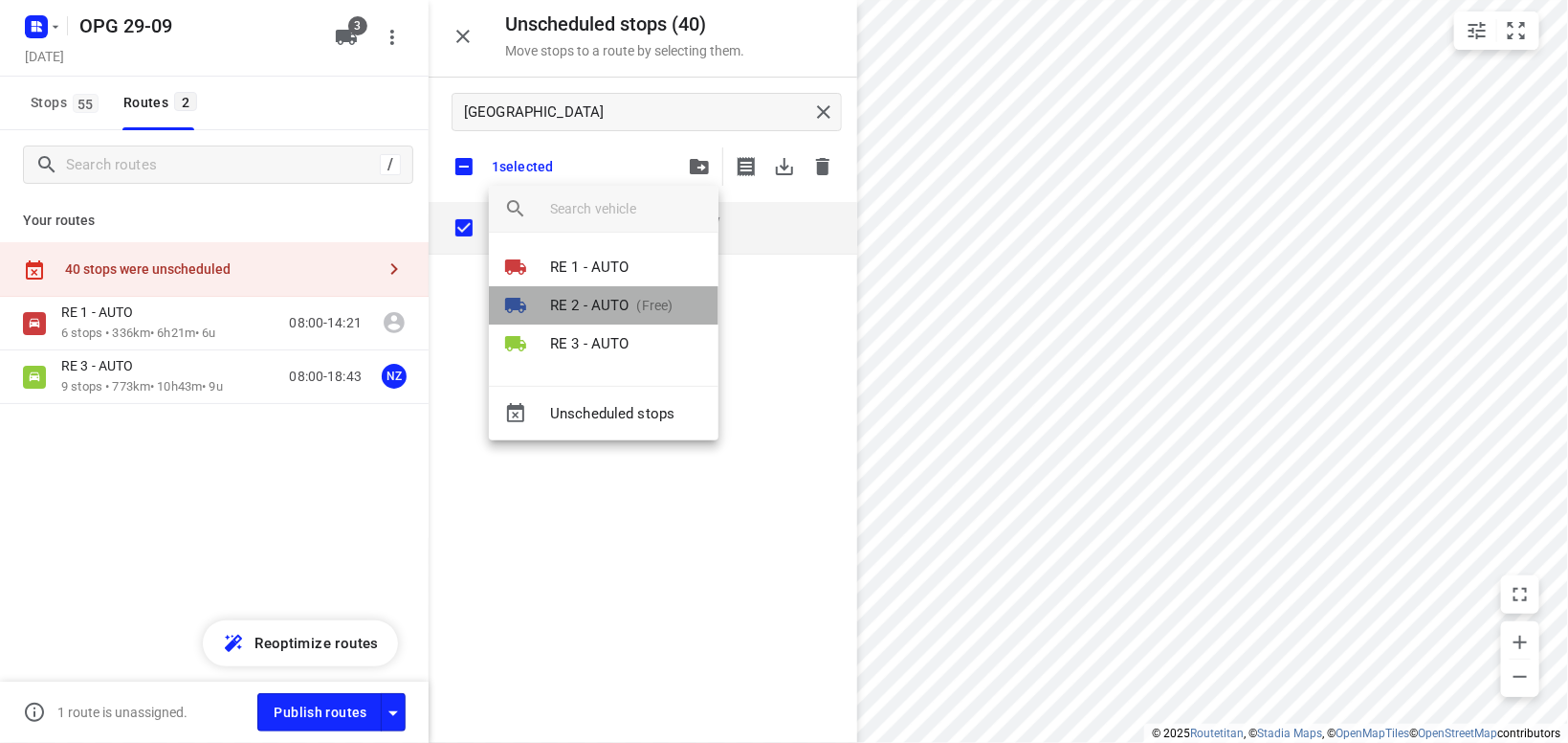
click at [615, 306] on p "RE 2 - AUTO" at bounding box center [589, 305] width 79 height 22
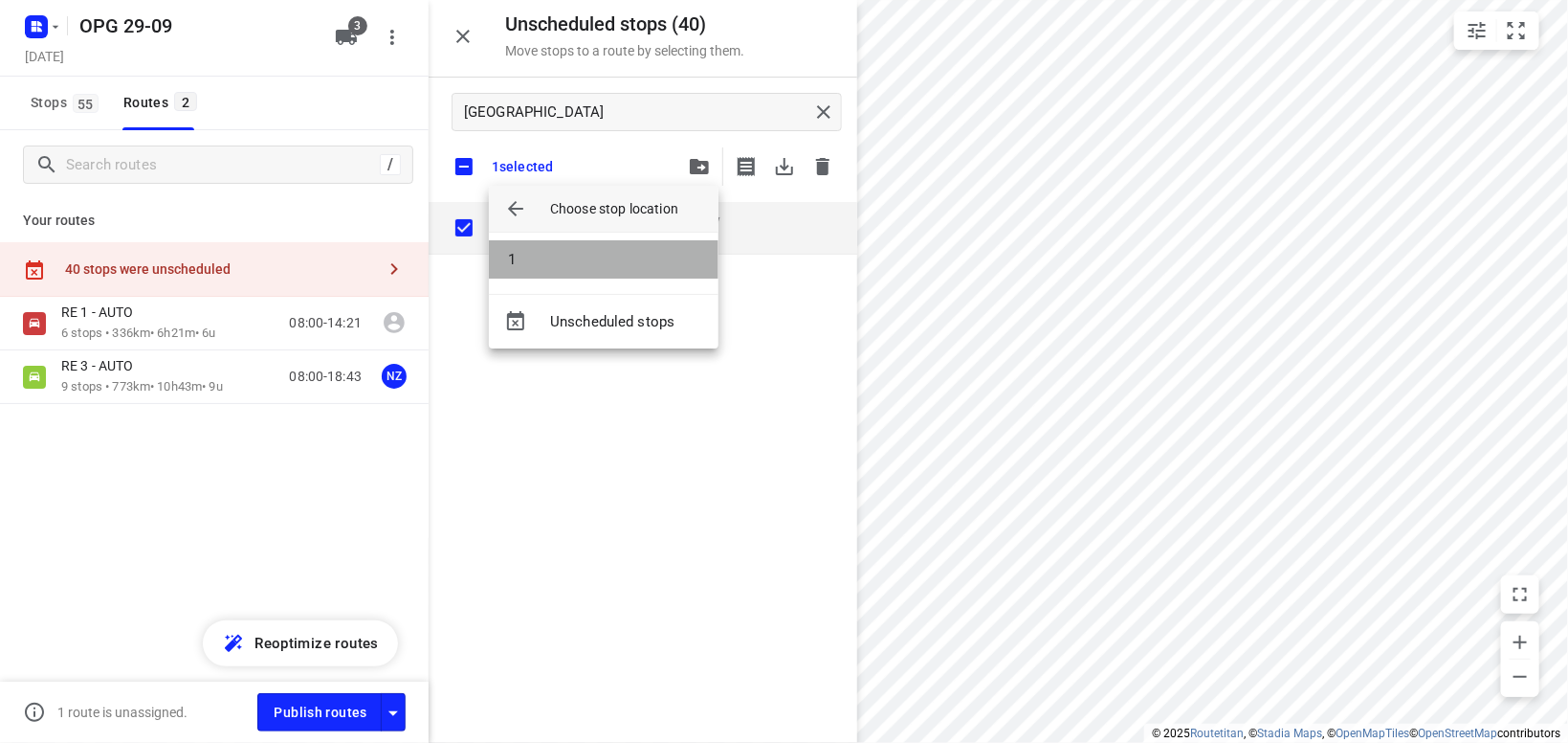
click at [613, 258] on li "1" at bounding box center [604, 260] width 230 height 39
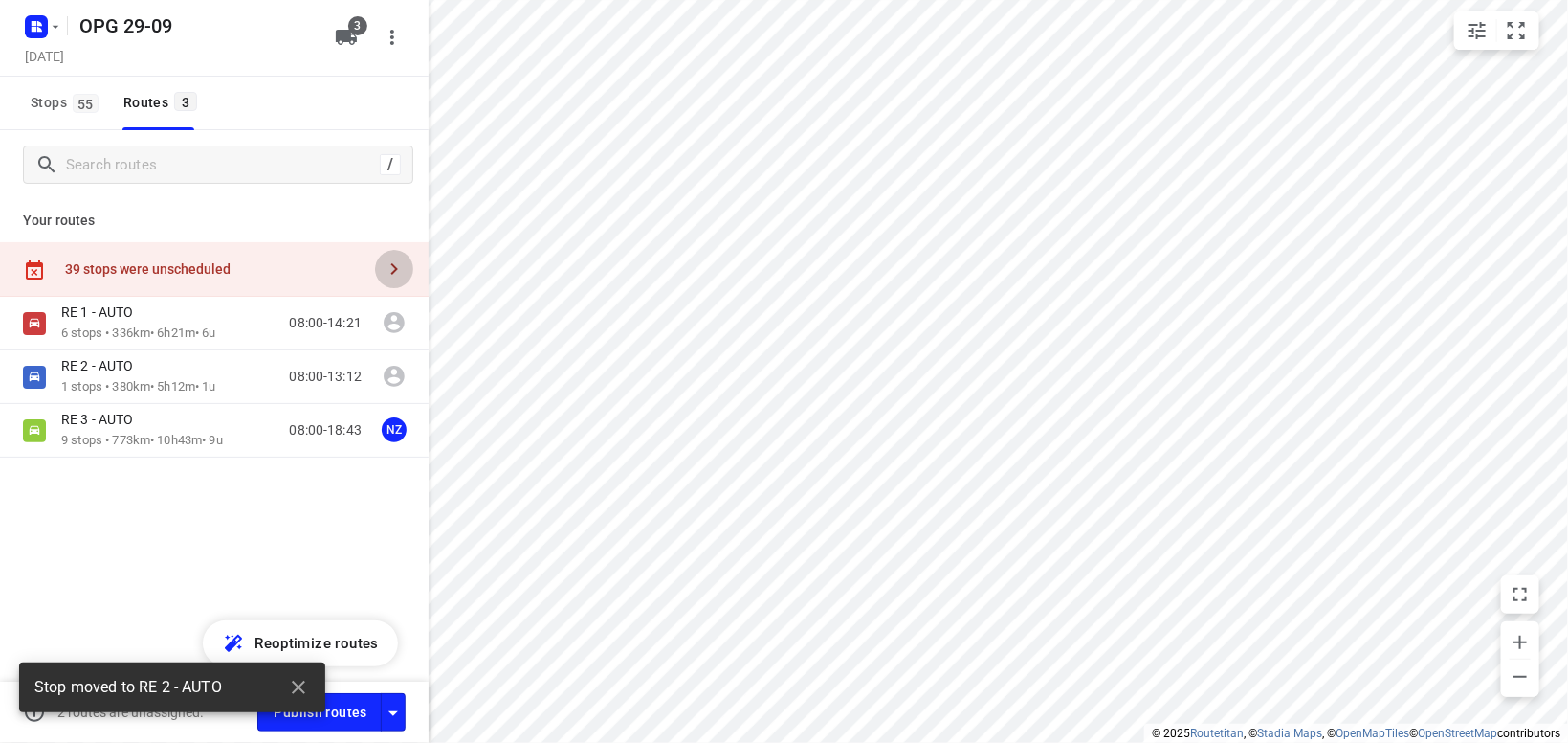
click at [398, 259] on icon "button" at bounding box center [394, 269] width 23 height 23
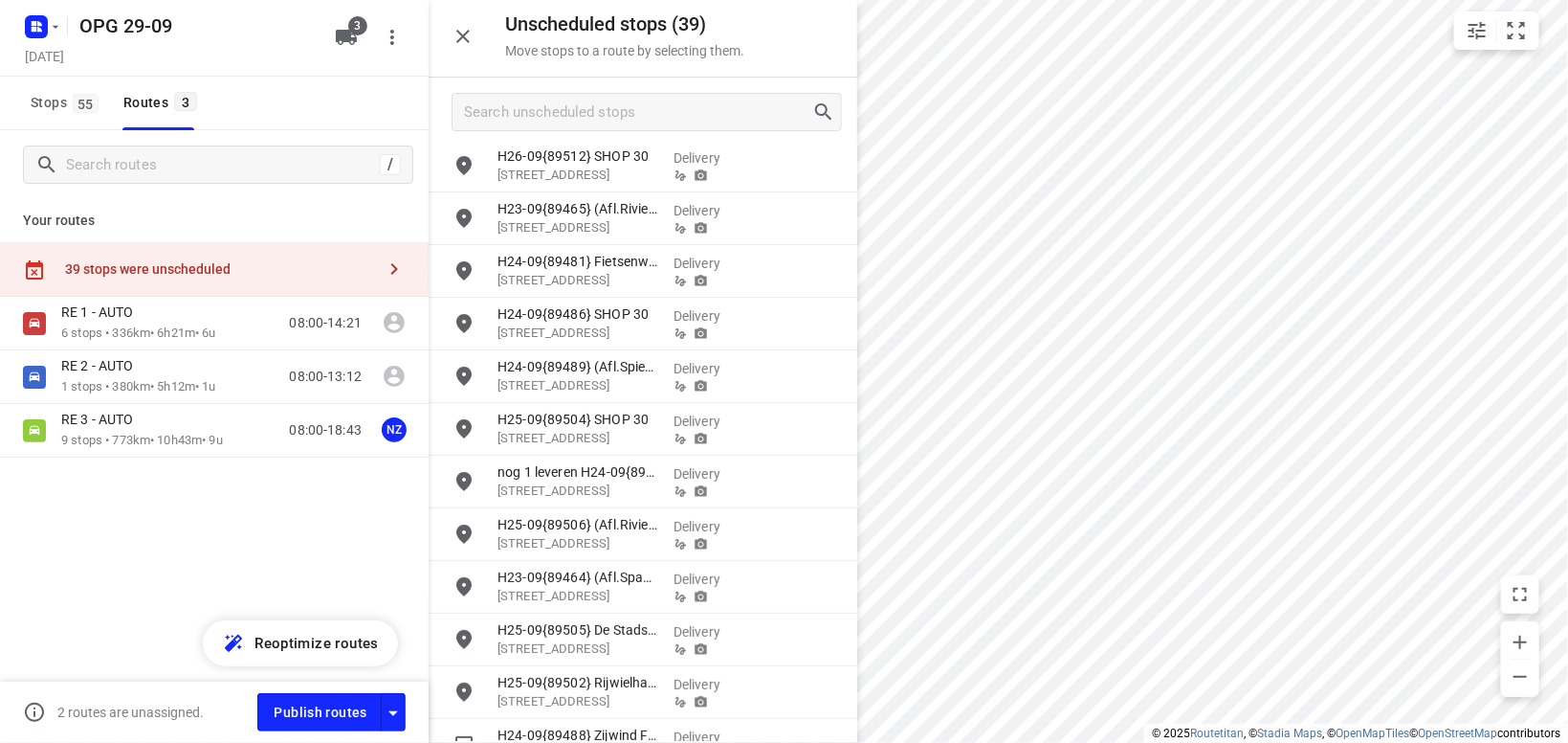
scroll to position [0, 0]
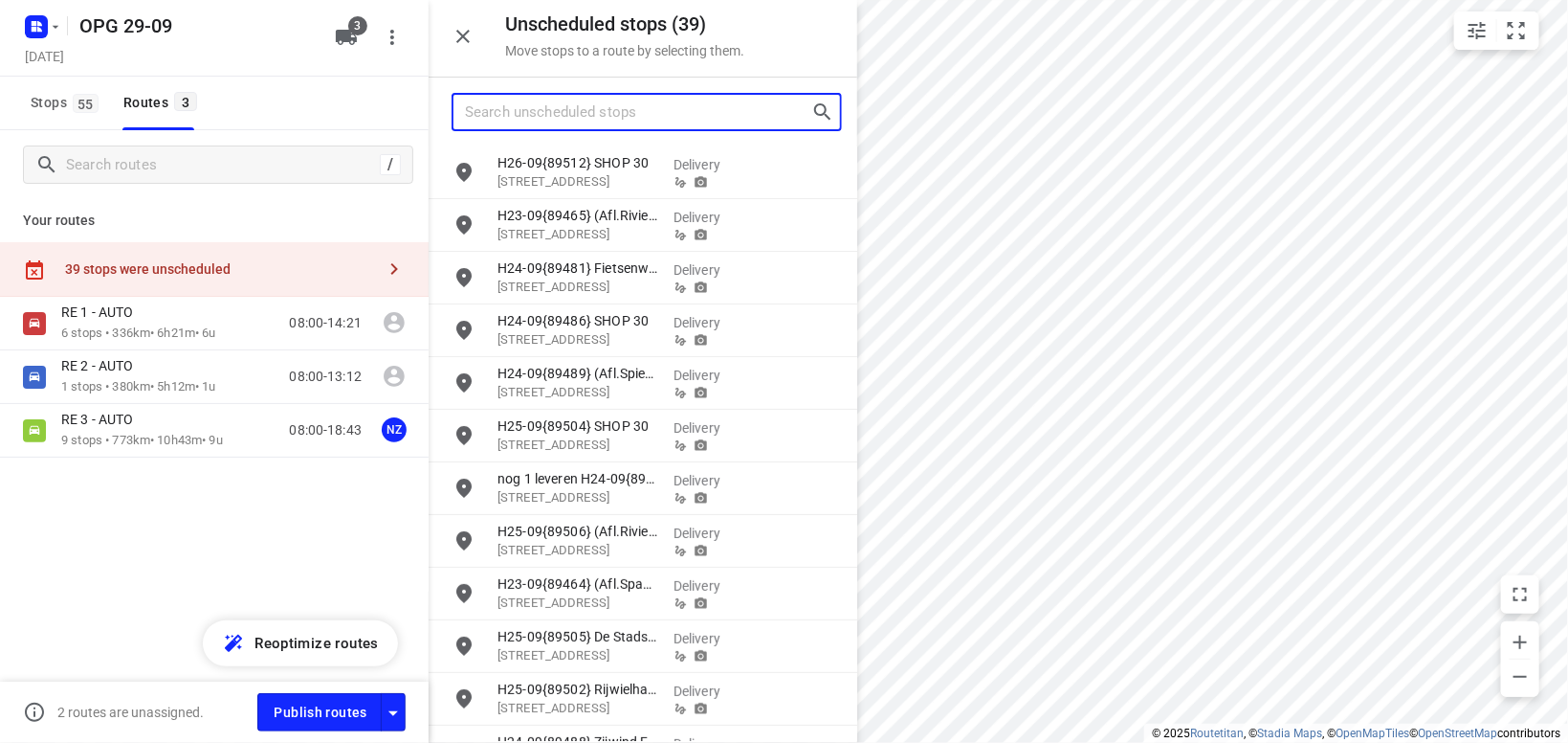
click at [588, 102] on input "Search unscheduled stops" at bounding box center [637, 112] width 346 height 30
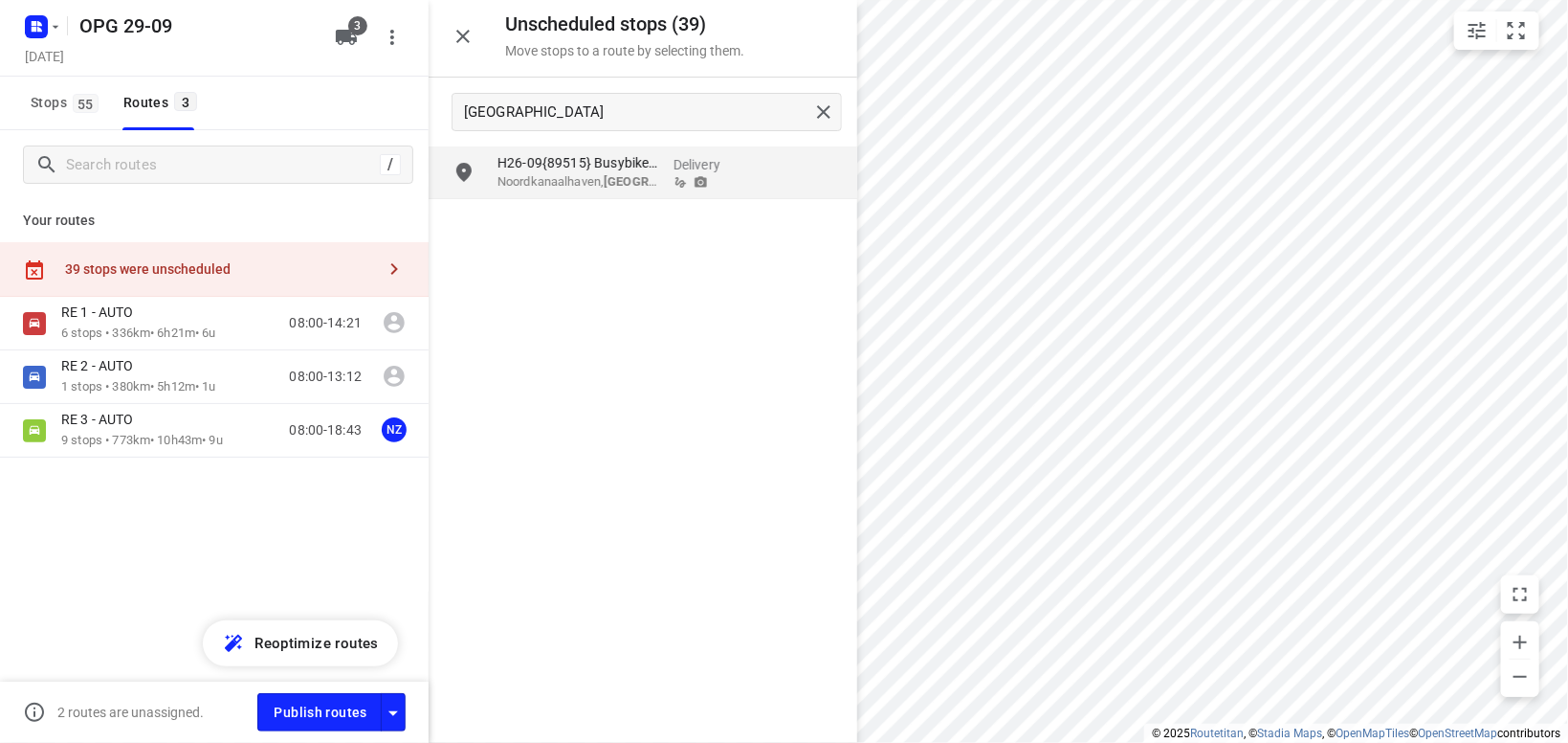
click at [669, 286] on div "H26-09{89515} Busybike BV [GEOGRAPHIC_DATA], [GEOGRAPHIC_DATA] Delivery" at bounding box center [642, 444] width 428 height 594
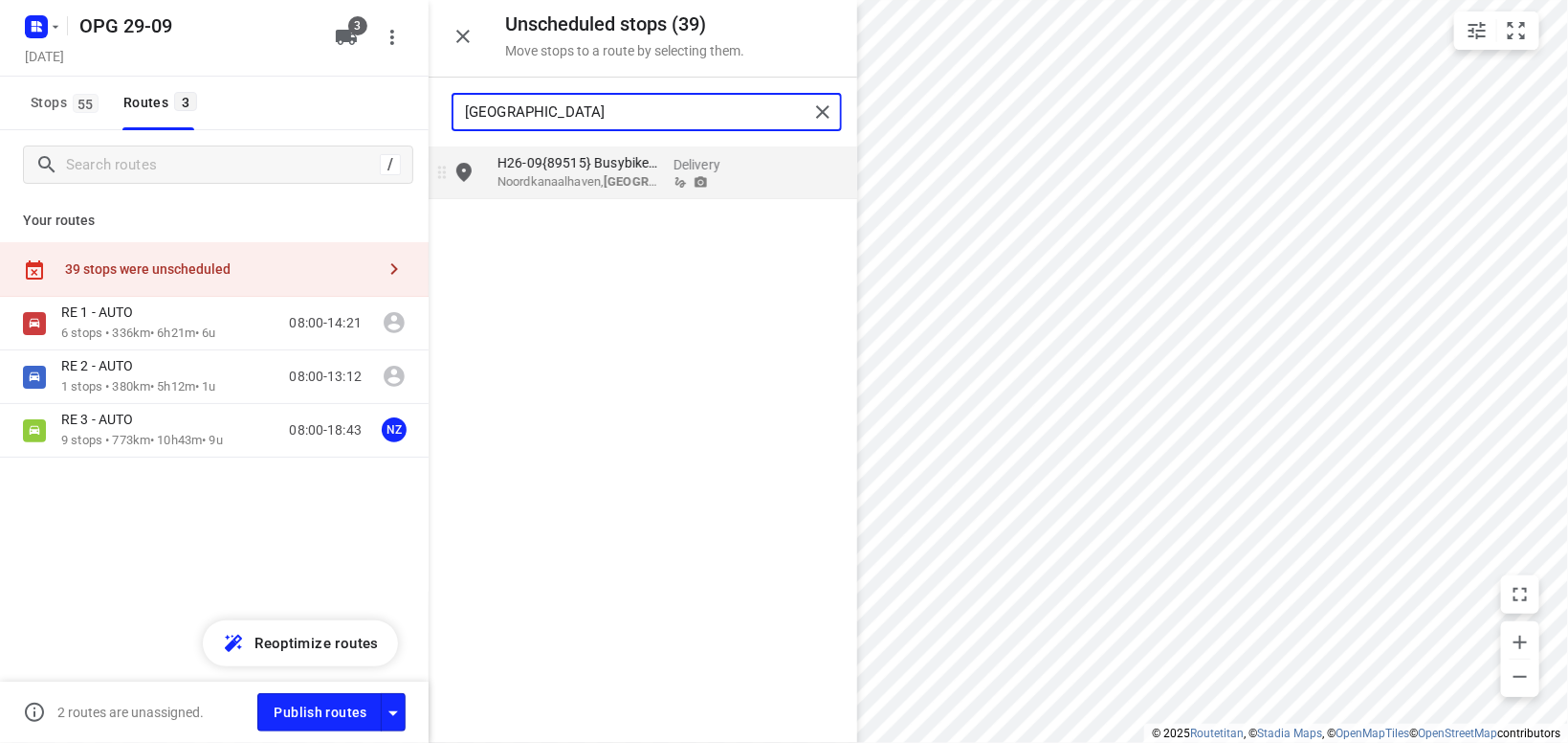
drag, startPoint x: 539, startPoint y: 102, endPoint x: 456, endPoint y: 158, distance: 100.1
click at [465, 115] on input "[GEOGRAPHIC_DATA]" at bounding box center [636, 112] width 343 height 30
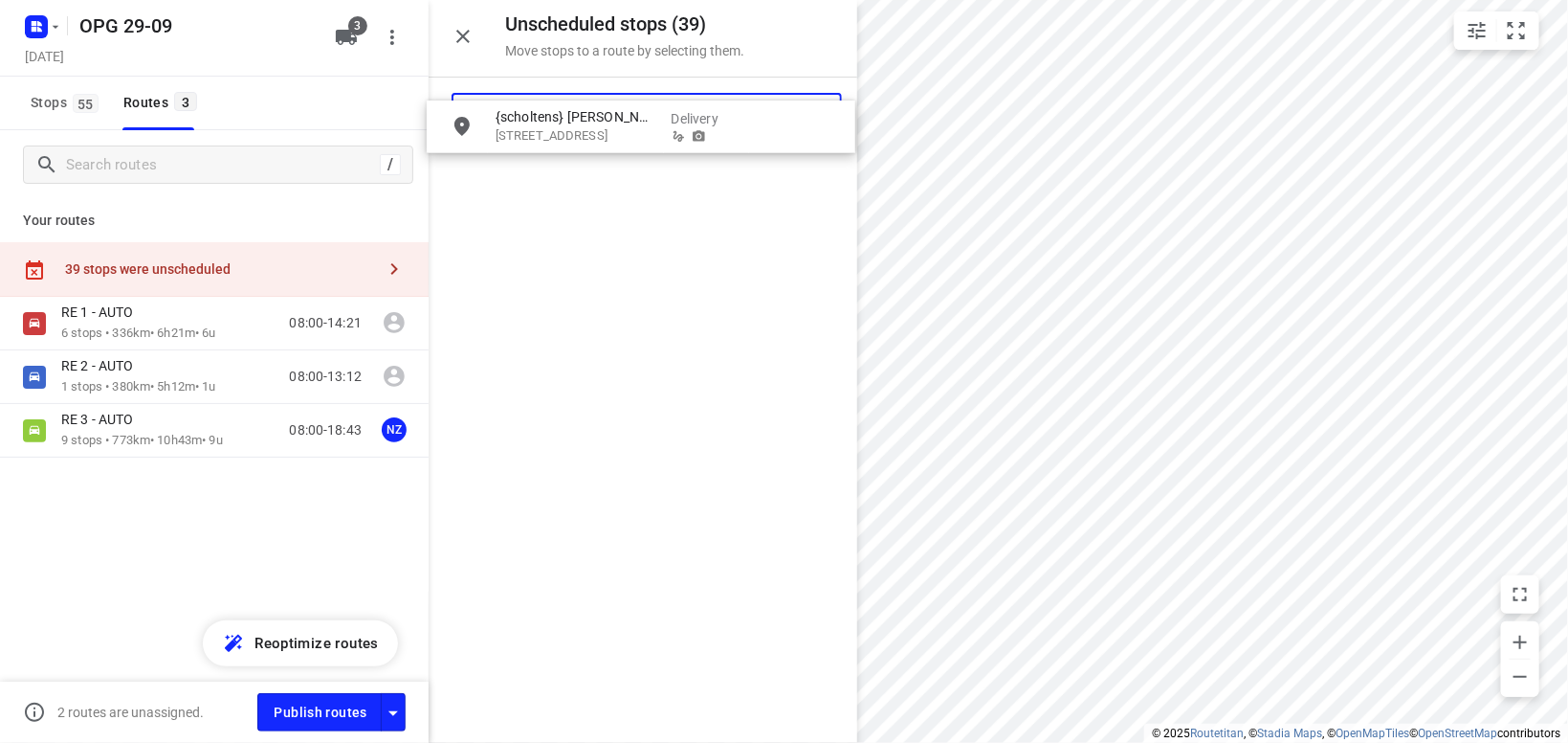
drag, startPoint x: 576, startPoint y: 179, endPoint x: 570, endPoint y: 138, distance: 41.4
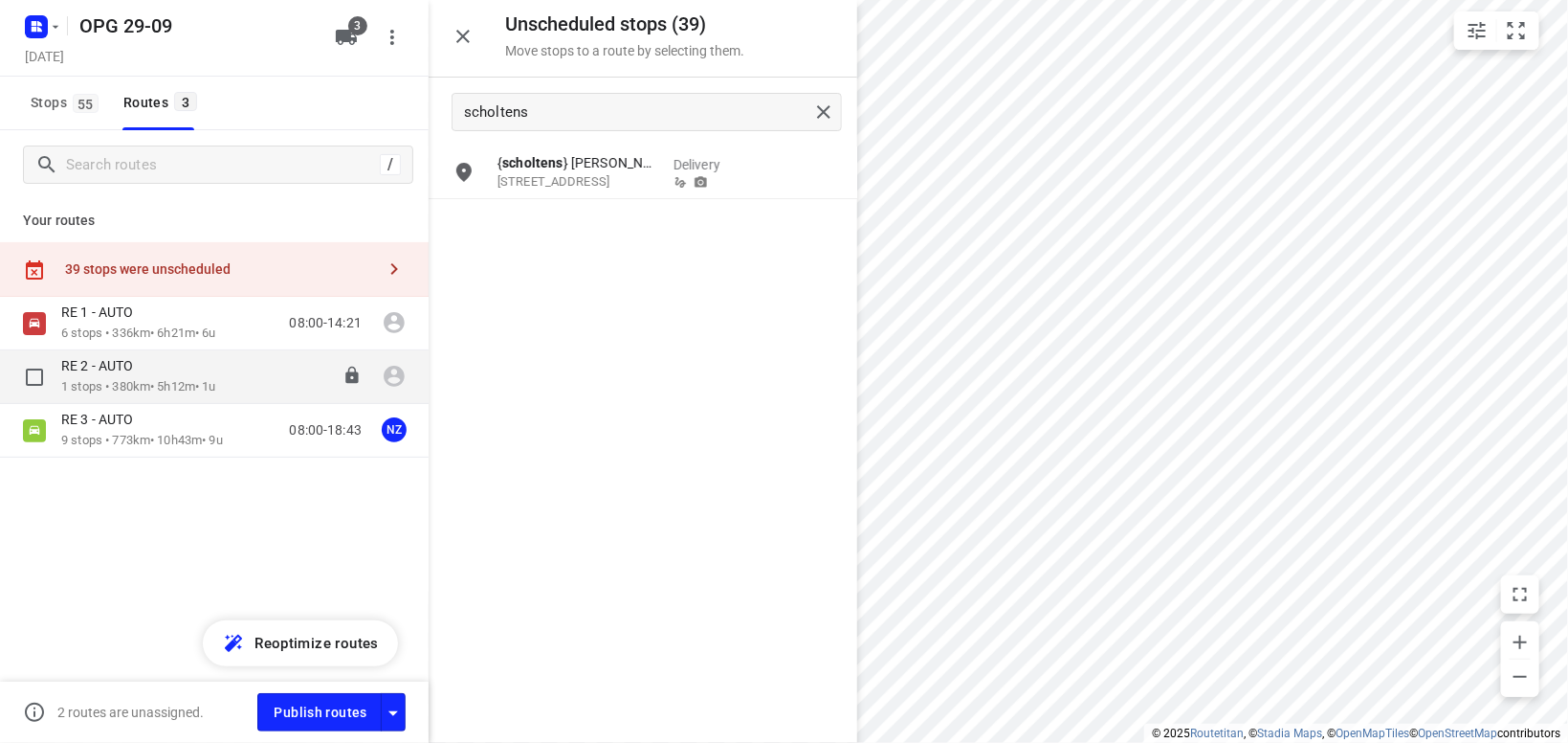
click at [95, 392] on p "1 stops • 380km • 5h12m • 1u" at bounding box center [138, 387] width 155 height 18
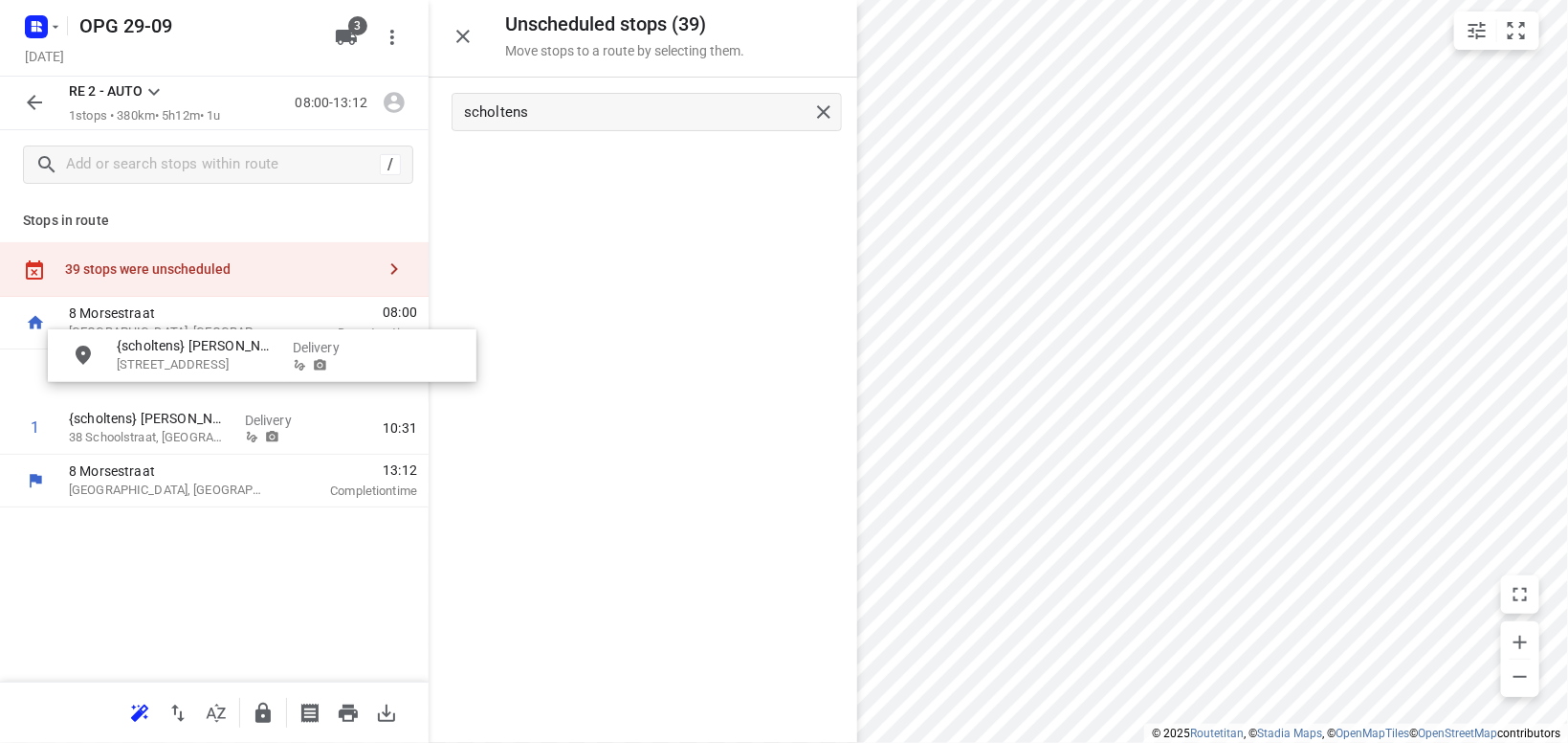
drag, startPoint x: 552, startPoint y: 180, endPoint x: 148, endPoint y: 371, distance: 446.9
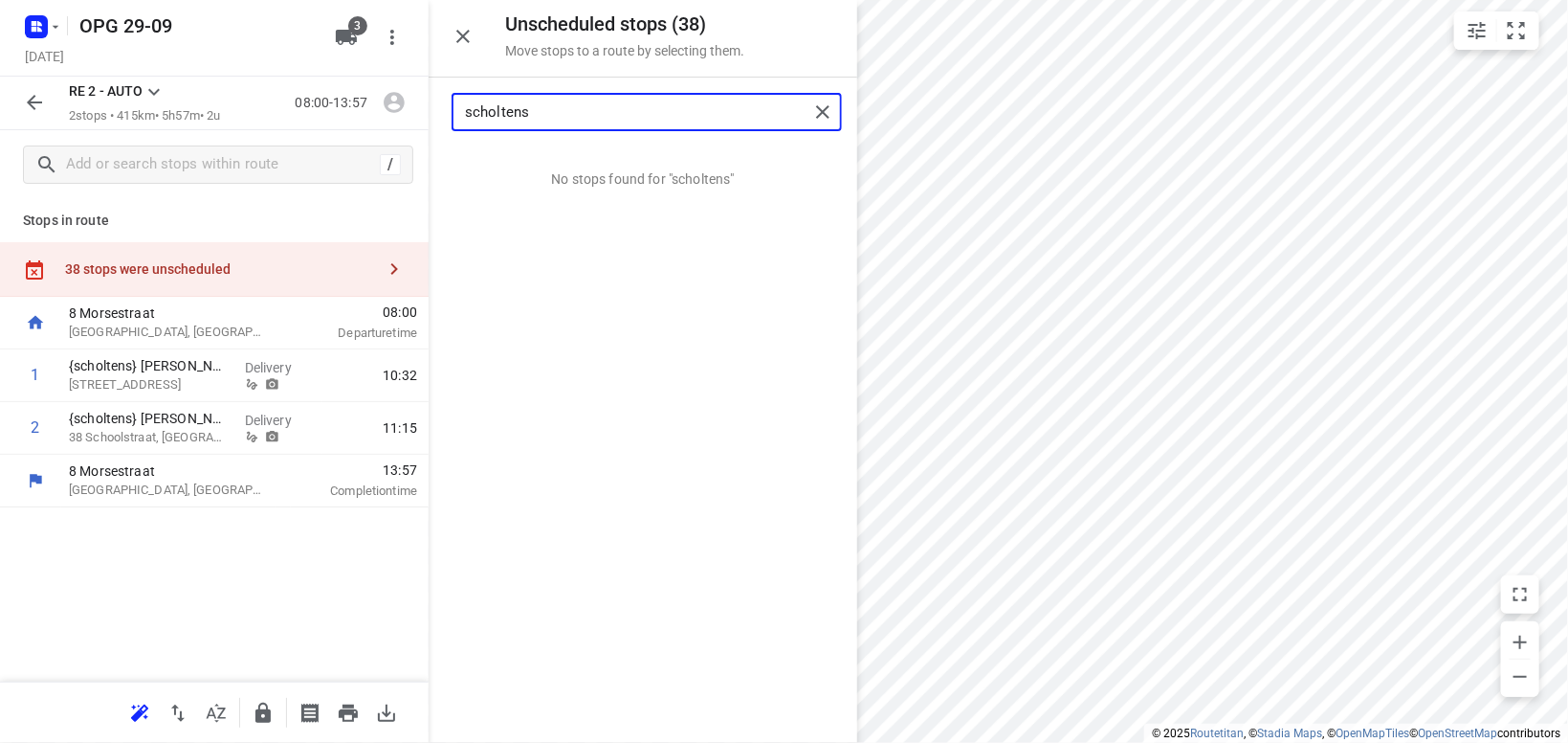
drag, startPoint x: 555, startPoint y: 104, endPoint x: 403, endPoint y: 98, distance: 152.1
click at [465, 109] on input "scholtens" at bounding box center [636, 112] width 343 height 30
click at [619, 331] on div "No stops found for "ruiner"" at bounding box center [642, 445] width 428 height 596
click at [555, 115] on input "ruiner" at bounding box center [636, 112] width 343 height 30
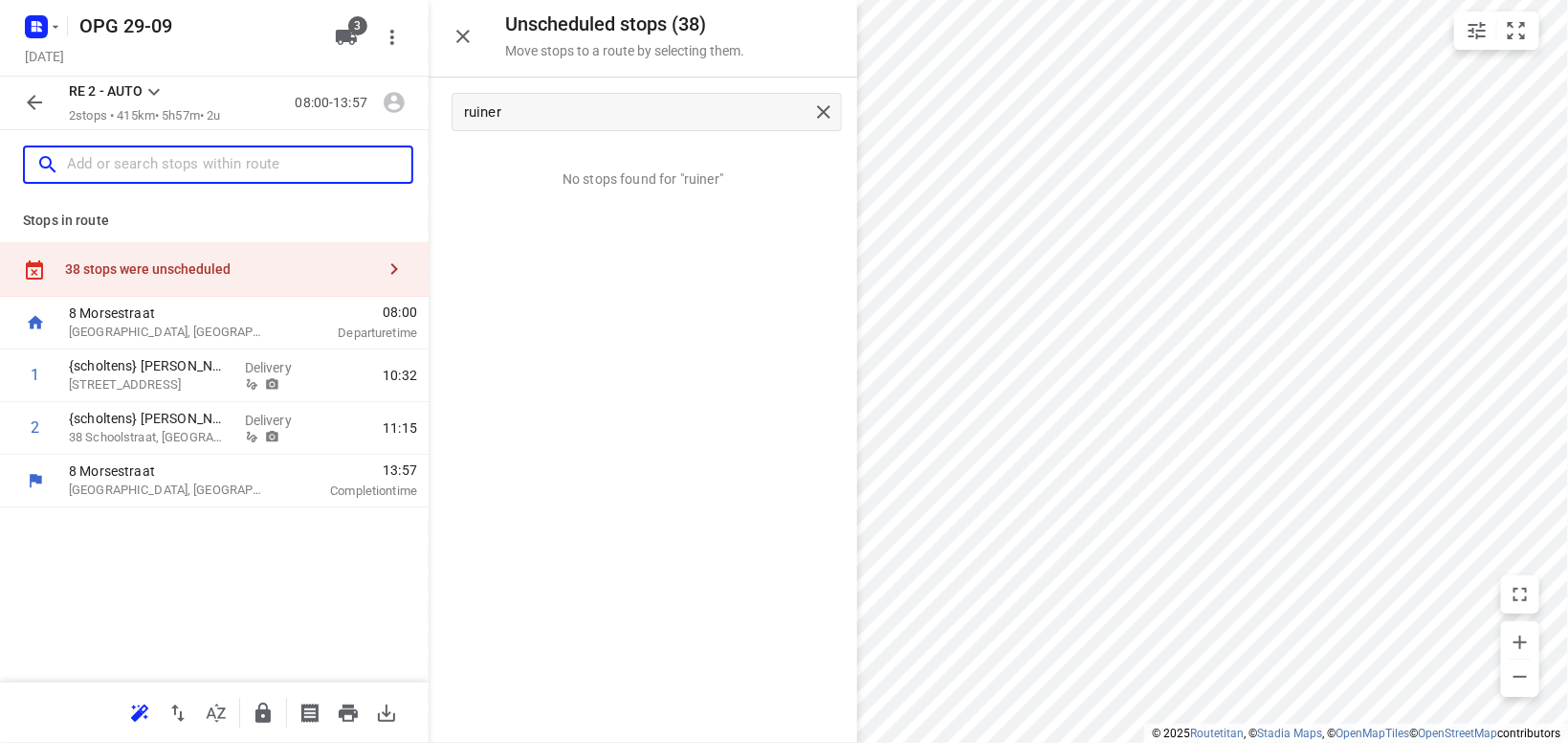
click at [129, 165] on input "text" at bounding box center [238, 165] width 344 height 30
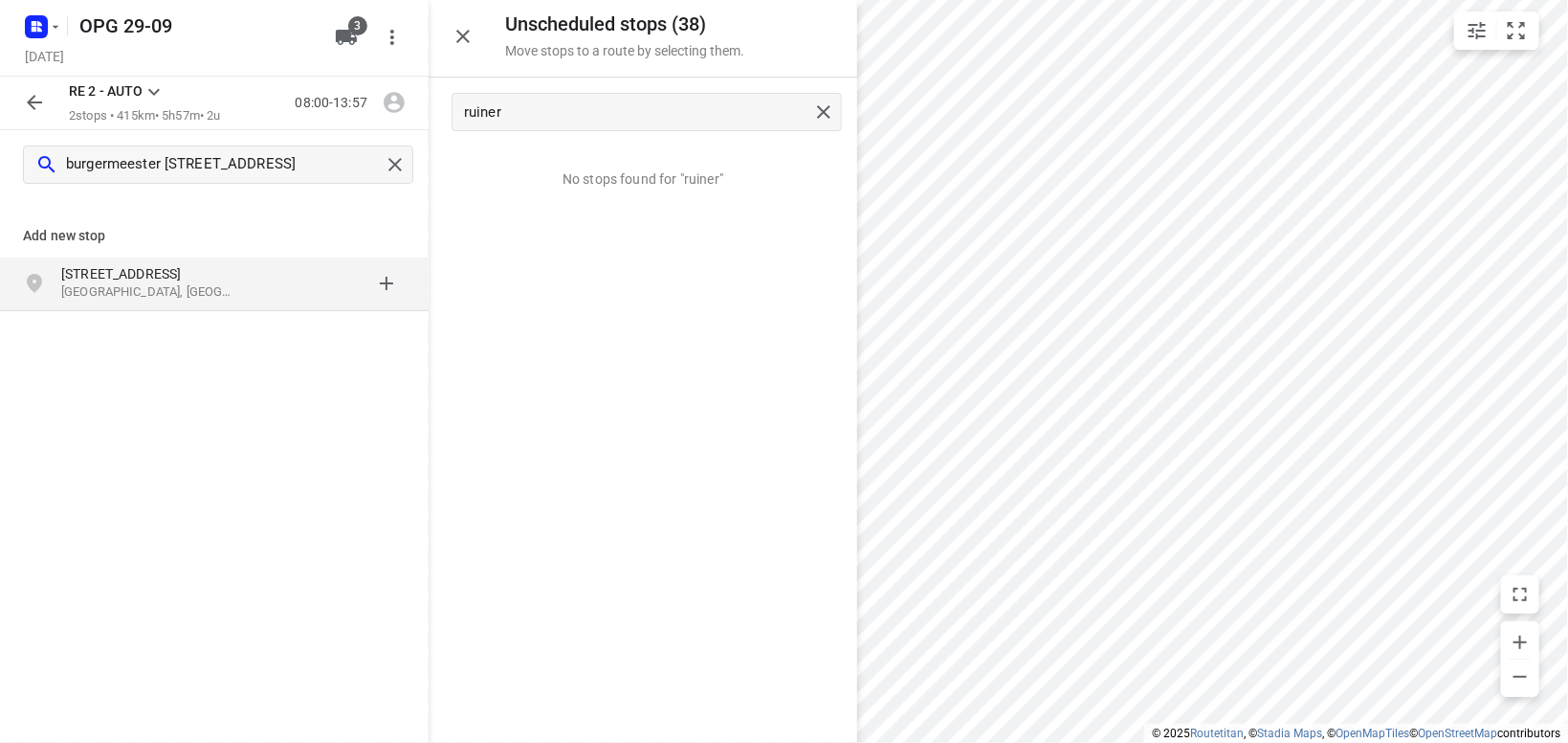
click at [154, 280] on p "[STREET_ADDRESS]" at bounding box center [149, 274] width 176 height 19
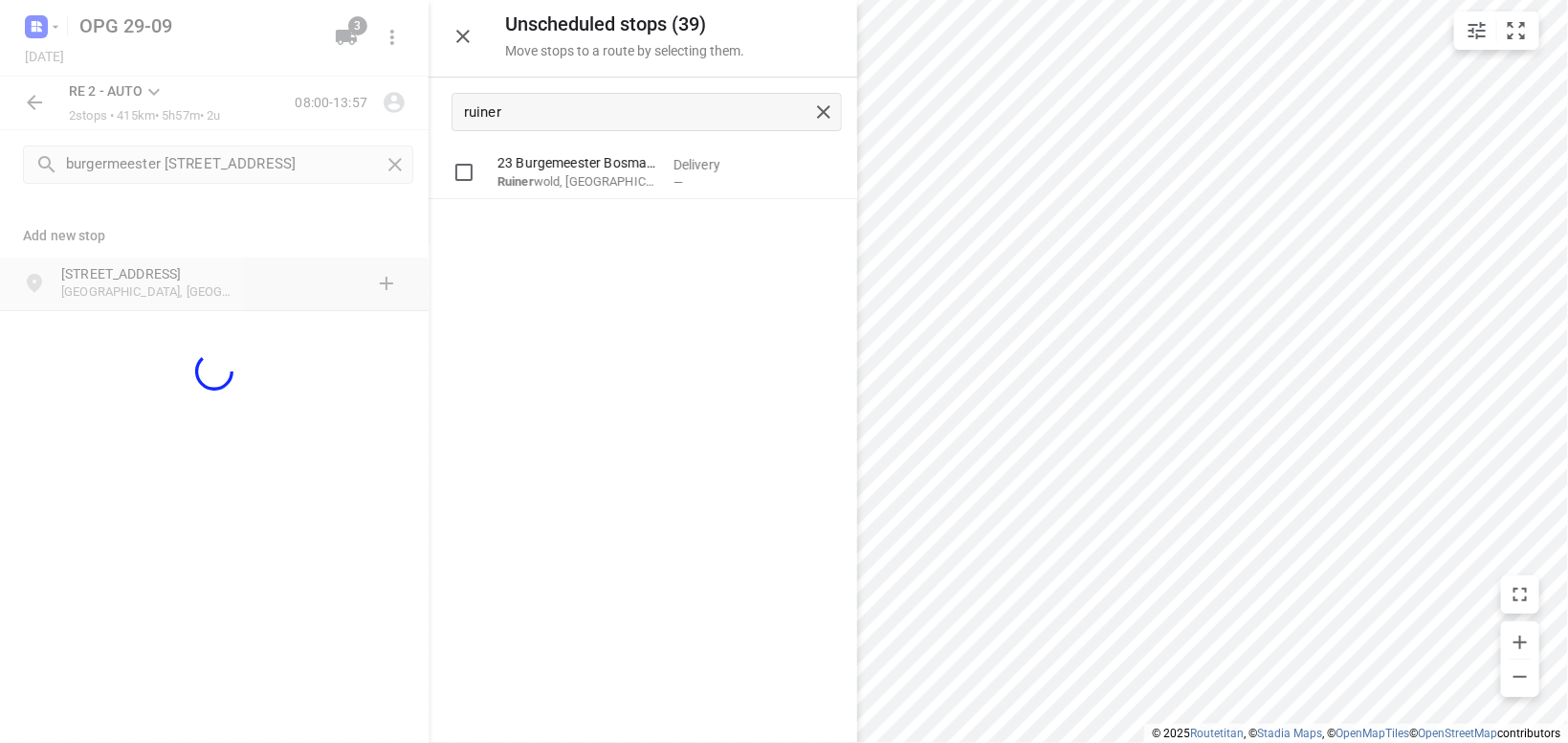
click at [609, 192] on div "23 Burgemeester Bosmaweg [GEOGRAPHIC_DATA], [GEOGRAPHIC_DATA]" at bounding box center [578, 173] width 176 height 53
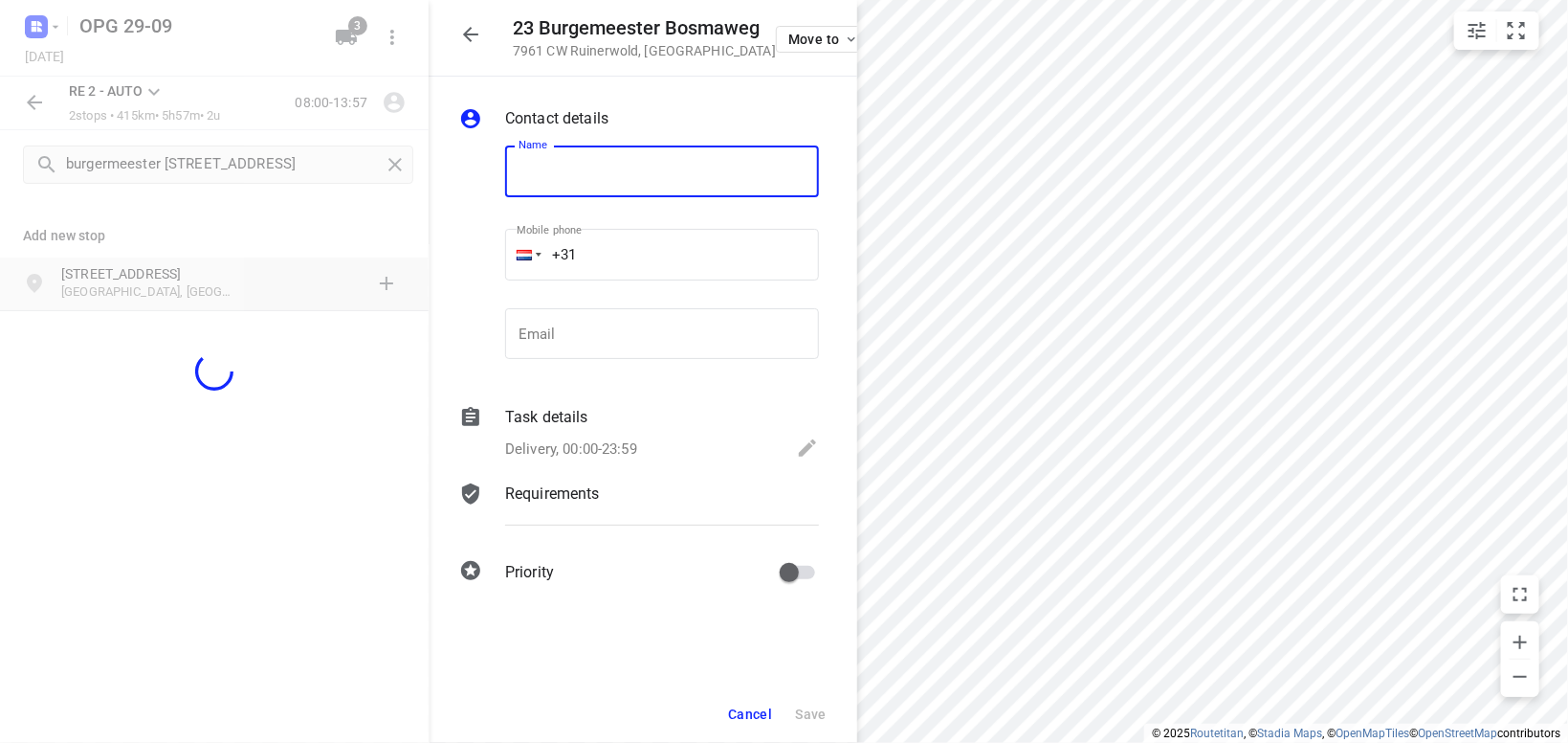
click at [554, 173] on input "text" at bounding box center [662, 172] width 313 height 52
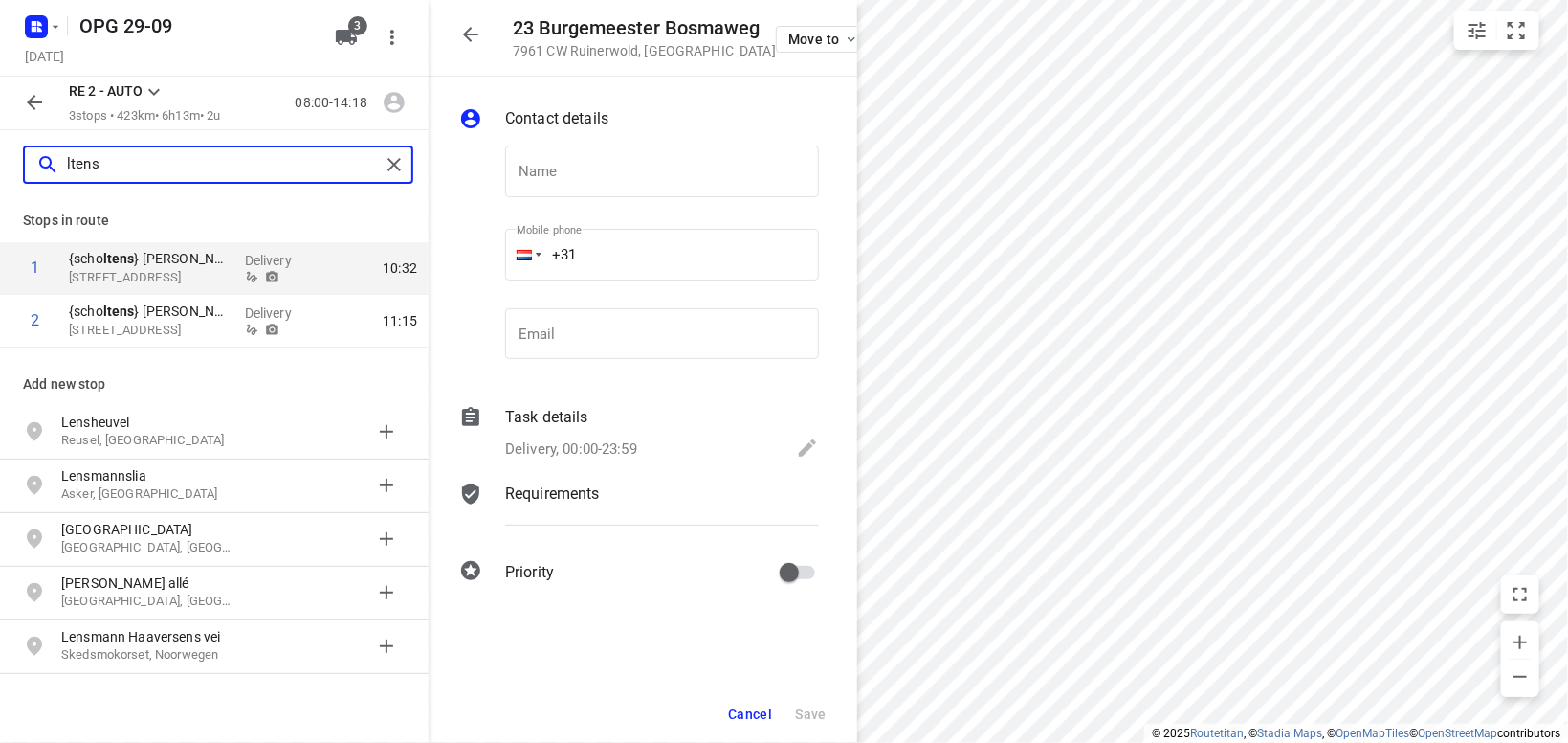
drag, startPoint x: 141, startPoint y: 156, endPoint x: 16, endPoint y: 171, distance: 125.9
click at [67, 171] on input "ltens" at bounding box center [223, 165] width 312 height 30
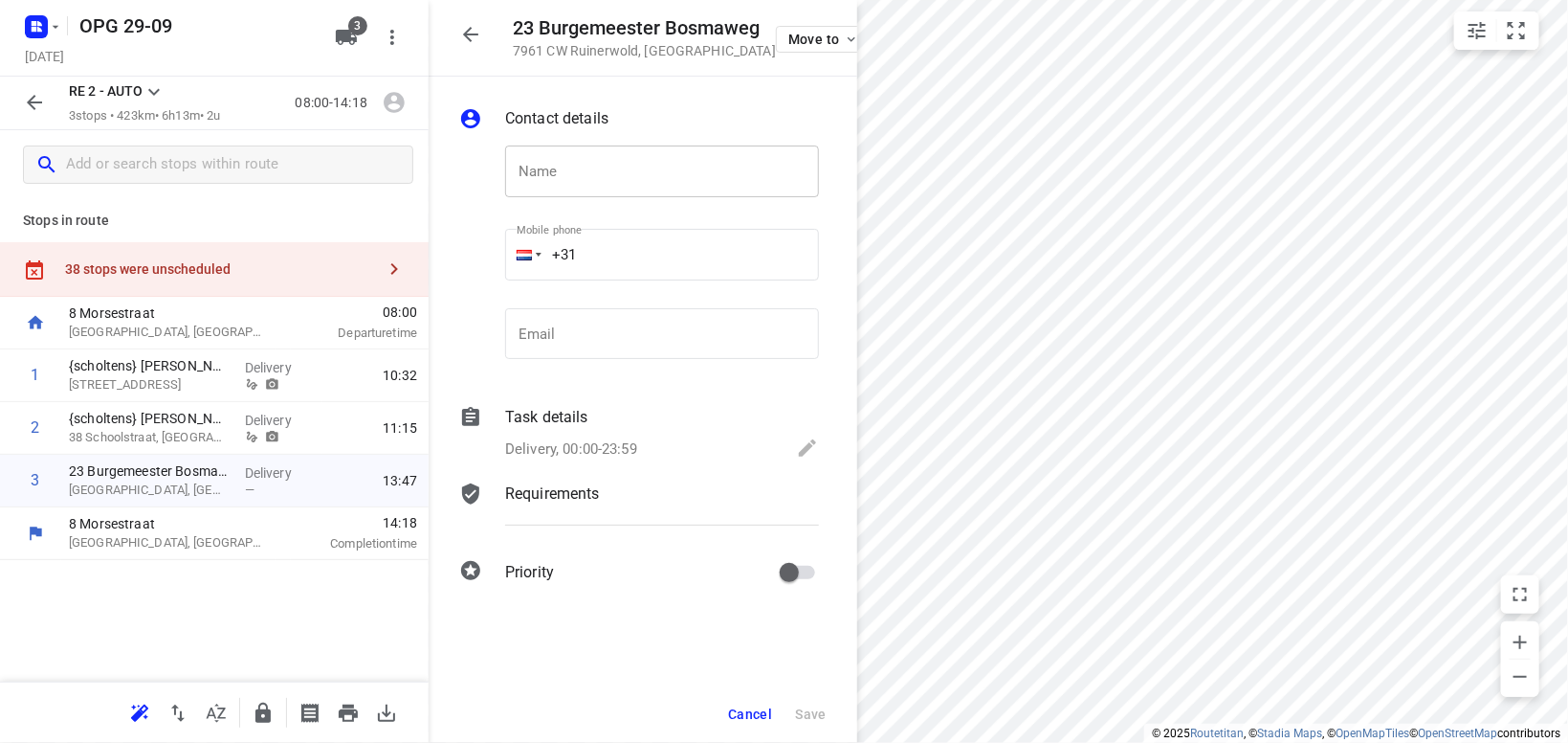
click at [580, 170] on input "text" at bounding box center [662, 172] width 313 height 52
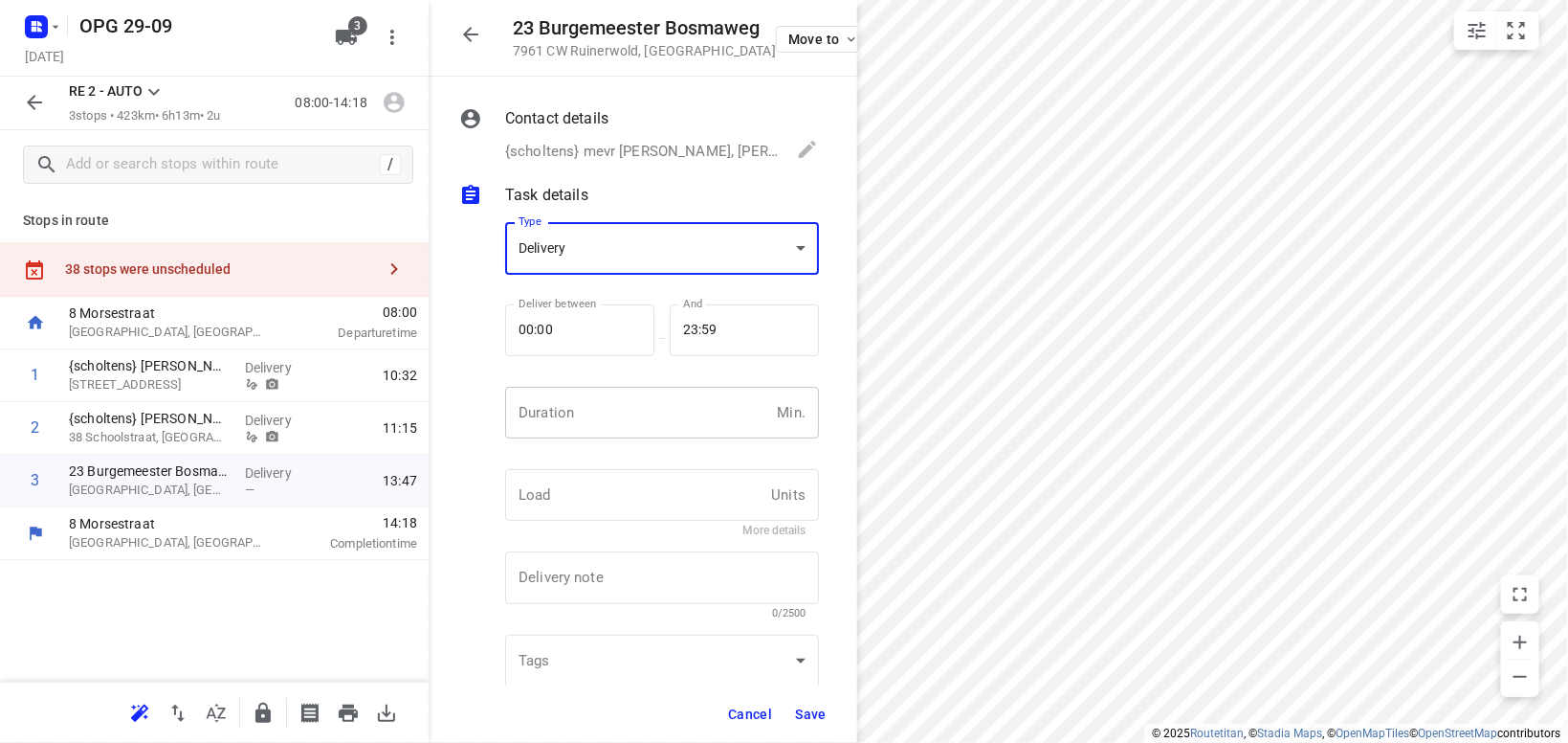
click at [602, 406] on input "number" at bounding box center [637, 413] width 264 height 52
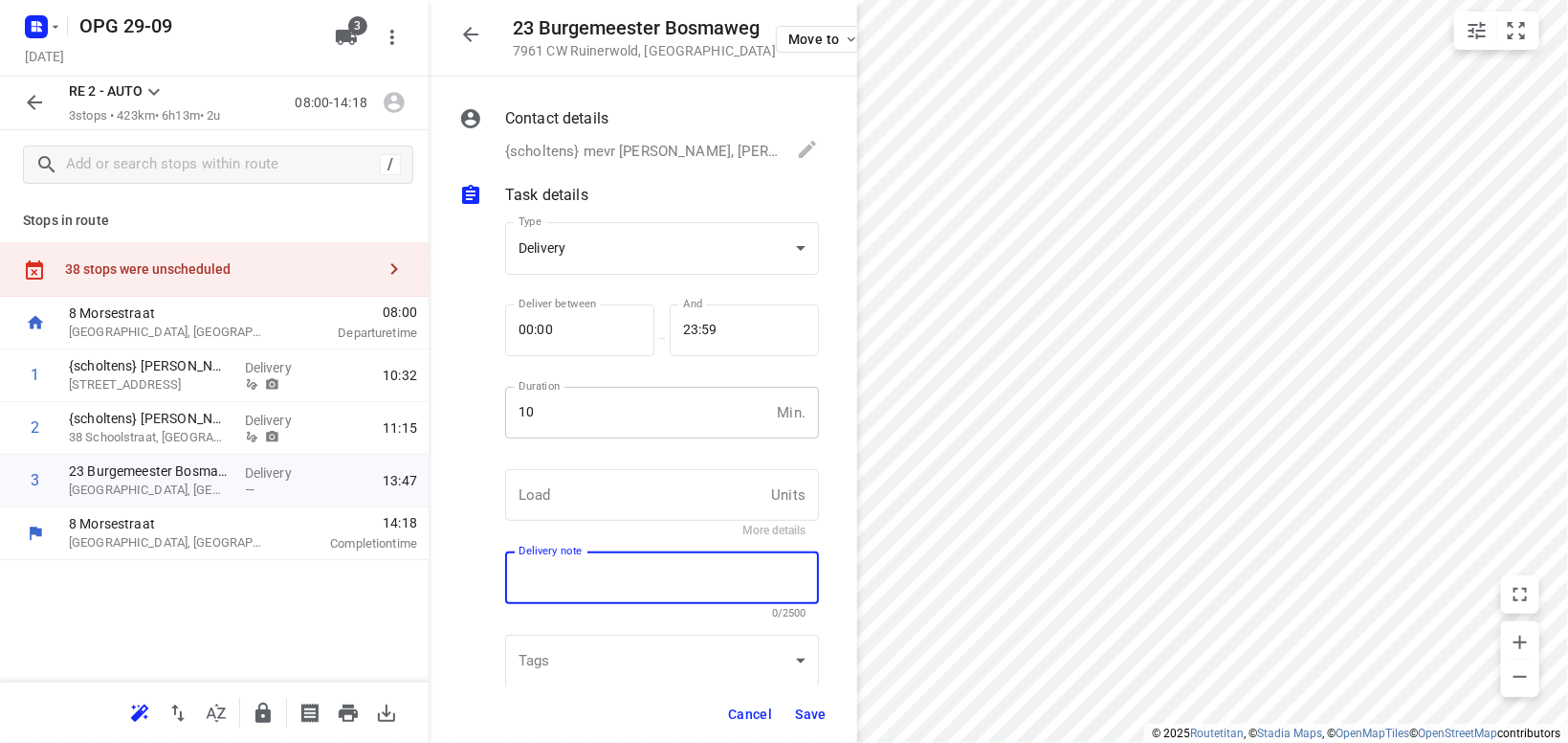
scroll to position [7, 0]
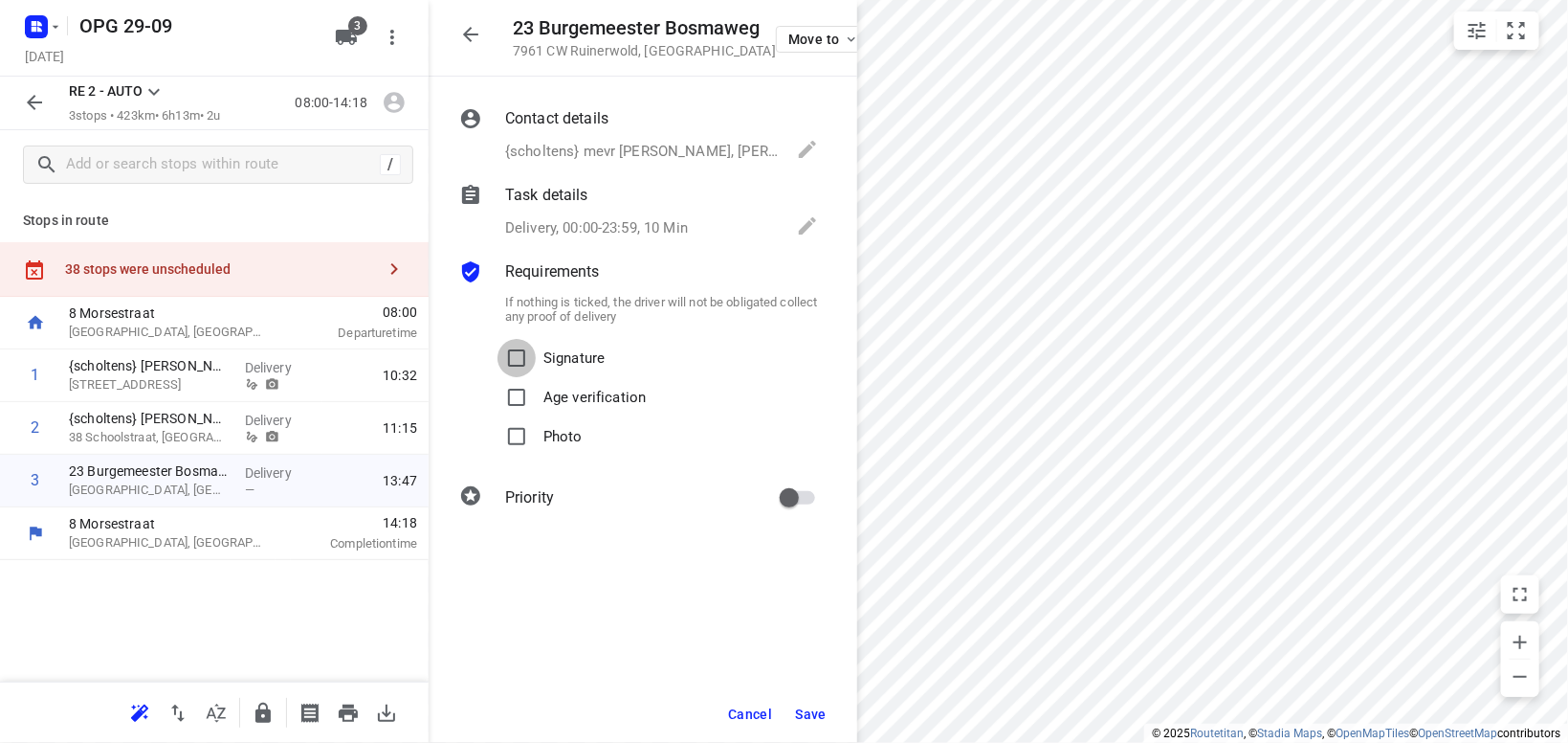
click at [518, 358] on input "Signature" at bounding box center [517, 358] width 39 height 39
click at [521, 445] on input "Photo" at bounding box center [517, 436] width 39 height 39
click at [801, 714] on span "Save" at bounding box center [810, 714] width 32 height 15
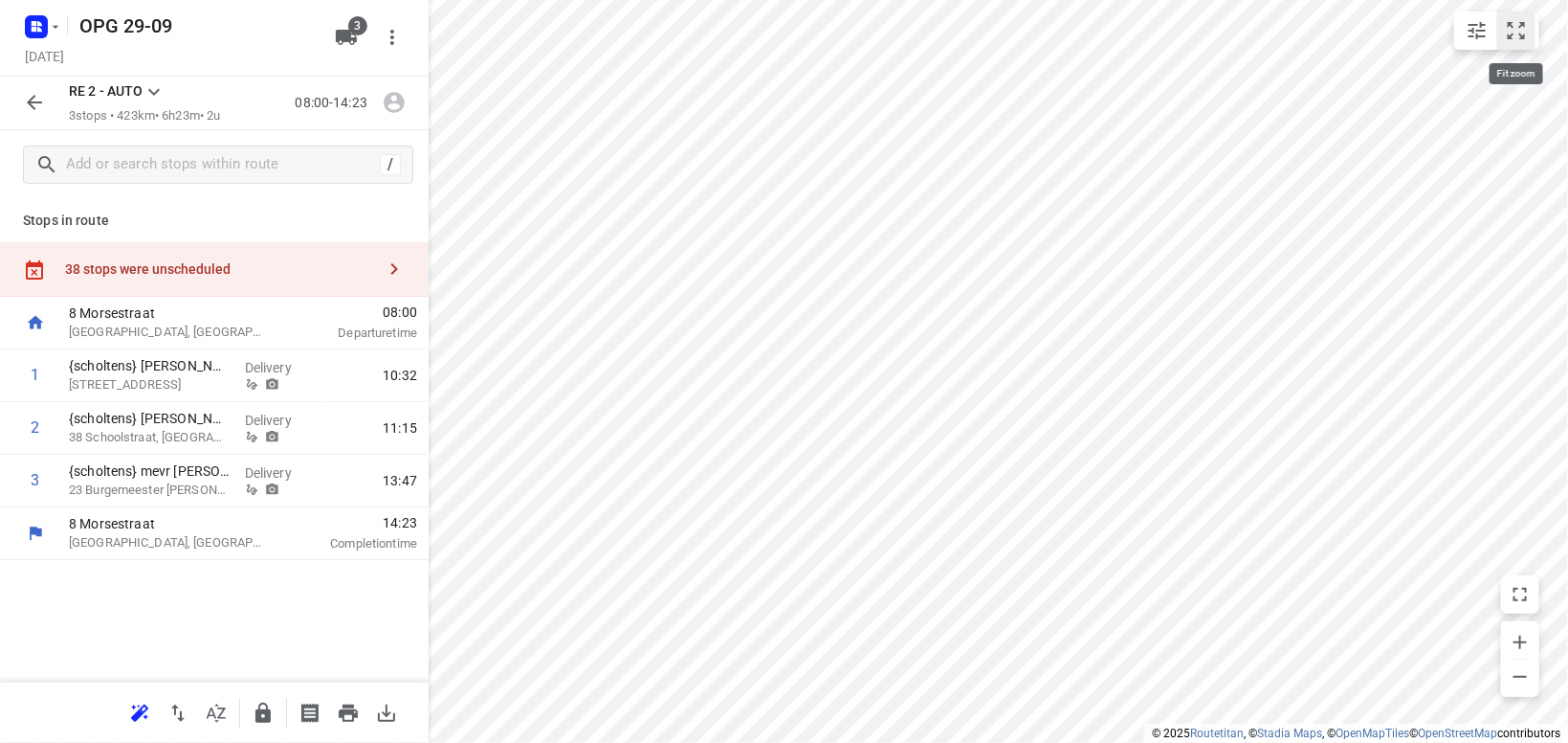
click at [1516, 38] on icon "small contained button group" at bounding box center [1516, 31] width 23 height 23
click at [396, 269] on icon "button" at bounding box center [394, 269] width 7 height 12
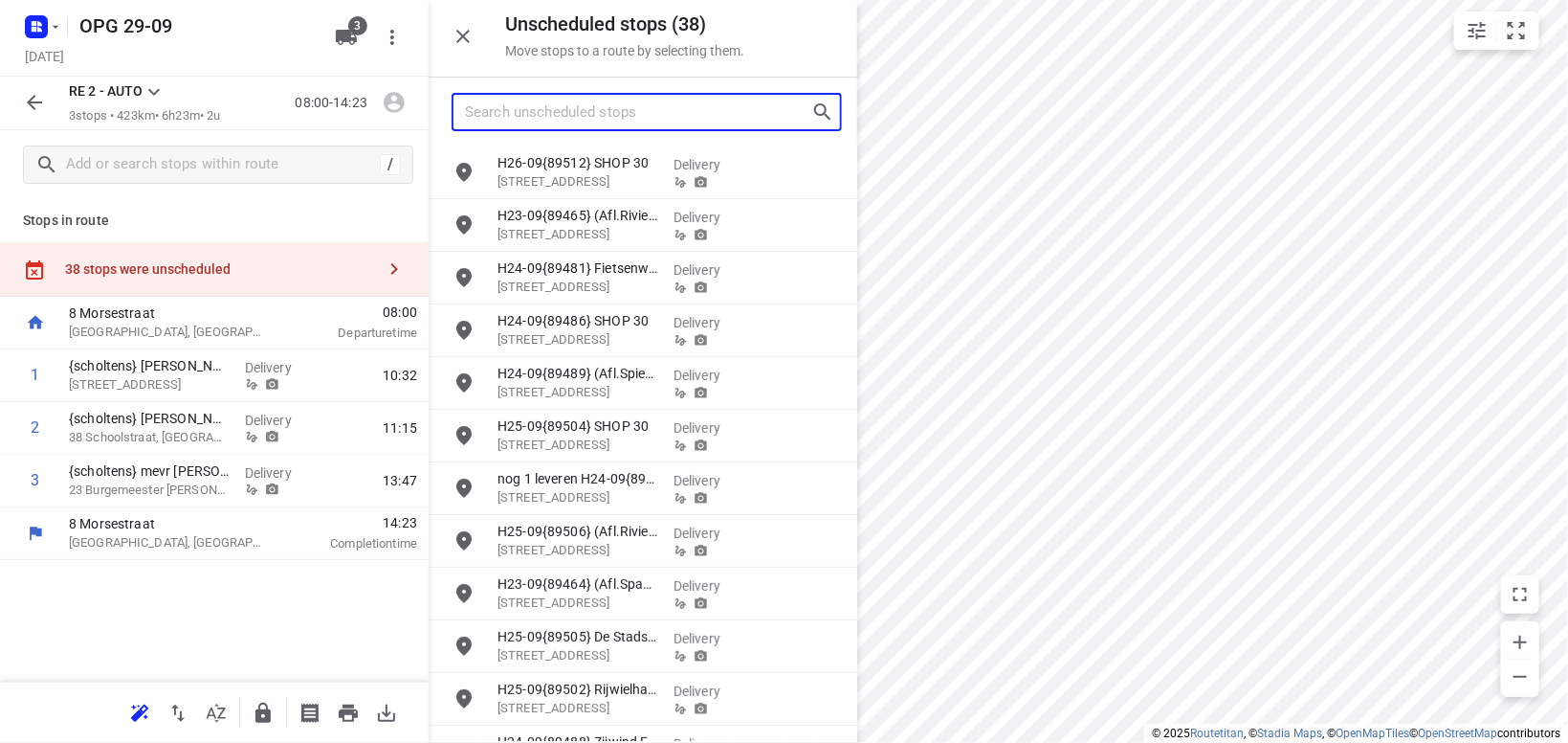
click at [606, 100] on input "Search unscheduled stops" at bounding box center [637, 112] width 346 height 30
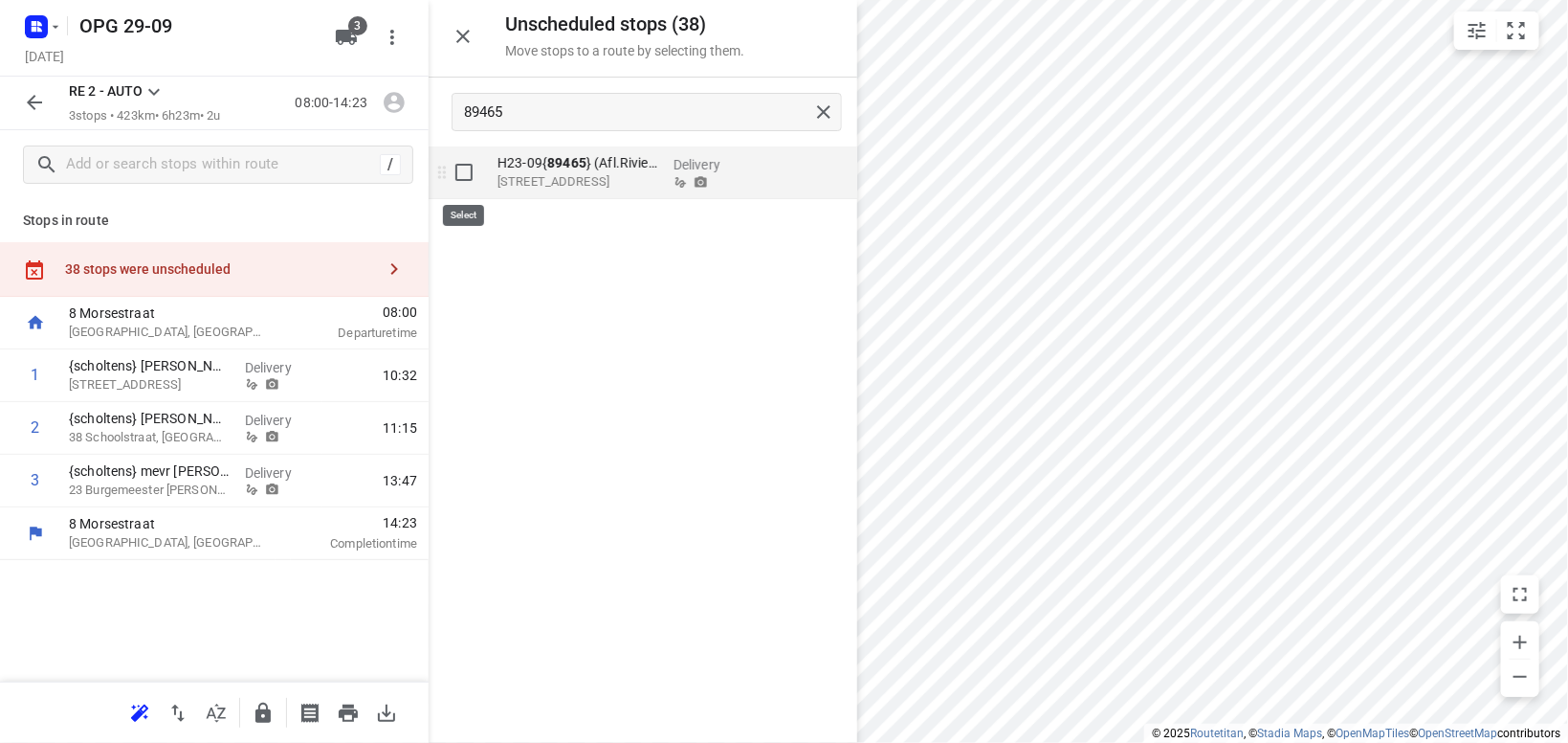
click at [464, 171] on input "grid" at bounding box center [464, 173] width 39 height 39
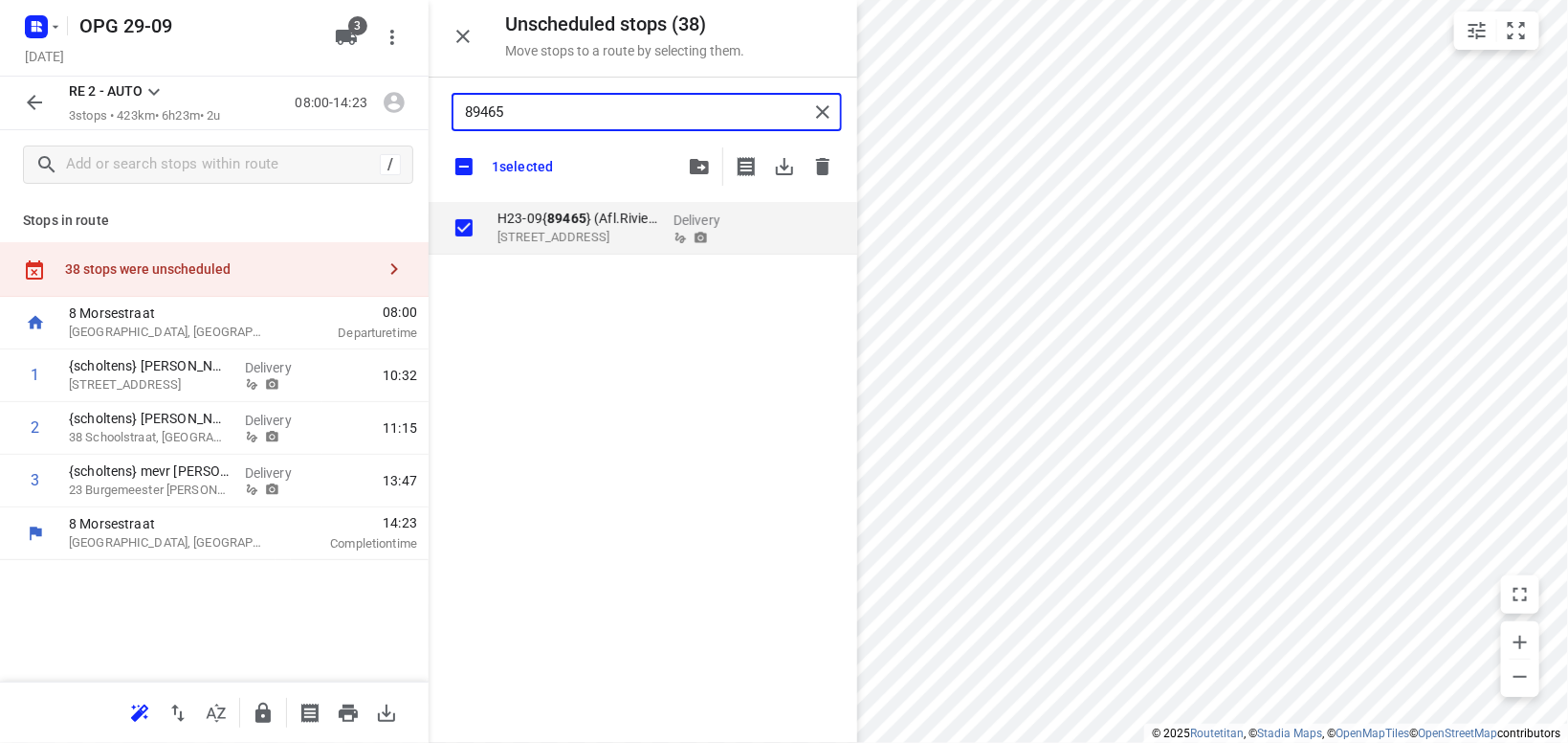
drag, startPoint x: 524, startPoint y: 118, endPoint x: 381, endPoint y: 113, distance: 143.1
click at [465, 117] on input "89465" at bounding box center [636, 112] width 343 height 30
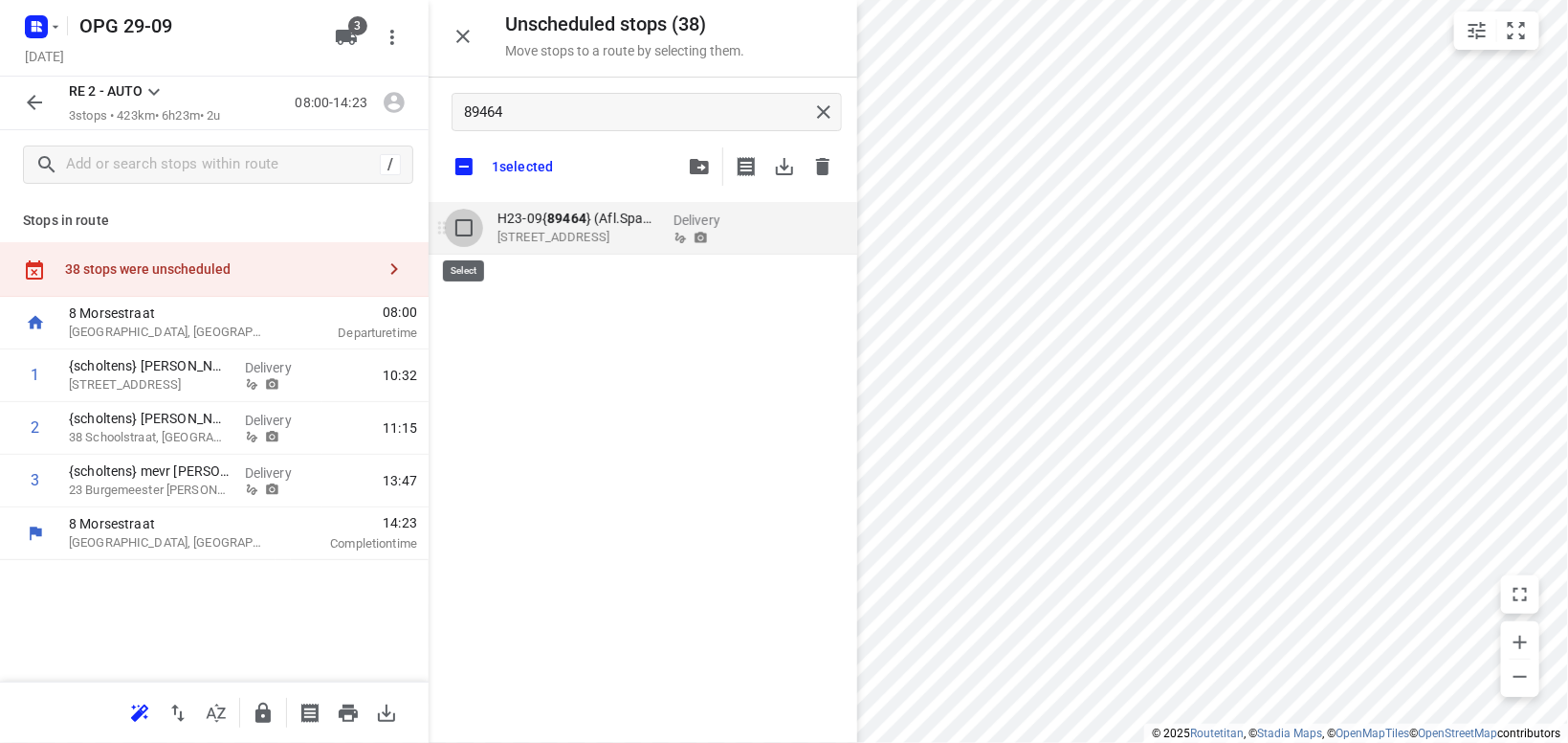
click at [463, 226] on input "grid" at bounding box center [464, 228] width 39 height 39
drag, startPoint x: 529, startPoint y: 96, endPoint x: 446, endPoint y: 110, distance: 84.2
click at [451, 110] on div "89464" at bounding box center [646, 112] width 391 height 39
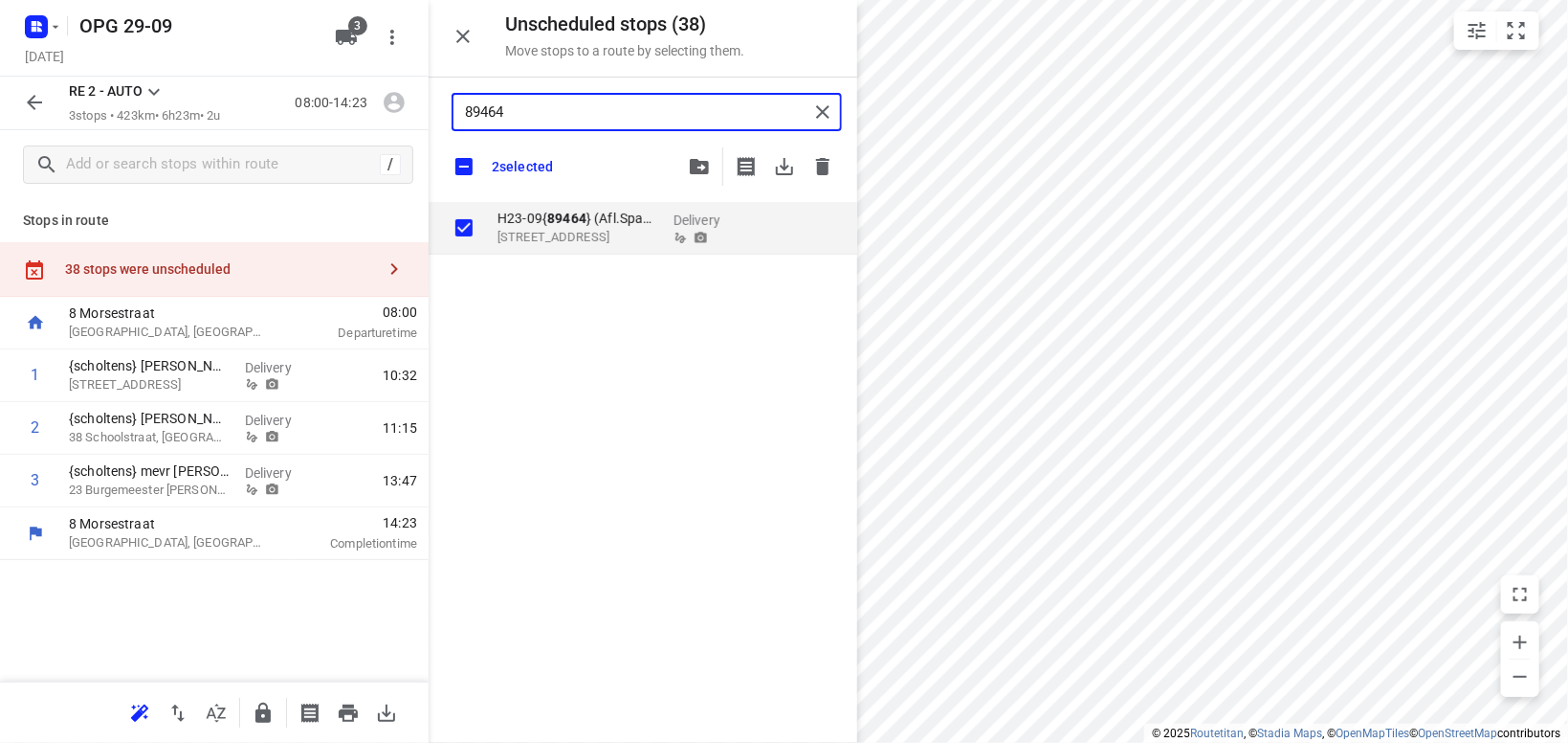
drag, startPoint x: 505, startPoint y: 111, endPoint x: 443, endPoint y: 120, distance: 62.6
click at [465, 120] on input "89464" at bounding box center [636, 112] width 343 height 30
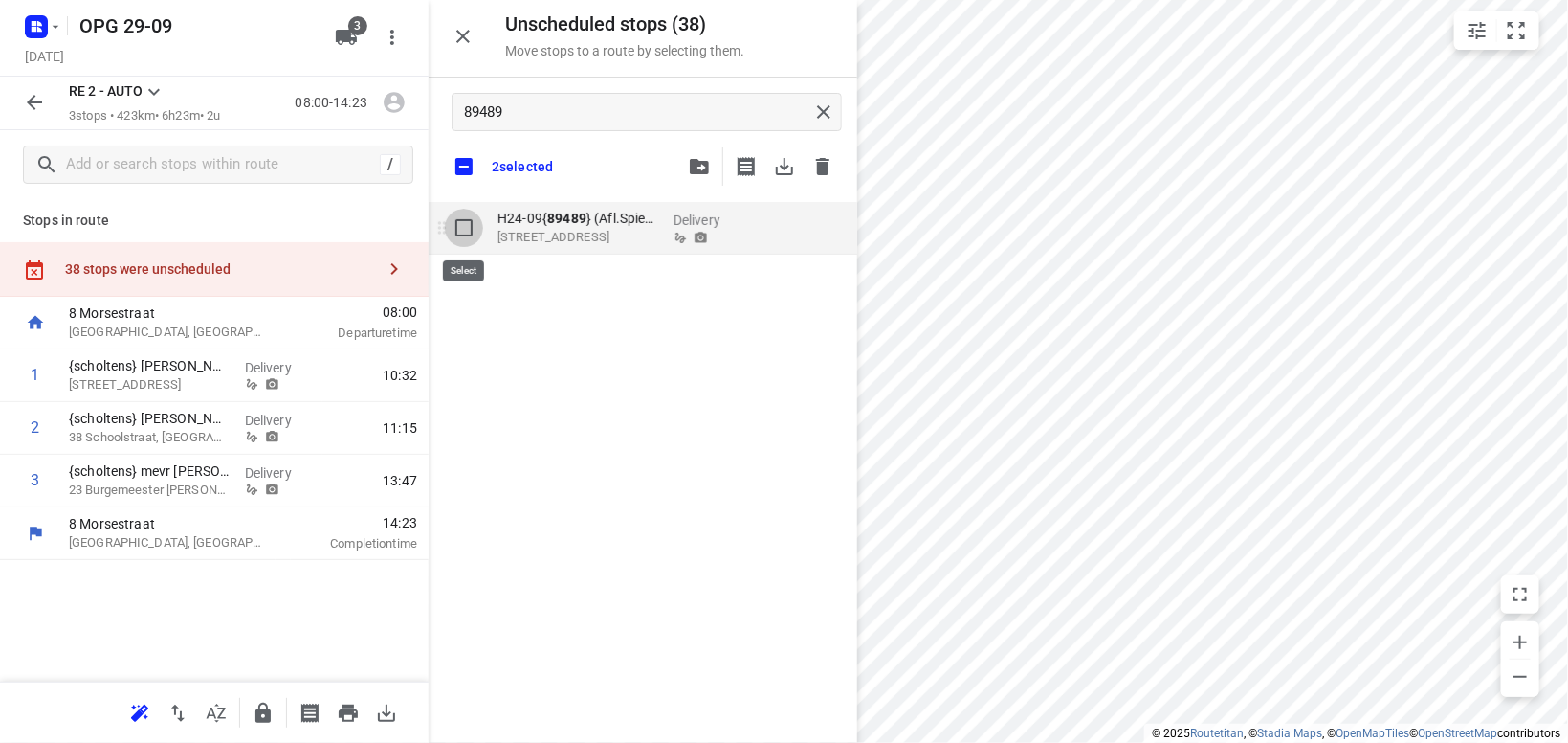
drag, startPoint x: 464, startPoint y: 225, endPoint x: 474, endPoint y: 232, distance: 12.2
click at [464, 224] on input "grid" at bounding box center [464, 228] width 39 height 39
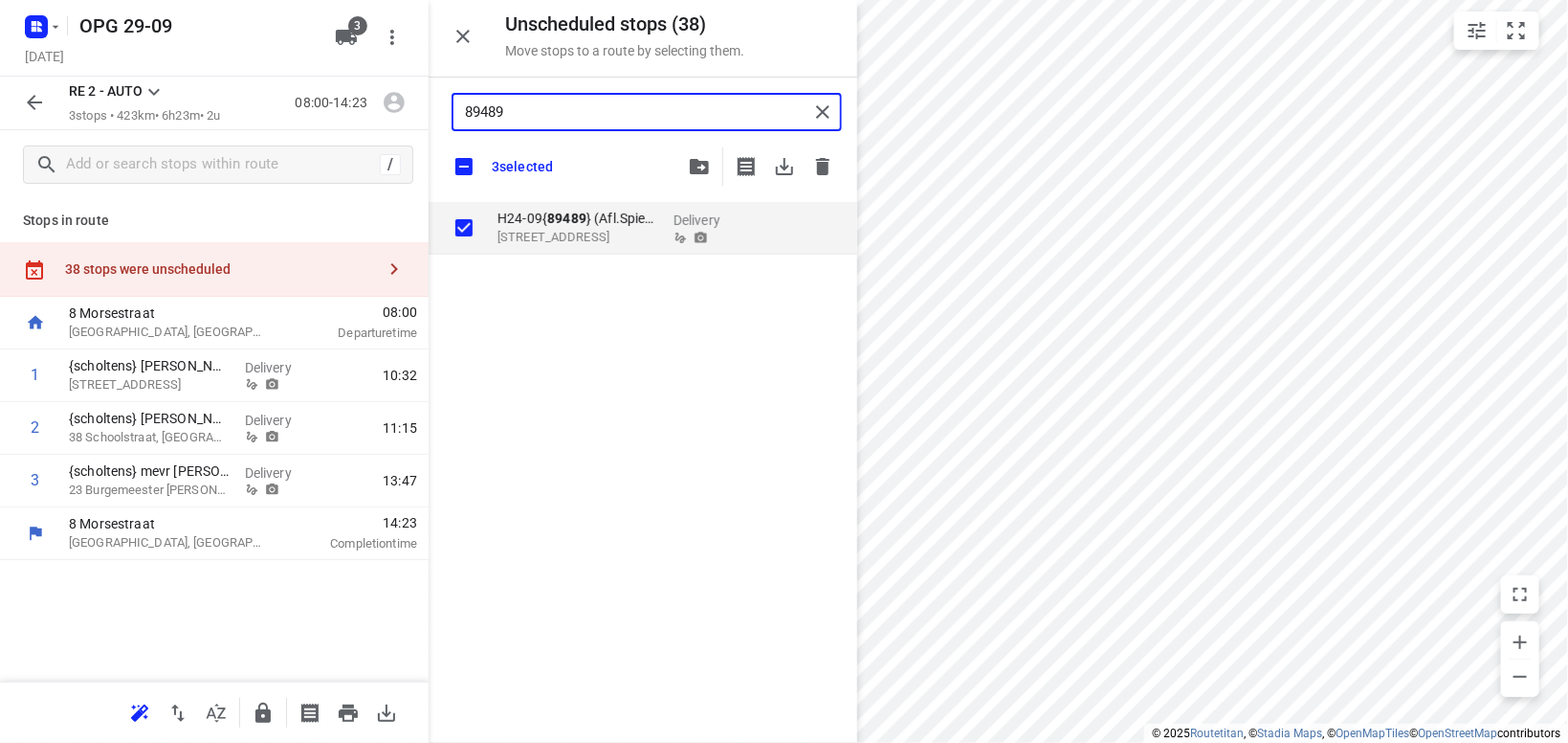
drag, startPoint x: 526, startPoint y: 108, endPoint x: 463, endPoint y: 114, distance: 63.3
click at [465, 114] on input "89489" at bounding box center [636, 112] width 343 height 30
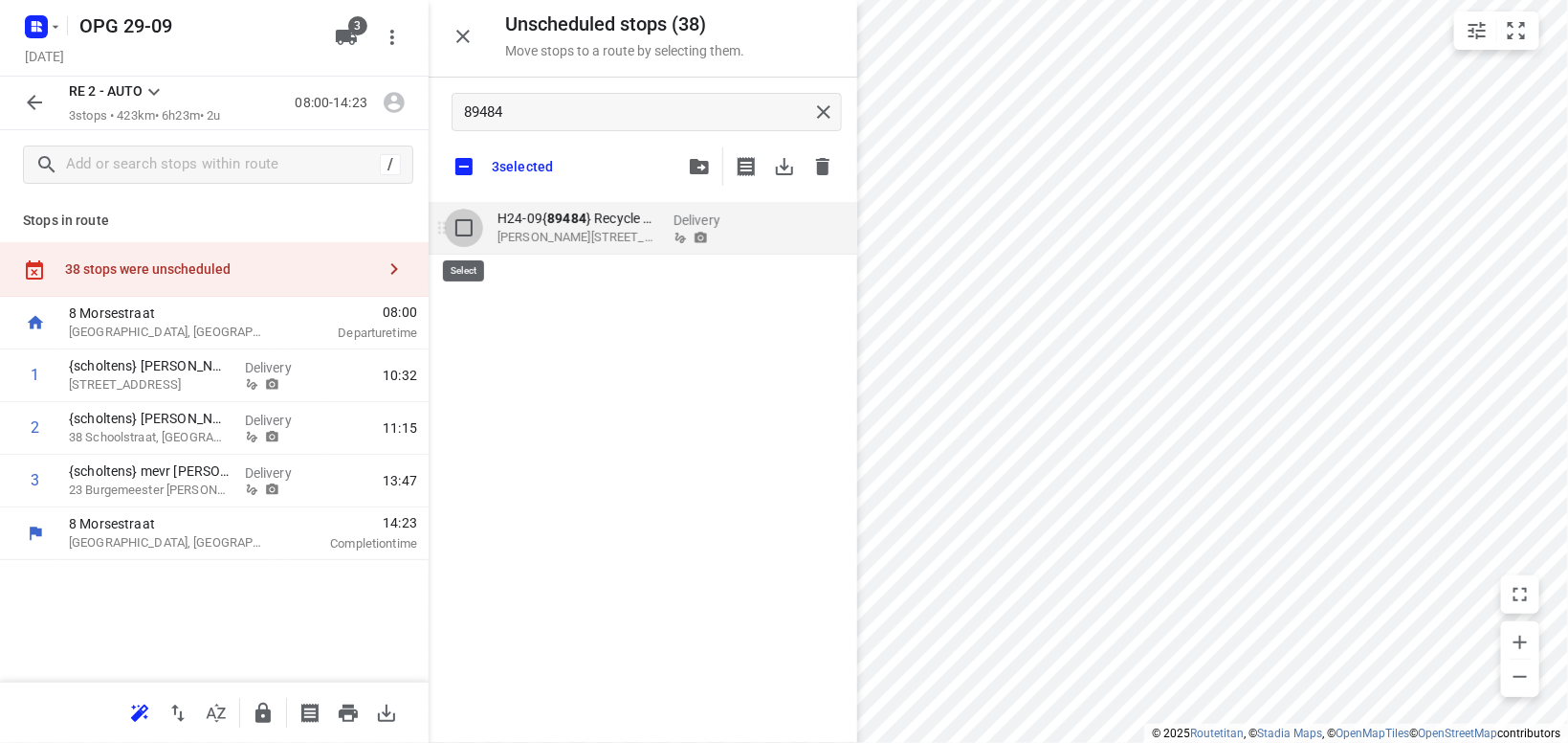
click at [464, 234] on input "grid" at bounding box center [464, 228] width 39 height 39
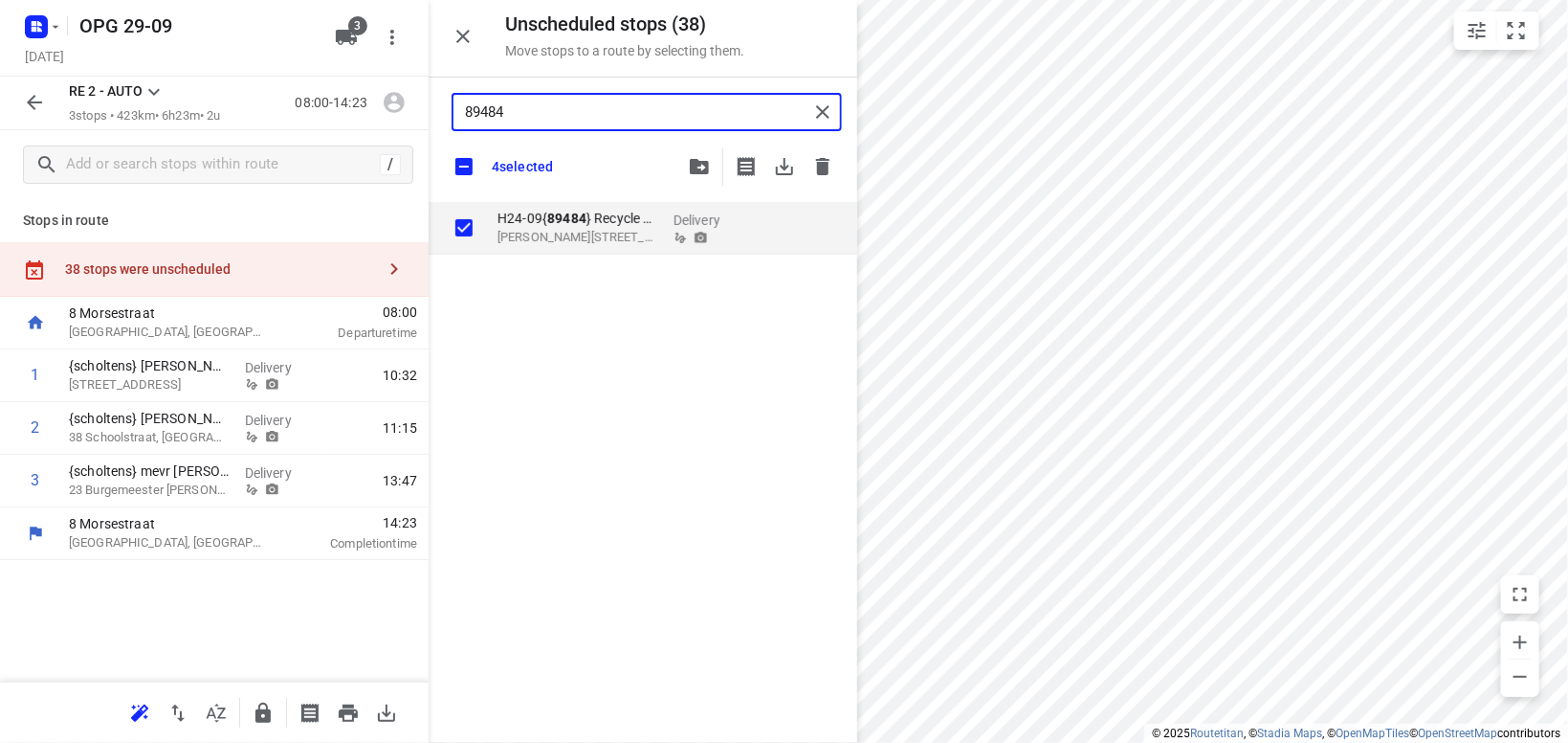
drag, startPoint x: 529, startPoint y: 108, endPoint x: 497, endPoint y: 107, distance: 32.0
click at [497, 108] on input "89484" at bounding box center [636, 112] width 343 height 30
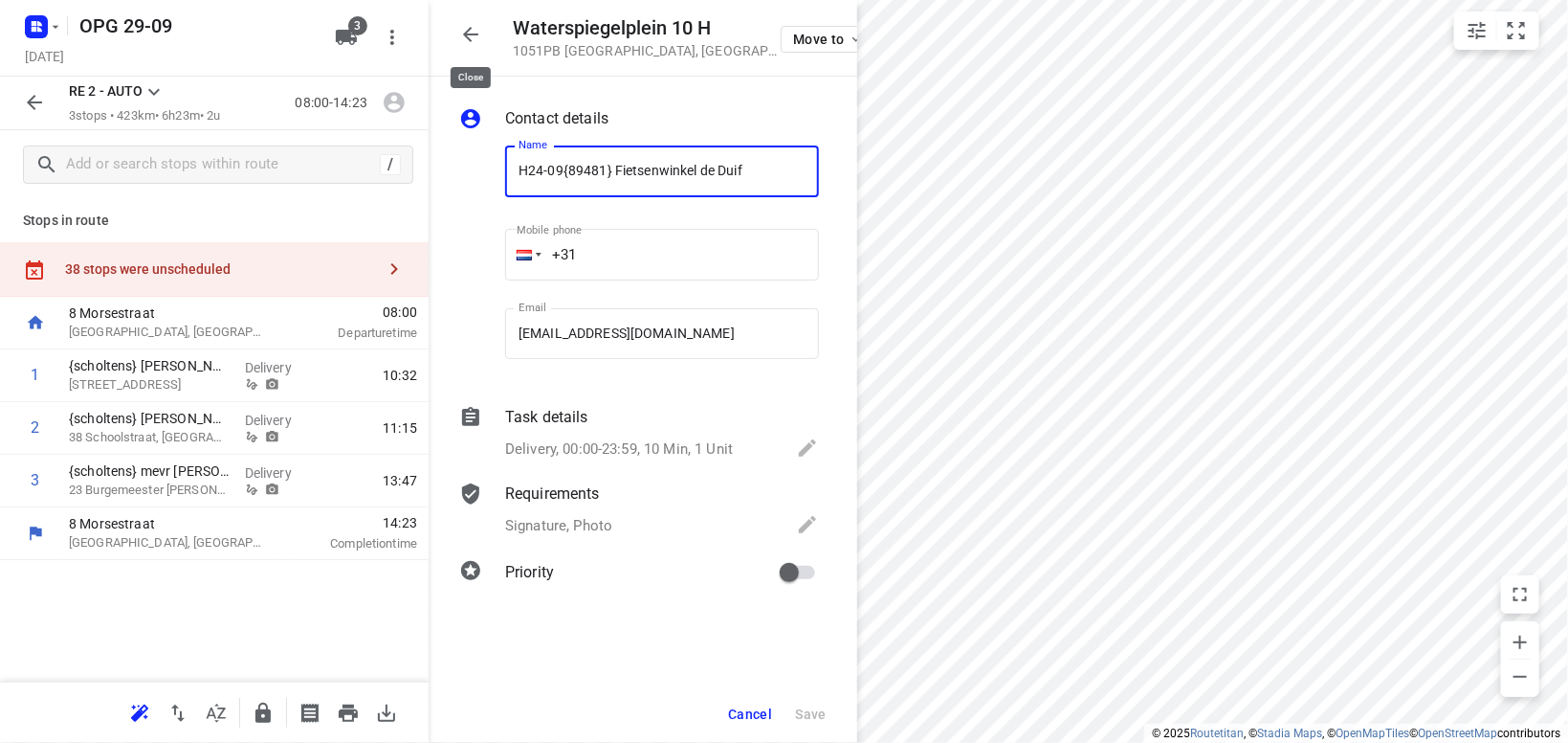
drag, startPoint x: 475, startPoint y: 41, endPoint x: 489, endPoint y: 33, distance: 16.1
click at [489, 33] on button "button" at bounding box center [471, 35] width 39 height 39
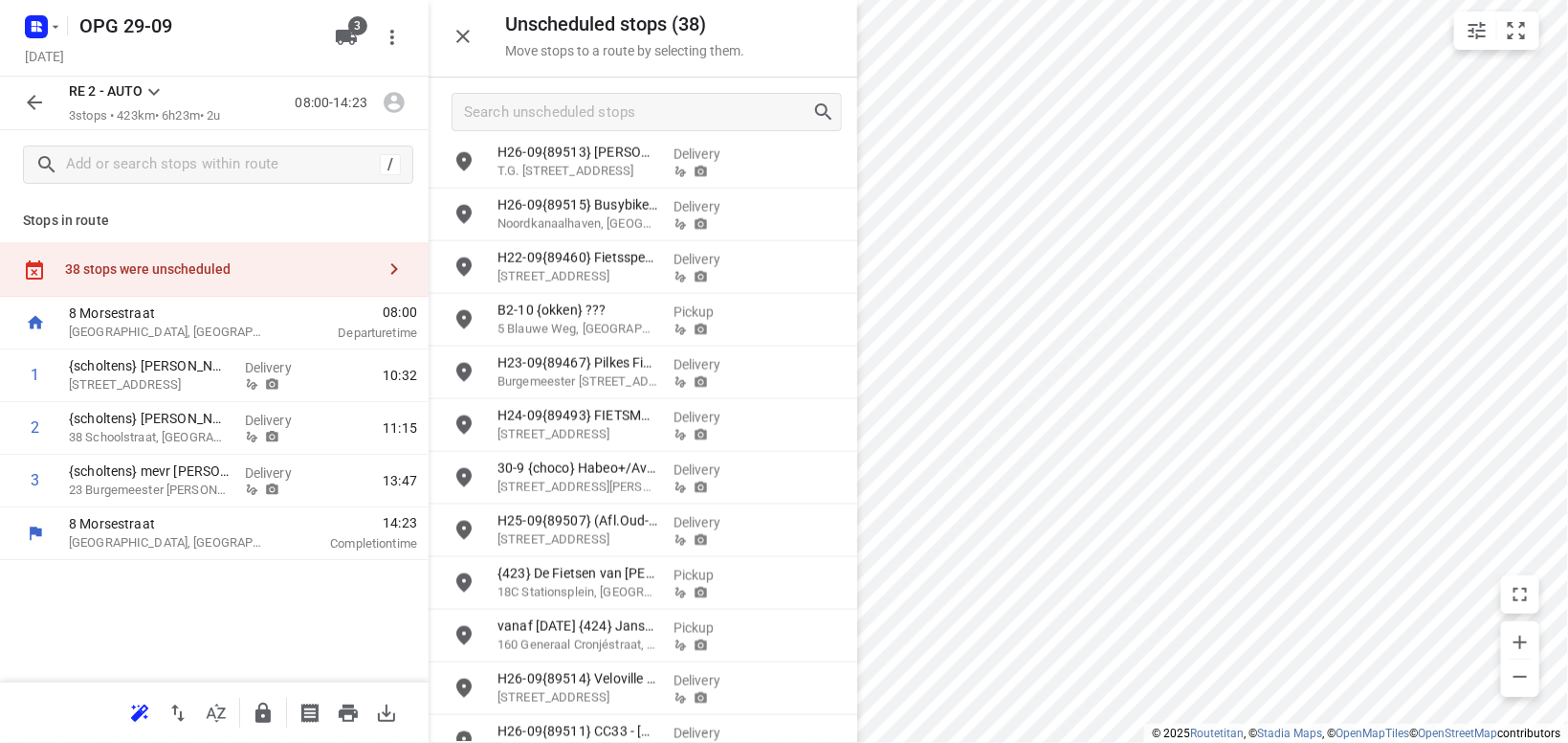
scroll to position [1227, 0]
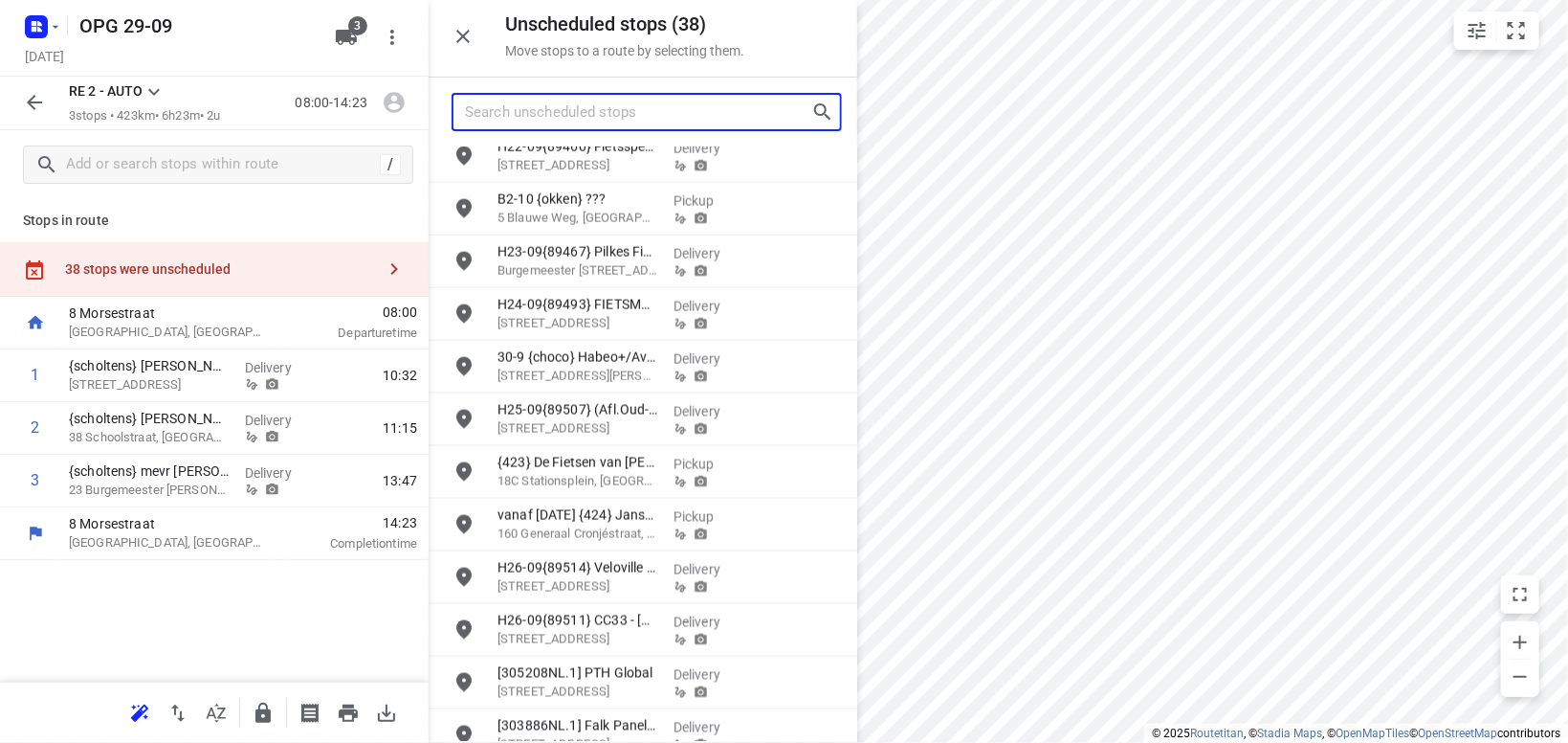
click at [540, 105] on input "Search unscheduled stops" at bounding box center [637, 112] width 346 height 30
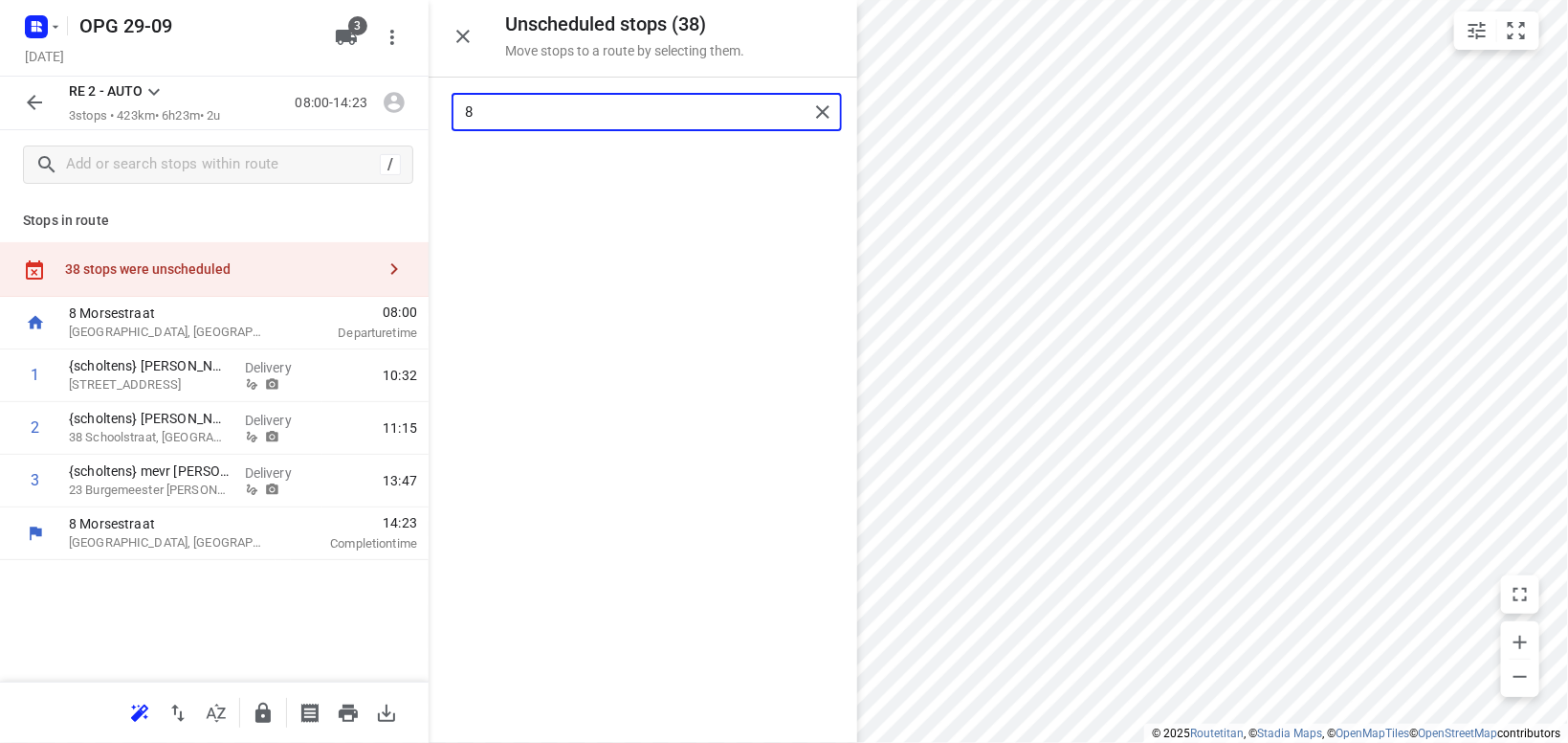
scroll to position [0, 0]
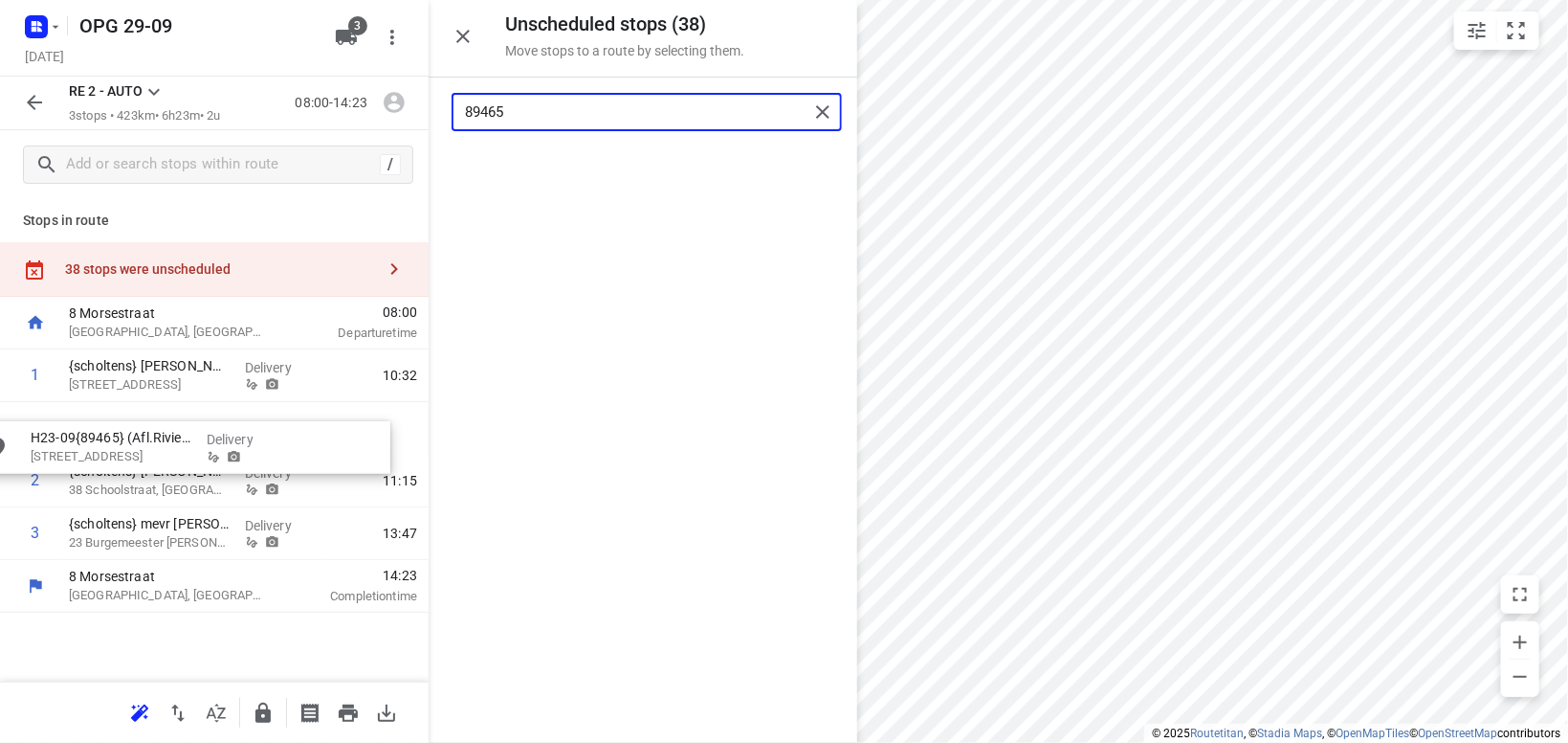
drag, startPoint x: 620, startPoint y: 176, endPoint x: 146, endPoint y: 455, distance: 550.0
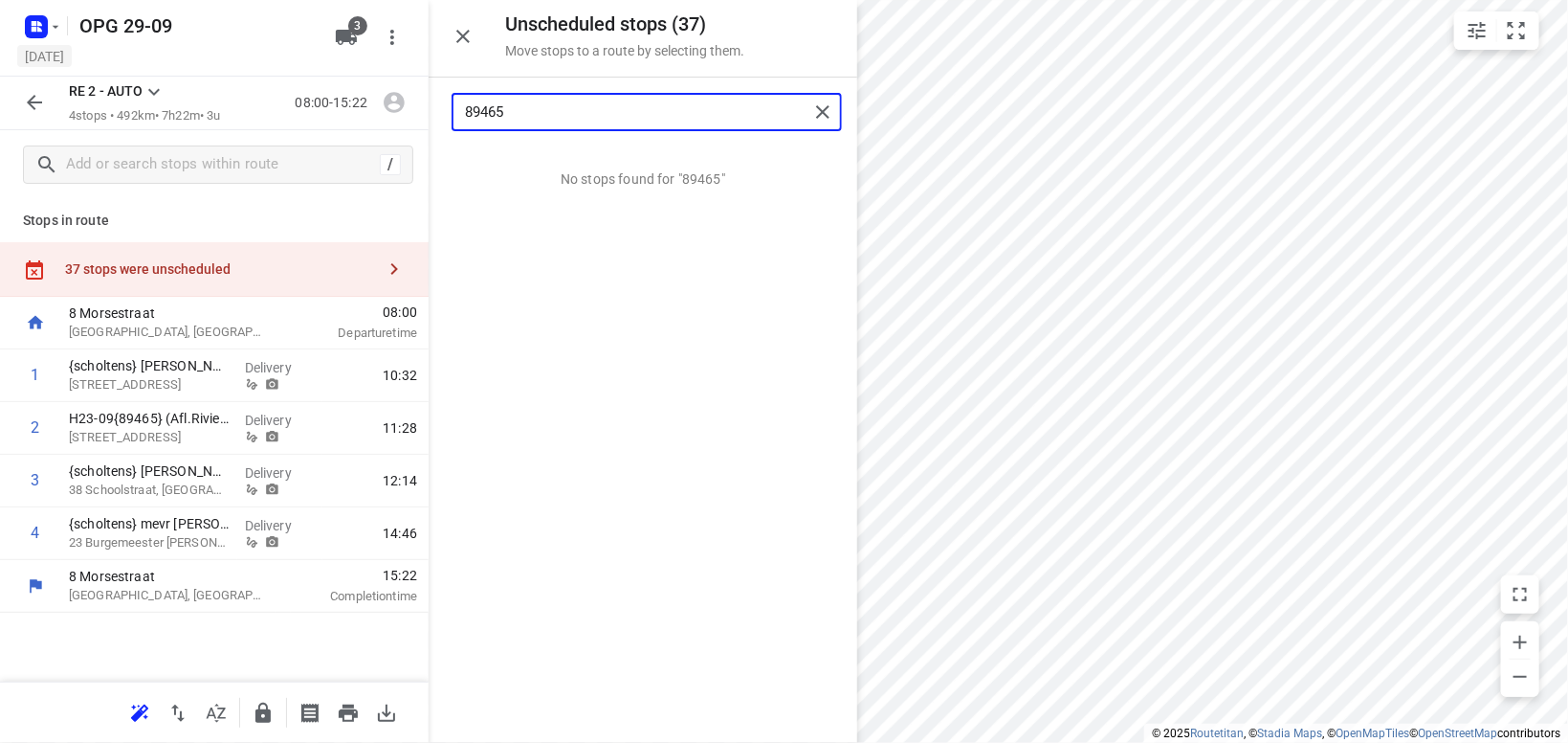
drag, startPoint x: 533, startPoint y: 119, endPoint x: 102, endPoint y: 61, distance: 434.9
click at [465, 97] on input "89465" at bounding box center [636, 112] width 343 height 30
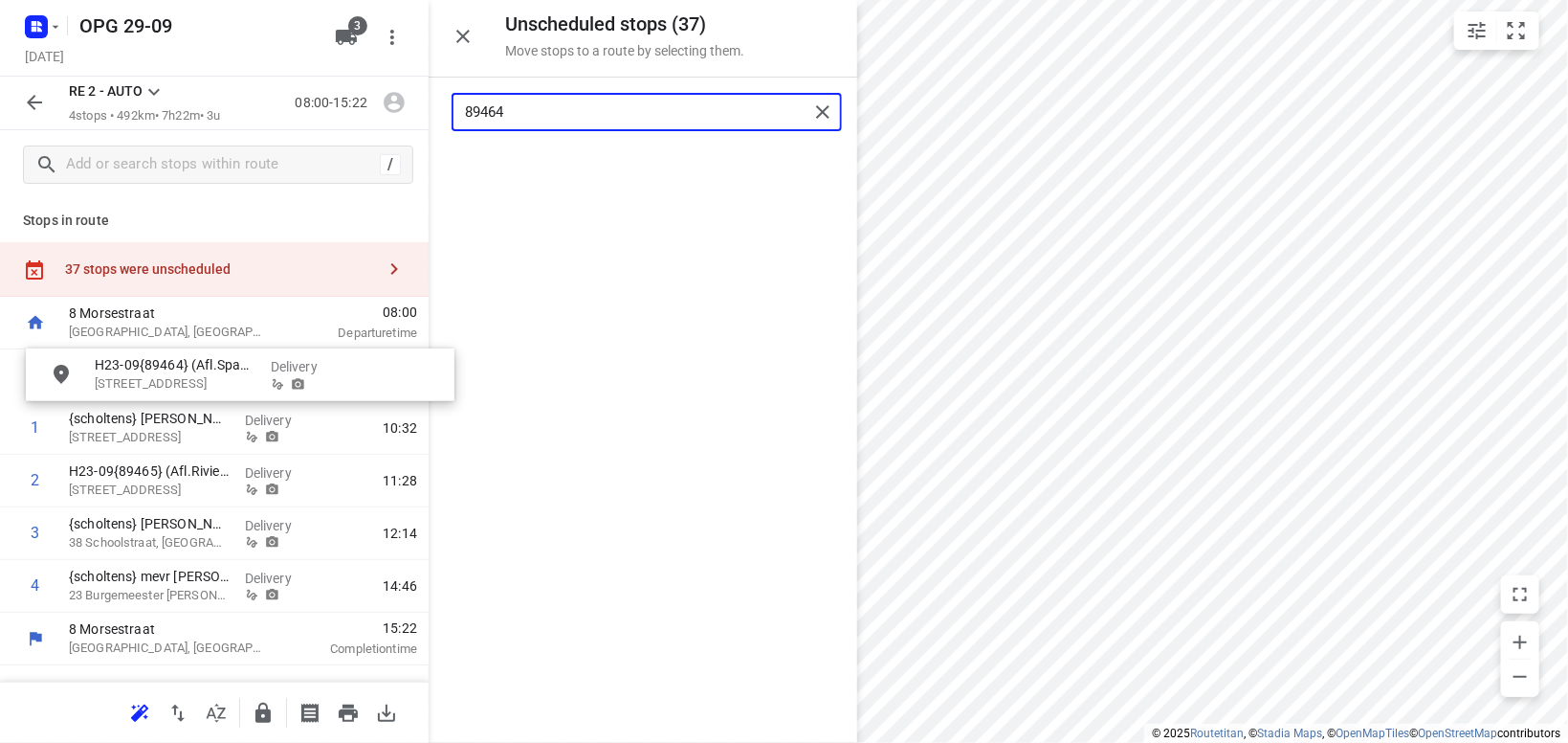
drag, startPoint x: 627, startPoint y: 195, endPoint x: 216, endPoint y: 400, distance: 459.3
drag, startPoint x: 564, startPoint y: 105, endPoint x: 409, endPoint y: 112, distance: 155.2
click at [465, 111] on input "89464" at bounding box center [636, 112] width 343 height 30
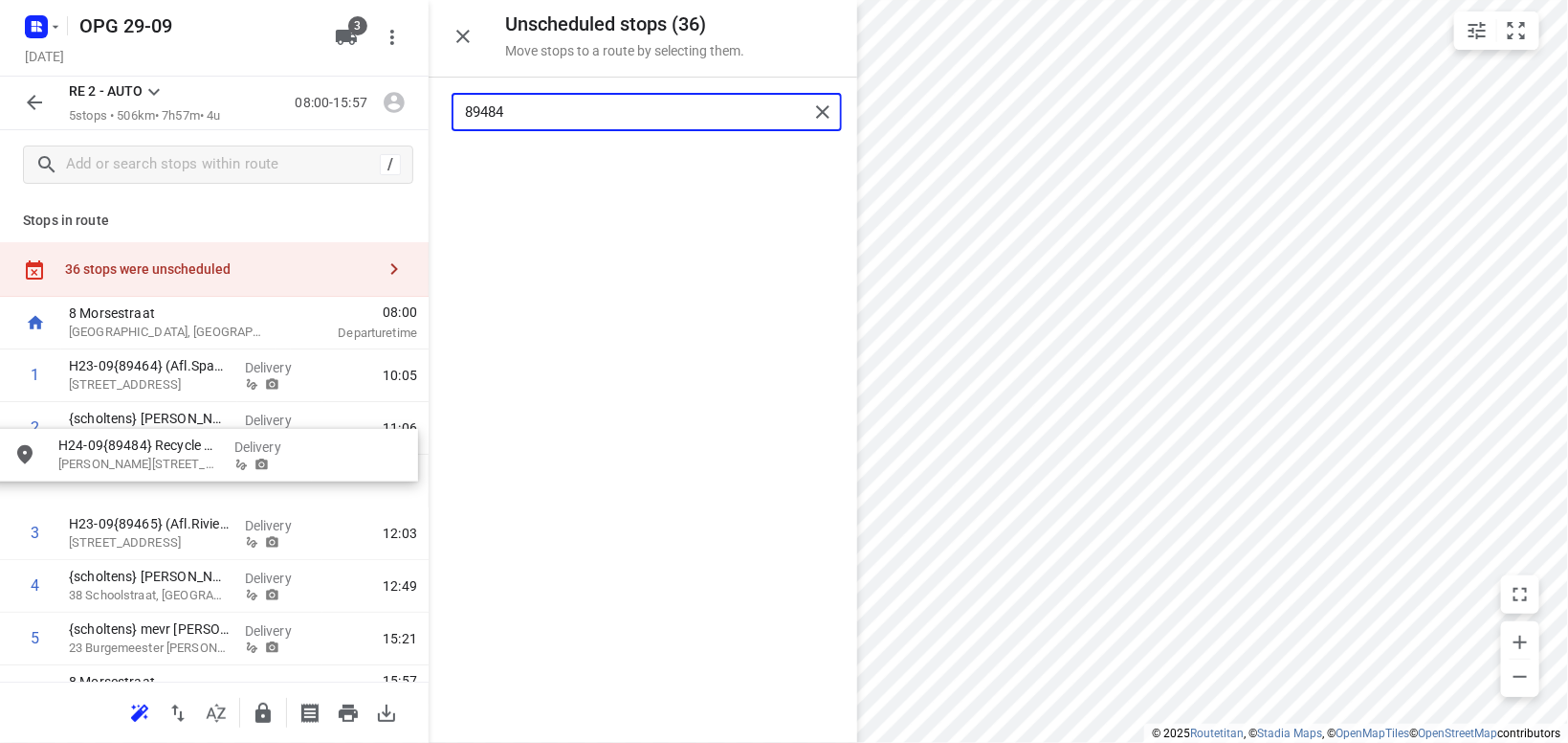
drag, startPoint x: 628, startPoint y: 176, endPoint x: 179, endPoint y: 465, distance: 534.0
drag, startPoint x: 517, startPoint y: 112, endPoint x: 445, endPoint y: 124, distance: 73.0
click at [465, 124] on input "89484" at bounding box center [636, 112] width 343 height 30
drag, startPoint x: 586, startPoint y: 163, endPoint x: 119, endPoint y: 439, distance: 542.5
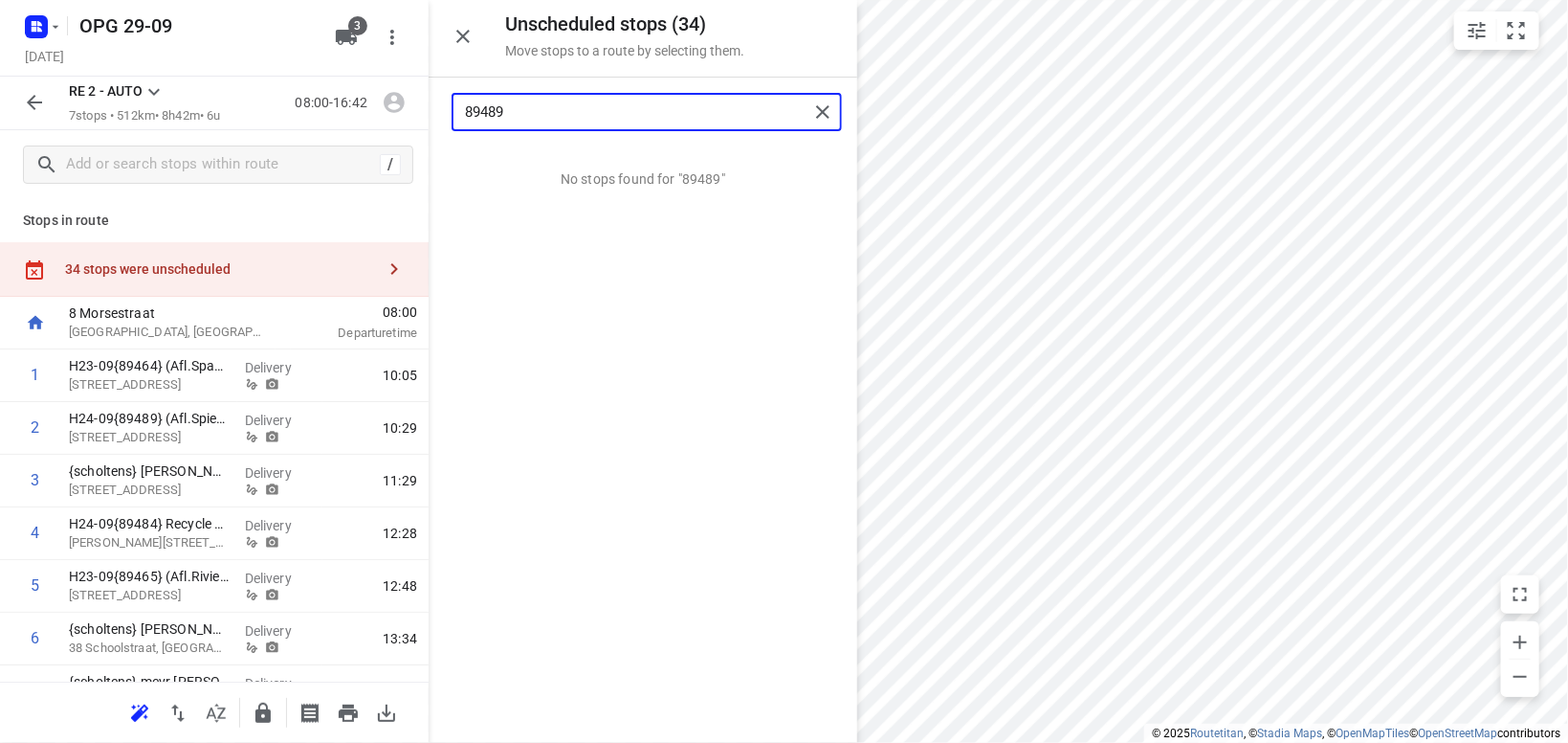
drag, startPoint x: 527, startPoint y: 117, endPoint x: 431, endPoint y: 127, distance: 96.5
click at [465, 127] on input "89489" at bounding box center [636, 112] width 343 height 30
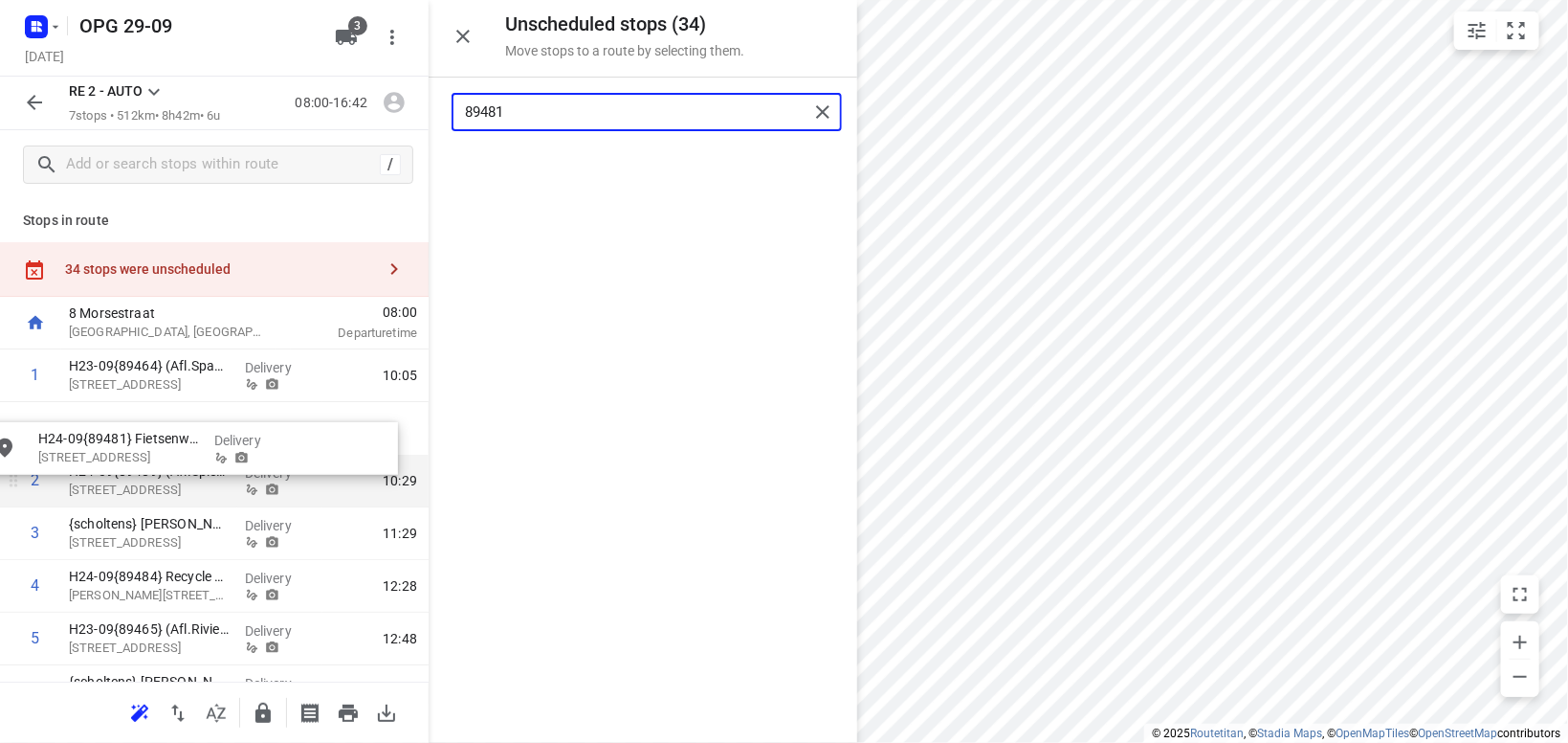
drag, startPoint x: 584, startPoint y: 178, endPoint x: 112, endPoint y: 460, distance: 549.8
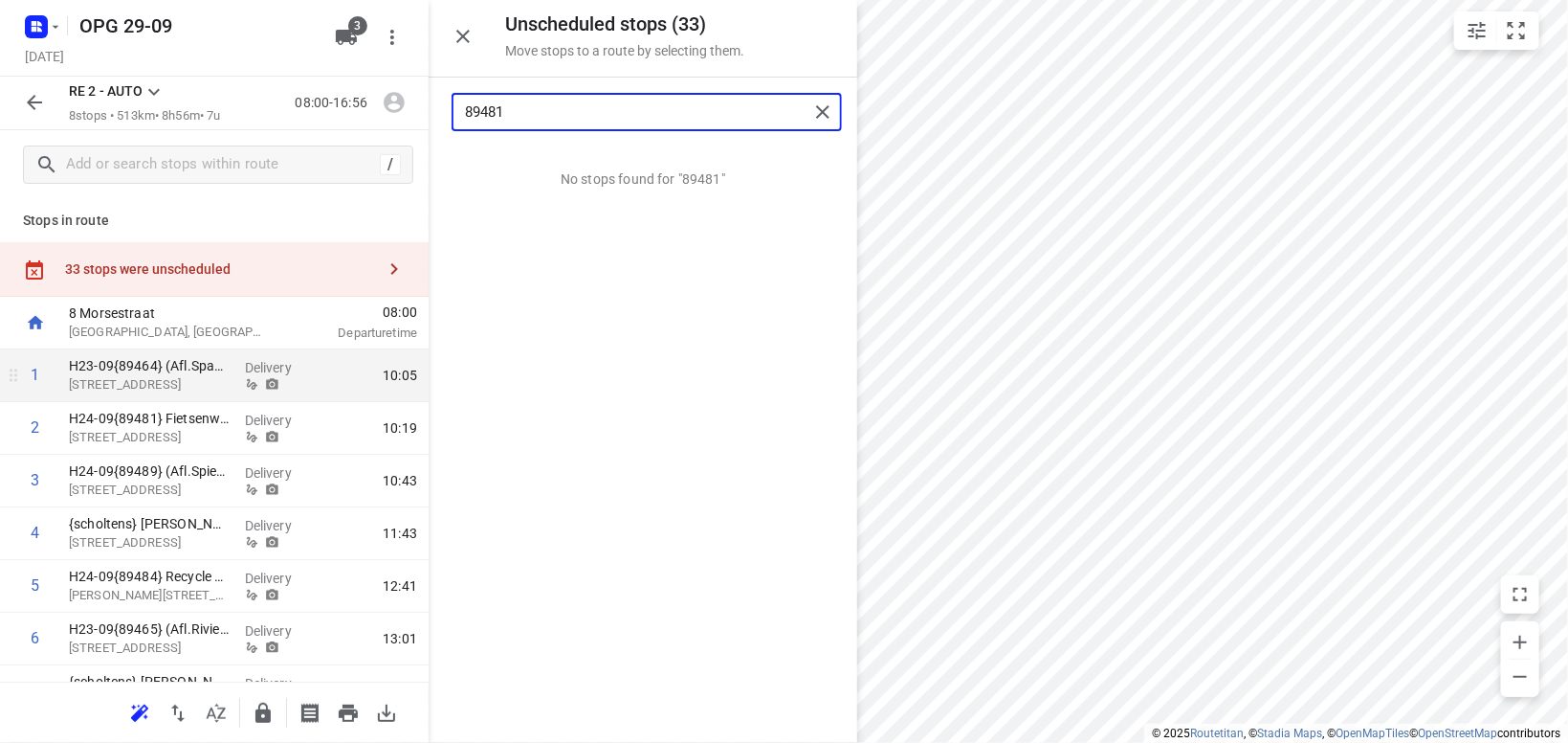
drag, startPoint x: 542, startPoint y: 111, endPoint x: 327, endPoint y: 387, distance: 349.9
click at [465, 127] on input "89481" at bounding box center [636, 112] width 343 height 30
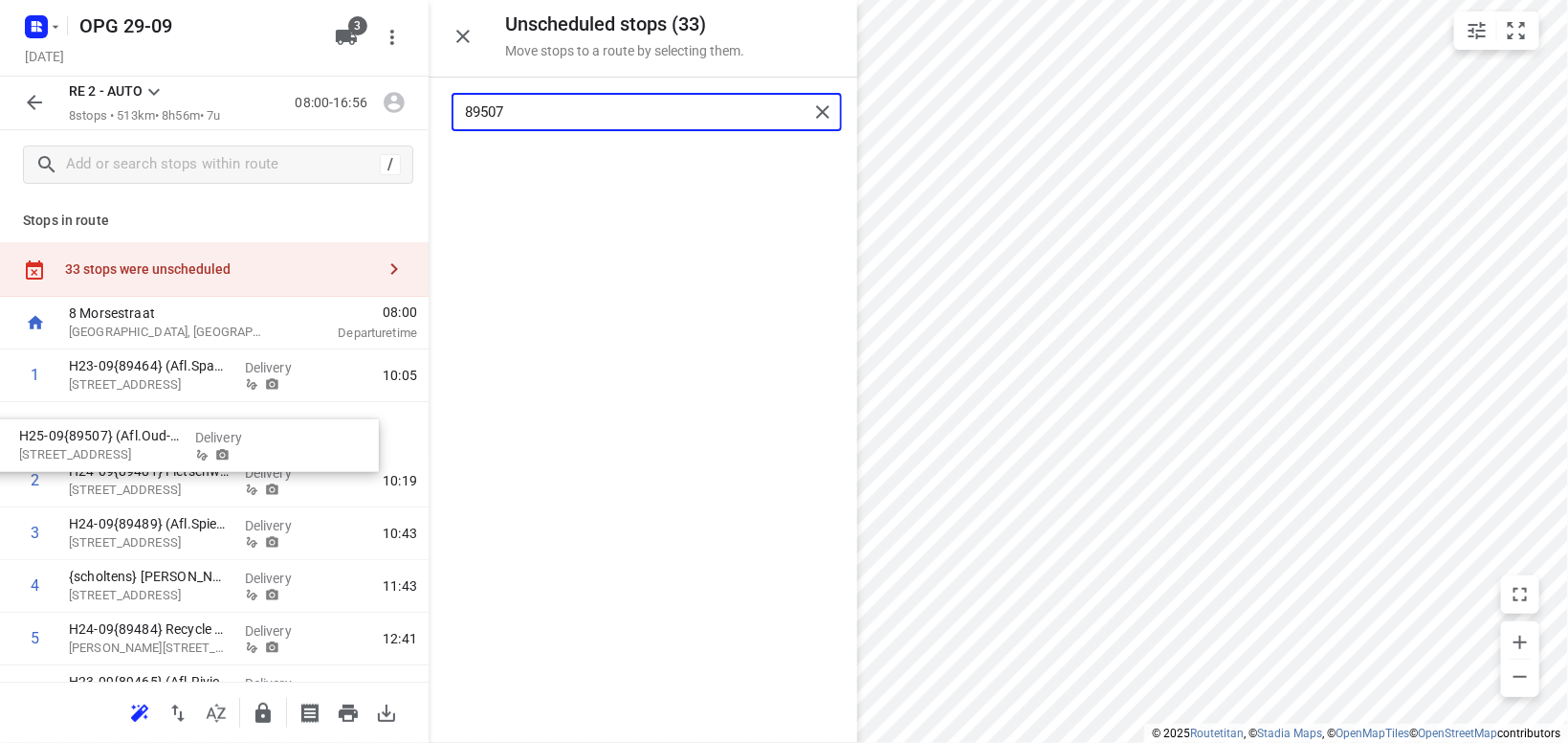
drag, startPoint x: 577, startPoint y: 179, endPoint x: 88, endPoint y: 457, distance: 562.5
drag, startPoint x: 556, startPoint y: 112, endPoint x: 421, endPoint y: 115, distance: 135.0
click at [465, 115] on input "89507" at bounding box center [636, 112] width 343 height 30
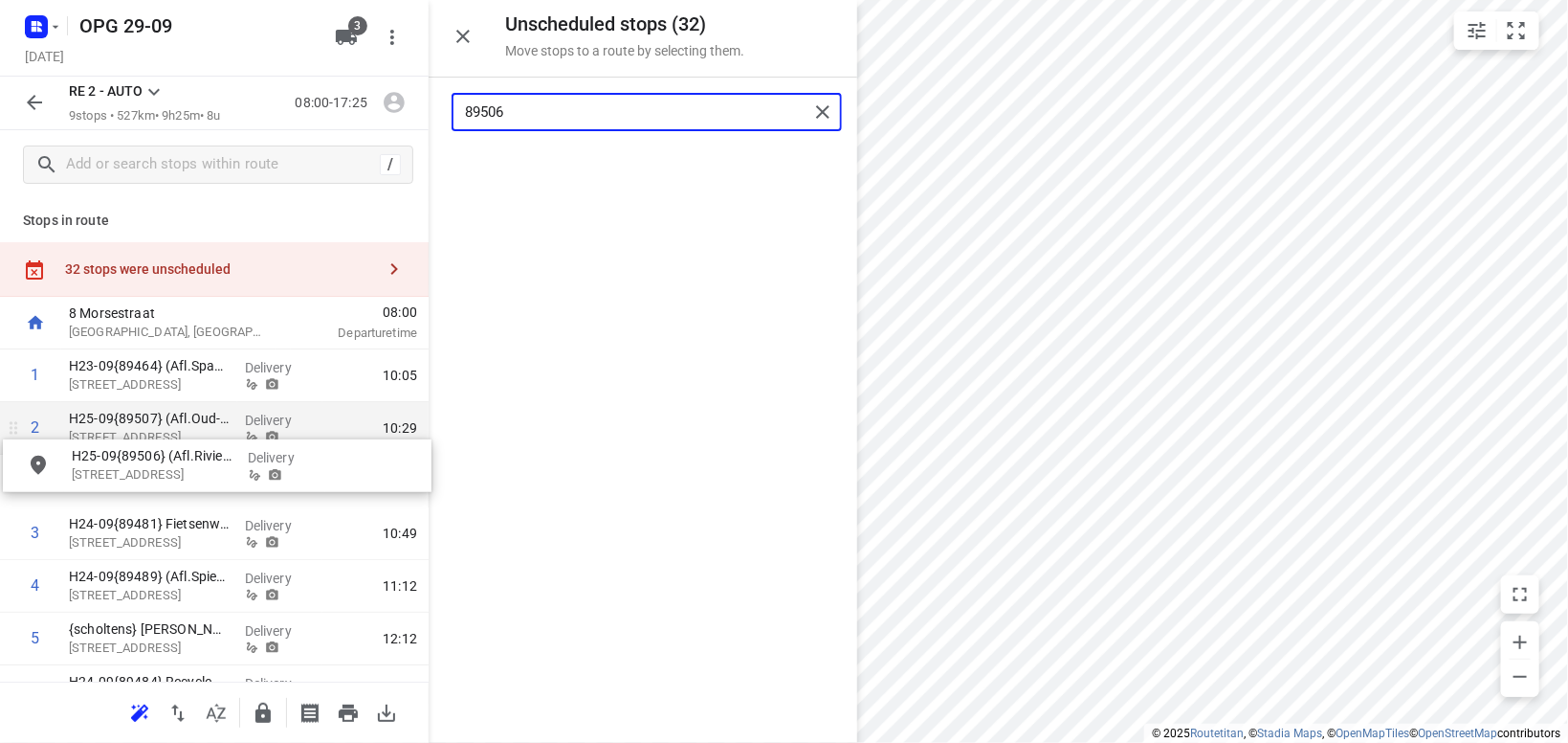
drag, startPoint x: 605, startPoint y: 163, endPoint x: 163, endPoint y: 453, distance: 528.6
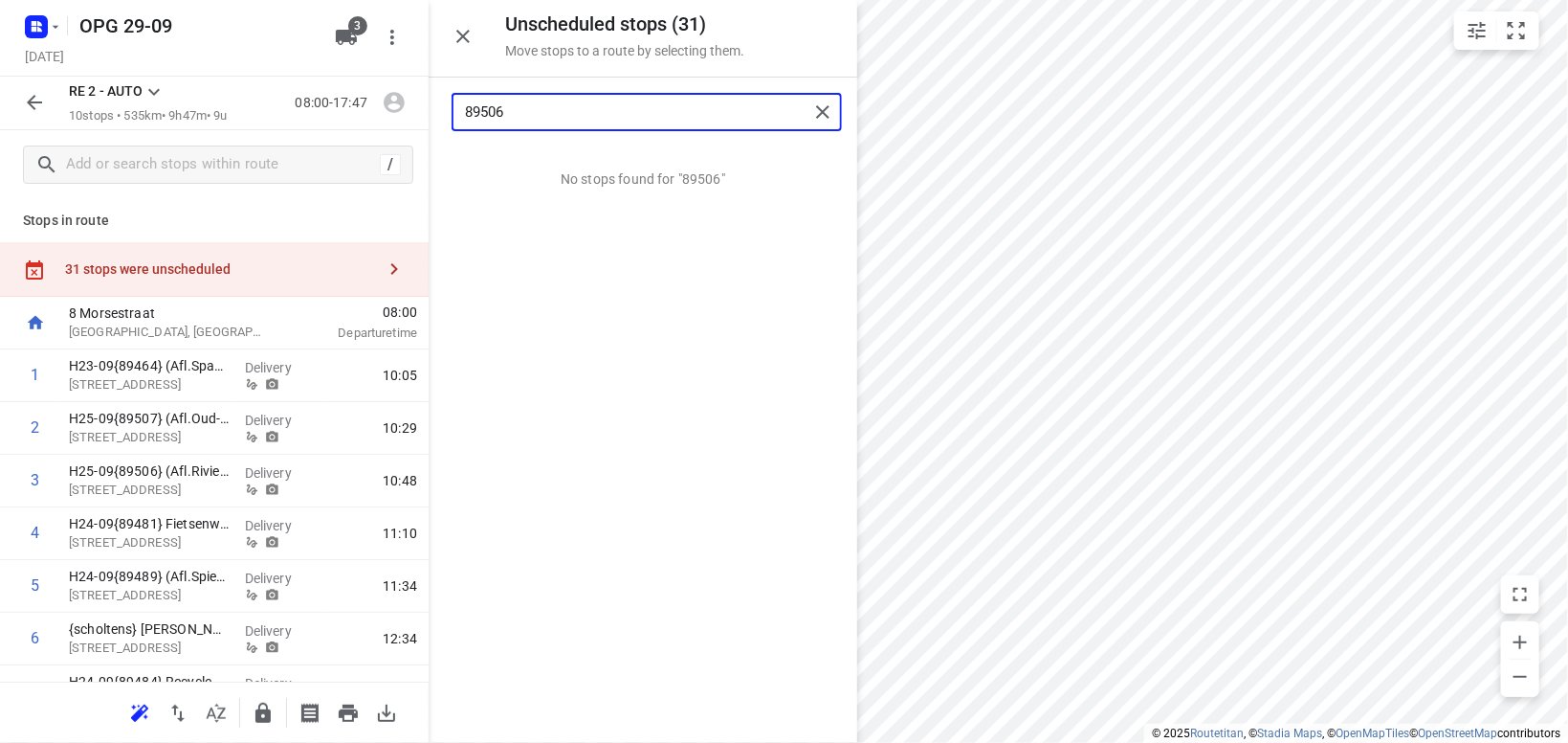
drag, startPoint x: 534, startPoint y: 111, endPoint x: 498, endPoint y: 97, distance: 38.6
click at [496, 98] on input "89506" at bounding box center [636, 112] width 343 height 30
drag, startPoint x: 598, startPoint y: 185, endPoint x: 95, endPoint y: 479, distance: 582.6
drag, startPoint x: 566, startPoint y: 114, endPoint x: 555, endPoint y: 120, distance: 12.5
click at [496, 111] on input "89505" at bounding box center [636, 112] width 343 height 30
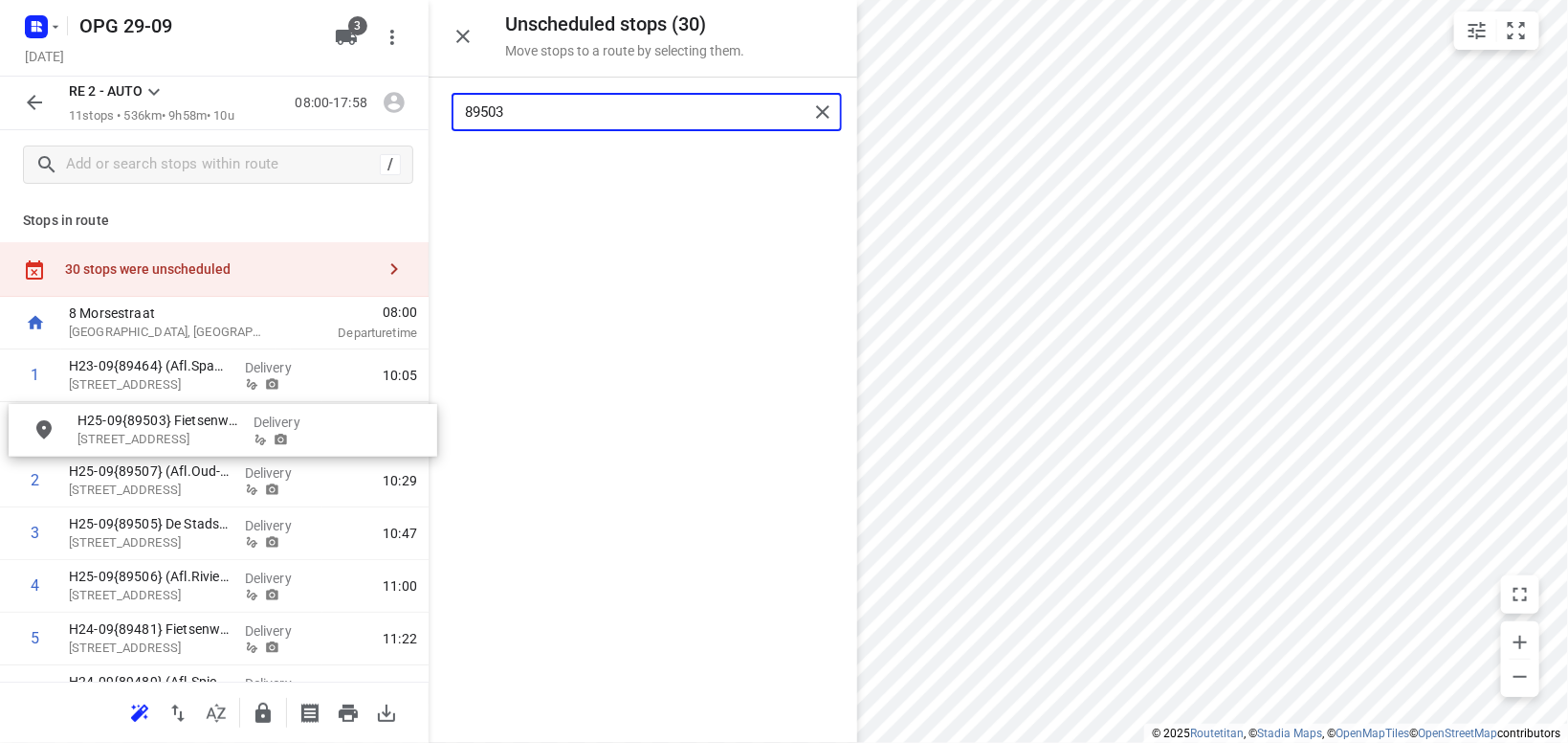
drag, startPoint x: 613, startPoint y: 164, endPoint x: 150, endPoint y: 442, distance: 540.0
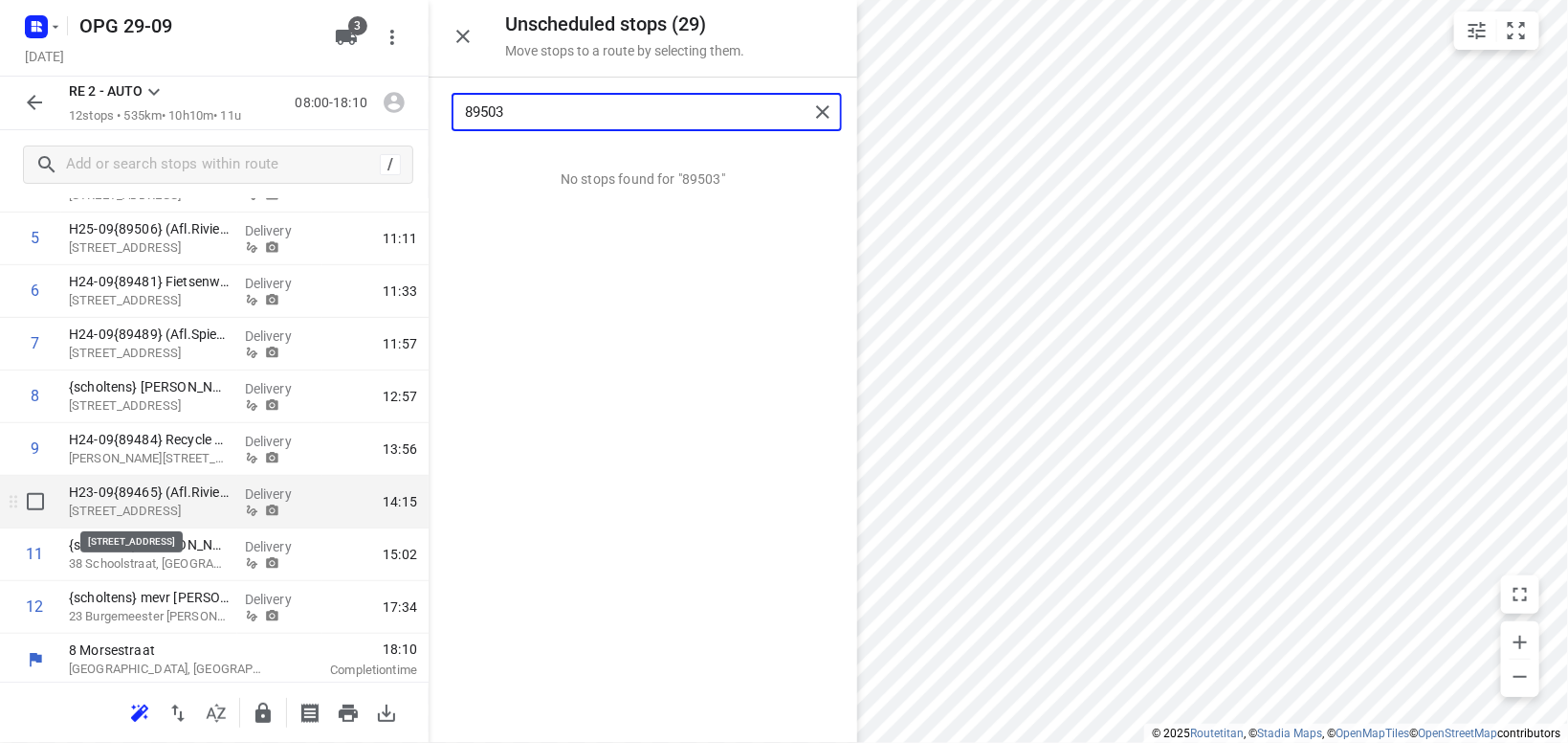
scroll to position [351, 0]
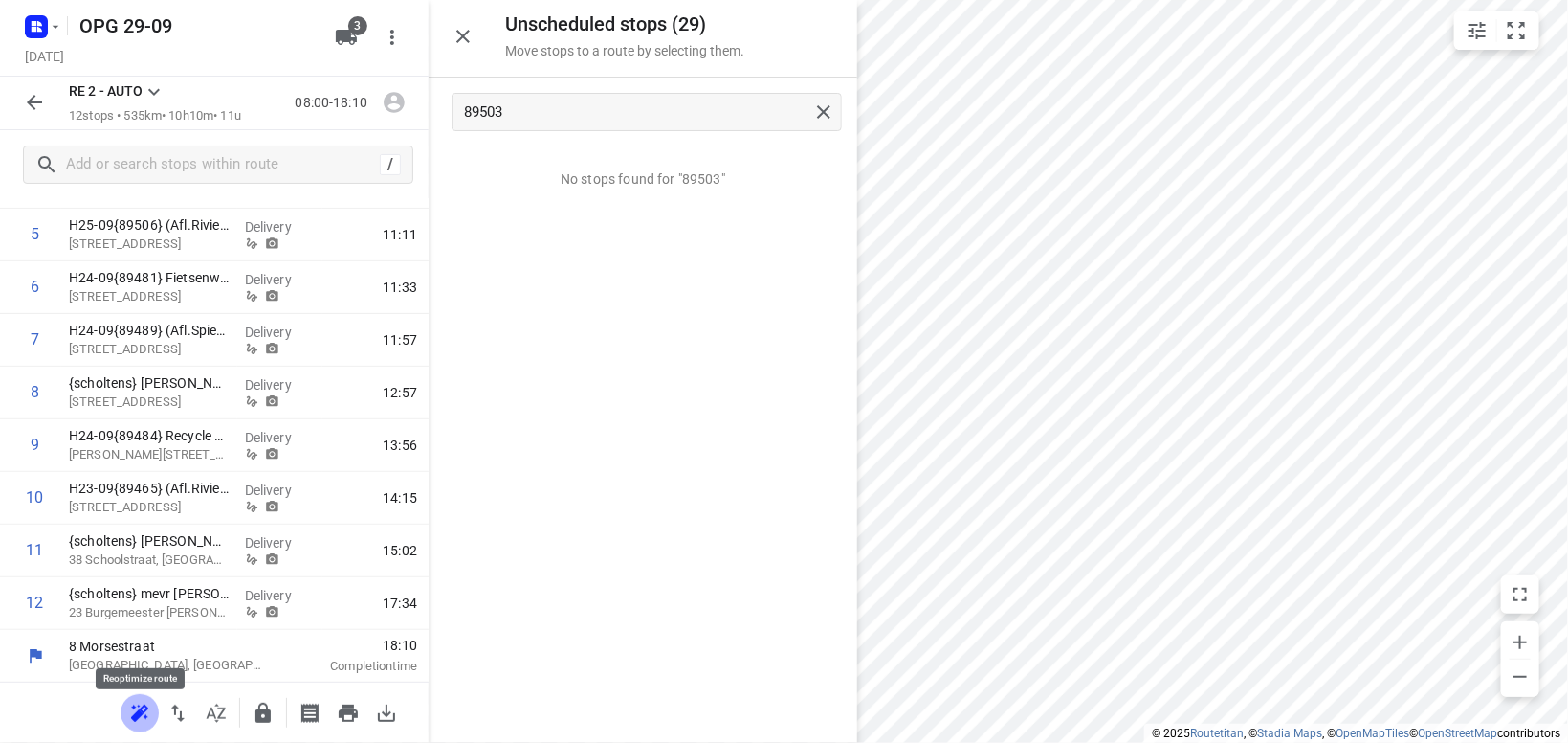
click at [139, 707] on icon "button" at bounding box center [140, 713] width 23 height 23
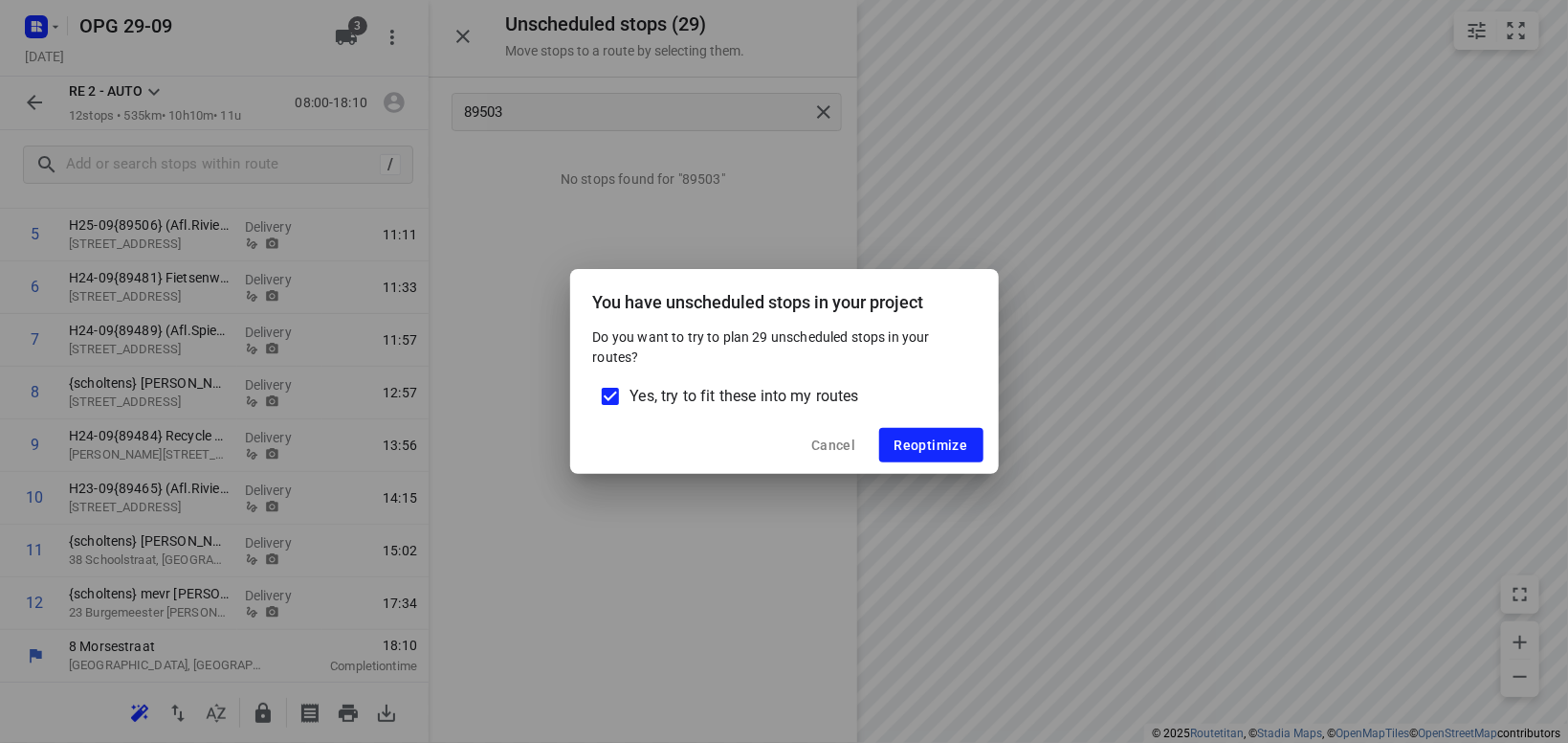
click at [612, 392] on input "Yes, try to fit these into my routes" at bounding box center [610, 397] width 41 height 41
click at [939, 453] on span "Reoptimize" at bounding box center [931, 445] width 73 height 15
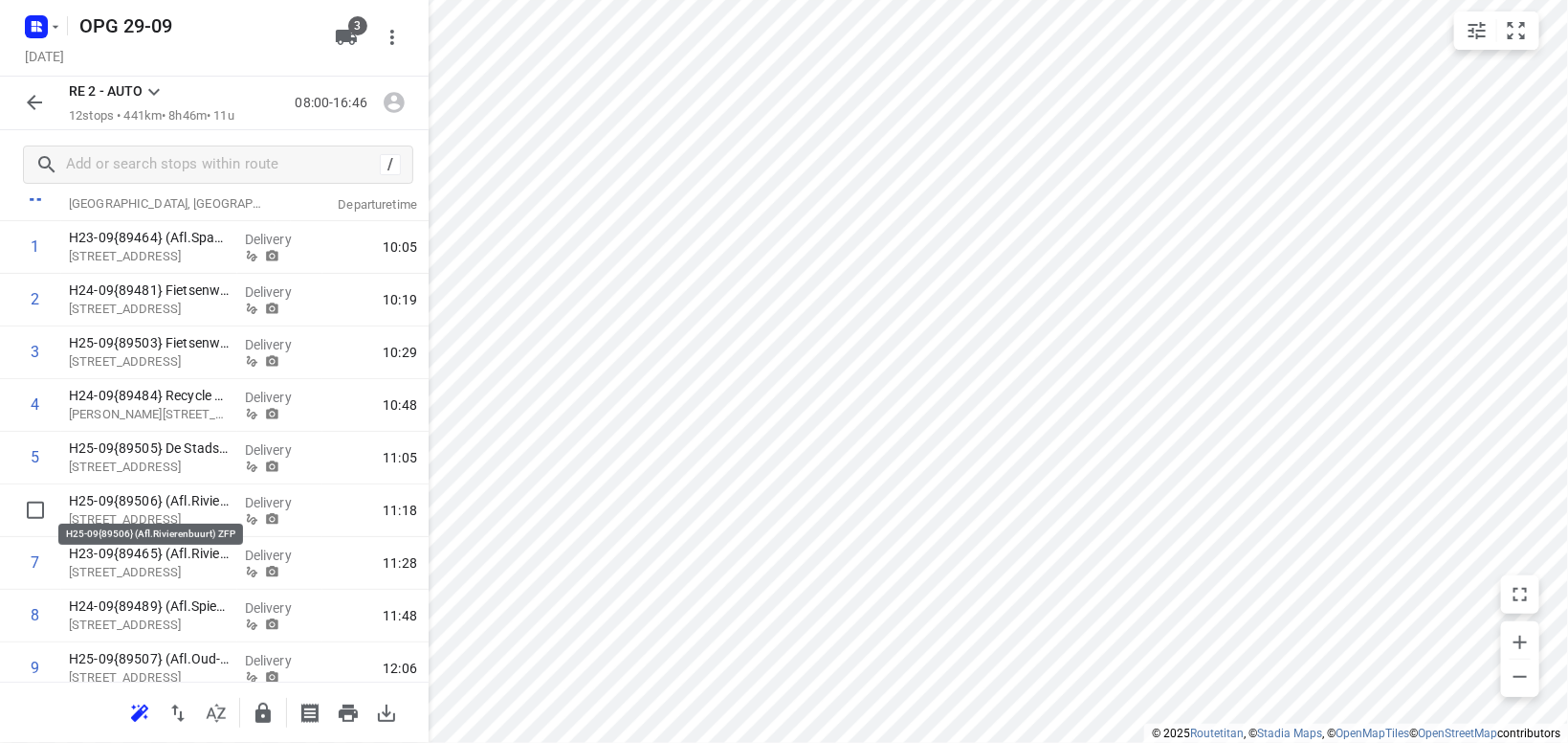
scroll to position [16, 0]
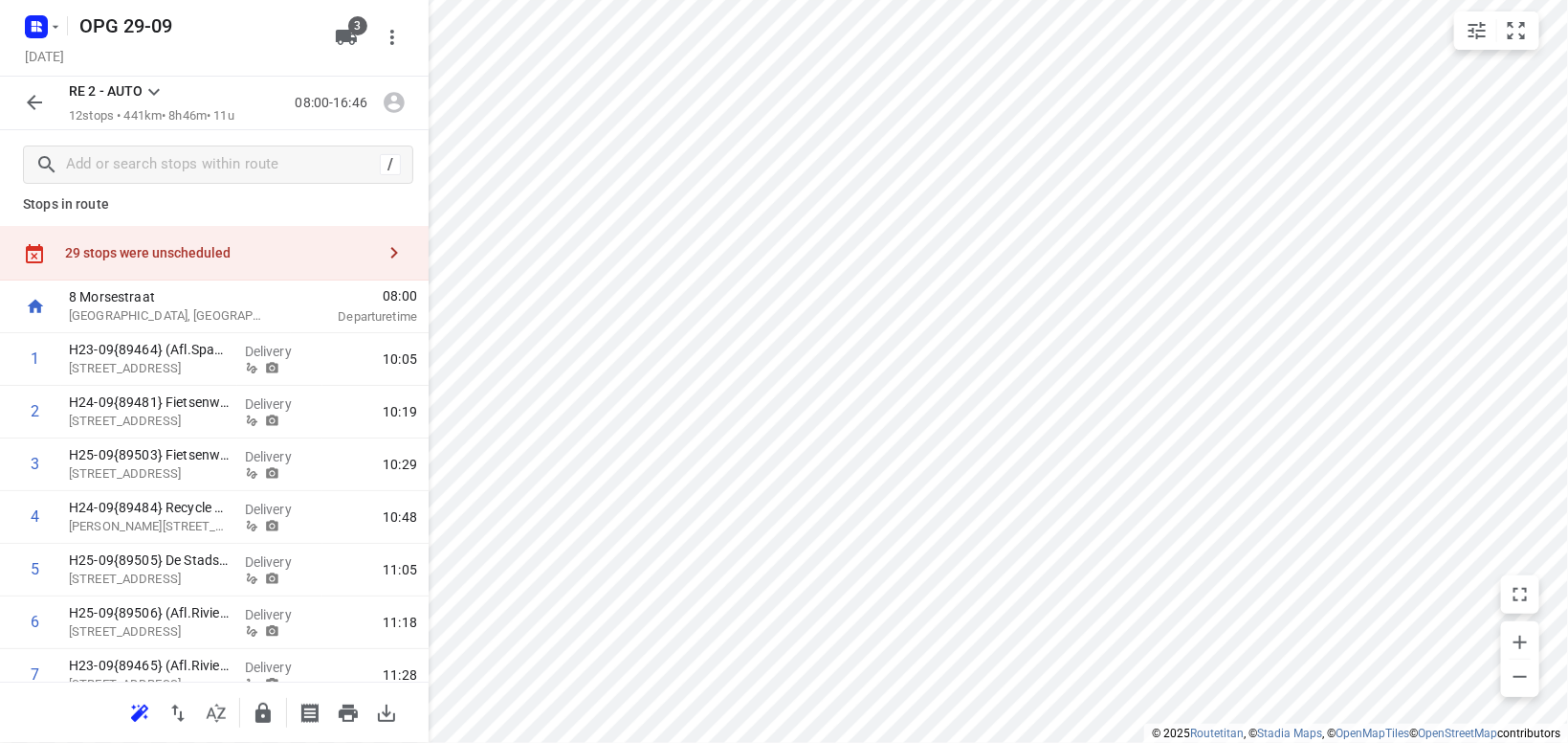
click at [154, 89] on icon at bounding box center [154, 92] width 23 height 23
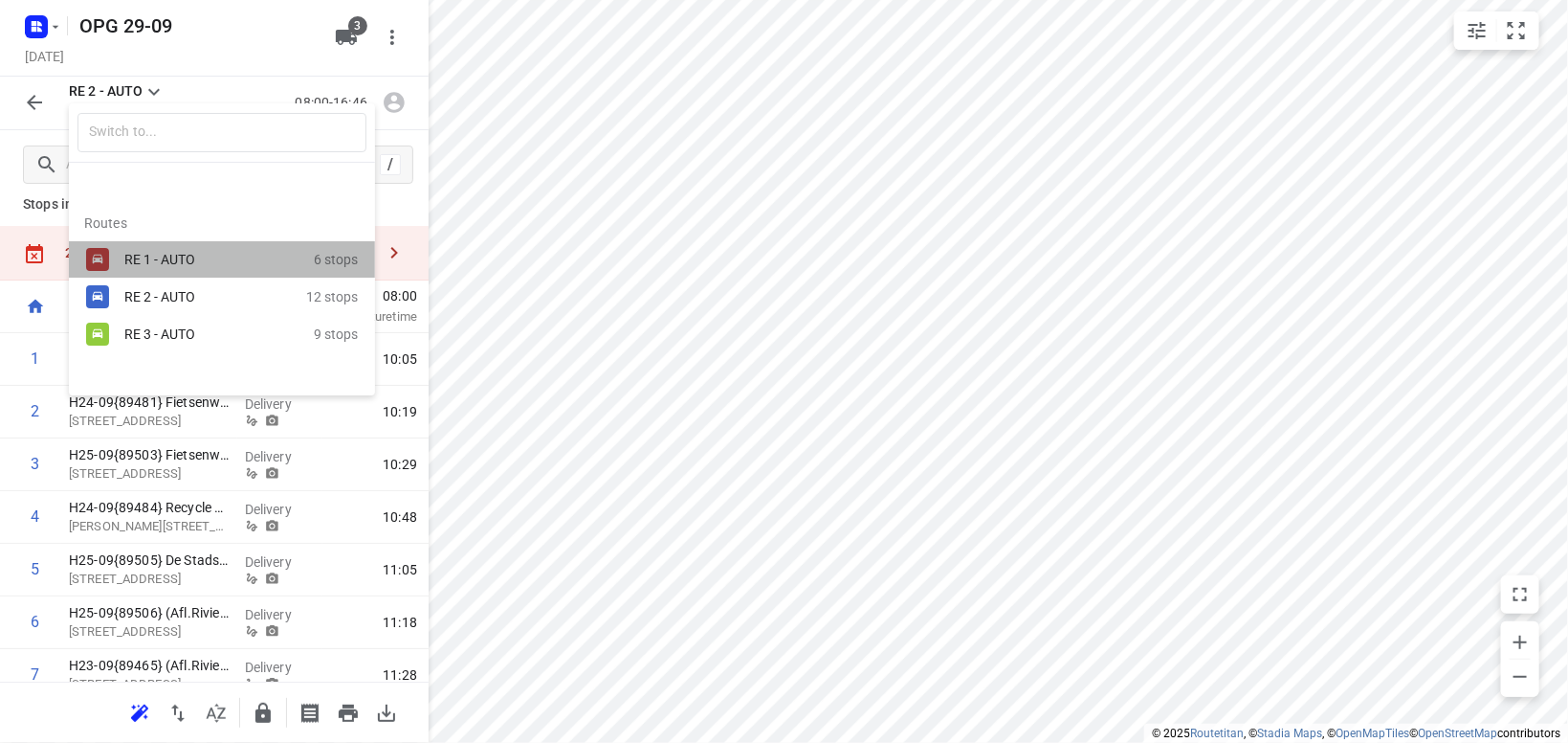
click at [155, 255] on div "RE 1 - AUTO" at bounding box center [205, 260] width 163 height 15
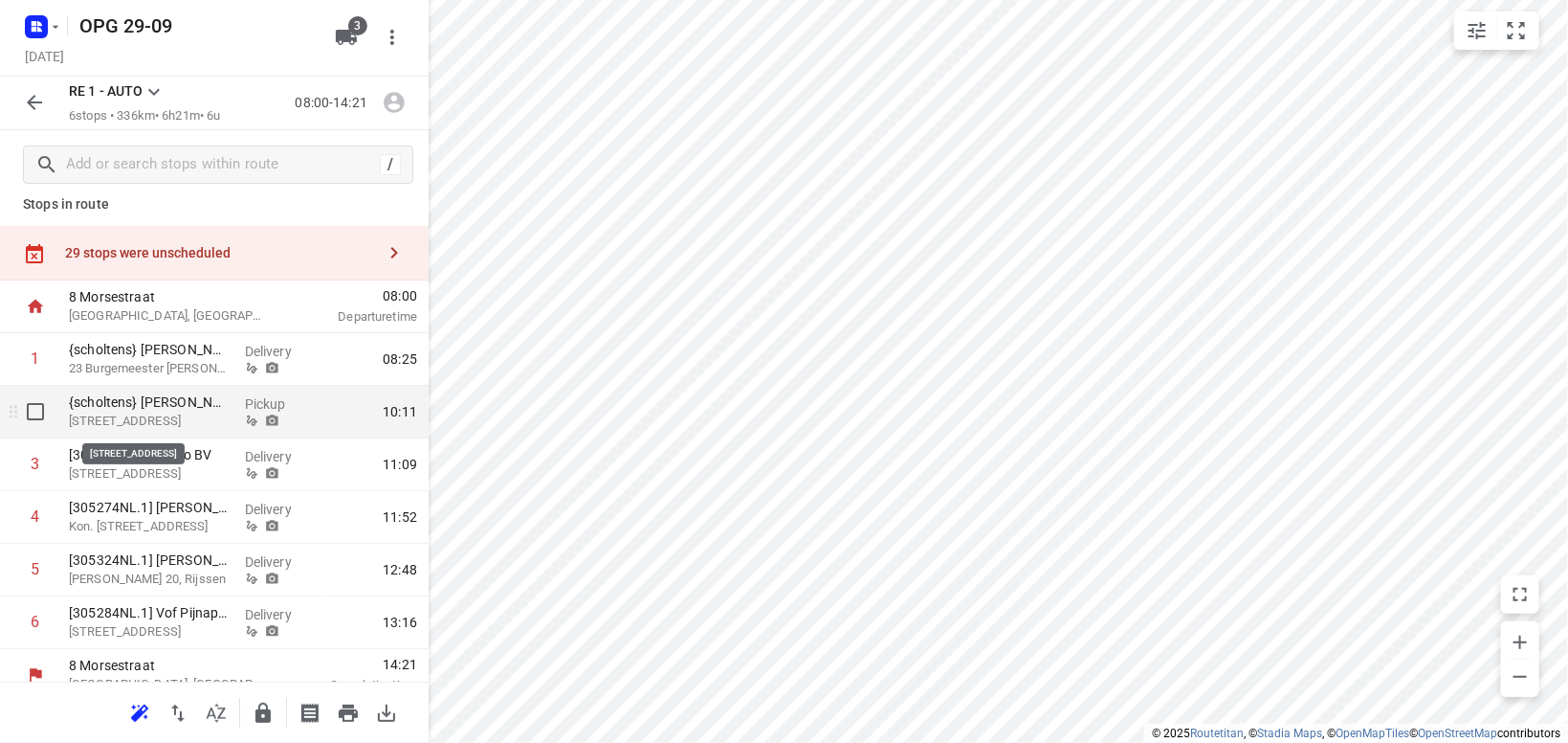
scroll to position [36, 0]
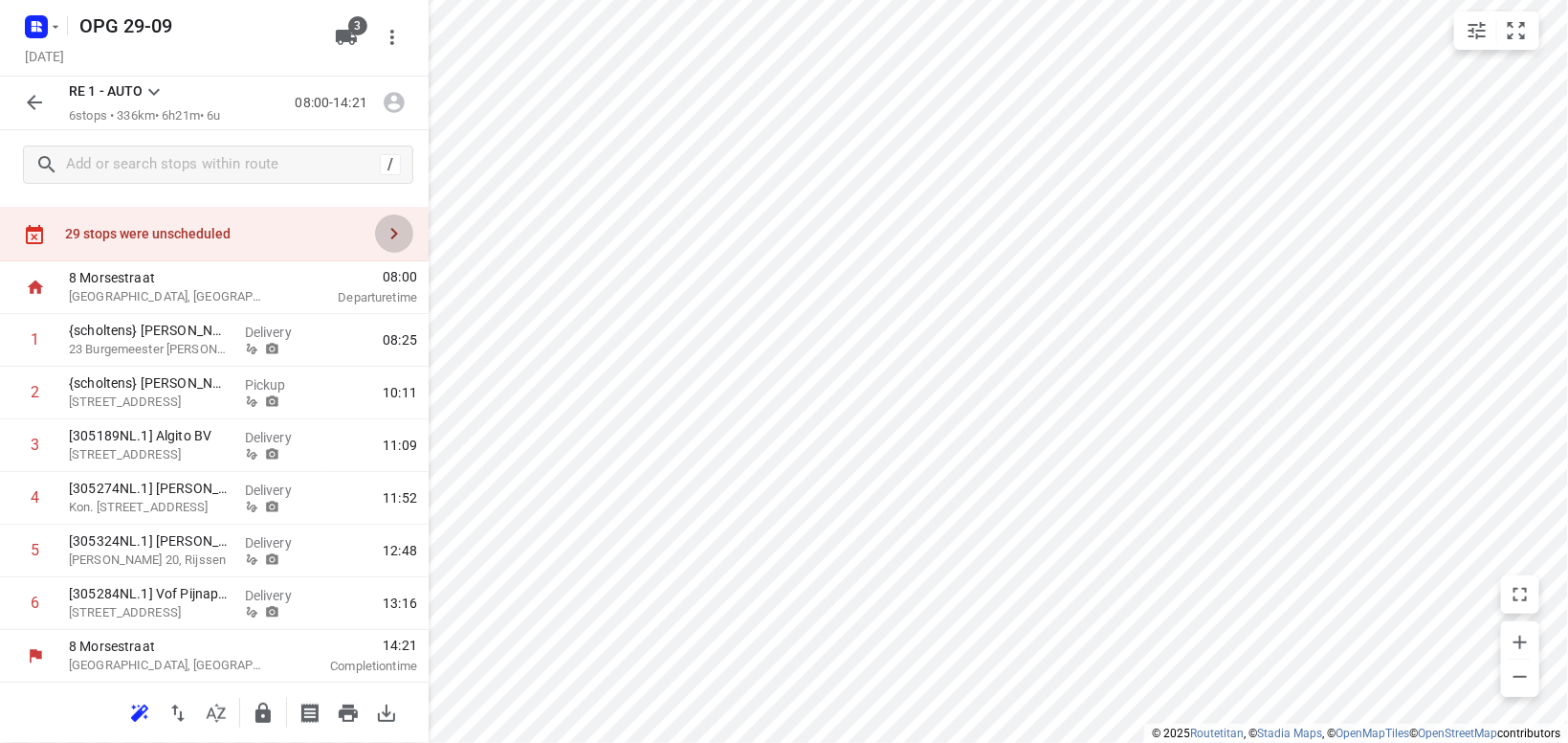
click at [400, 235] on icon "button" at bounding box center [394, 234] width 23 height 23
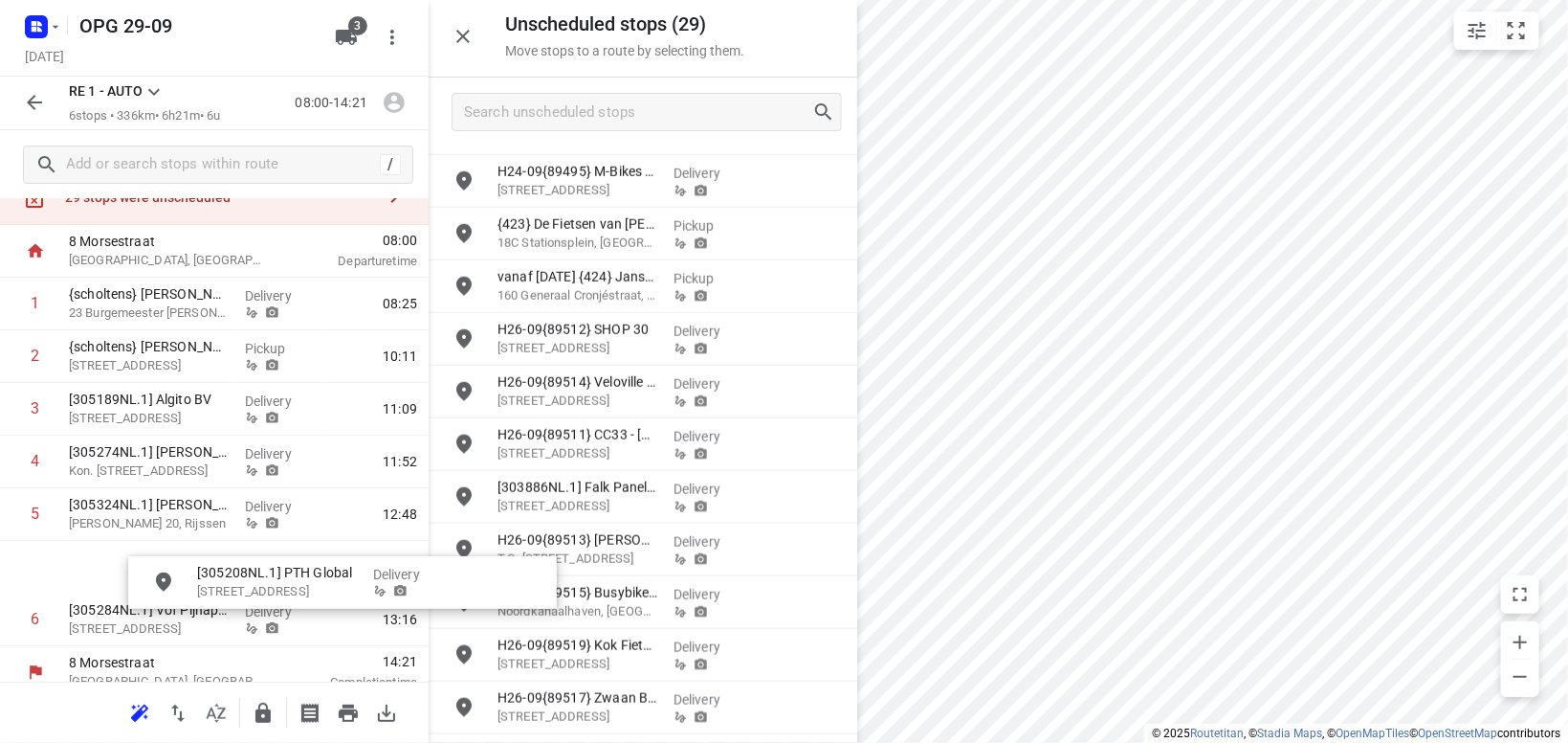
scroll to position [87, 0]
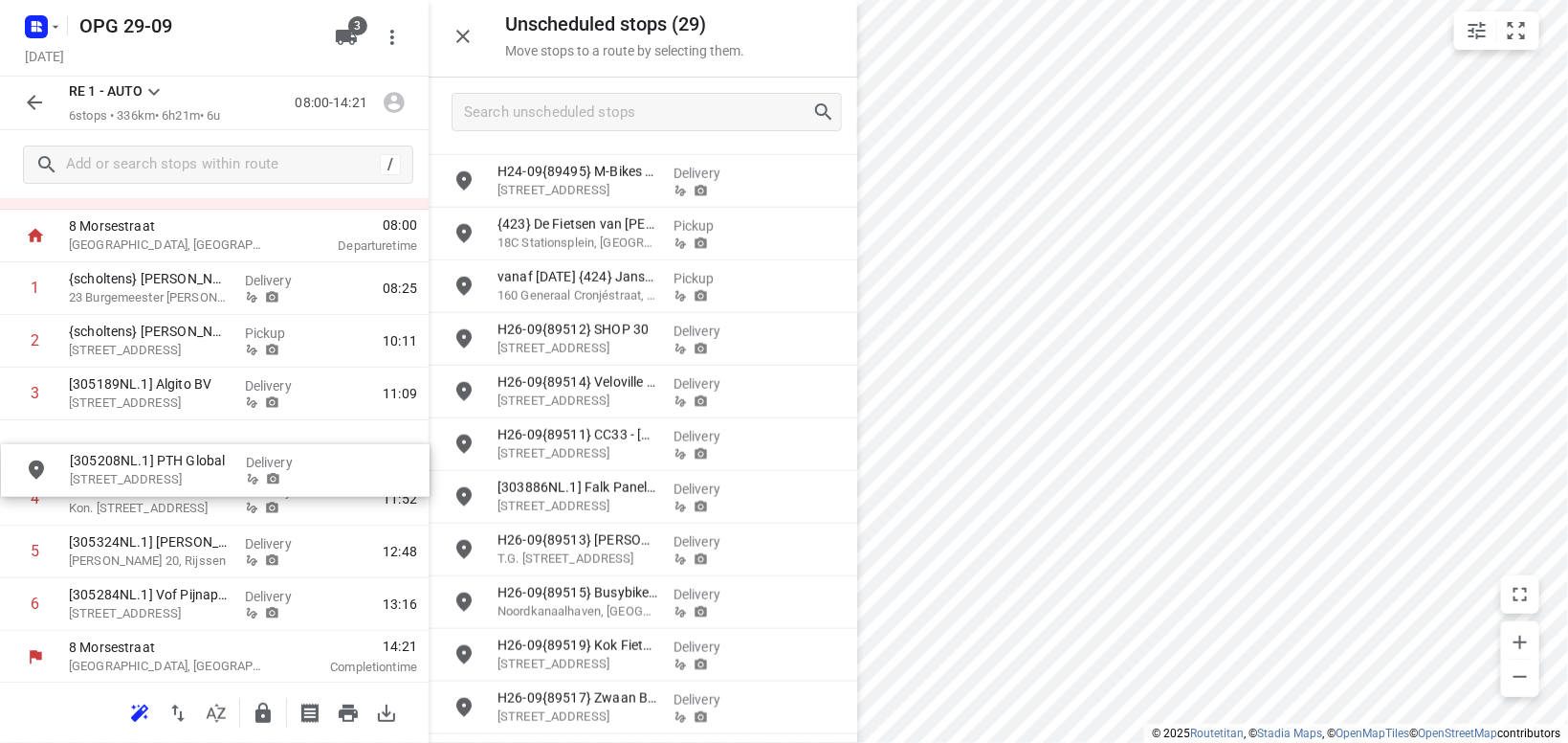
drag, startPoint x: 619, startPoint y: 590, endPoint x: 181, endPoint y: 452, distance: 459.2
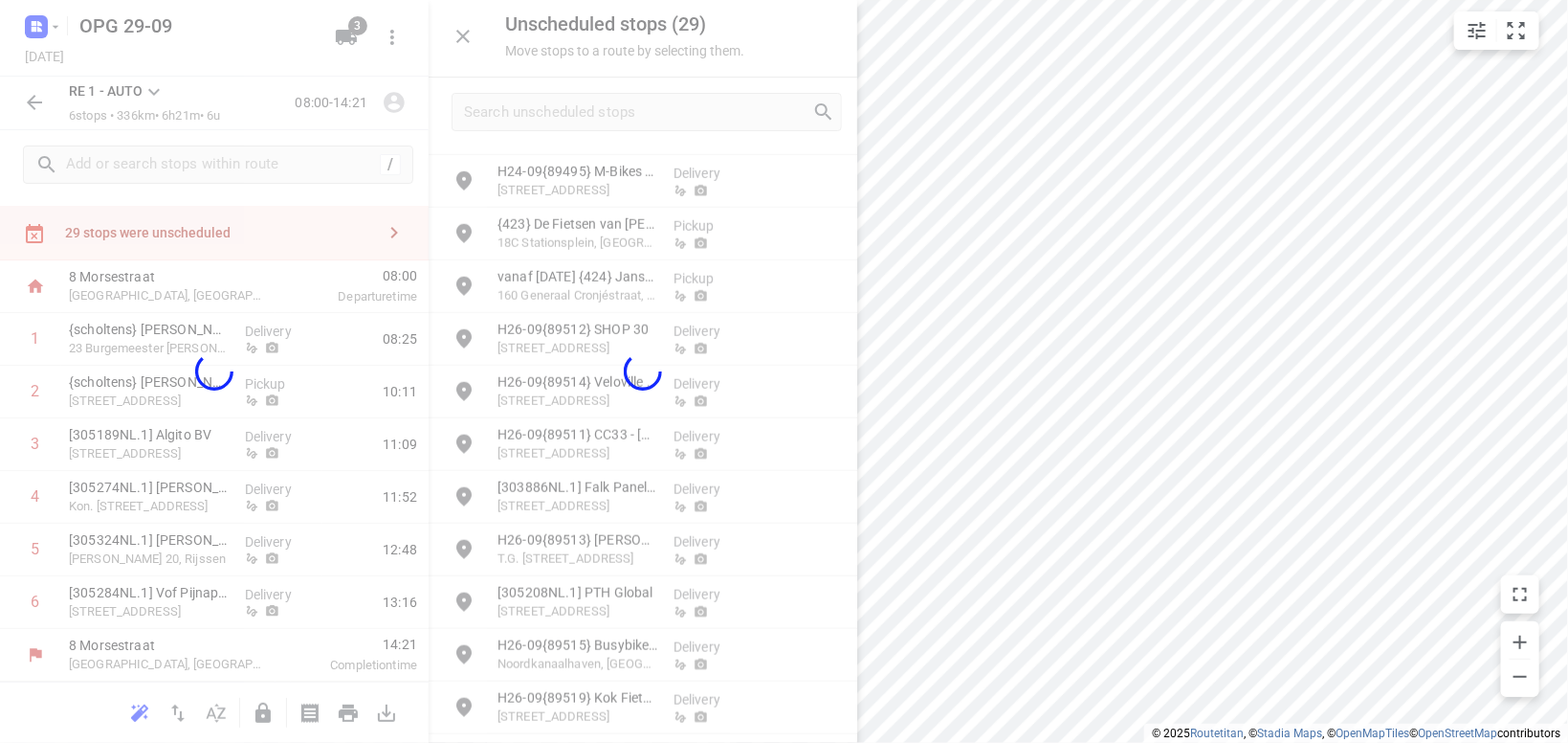
scroll to position [36, 0]
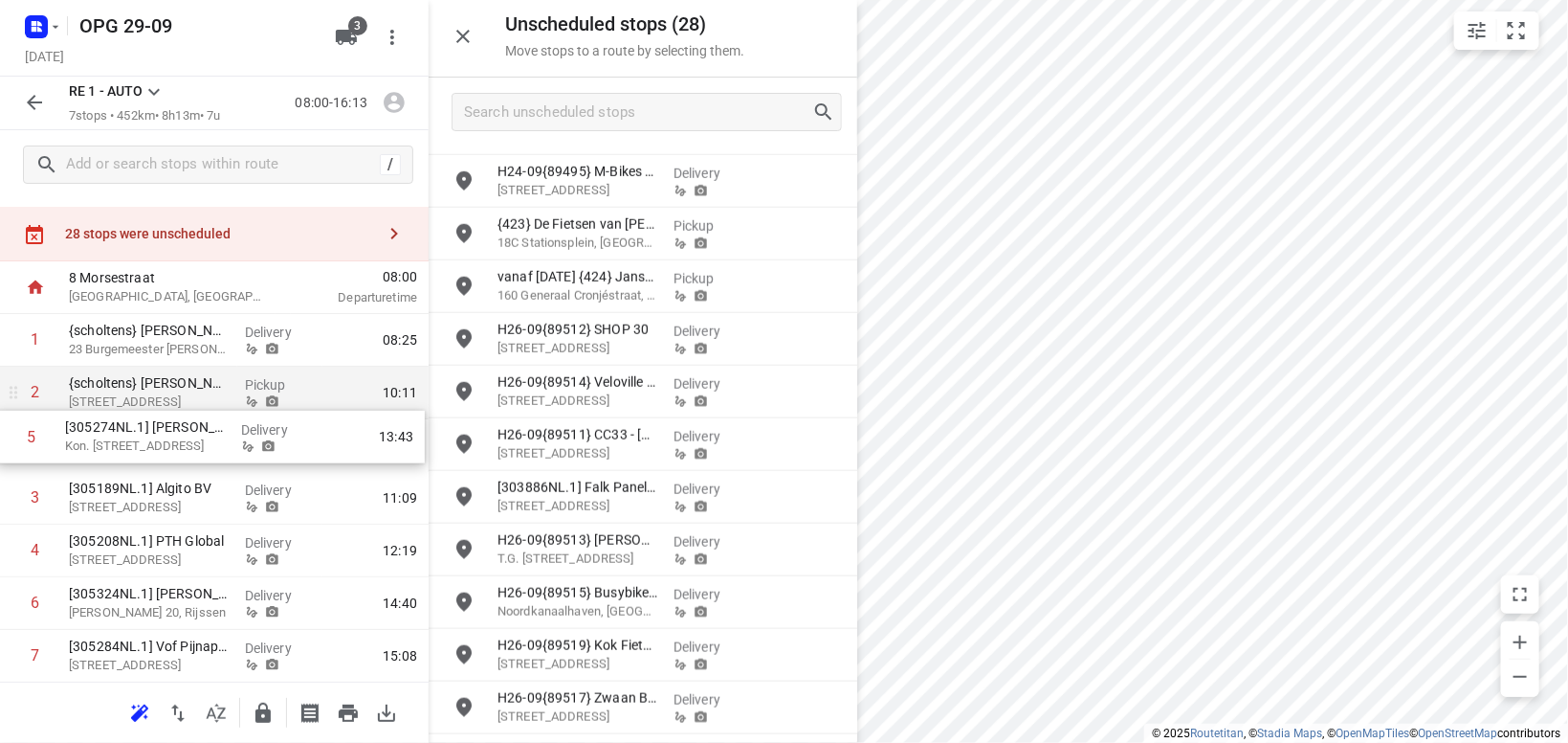
drag, startPoint x: 134, startPoint y: 542, endPoint x: 130, endPoint y: 417, distance: 125.1
click at [130, 418] on div "1 {scholtens} [PERSON_NAME] 23 Burgemeester Bosmaweg, [GEOGRAPHIC_DATA] Deliver…" at bounding box center [214, 498] width 428 height 369
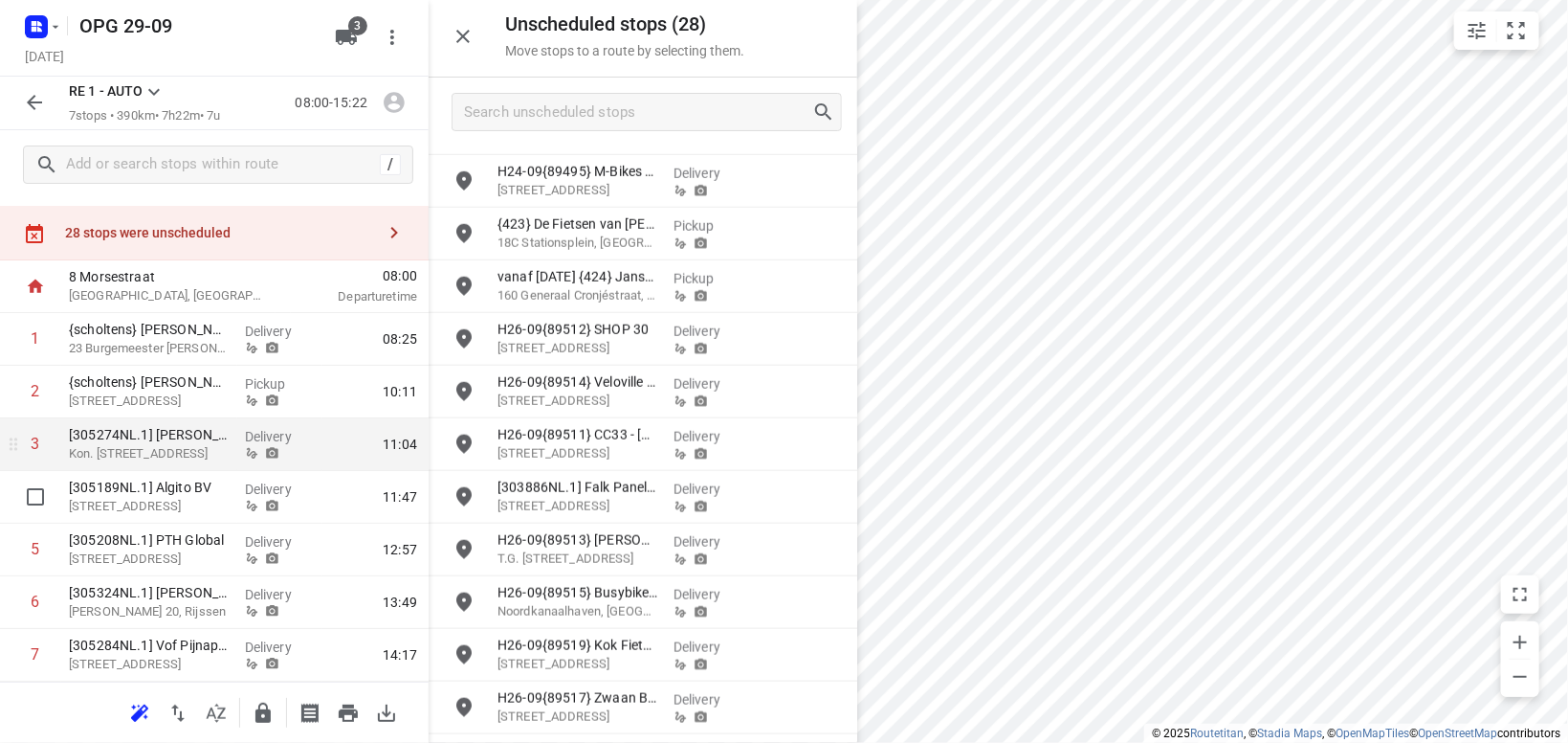
scroll to position [0, 0]
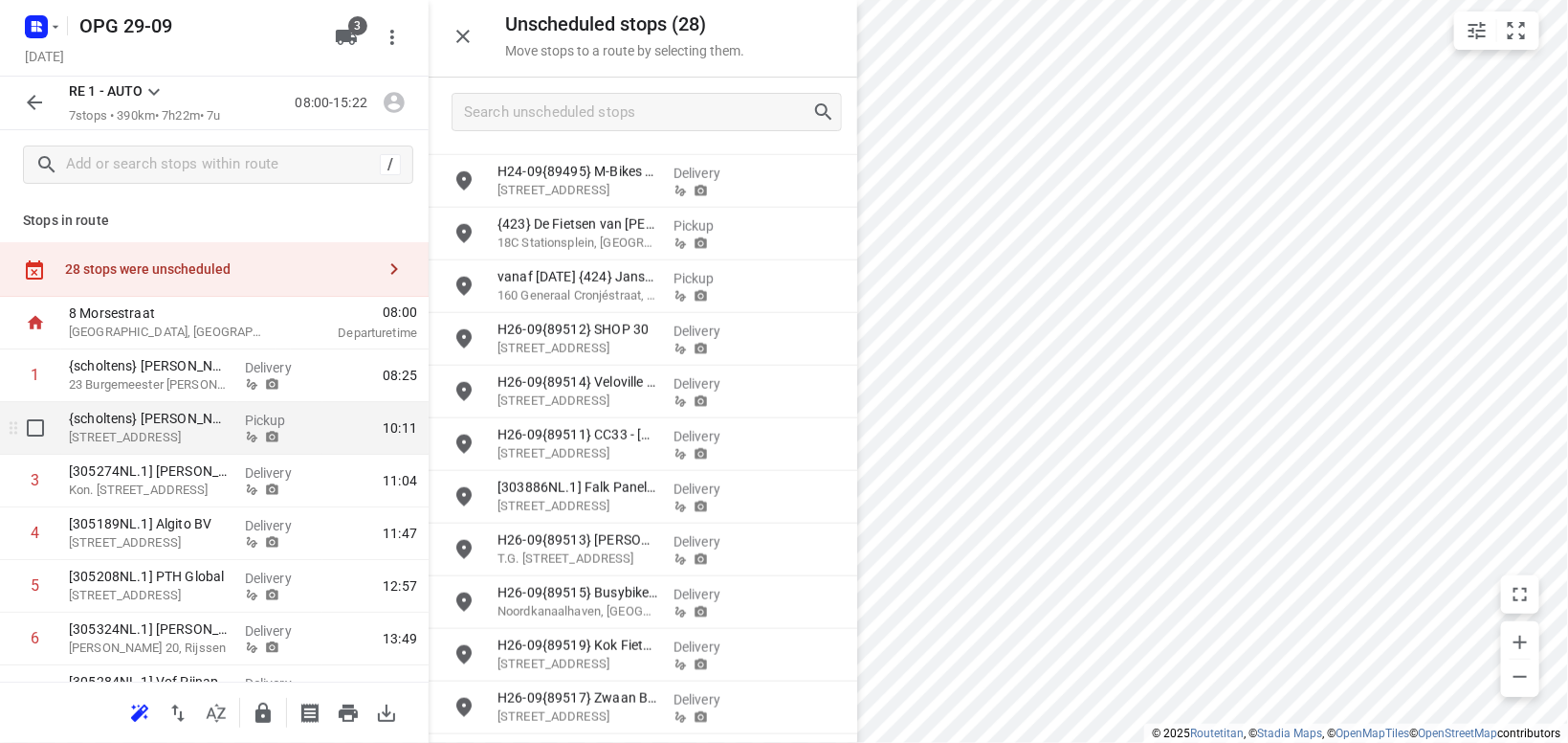
click at [177, 425] on p "{scholtens} [PERSON_NAME]" at bounding box center [149, 419] width 161 height 19
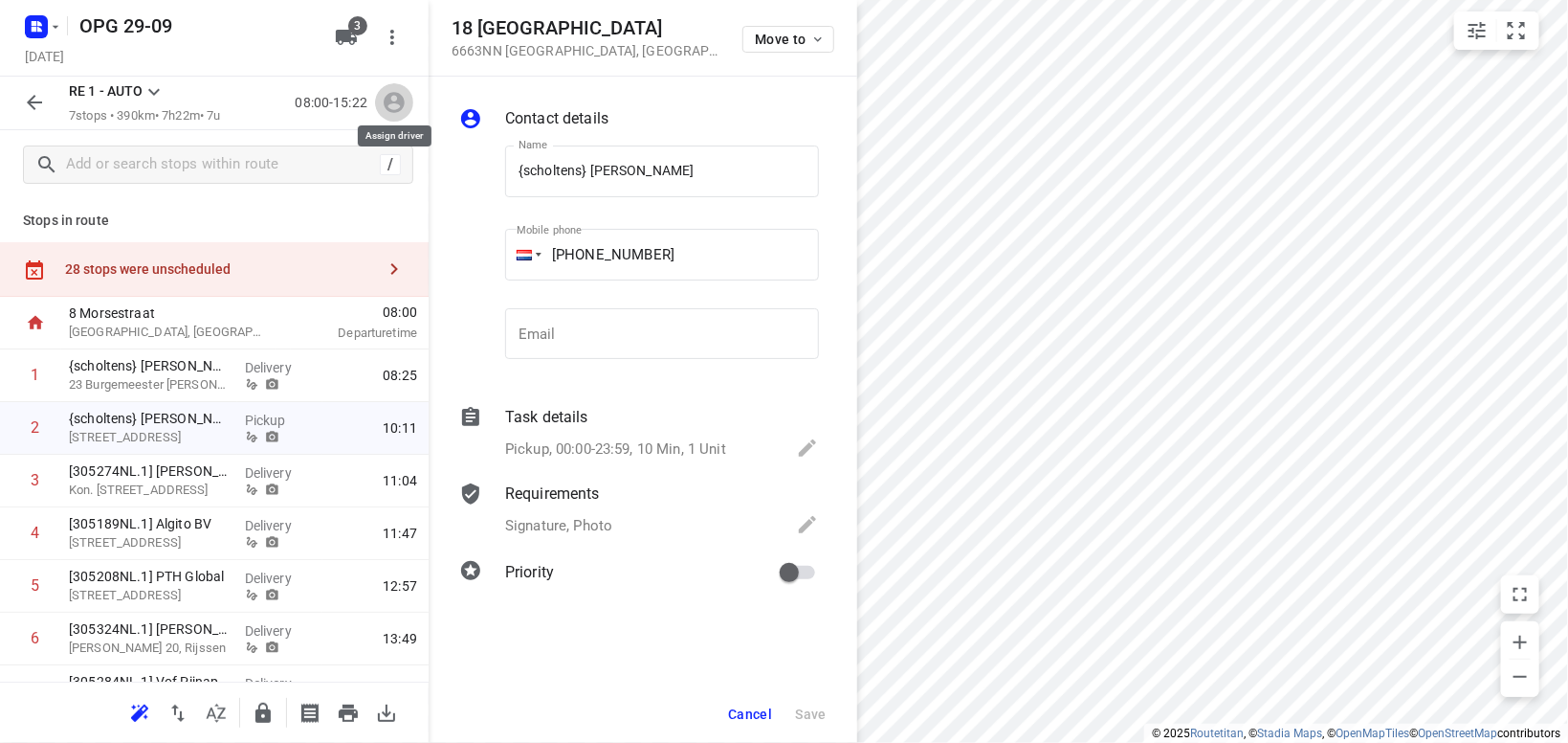
click at [396, 96] on icon "button" at bounding box center [394, 102] width 25 height 25
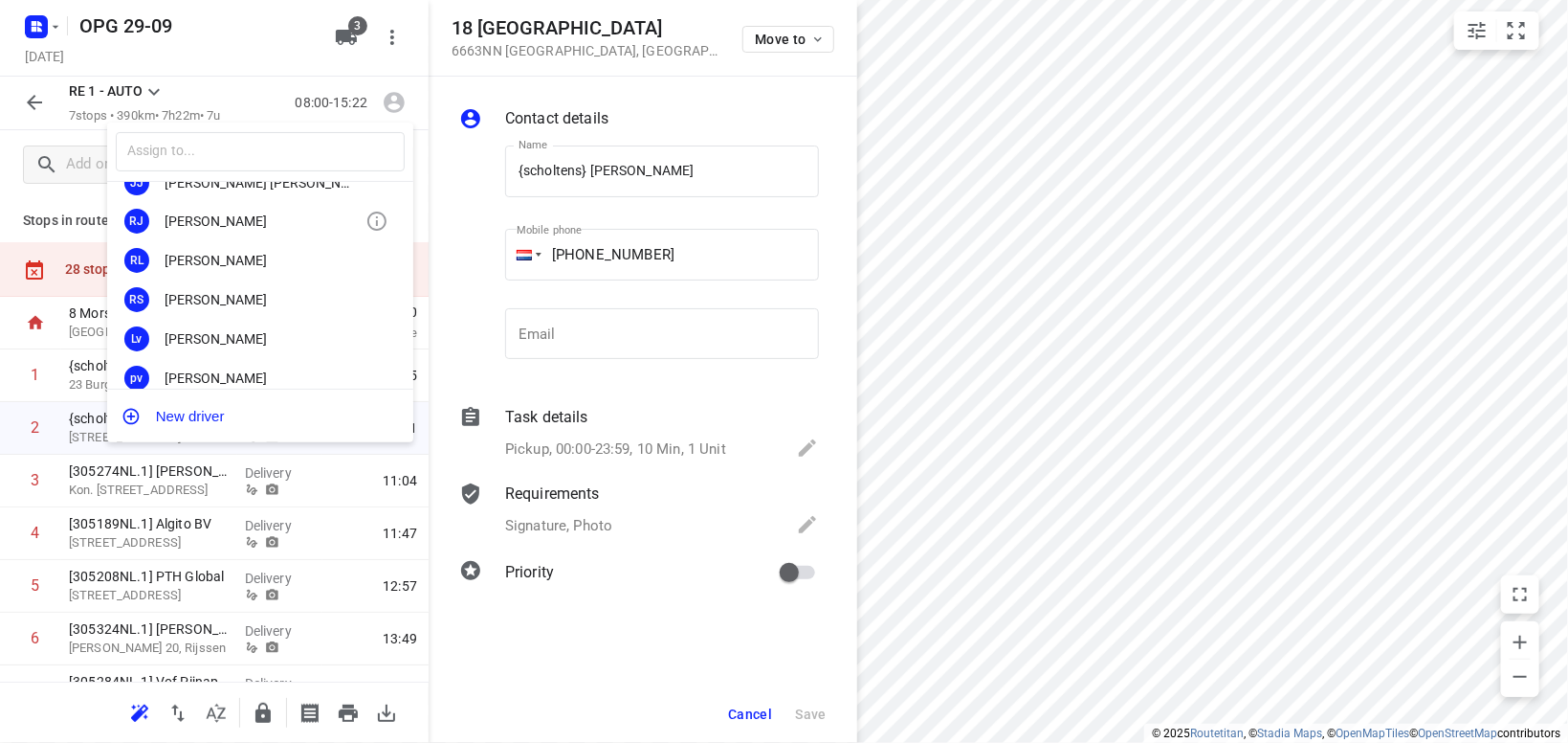
scroll to position [223, 0]
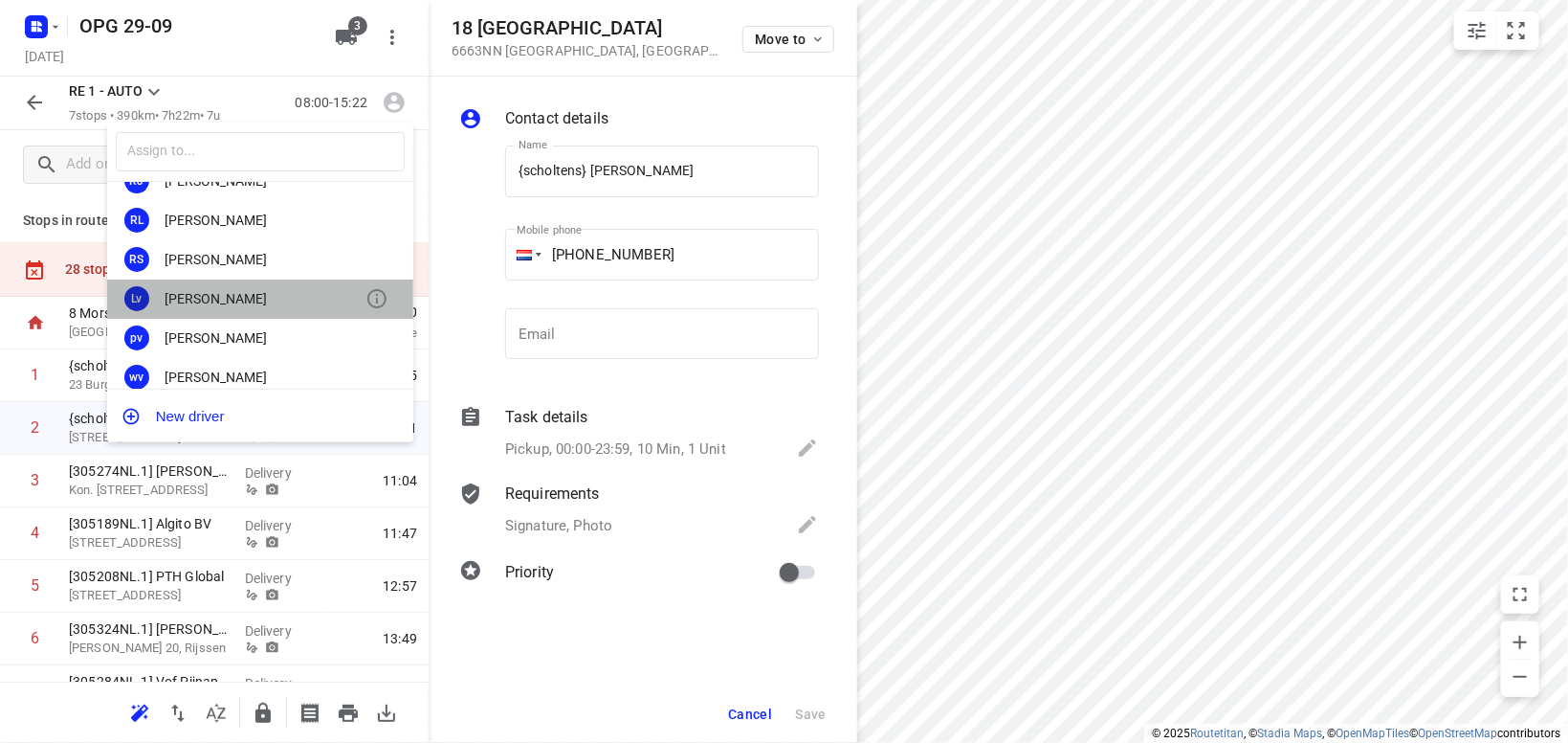
click at [209, 294] on div "[PERSON_NAME]" at bounding box center [265, 299] width 201 height 15
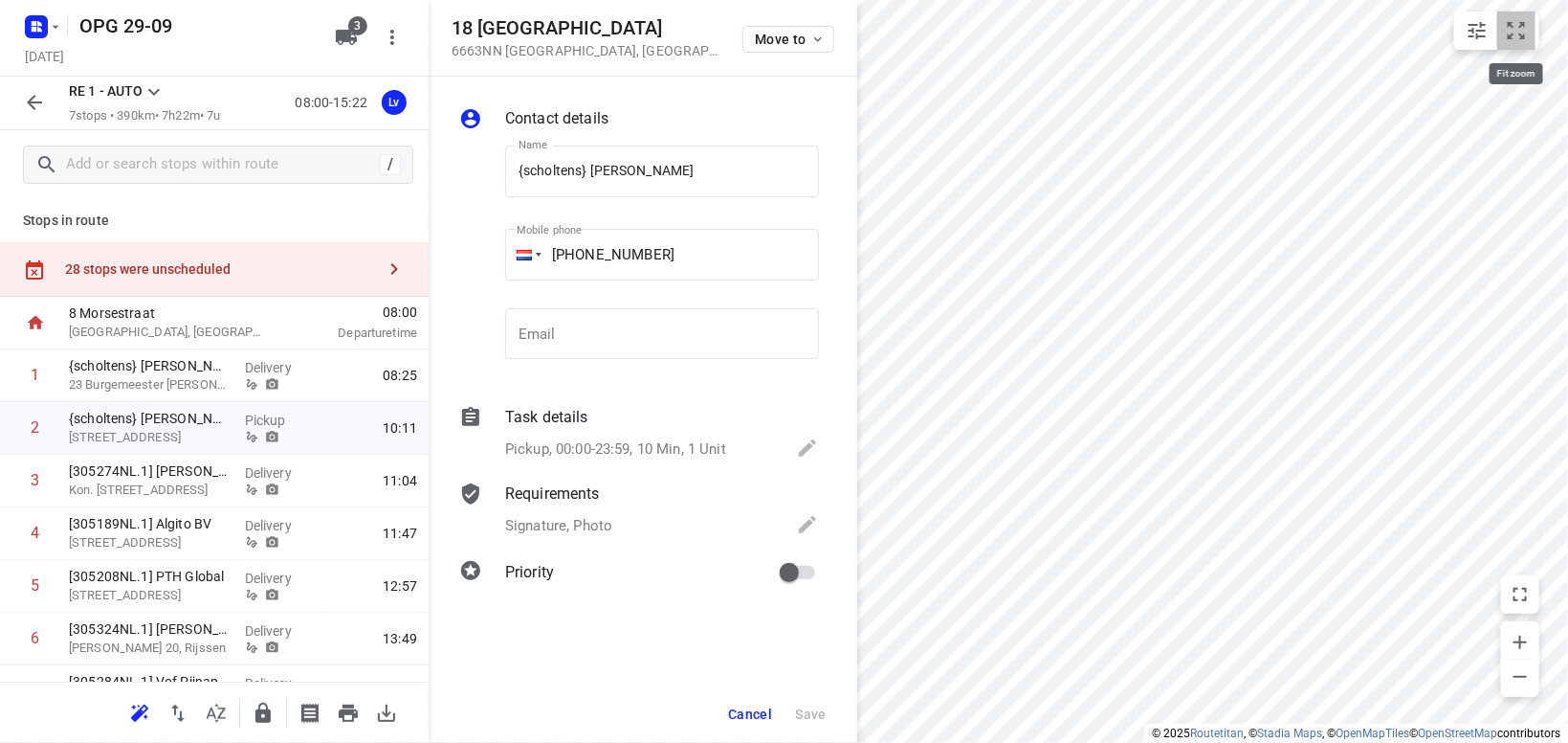
click at [1521, 34] on icon "small contained button group" at bounding box center [1516, 31] width 23 height 23
click at [153, 90] on icon at bounding box center [154, 92] width 23 height 23
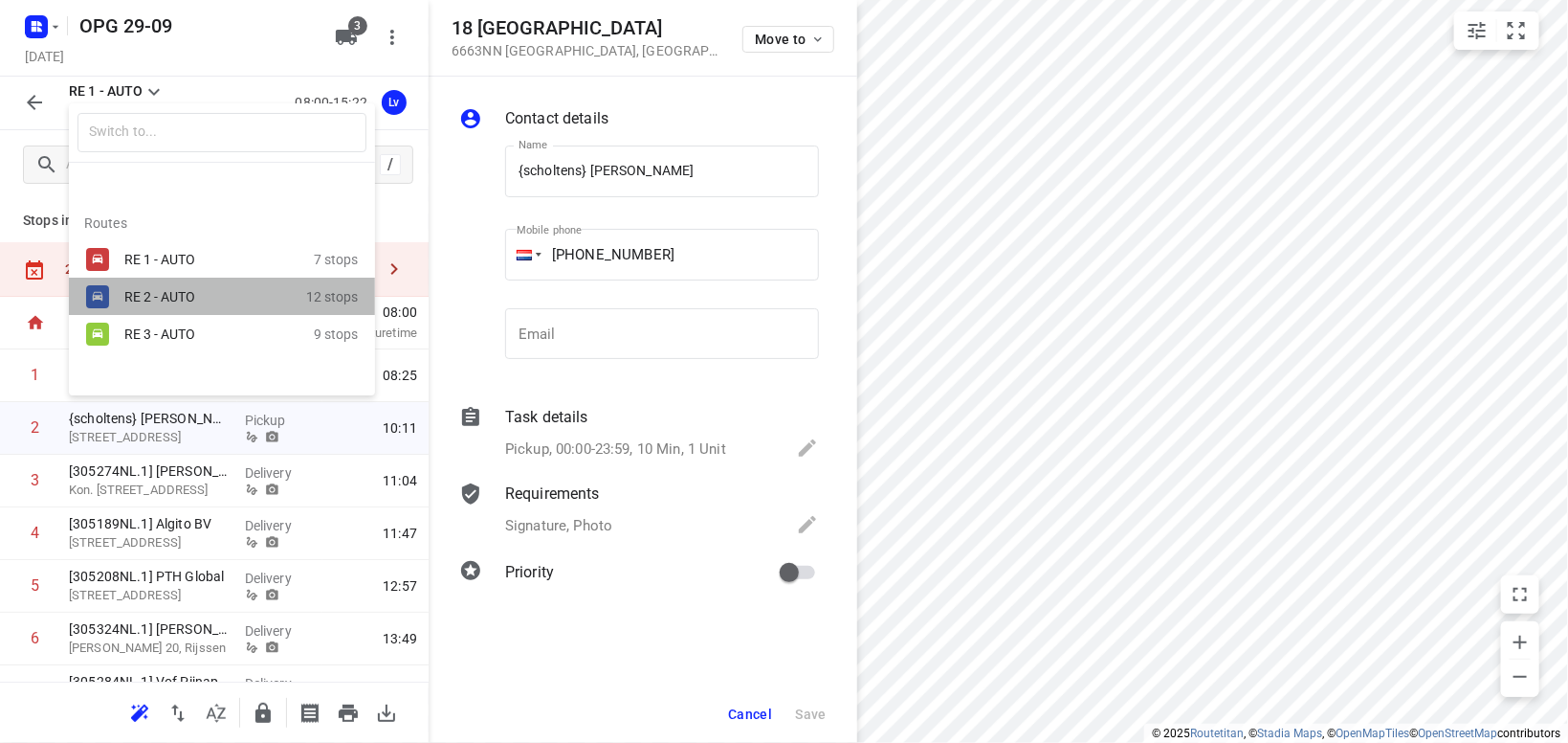
click at [131, 306] on div "RE 2 - AUTO" at bounding box center [215, 297] width 181 height 23
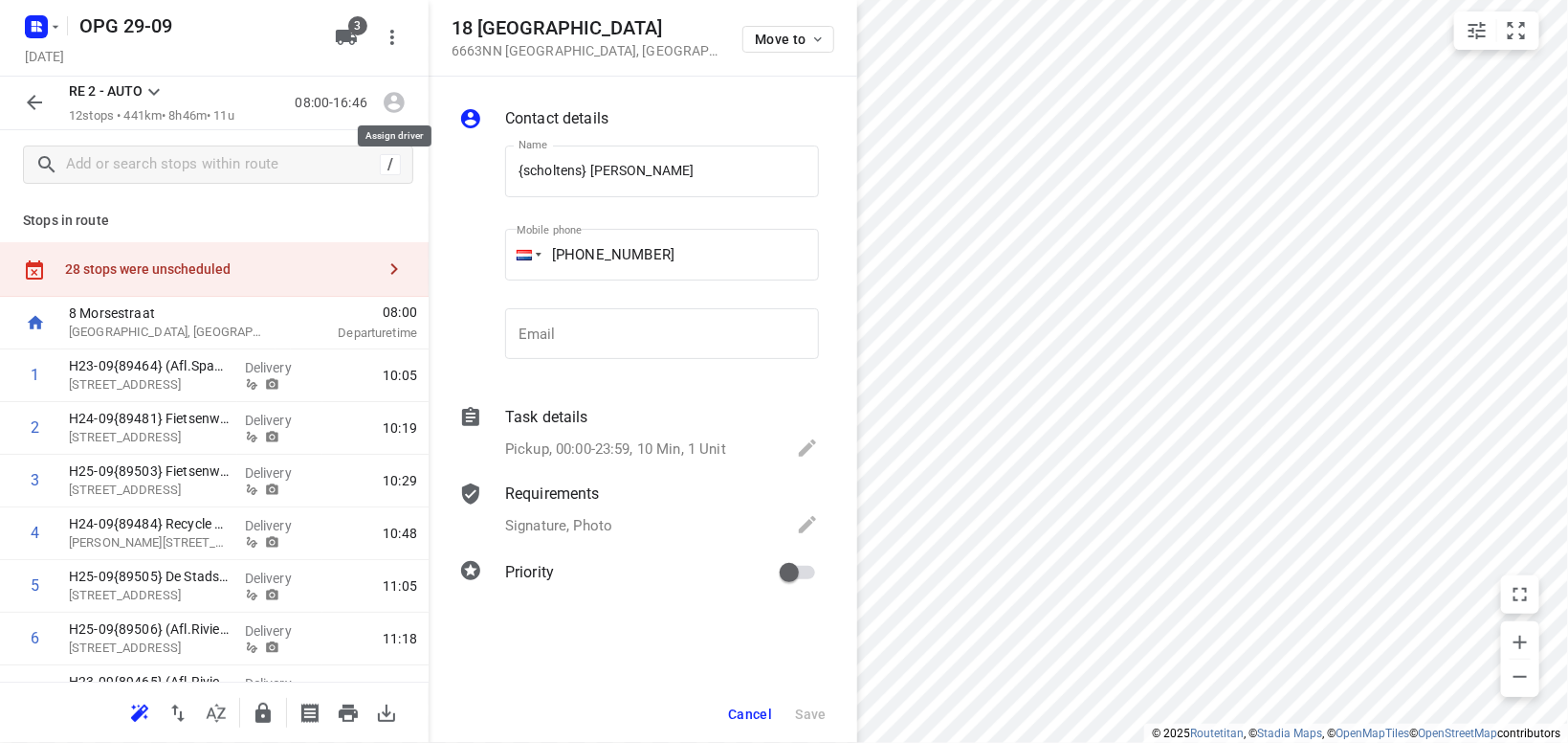
click at [400, 103] on icon "button" at bounding box center [394, 103] width 21 height 21
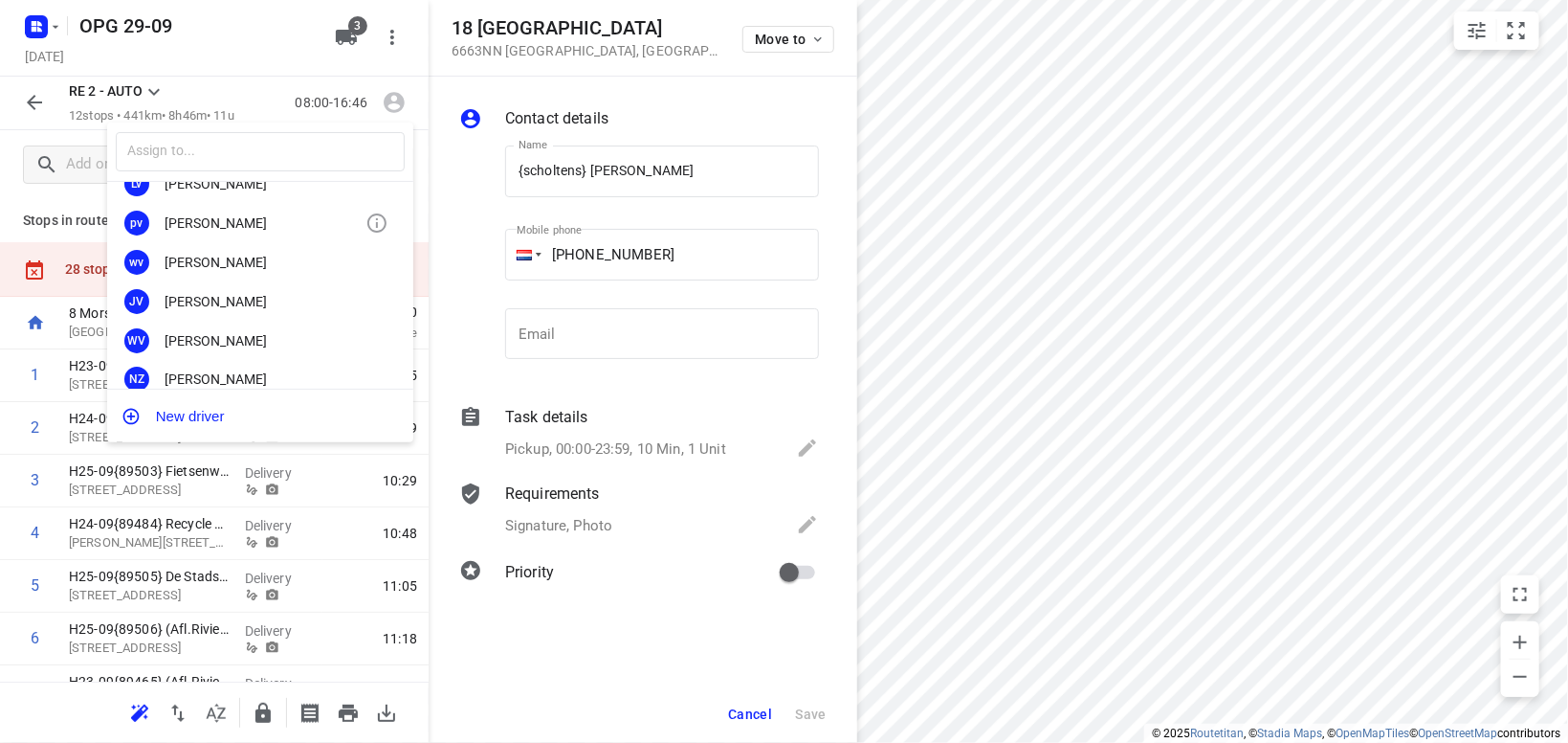
scroll to position [355, 0]
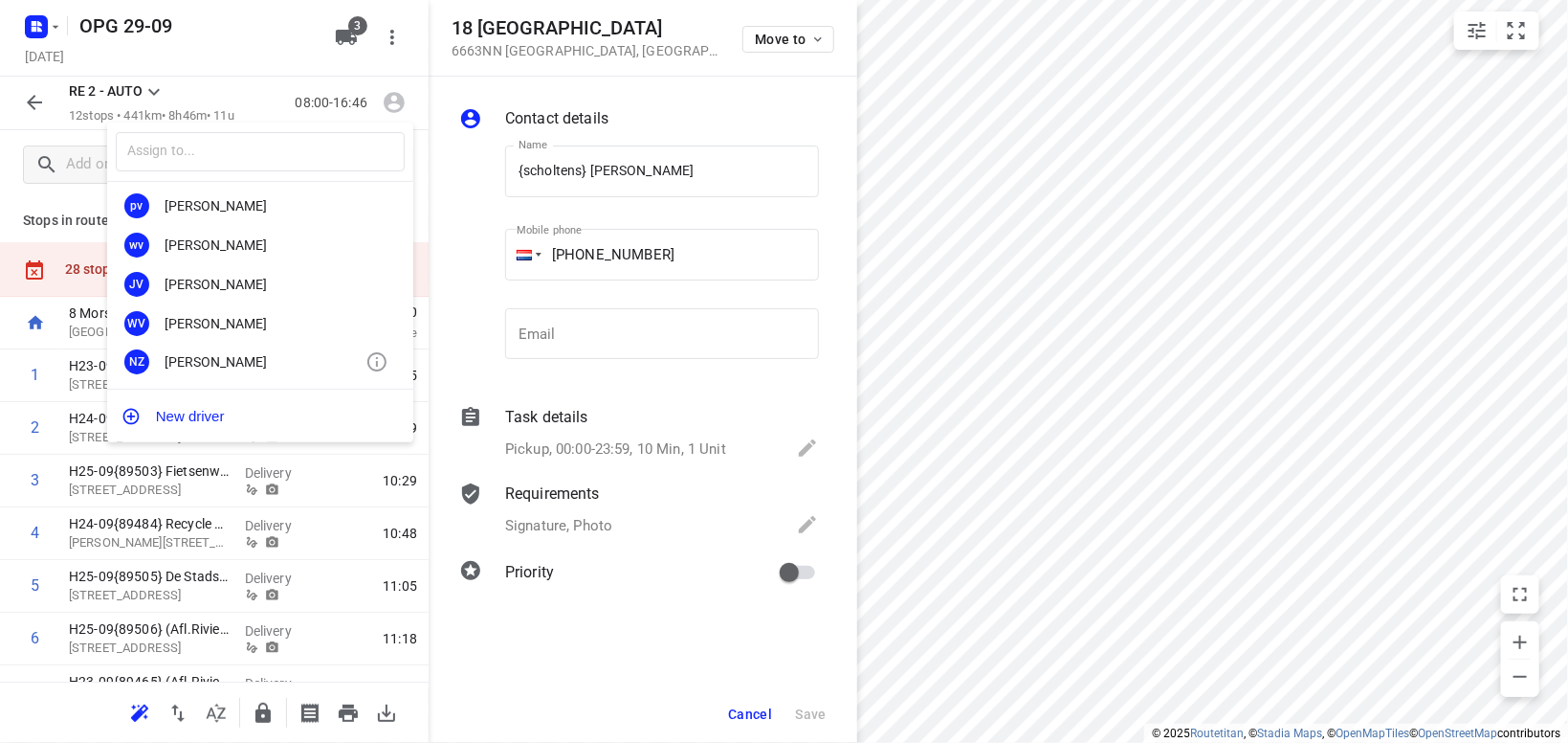
click at [228, 364] on div "[PERSON_NAME]" at bounding box center [265, 362] width 201 height 15
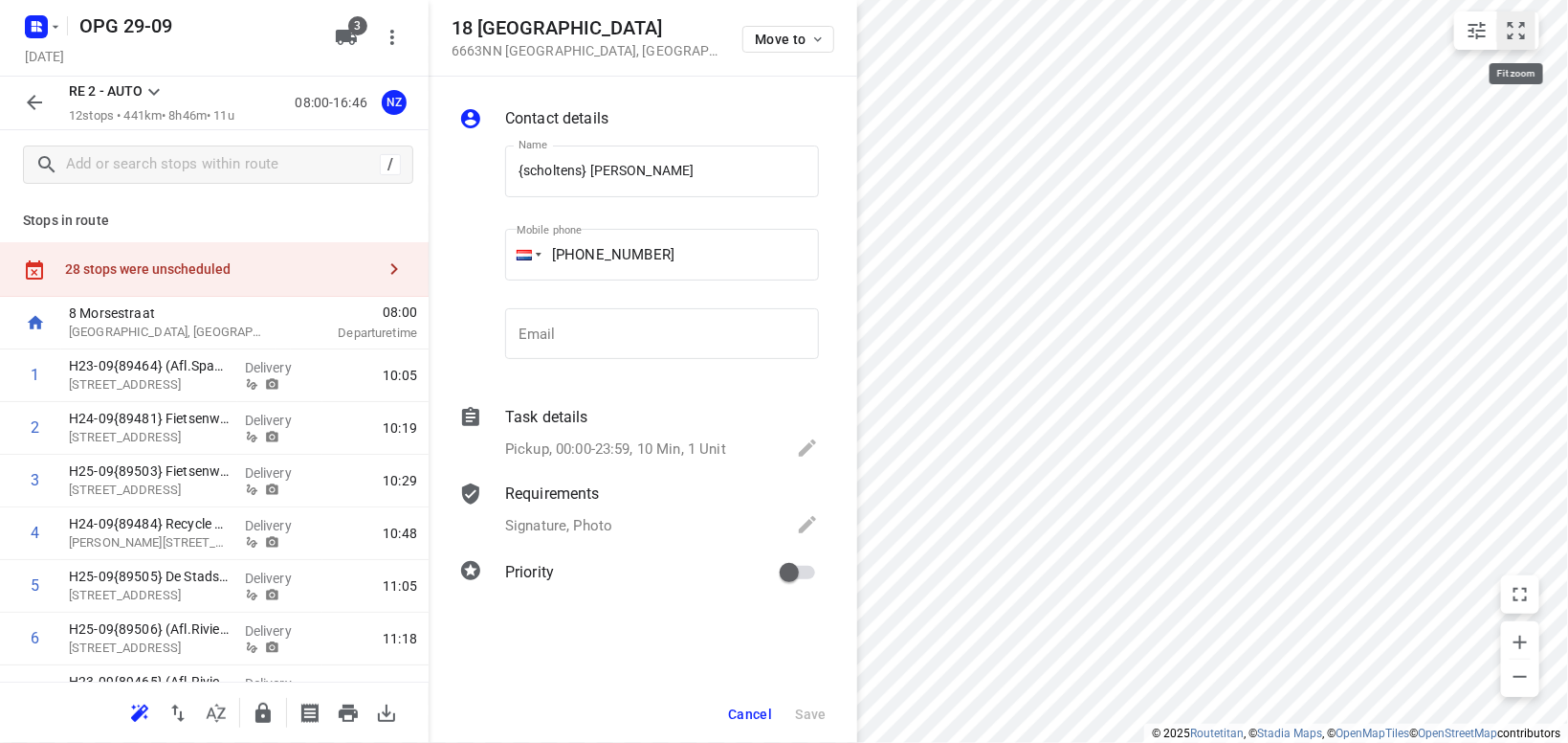
click at [1518, 35] on icon "small contained button group" at bounding box center [1516, 31] width 23 height 23
click at [154, 89] on icon at bounding box center [154, 92] width 23 height 23
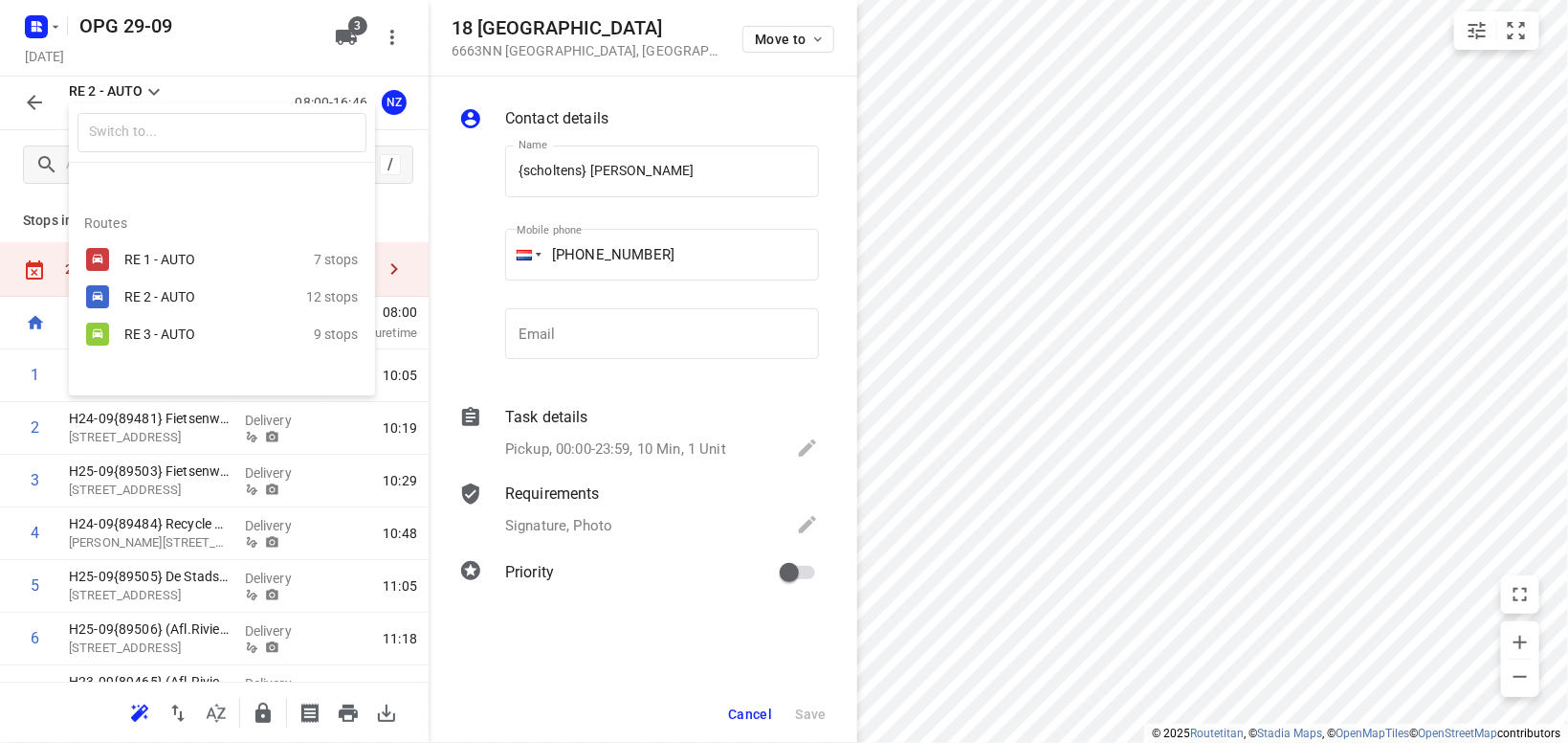
click at [191, 319] on div "RE 3 - AUTO 9 stops" at bounding box center [221, 333] width 306 height 38
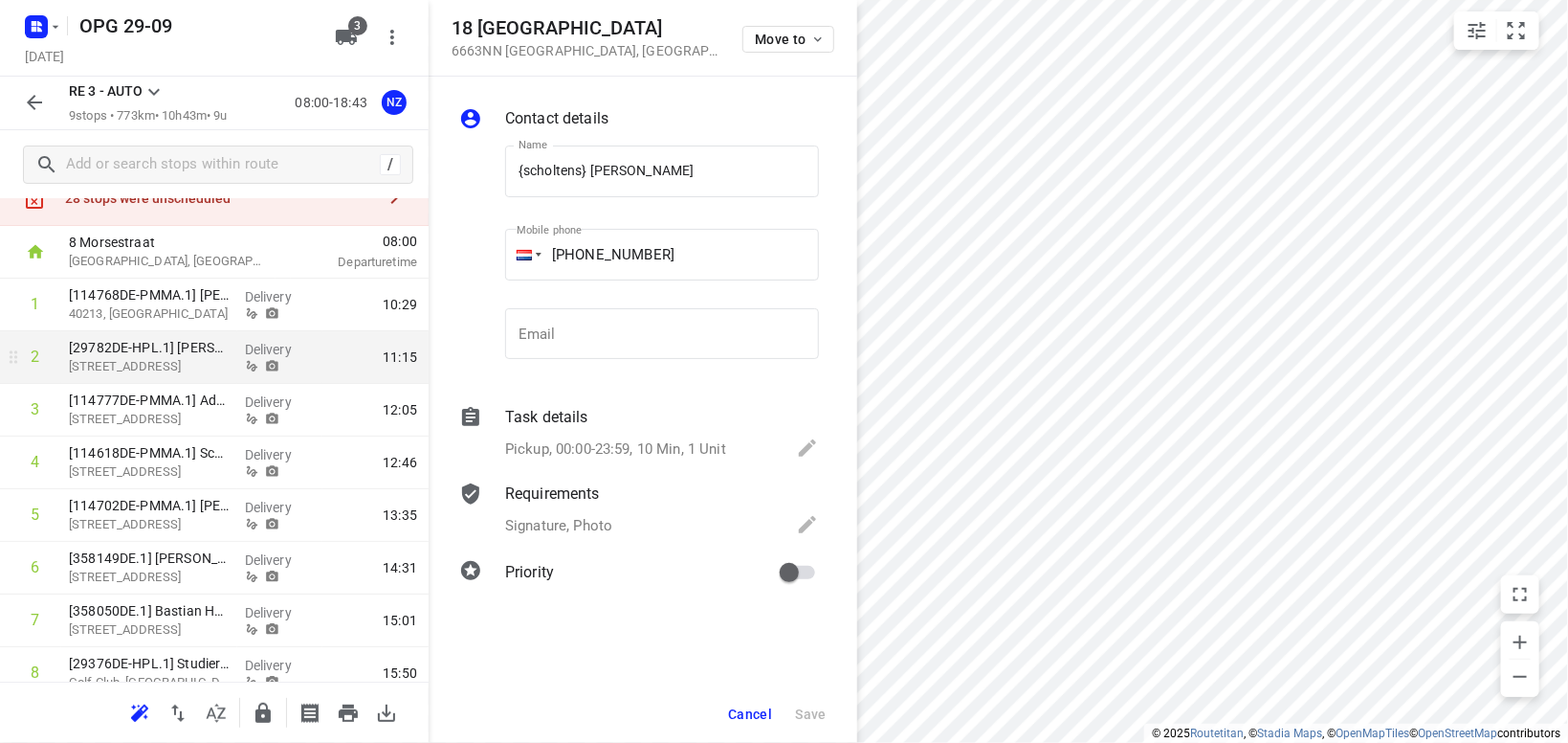
scroll to position [193, 0]
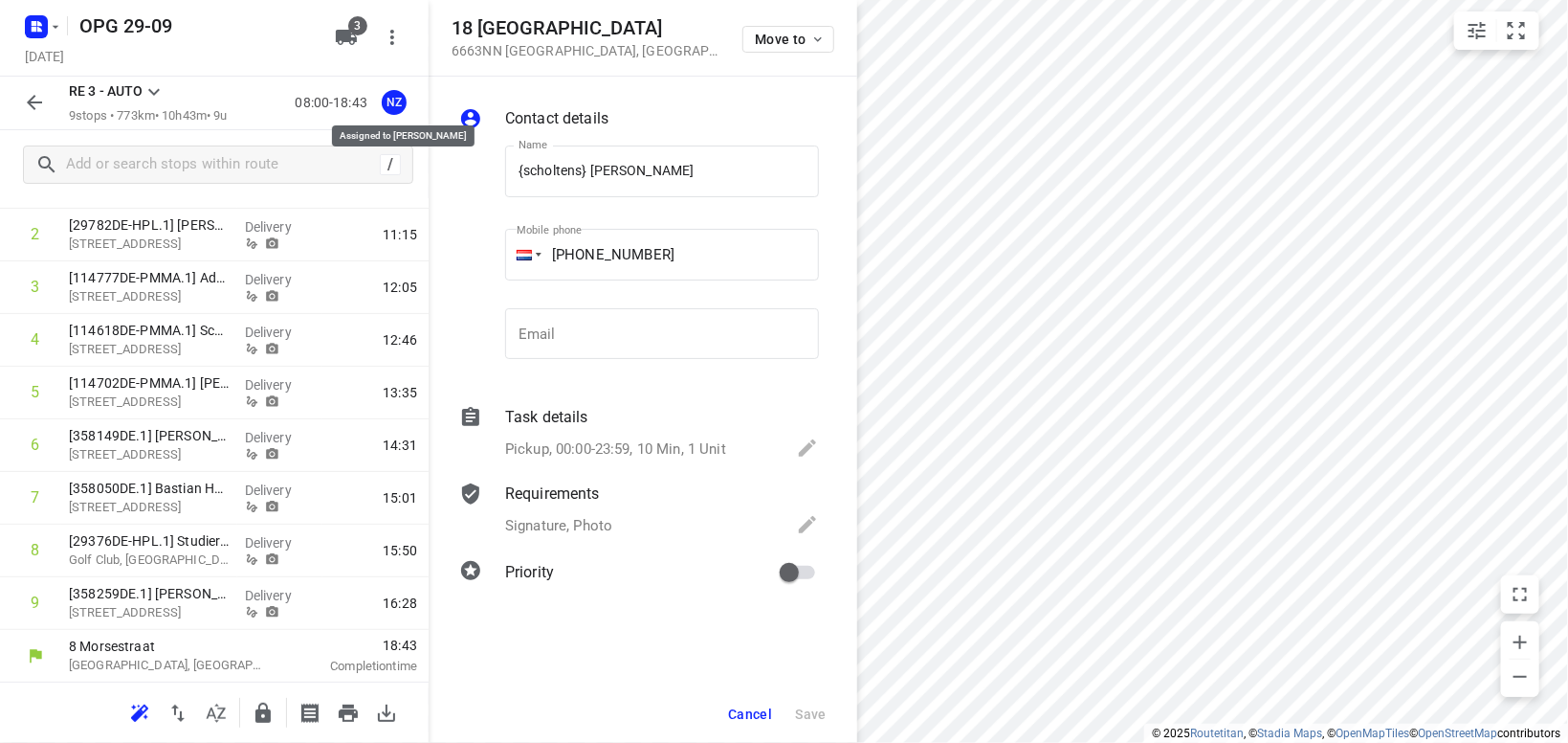
click at [400, 106] on div "NZ" at bounding box center [394, 102] width 25 height 25
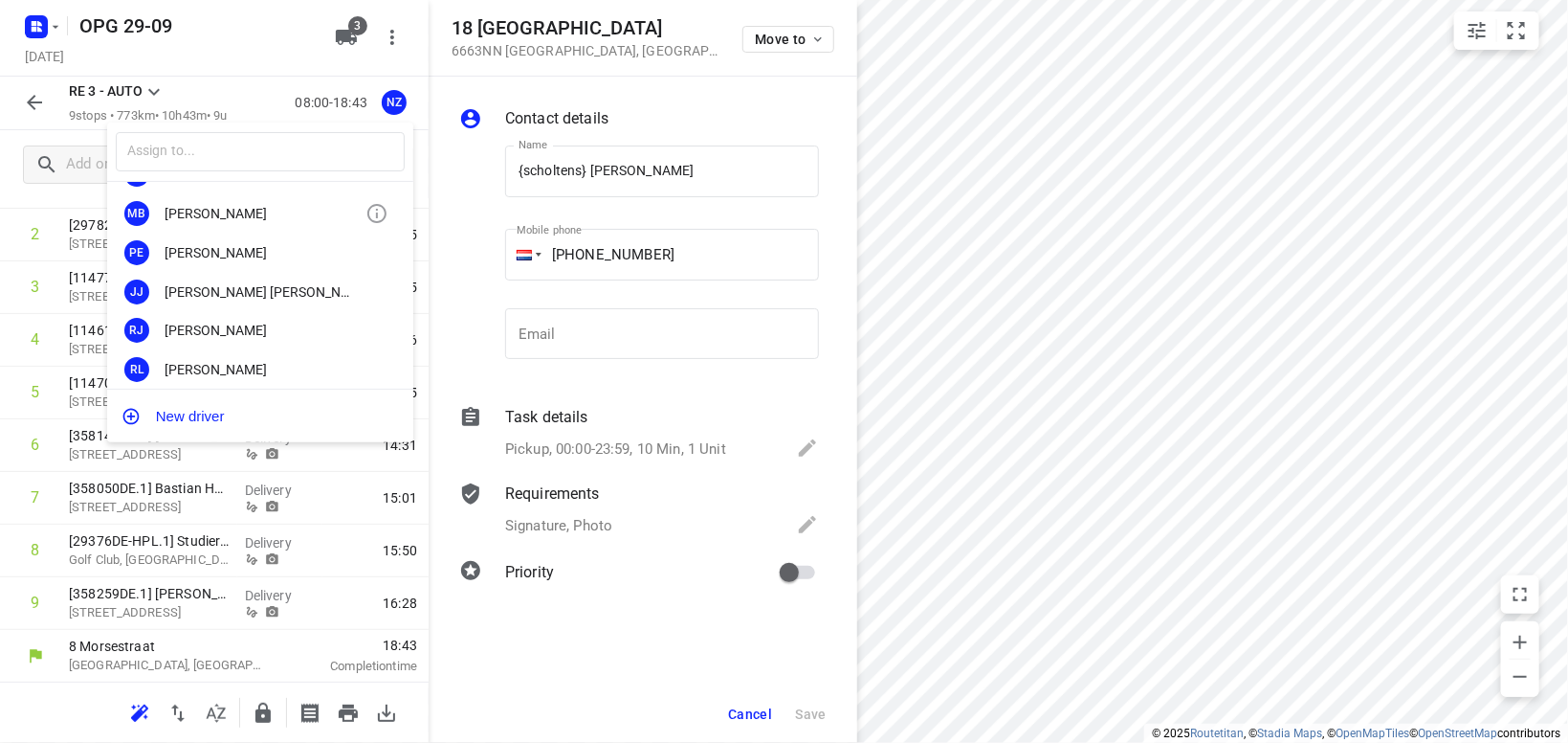
scroll to position [111, 0]
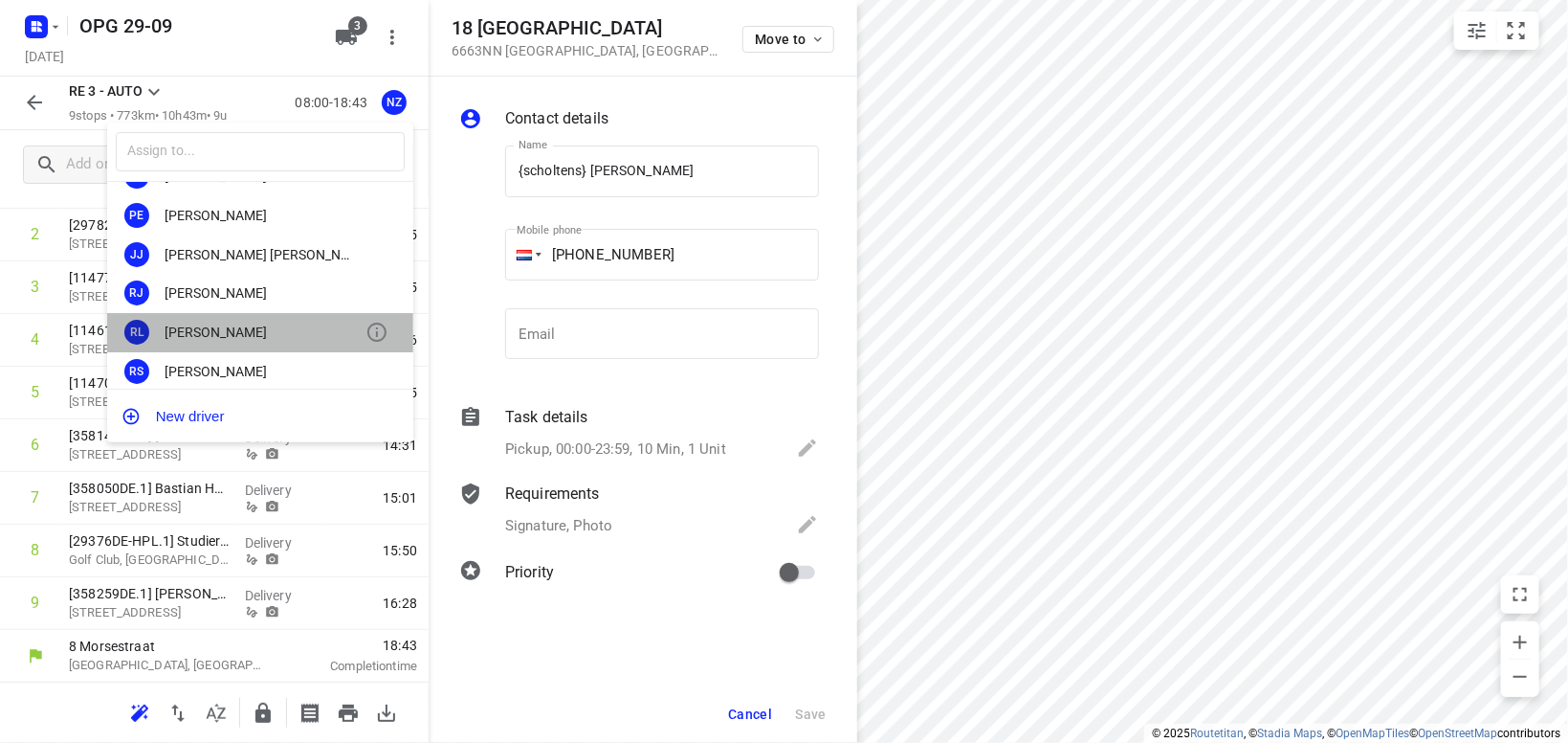
click at [231, 342] on div "RL [PERSON_NAME]" at bounding box center [259, 332] width 306 height 40
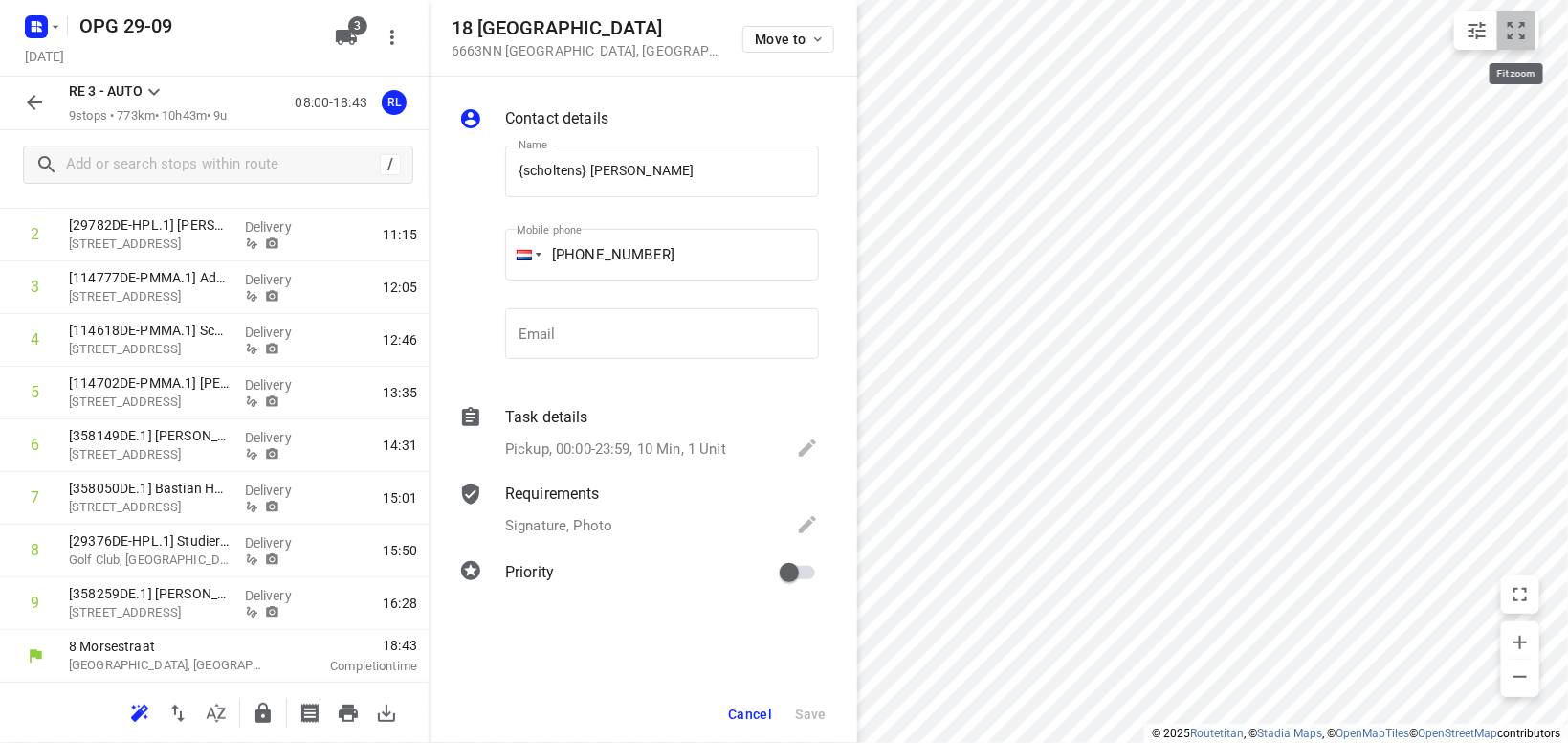
click at [1509, 19] on icon "small contained button group" at bounding box center [1516, 31] width 23 height 23
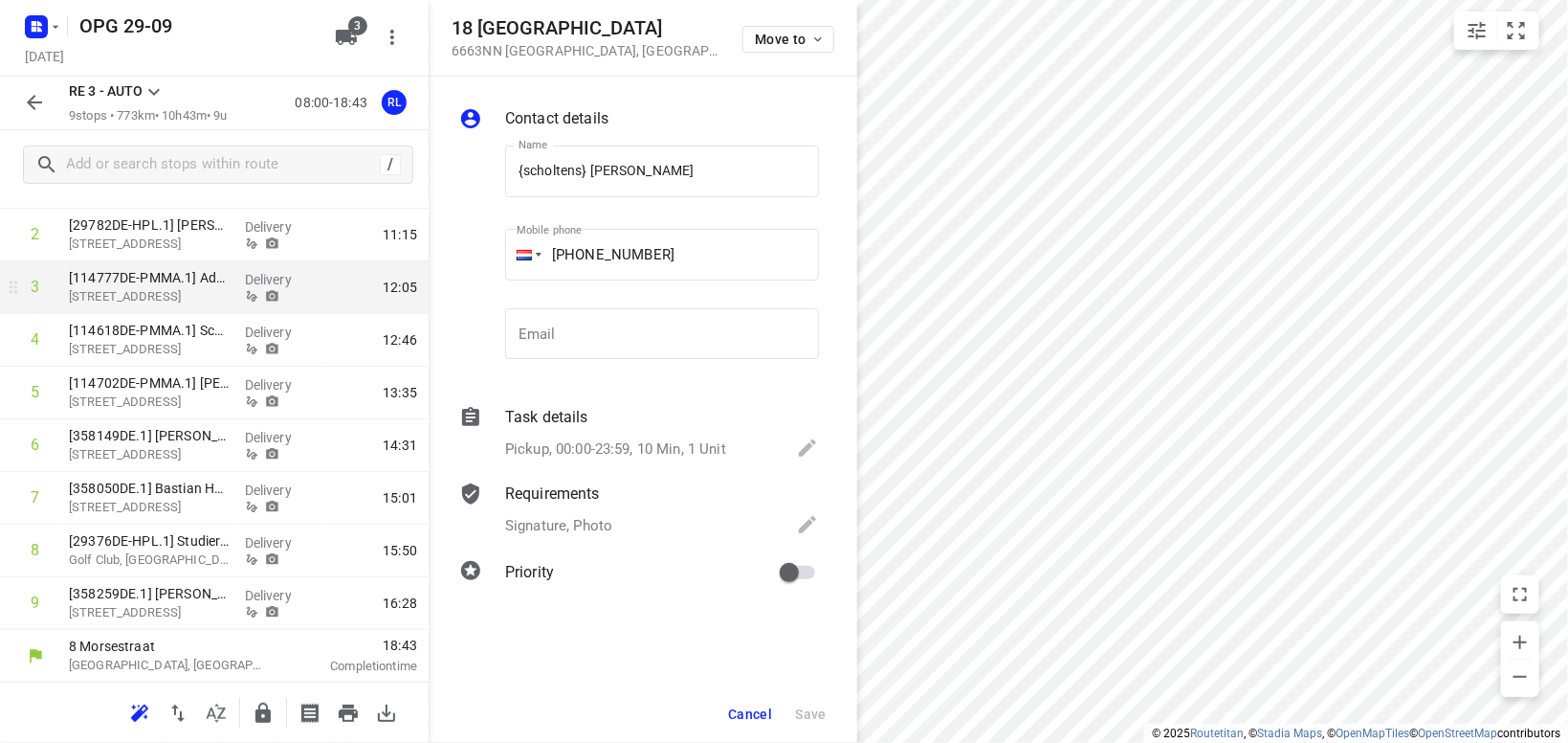
scroll to position [0, 0]
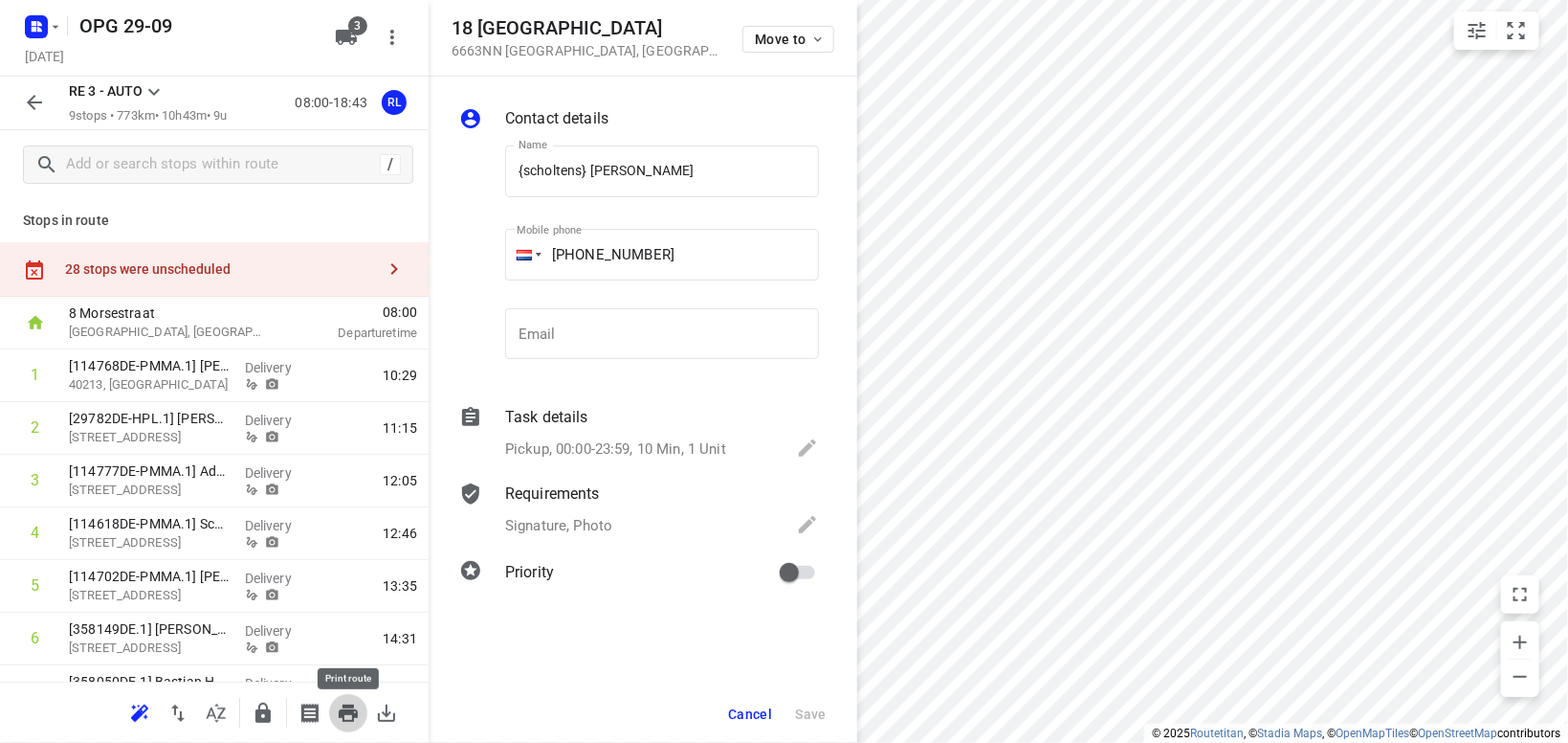
click at [345, 707] on icon "button" at bounding box center [348, 713] width 19 height 17
click at [149, 87] on icon at bounding box center [154, 92] width 23 height 23
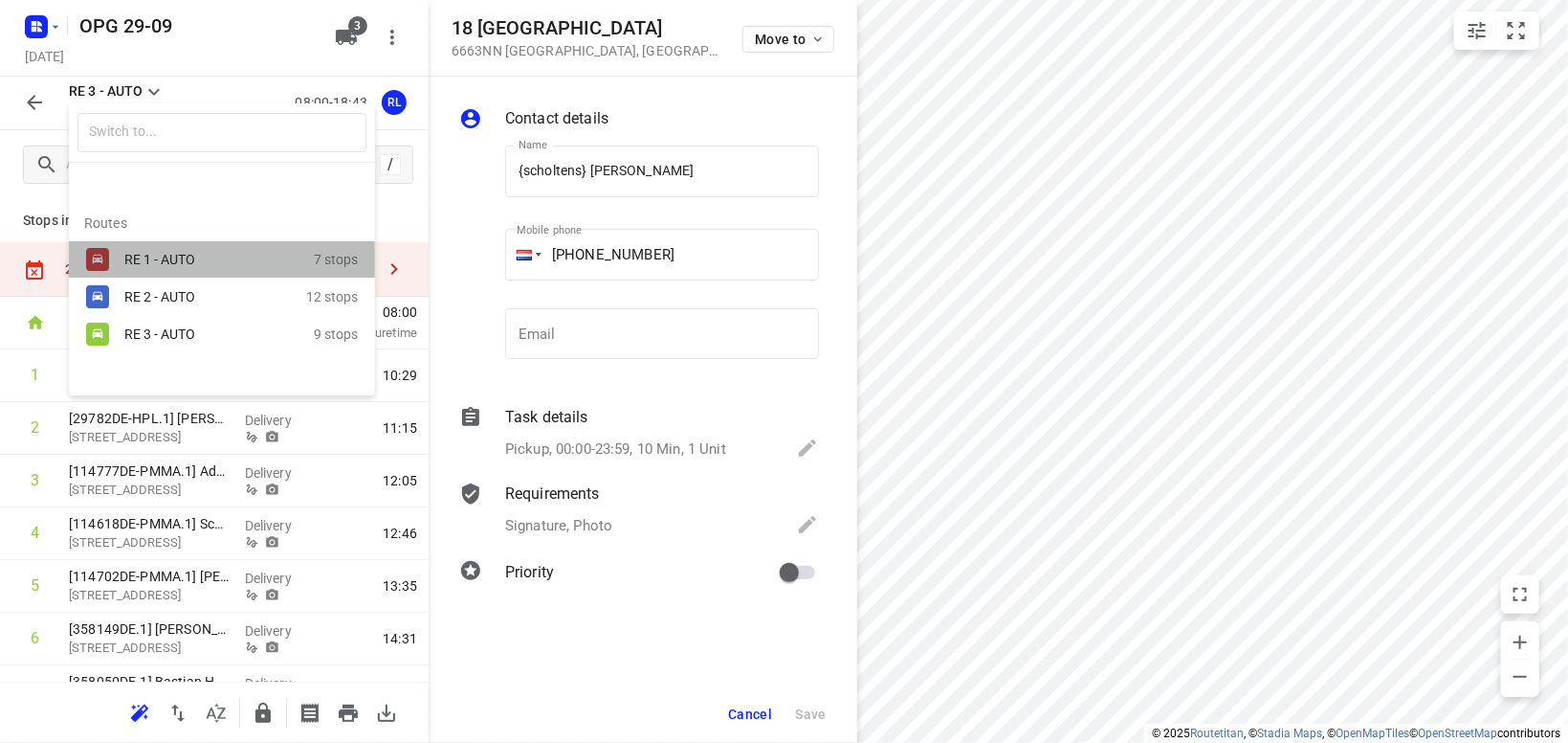
click at [157, 266] on div "RE 1 - AUTO" at bounding box center [205, 260] width 163 height 15
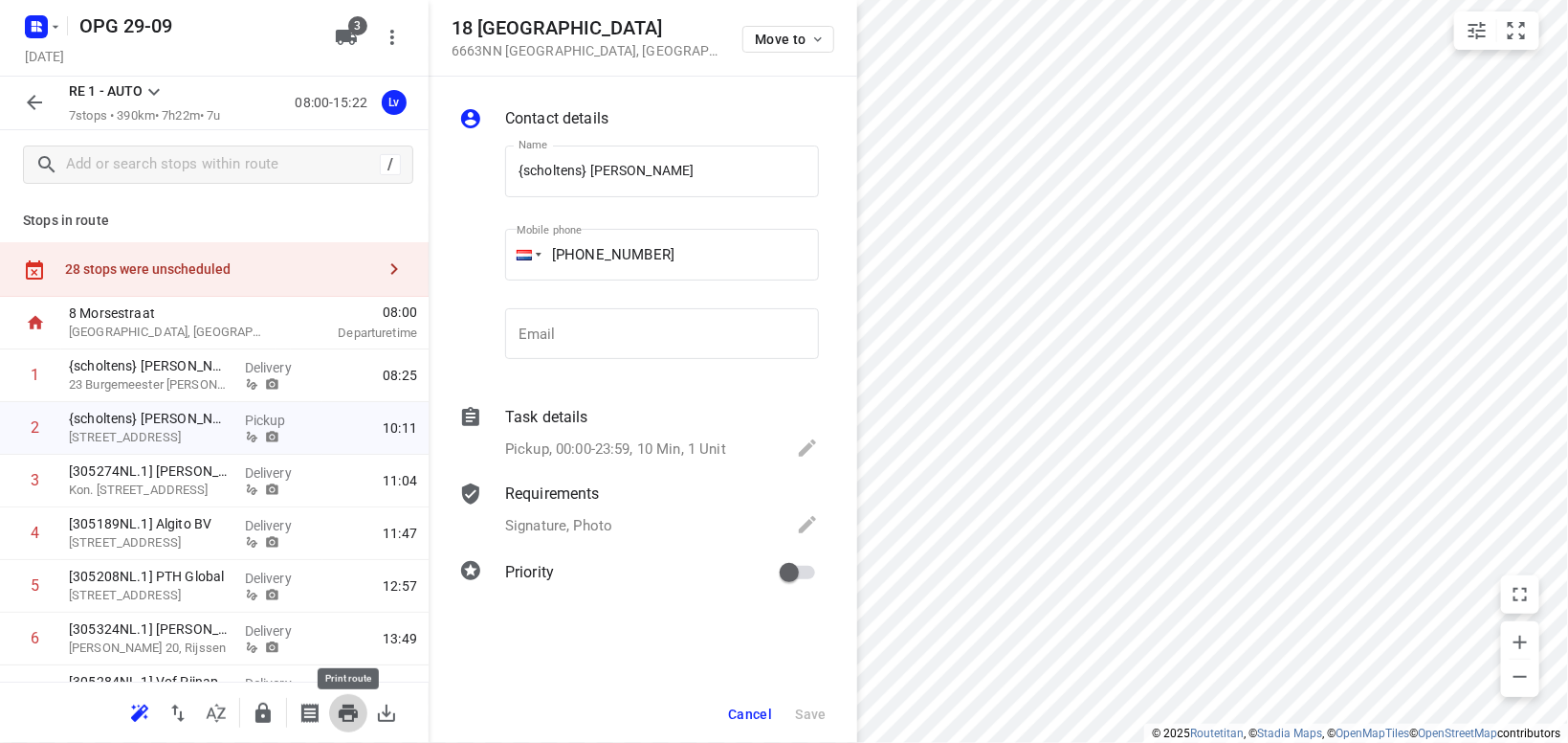
click at [343, 711] on icon "button" at bounding box center [348, 713] width 19 height 17
click at [156, 96] on icon at bounding box center [154, 92] width 23 height 23
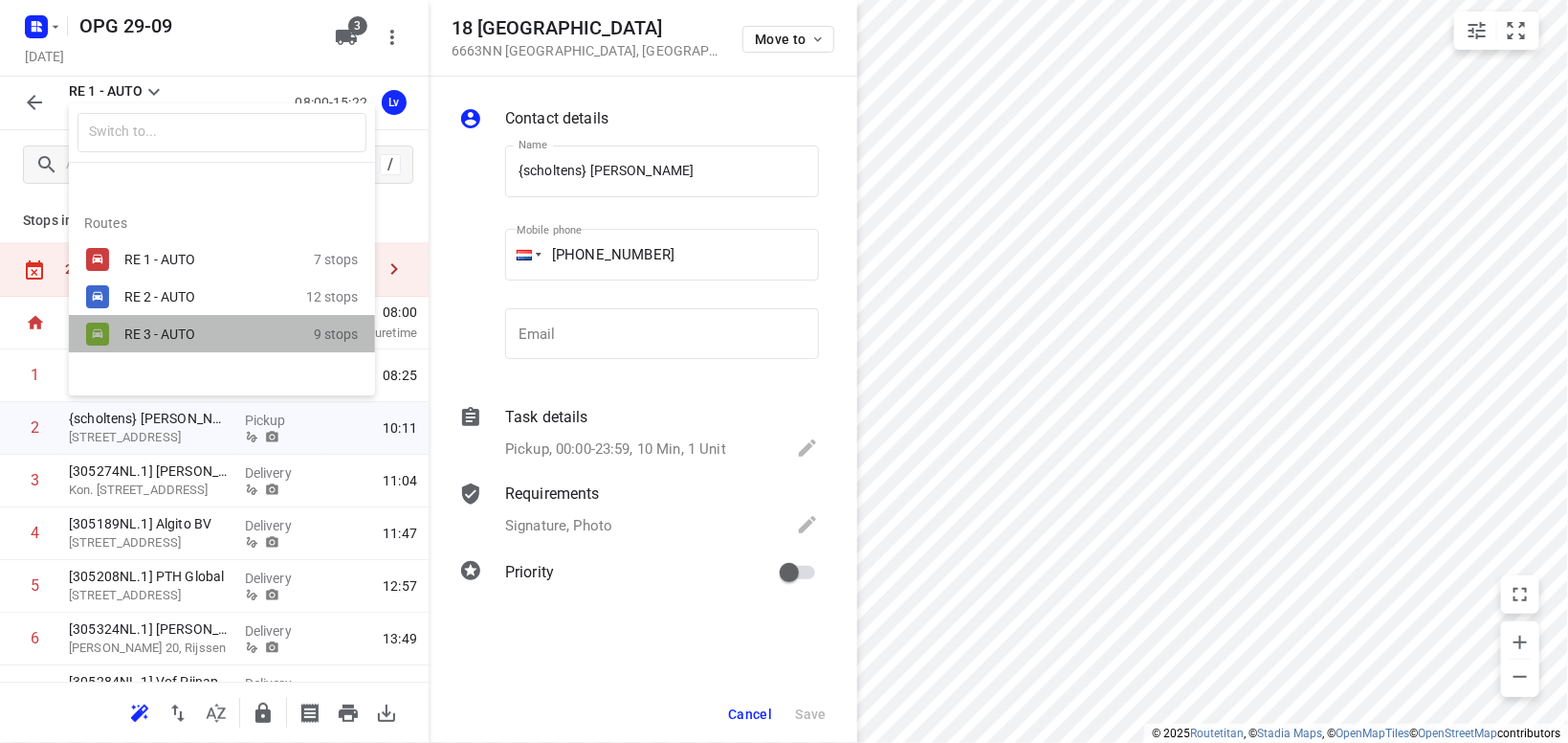
click at [144, 325] on div "RE 3 - AUTO" at bounding box center [219, 334] width 189 height 23
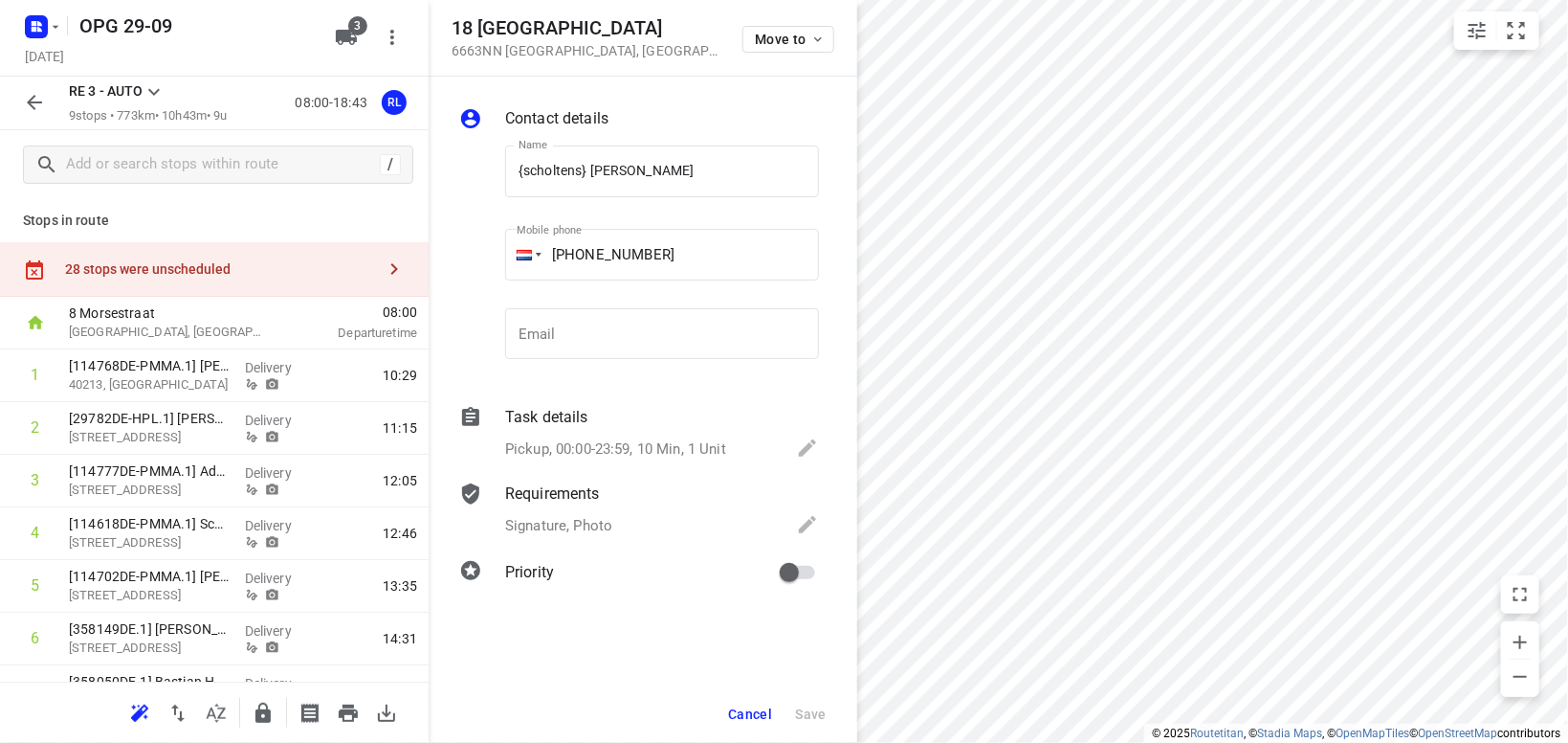
click at [146, 82] on icon at bounding box center [154, 92] width 23 height 23
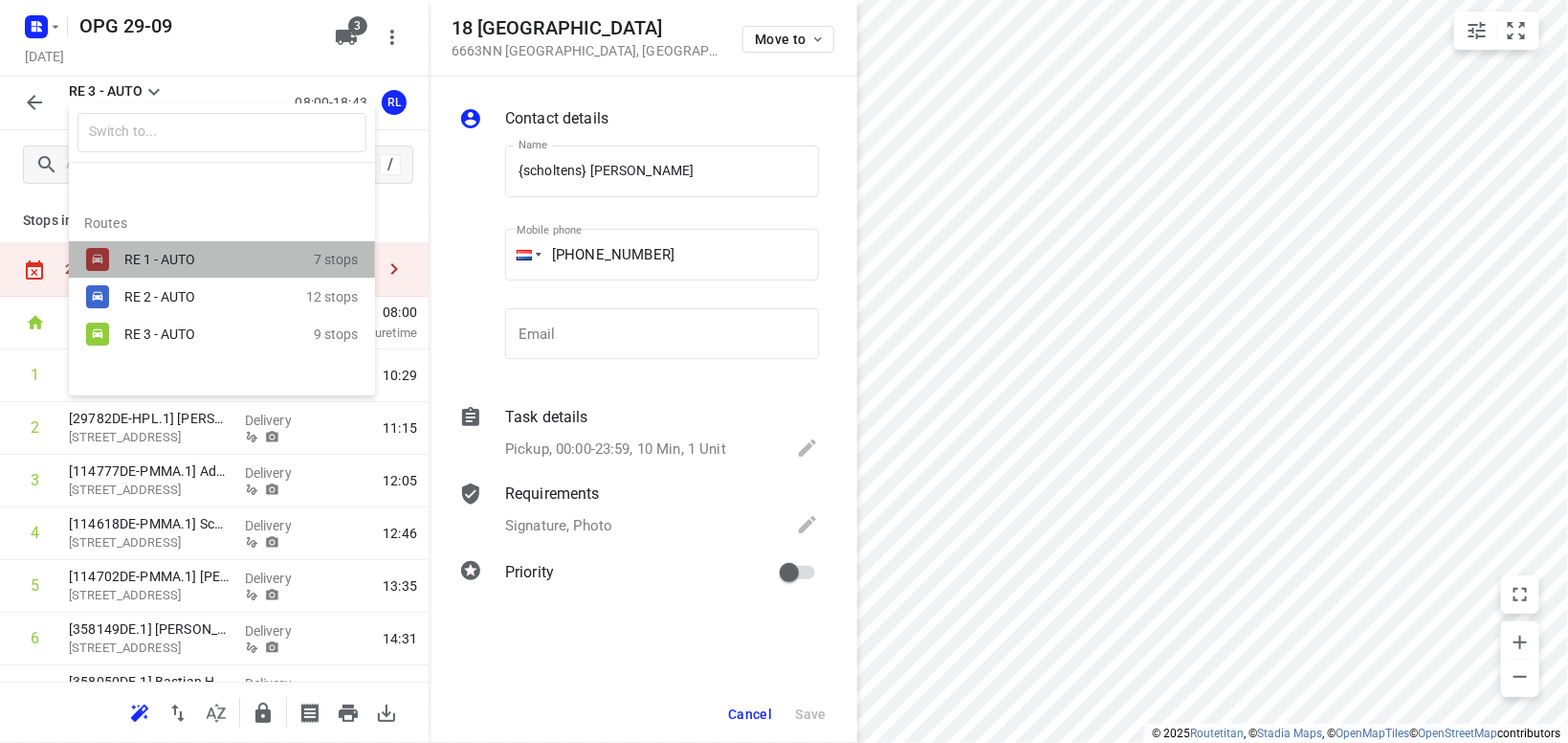
click at [139, 246] on div "RE 1 - AUTO 7 stops" at bounding box center [221, 260] width 306 height 38
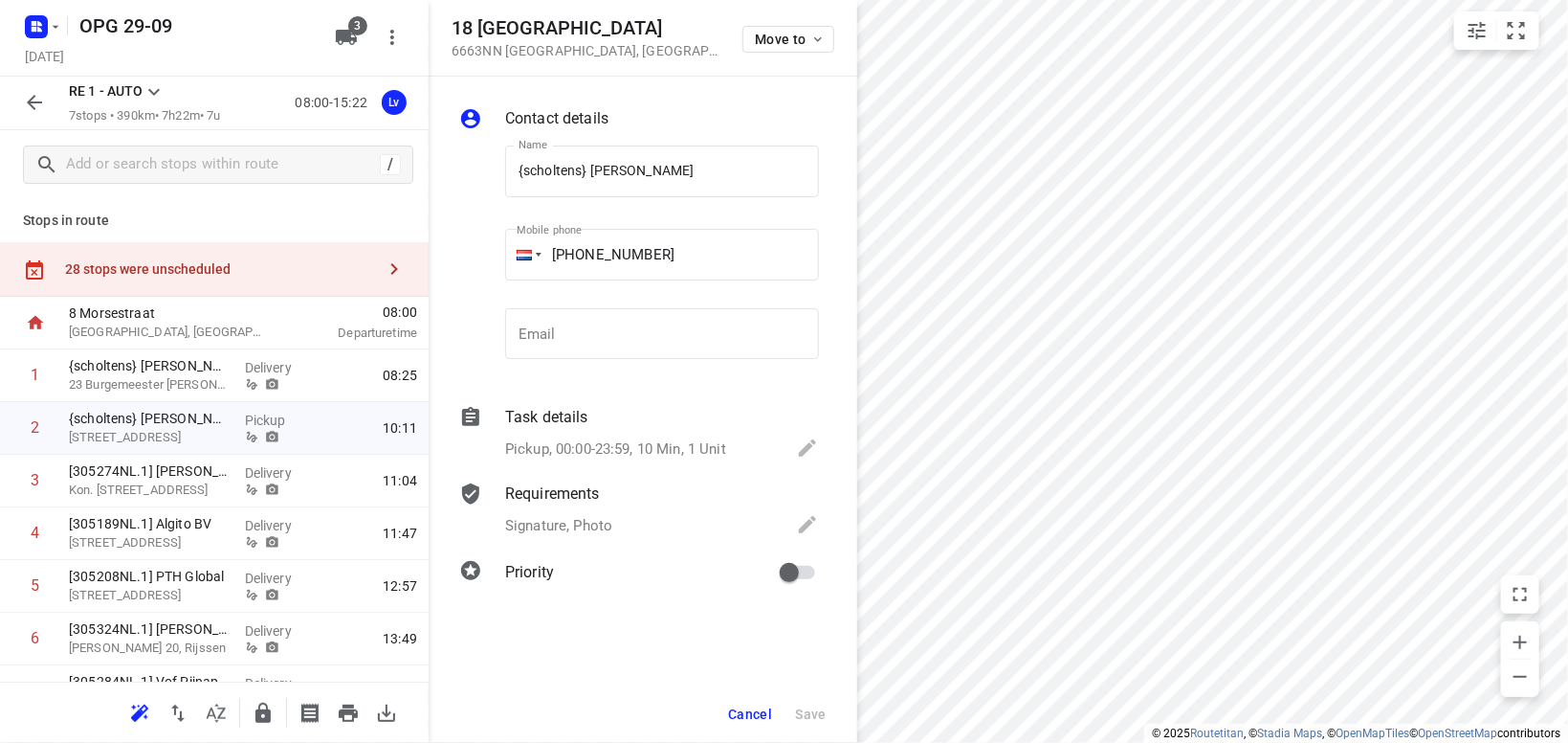
click at [149, 90] on icon at bounding box center [154, 92] width 23 height 23
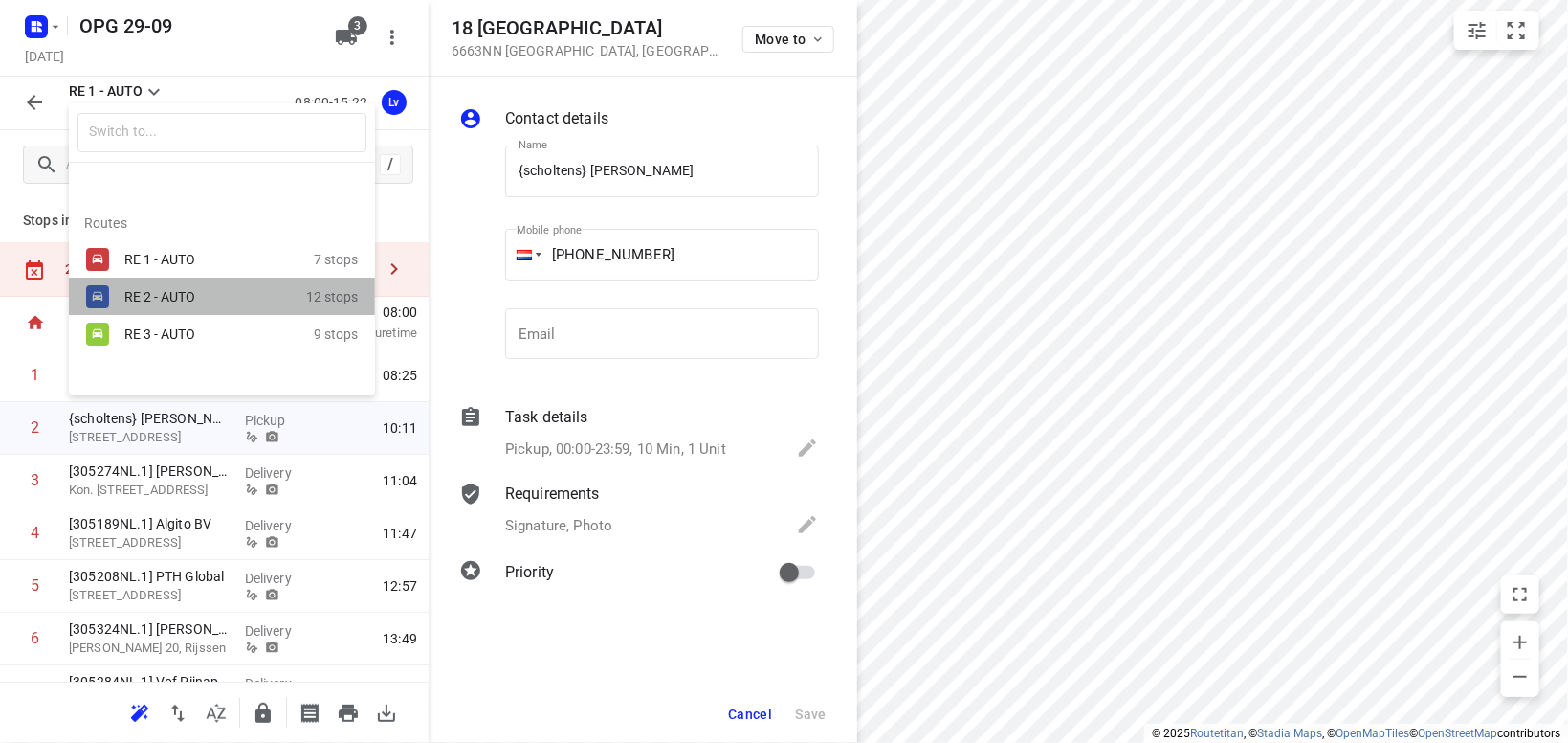
click at [163, 290] on div "RE 2 - AUTO" at bounding box center [205, 297] width 163 height 15
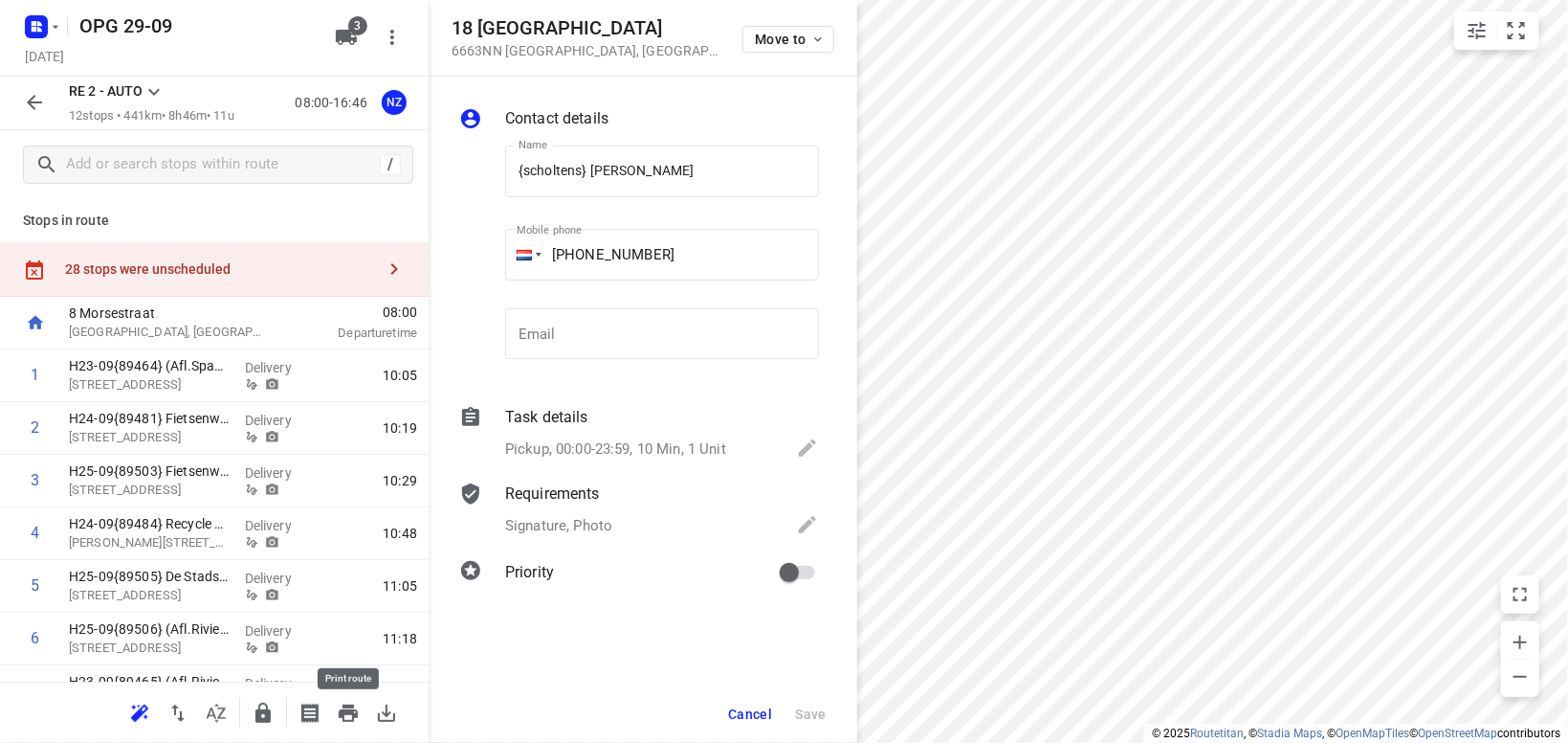
click at [347, 704] on icon "button" at bounding box center [348, 713] width 23 height 23
